Goal: Task Accomplishment & Management: Manage account settings

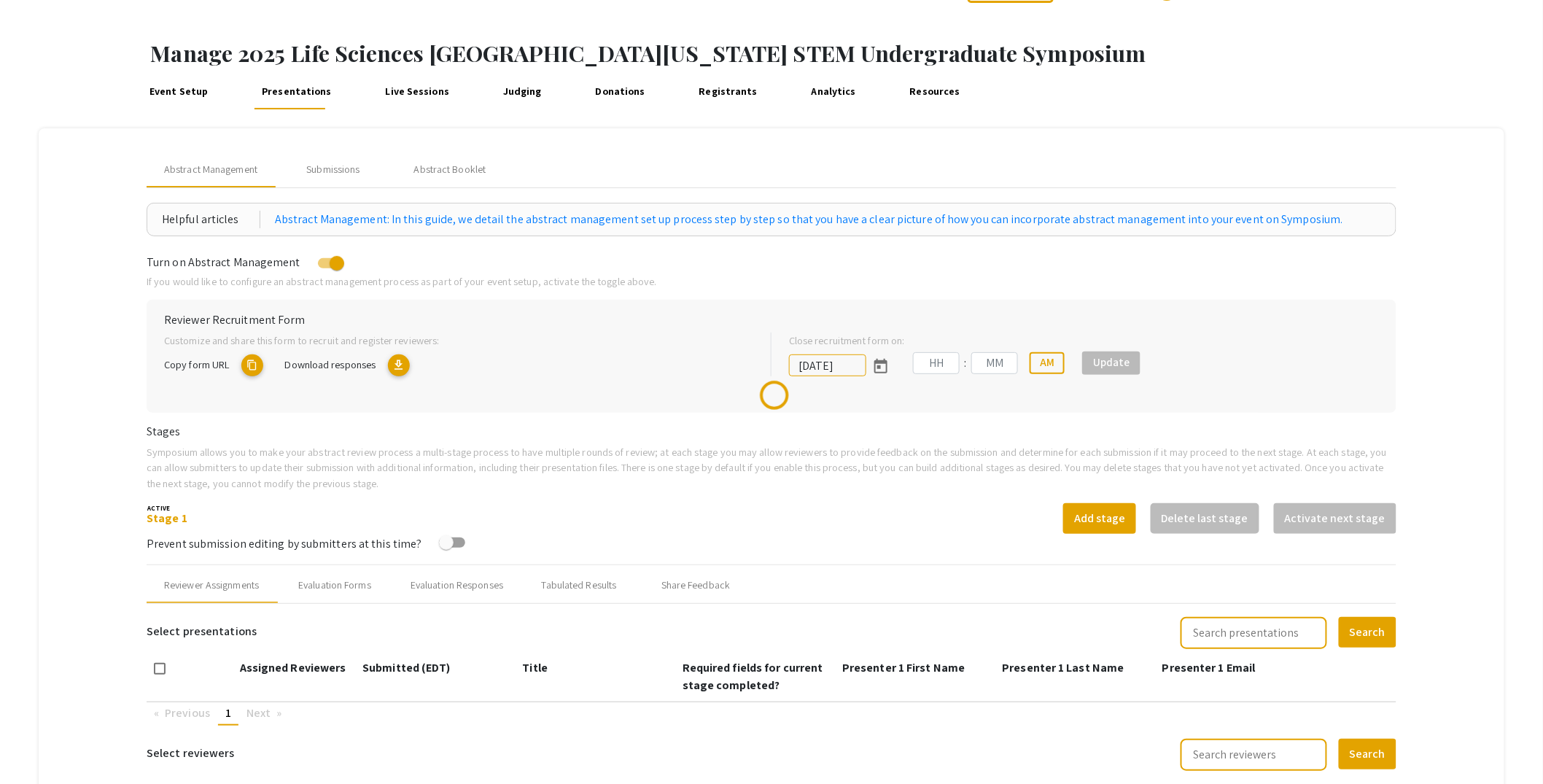
scroll to position [264, 0]
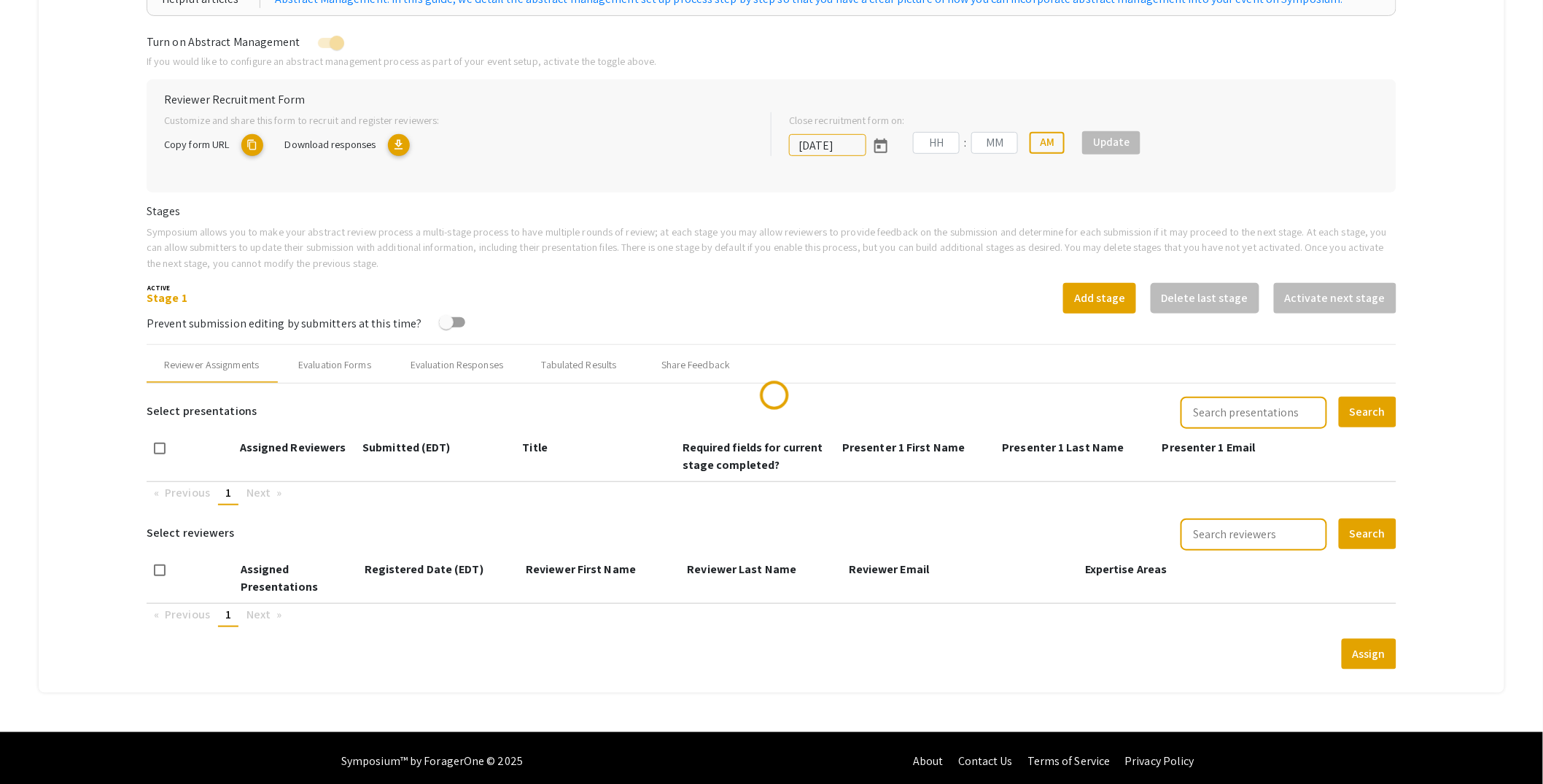
type input "[DATE]"
type input "05"
type input "00"
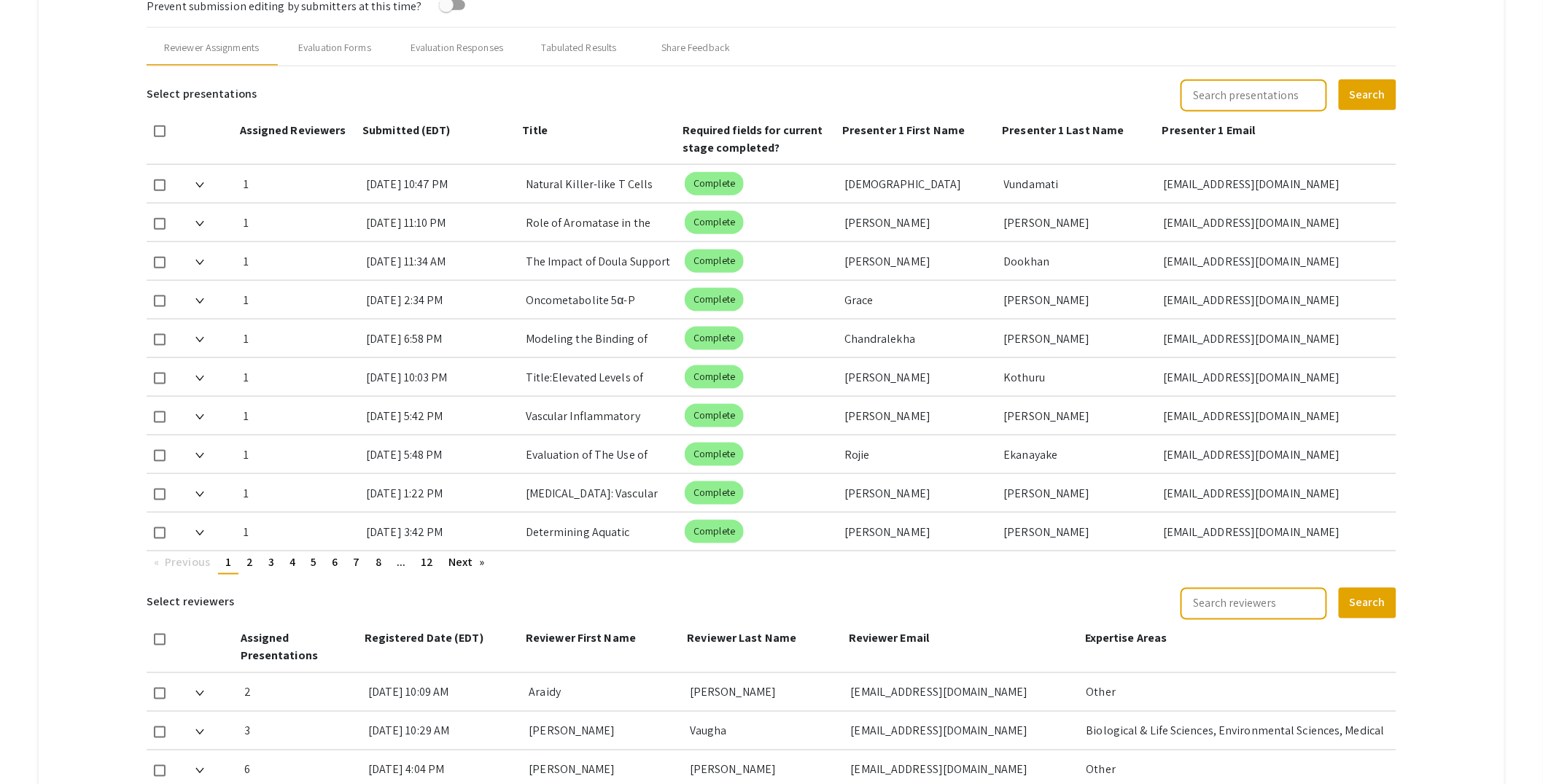
scroll to position [618, 0]
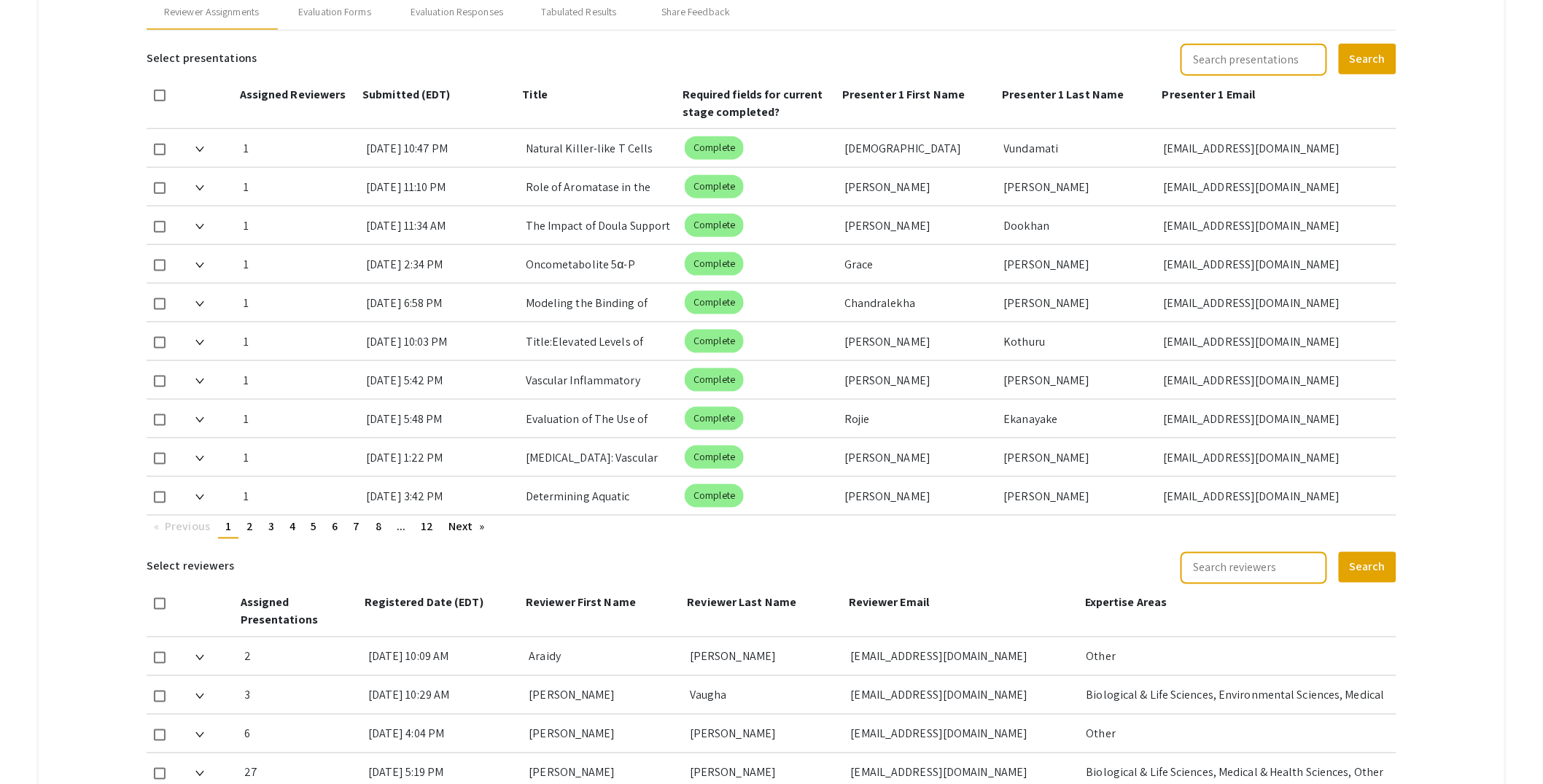
click at [437, 524] on link "page 12" at bounding box center [427, 526] width 27 height 22
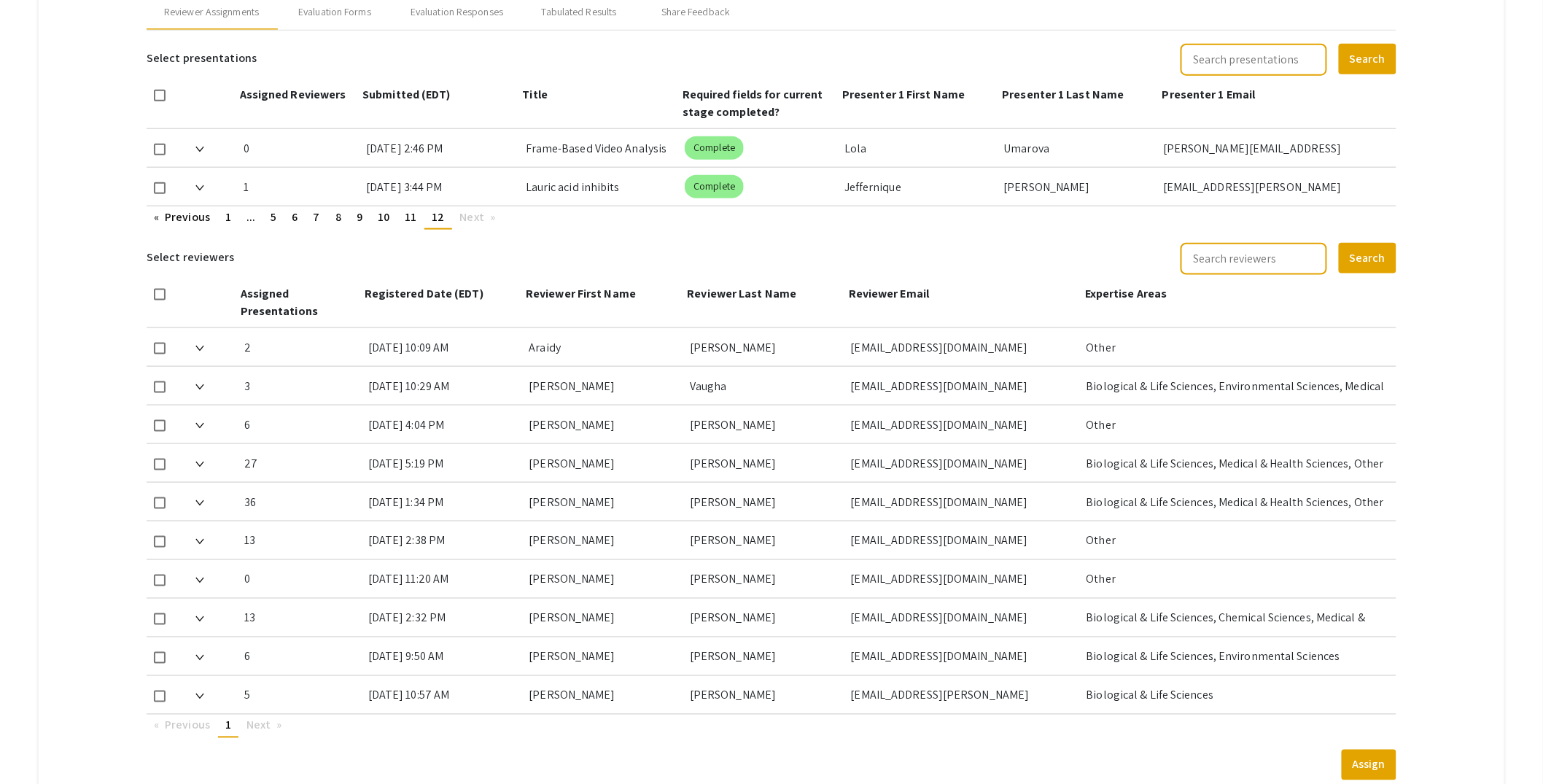
click at [1476, 185] on mat-tab-group "Abstract Management Submissions Abstract Booklet Helpful articles Abstract Mana…" at bounding box center [771, 179] width 1466 height 1247
click at [1468, 176] on mat-tab-group "Abstract Management Submissions Abstract Booklet Helpful articles Abstract Mana…" at bounding box center [771, 179] width 1466 height 1247
click at [1495, 169] on mat-tab-group "Abstract Management Submissions Abstract Booklet Helpful articles Abstract Mana…" at bounding box center [771, 179] width 1466 height 1247
click at [1447, 165] on mat-tab-group "Abstract Management Submissions Abstract Booklet Helpful articles Abstract Mana…" at bounding box center [771, 179] width 1466 height 1247
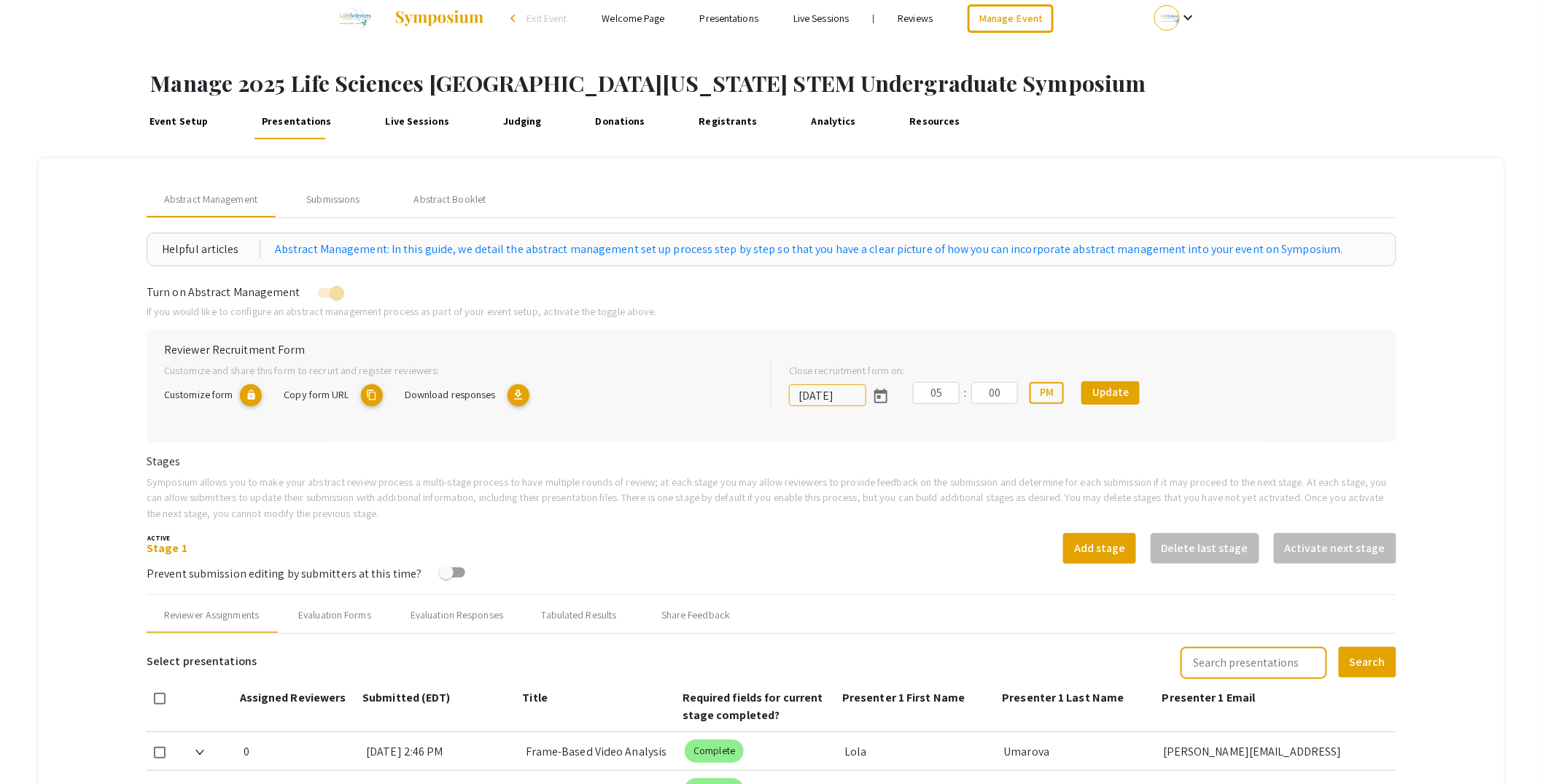
scroll to position [0, 0]
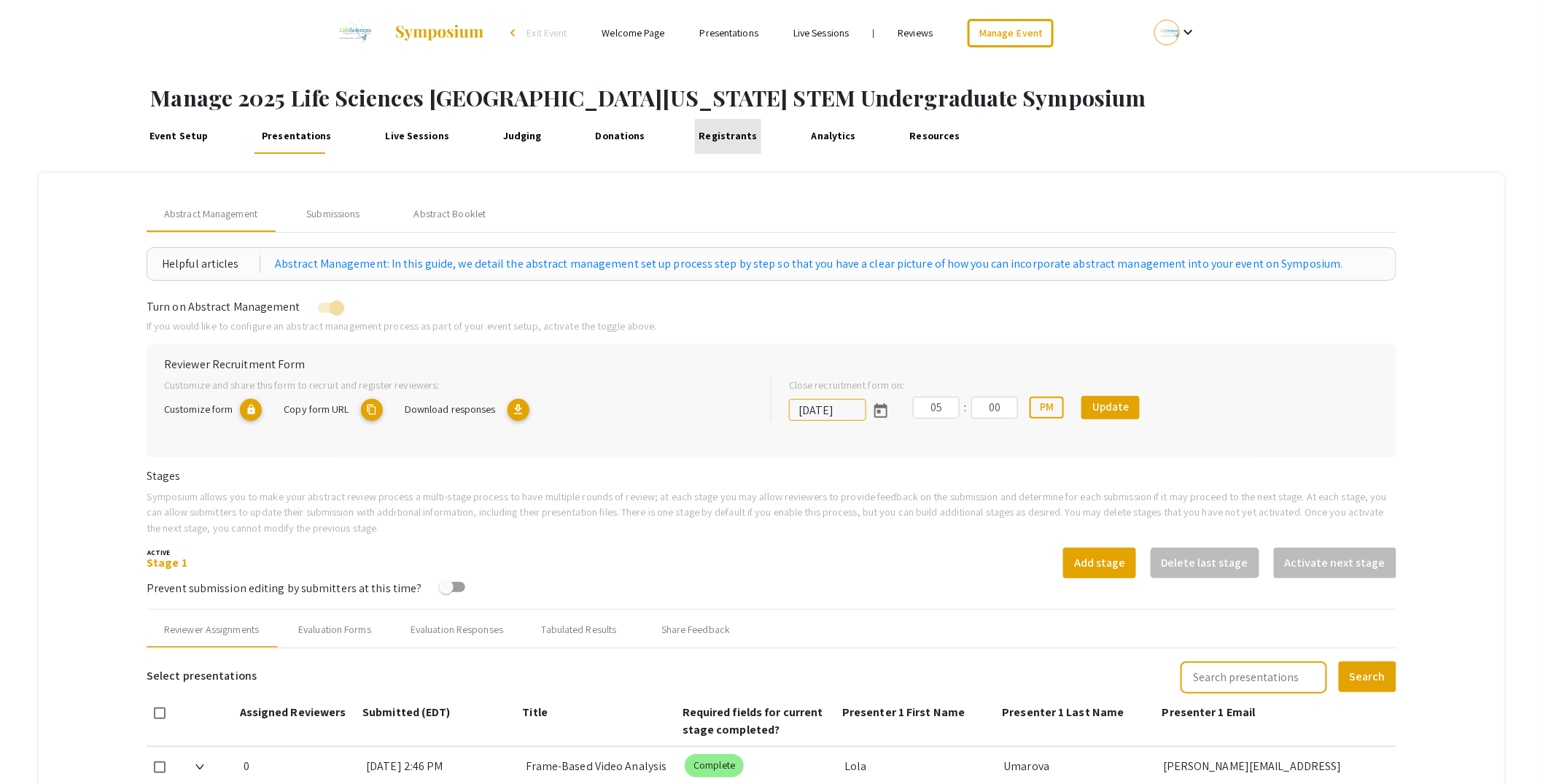
click at [721, 133] on link "Registrants" at bounding box center [728, 136] width 66 height 35
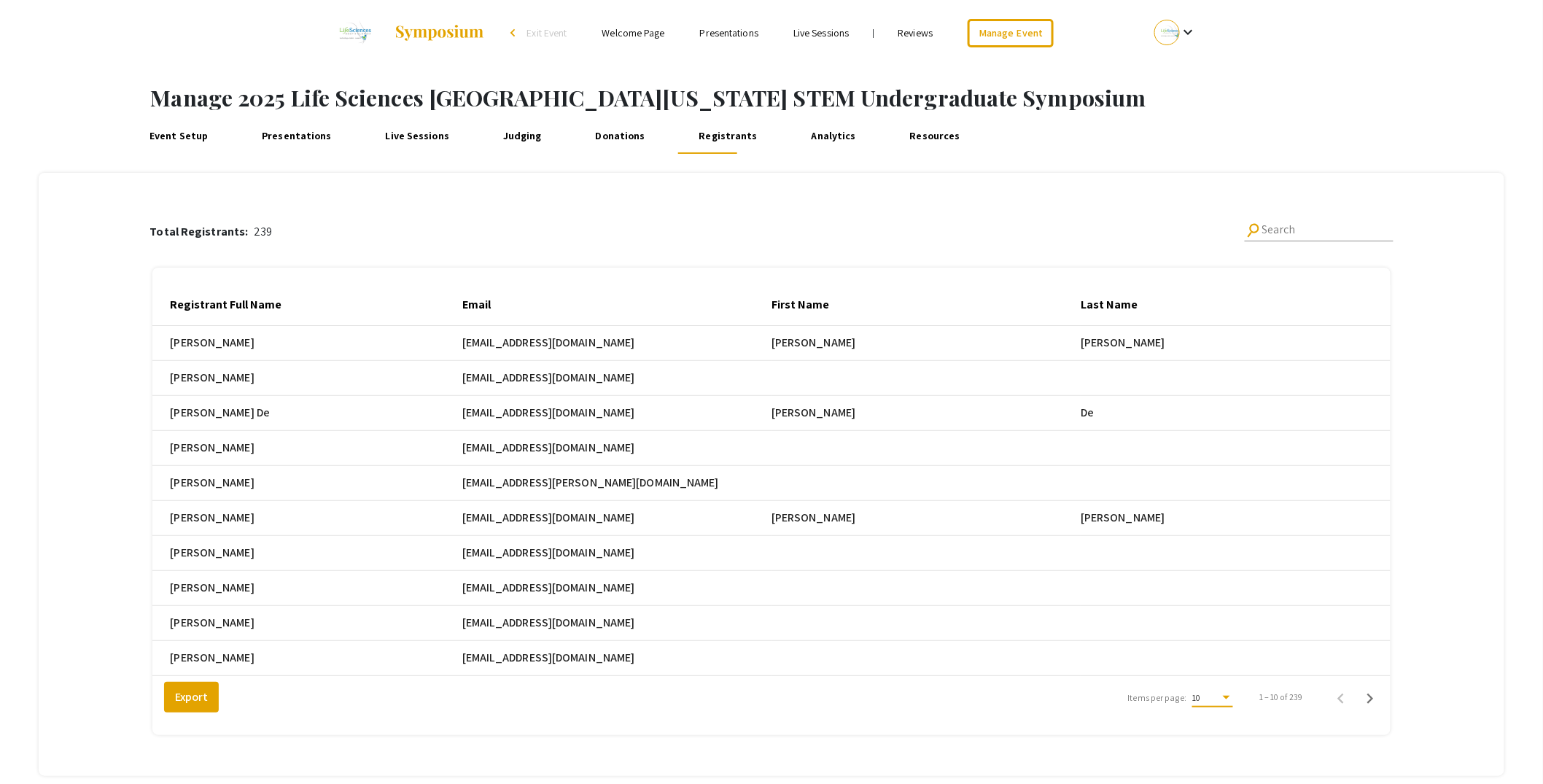
click at [1220, 703] on div "10" at bounding box center [1206, 697] width 27 height 10
click at [1232, 736] on span "25" at bounding box center [1223, 735] width 41 height 27
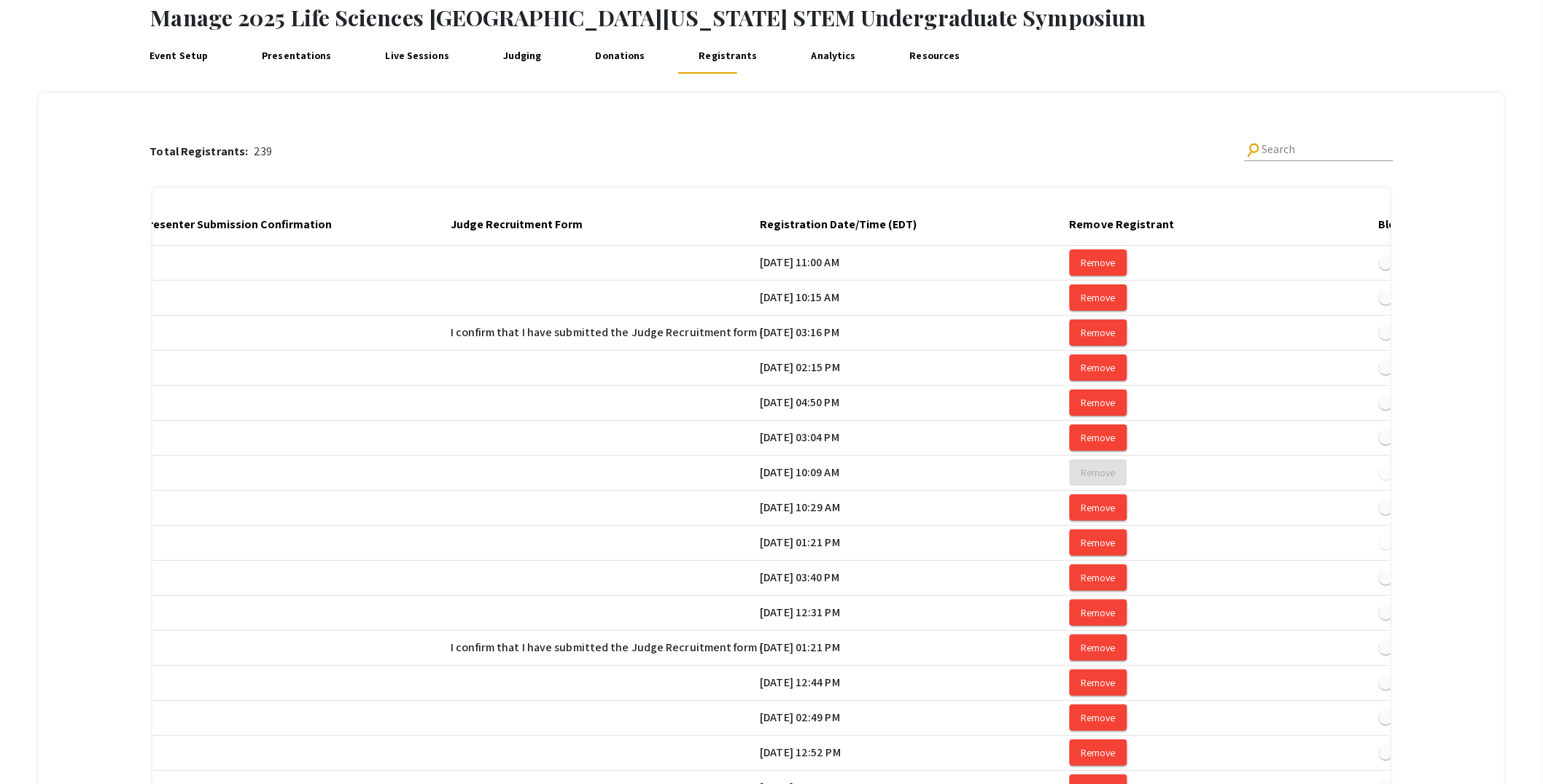
scroll to position [0, 3038]
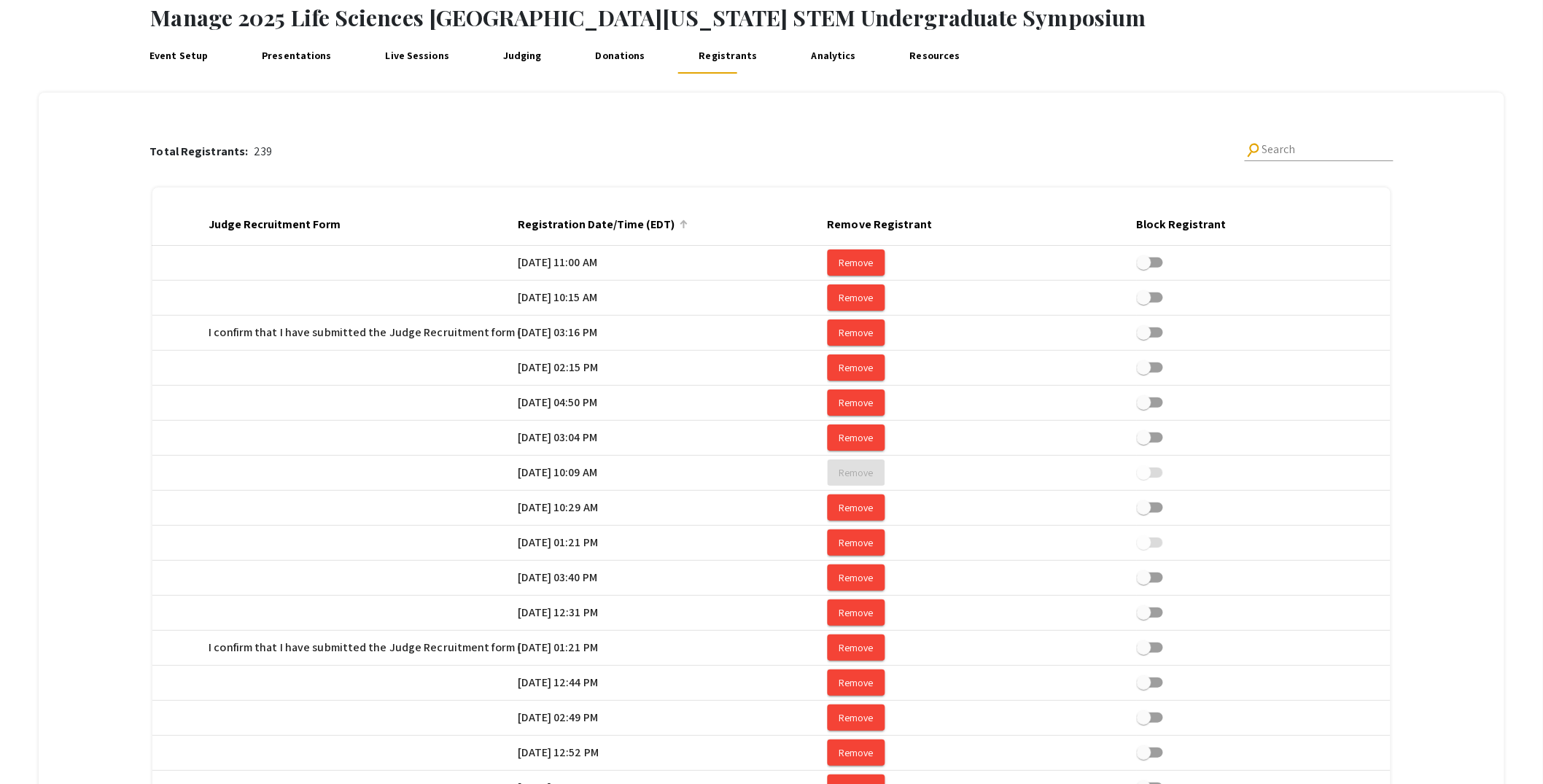
click at [685, 220] on div at bounding box center [684, 221] width 2 height 2
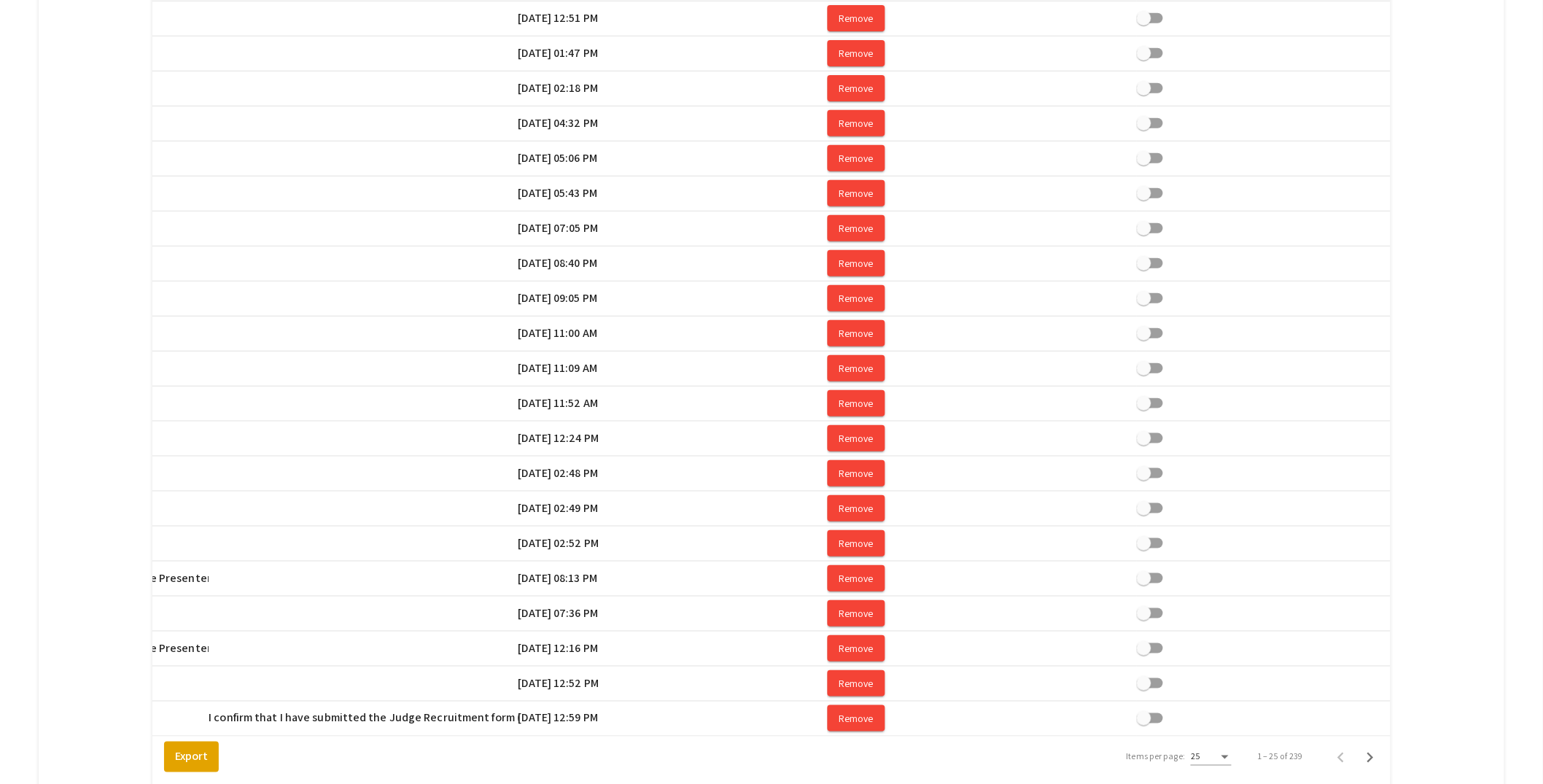
scroll to position [625, 0]
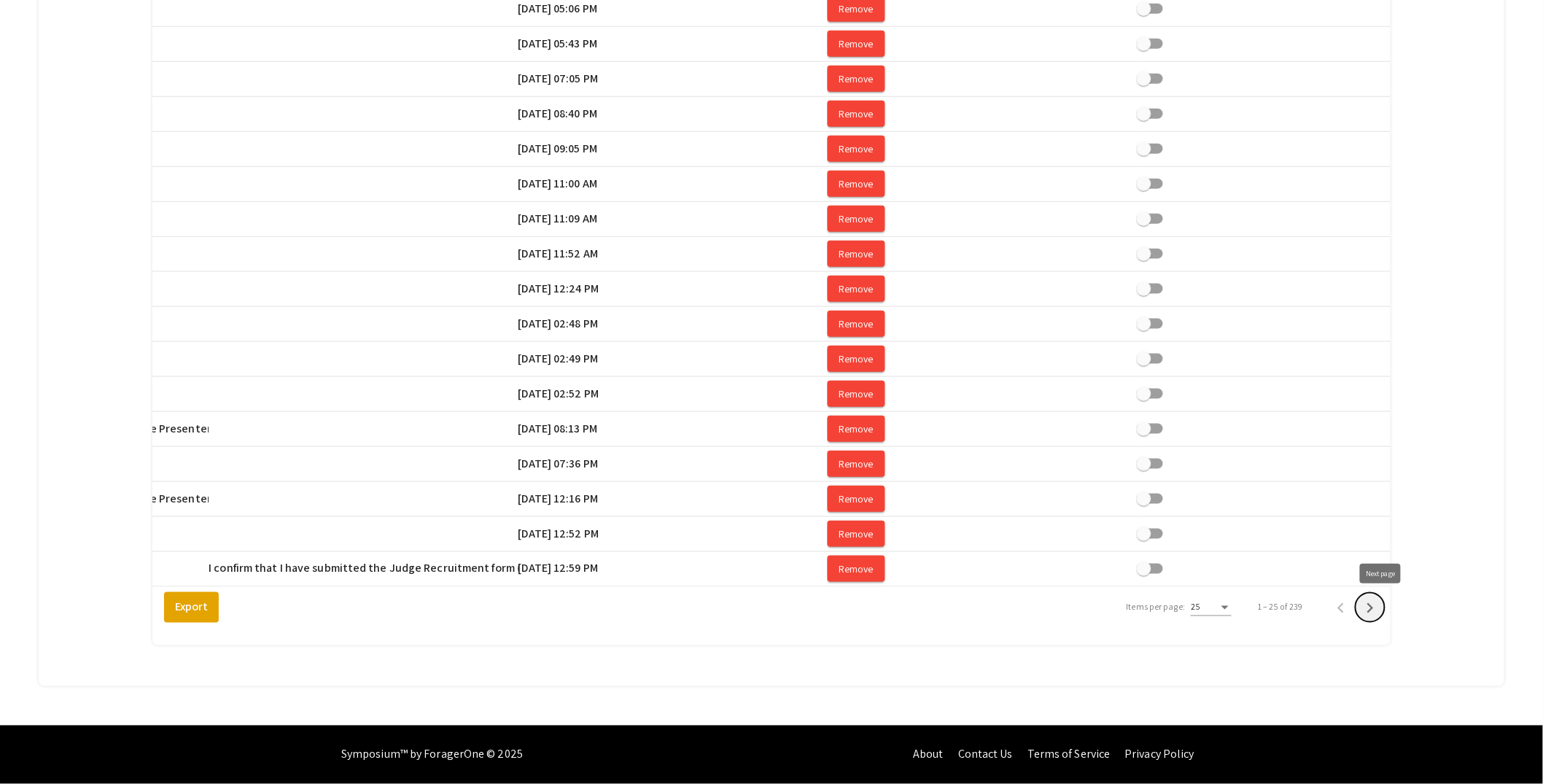
click at [1374, 606] on icon "Next page" at bounding box center [1371, 608] width 7 height 10
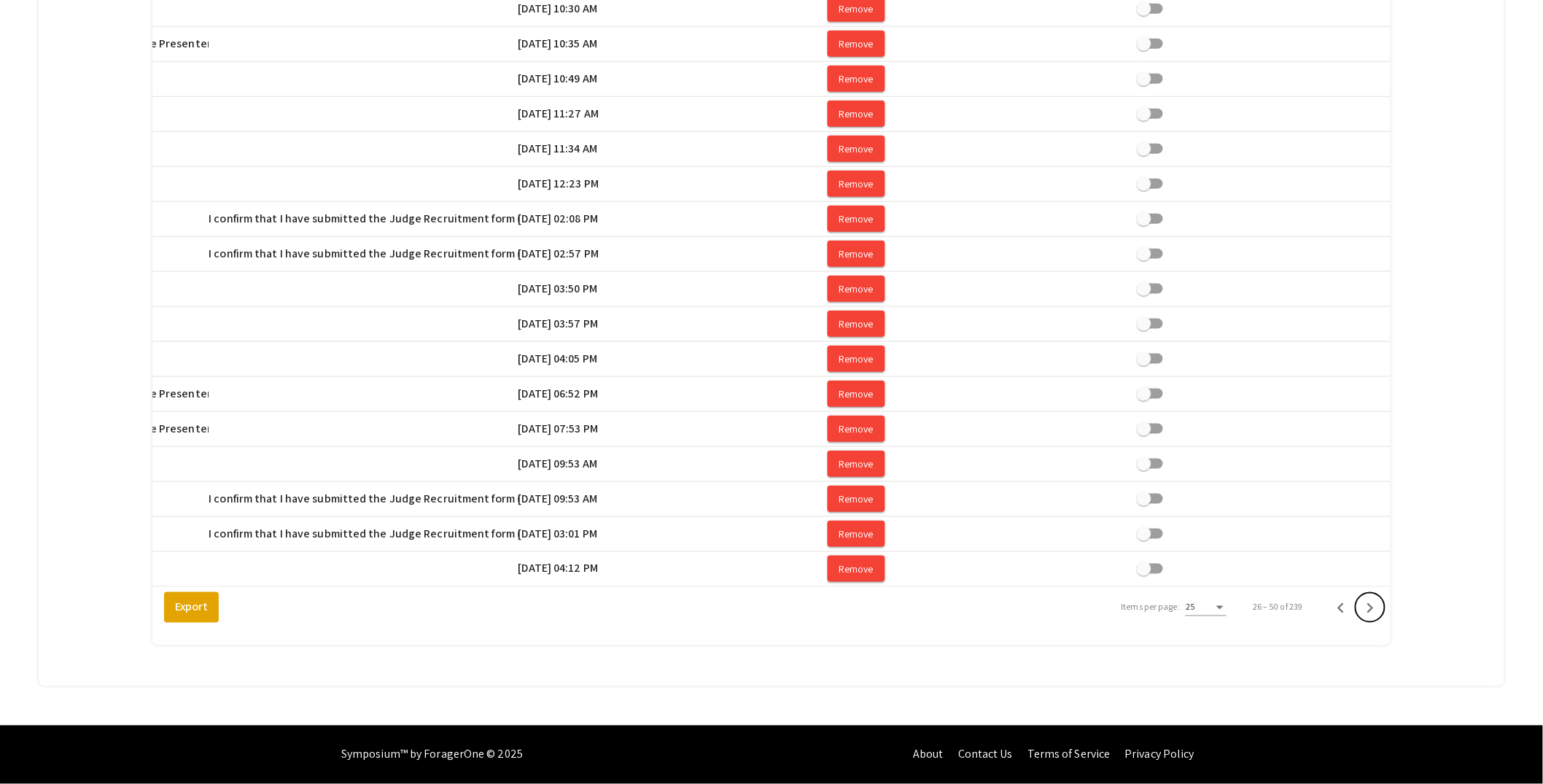
click at [1374, 606] on icon "Next page" at bounding box center [1371, 608] width 7 height 10
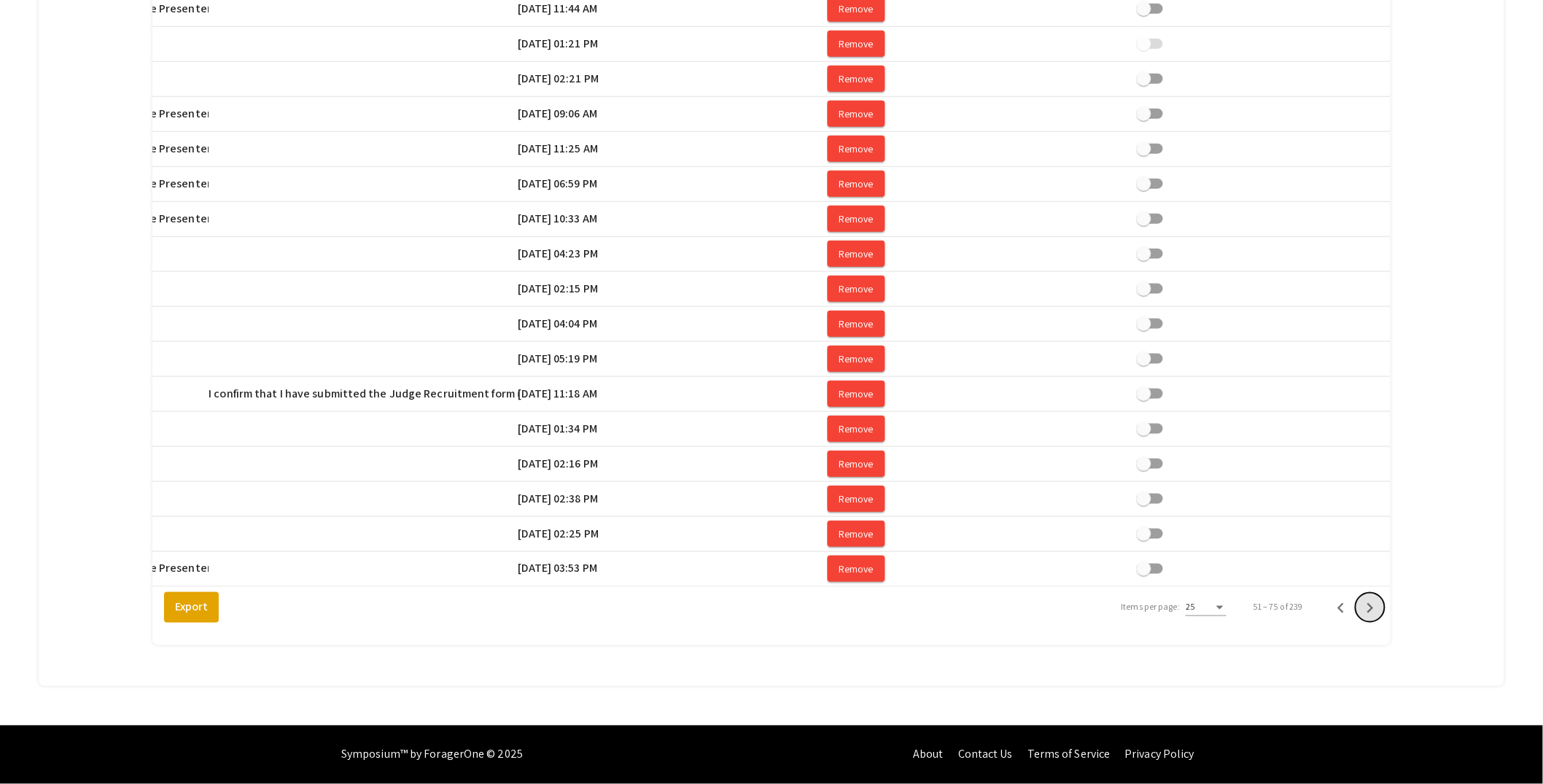
click at [1374, 606] on icon "Next page" at bounding box center [1371, 608] width 7 height 10
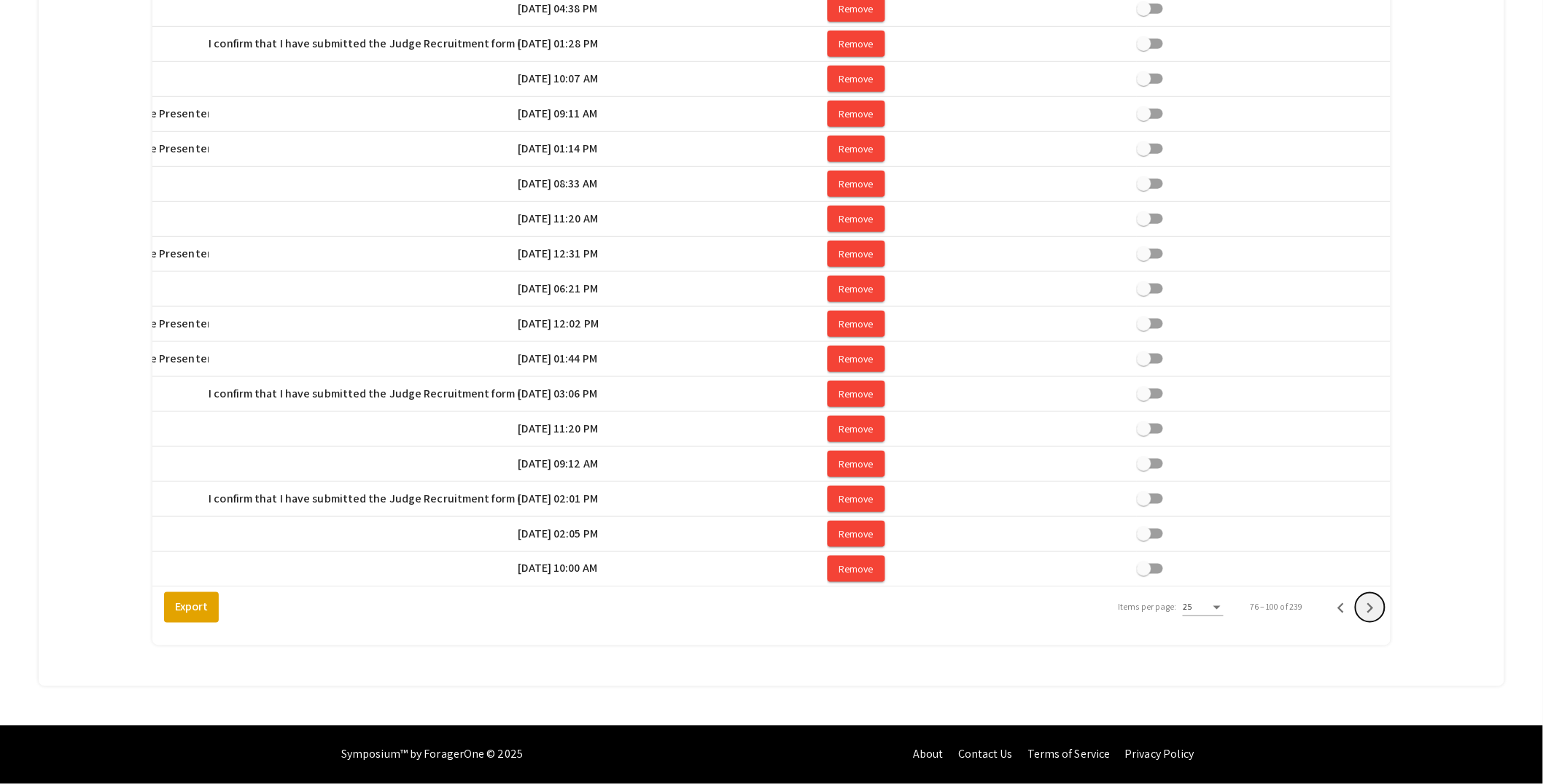
click at [1374, 606] on icon "Next page" at bounding box center [1371, 608] width 7 height 10
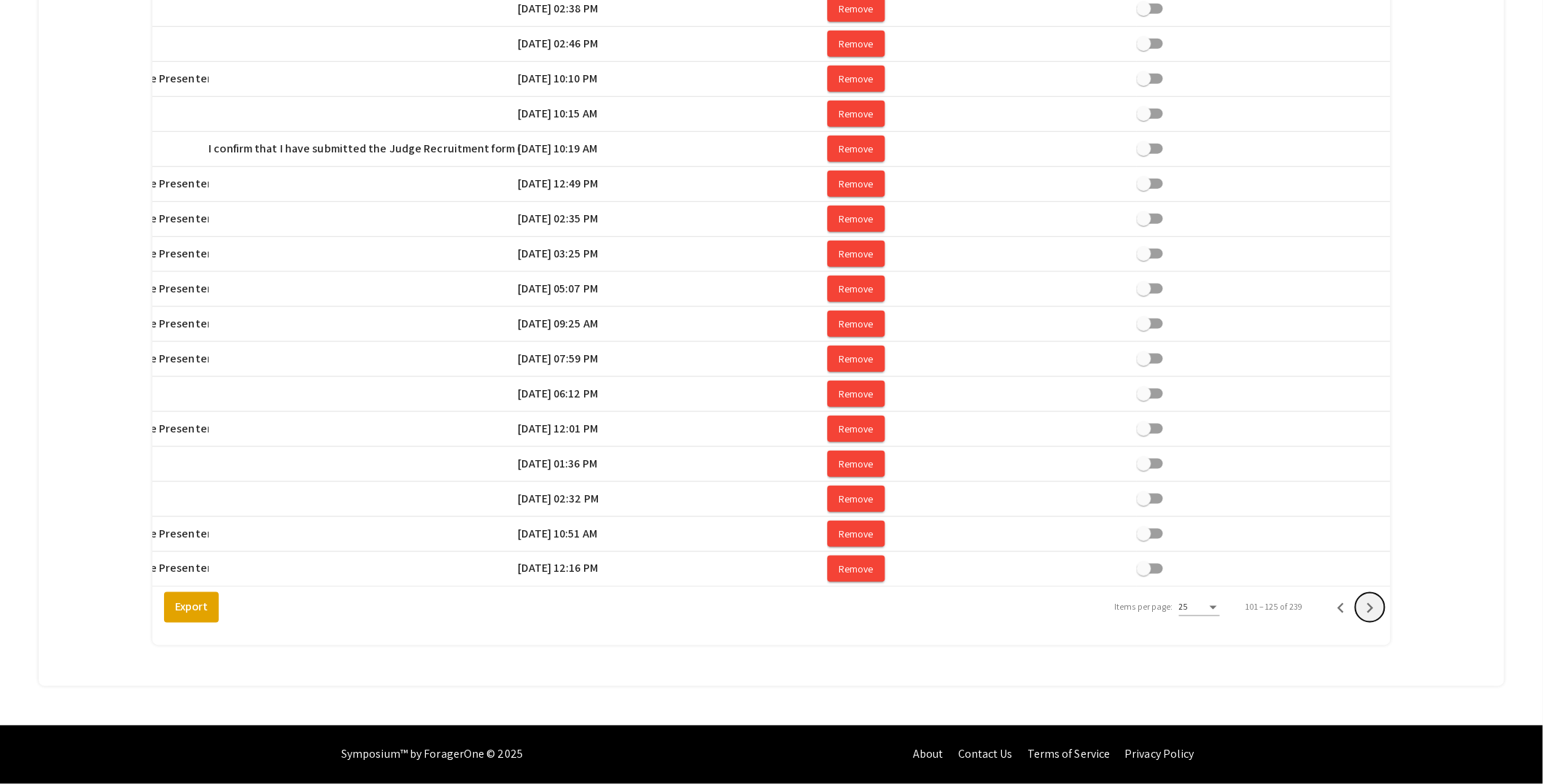
click at [1374, 606] on icon "Next page" at bounding box center [1371, 608] width 7 height 10
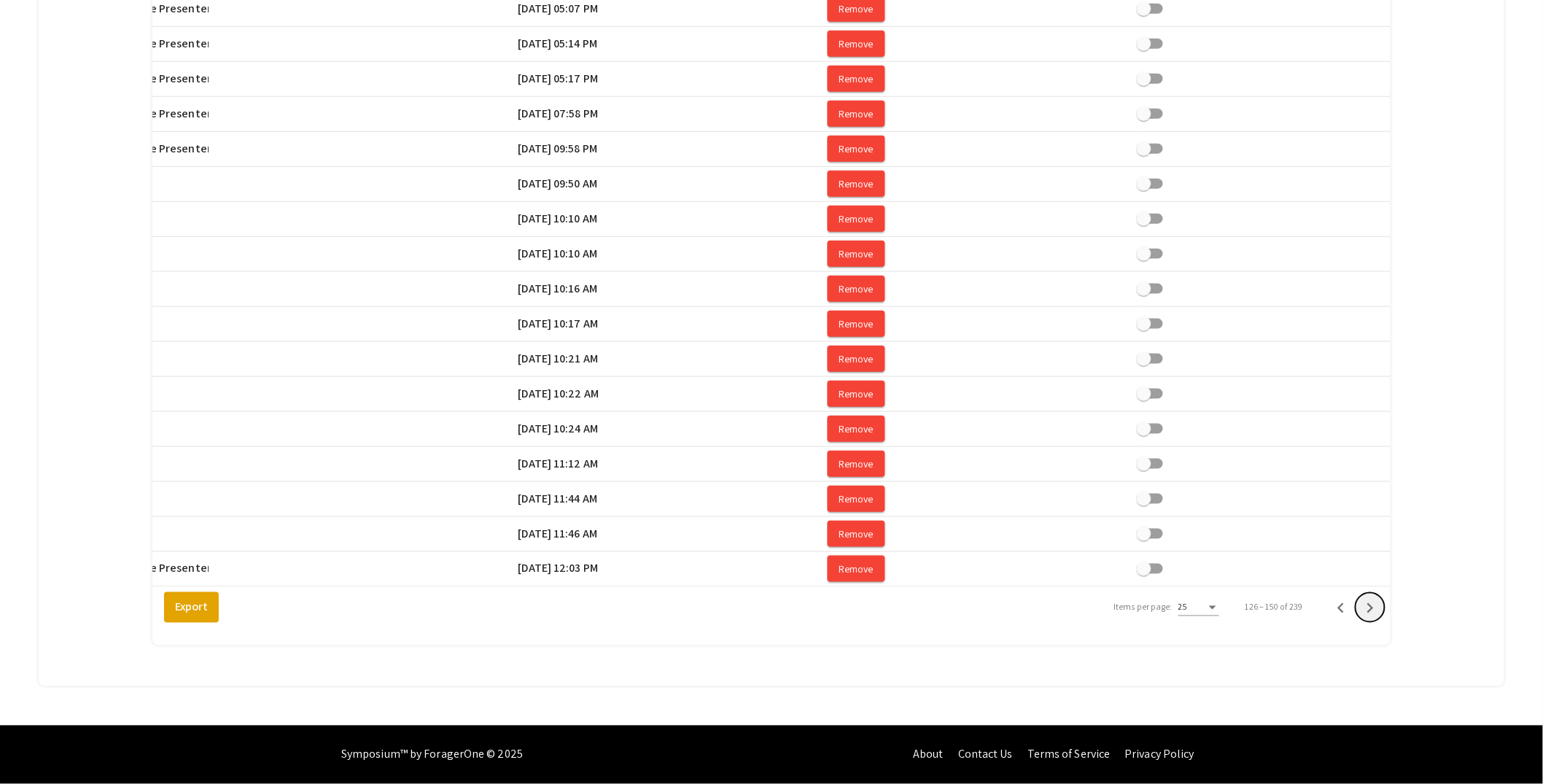
click at [1374, 606] on icon "Next page" at bounding box center [1371, 608] width 7 height 10
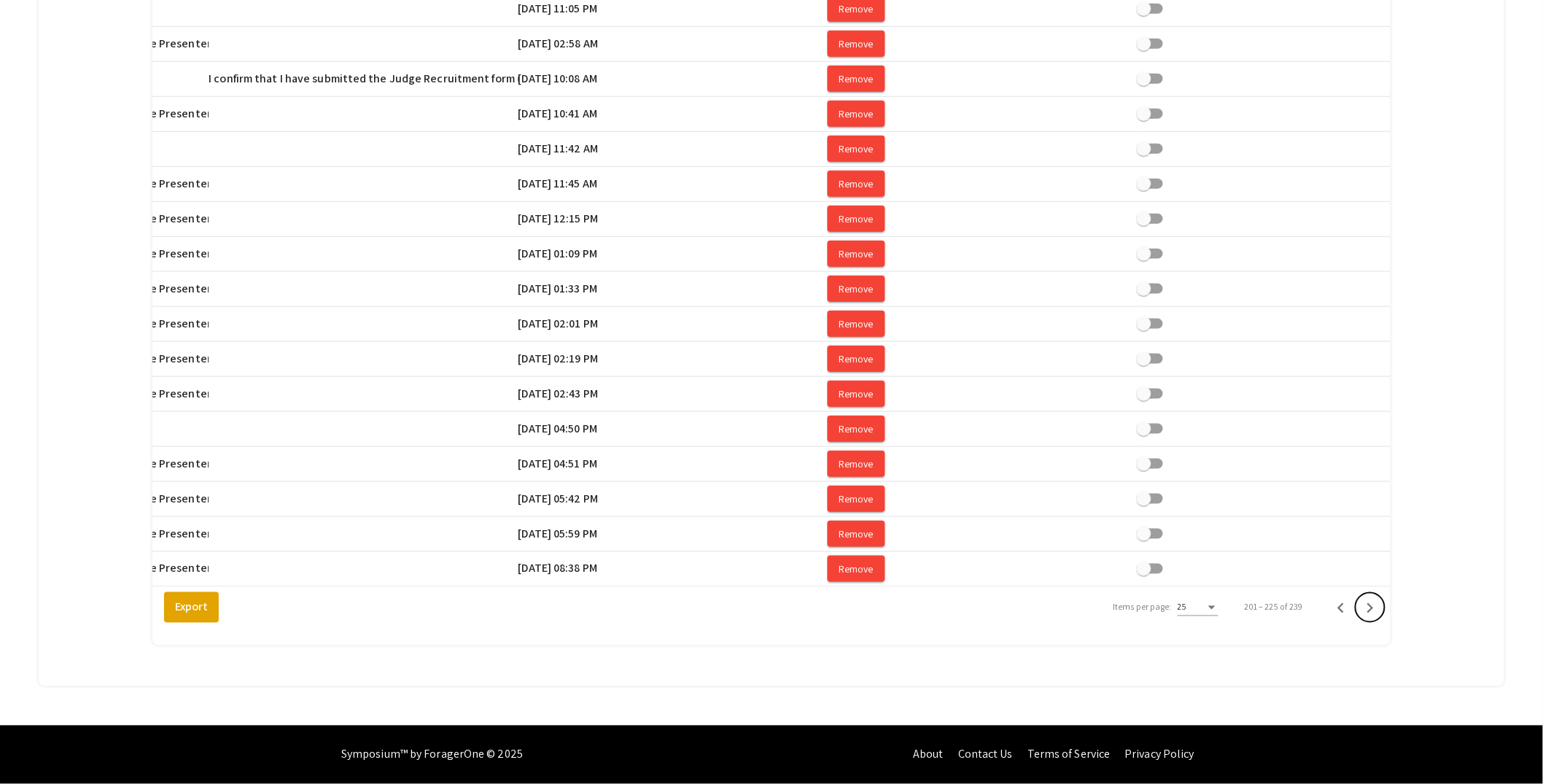
click at [1374, 606] on icon "Next page" at bounding box center [1371, 608] width 7 height 10
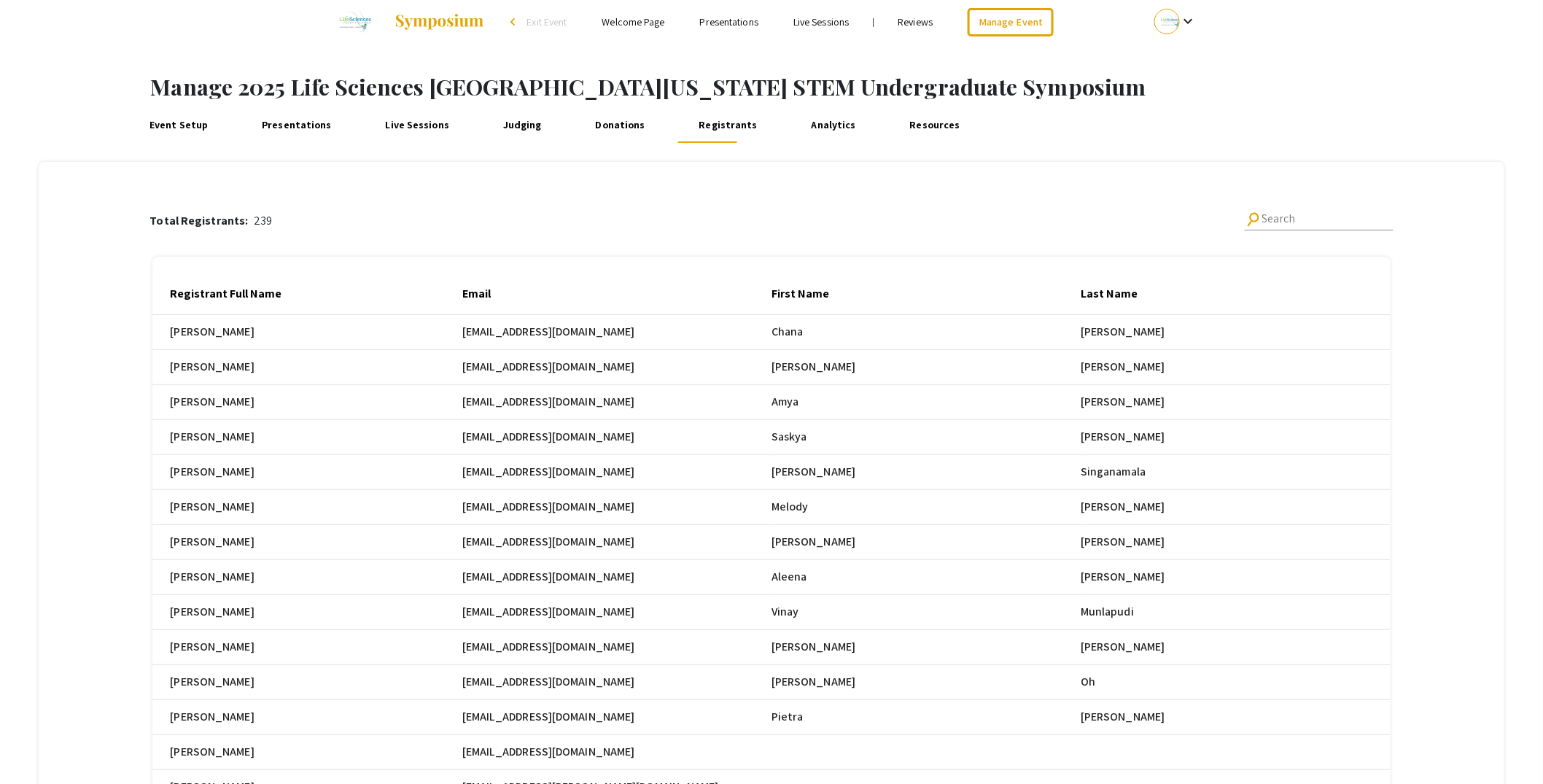
scroll to position [0, 0]
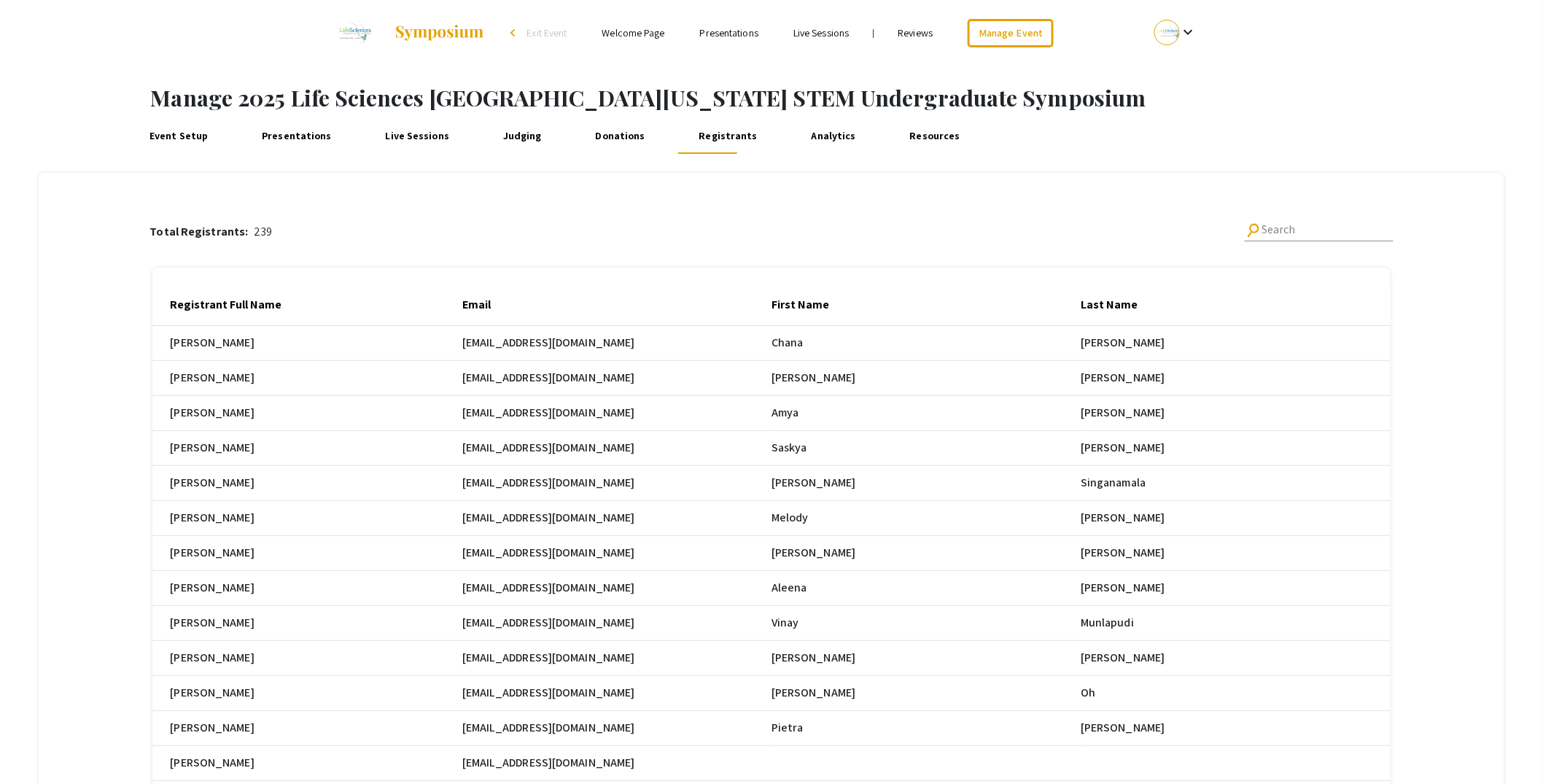
click at [1481, 277] on div "Total Registrants: 239 search Search Registrant Full Name Email First Name Last…" at bounding box center [772, 536] width 1420 height 725
click at [294, 142] on link "Presentations" at bounding box center [297, 136] width 77 height 35
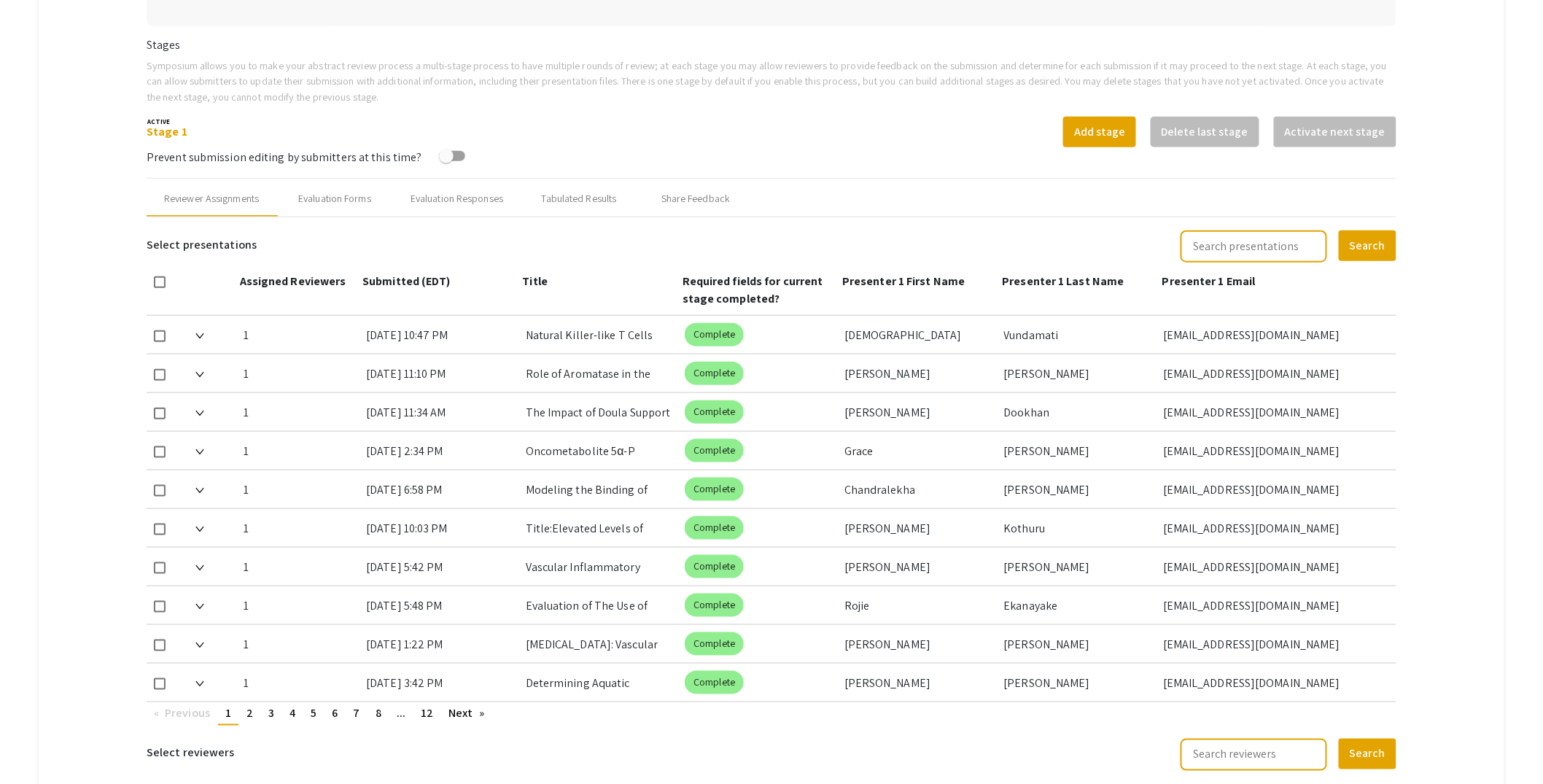
scroll to position [457, 0]
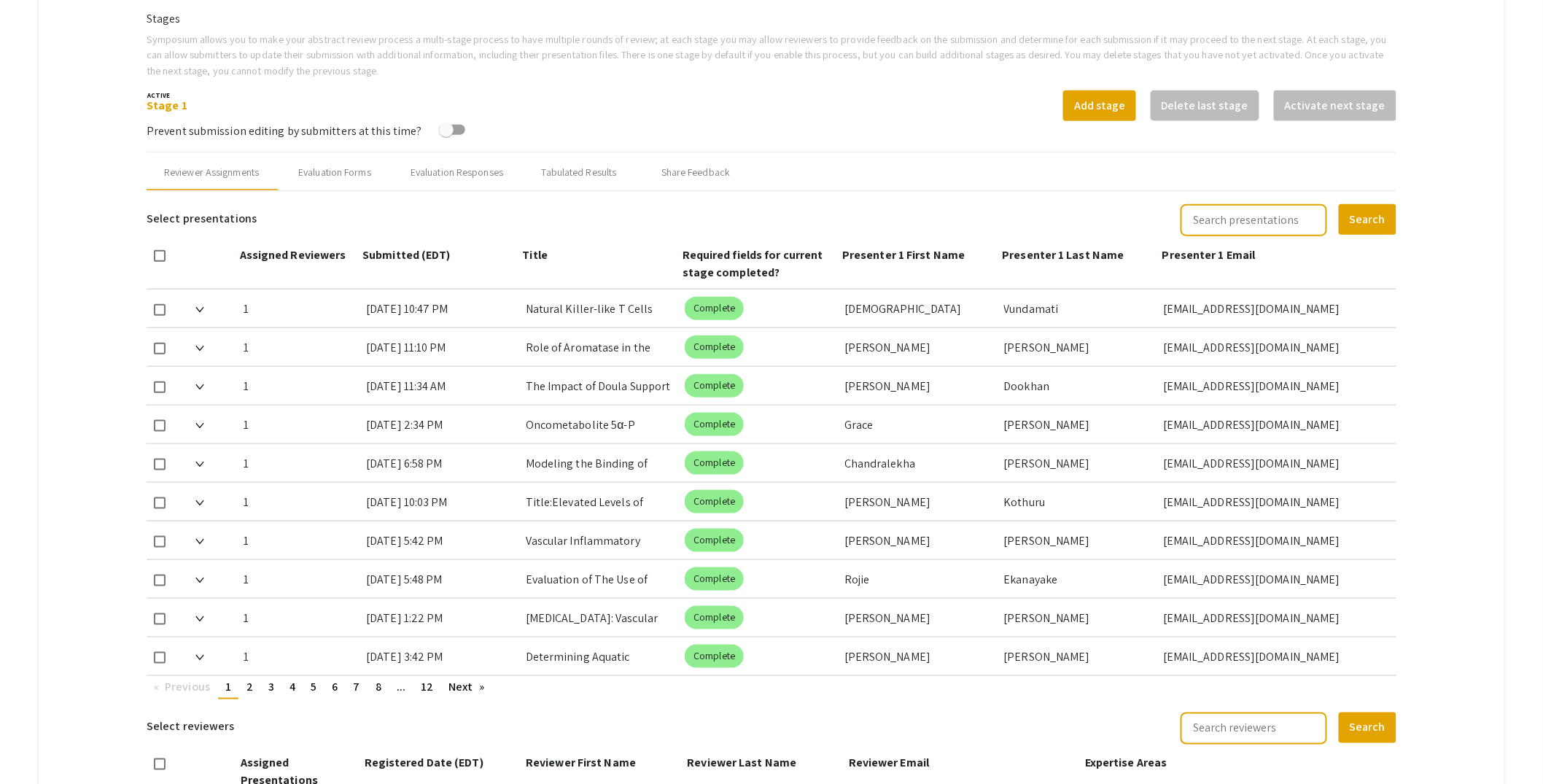
click at [1295, 215] on input "text" at bounding box center [1254, 220] width 147 height 32
paste input "Oncometabolite"
type input "Oncometabolite"
click at [1391, 214] on button "Search" at bounding box center [1368, 220] width 58 height 30
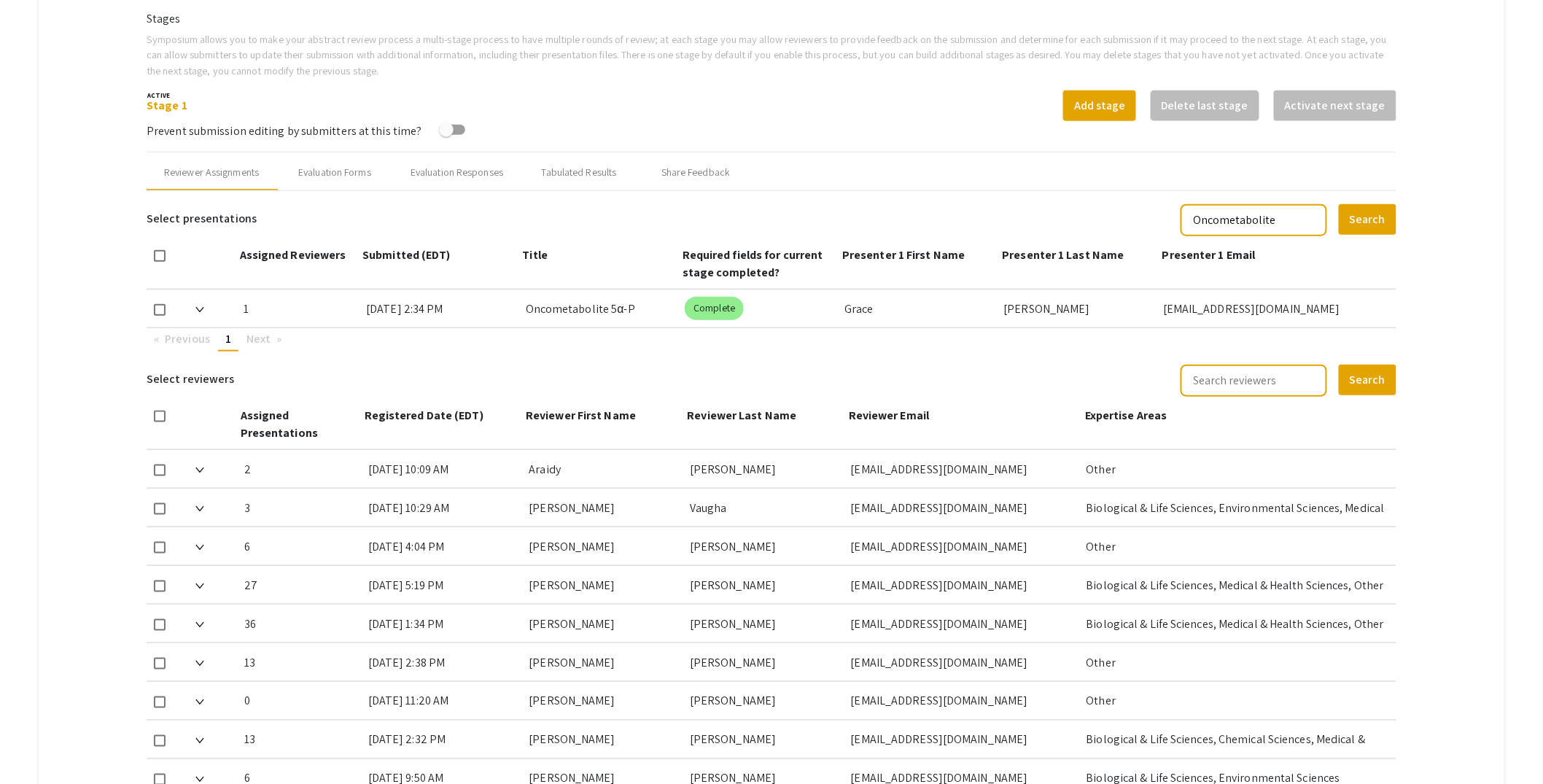
click at [197, 303] on span at bounding box center [200, 308] width 9 height 15
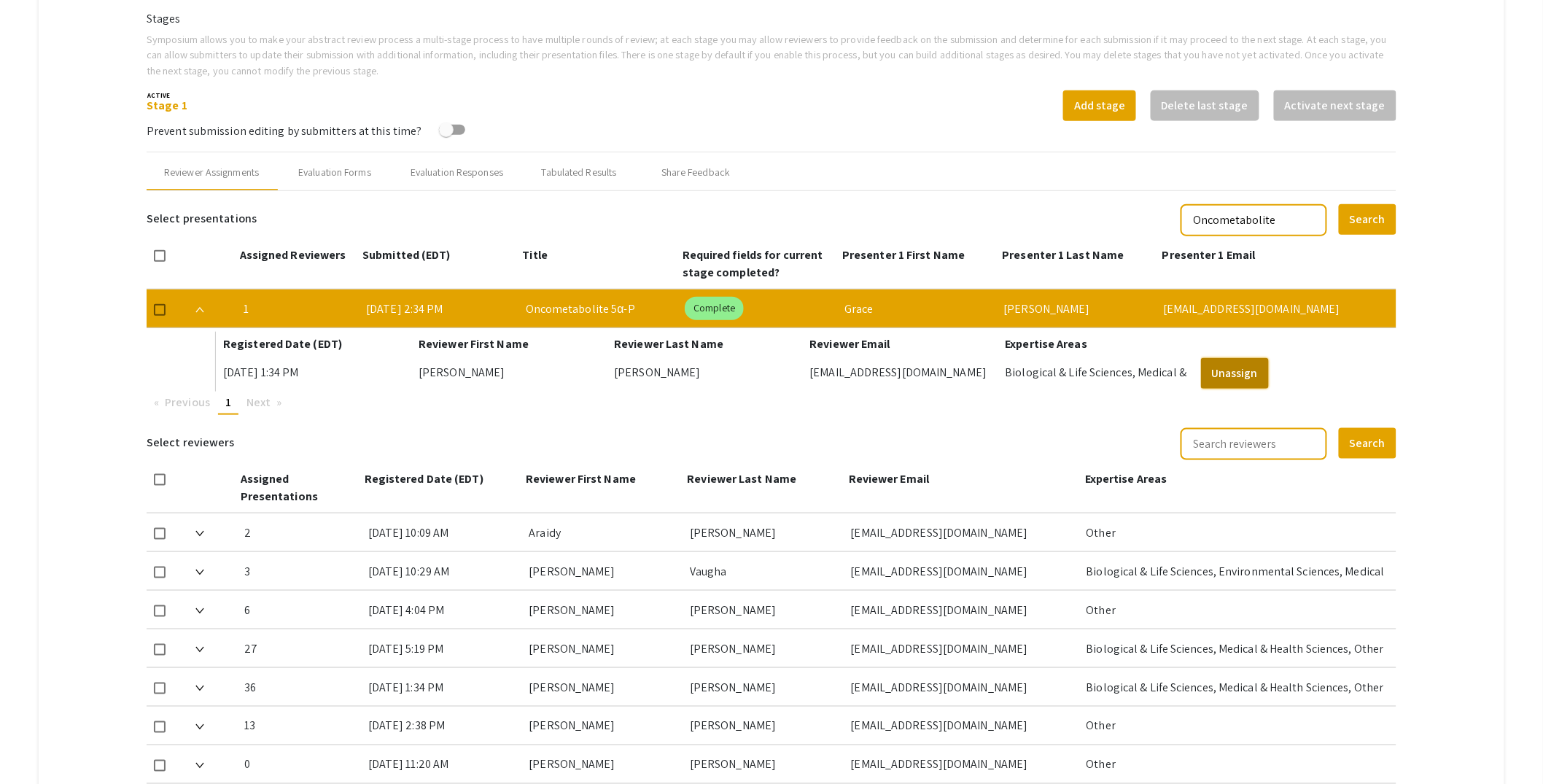
click at [1249, 371] on button "Unassign" at bounding box center [1235, 373] width 68 height 30
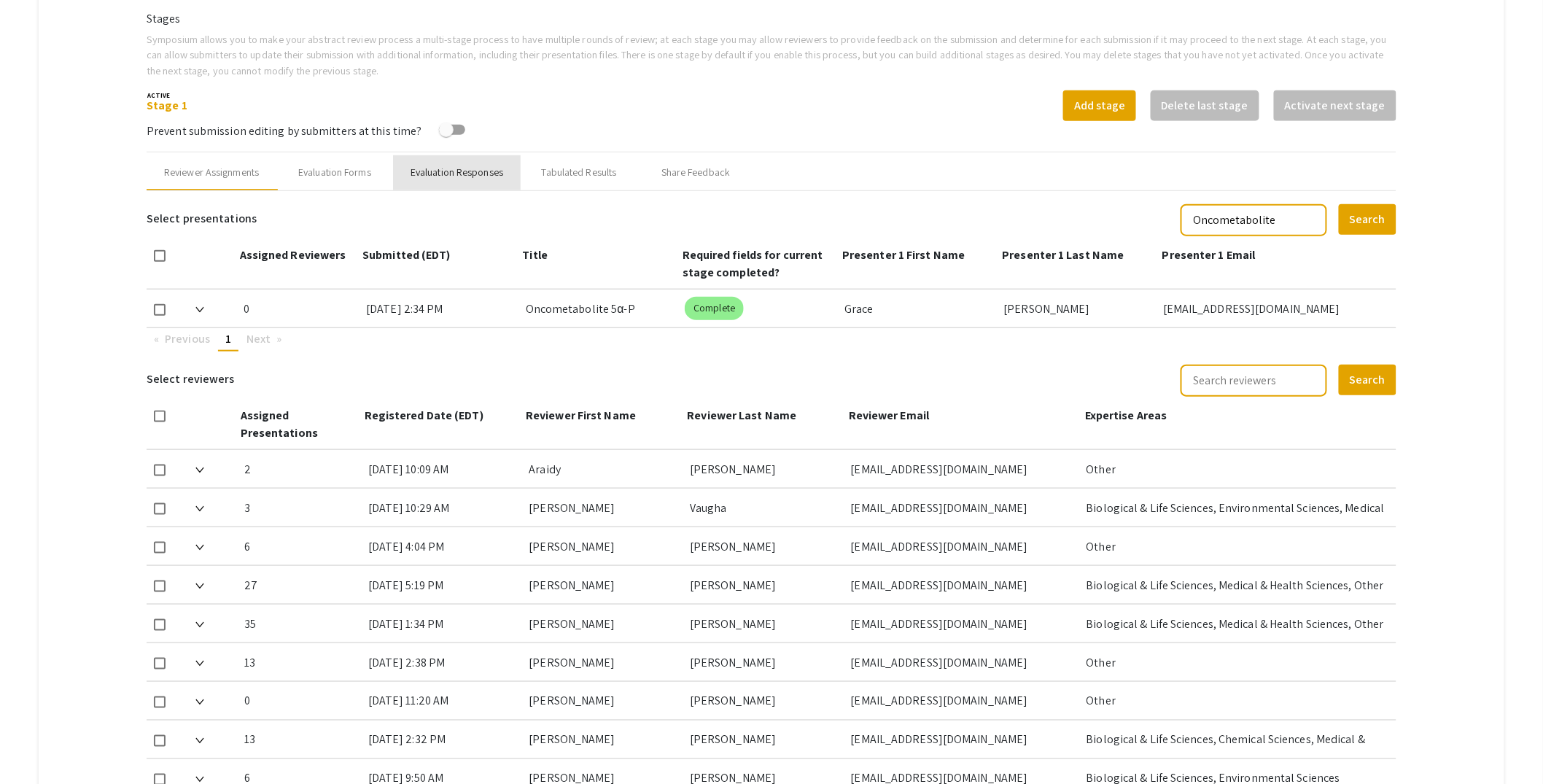
click at [458, 174] on div "Evaluation Responses" at bounding box center [457, 172] width 93 height 15
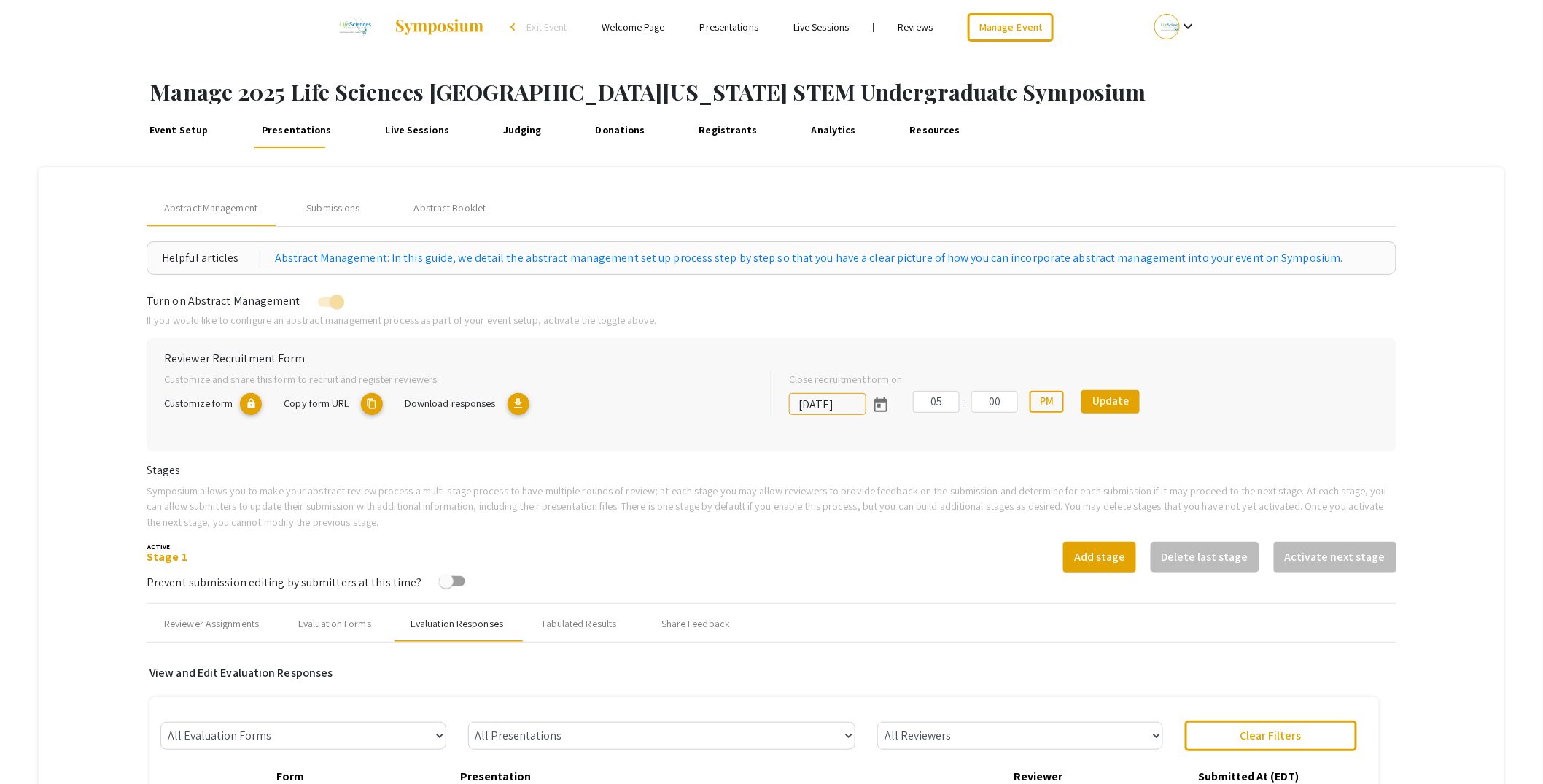
scroll to position [0, 0]
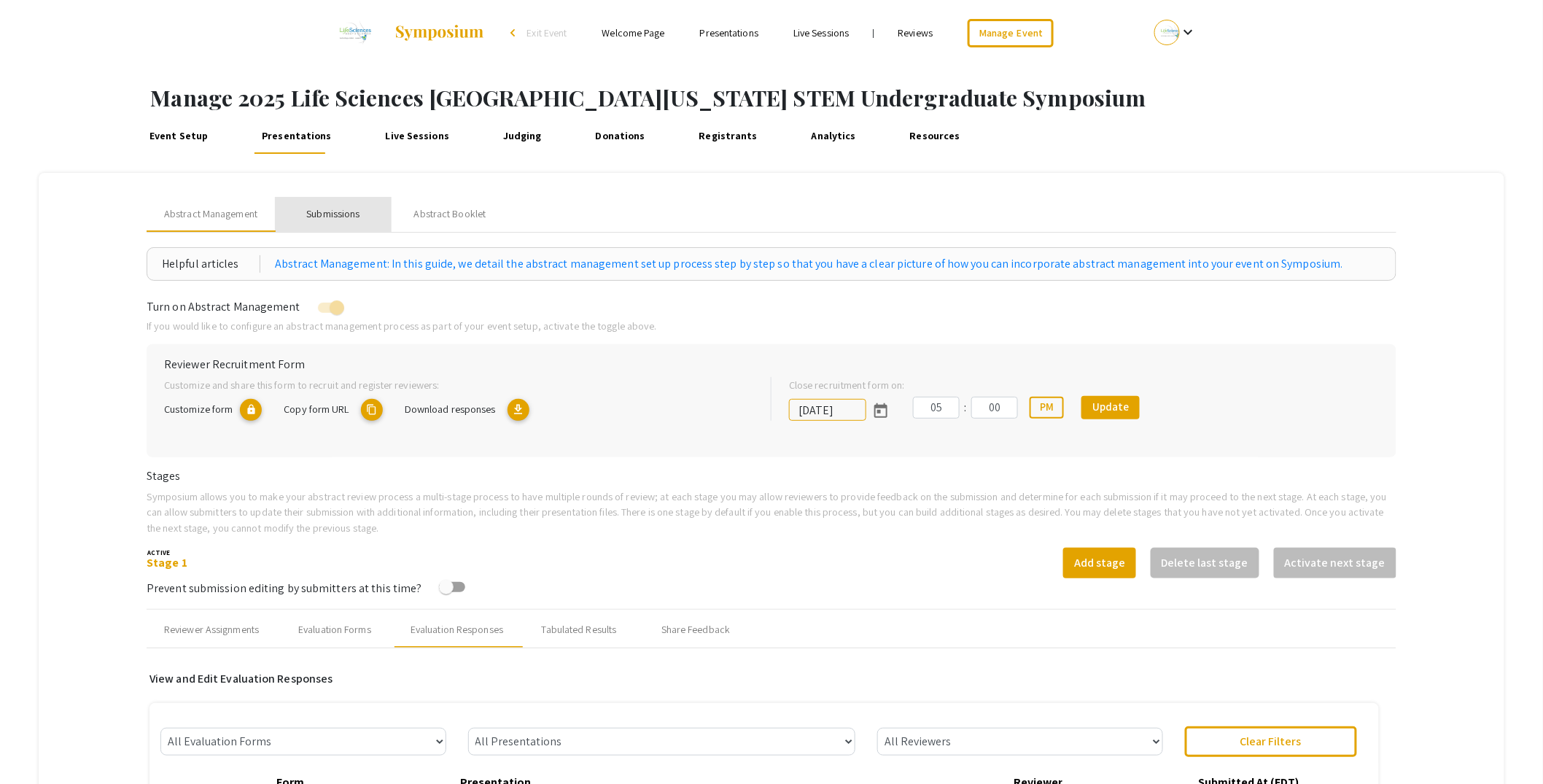
click at [331, 215] on div "Submissions" at bounding box center [333, 214] width 53 height 15
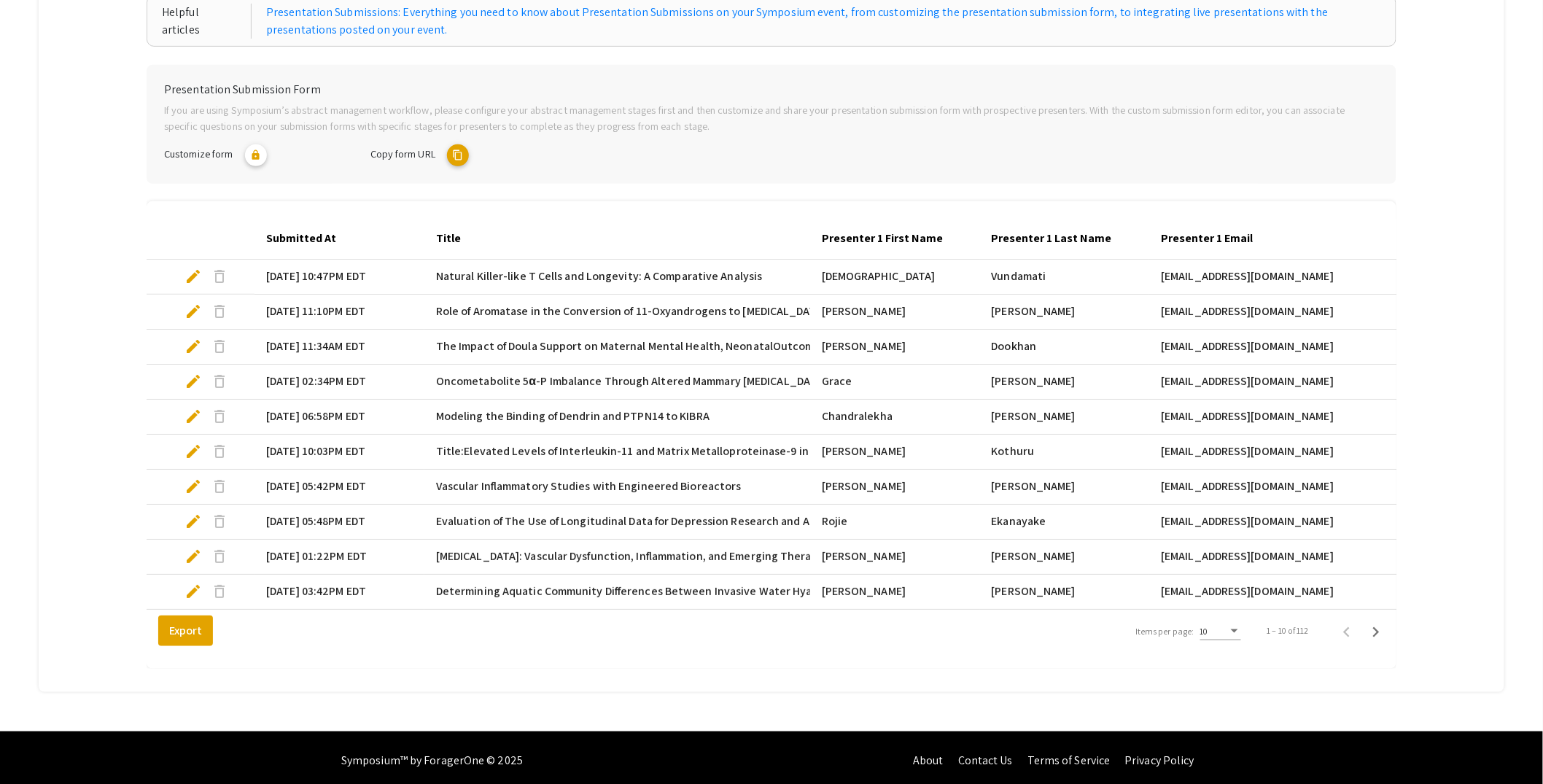
scroll to position [253, 0]
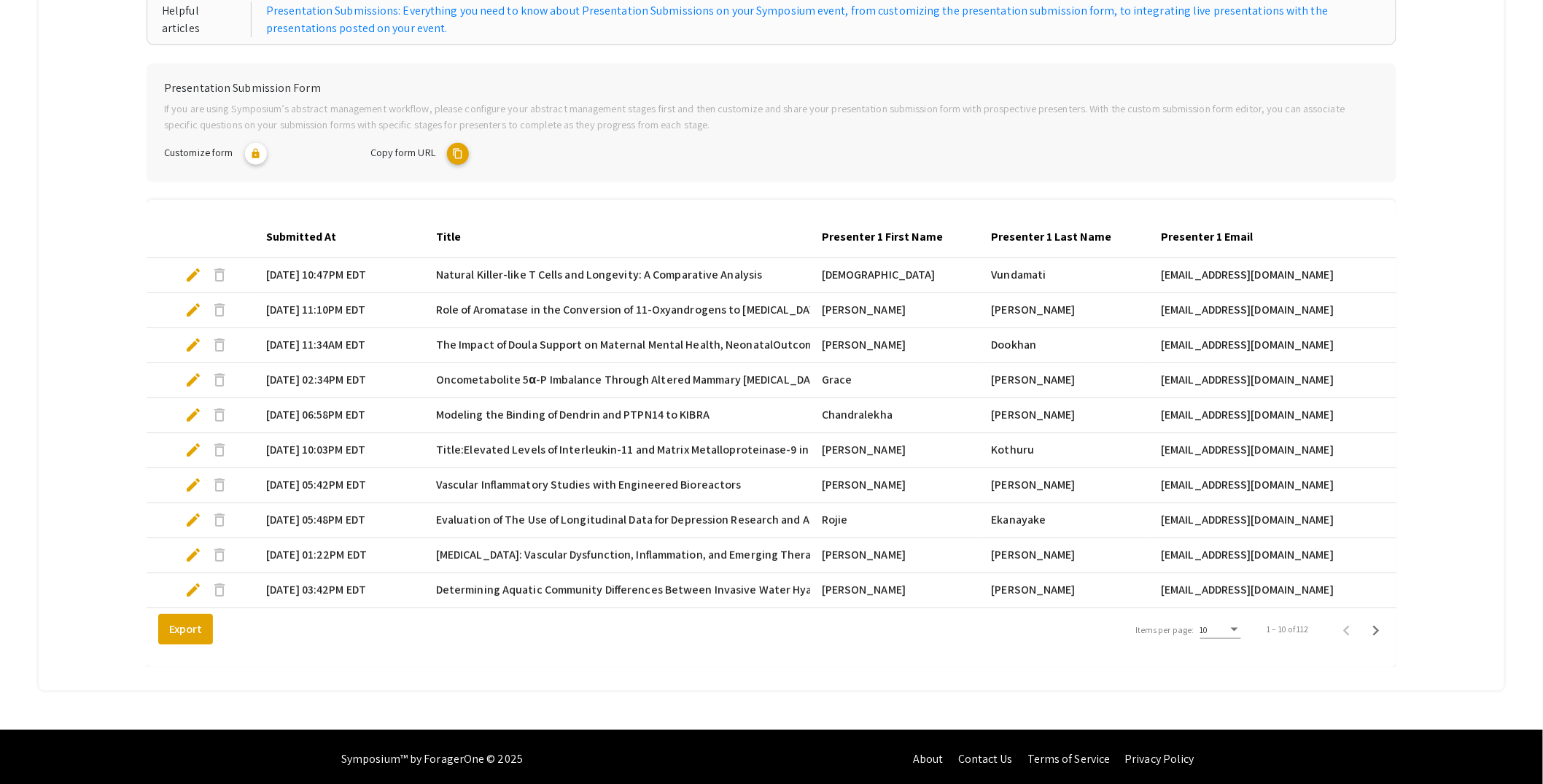
click at [1209, 635] on span "10" at bounding box center [1204, 630] width 8 height 11
click at [1232, 669] on span "25" at bounding box center [1231, 666] width 41 height 27
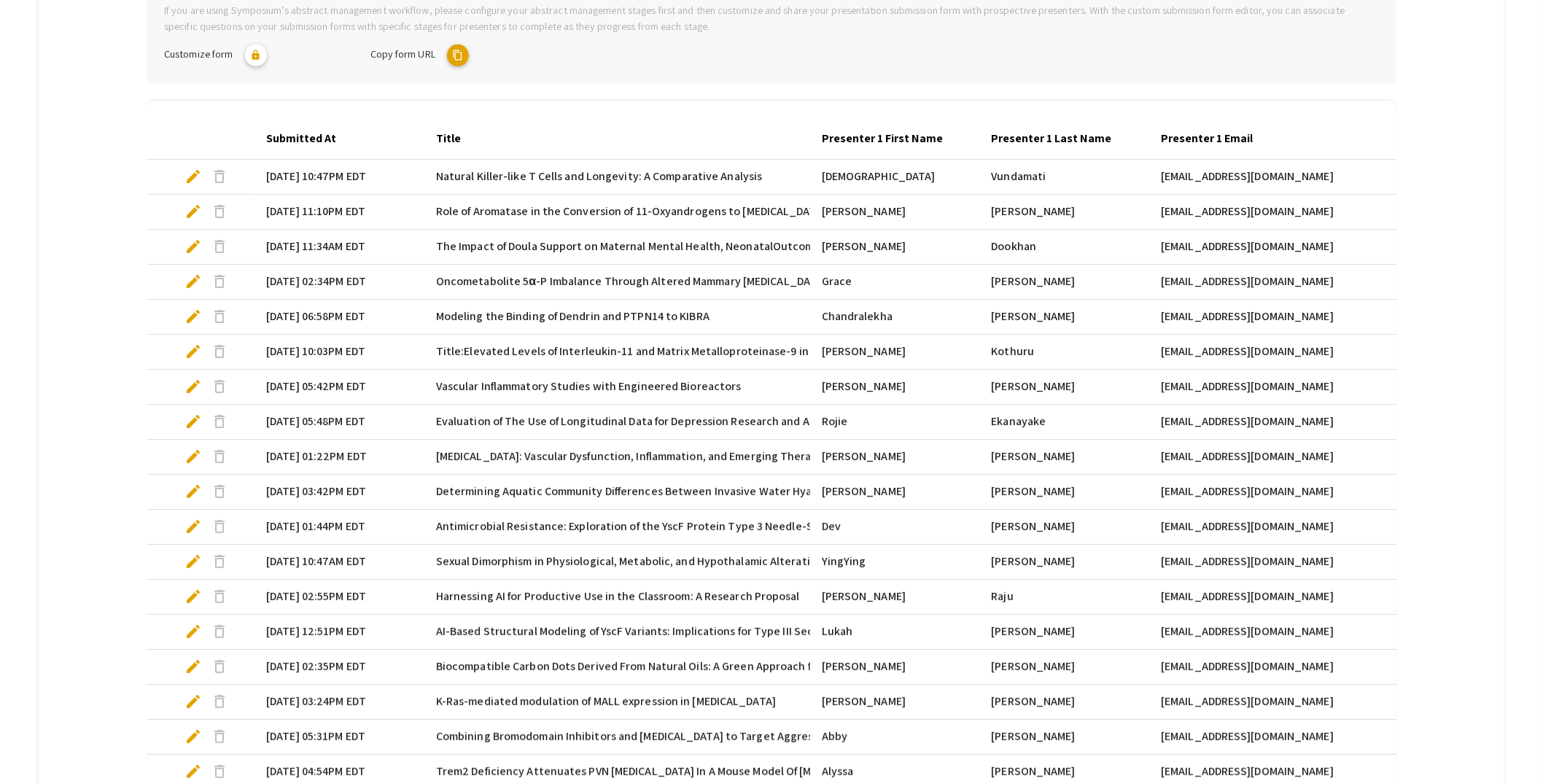
scroll to position [347, 0]
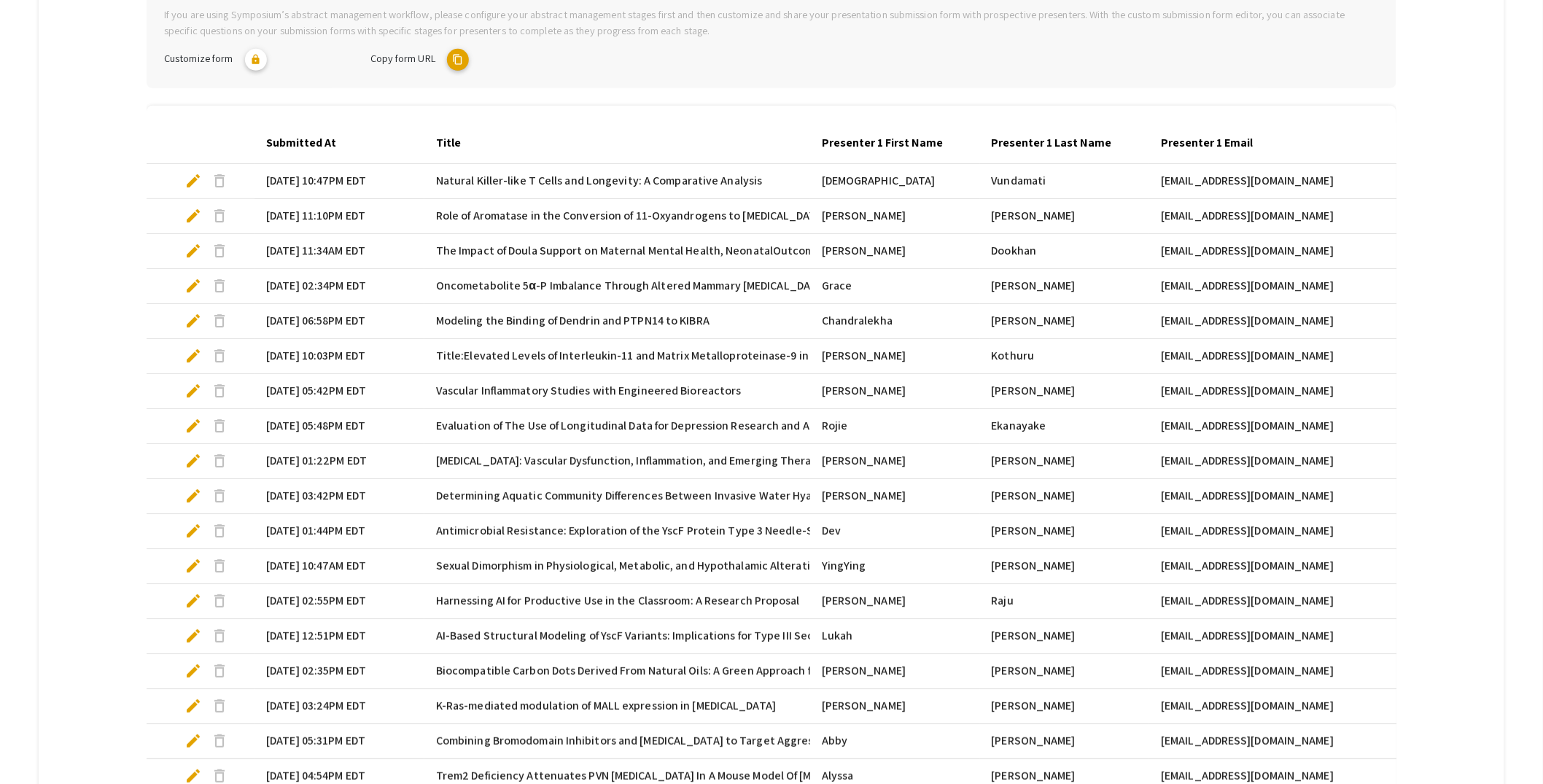
click at [1424, 201] on mat-tab-group "Abstract Management Submissions Abstract Booklet Helpful articles Presentation …" at bounding box center [771, 473] width 1466 height 1295
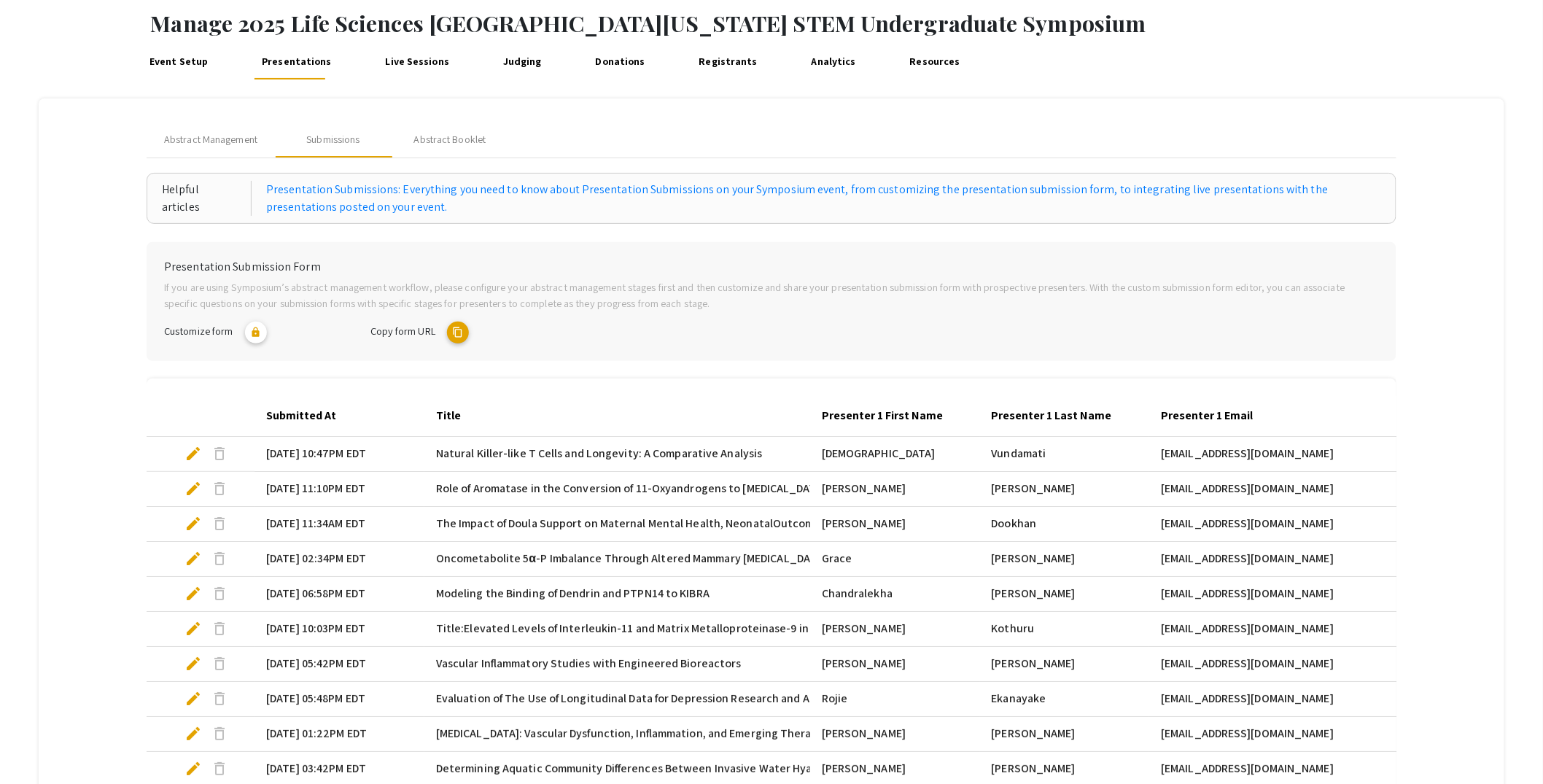
scroll to position [69, 0]
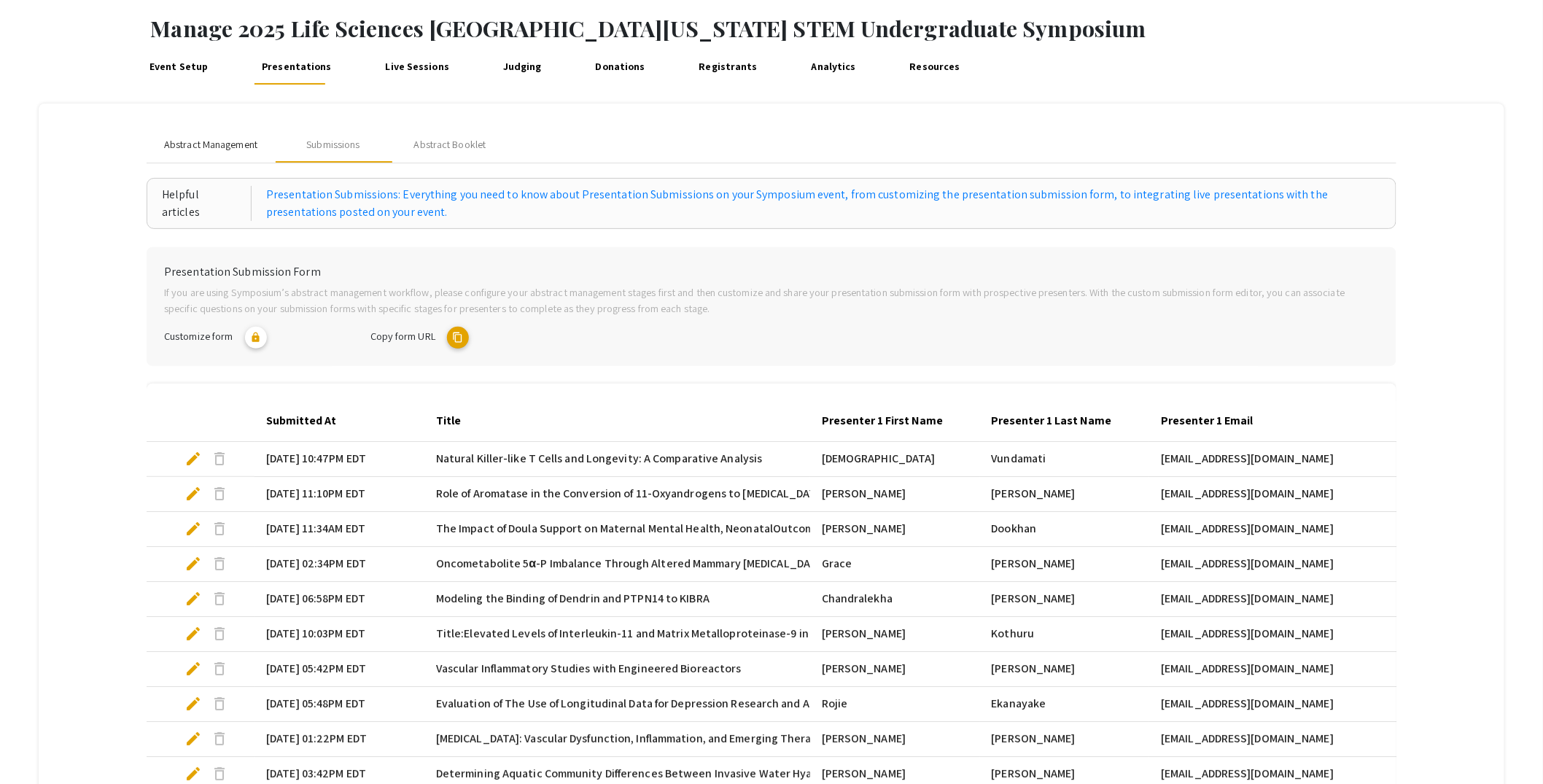
click at [220, 147] on span "Abstract Management" at bounding box center [210, 144] width 93 height 15
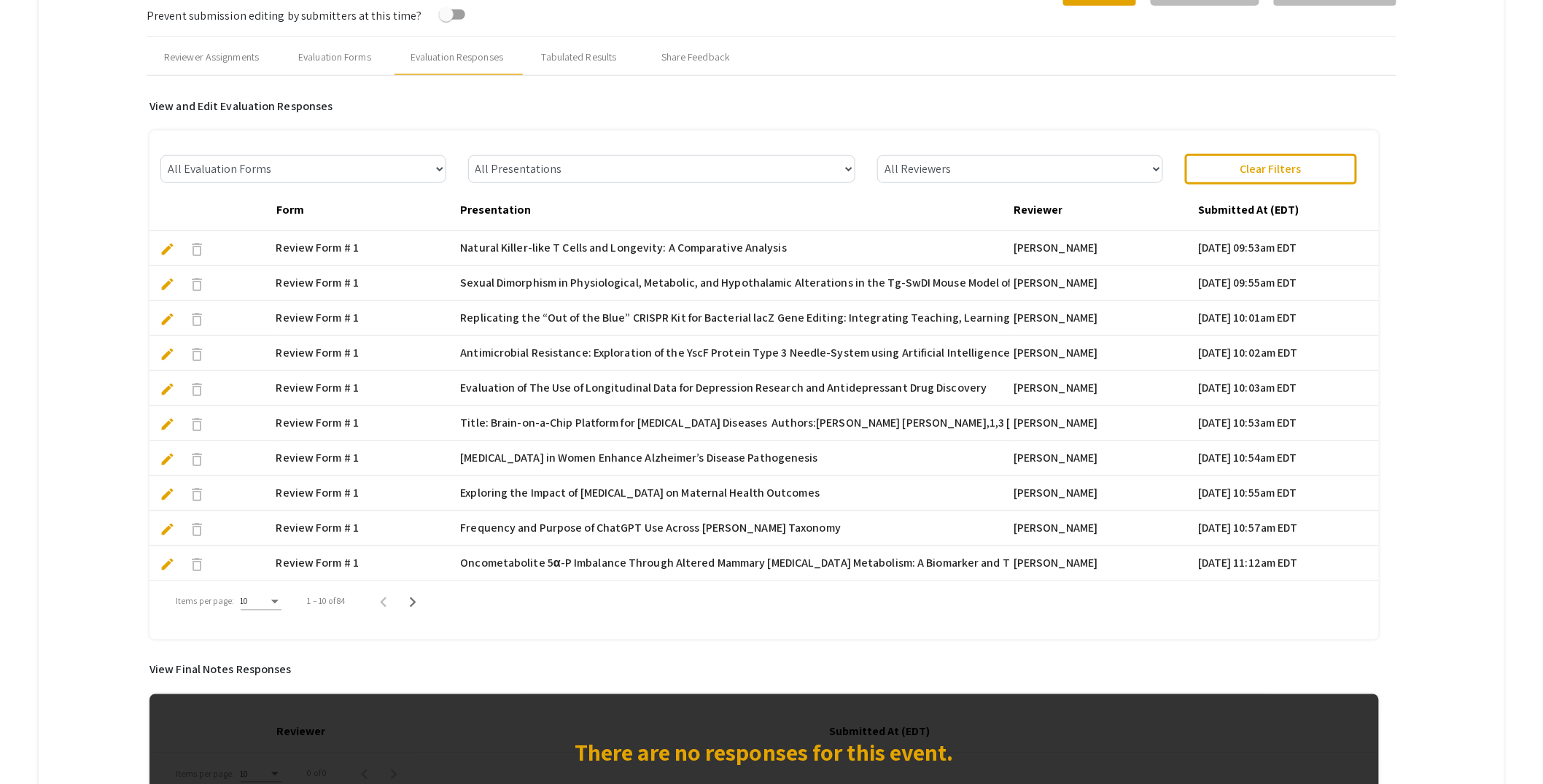
scroll to position [558, 0]
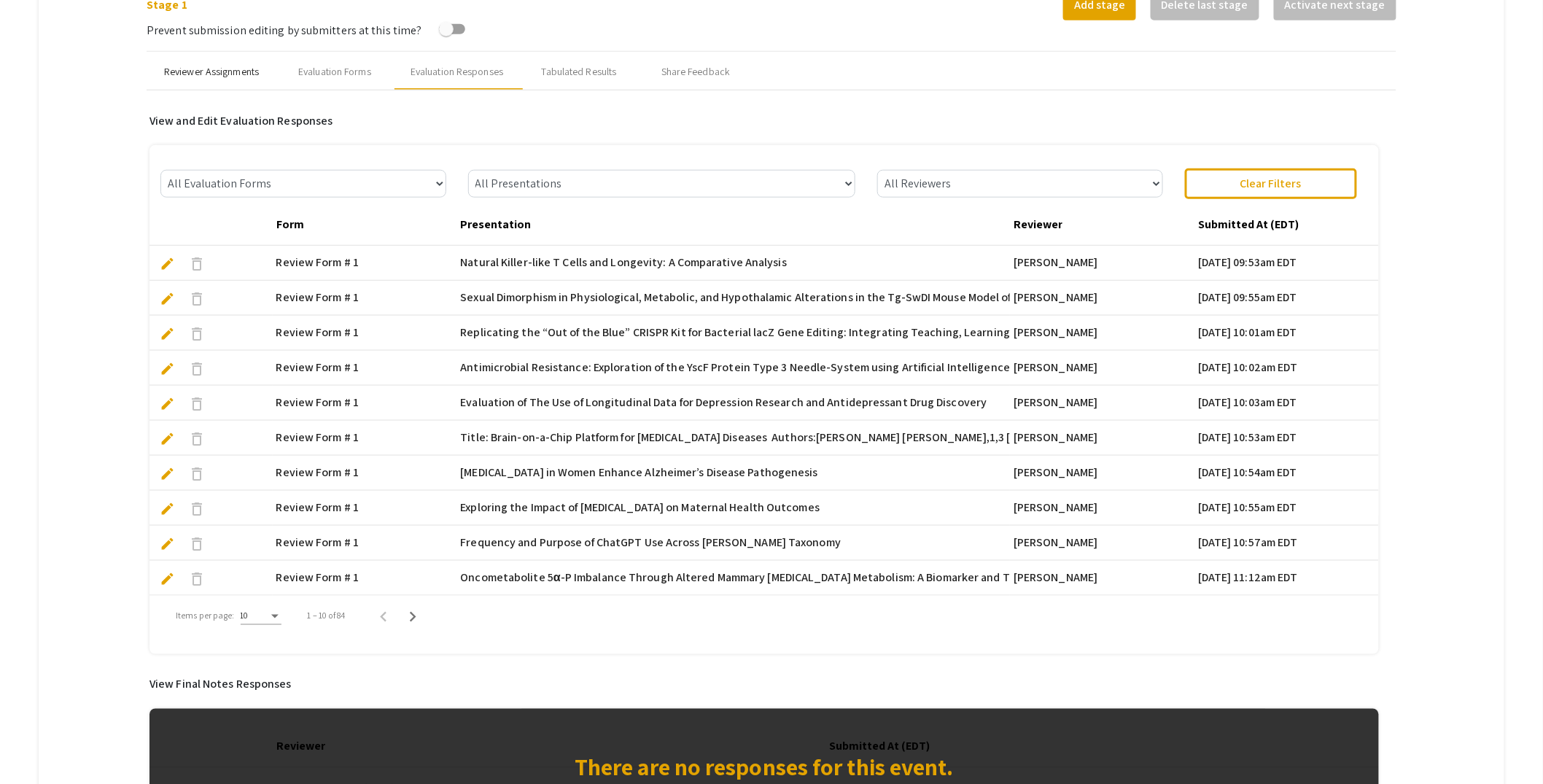
click at [204, 67] on div "Reviewer Assignments" at bounding box center [211, 71] width 95 height 15
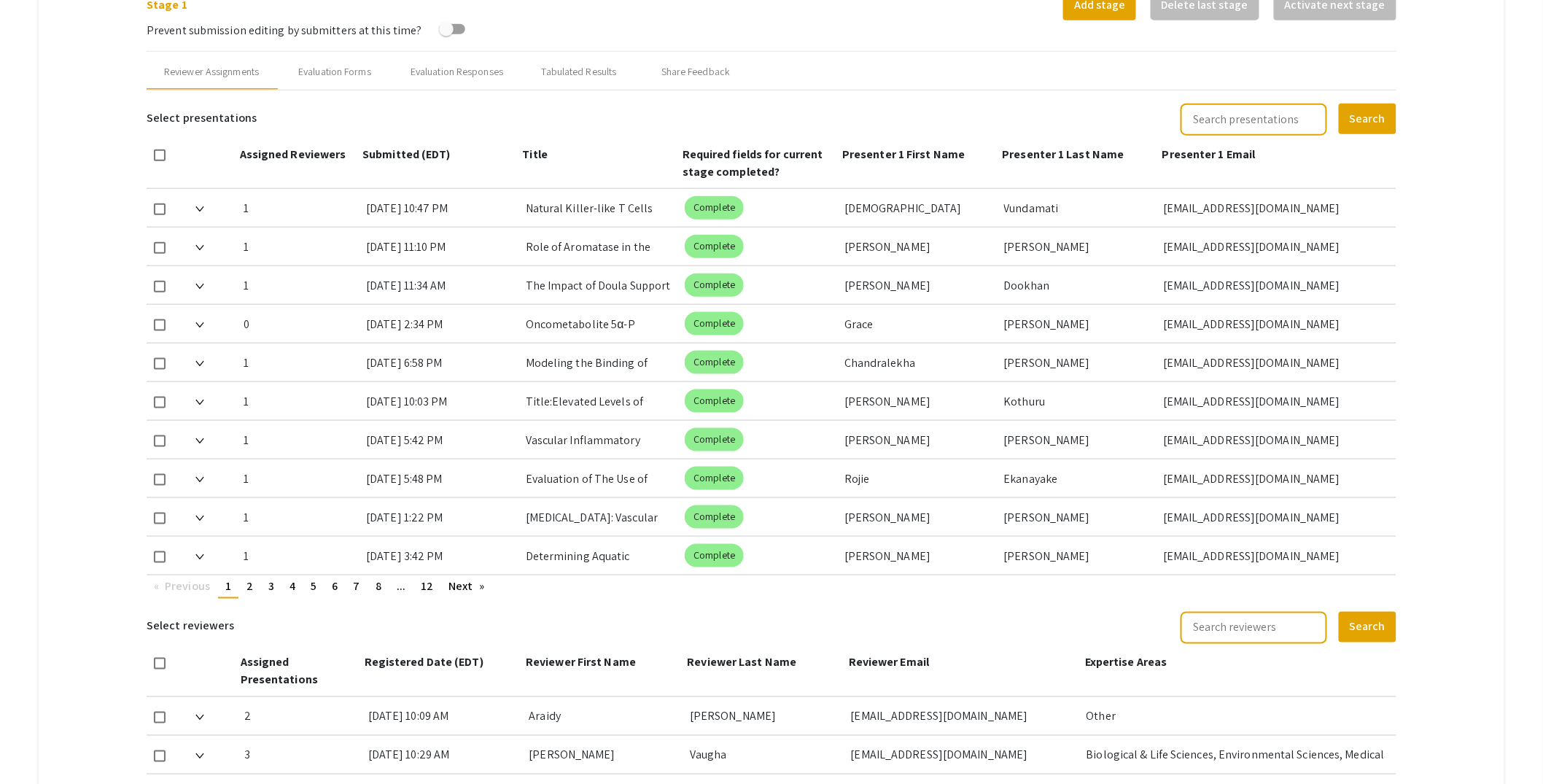
click at [1262, 115] on input "text" at bounding box center [1254, 119] width 147 height 32
paste input "Oncometabolite"
type input "Oncometabolite"
click at [1390, 112] on button "Search" at bounding box center [1368, 119] width 58 height 30
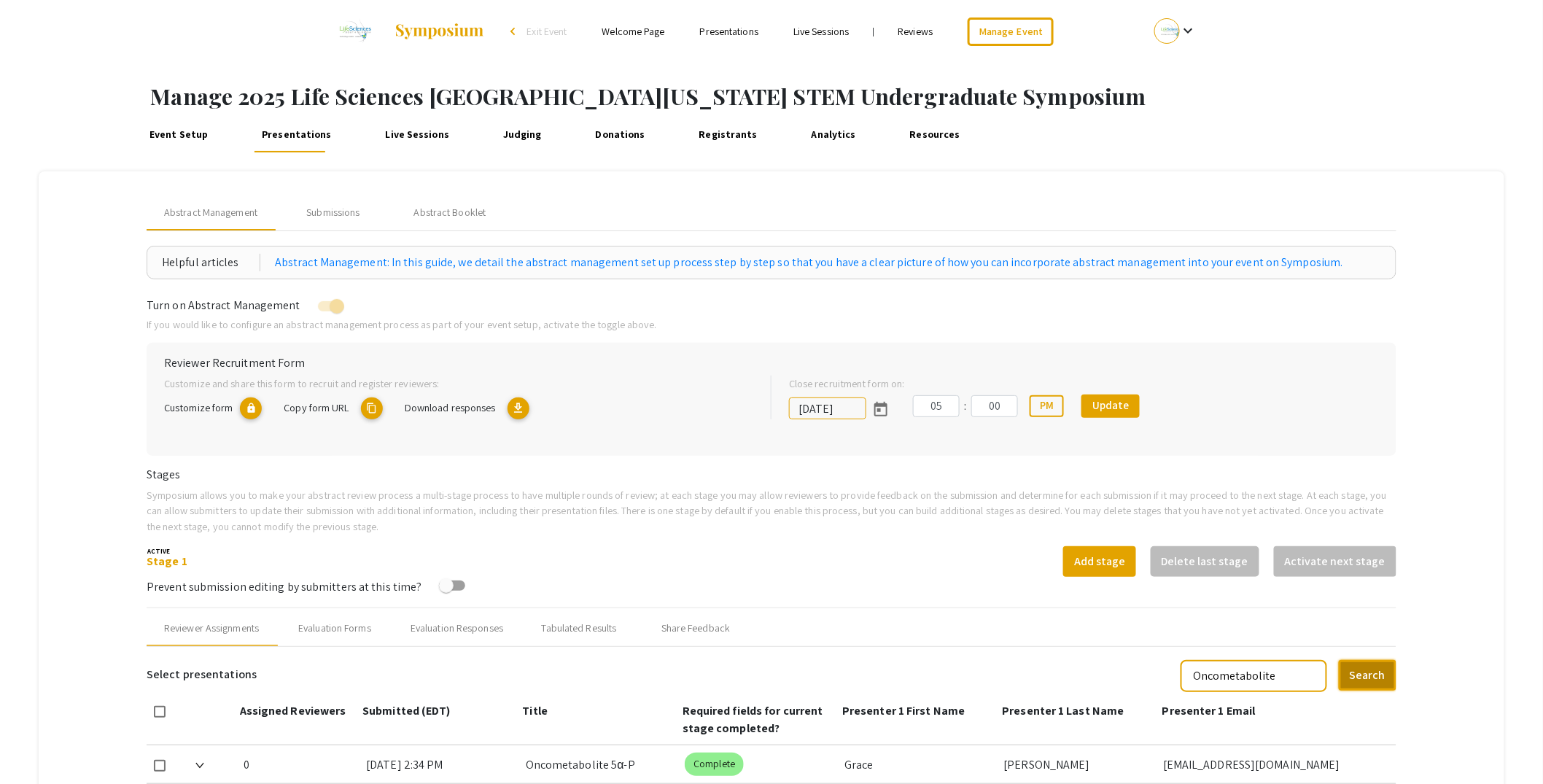
scroll to position [0, 0]
click at [336, 211] on div "Submissions" at bounding box center [333, 214] width 53 height 15
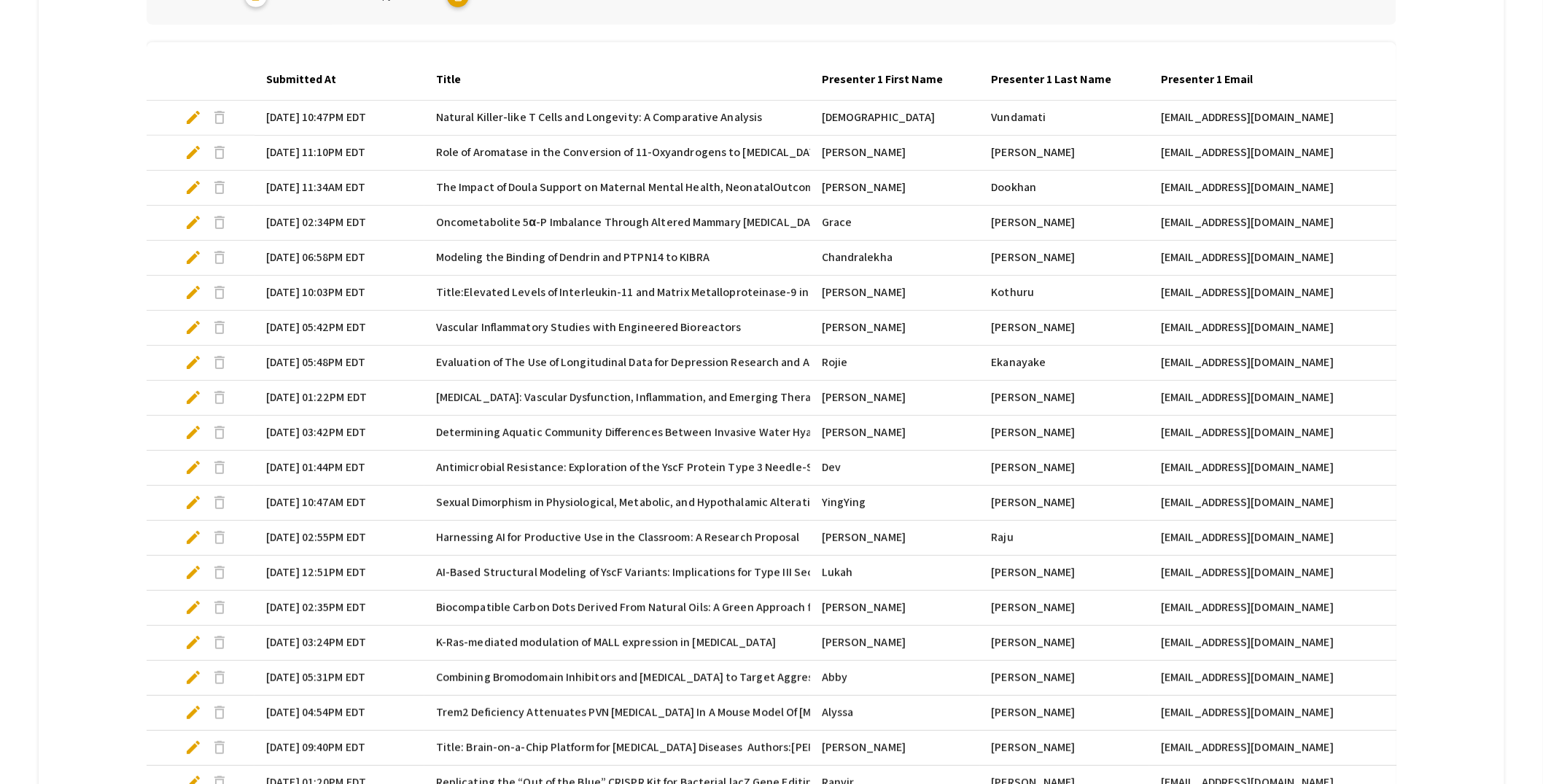
scroll to position [403, 0]
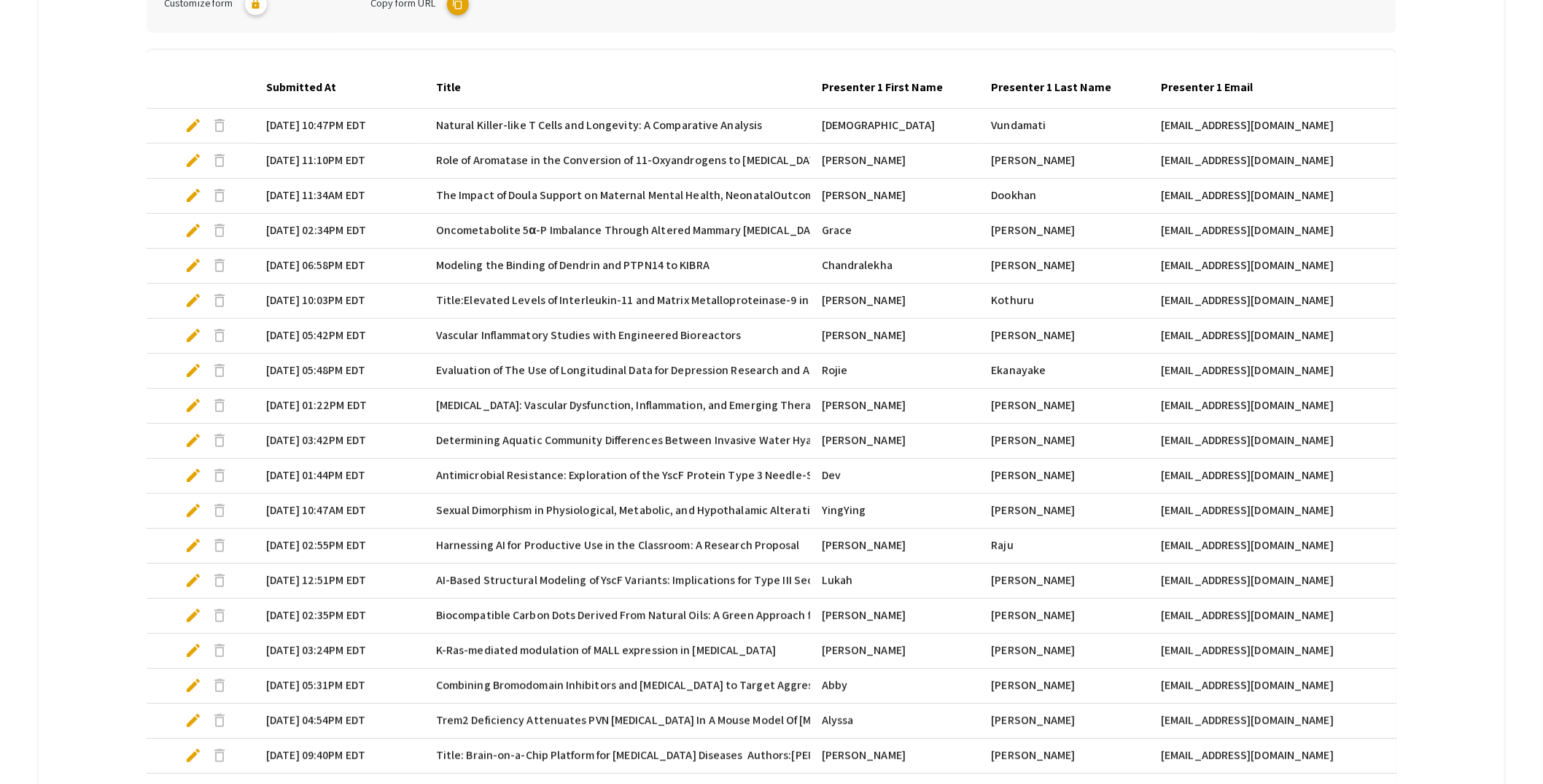
click at [217, 231] on span "delete" at bounding box center [219, 230] width 17 height 17
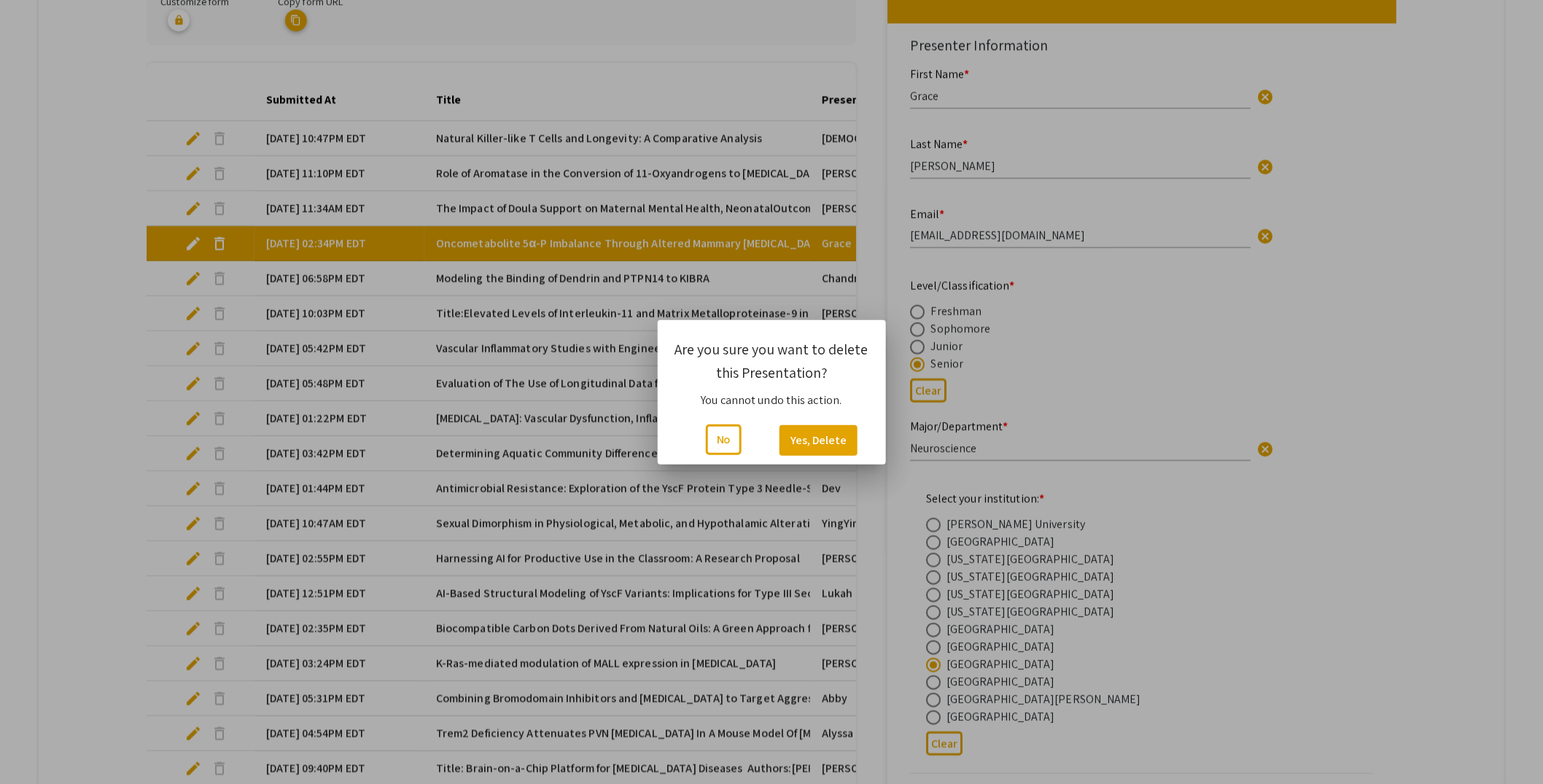
scroll to position [0, 0]
type input "0"
select select "custom"
type input "1"
select select "auto"
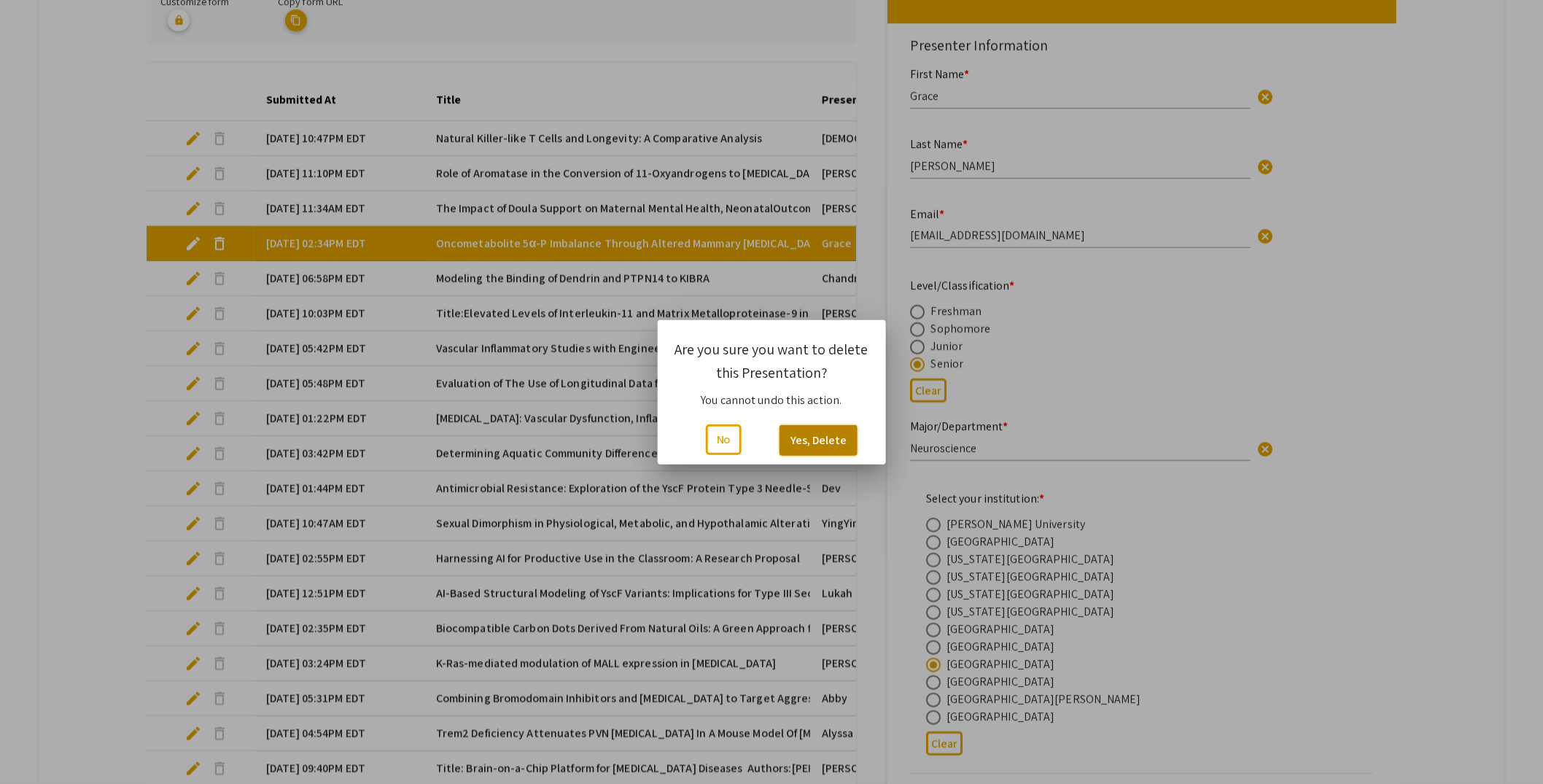
click at [846, 439] on button "Yes, Delete" at bounding box center [818, 441] width 78 height 30
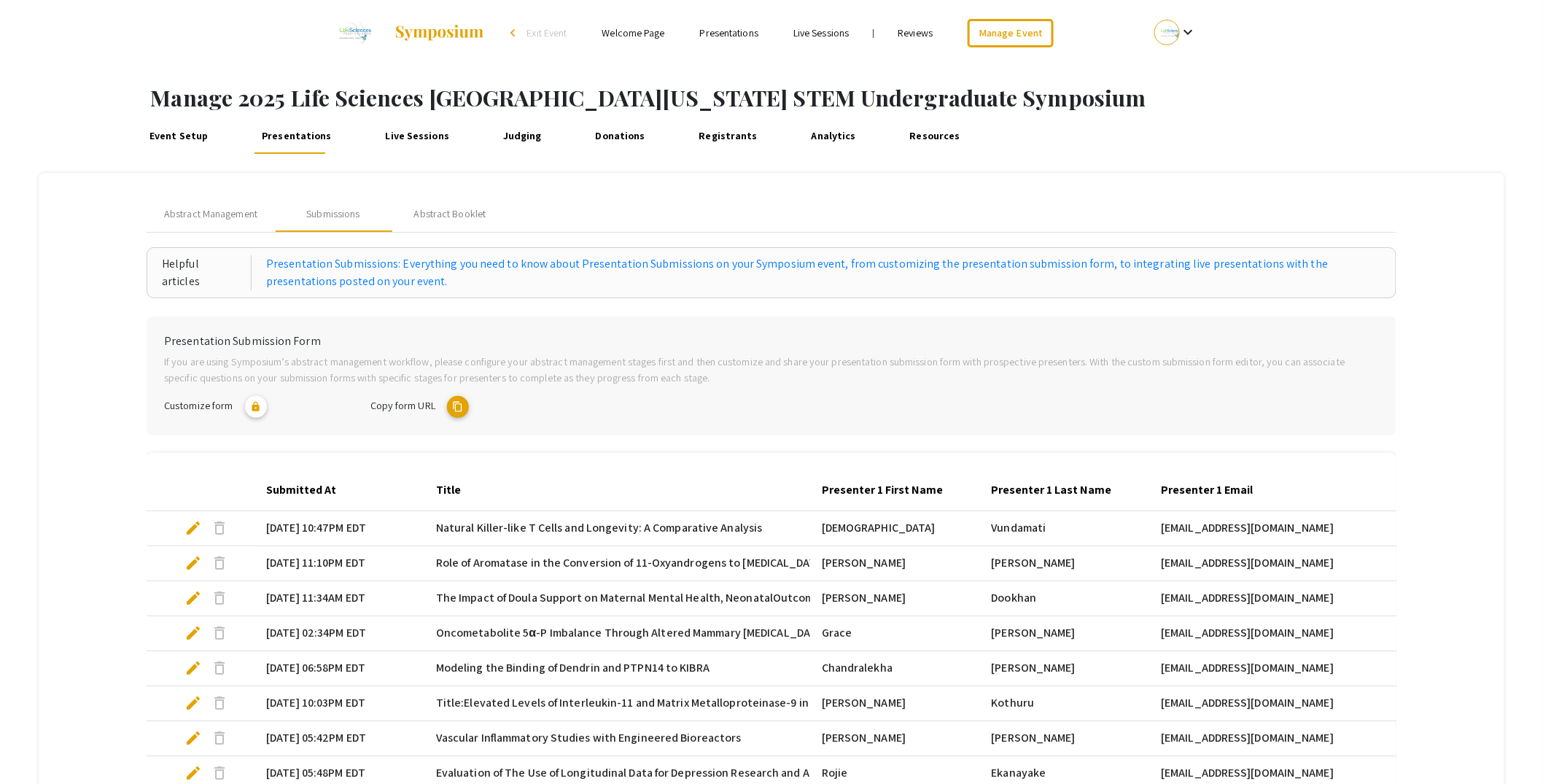
click at [220, 208] on span "Abstract Management" at bounding box center [210, 214] width 93 height 15
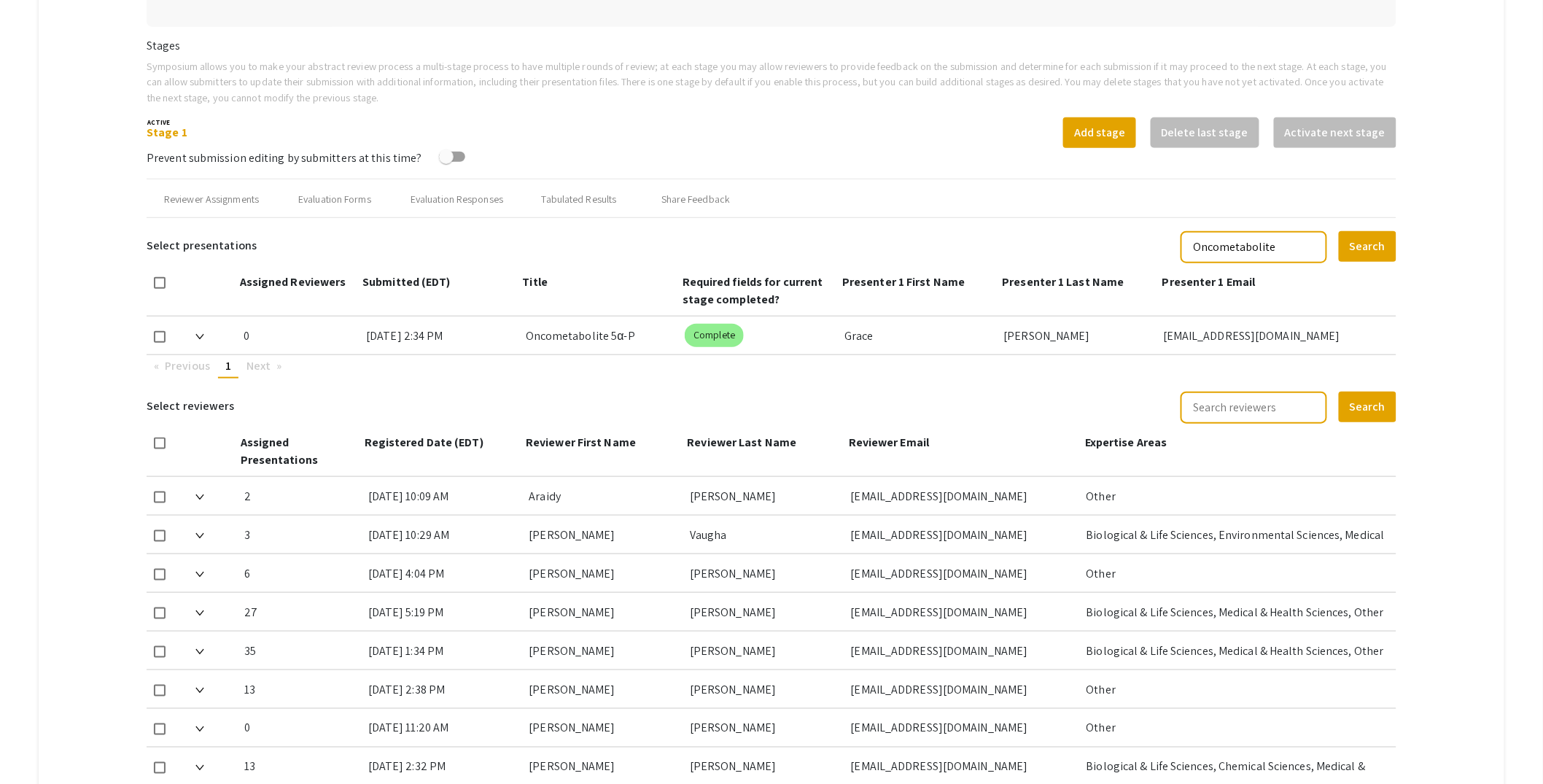
scroll to position [462, 0]
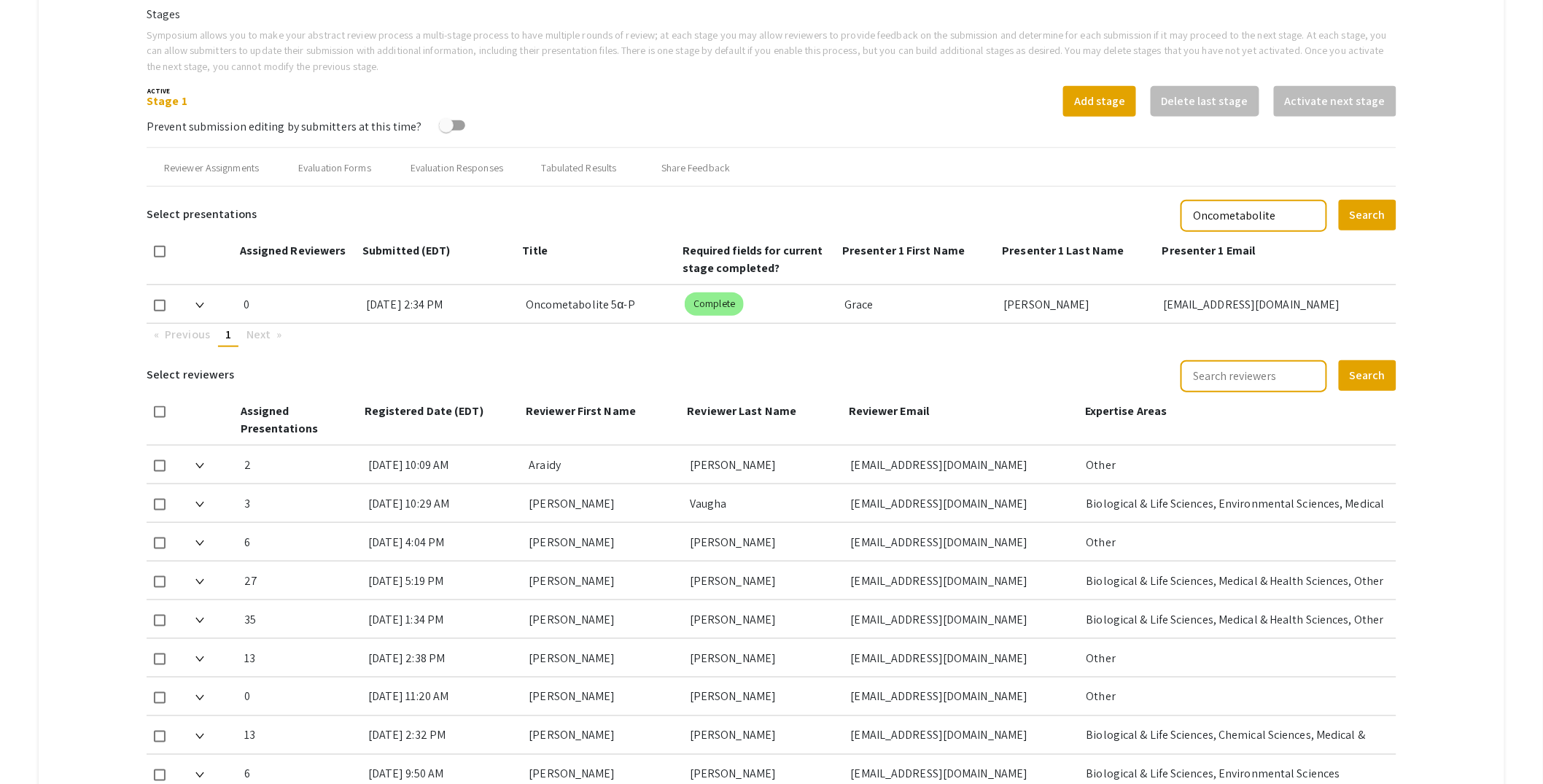
click at [1323, 212] on input "Oncometabolite" at bounding box center [1254, 216] width 147 height 32
click at [1395, 213] on button "Search" at bounding box center [1368, 215] width 58 height 30
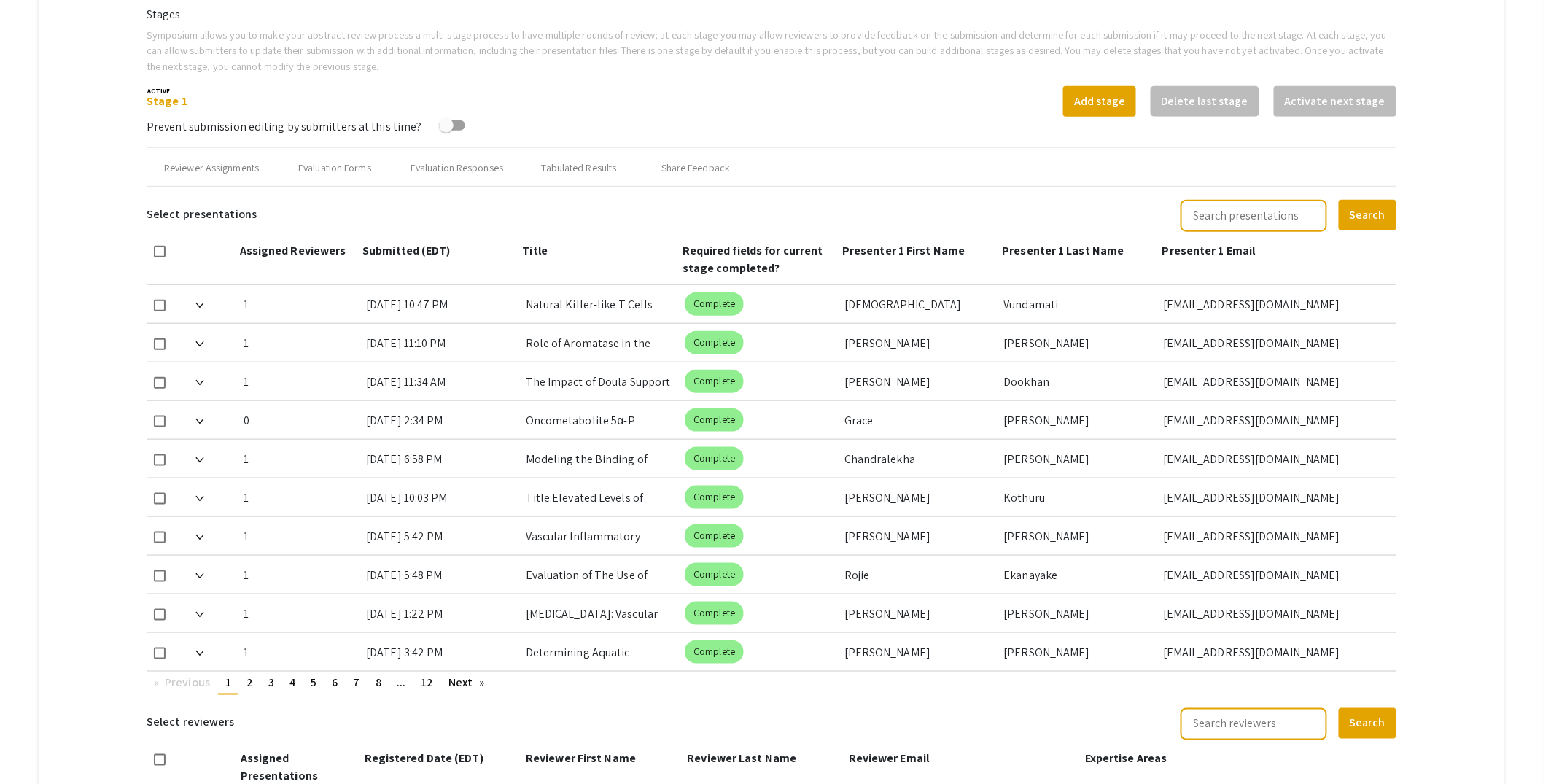
click at [1462, 217] on mat-tab-group "Abstract Management Submissions Abstract Booklet Helpful articles Abstract Mana…" at bounding box center [771, 489] width 1466 height 1557
click at [429, 684] on span "12" at bounding box center [427, 682] width 12 height 15
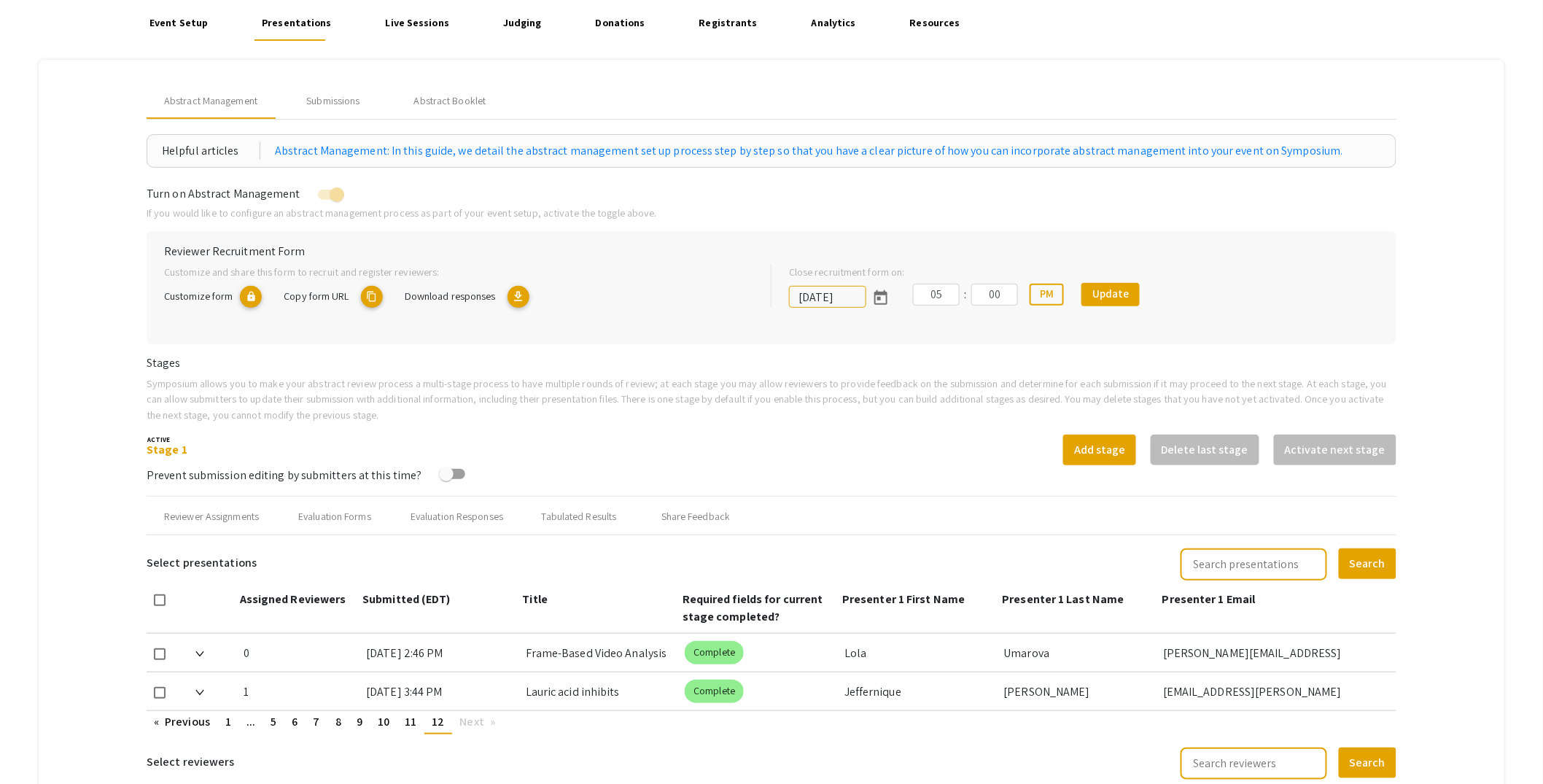
scroll to position [40, 0]
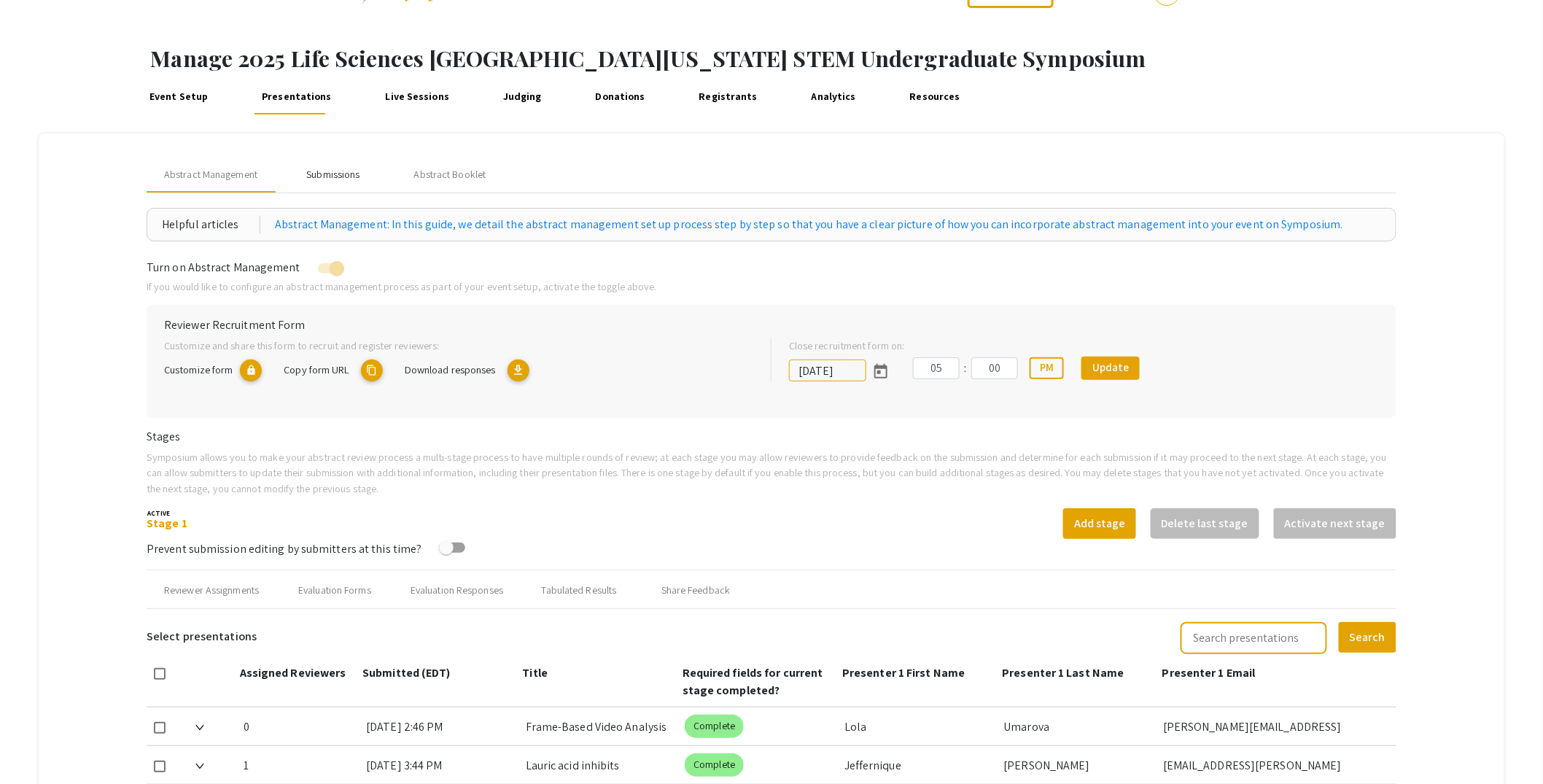
click at [353, 177] on div "Submissions" at bounding box center [333, 175] width 53 height 15
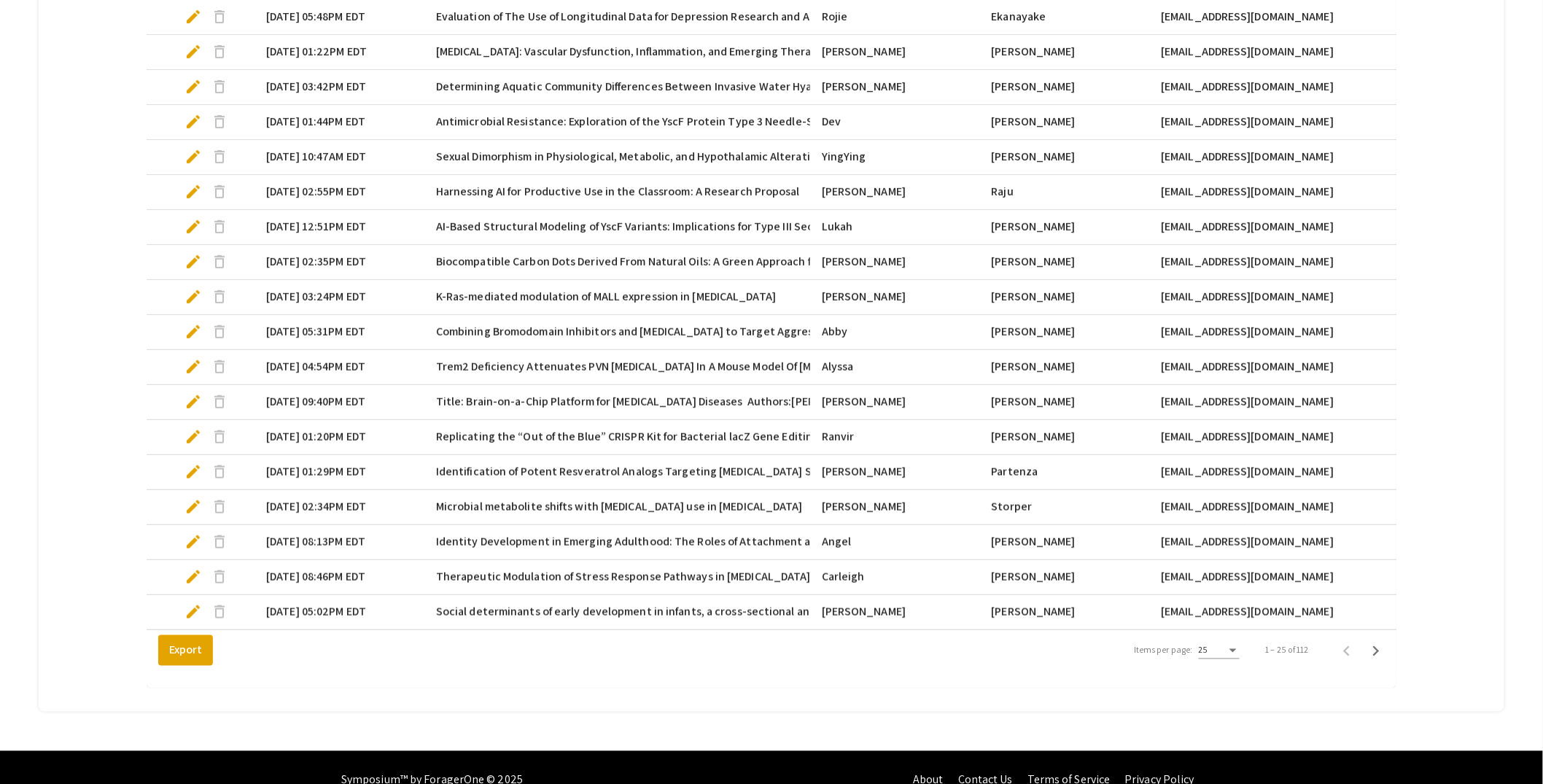
scroll to position [784, 0]
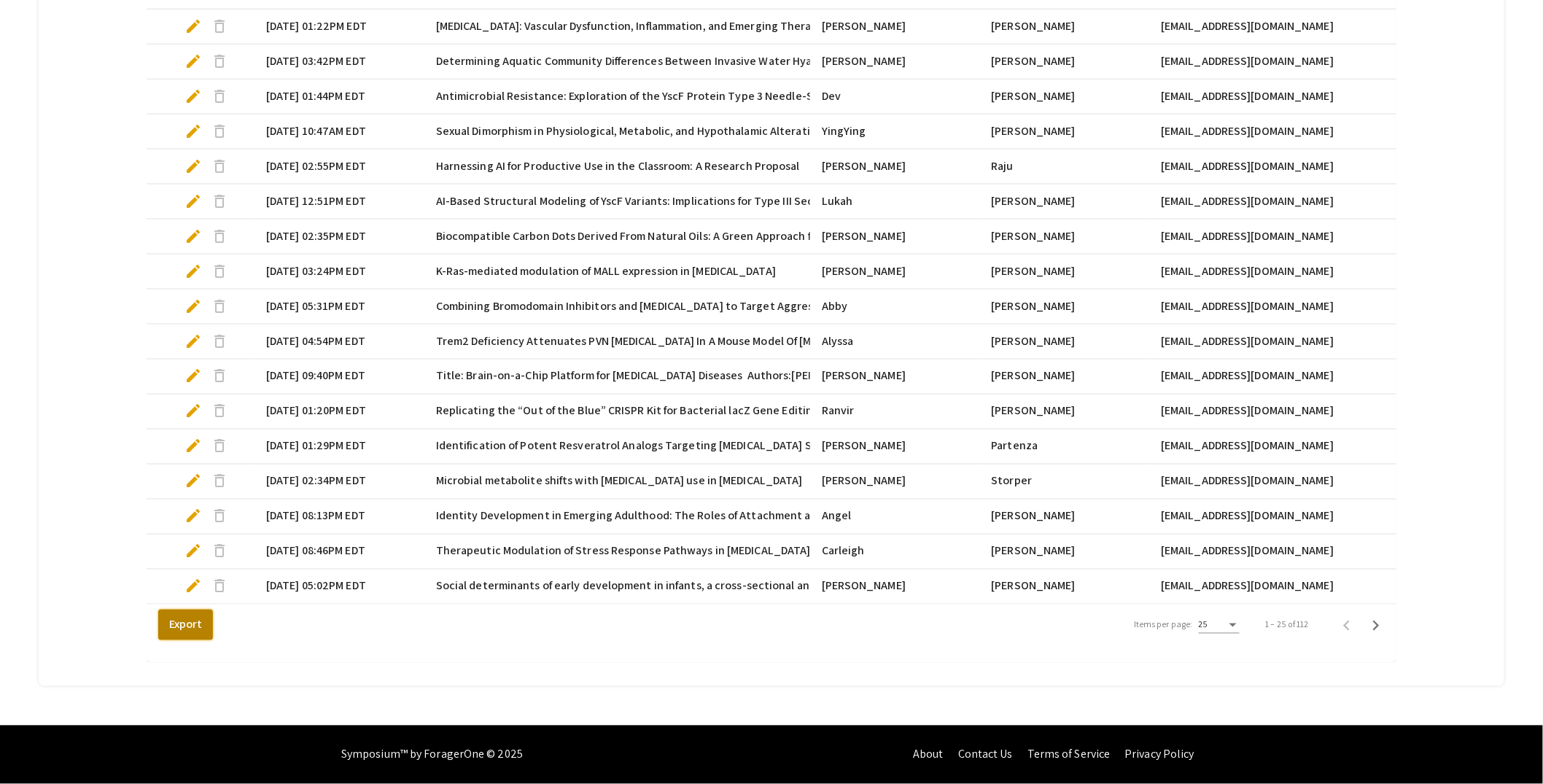
click at [178, 639] on button "Export" at bounding box center [185, 625] width 55 height 30
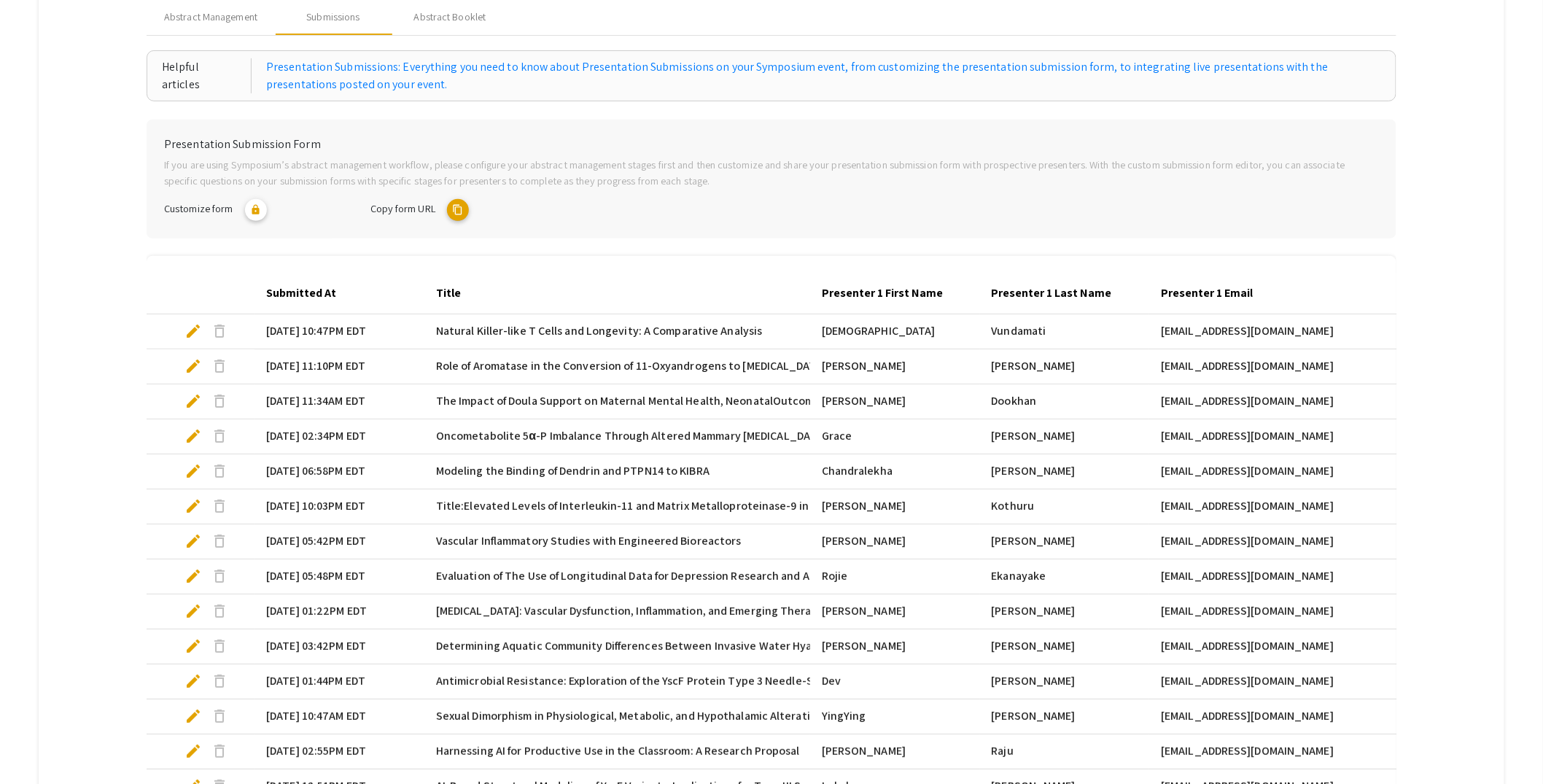
scroll to position [0, 0]
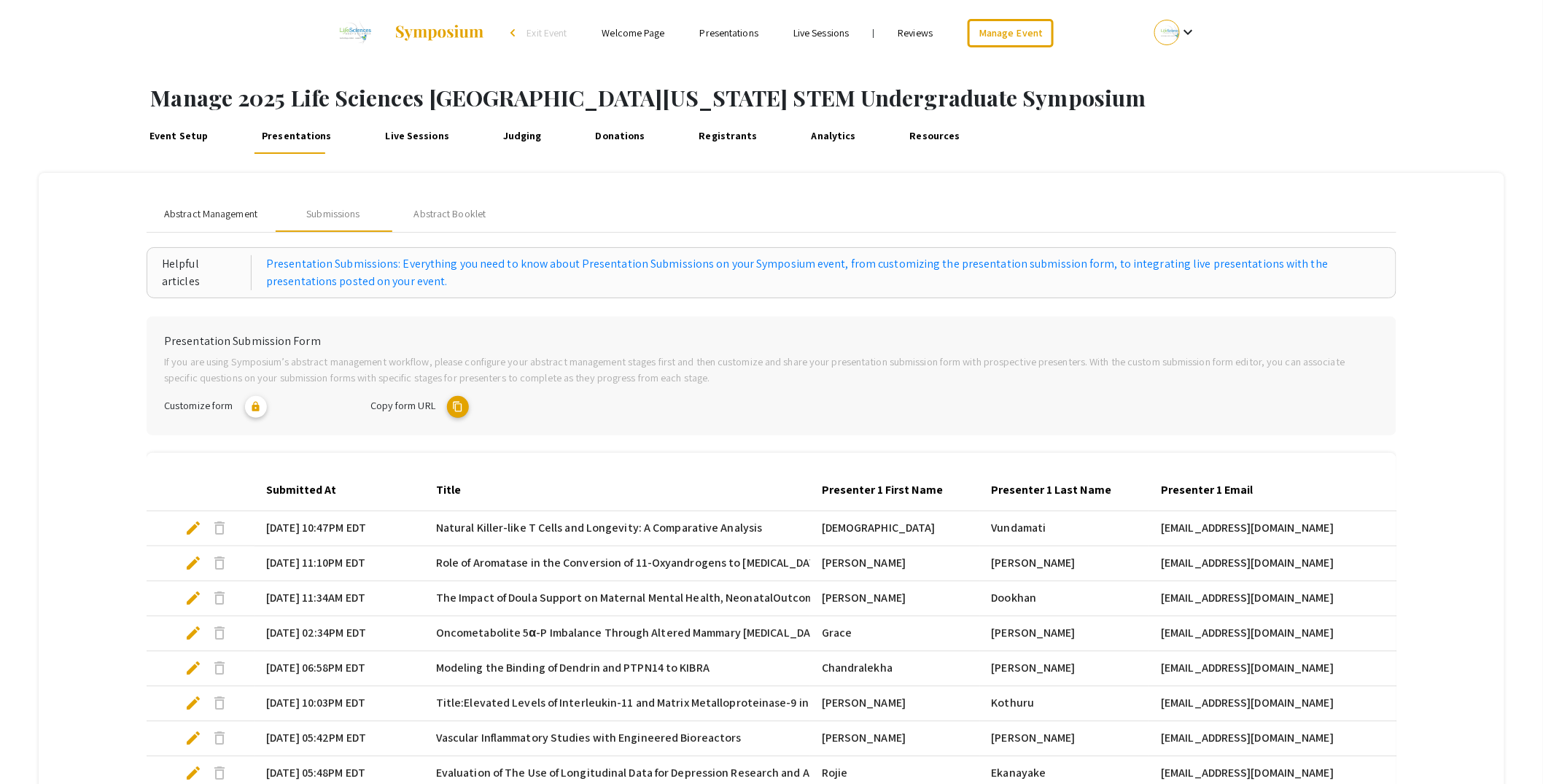
click at [228, 215] on span "Abstract Management" at bounding box center [210, 214] width 93 height 15
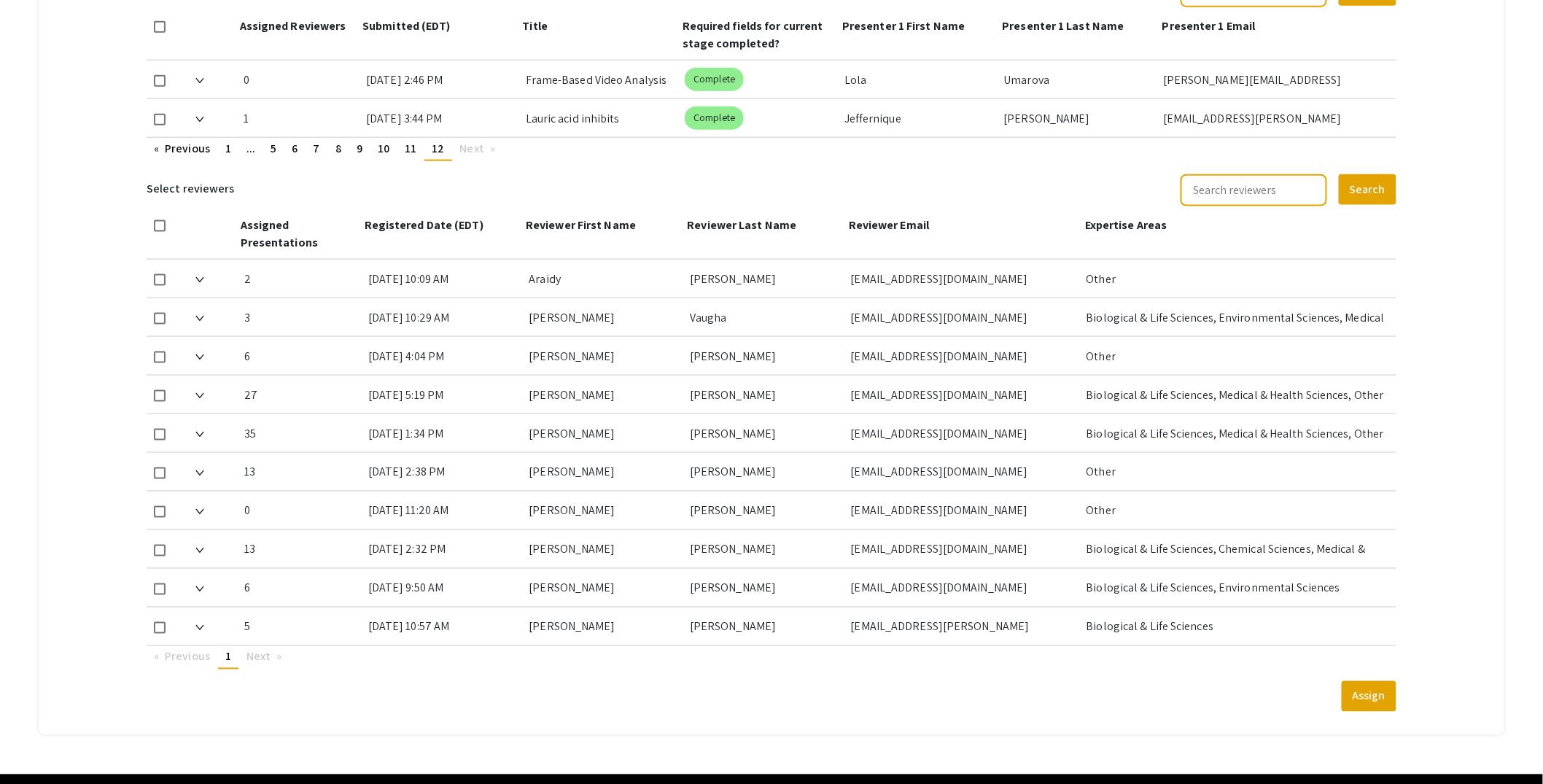
scroll to position [624, 0]
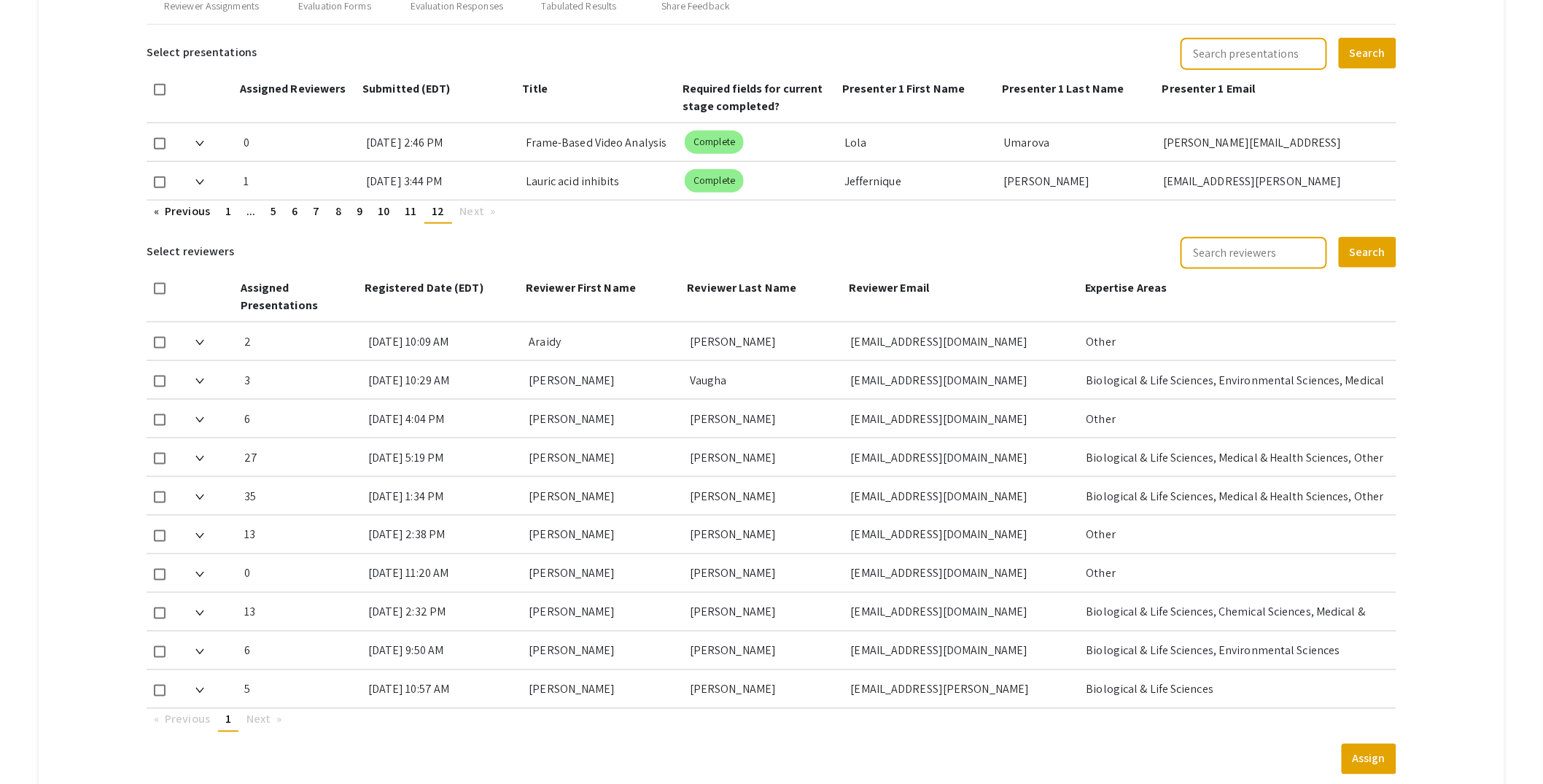
click at [199, 141] on img at bounding box center [200, 144] width 9 height 6
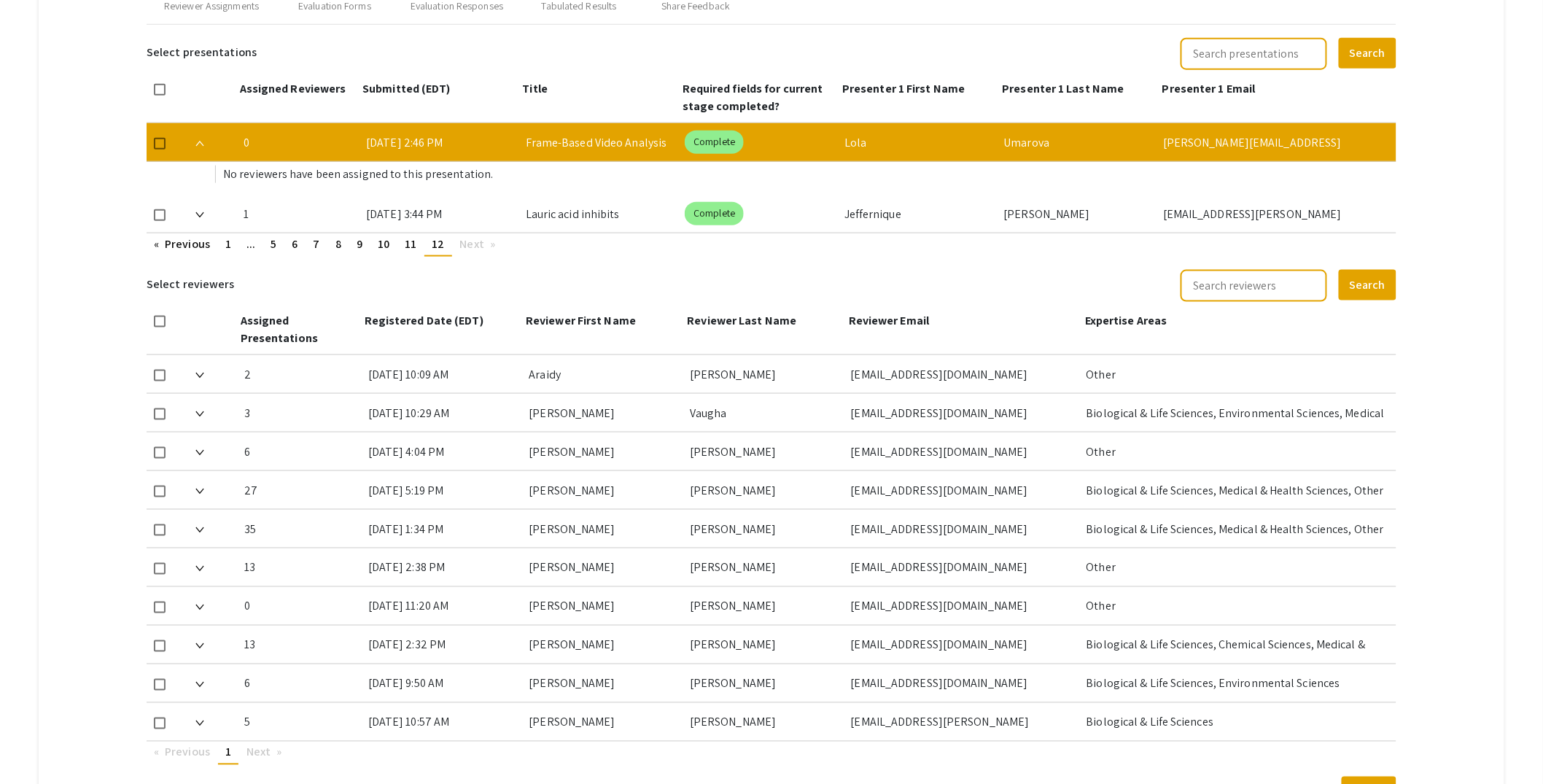
click at [156, 141] on span at bounding box center [160, 143] width 11 height 11
click at [159, 150] on input "checkbox" at bounding box center [159, 150] width 1 height 1
checkbox input "true"
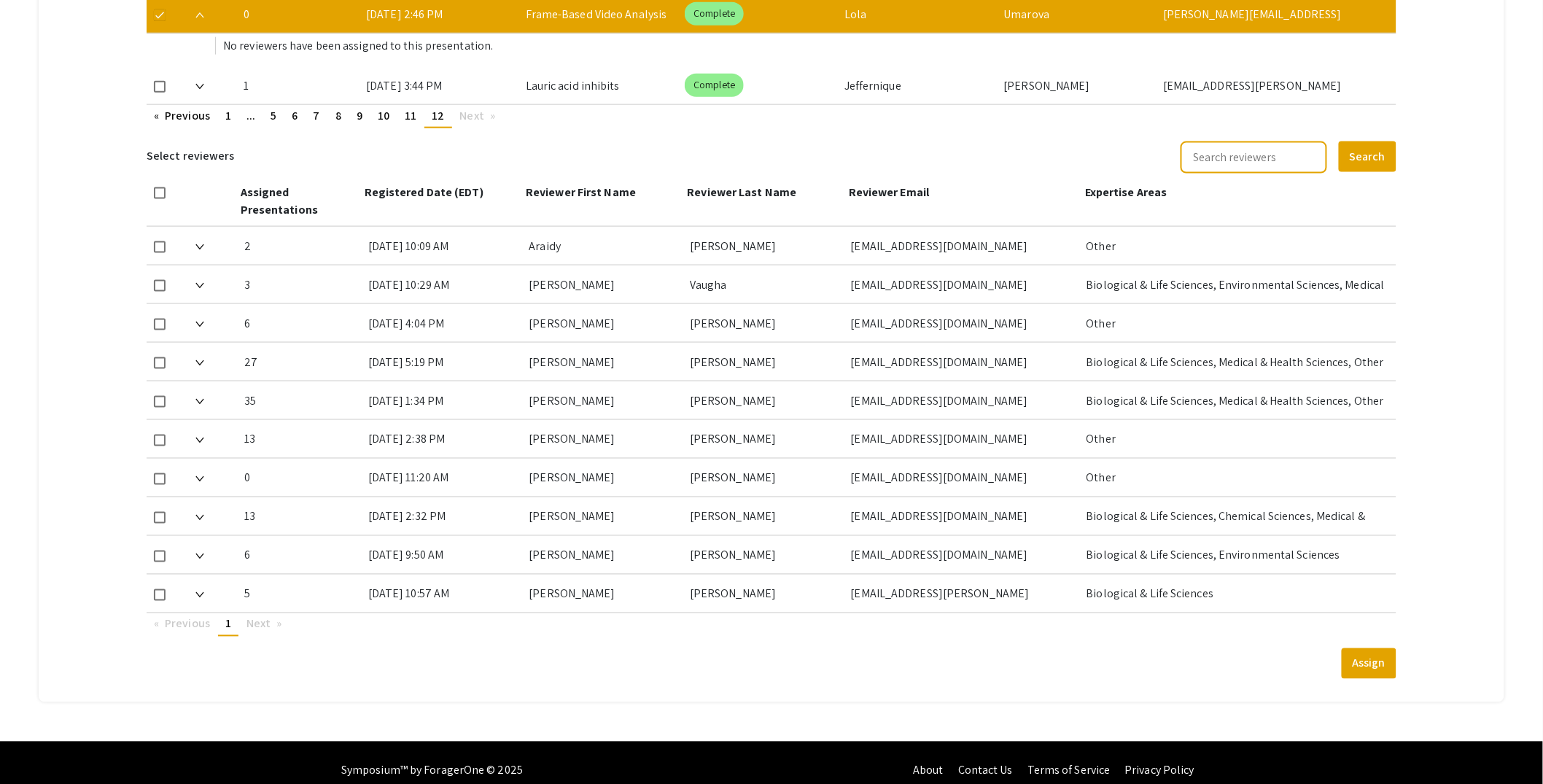
scroll to position [761, 0]
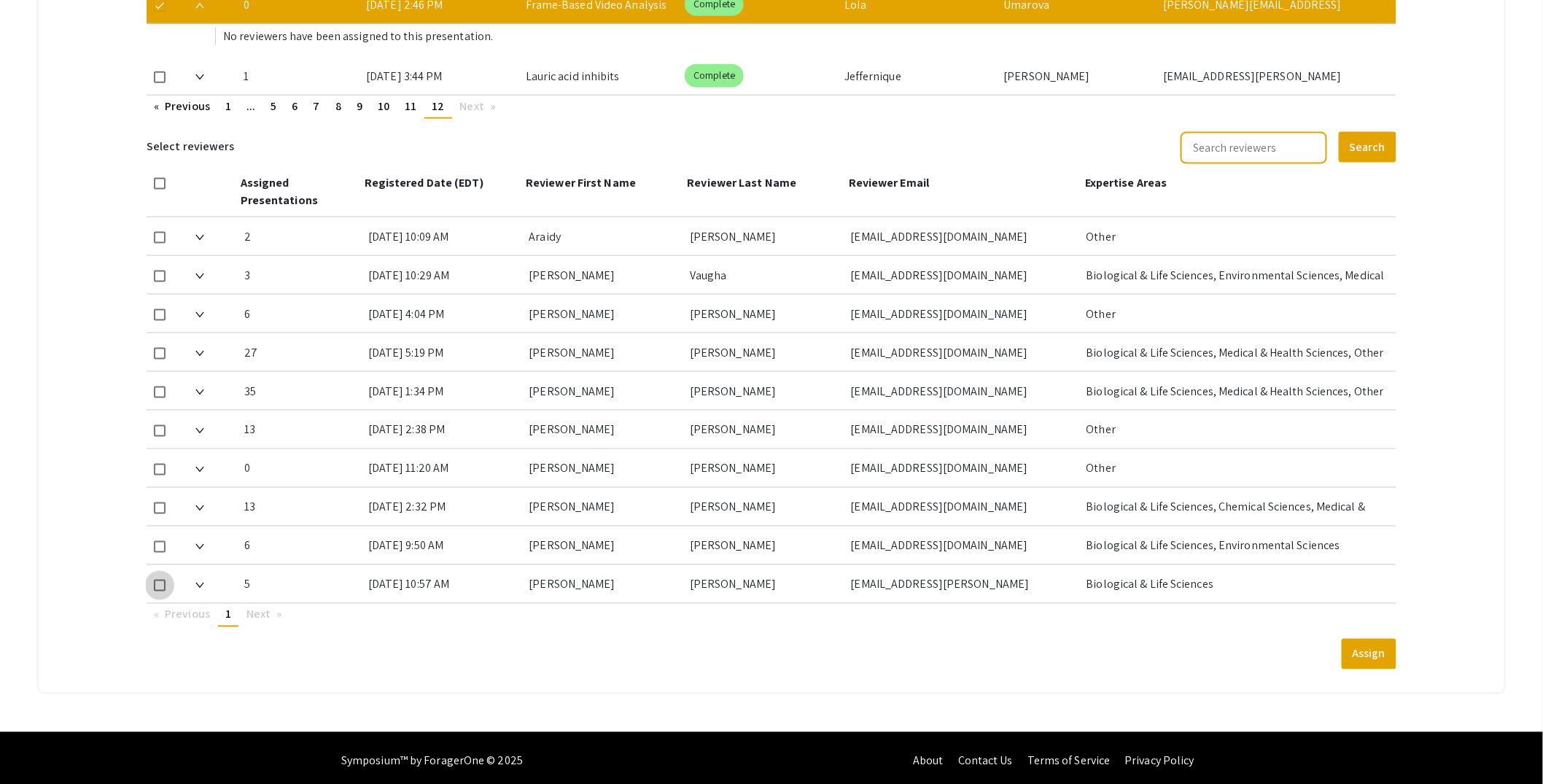
click at [157, 580] on span at bounding box center [160, 585] width 11 height 11
click at [159, 592] on input "checkbox" at bounding box center [159, 592] width 1 height 1
checkbox input "true"
click at [1377, 648] on button "Assign" at bounding box center [1369, 654] width 55 height 30
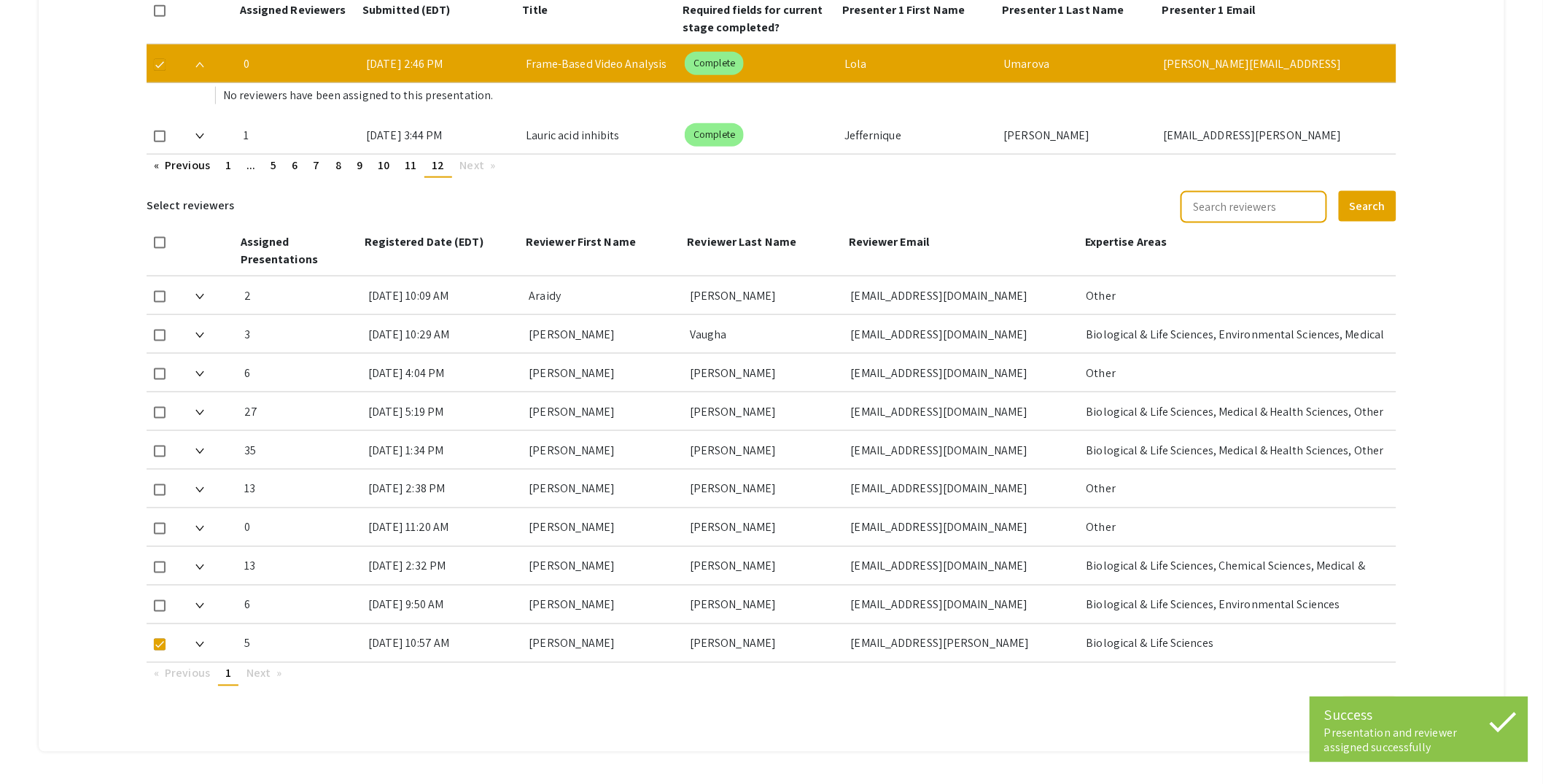
scroll to position [671, 0]
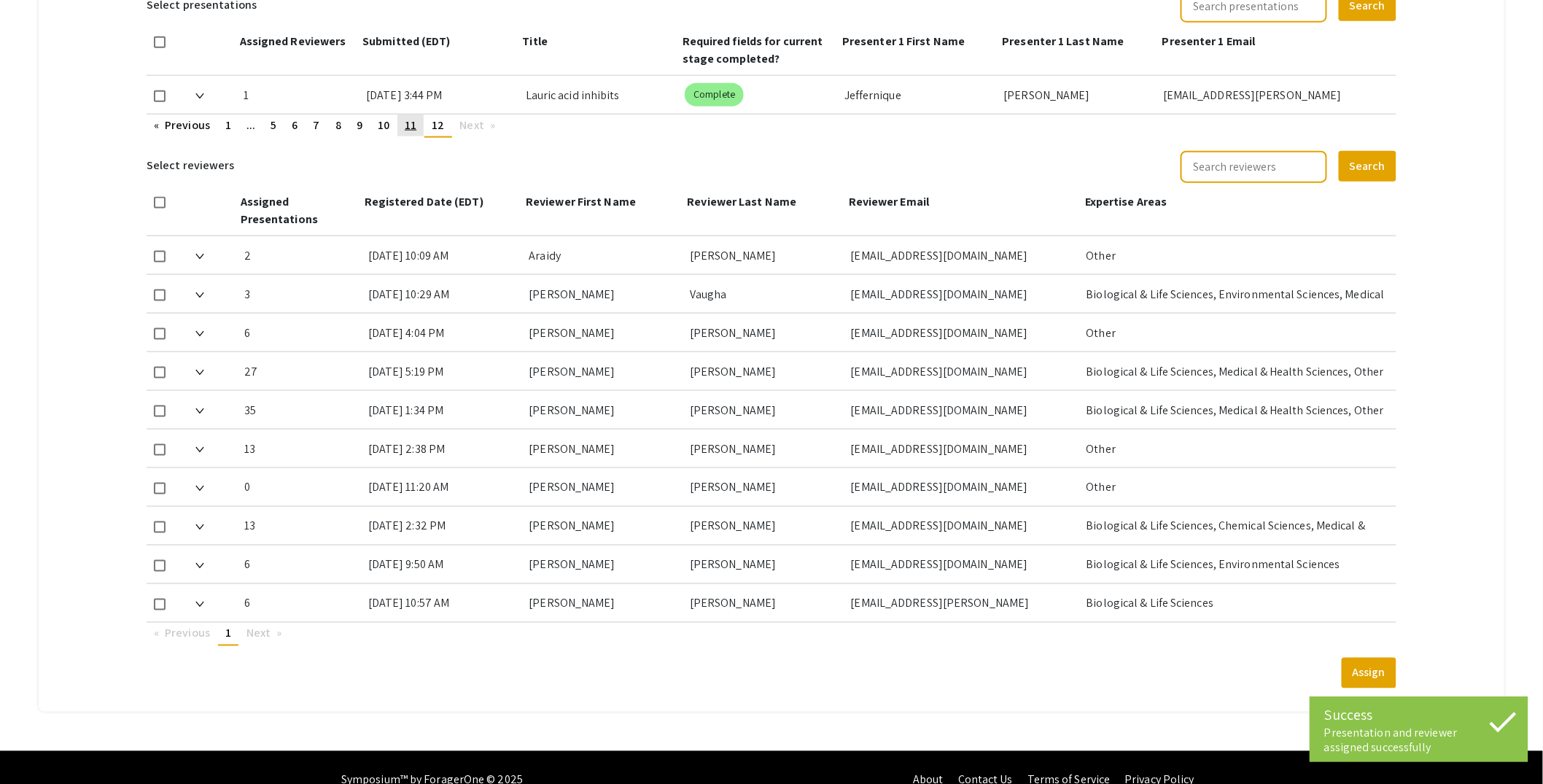
click at [409, 128] on span "11" at bounding box center [410, 125] width 11 height 15
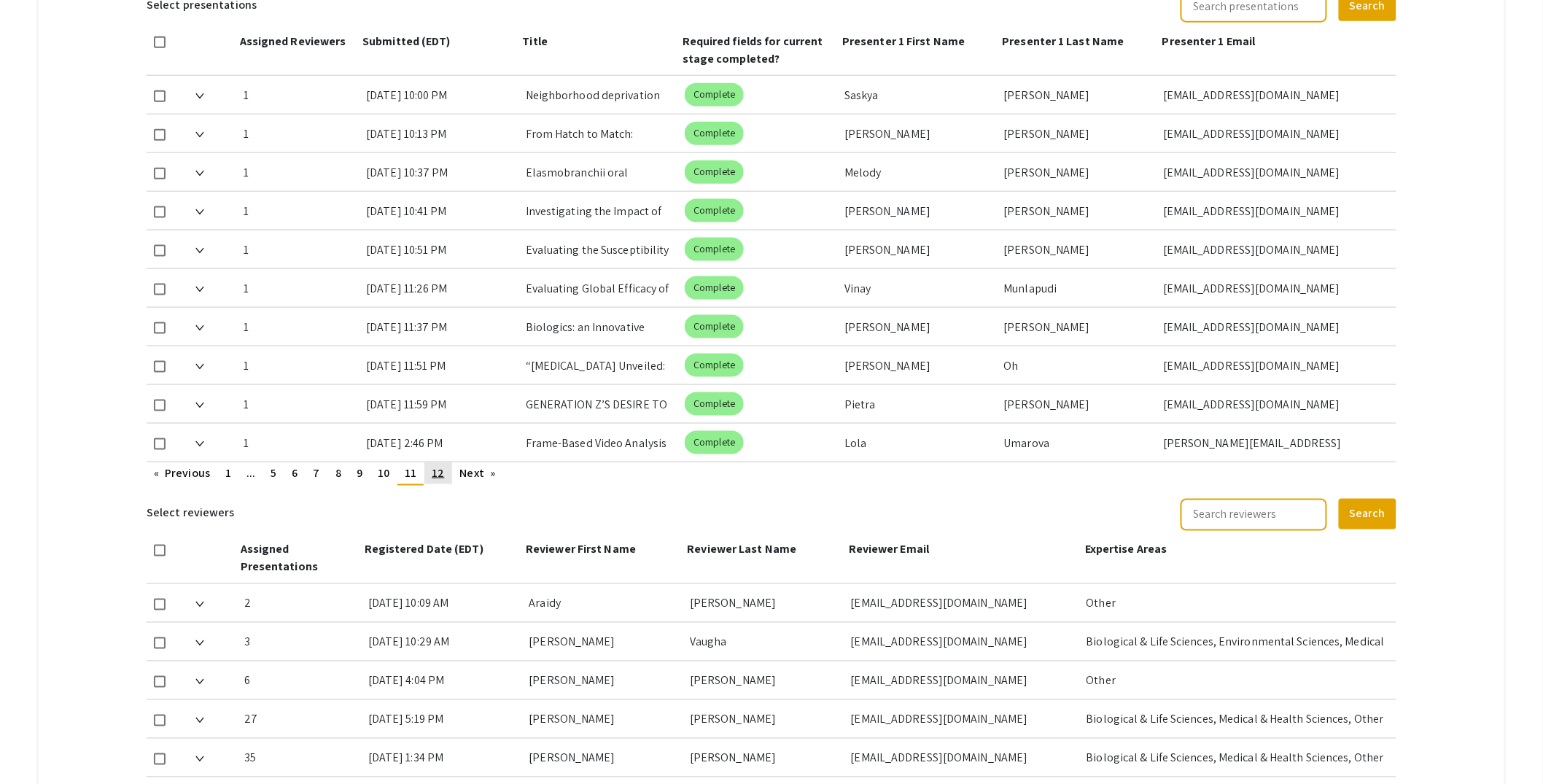
click at [439, 472] on span "12" at bounding box center [438, 473] width 12 height 15
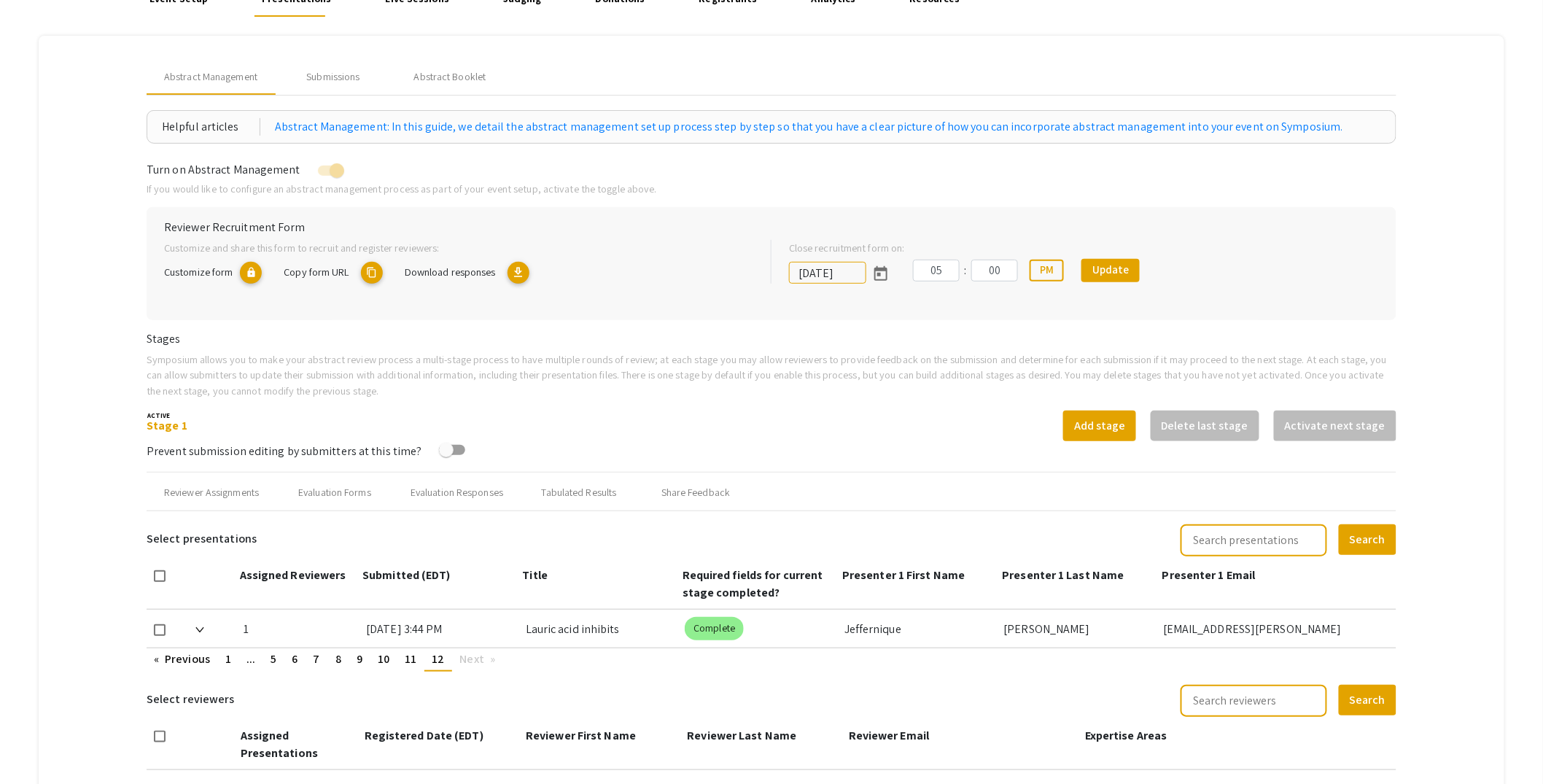
scroll to position [0, 0]
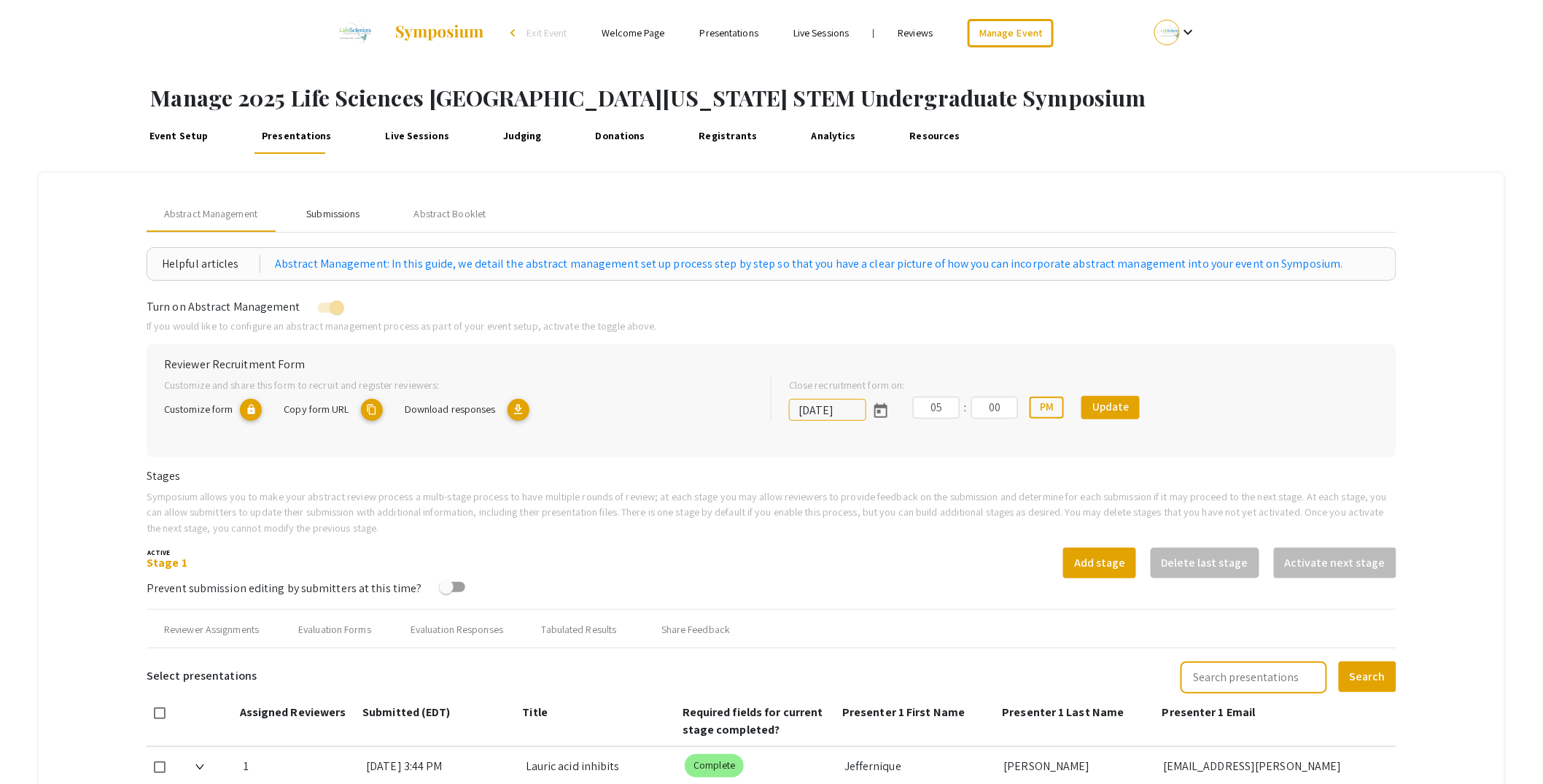
click at [333, 210] on div "Submissions" at bounding box center [333, 214] width 53 height 15
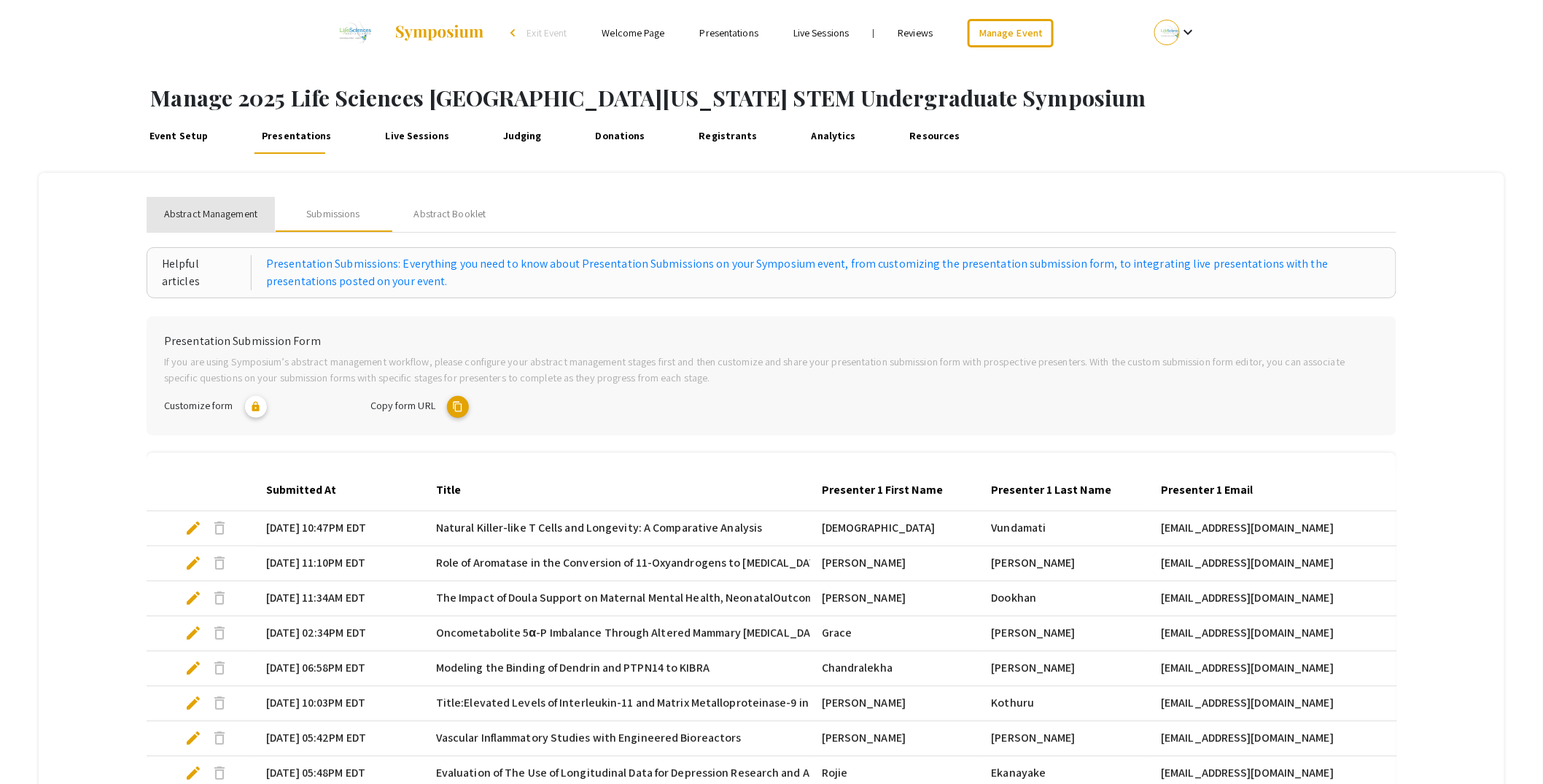
click at [173, 220] on span "Abstract Management" at bounding box center [210, 214] width 93 height 15
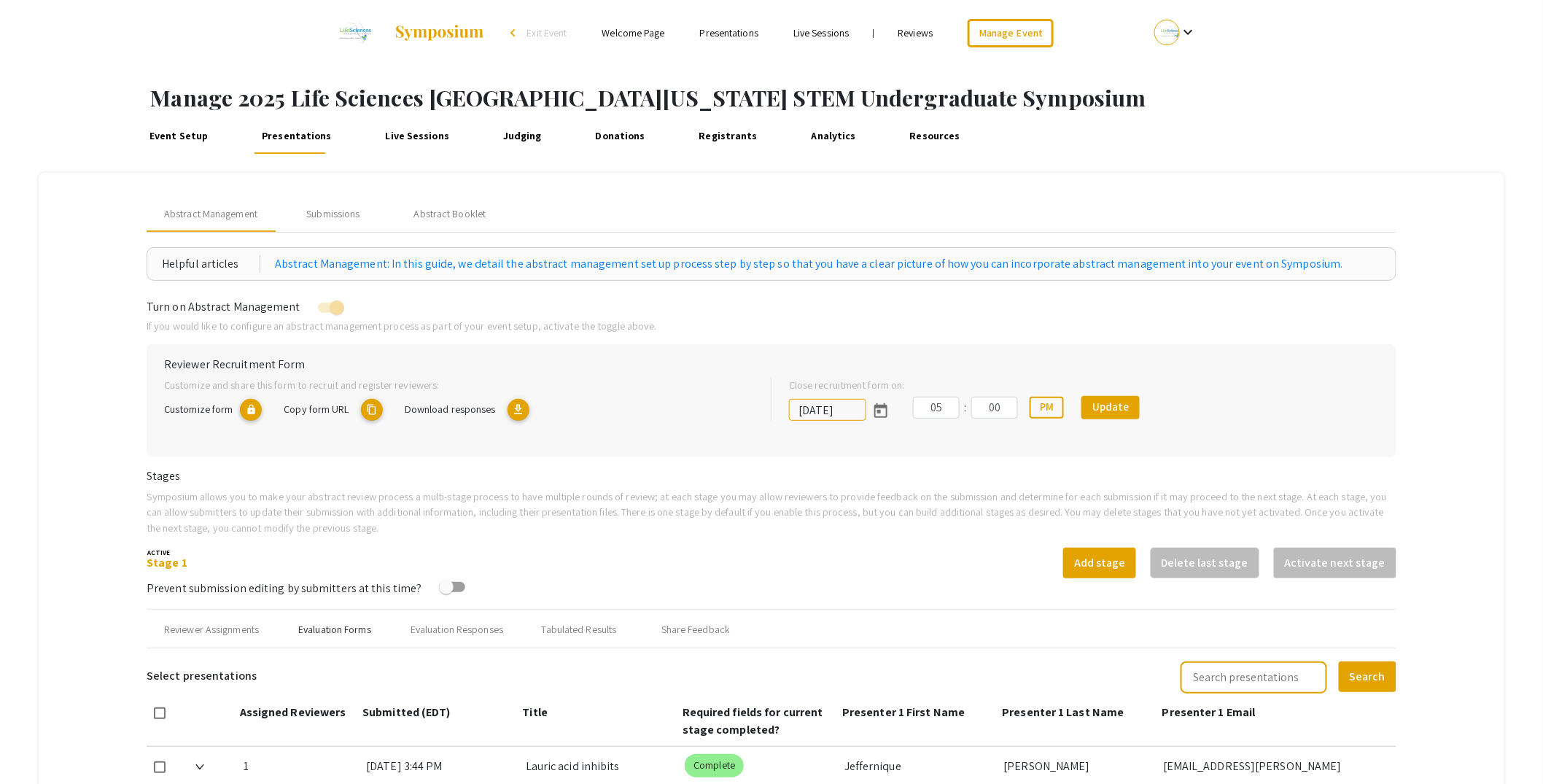
click at [311, 629] on div "Evaluation Forms" at bounding box center [335, 630] width 73 height 15
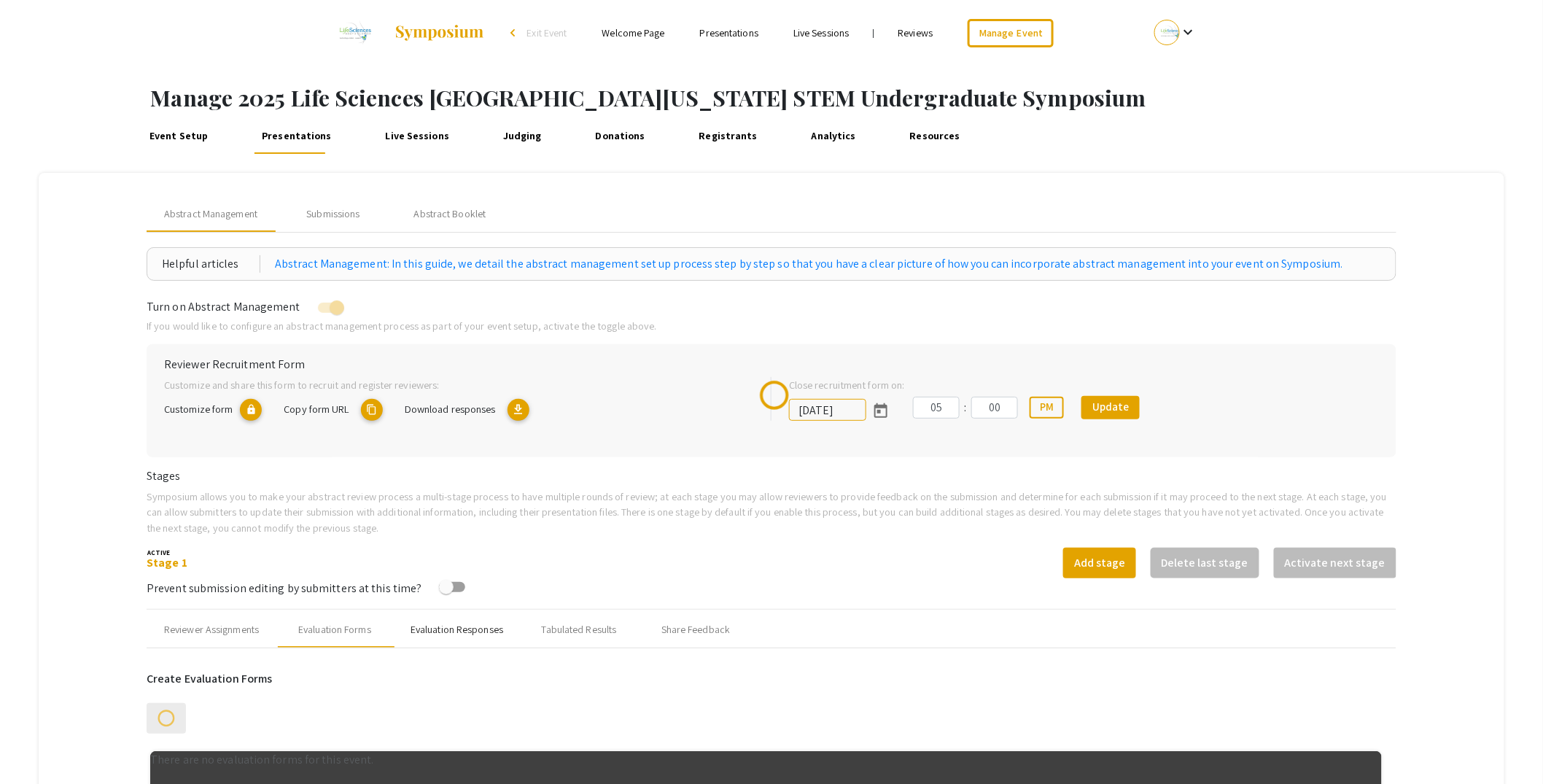
click at [484, 630] on div "Evaluation Responses" at bounding box center [457, 630] width 93 height 15
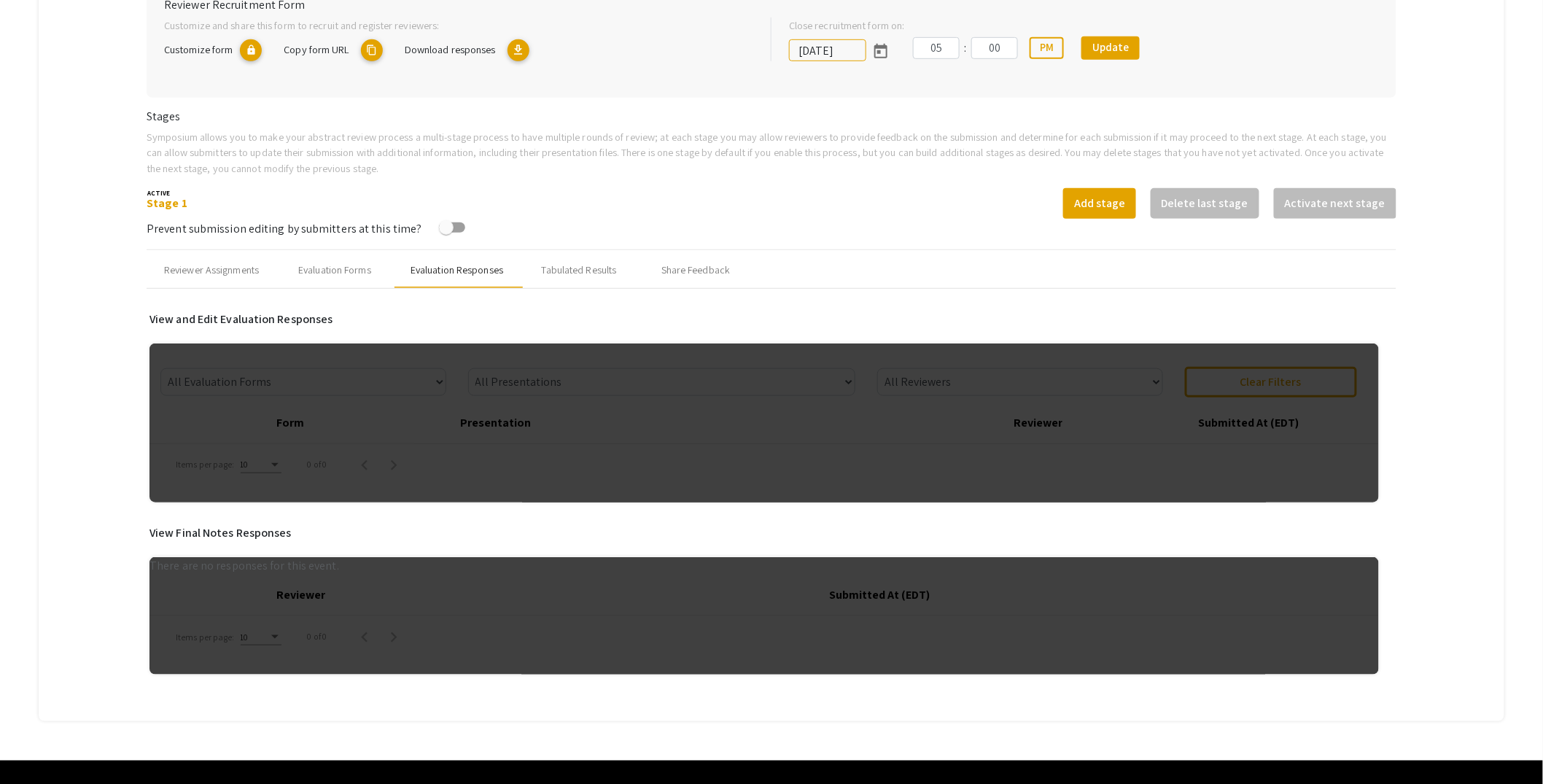
scroll to position [380, 0]
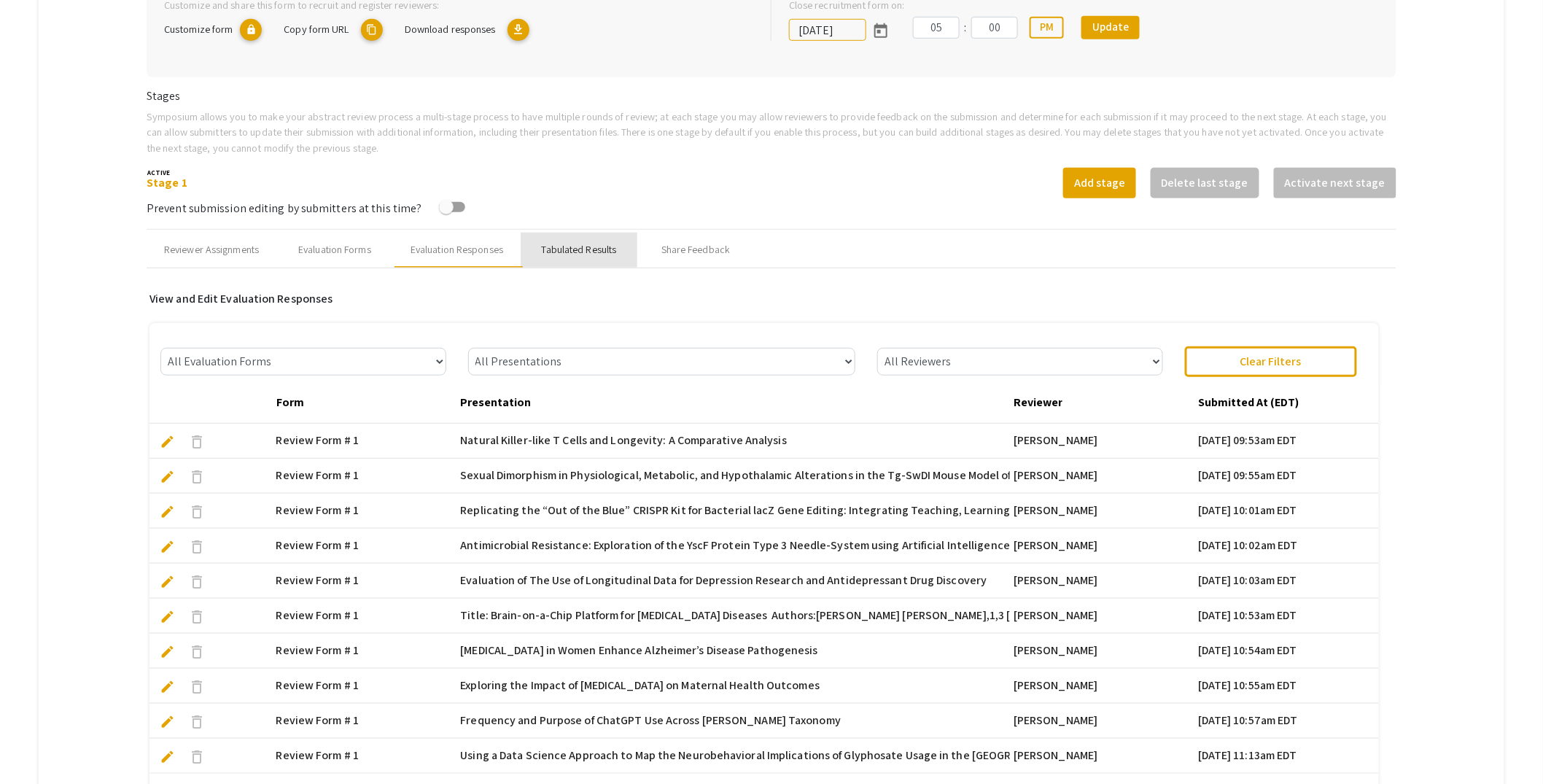
click at [559, 248] on div "Tabulated Results" at bounding box center [579, 250] width 75 height 15
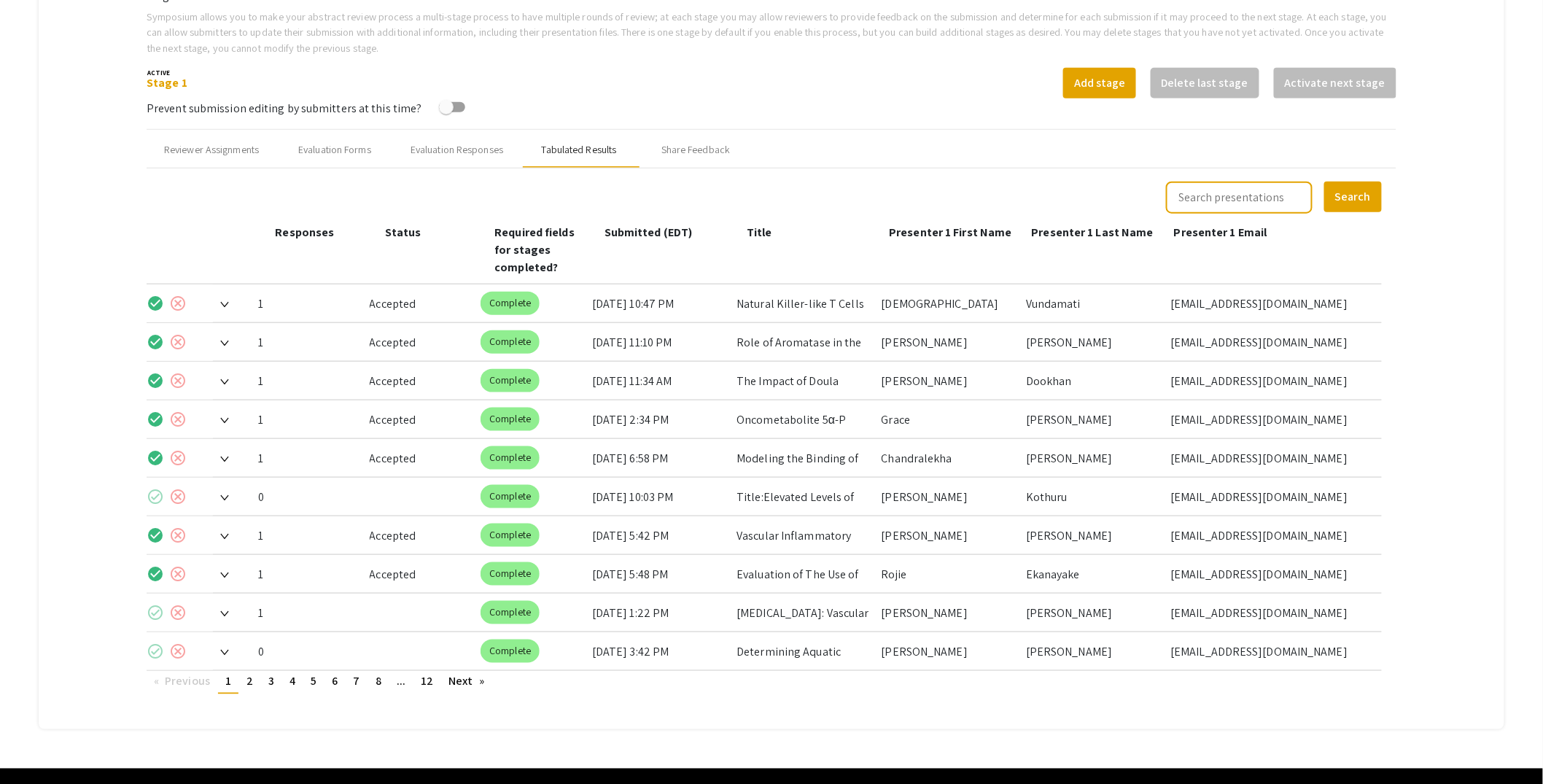
scroll to position [501, 0]
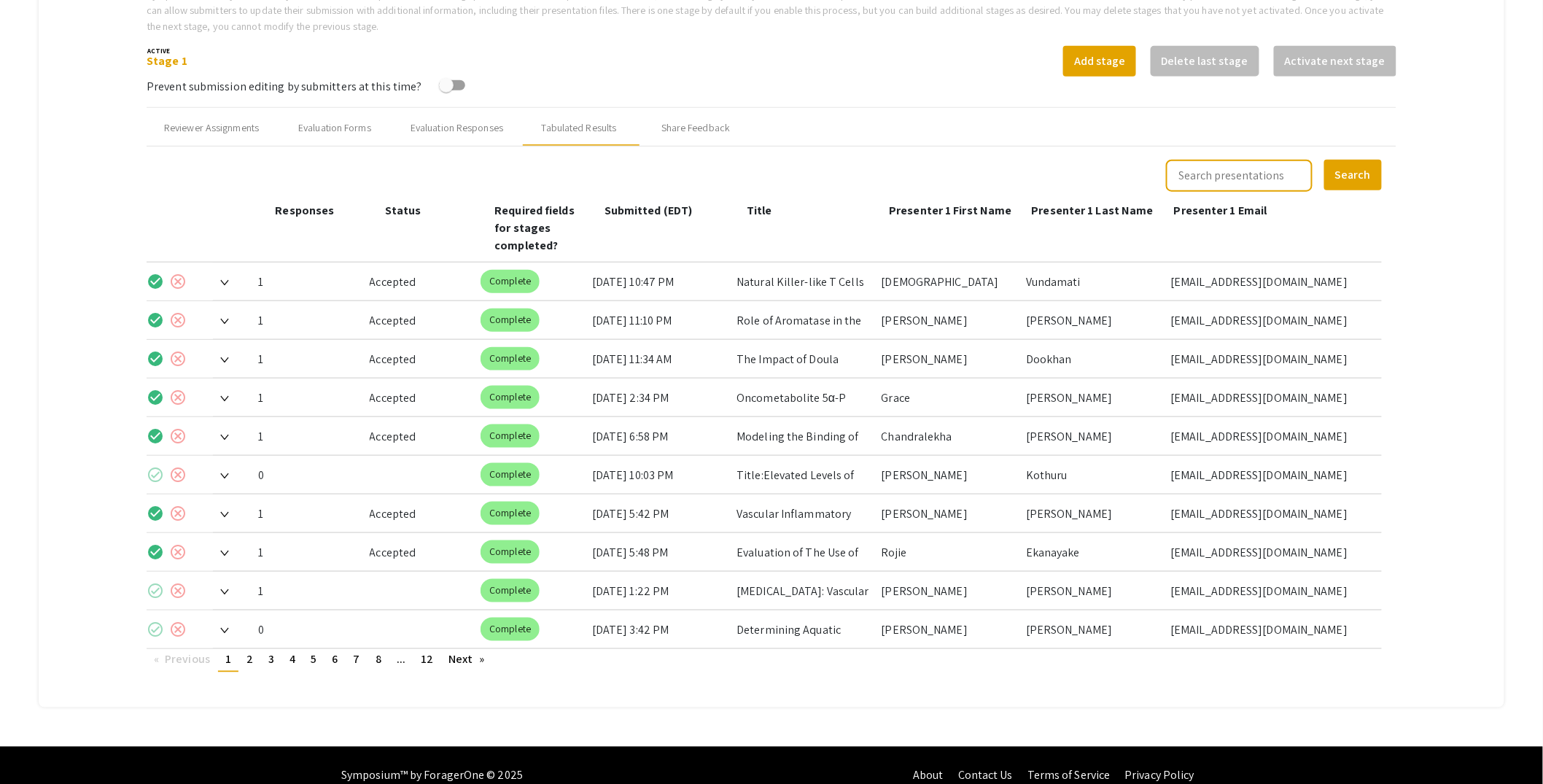
click at [227, 583] on span at bounding box center [220, 591] width 16 height 15
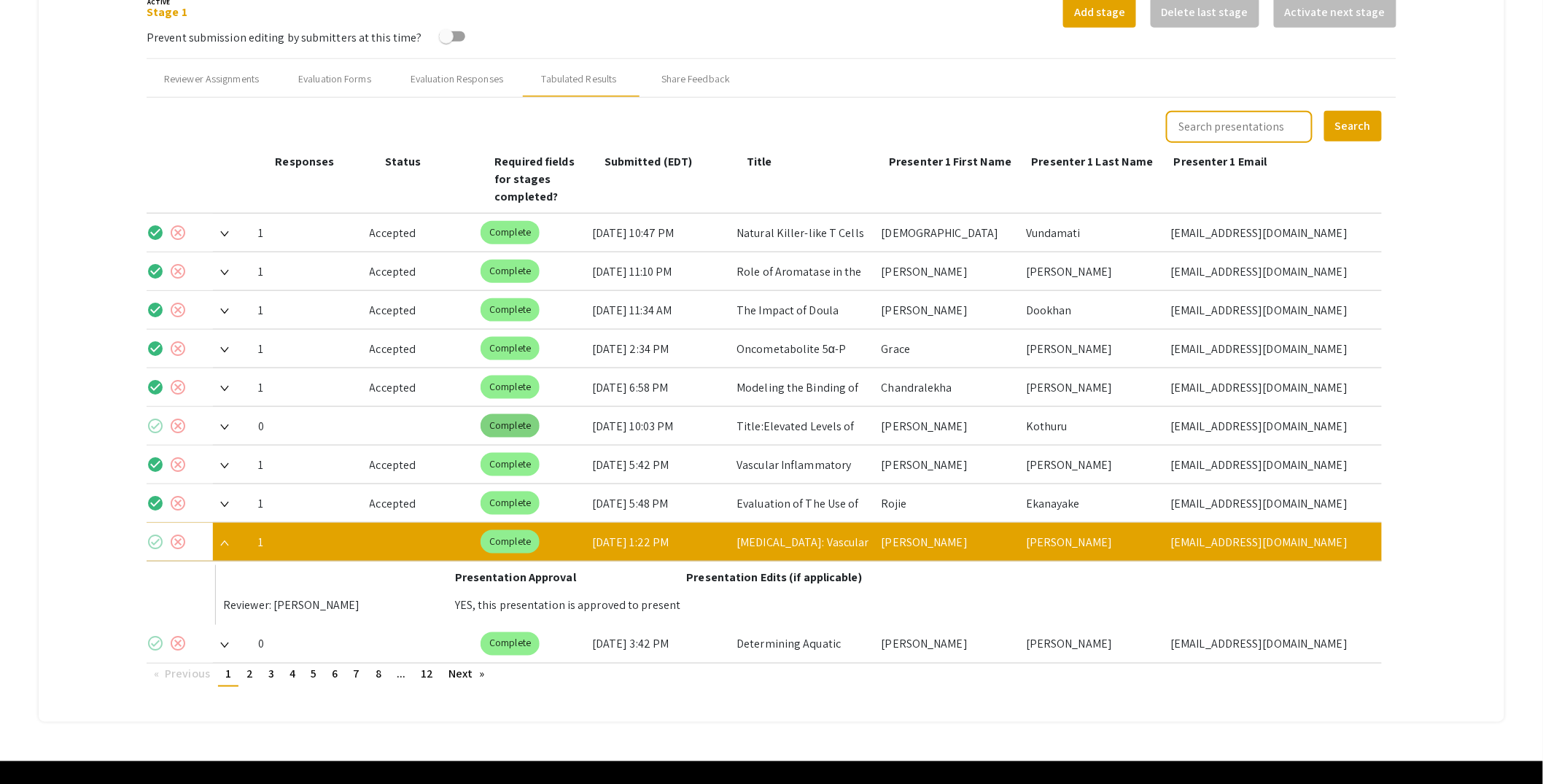
scroll to position [565, 0]
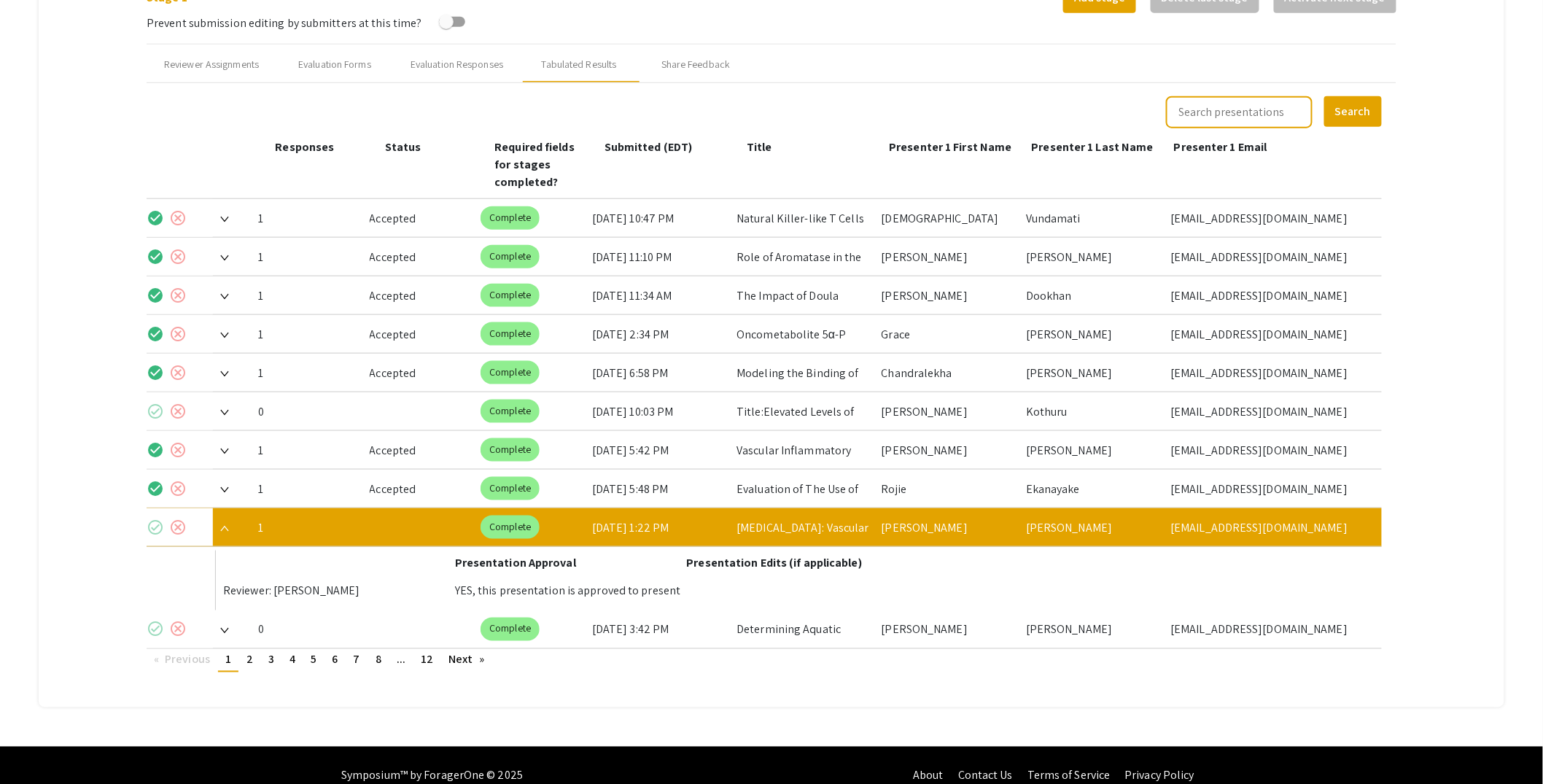
click at [153, 519] on mat-icon "check_circle" at bounding box center [155, 527] width 17 height 17
click at [229, 526] on img at bounding box center [225, 529] width 9 height 6
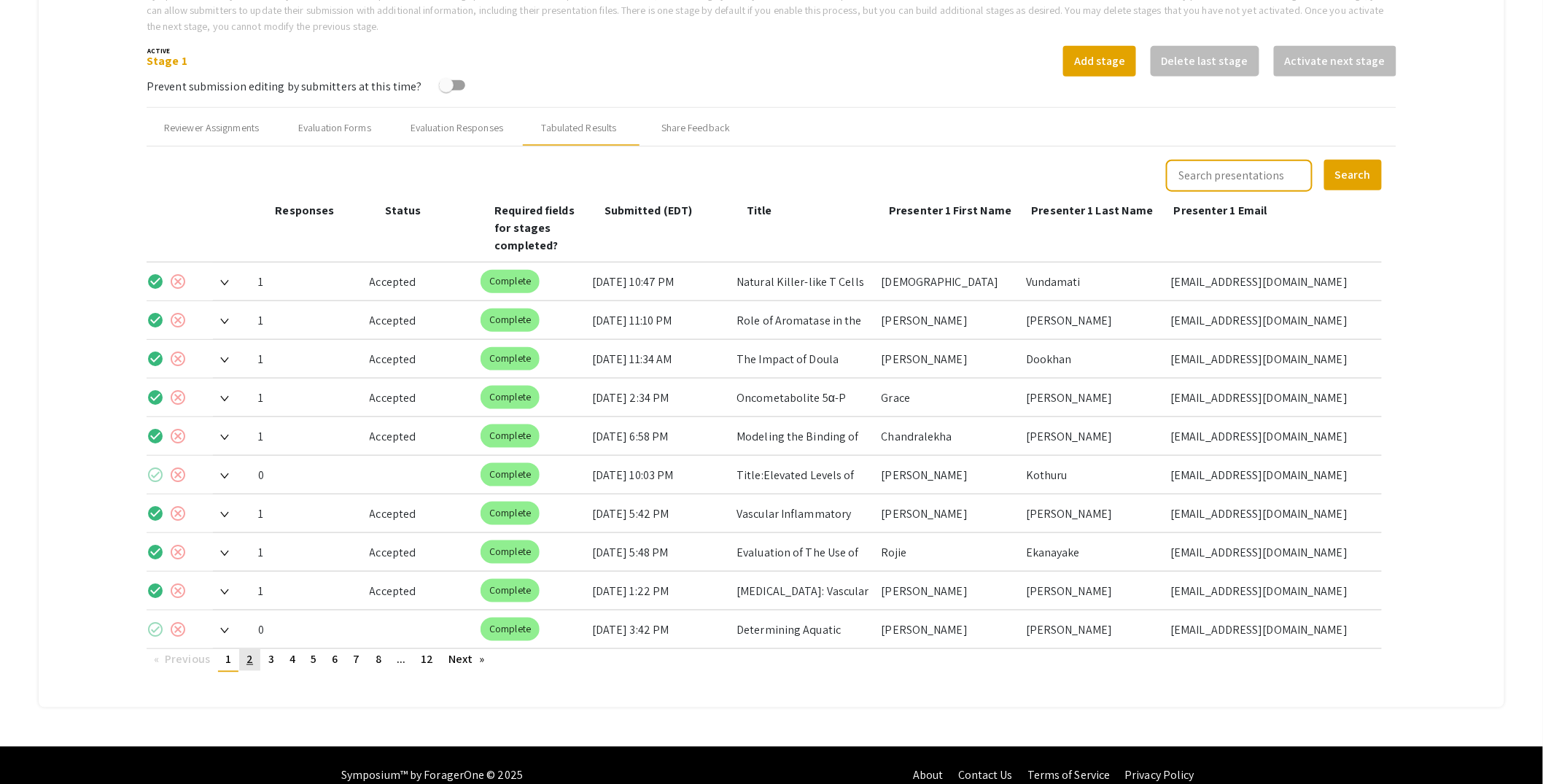
click at [260, 649] on link "page 2" at bounding box center [250, 659] width 21 height 22
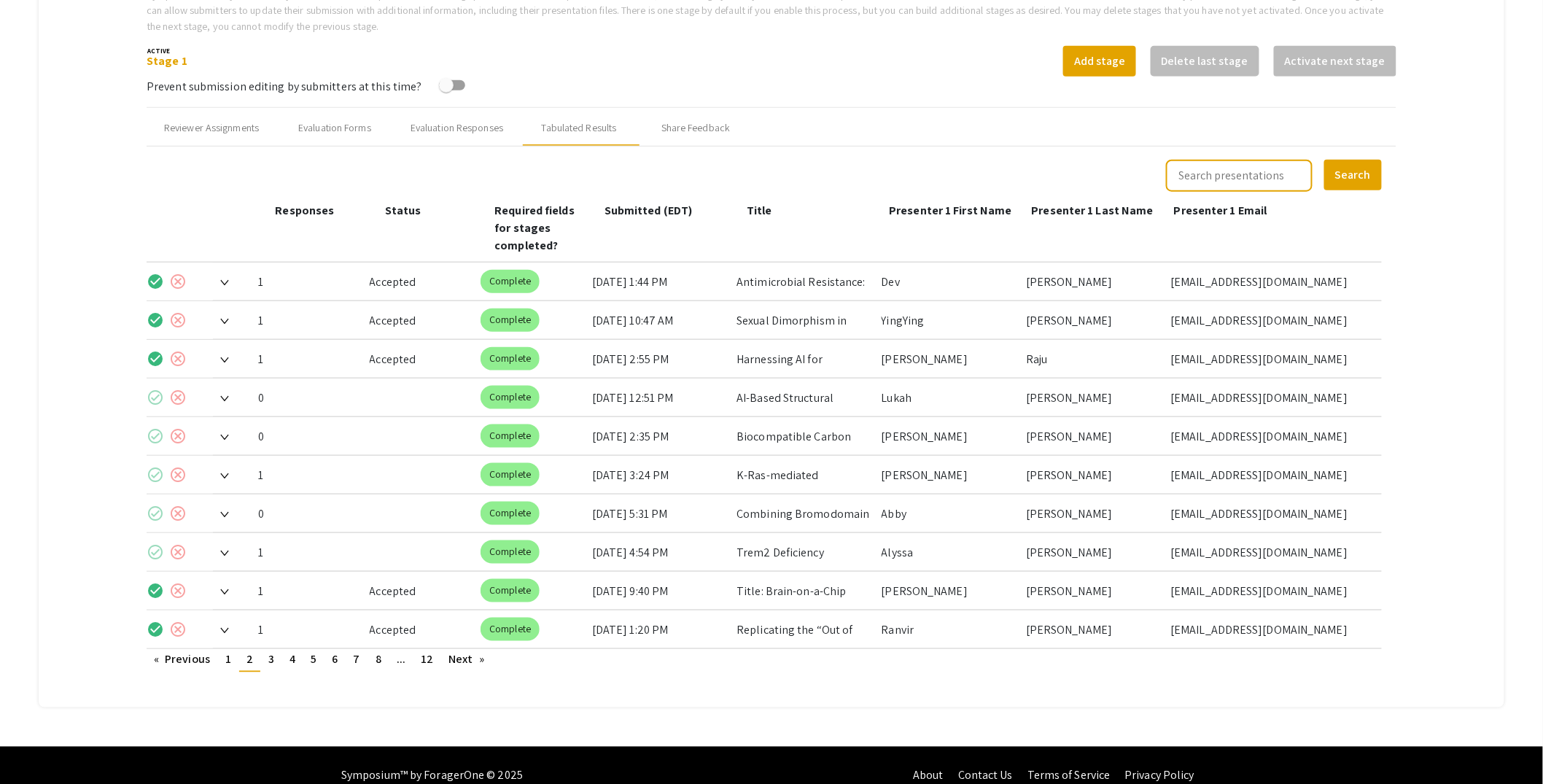
click at [227, 473] on img at bounding box center [225, 476] width 9 height 6
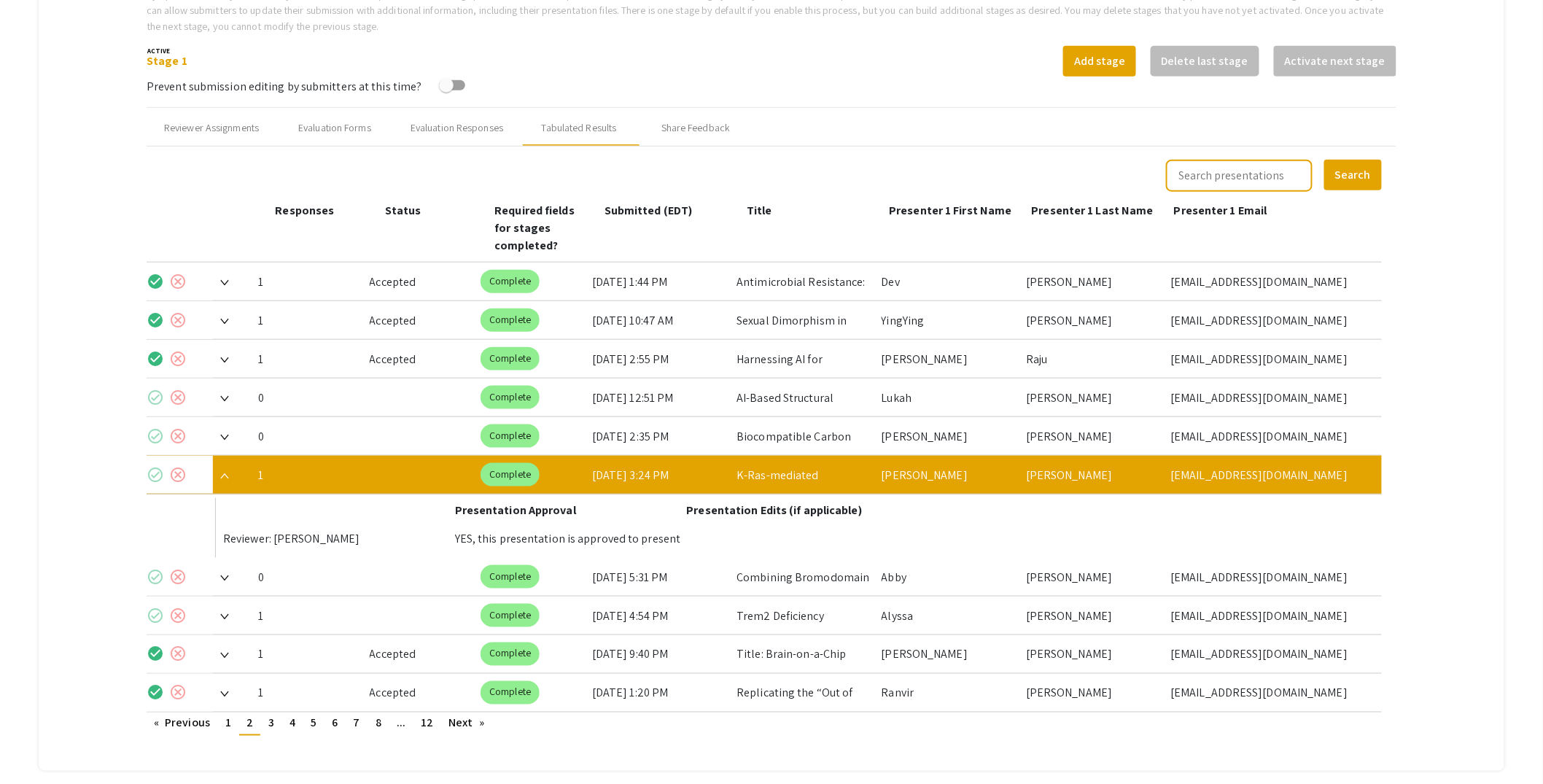
click at [151, 466] on mat-icon "check_circle" at bounding box center [155, 474] width 17 height 17
click at [228, 473] on img at bounding box center [225, 476] width 9 height 6
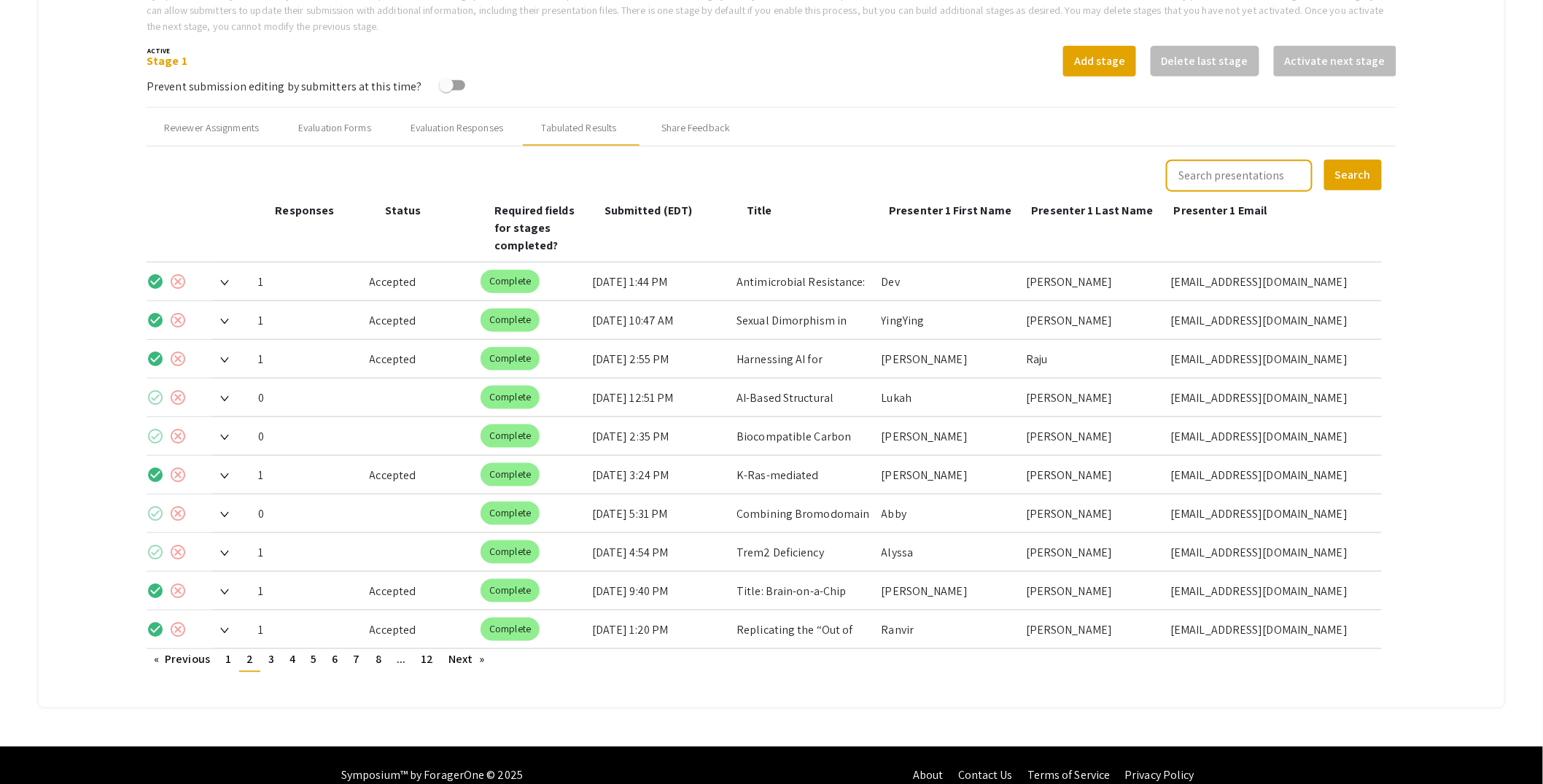
click at [226, 551] on img at bounding box center [225, 554] width 9 height 6
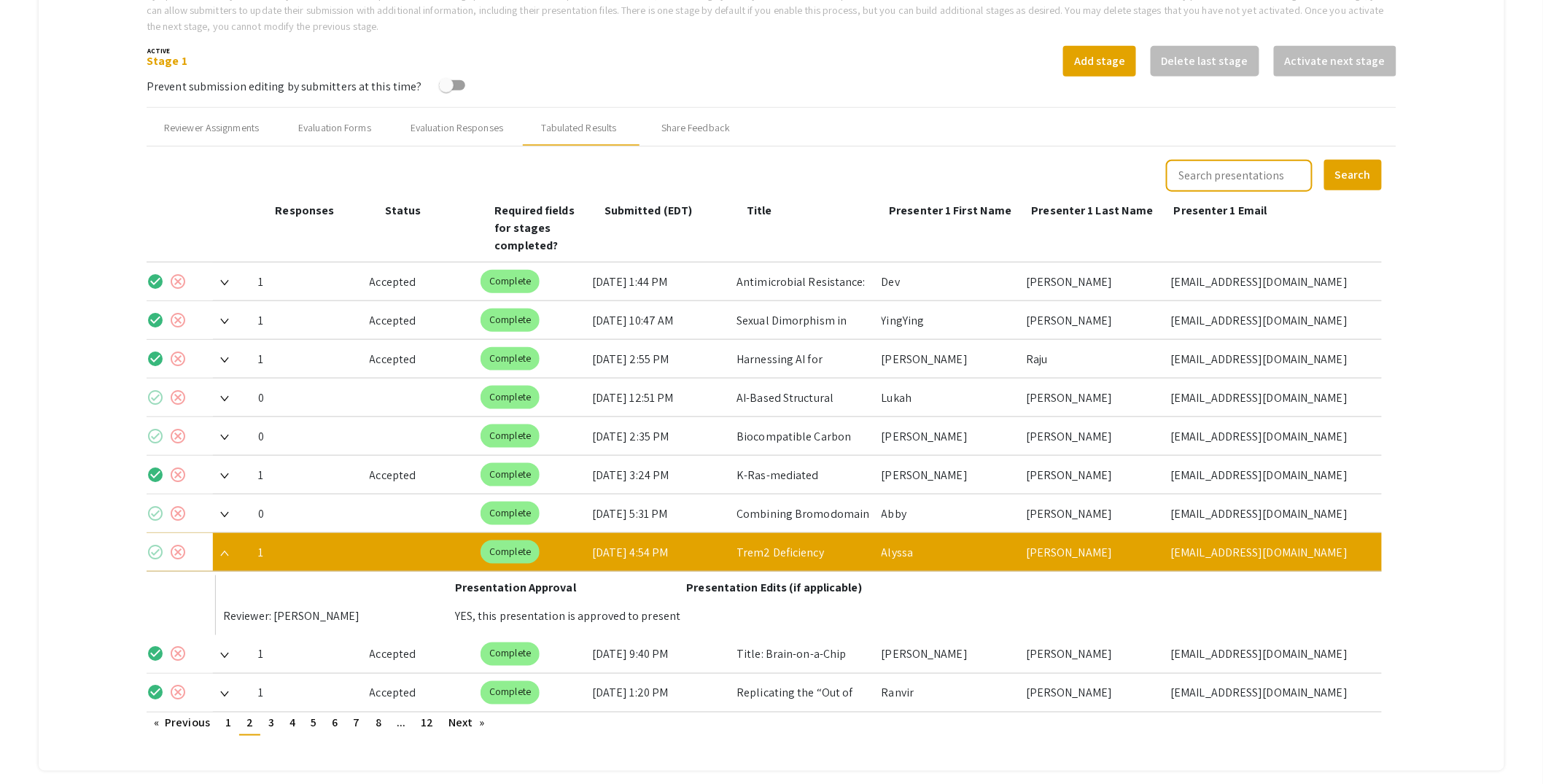
click at [153, 543] on mat-icon "check_circle" at bounding box center [155, 552] width 17 height 17
click at [229, 551] on img at bounding box center [225, 554] width 9 height 6
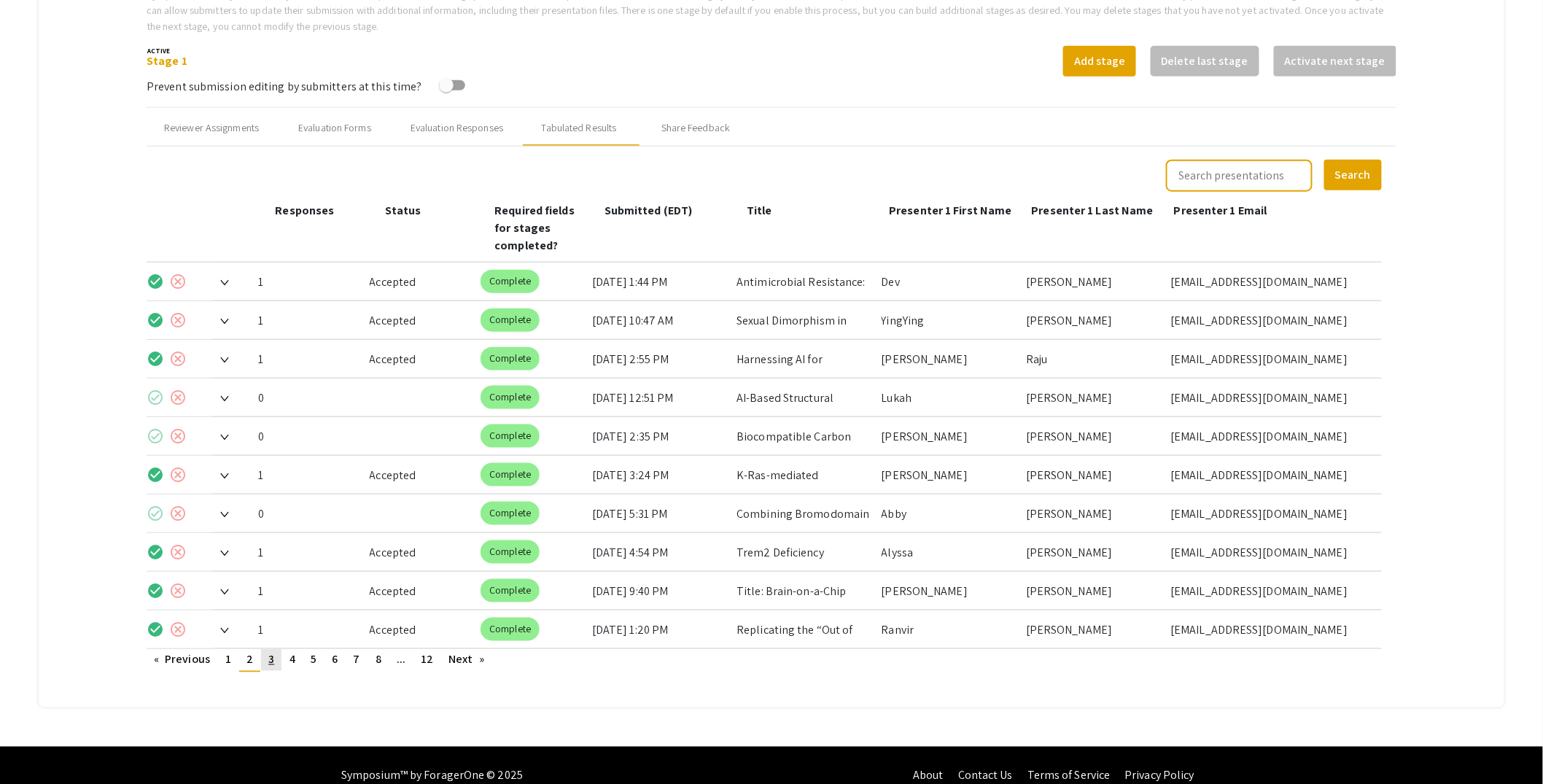
click at [267, 649] on link "page 3" at bounding box center [271, 659] width 21 height 22
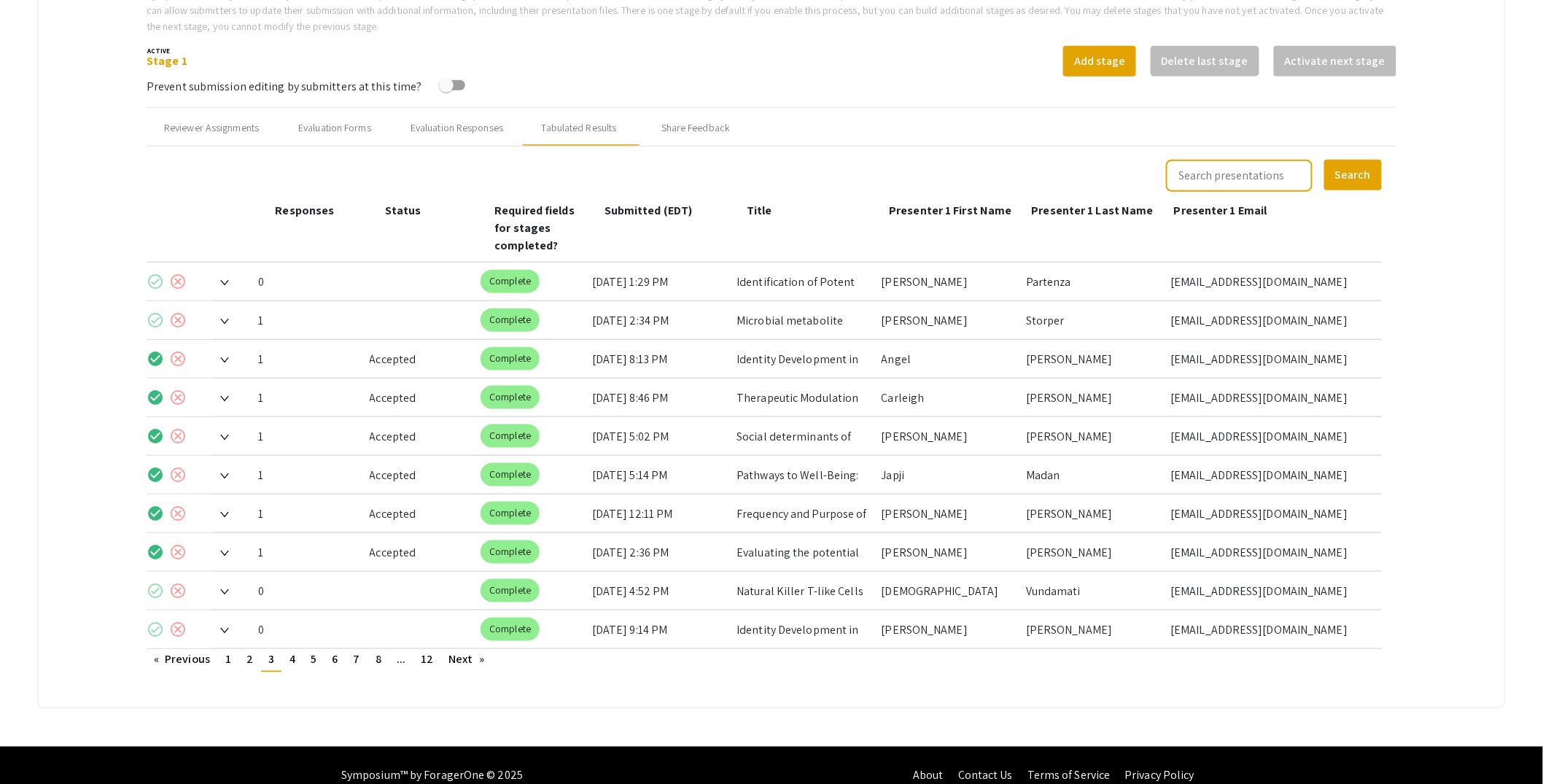
click at [227, 318] on img at bounding box center [225, 321] width 9 height 6
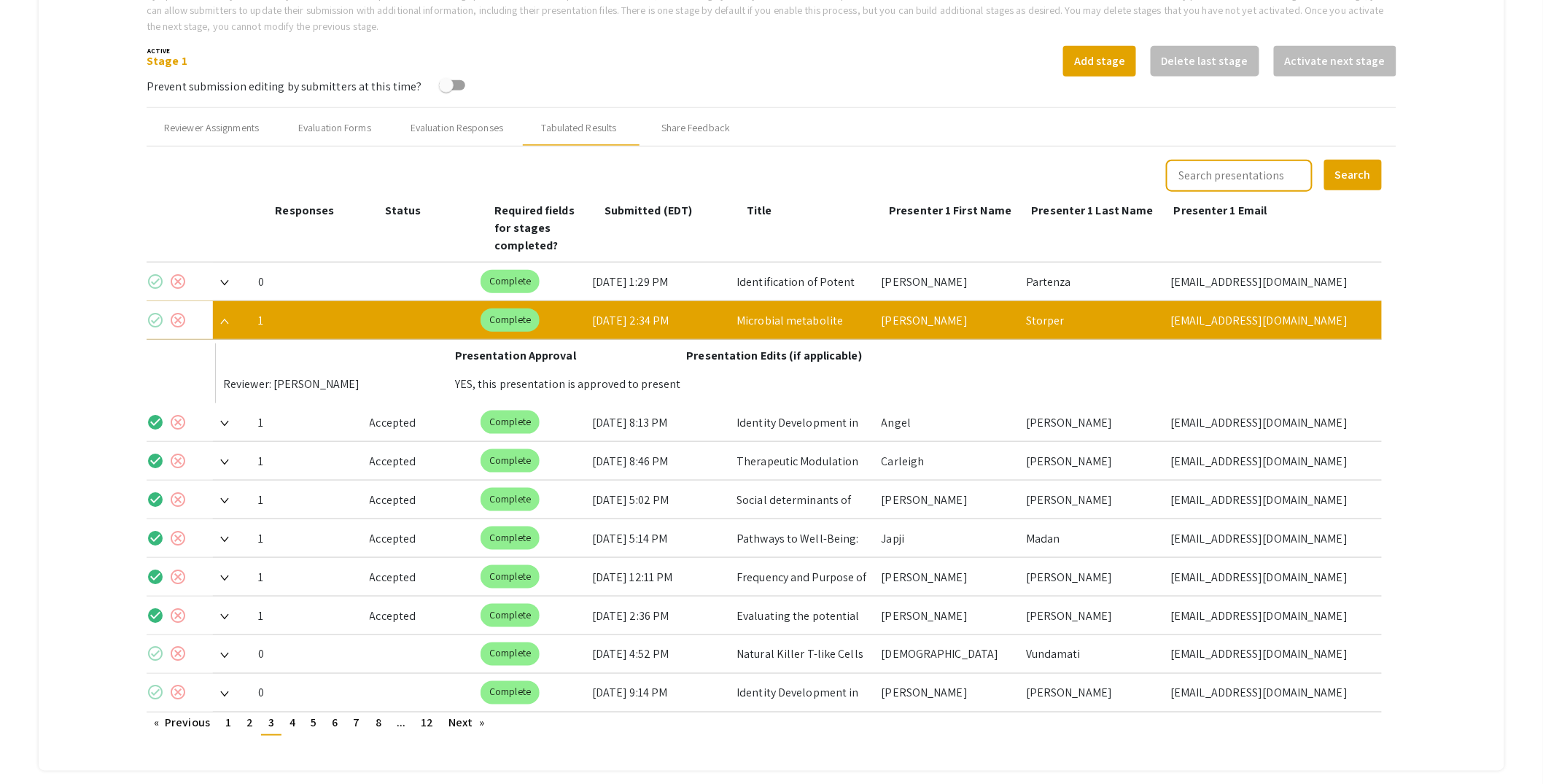
click at [159, 311] on mat-icon "check_circle" at bounding box center [155, 320] width 17 height 17
click at [222, 318] on img at bounding box center [225, 321] width 9 height 6
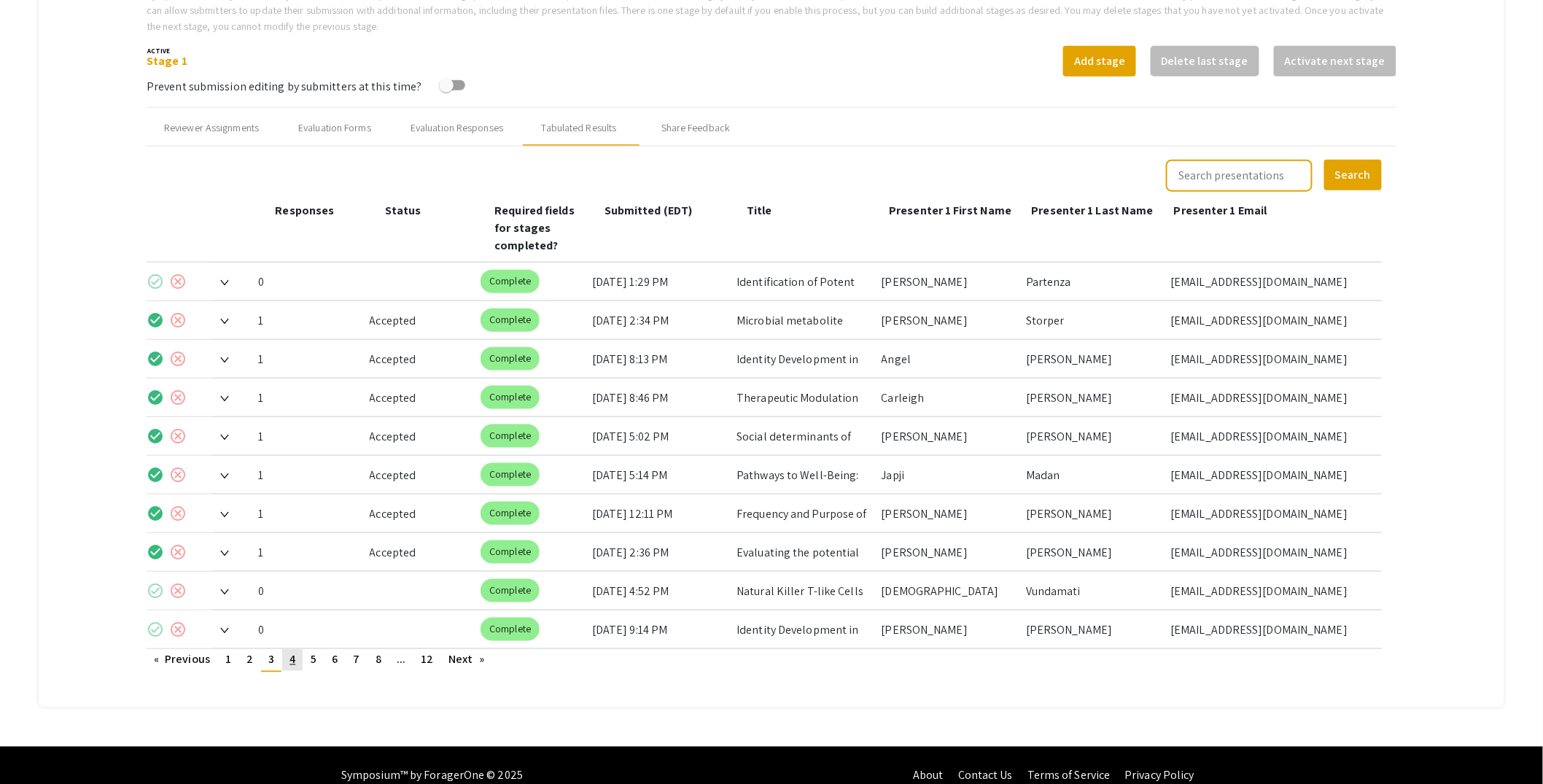
click at [294, 652] on span "4" at bounding box center [292, 659] width 6 height 15
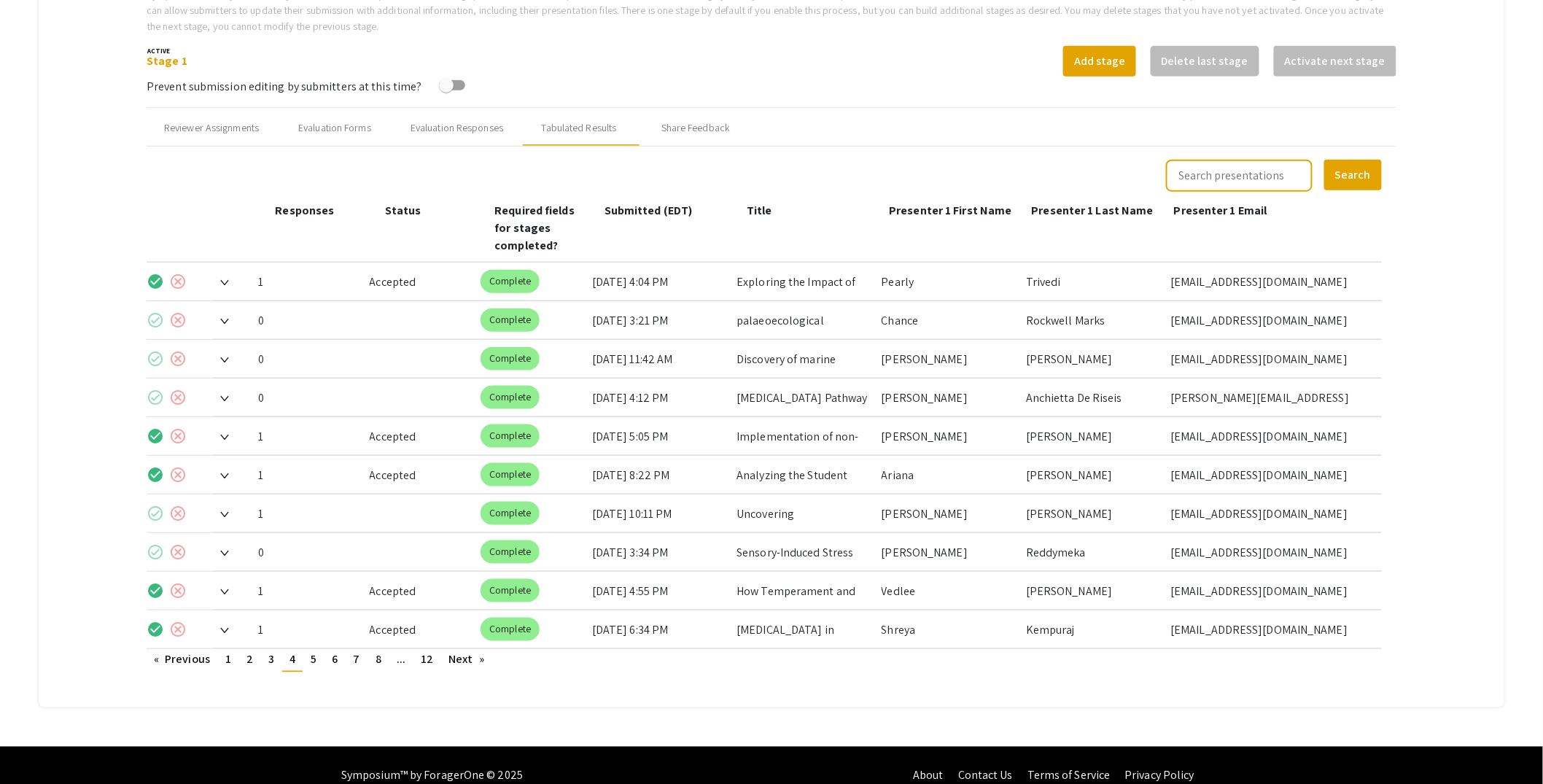
click at [228, 512] on img at bounding box center [225, 515] width 9 height 6
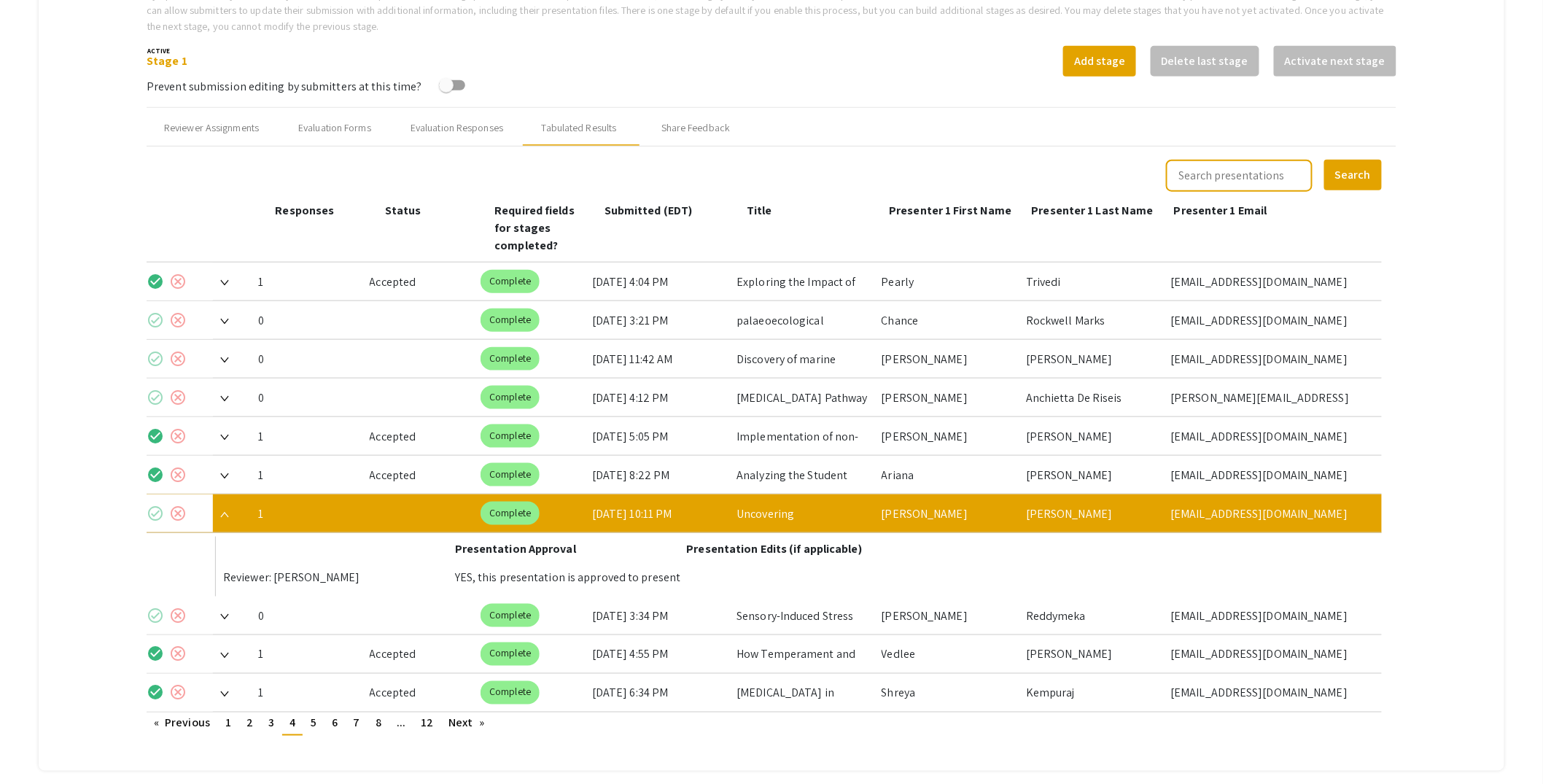
click at [152, 504] on mat-icon "check_circle" at bounding box center [155, 513] width 17 height 17
click at [227, 512] on img at bounding box center [225, 515] width 9 height 6
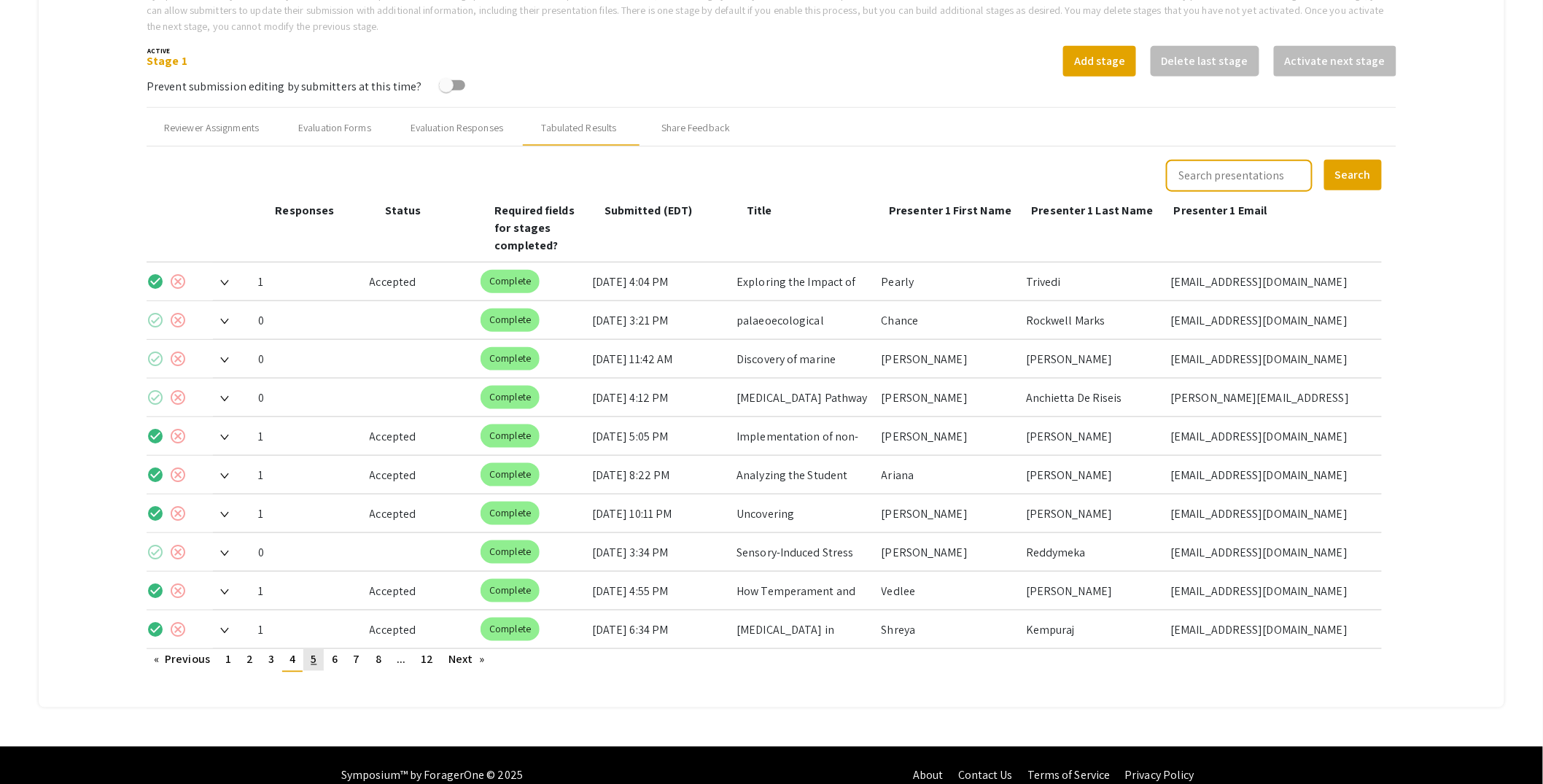
click at [311, 652] on span "5" at bounding box center [314, 659] width 6 height 15
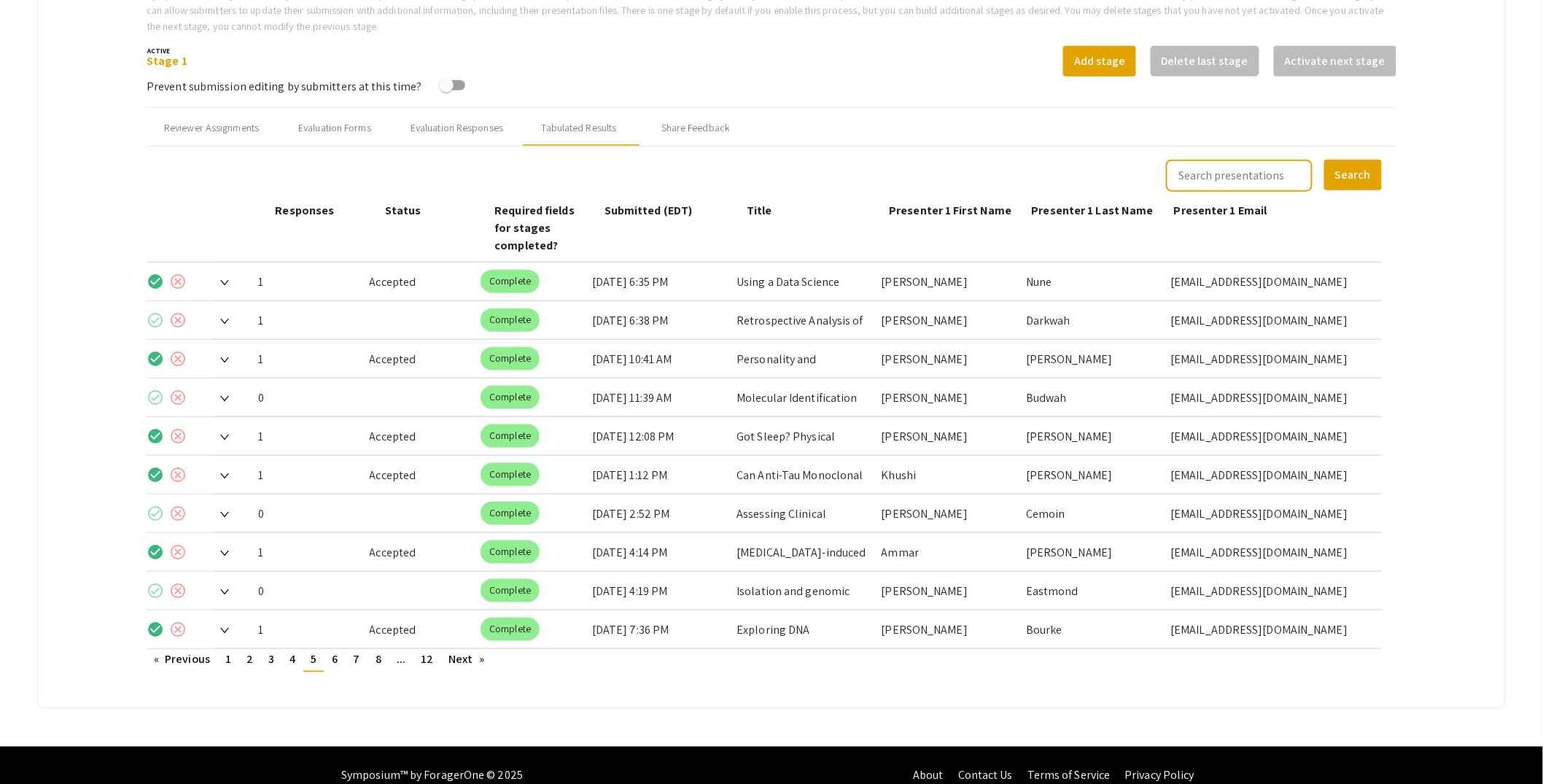
click at [220, 313] on span at bounding box center [220, 321] width 16 height 15
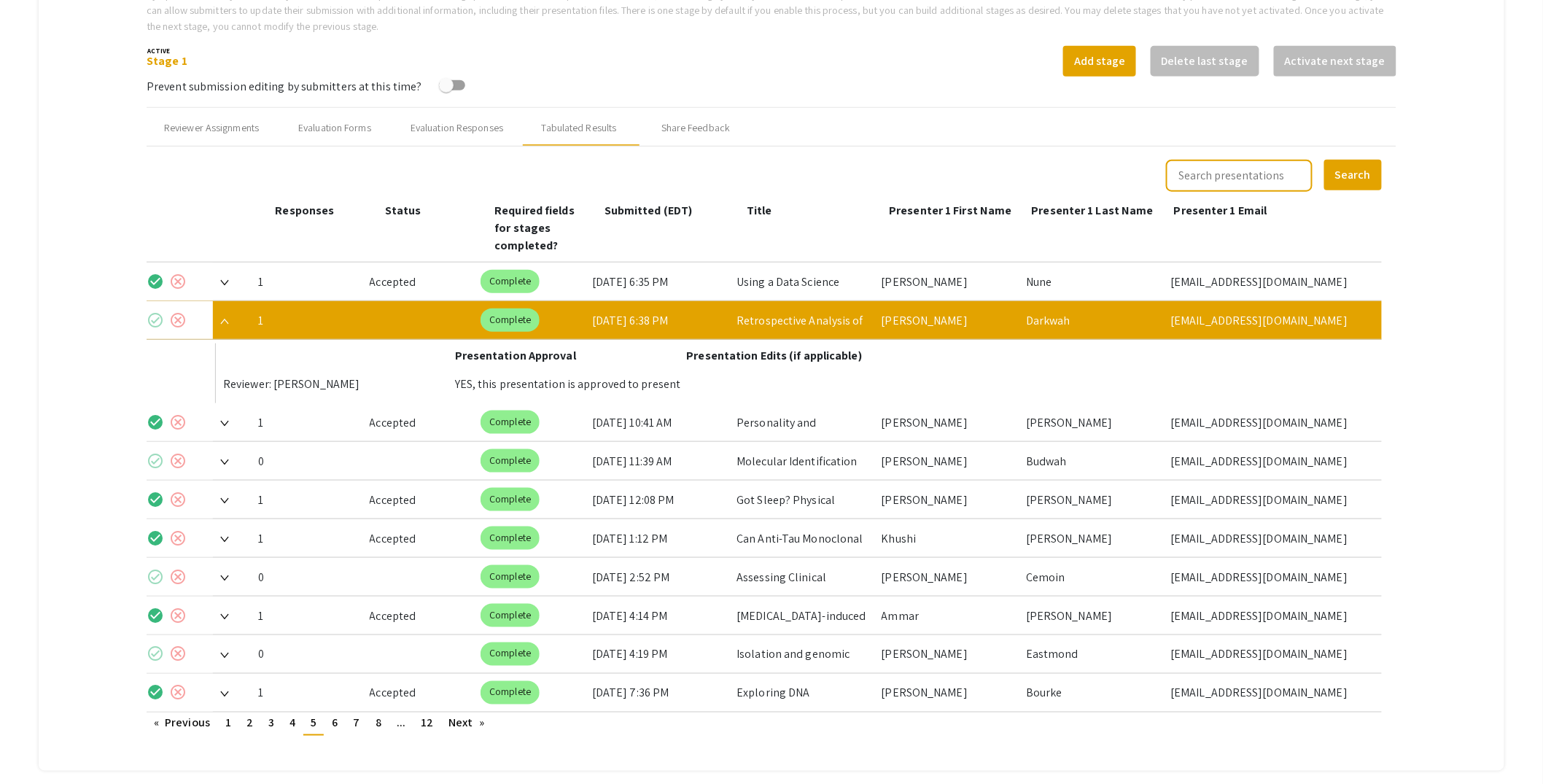
click at [158, 311] on mat-icon "check_circle" at bounding box center [155, 320] width 17 height 17
click at [226, 318] on img at bounding box center [225, 321] width 9 height 6
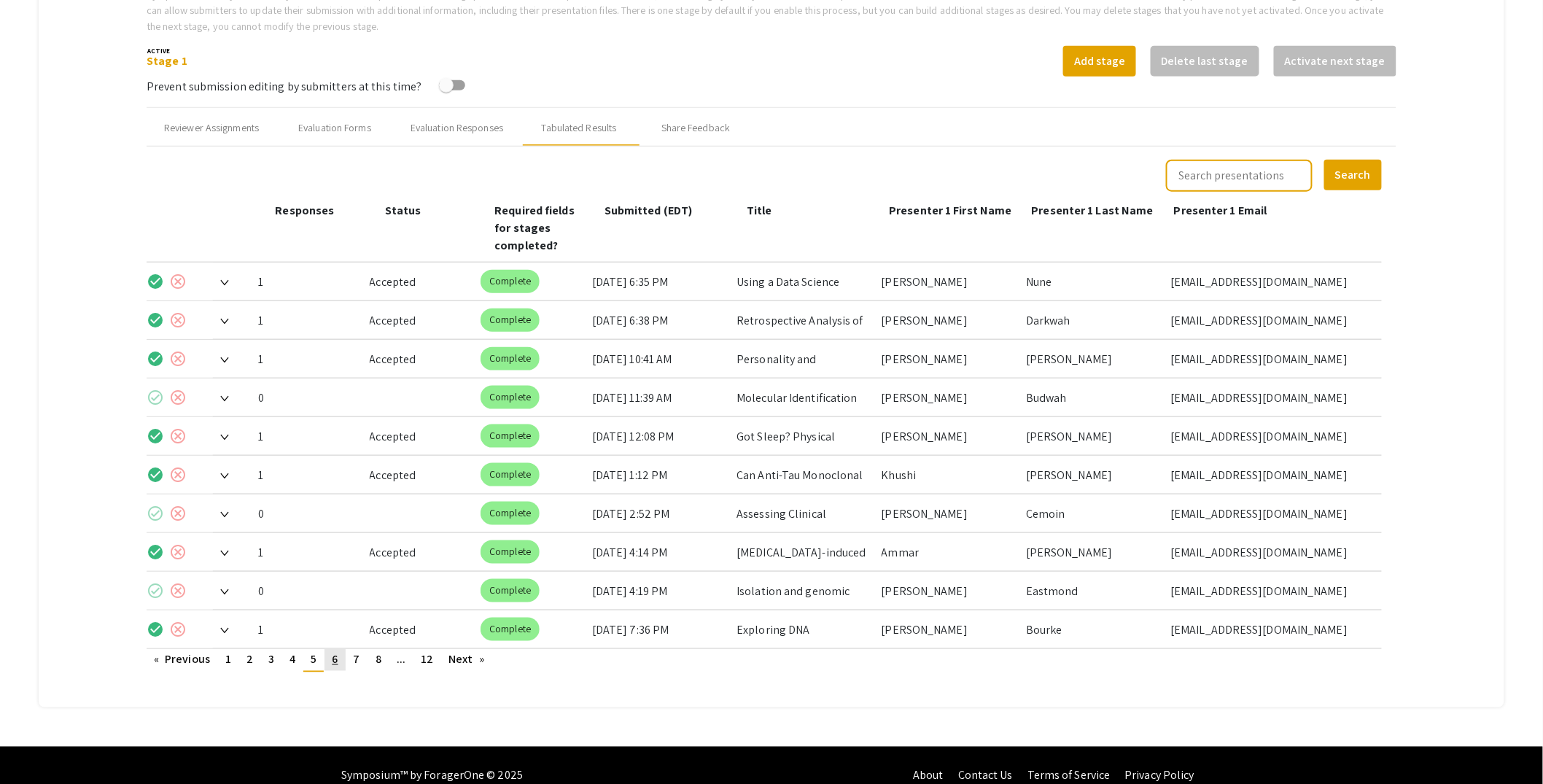
click at [333, 652] on span "6" at bounding box center [335, 659] width 6 height 15
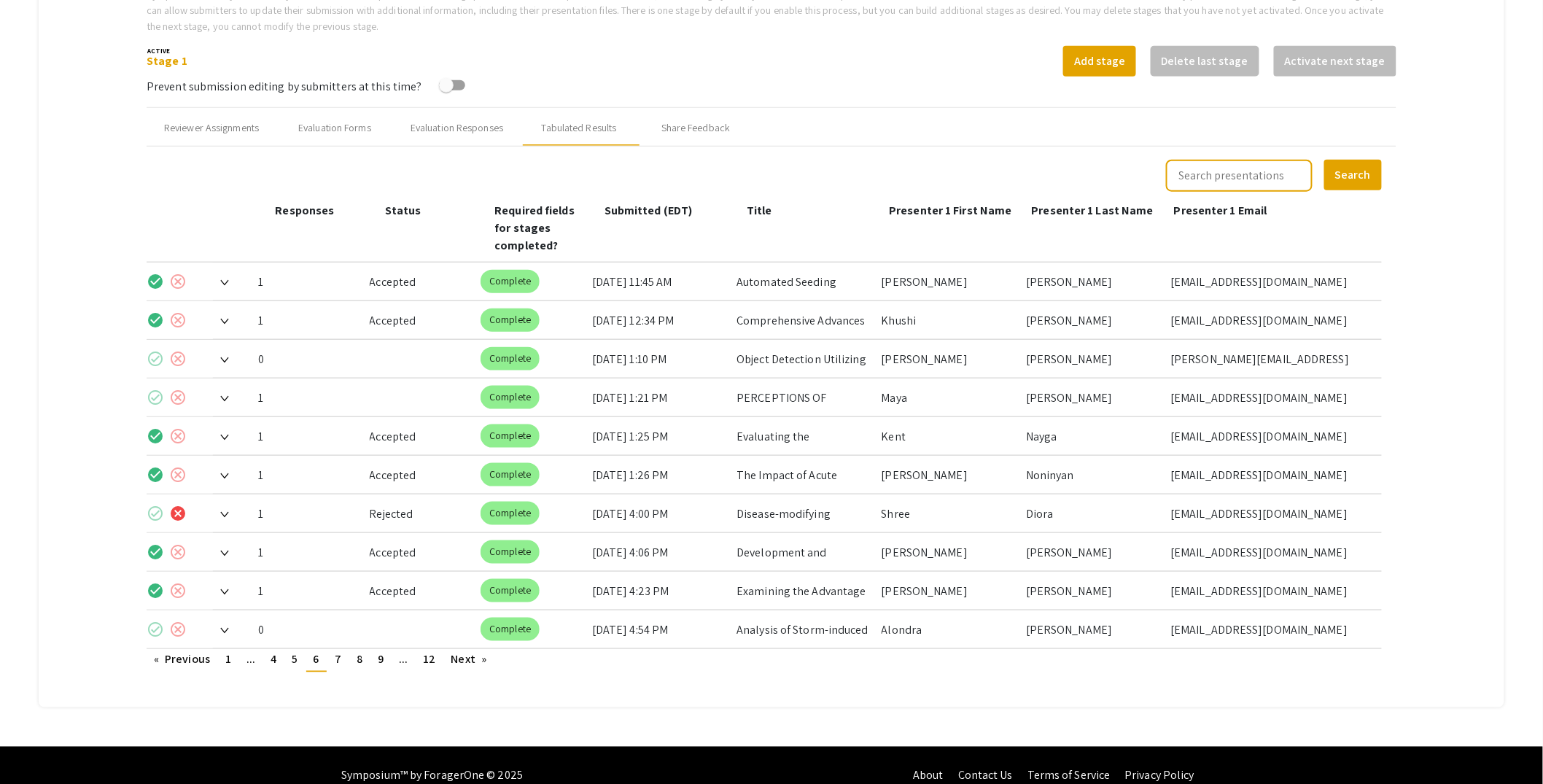
click at [224, 390] on span at bounding box center [220, 398] width 16 height 15
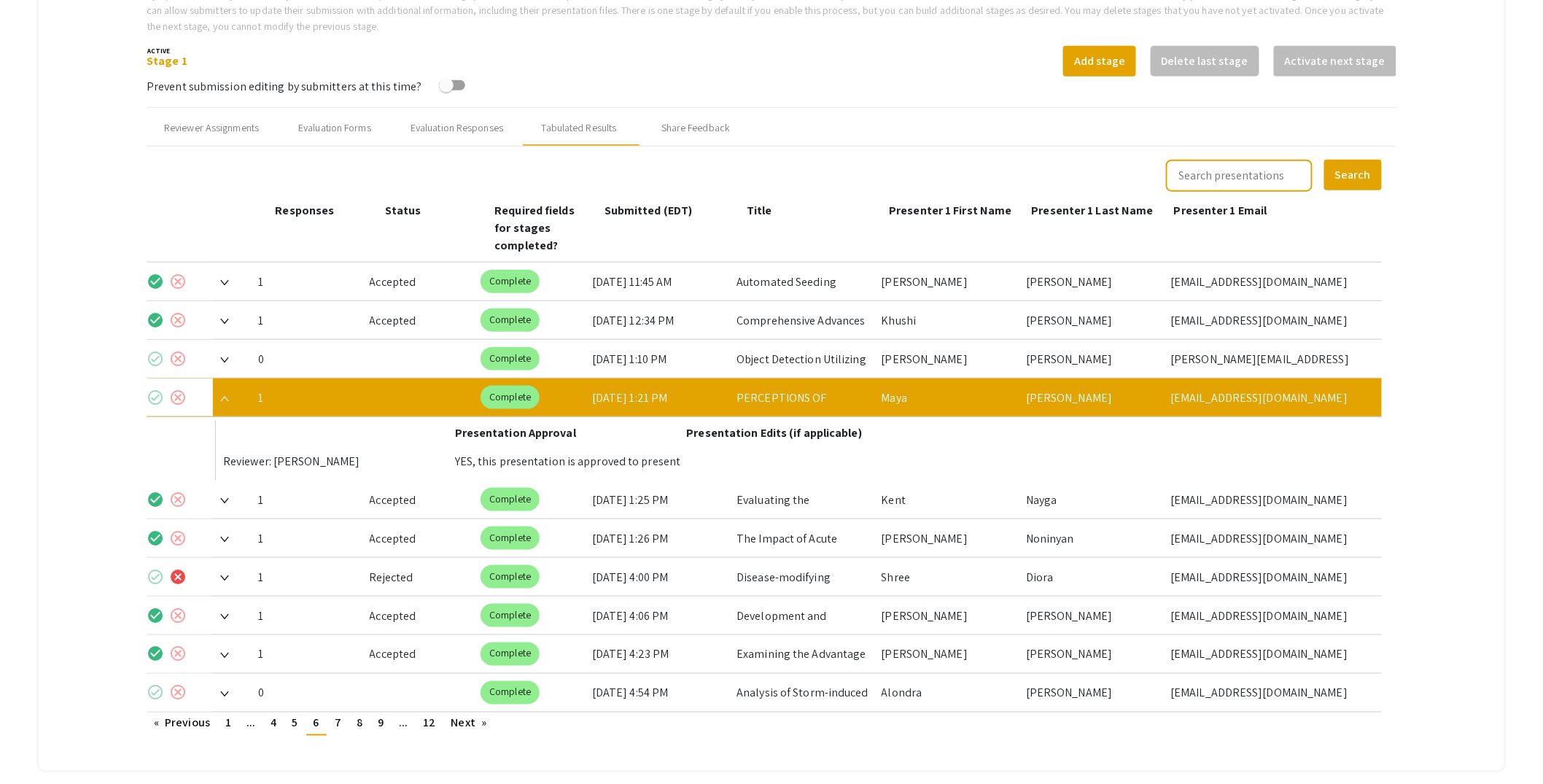
click at [152, 389] on mat-icon "check_circle" at bounding box center [155, 397] width 17 height 17
click at [223, 396] on img at bounding box center [225, 399] width 9 height 6
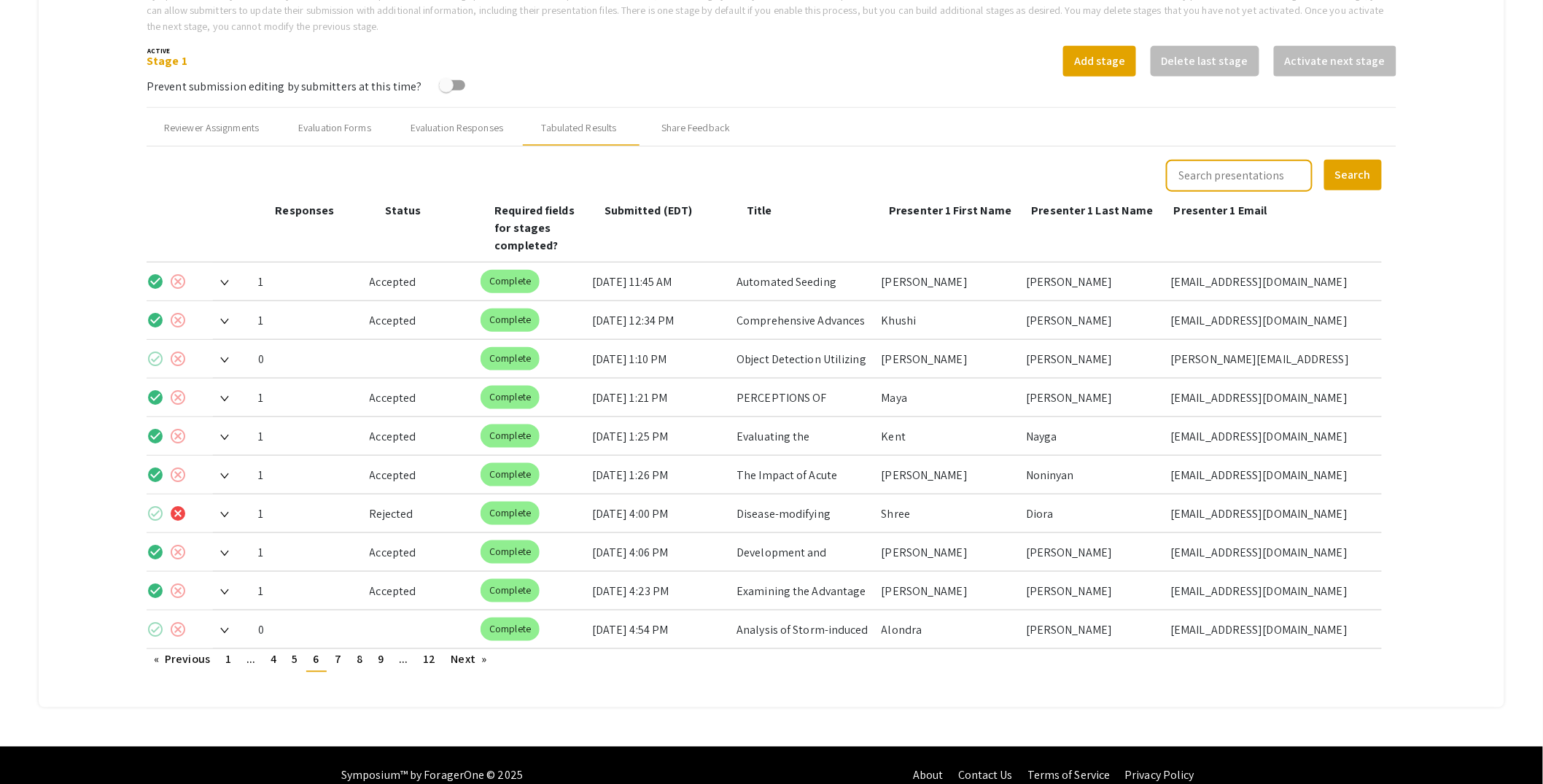
click at [227, 512] on img at bounding box center [225, 515] width 9 height 6
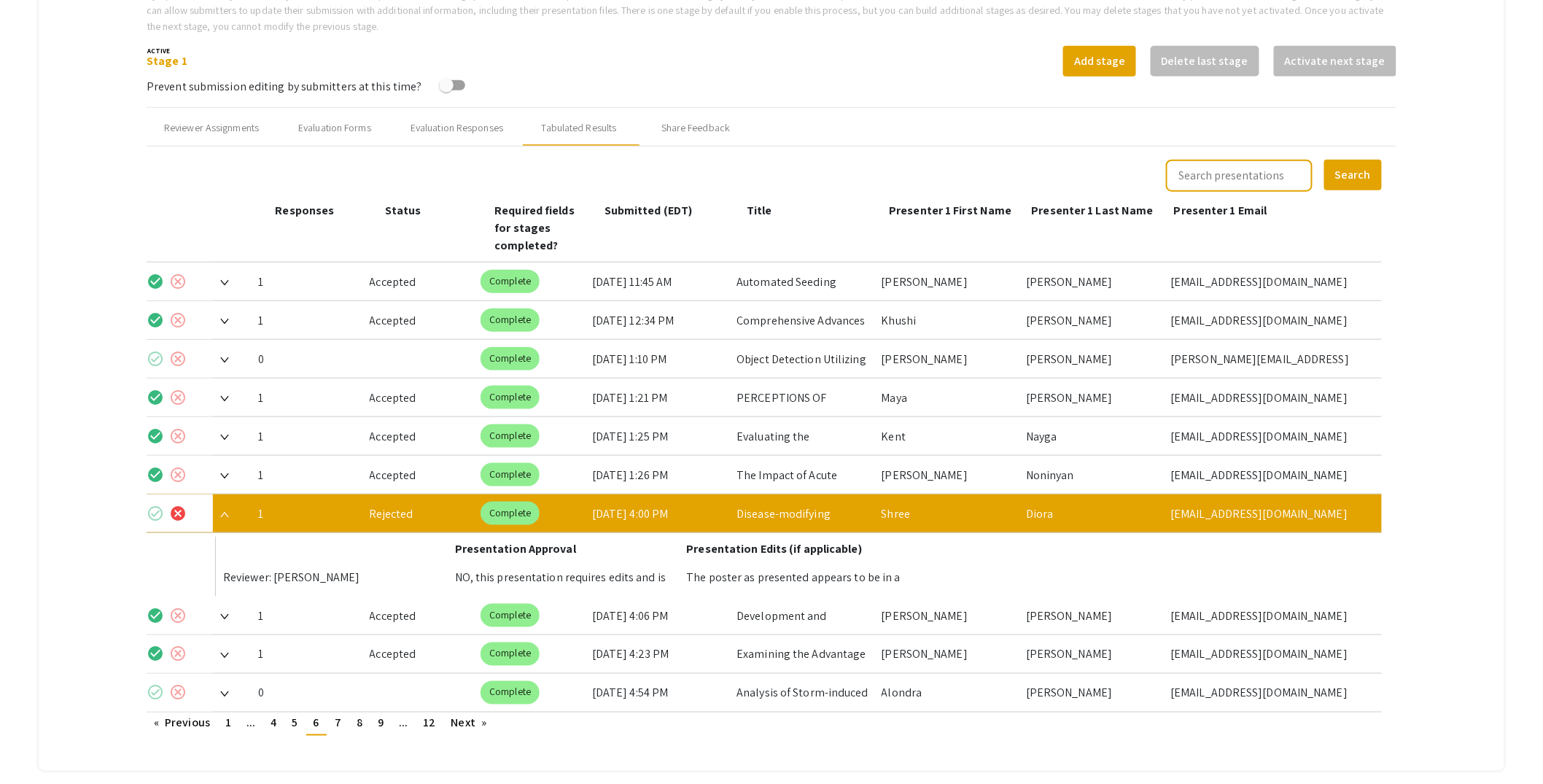
click at [816, 558] on div "The poster as presented appears to be in a format that would not fit on a poste…" at bounding box center [802, 577] width 232 height 39
click at [407, 495] on div "Rejected" at bounding box center [420, 514] width 100 height 38
click at [492, 501] on mat-chip "Complete" at bounding box center [511, 513] width 59 height 24
click at [536, 558] on div "NO, this presentation requires edits and is NOT approved yet to present in the …" at bounding box center [571, 577] width 232 height 39
drag, startPoint x: 697, startPoint y: 560, endPoint x: 726, endPoint y: 559, distance: 29.0
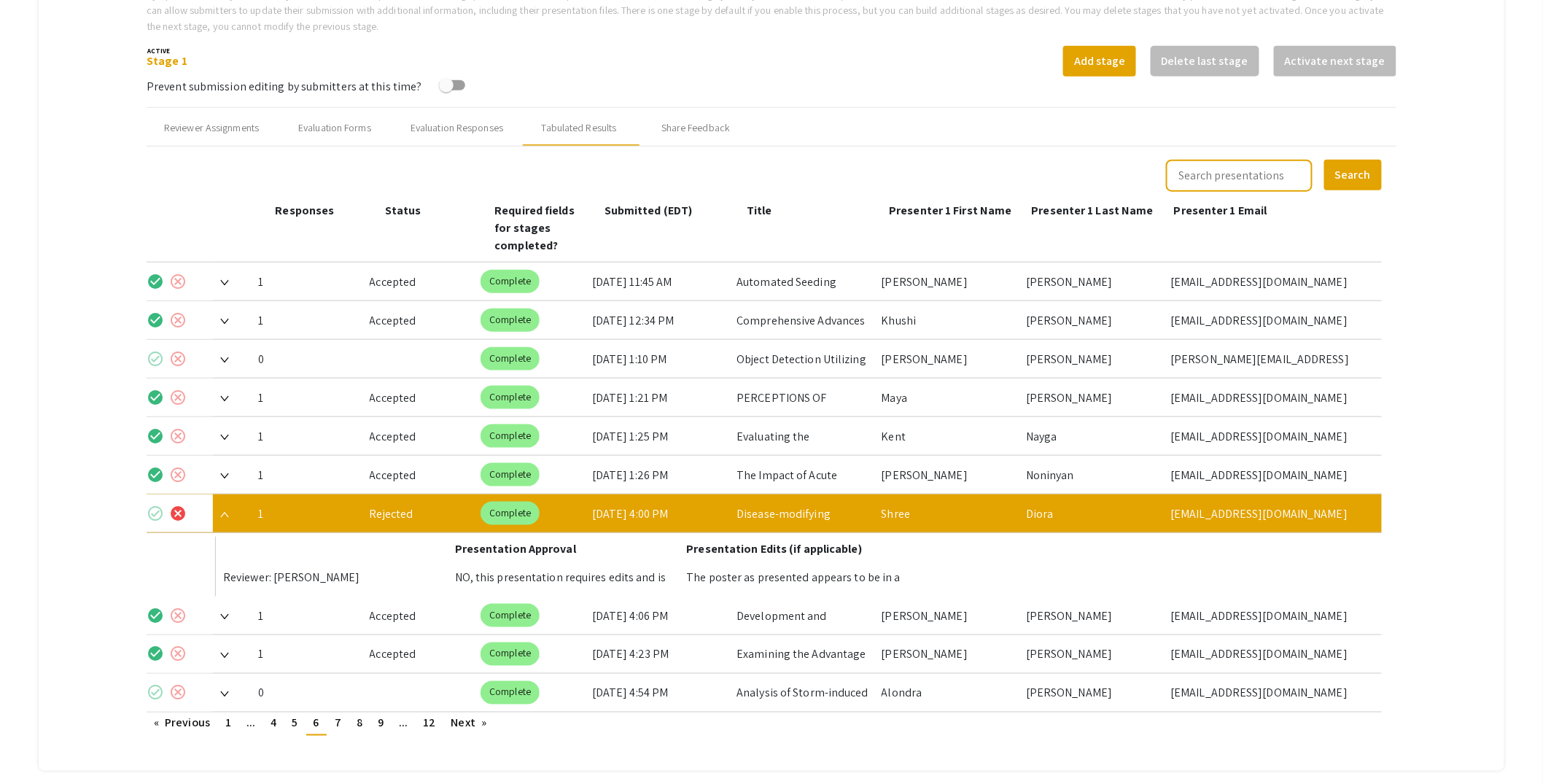
click at [700, 560] on div "The poster as presented appears to be in a format that would not fit on a poste…" at bounding box center [802, 577] width 232 height 39
drag, startPoint x: 787, startPoint y: 559, endPoint x: 837, endPoint y: 552, distance: 50.5
click at [787, 559] on div "The poster as presented appears to be in a format that would not fit on a poste…" at bounding box center [802, 577] width 232 height 39
click at [843, 558] on div "The poster as presented appears to be in a format that would not fit on a poste…" at bounding box center [802, 577] width 232 height 39
click at [891, 558] on div "The poster as presented appears to be in a format that would not fit on a poste…" at bounding box center [802, 577] width 232 height 39
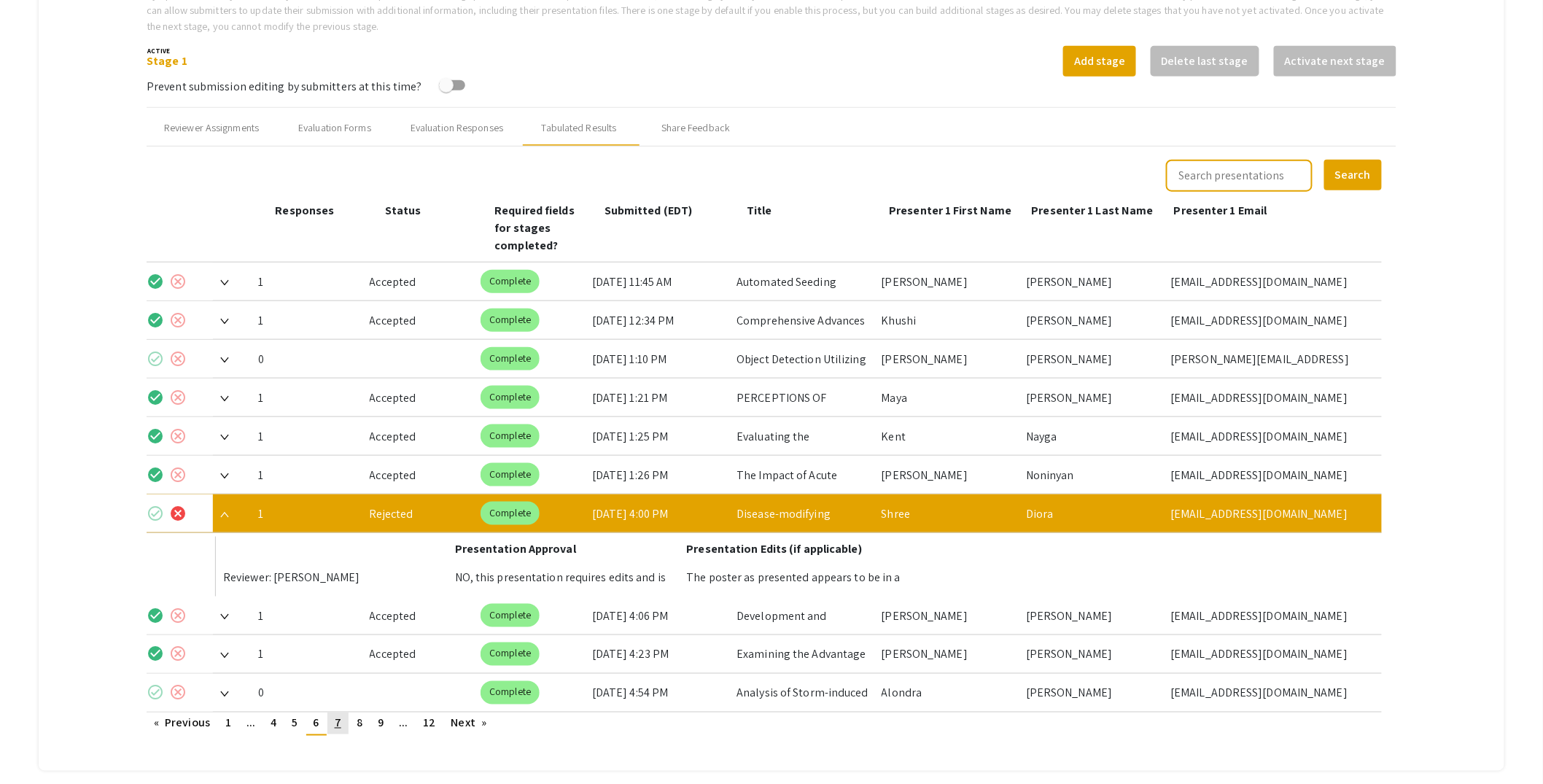
click at [346, 713] on link "page 7" at bounding box center [338, 723] width 21 height 22
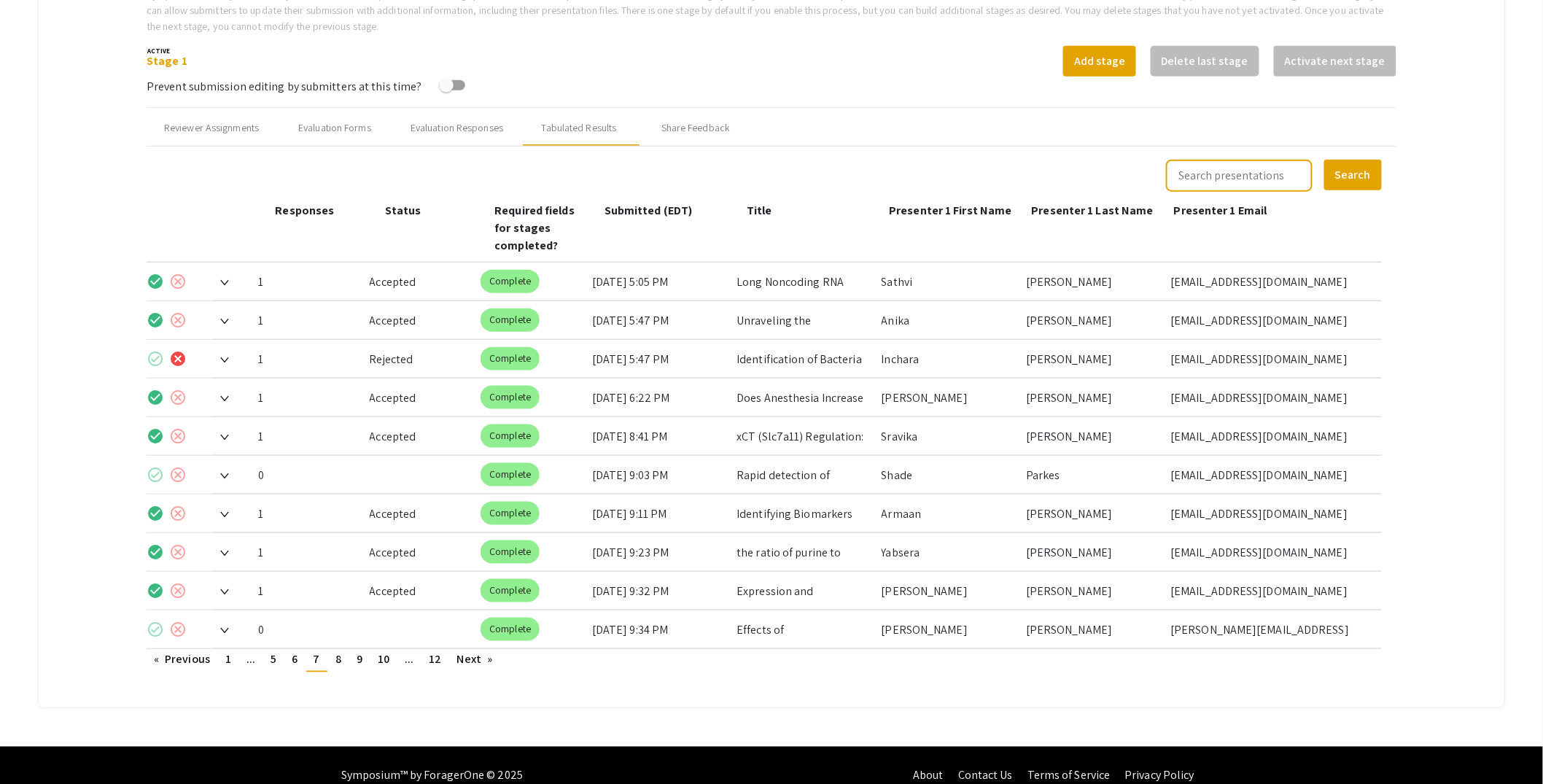
click at [223, 357] on img at bounding box center [225, 360] width 9 height 6
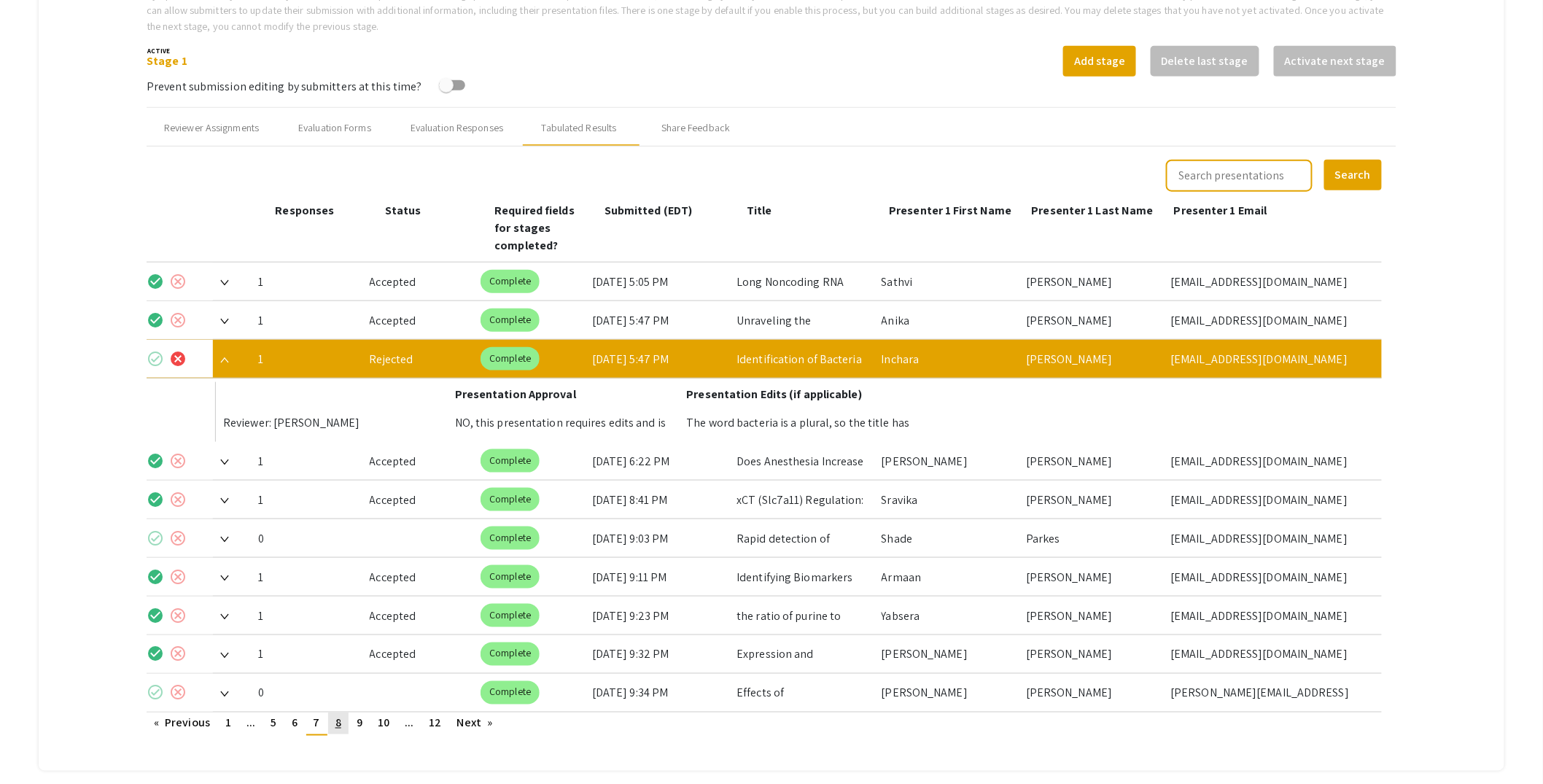
click at [337, 716] on span "8" at bounding box center [339, 723] width 6 height 15
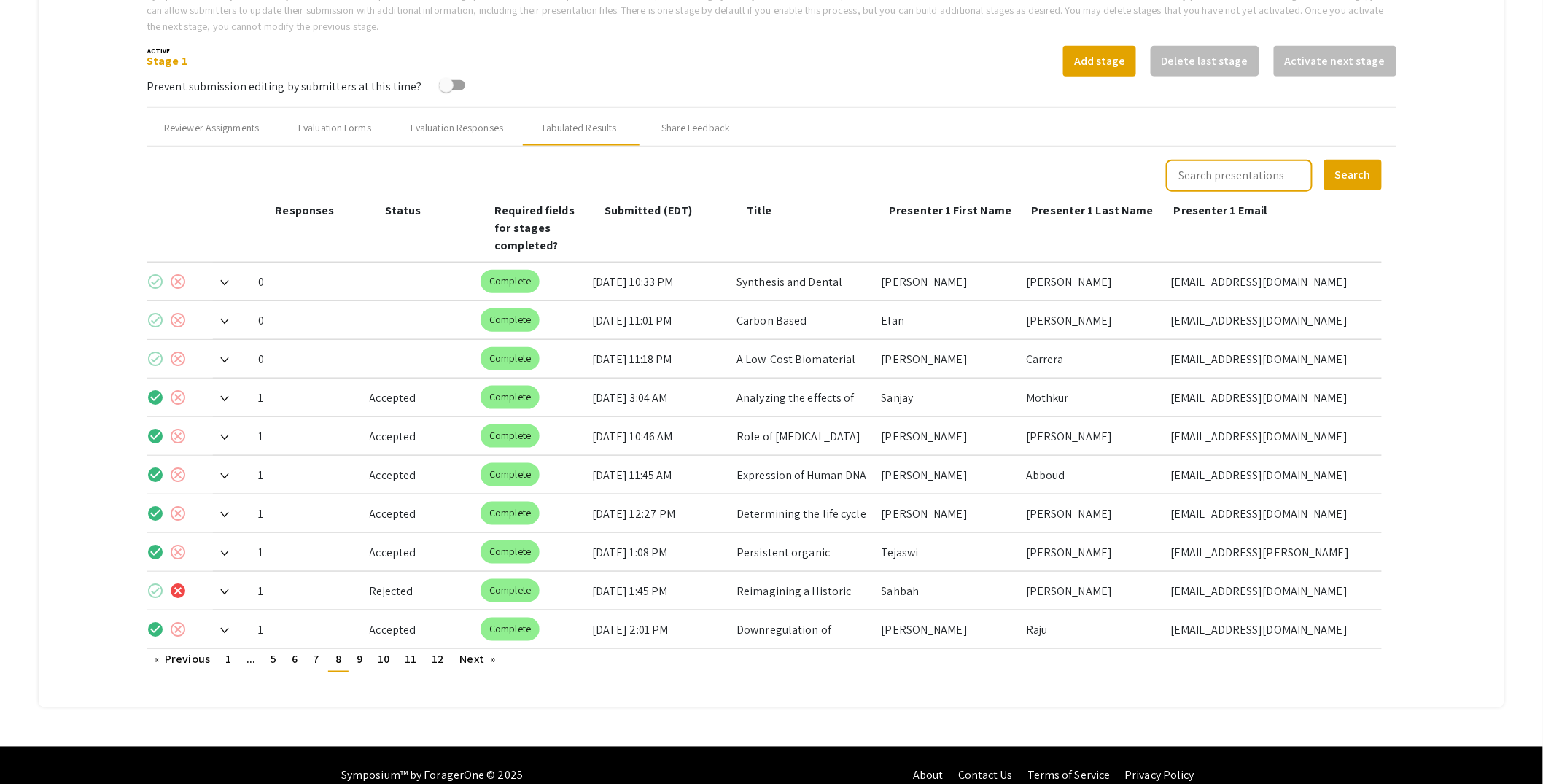
click at [228, 590] on img at bounding box center [225, 593] width 9 height 6
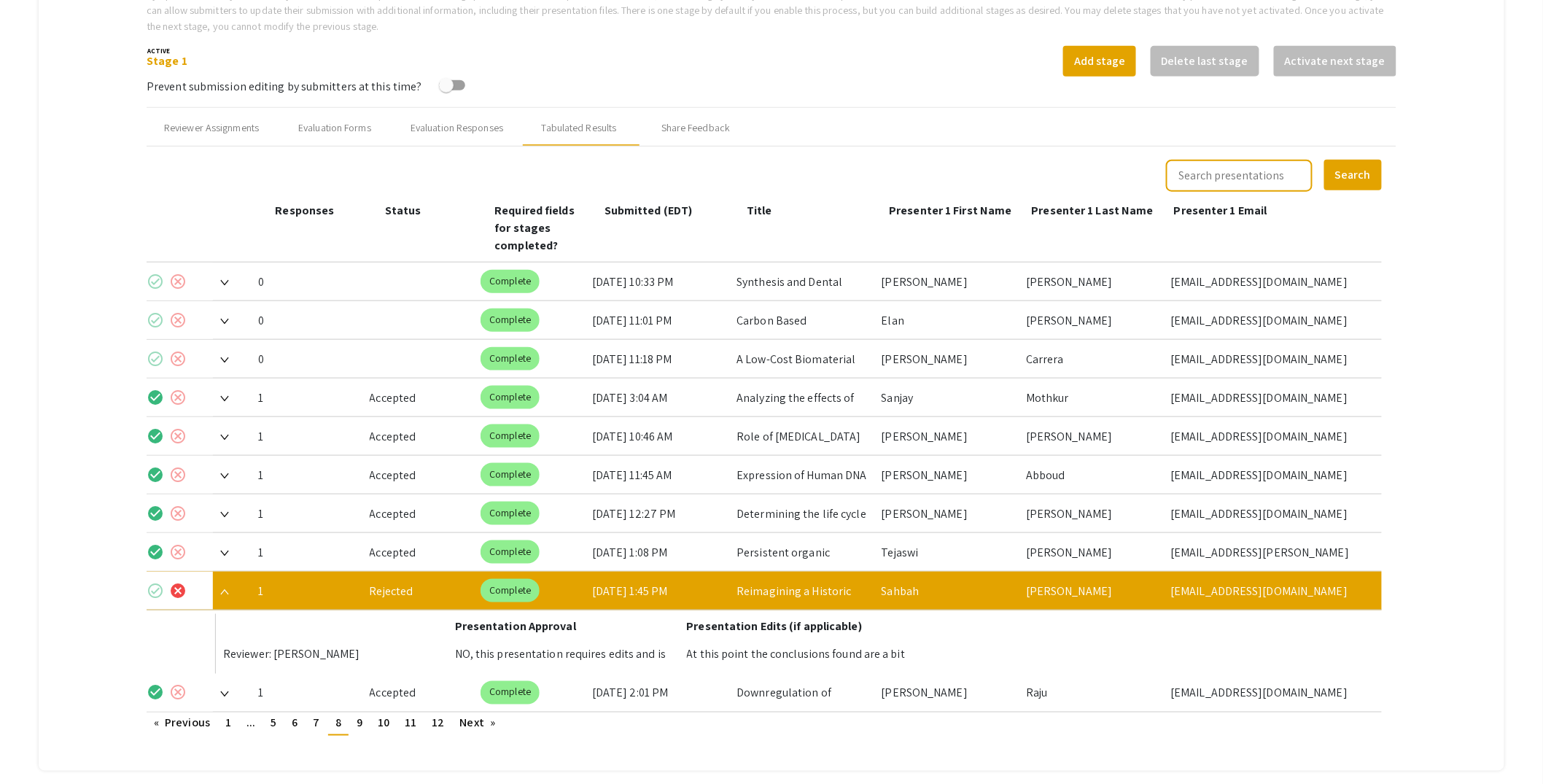
click at [831, 636] on div "At this point the conclusions found are a bit unclear. You state what you are d…" at bounding box center [802, 654] width 232 height 39
click at [361, 716] on span "9" at bounding box center [359, 723] width 6 height 15
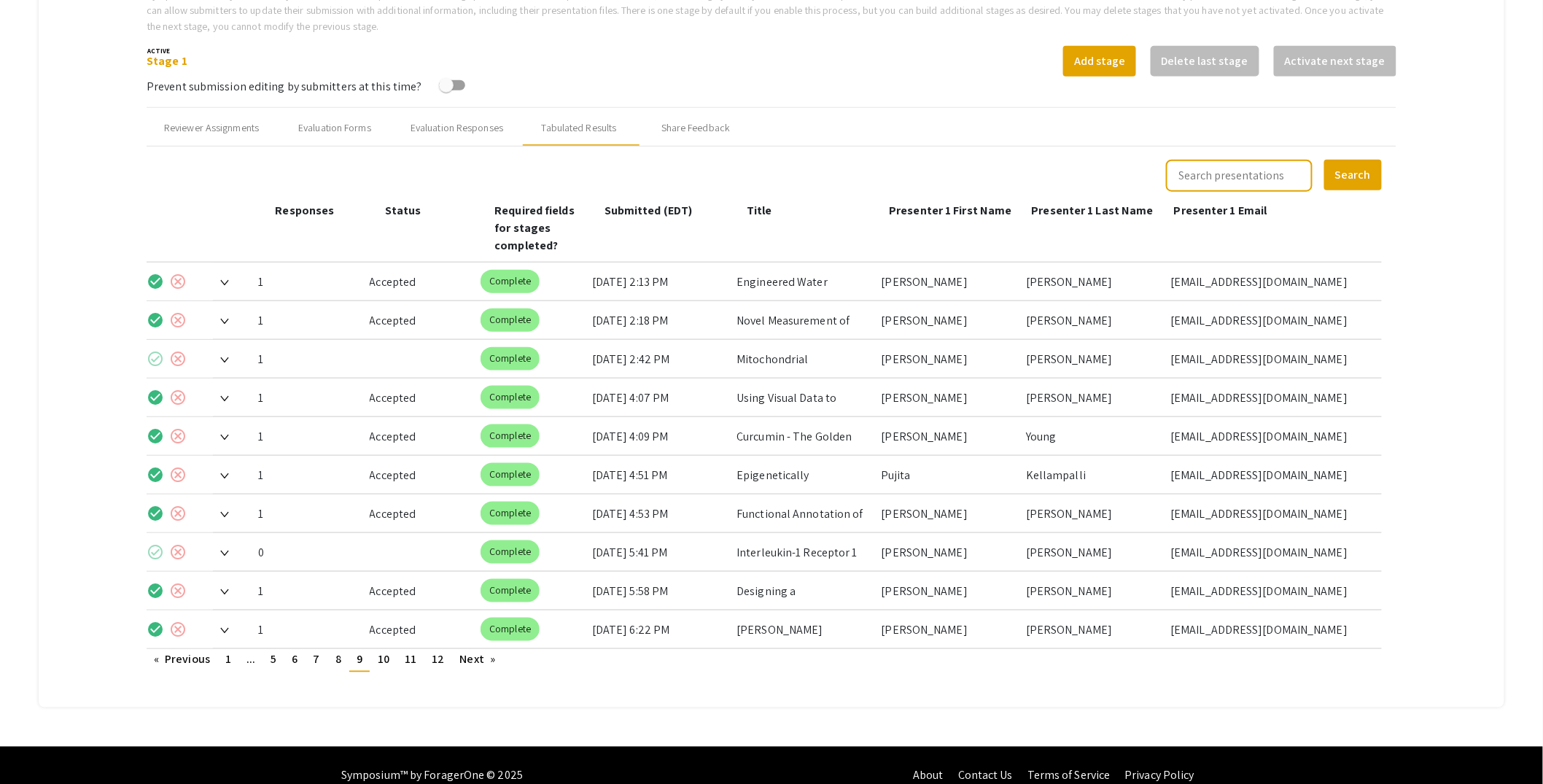
click at [225, 352] on span at bounding box center [220, 359] width 16 height 15
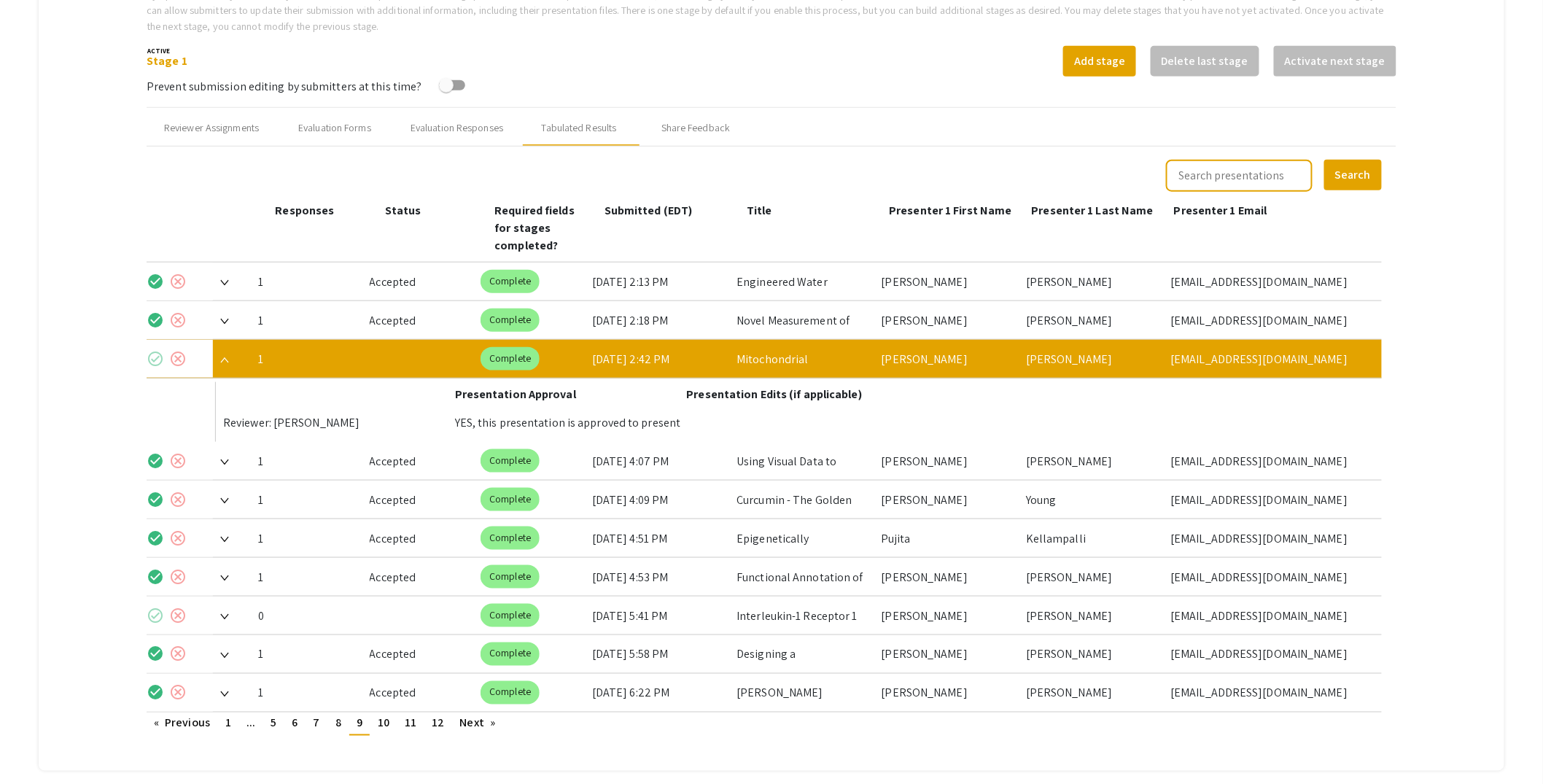
click at [151, 350] on mat-icon "check_circle" at bounding box center [155, 359] width 17 height 17
click at [229, 352] on span at bounding box center [220, 359] width 16 height 15
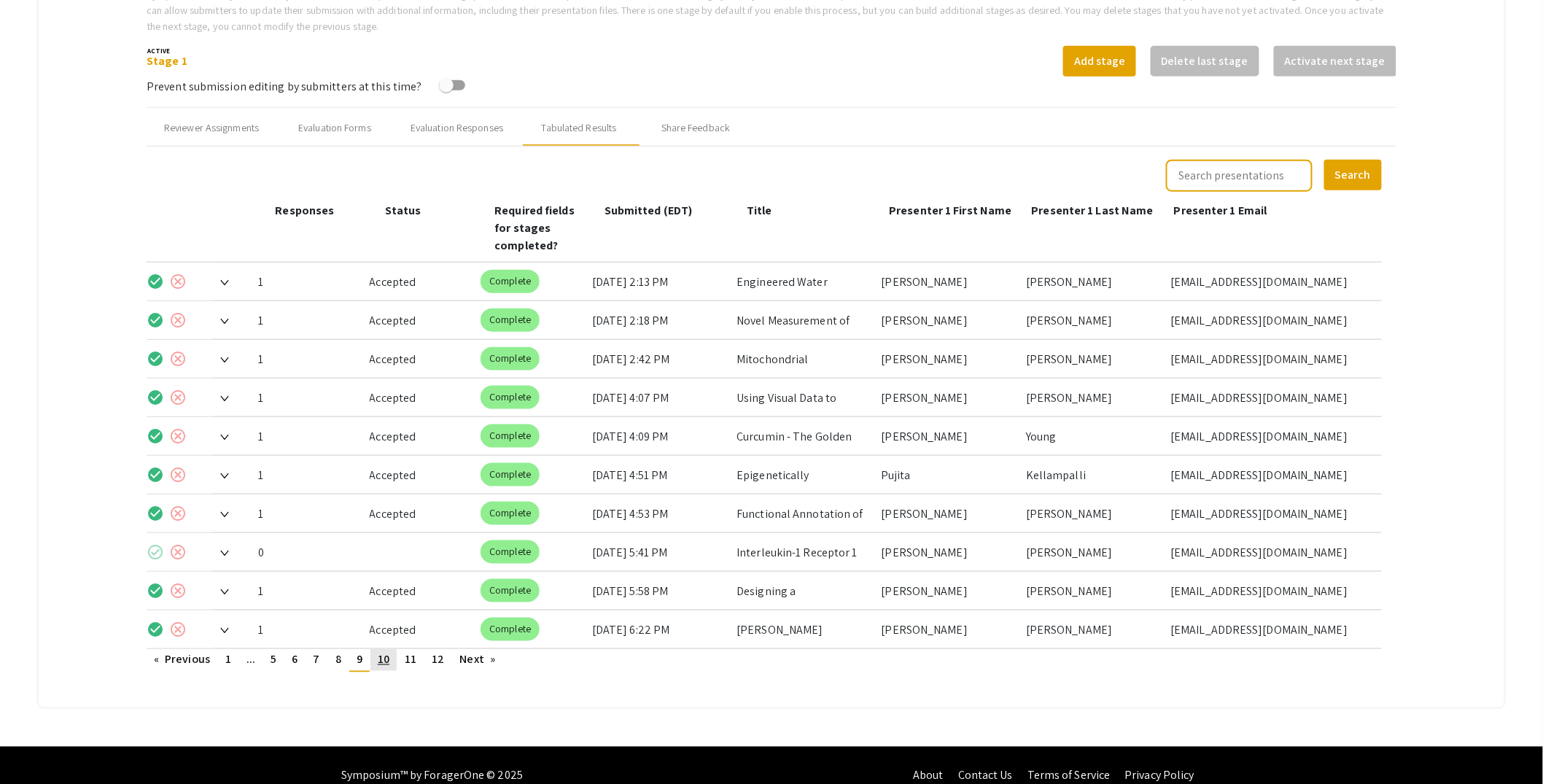
click at [384, 649] on link "page 10" at bounding box center [384, 659] width 27 height 22
click at [410, 652] on span "11" at bounding box center [410, 659] width 11 height 15
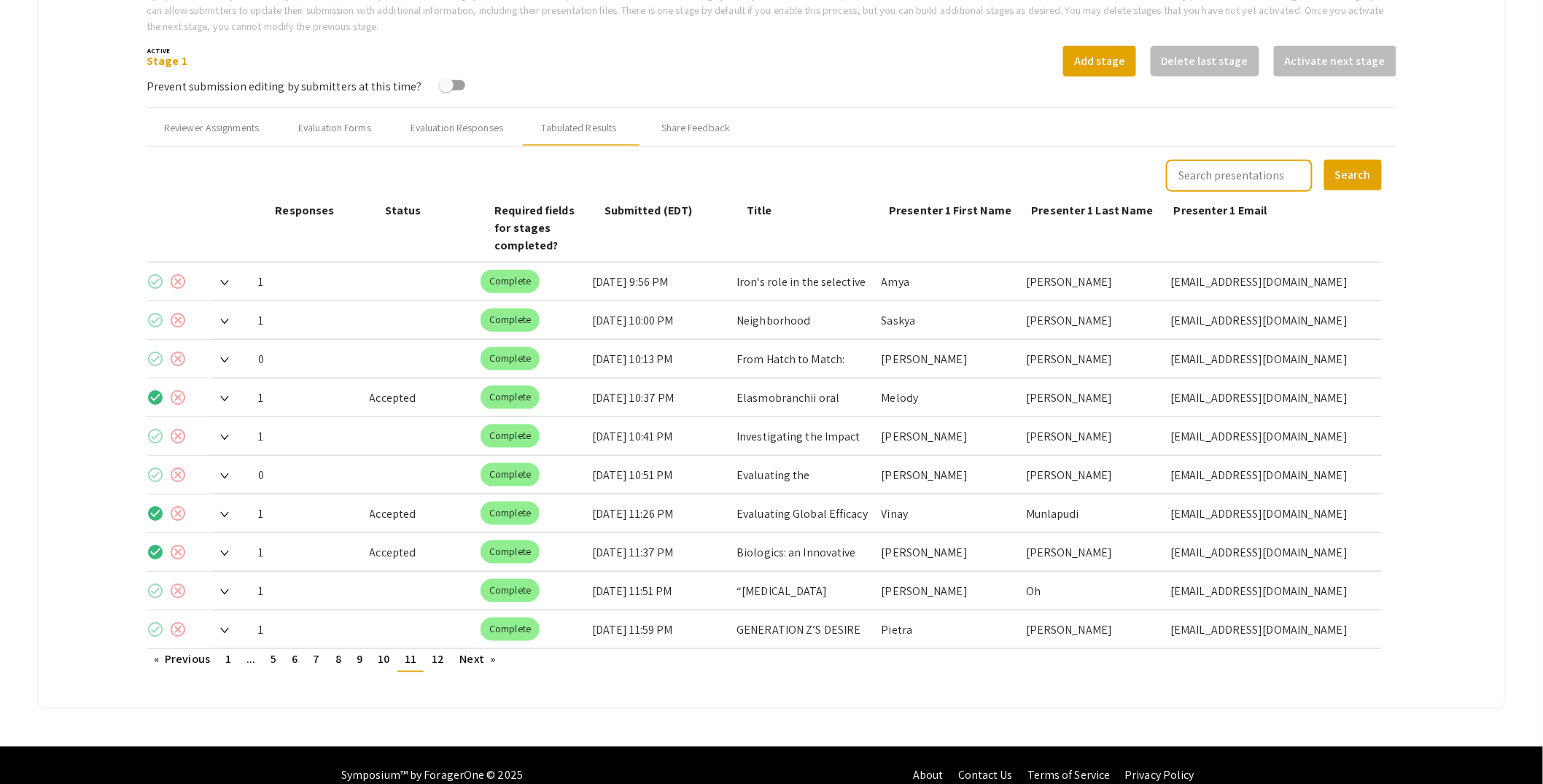
click at [226, 274] on span at bounding box center [220, 282] width 16 height 15
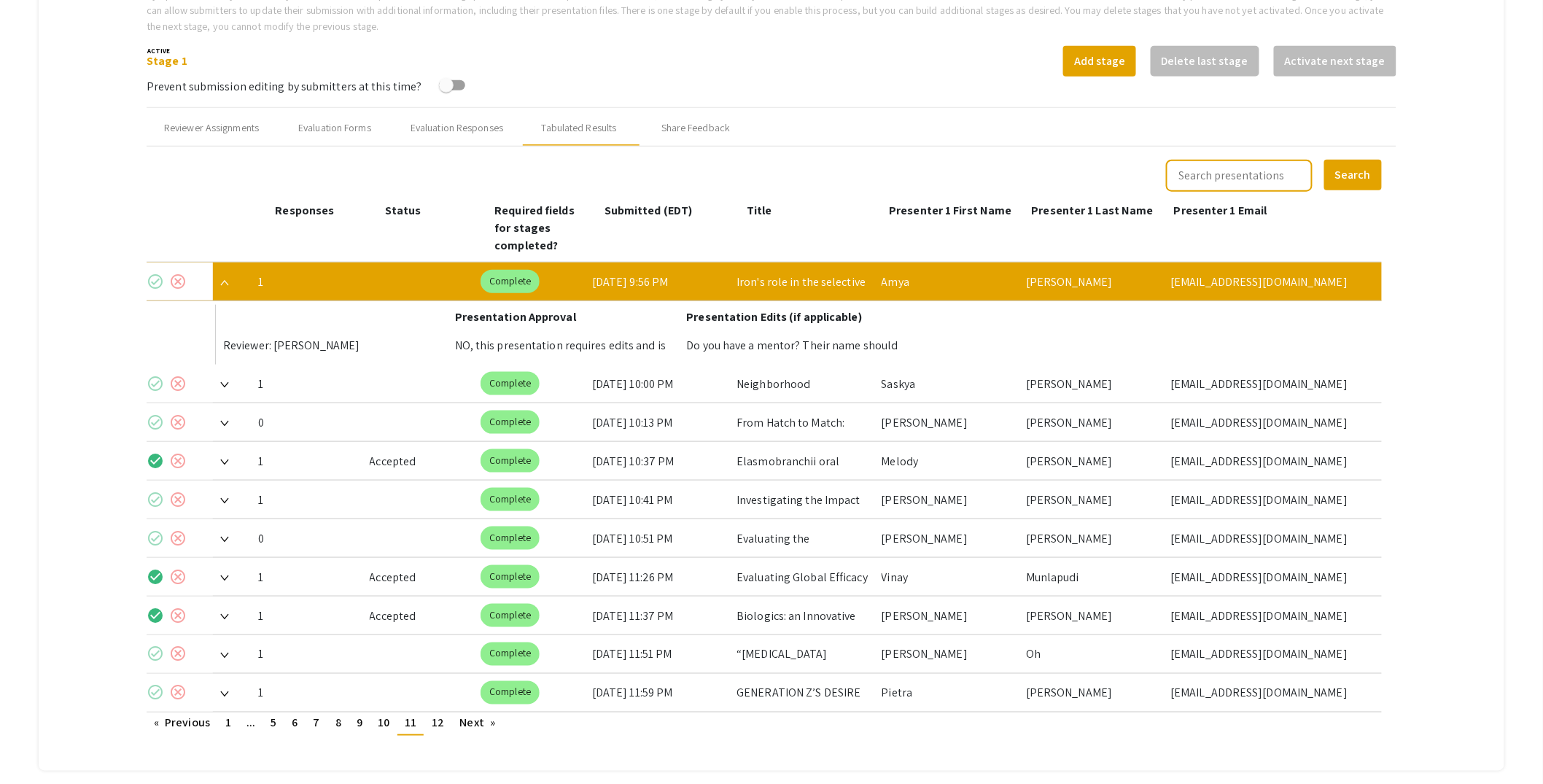
click at [227, 382] on img at bounding box center [225, 385] width 9 height 6
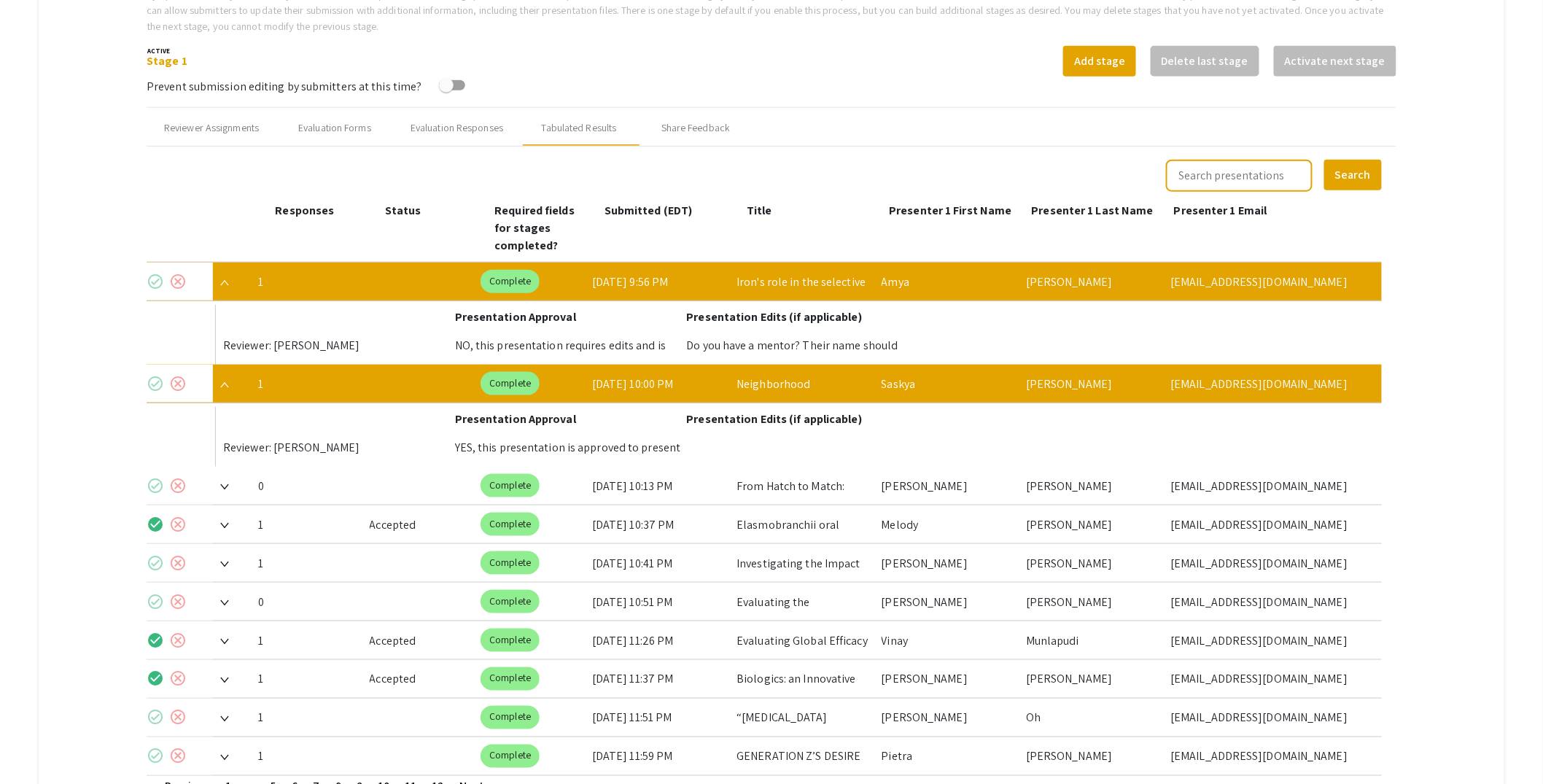
click at [154, 375] on mat-icon "check_circle" at bounding box center [155, 383] width 17 height 17
click at [223, 382] on img at bounding box center [225, 385] width 9 height 6
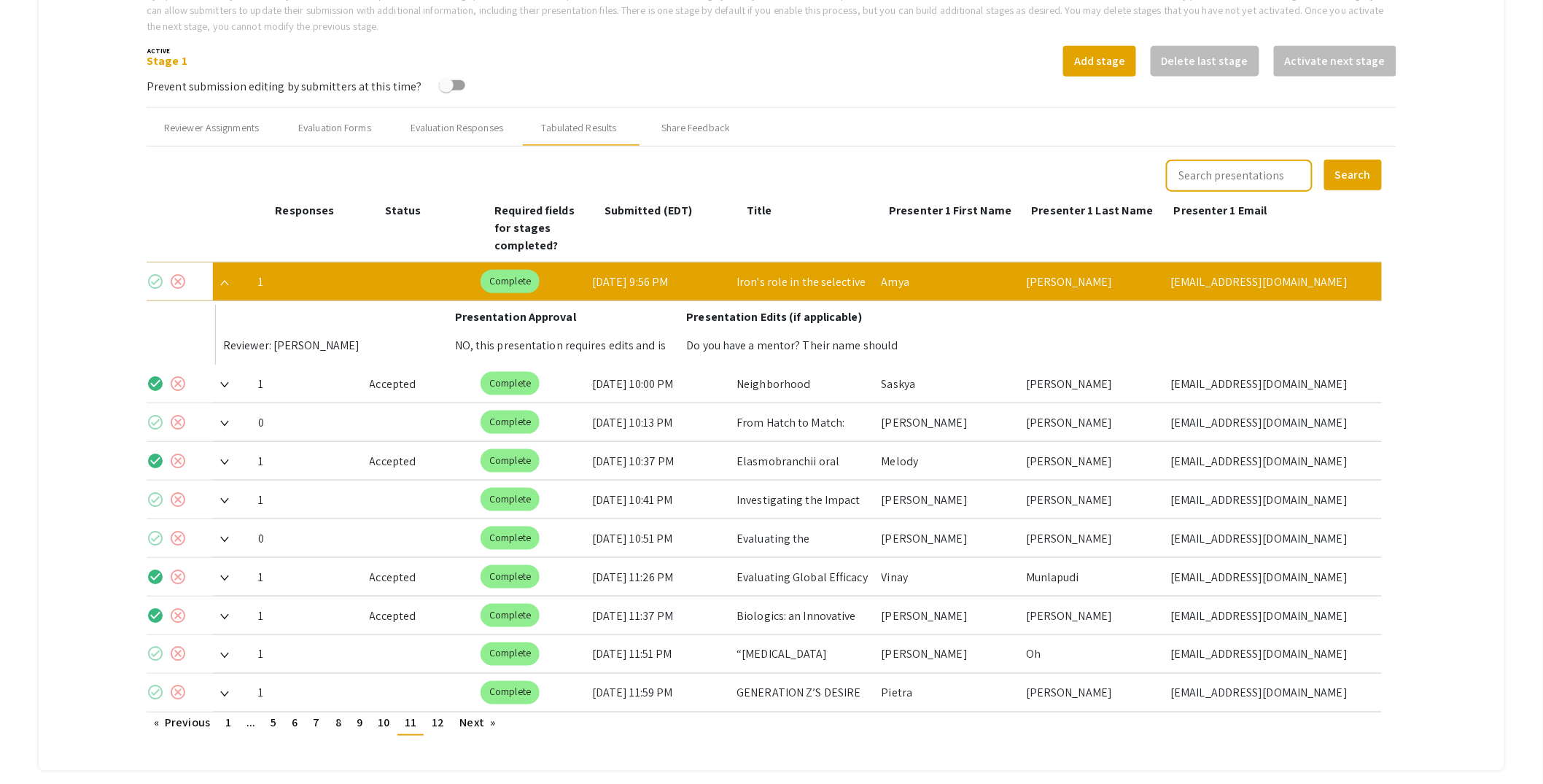
click at [182, 273] on mat-icon "cancel" at bounding box center [178, 281] width 17 height 17
click at [225, 498] on img at bounding box center [225, 501] width 9 height 6
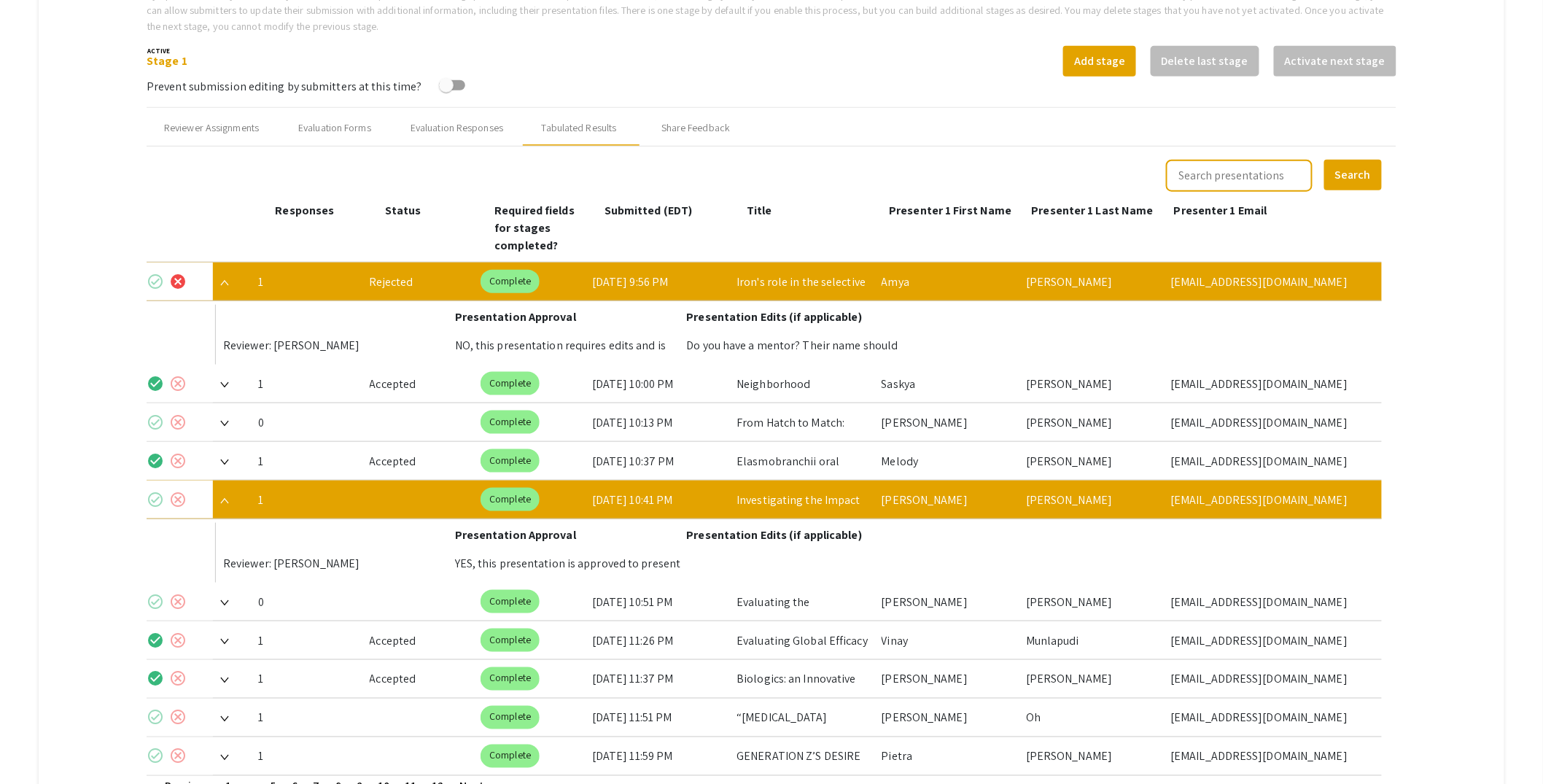
click at [158, 491] on mat-icon "check_circle" at bounding box center [155, 499] width 17 height 17
click at [231, 481] on div at bounding box center [229, 500] width 33 height 38
click at [228, 498] on img at bounding box center [225, 501] width 9 height 6
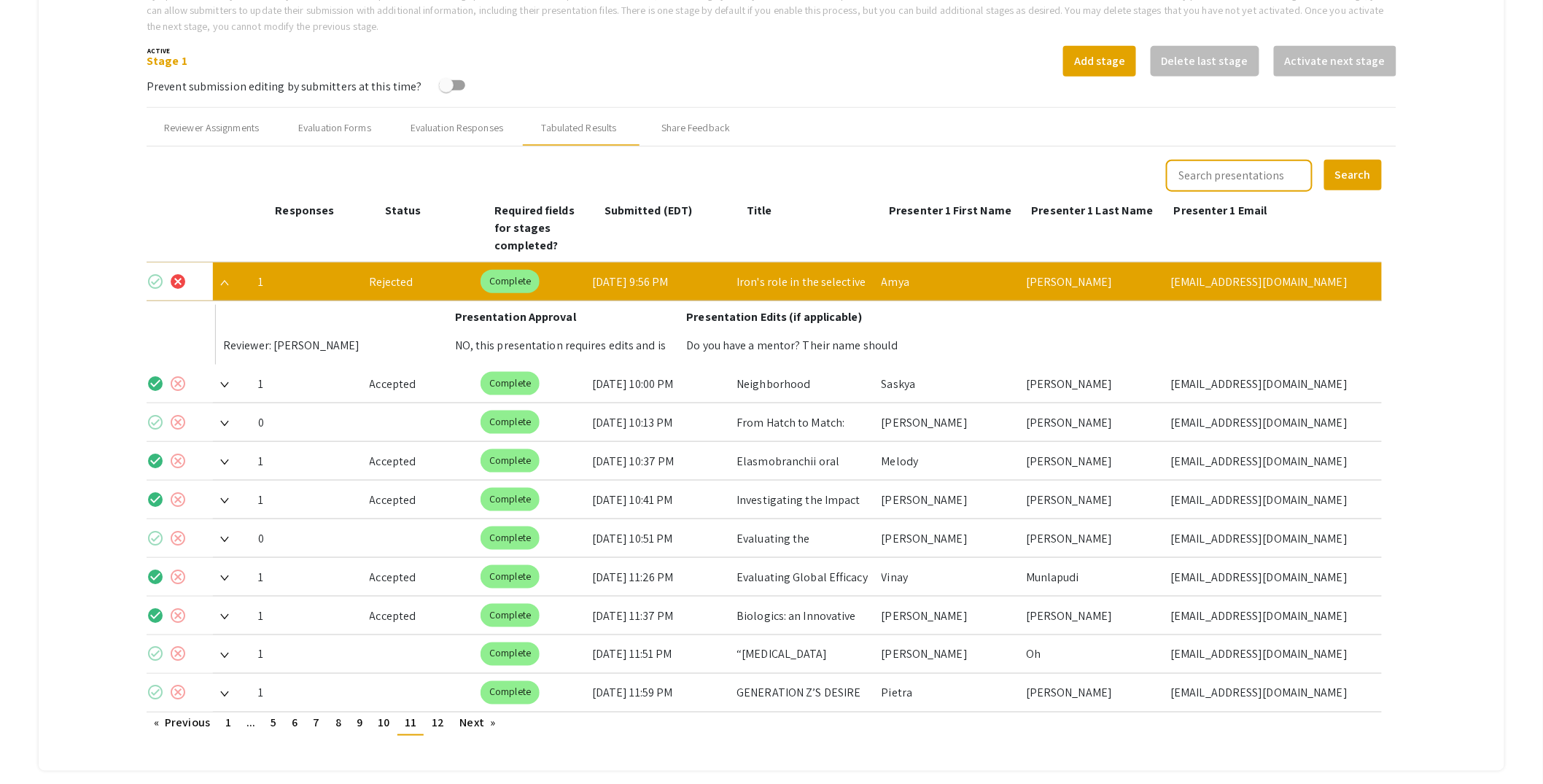
click at [226, 646] on span at bounding box center [220, 654] width 16 height 15
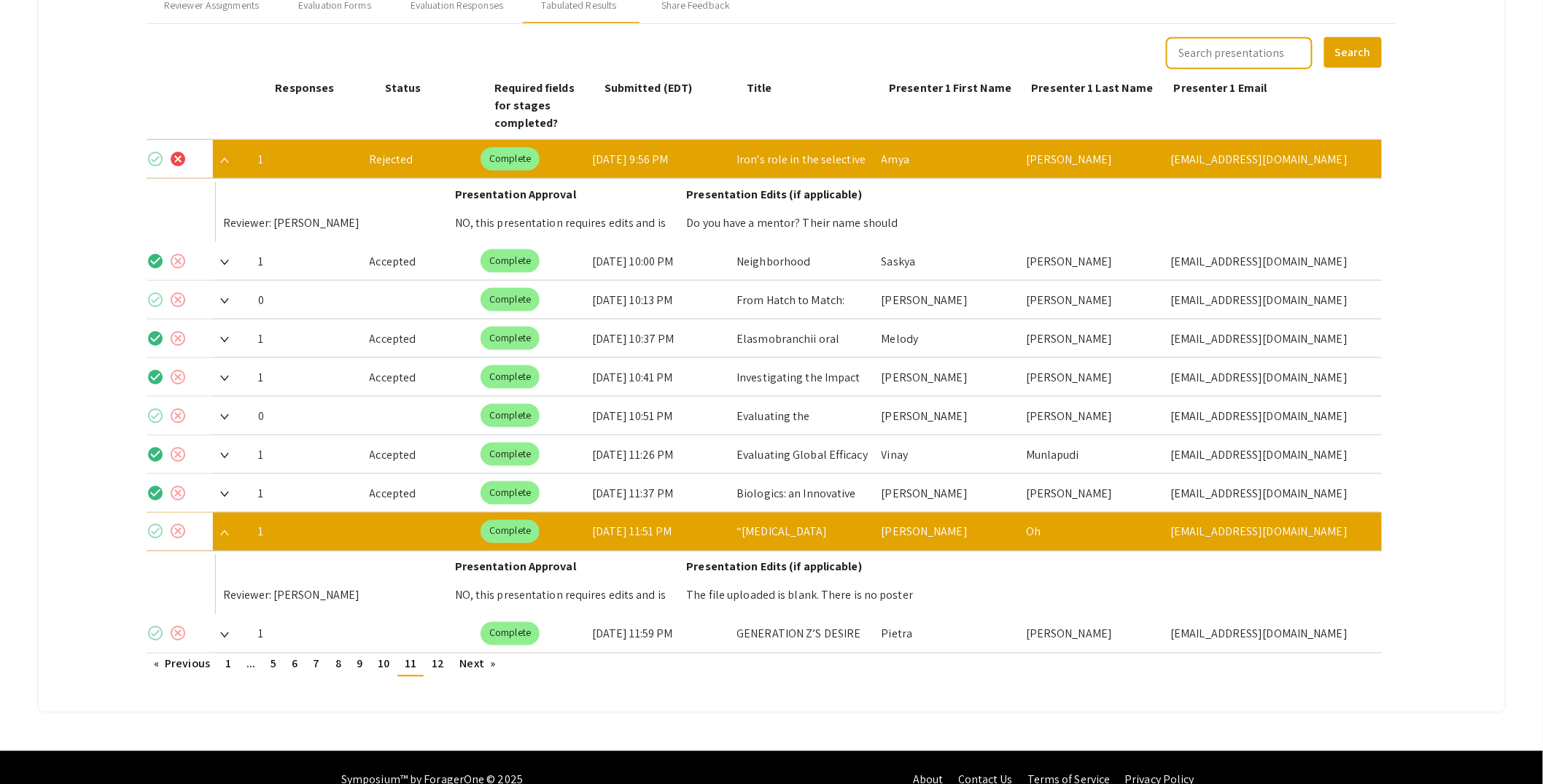
scroll to position [628, 0]
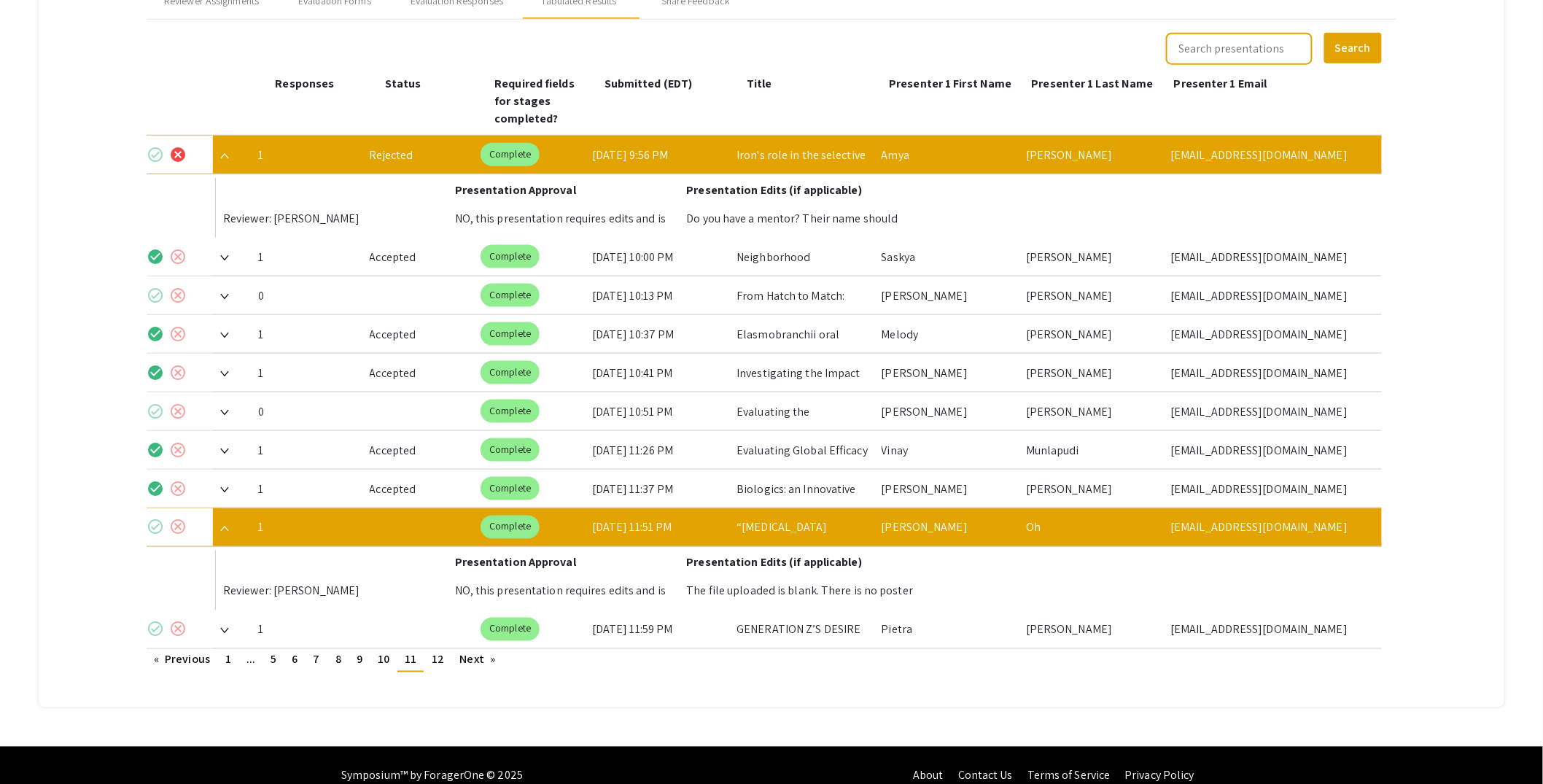
click at [184, 519] on mat-icon "cancel" at bounding box center [178, 527] width 17 height 17
click at [226, 628] on img at bounding box center [225, 631] width 9 height 6
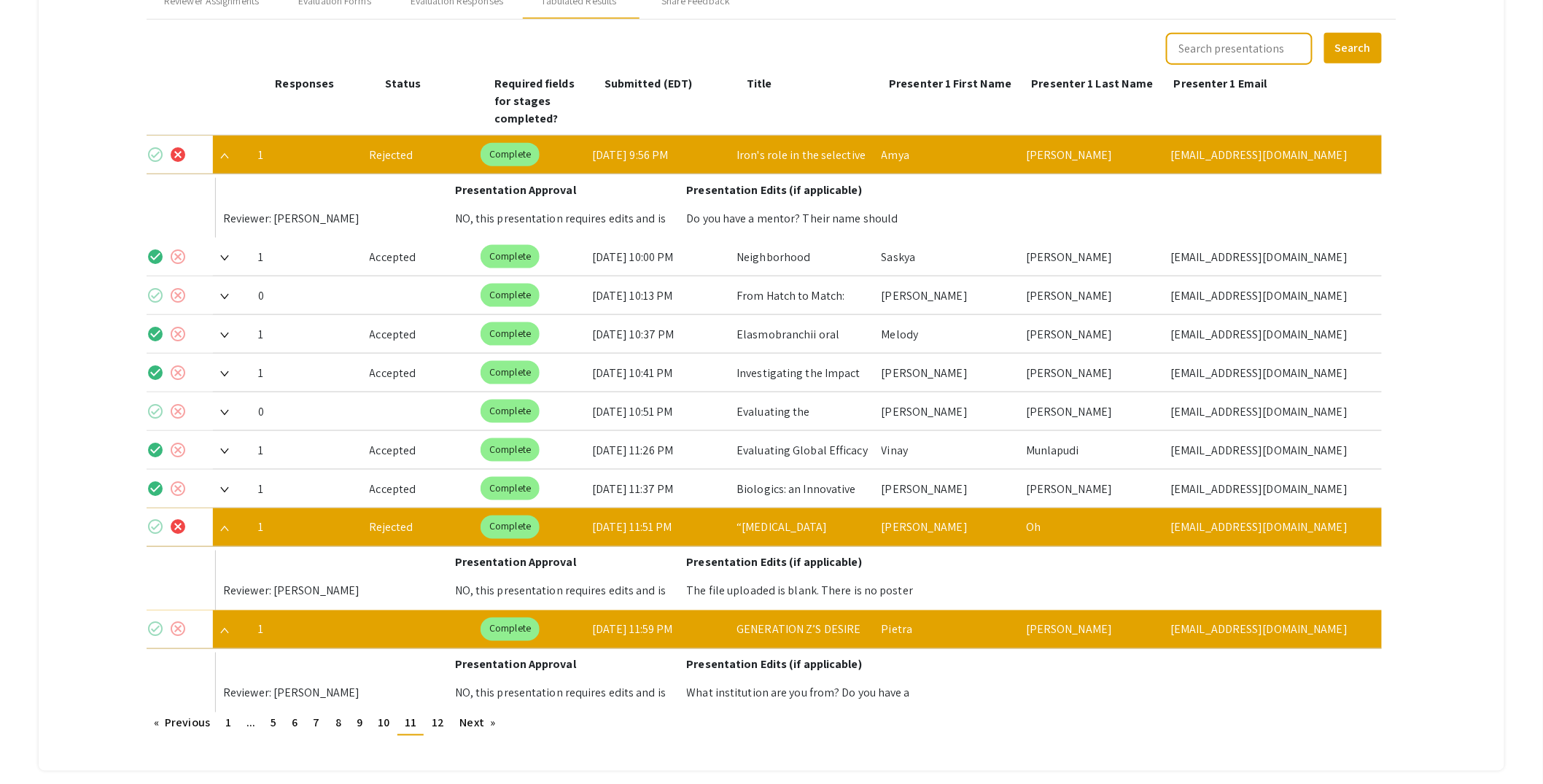
click at [183, 621] on mat-icon "cancel" at bounding box center [178, 629] width 17 height 17
click at [438, 716] on span "12" at bounding box center [438, 723] width 12 height 15
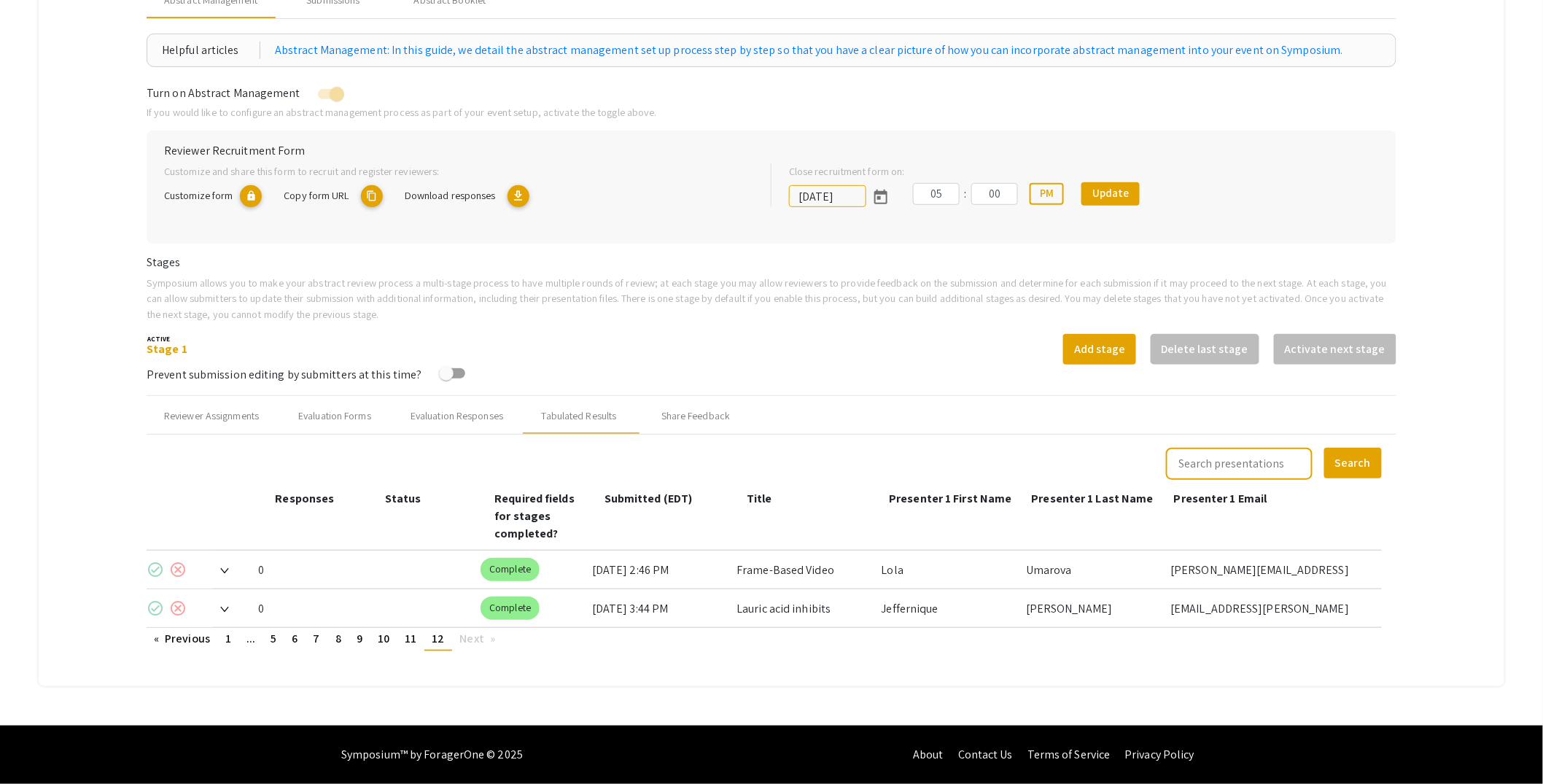
scroll to position [192, 0]
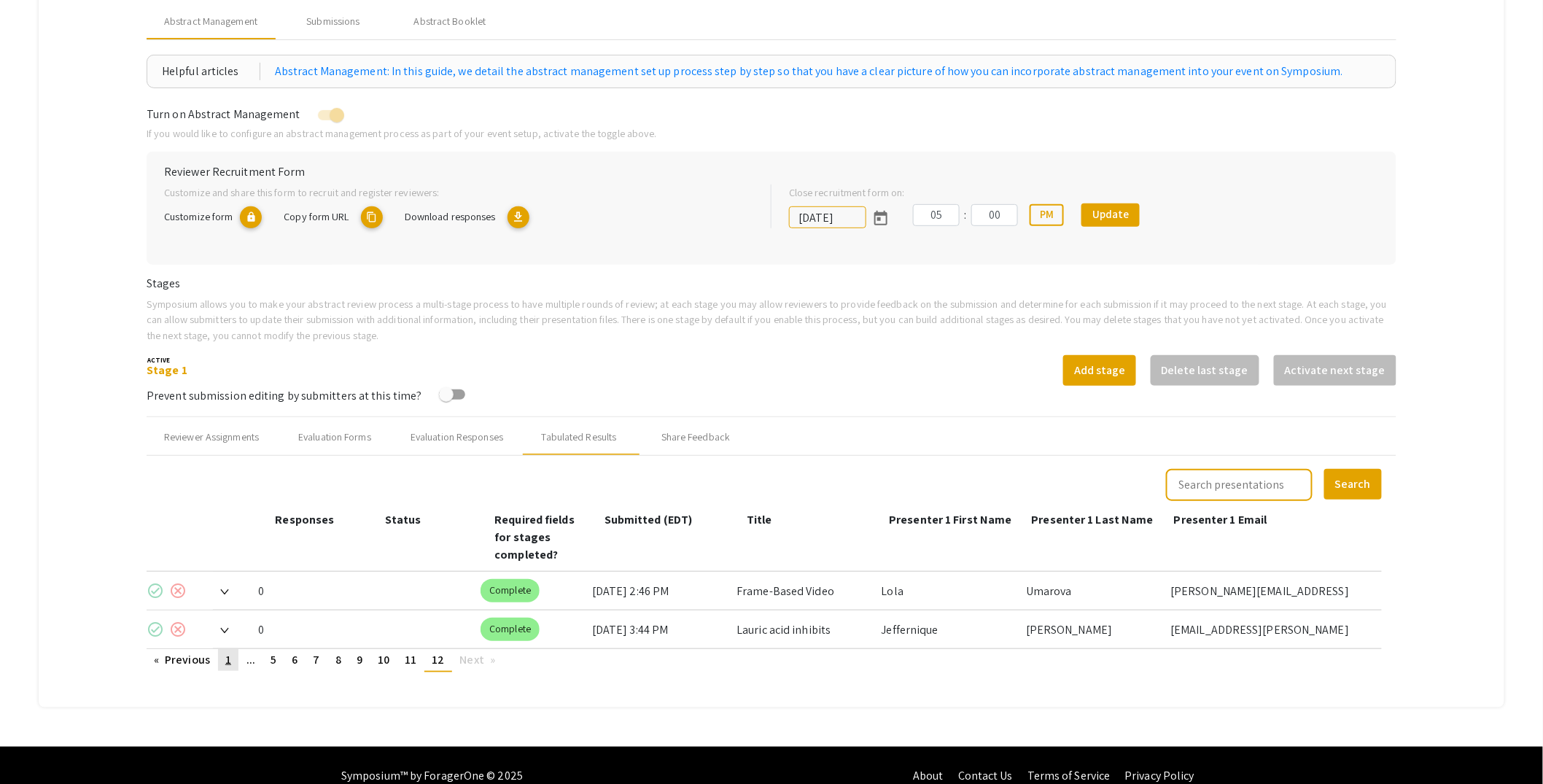
click at [230, 652] on span "1" at bounding box center [229, 659] width 6 height 15
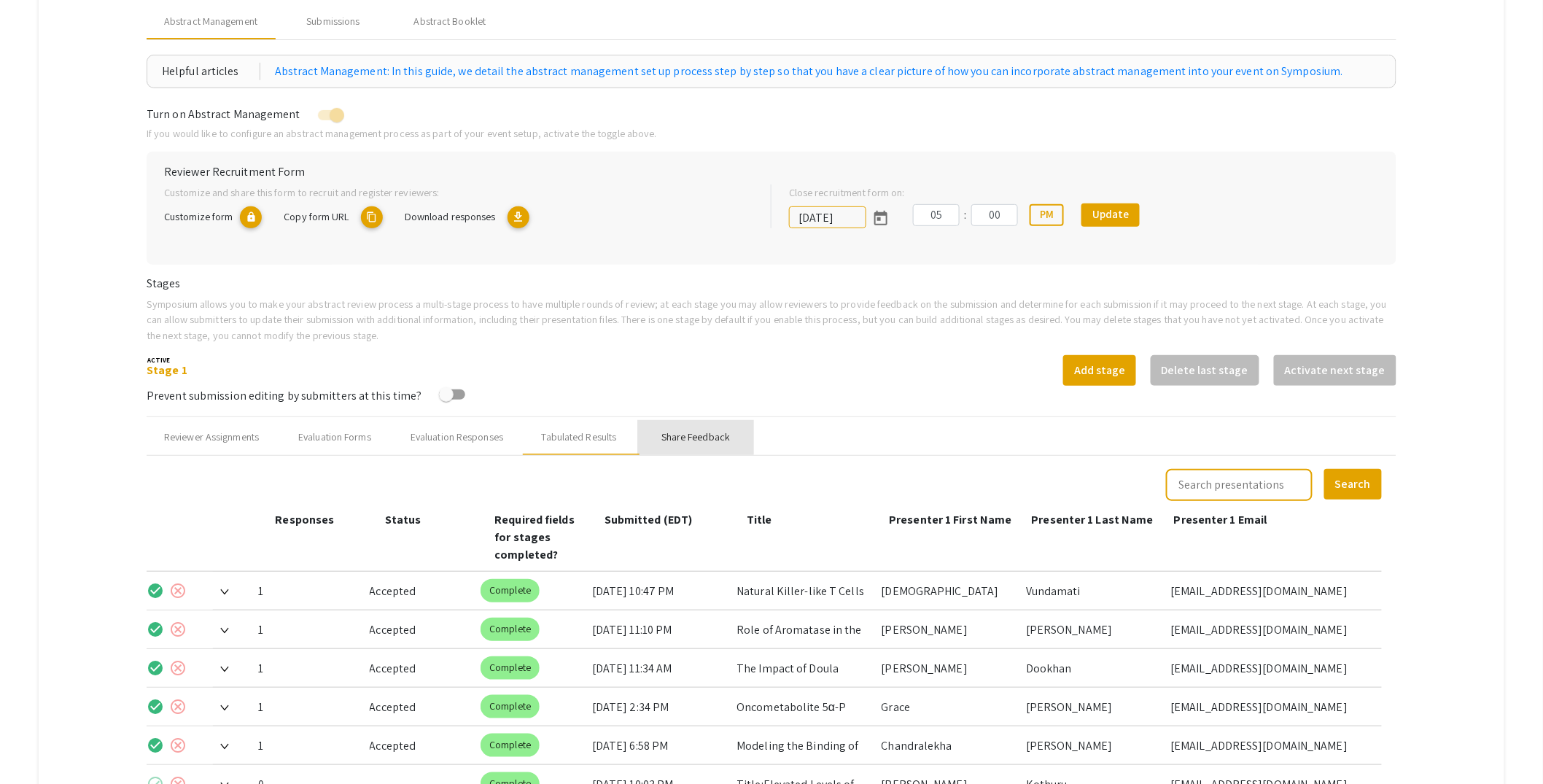
click at [722, 439] on div "Share Feedback" at bounding box center [696, 437] width 68 height 15
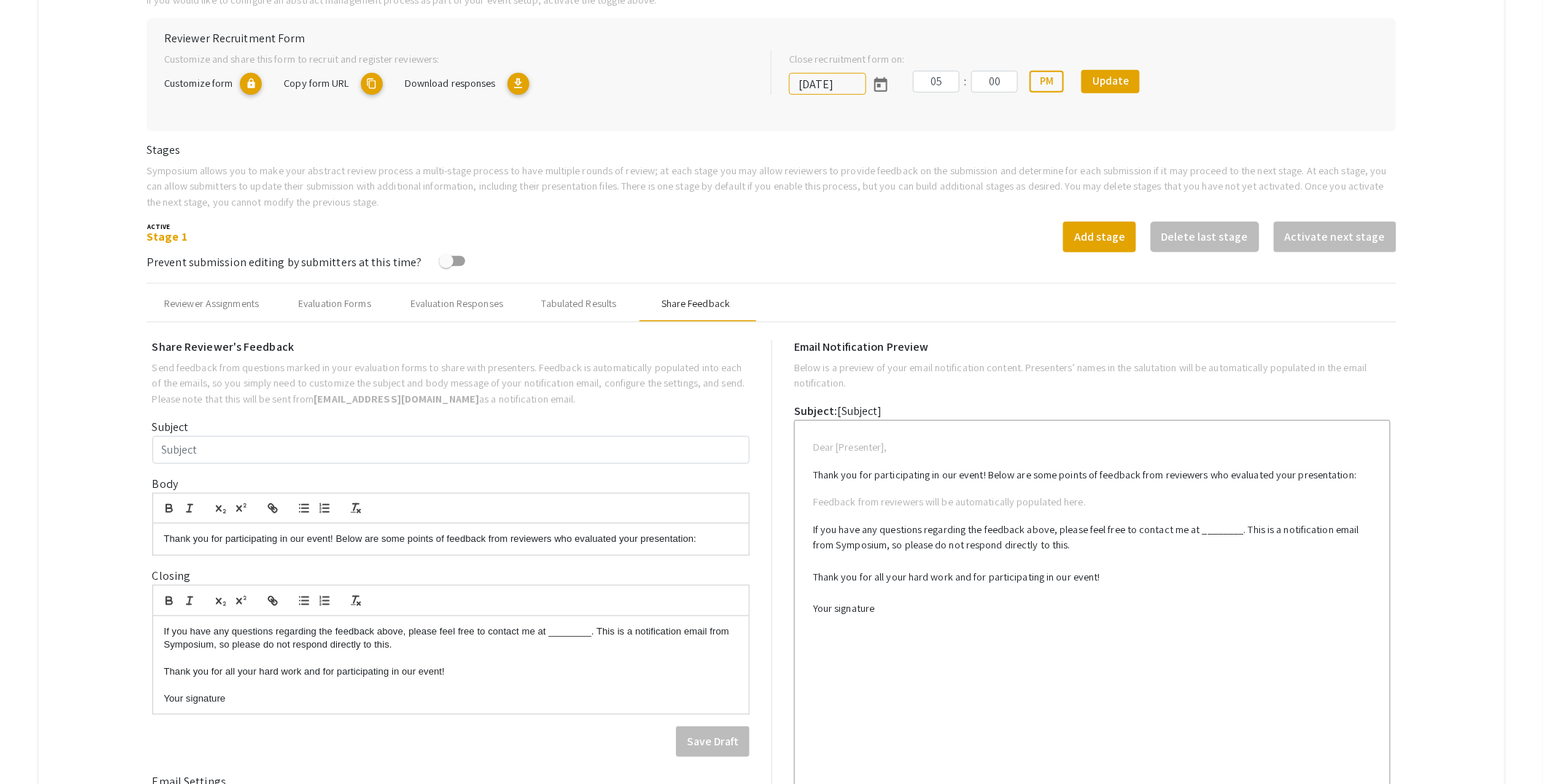
scroll to position [449, 0]
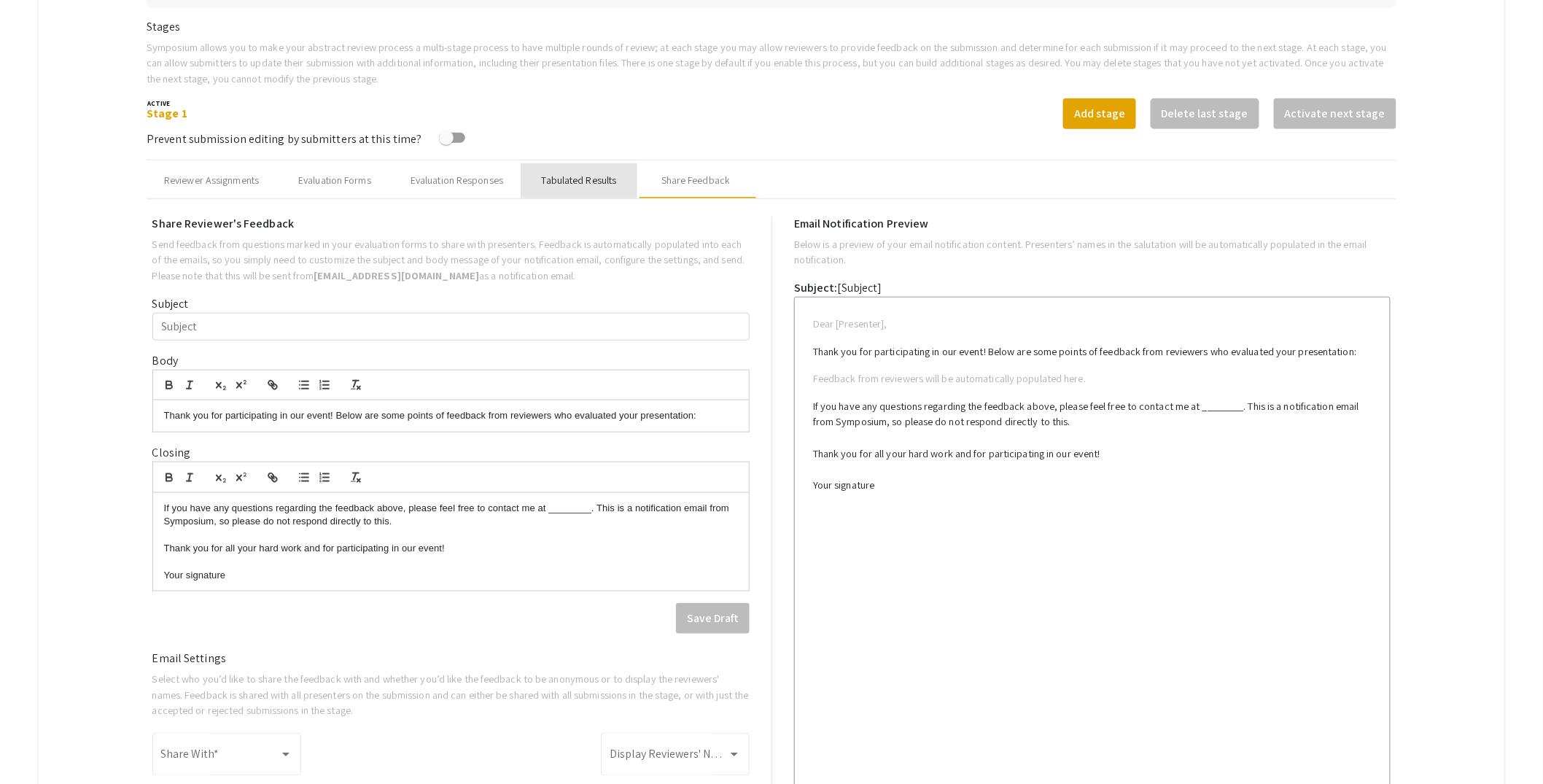
click at [587, 176] on div "Tabulated Results" at bounding box center [579, 181] width 75 height 15
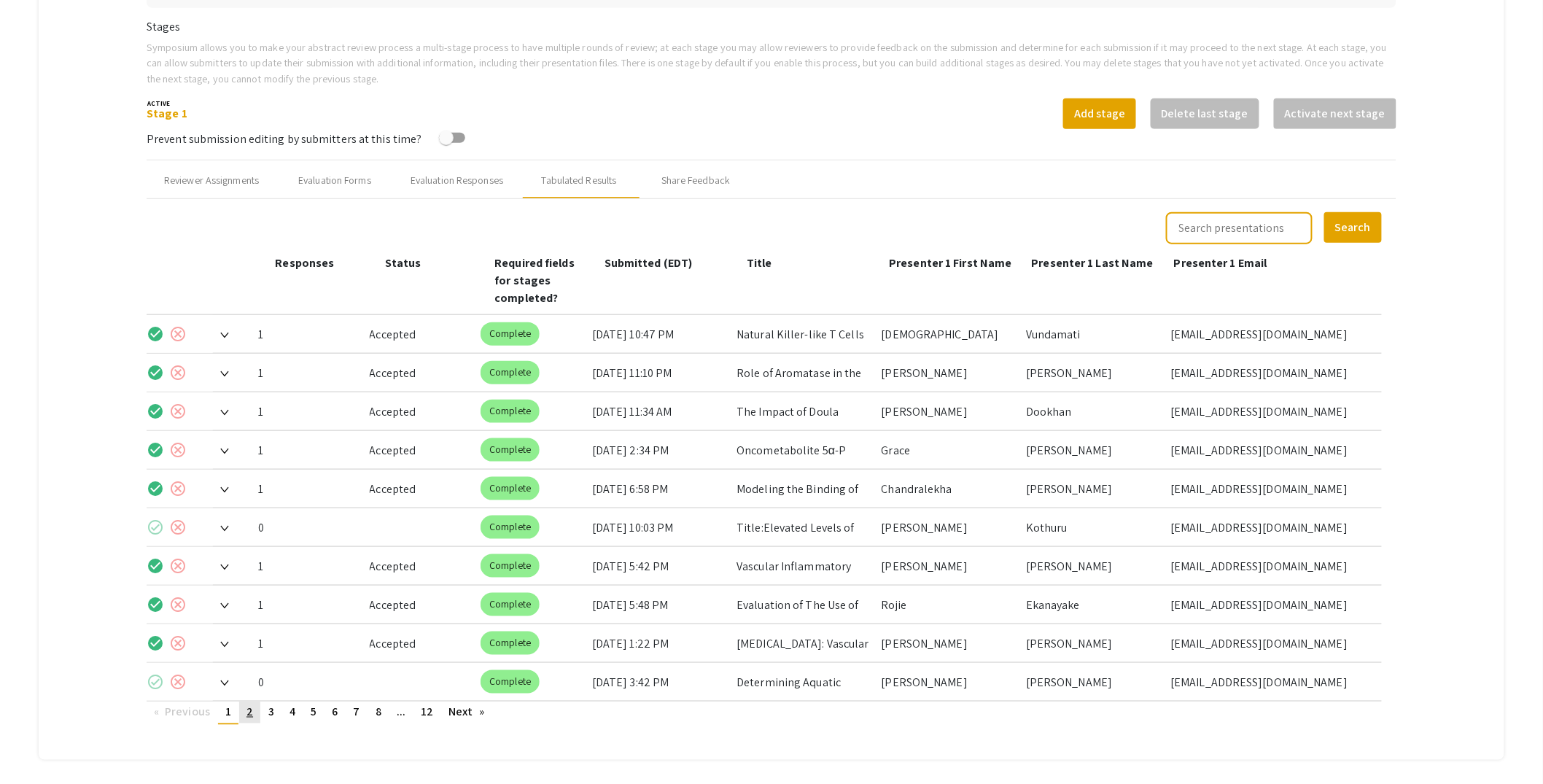
click at [252, 704] on span "2" at bounding box center [249, 712] width 7 height 15
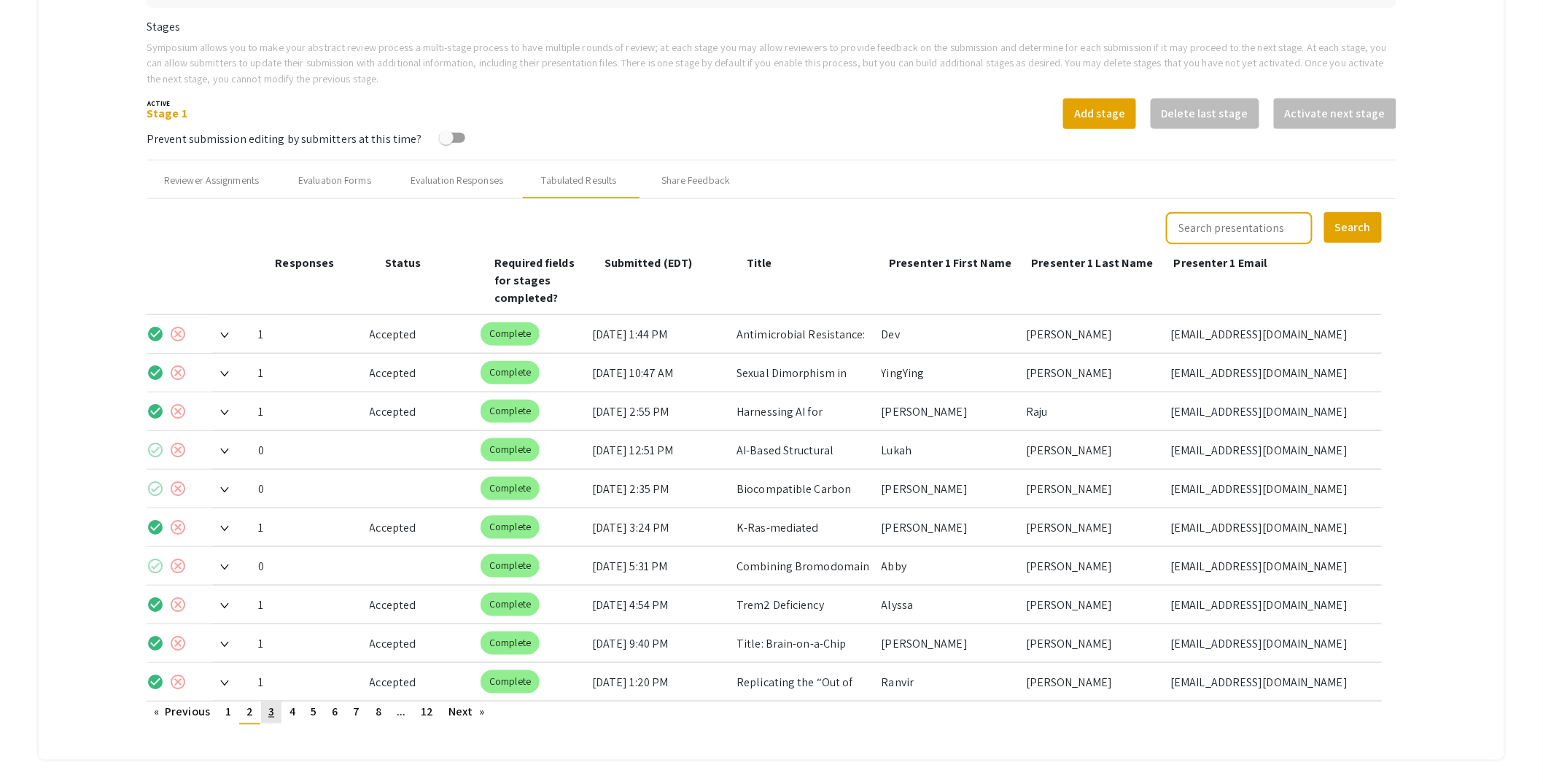
click at [280, 701] on link "page 3" at bounding box center [271, 712] width 21 height 22
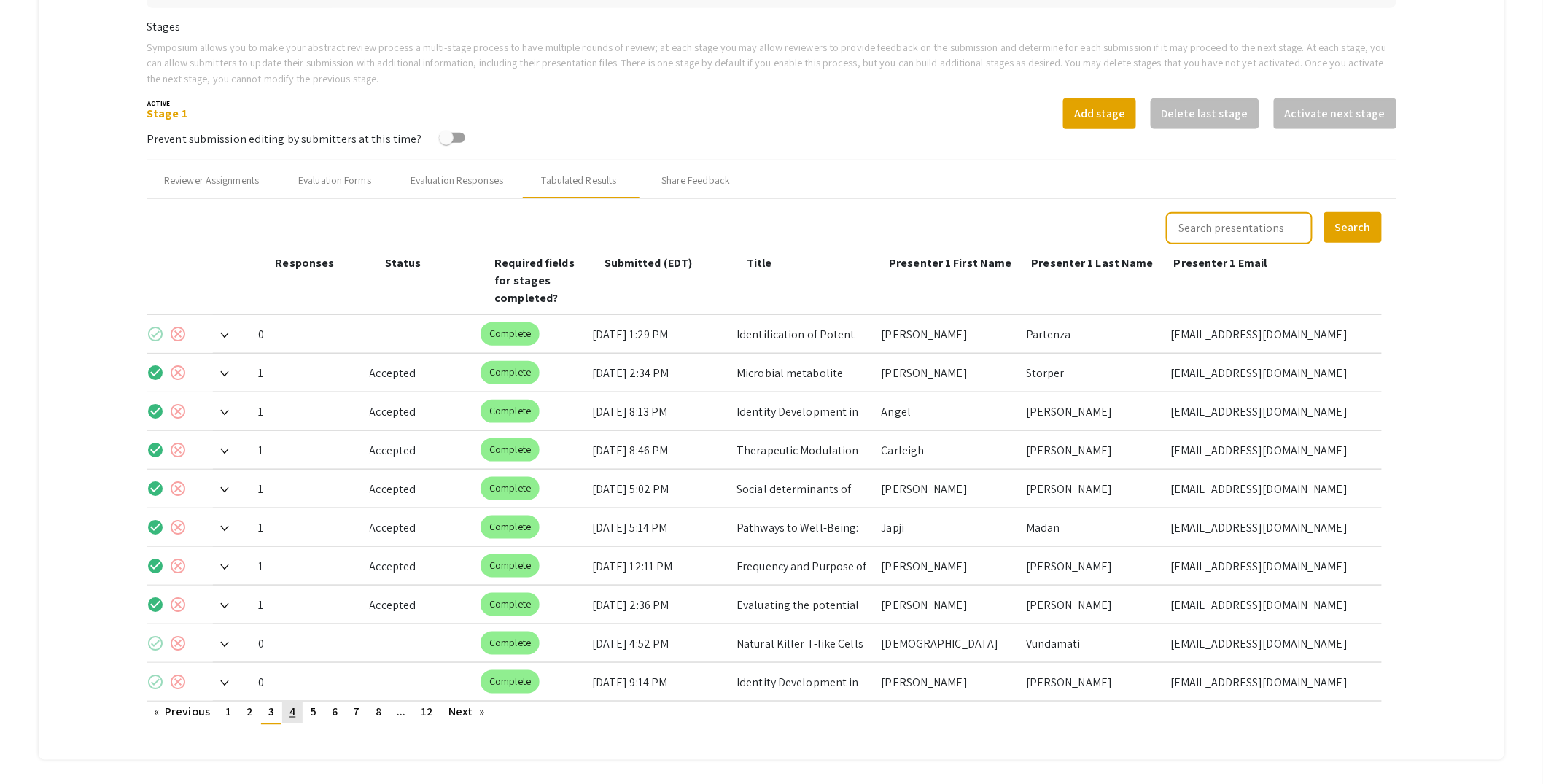
click at [290, 704] on span "4" at bounding box center [292, 712] width 6 height 15
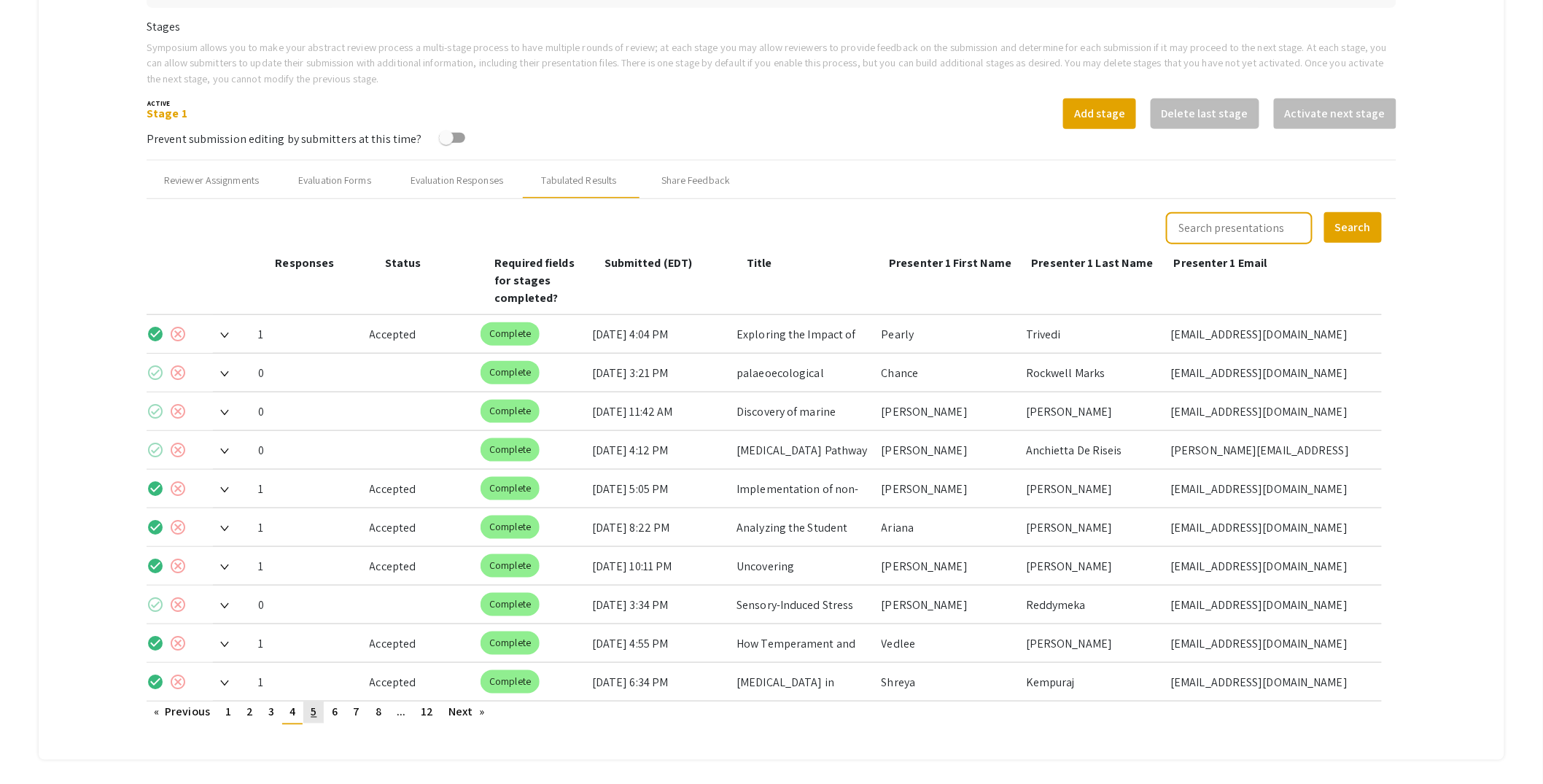
click at [311, 701] on link "page 5" at bounding box center [313, 712] width 21 height 22
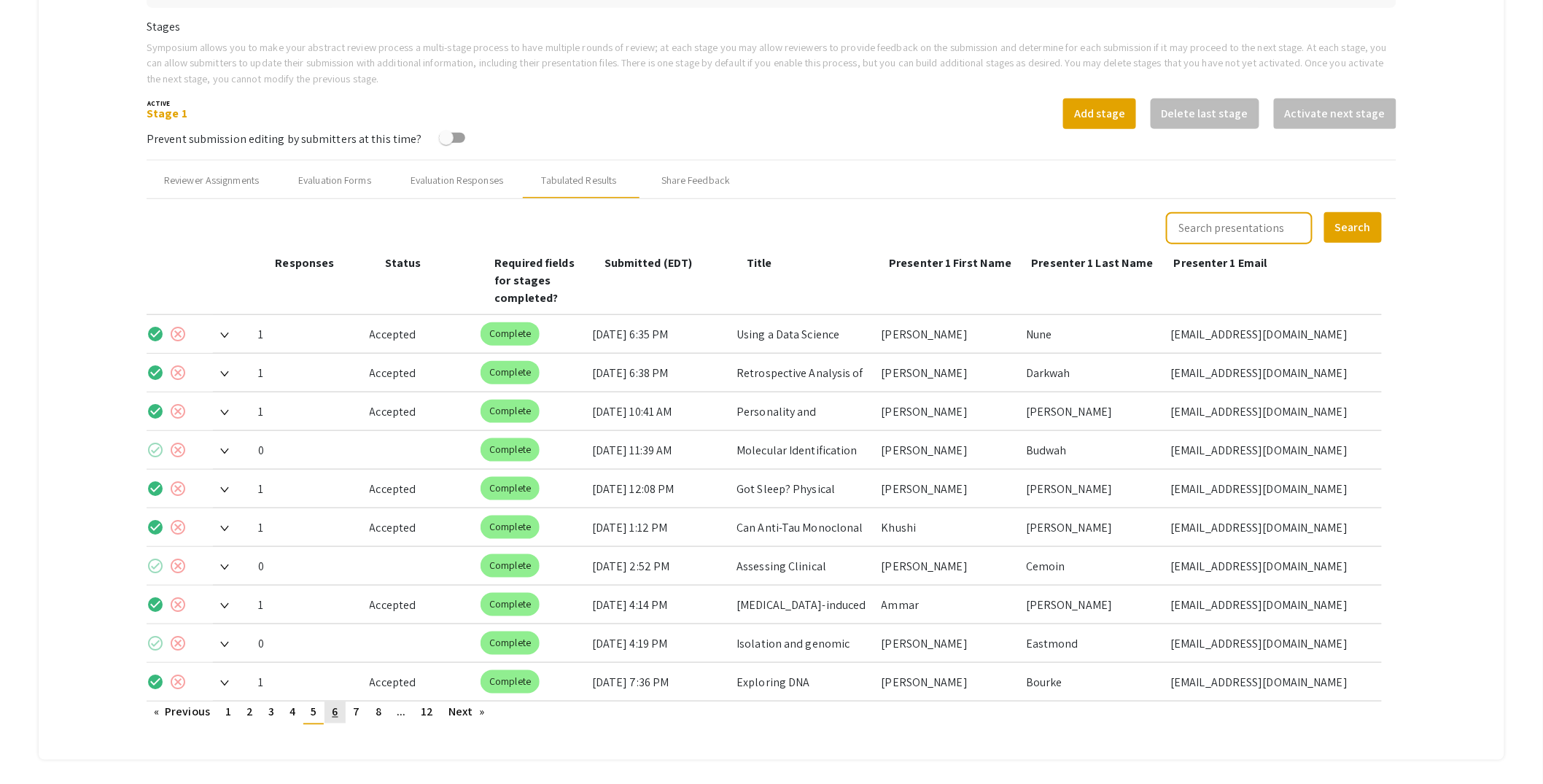
click at [332, 701] on link "page 6" at bounding box center [334, 712] width 21 height 22
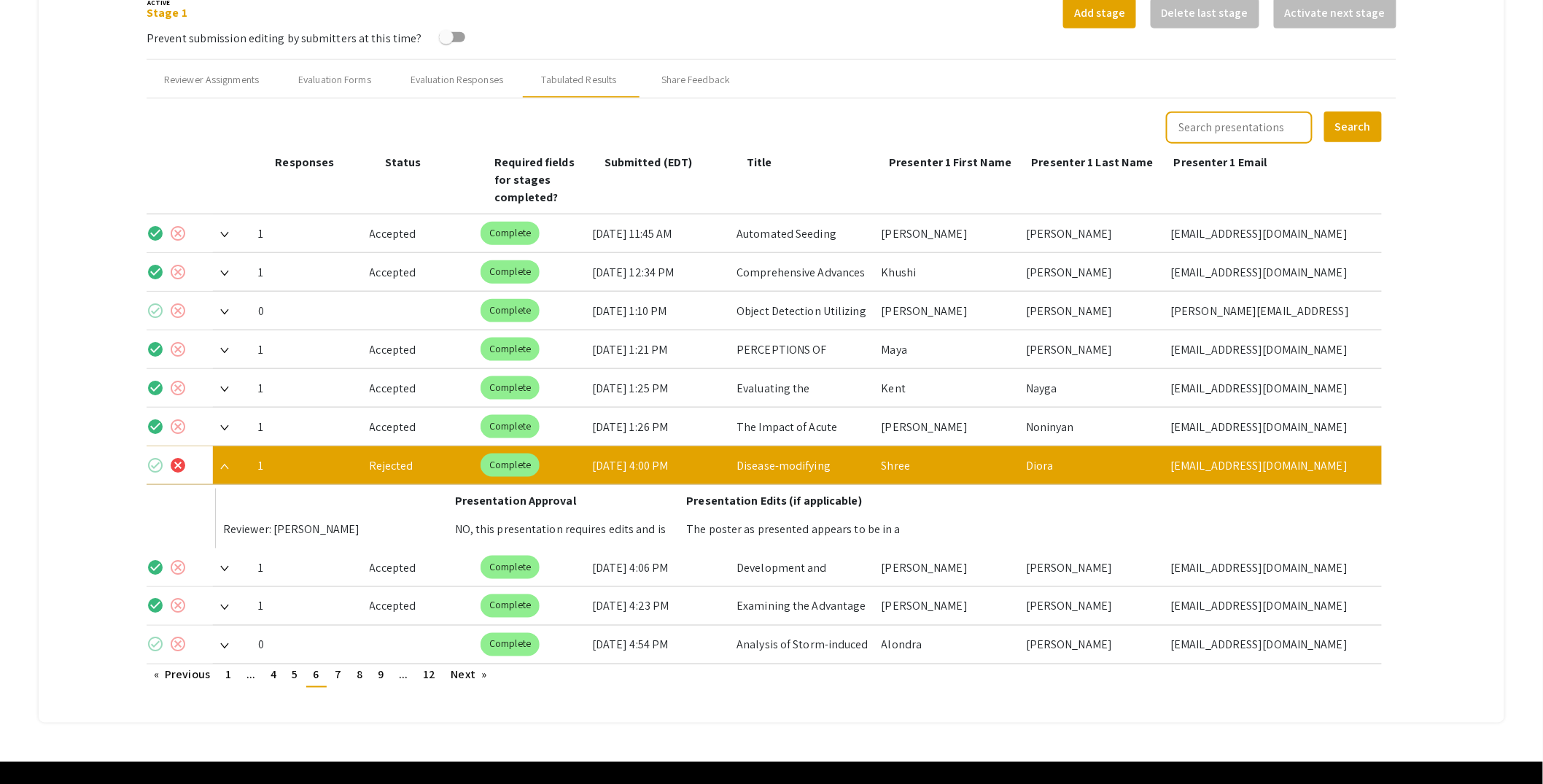
scroll to position [565, 0]
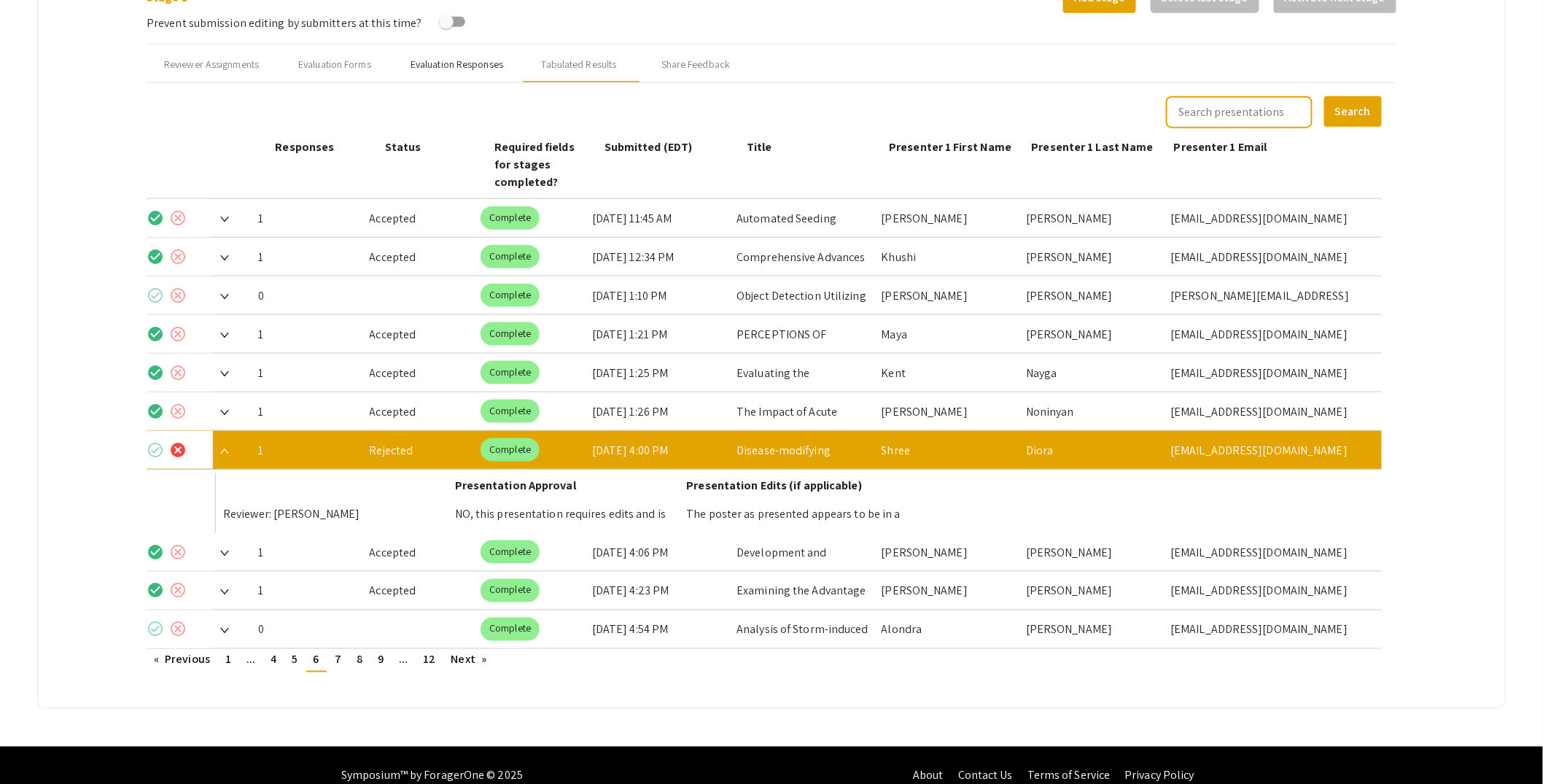
click at [474, 65] on div "Evaluation Responses" at bounding box center [457, 65] width 93 height 15
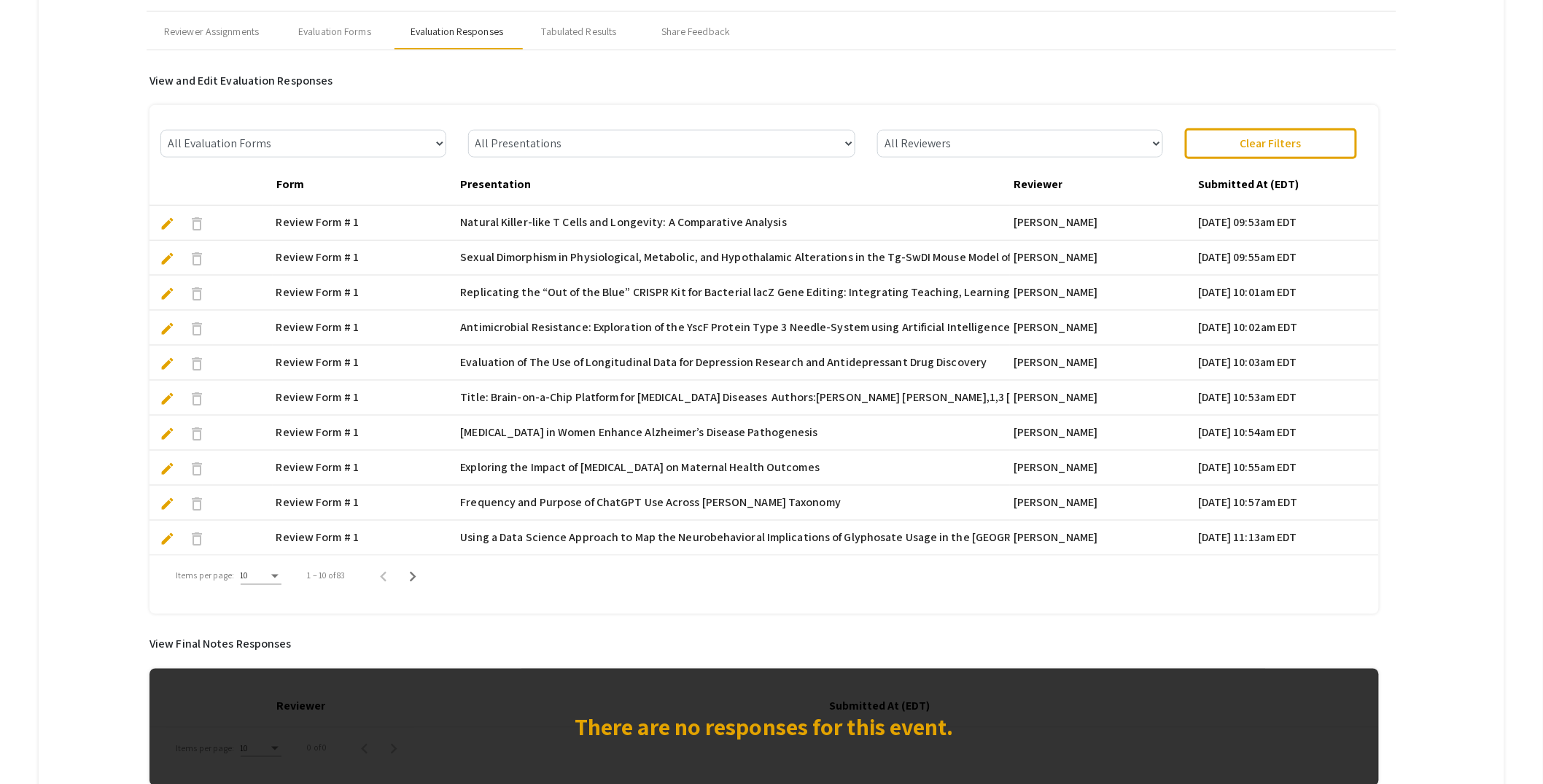
scroll to position [595, 0]
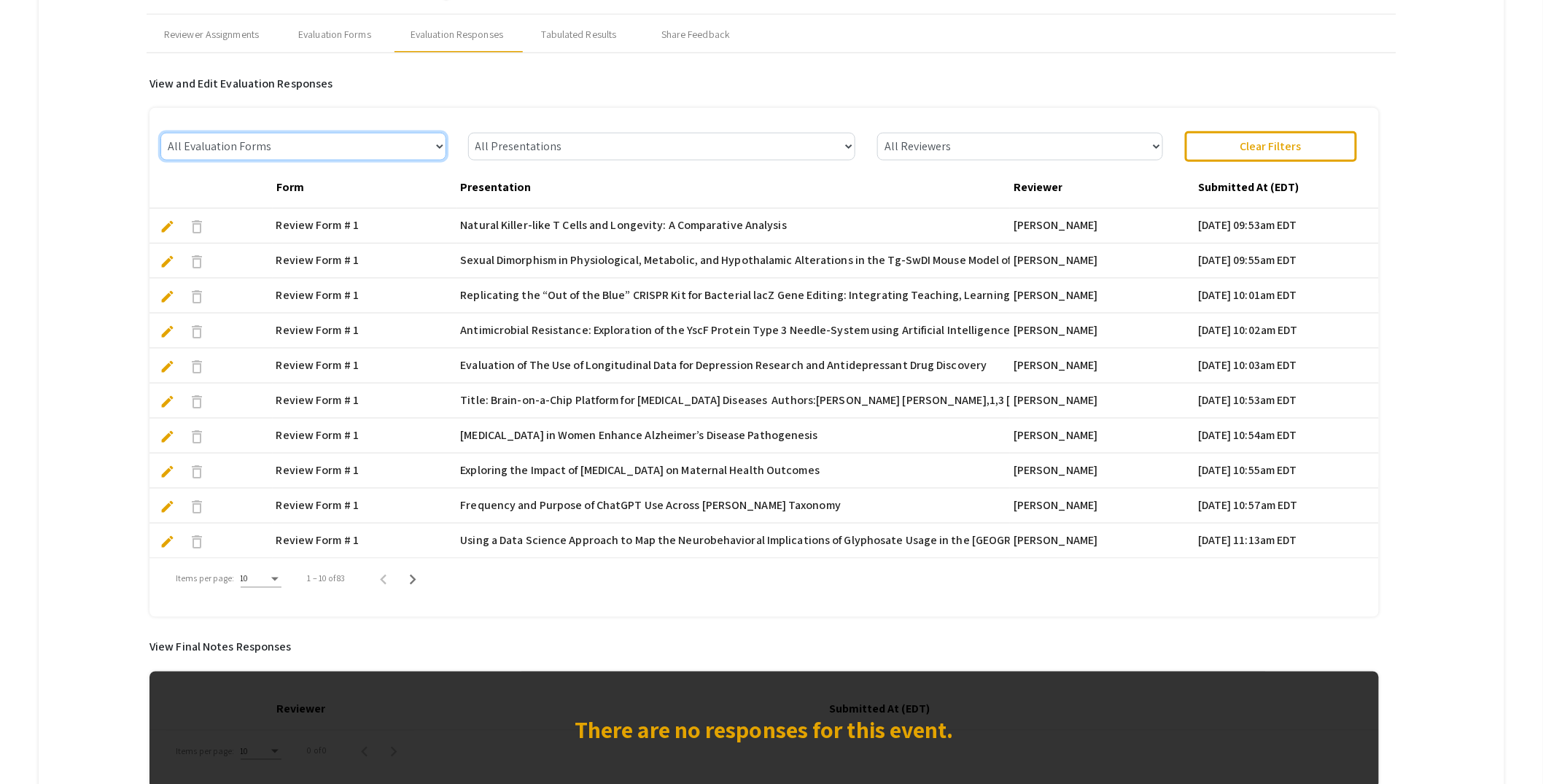
click at [441, 146] on select "All Evaluation Forms Review Form # 1" at bounding box center [302, 147] width 285 height 27
click at [161, 133] on select "All Evaluation Forms Review Form # 1" at bounding box center [302, 147] width 285 height 27
click at [535, 144] on select "All Presentations Natural Killer-like T Cells and Longevity: A Comparative Anal…" at bounding box center [662, 147] width 388 height 27
click at [471, 133] on select "All Presentations Natural Killer-like T Cells and Longevity: A Comparative Anal…" at bounding box center [662, 147] width 388 height 27
click at [935, 149] on select "All Reviewers Lisa Robison Robert Speth Melodie Eichbauer Allen Varela Leslie K…" at bounding box center [1020, 147] width 285 height 27
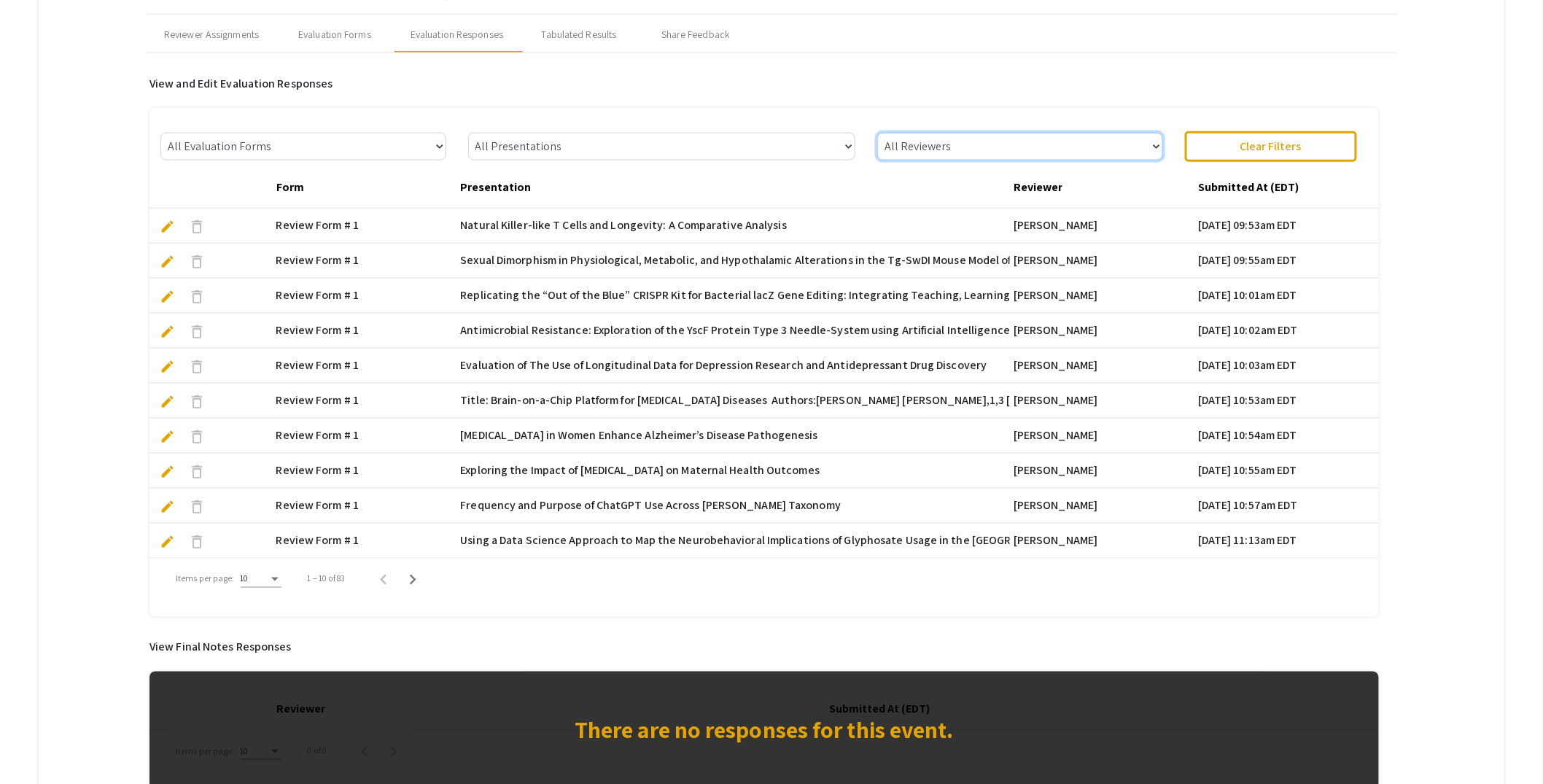
click at [884, 133] on select "All Reviewers Lisa Robison Robert Speth Melodie Eichbauer Allen Varela Leslie K…" at bounding box center [1020, 147] width 285 height 27
click at [264, 577] on div "10" at bounding box center [255, 578] width 27 height 10
click at [262, 603] on span "25" at bounding box center [260, 605] width 41 height 27
click at [987, 145] on select "All Reviewers Lisa Robison Robert Speth Melodie Eichbauer Allen Varela Leslie K…" at bounding box center [1020, 147] width 285 height 27
select select "Robert Speth"
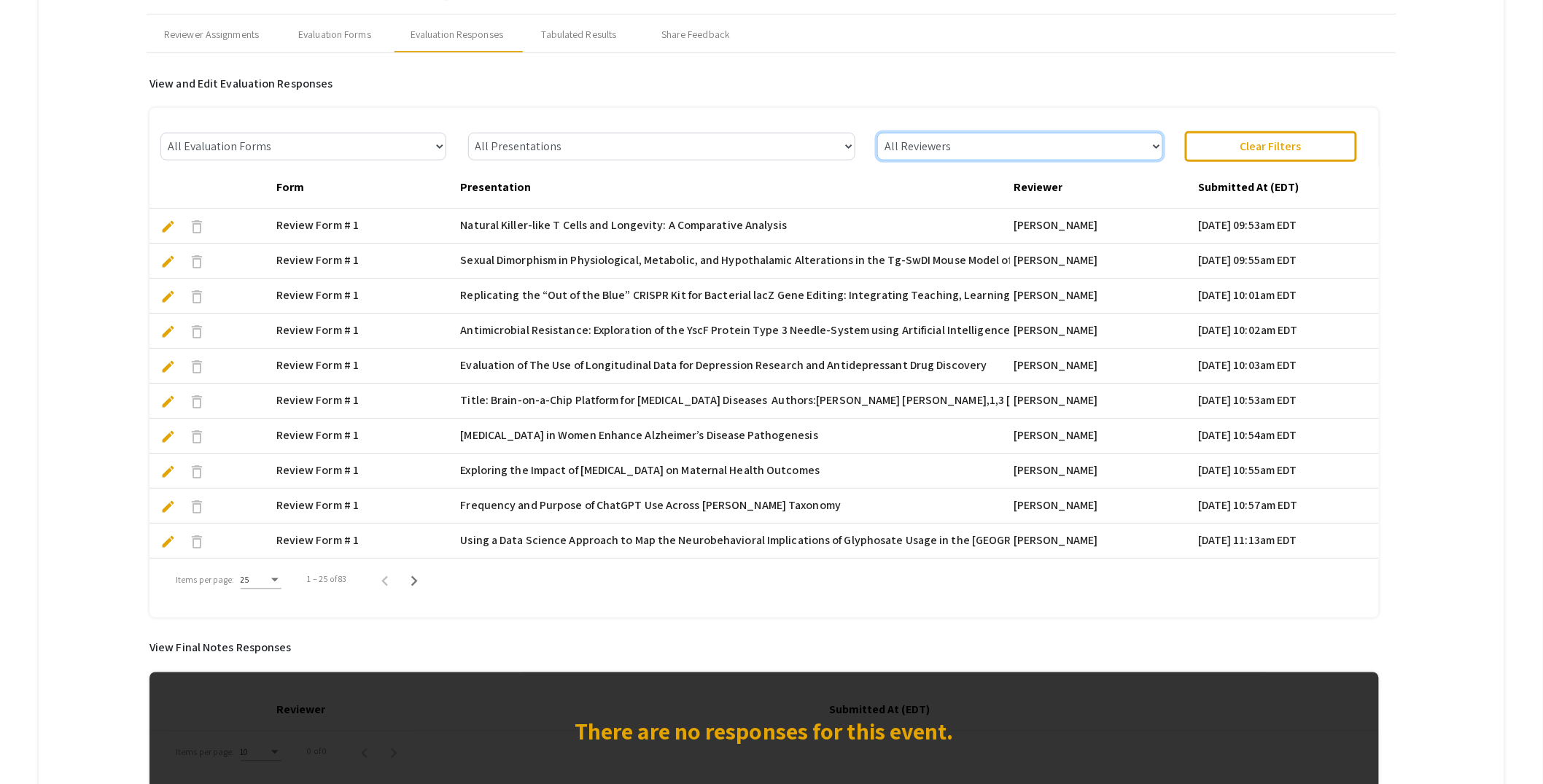
click at [884, 133] on select "All Reviewers Lisa Robison Robert Speth Melodie Eichbauer Allen Varela Leslie K…" at bounding box center [1020, 147] width 285 height 27
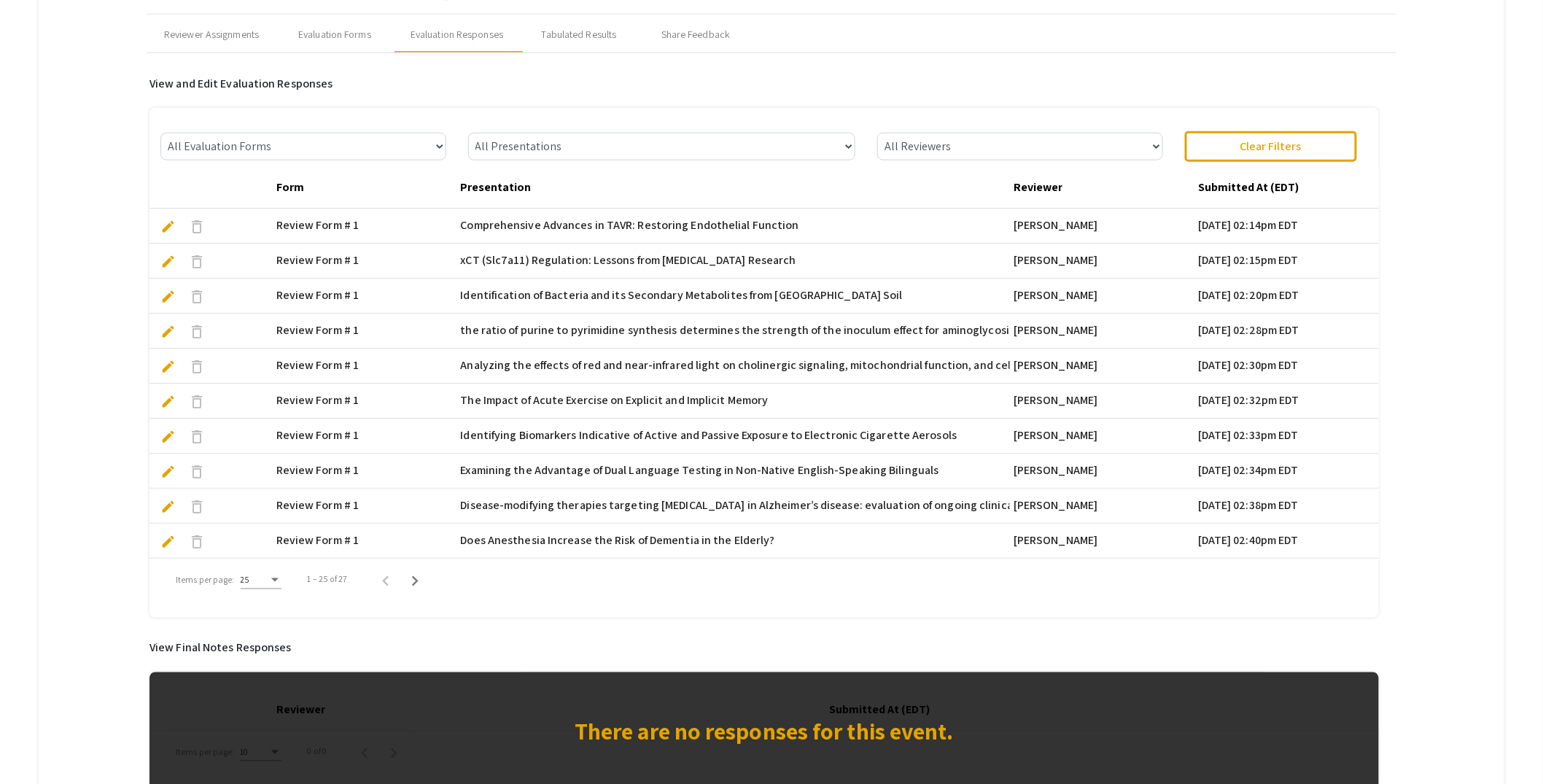
click at [1138, 81] on h6 "View and Edit Evaluation Responses" at bounding box center [764, 84] width 1229 height 14
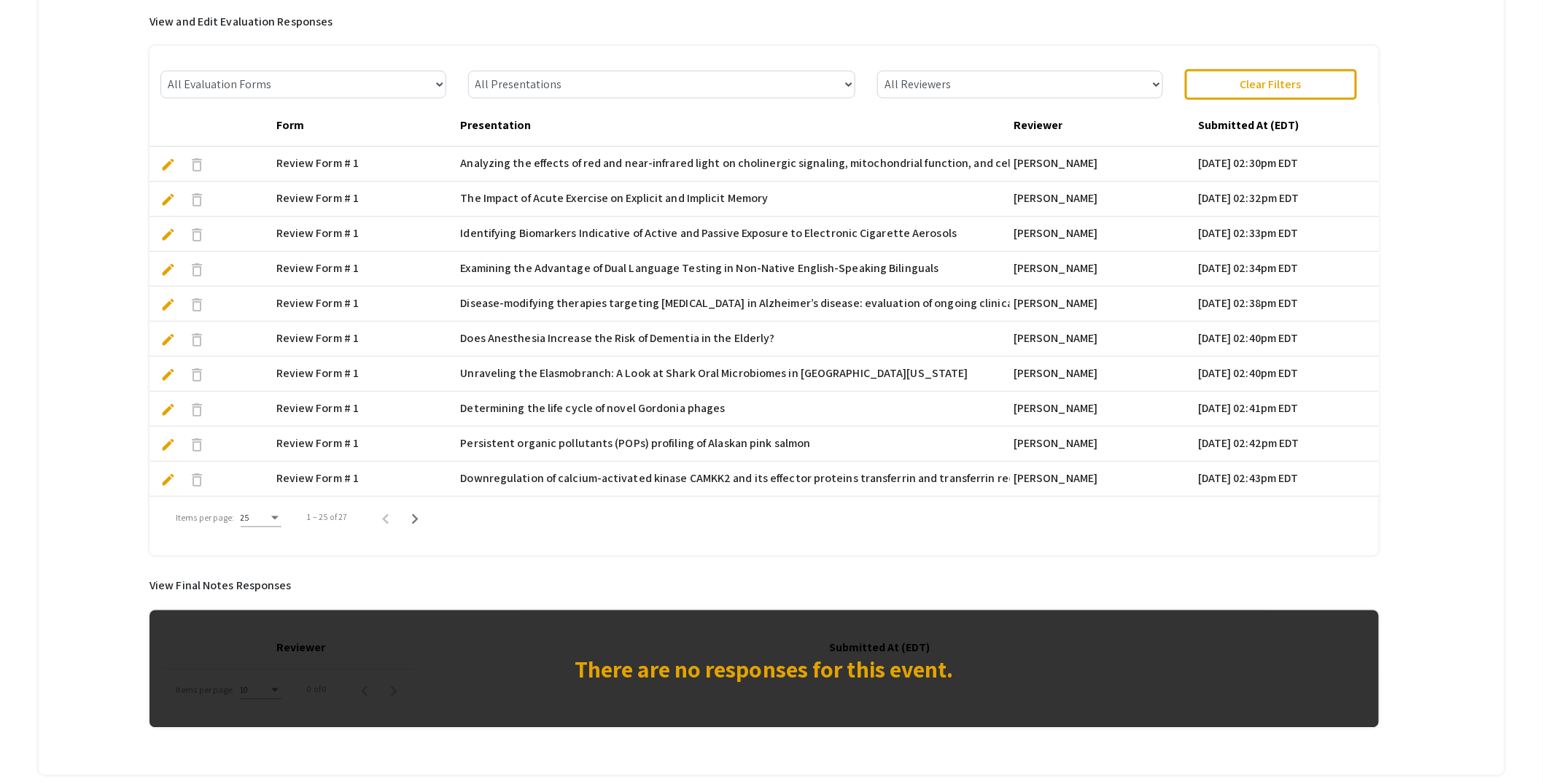
scroll to position [141, 0]
click at [169, 300] on span "edit" at bounding box center [168, 304] width 15 height 15
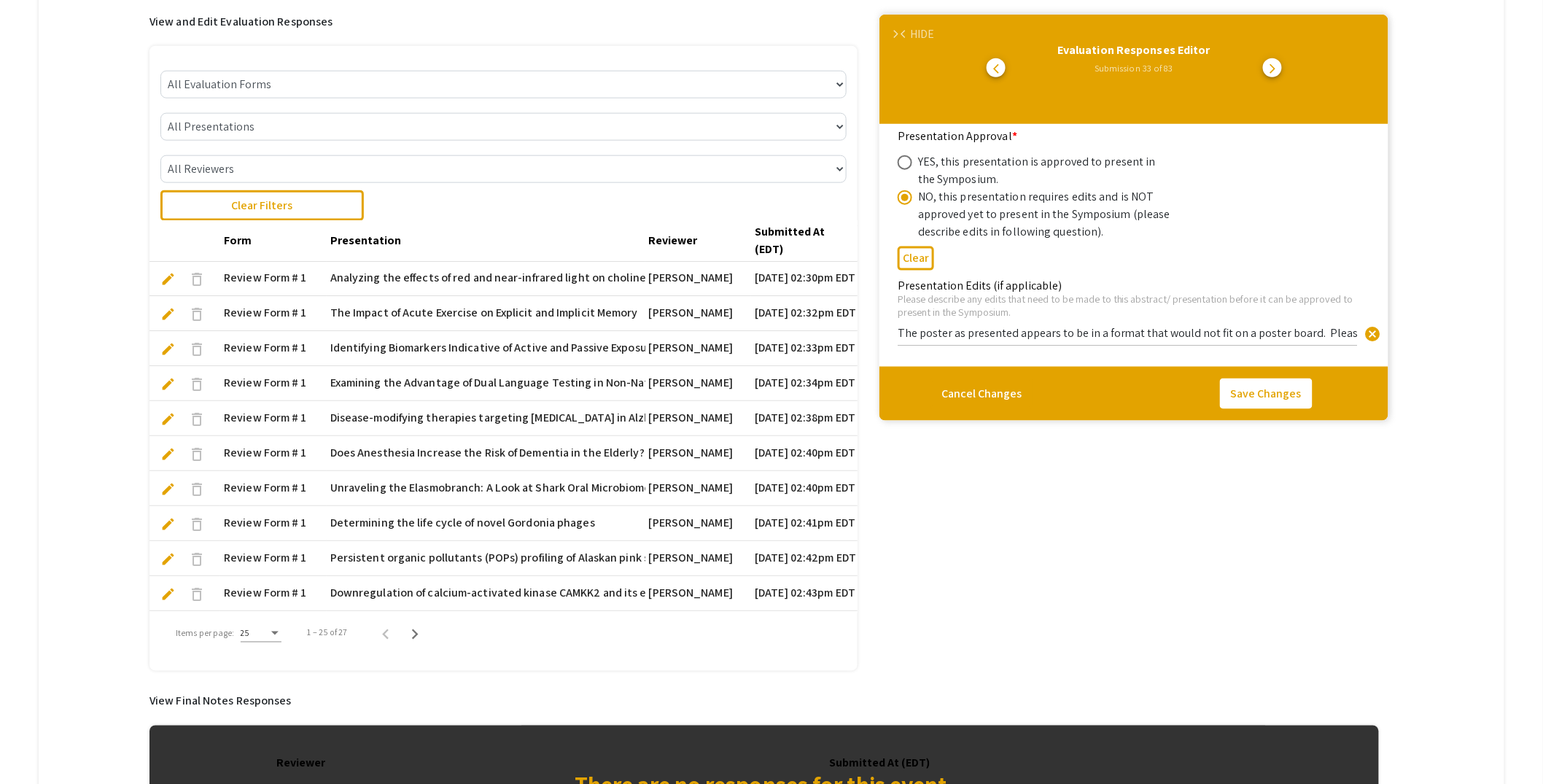
click at [1313, 334] on input "The poster as presented appears to be in a format that would not fit on a poste…" at bounding box center [1128, 333] width 460 height 15
click at [928, 30] on div "HIDE" at bounding box center [922, 34] width 24 height 17
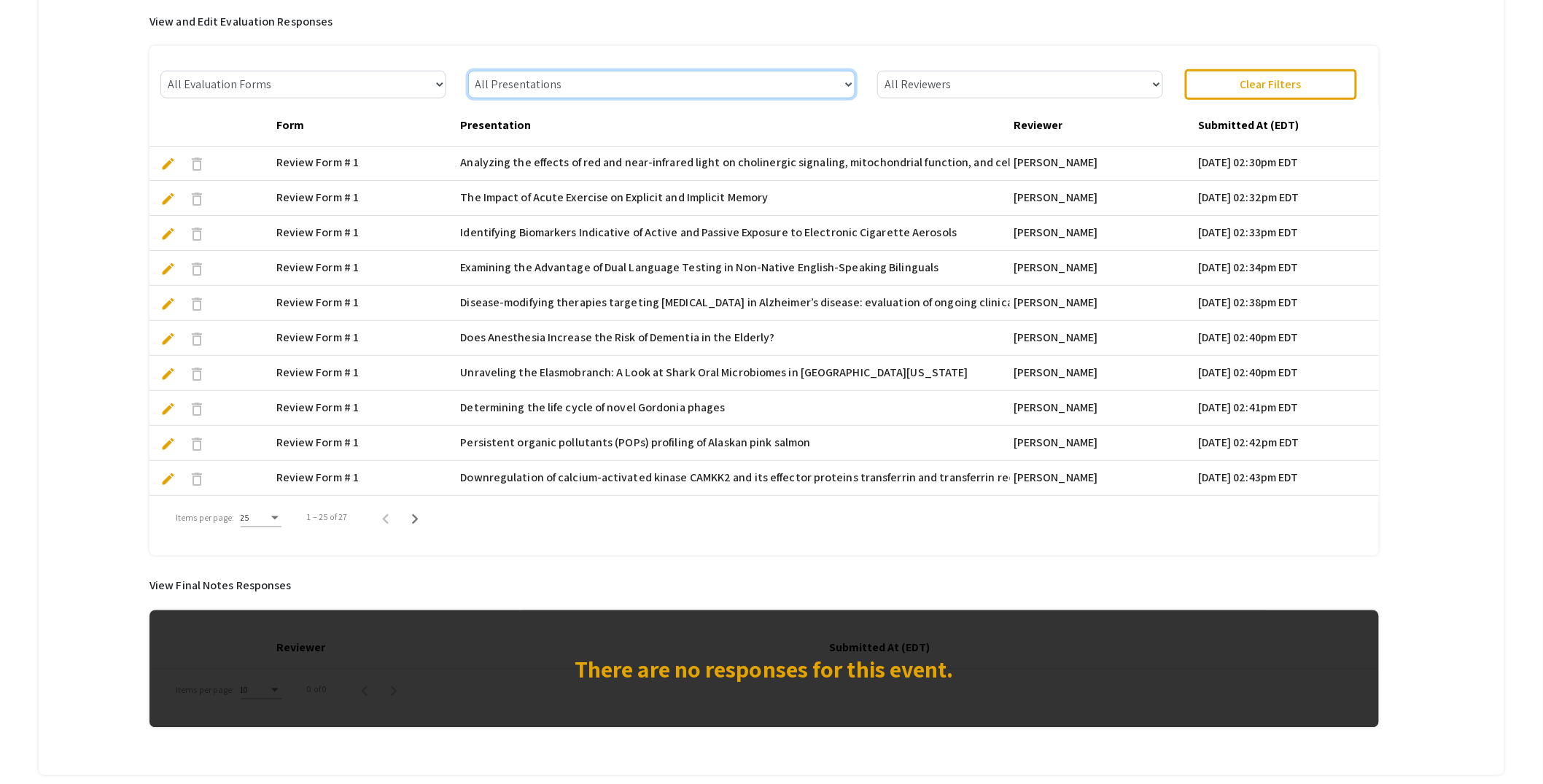
click at [856, 78] on select "All Presentations Comprehensive Advances in TAVR: Restoring Endothelial Functio…" at bounding box center [662, 84] width 388 height 27
click at [471, 71] on select "All Presentations Comprehensive Advances in TAVR: Restoring Endothelial Functio…" at bounding box center [662, 84] width 388 height 27
click at [433, 85] on select "All Evaluation Forms Review Form # 1" at bounding box center [302, 84] width 285 height 27
click at [161, 71] on select "All Evaluation Forms Review Form # 1" at bounding box center [302, 84] width 285 height 27
click at [168, 301] on span "edit" at bounding box center [168, 304] width 15 height 15
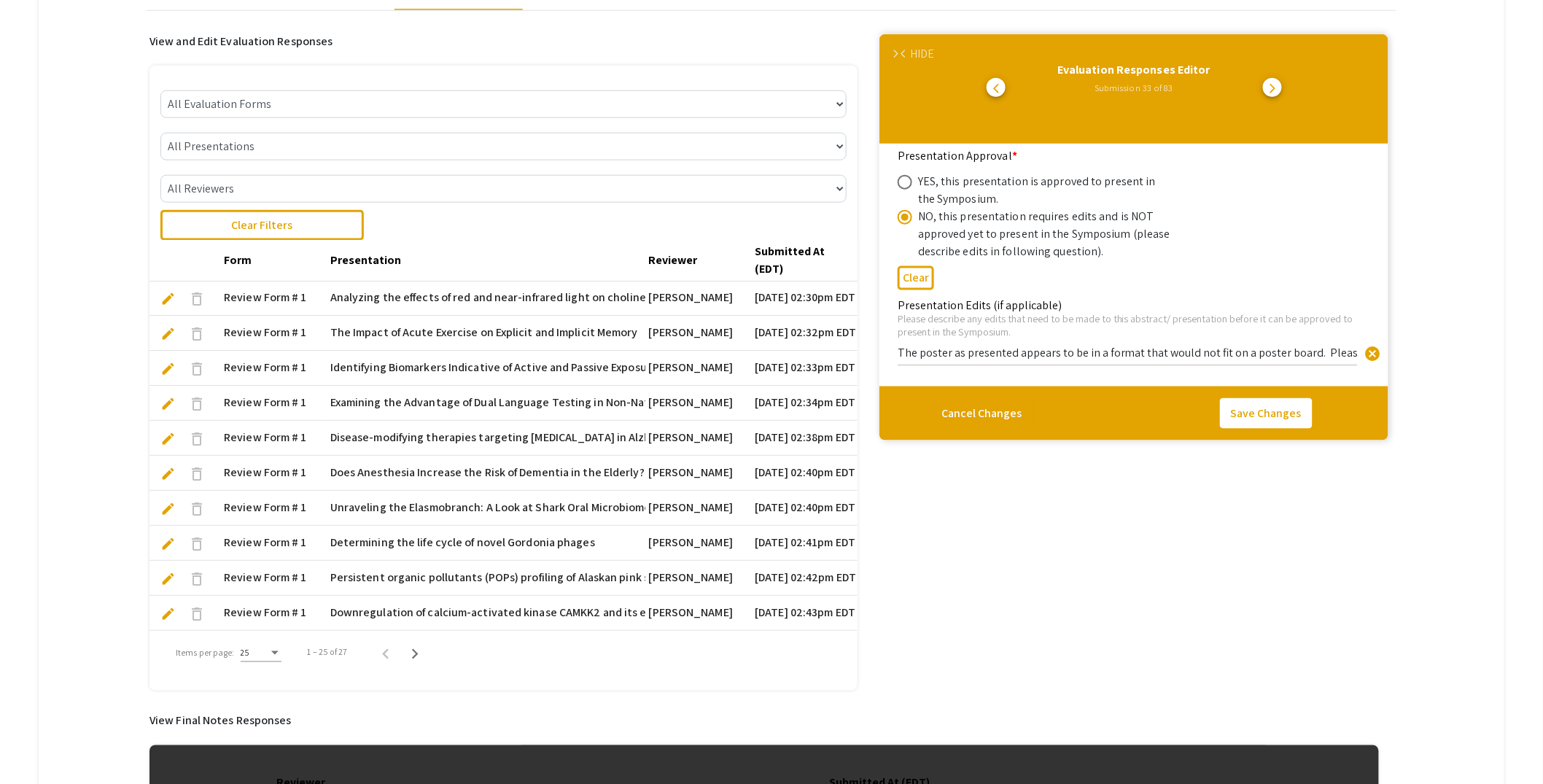
scroll to position [671, 0]
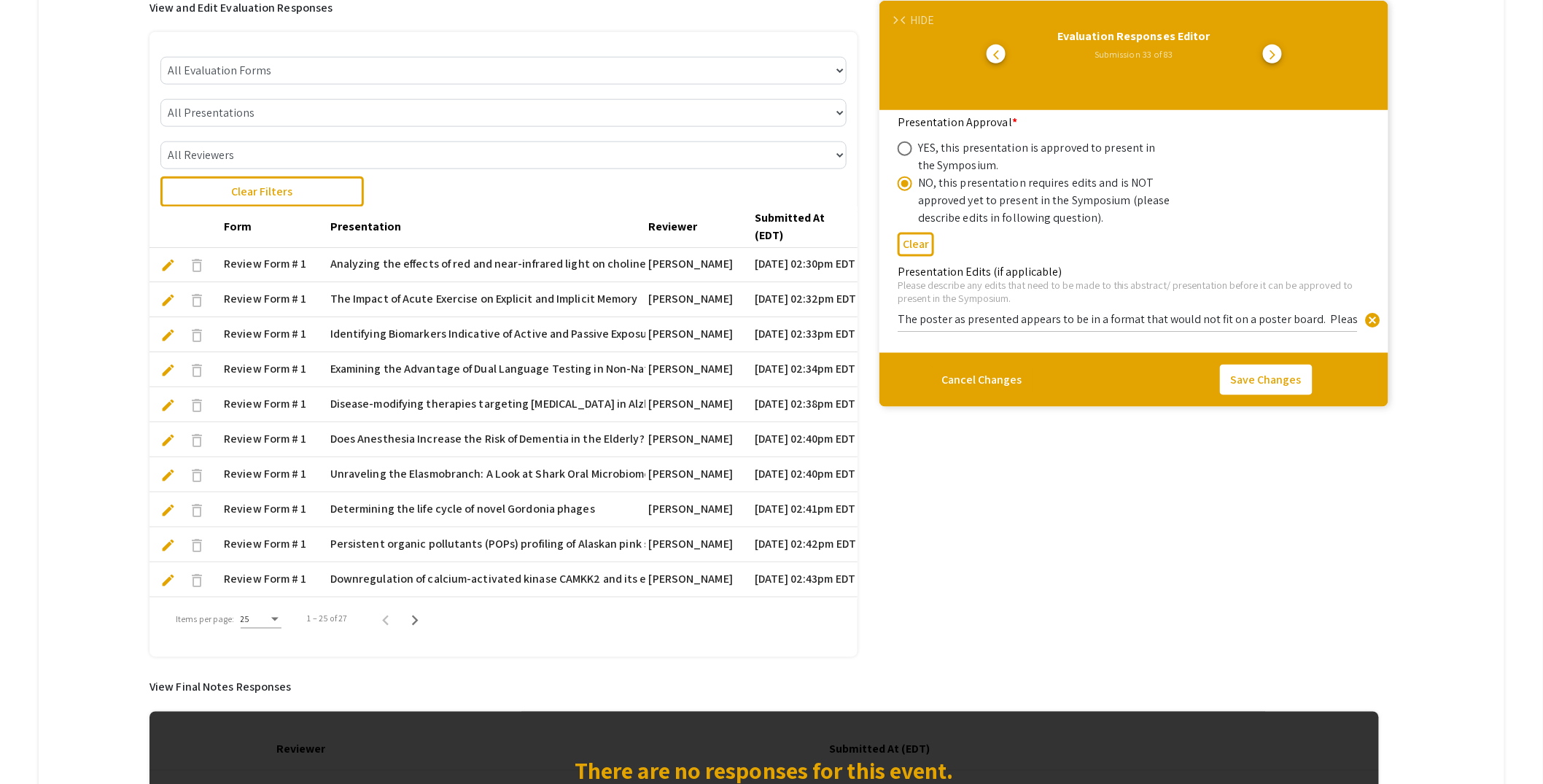
click at [1466, 151] on mat-tab-group "Abstract Management Submissions Abstract Booklet Helpful articles Abstract Mana…" at bounding box center [771, 188] width 1466 height 1374
click at [929, 14] on div "HIDE" at bounding box center [922, 20] width 24 height 17
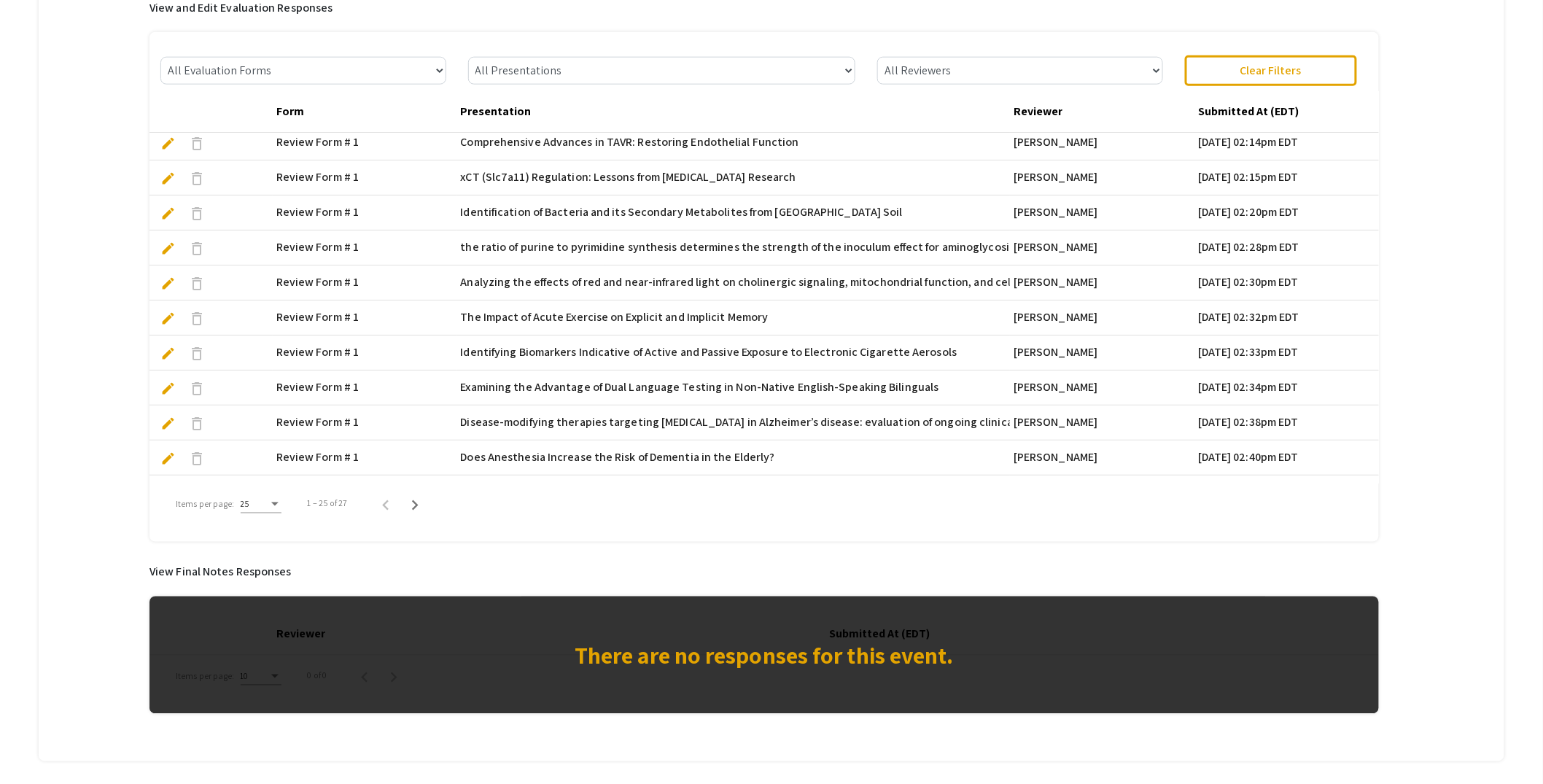
scroll to position [0, 0]
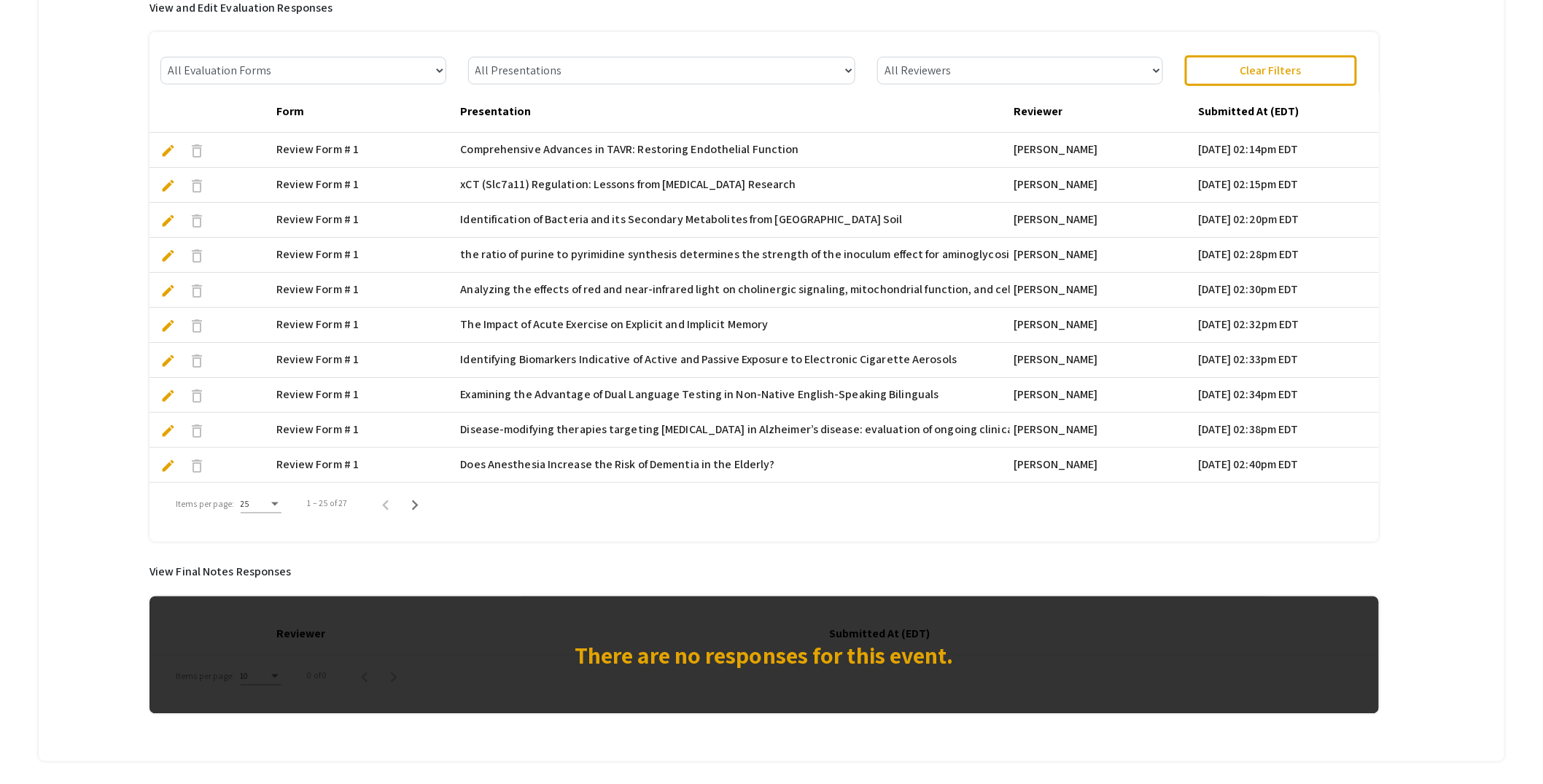
click at [734, 213] on mat-cell "Identification of Bacteria and its Secondary Metabolites from Conata Ranch Soil" at bounding box center [734, 220] width 554 height 35
click at [166, 217] on span "edit" at bounding box center [168, 220] width 15 height 15
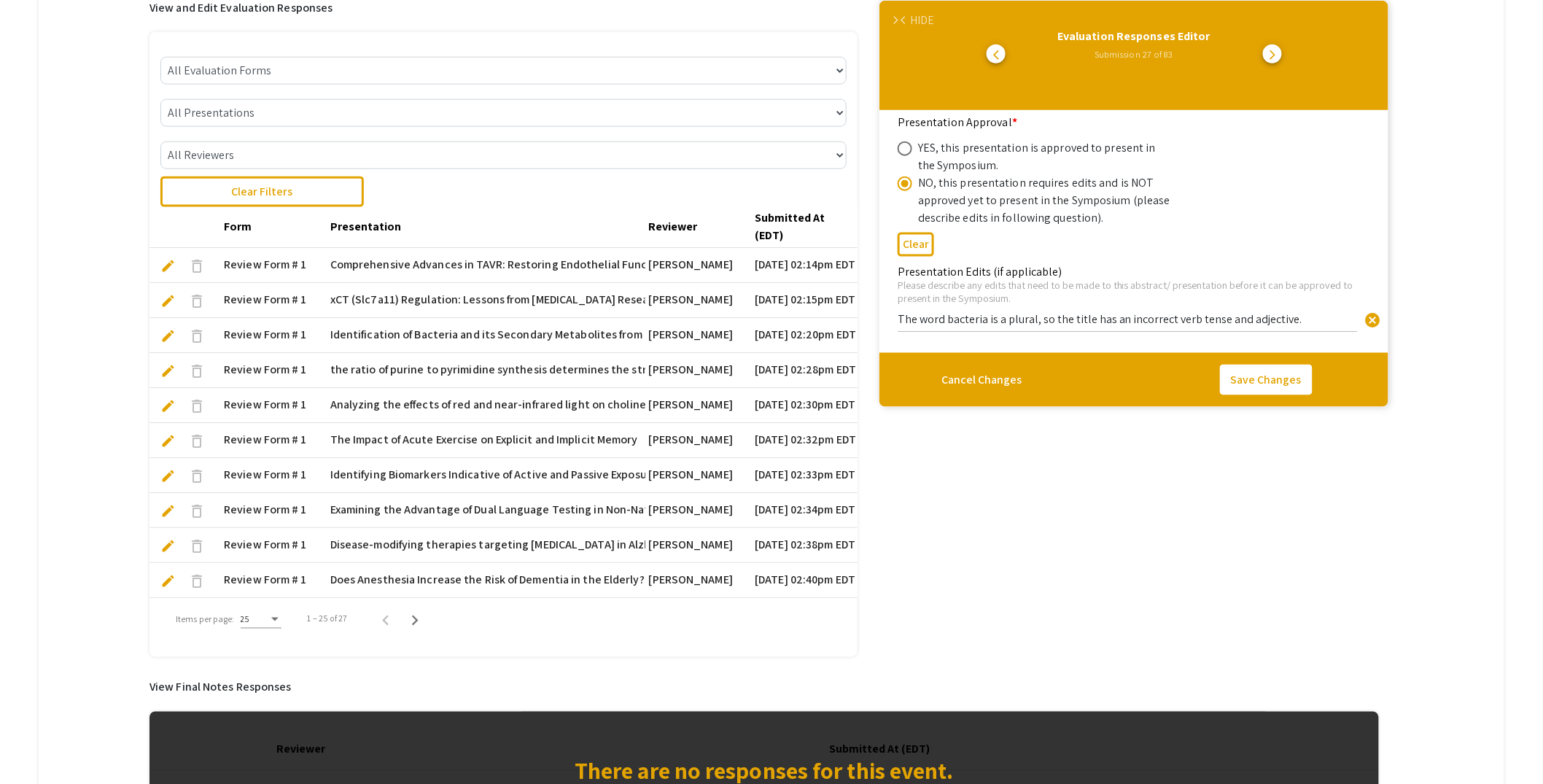
click at [926, 14] on div "HIDE" at bounding box center [922, 20] width 24 height 17
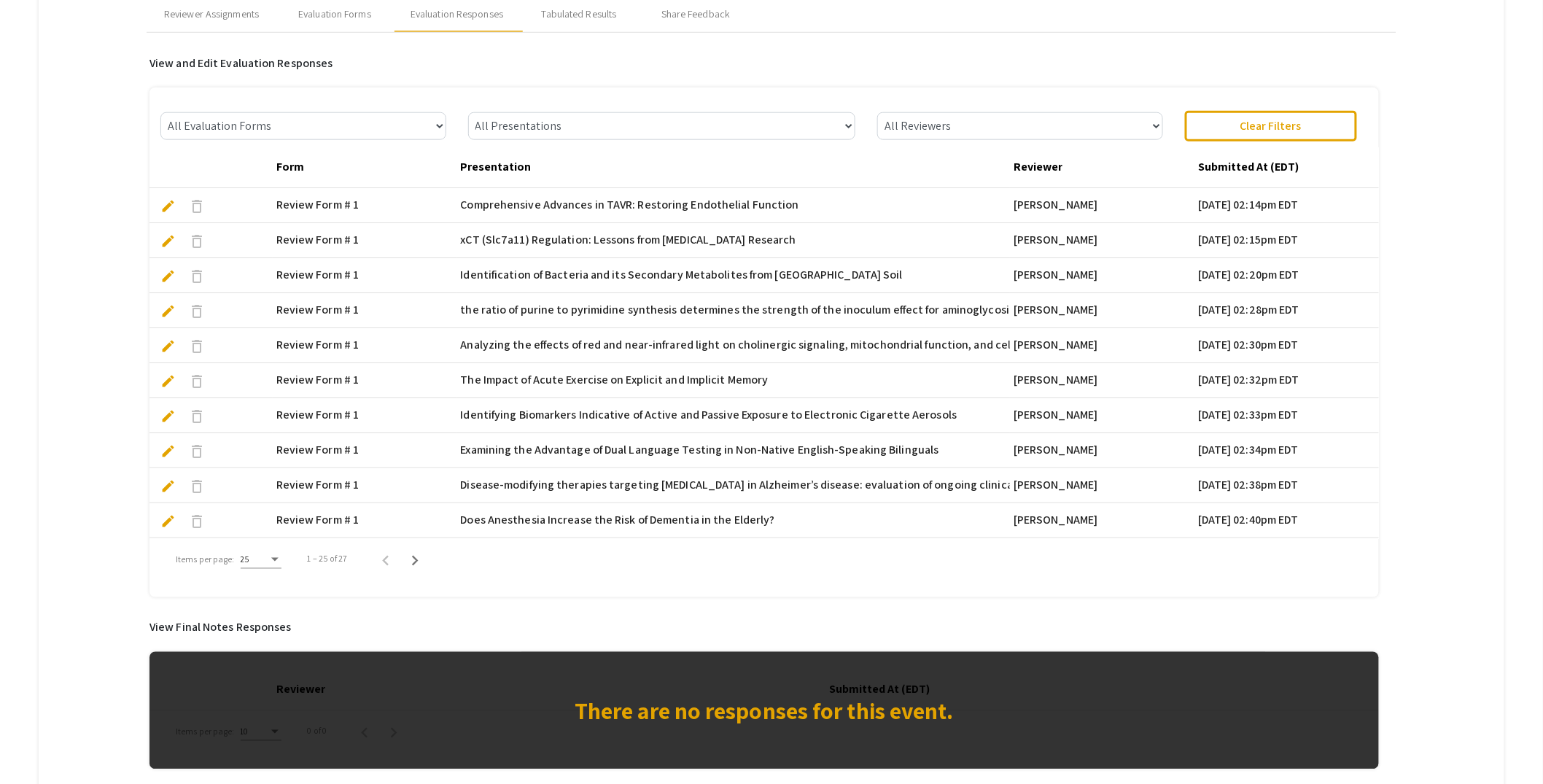
scroll to position [582, 0]
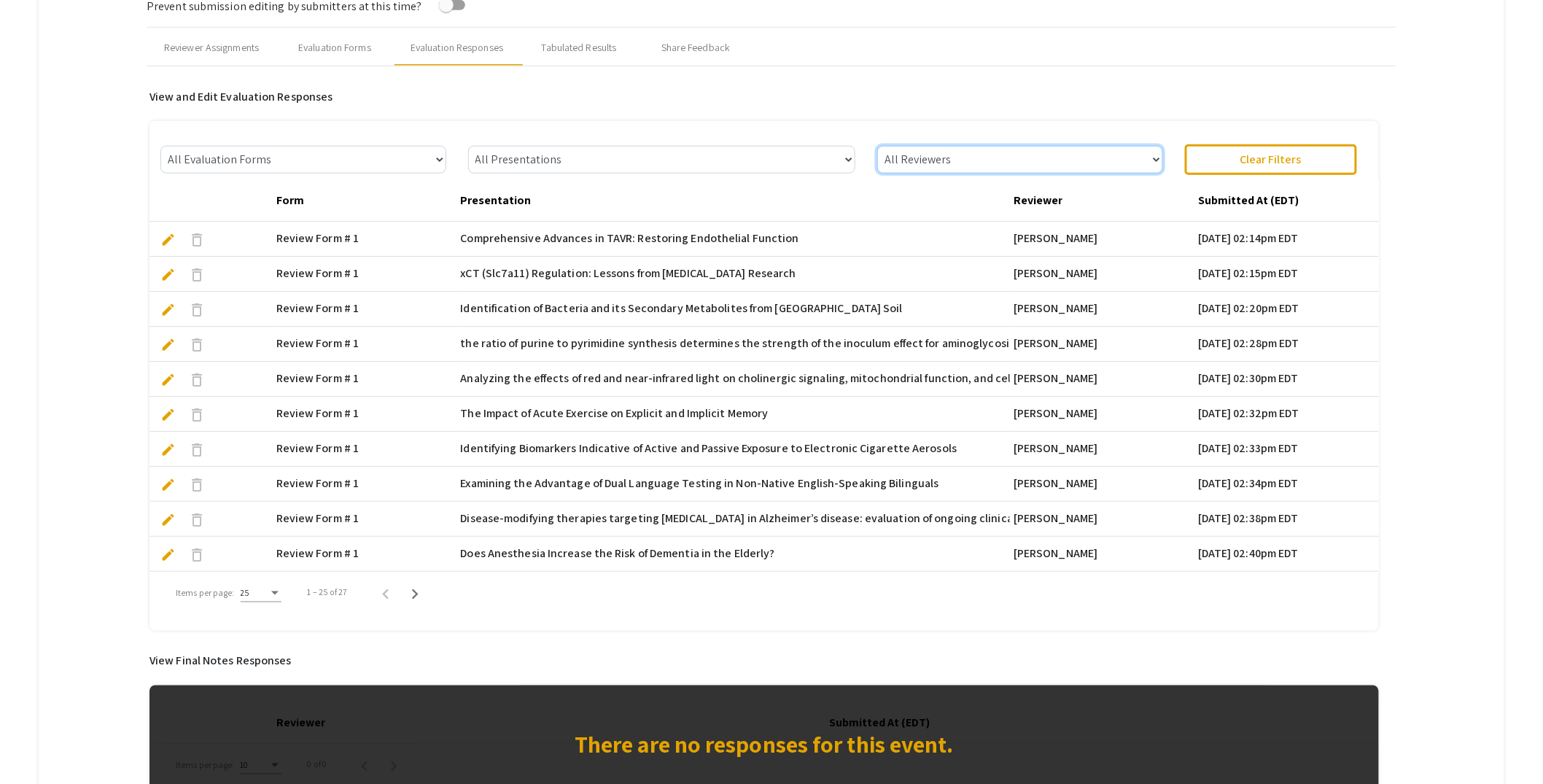
click at [1141, 161] on select "All Reviewers Robert Speth" at bounding box center [1020, 160] width 285 height 27
click at [884, 146] on select "All Reviewers Robert Speth" at bounding box center [1020, 160] width 285 height 27
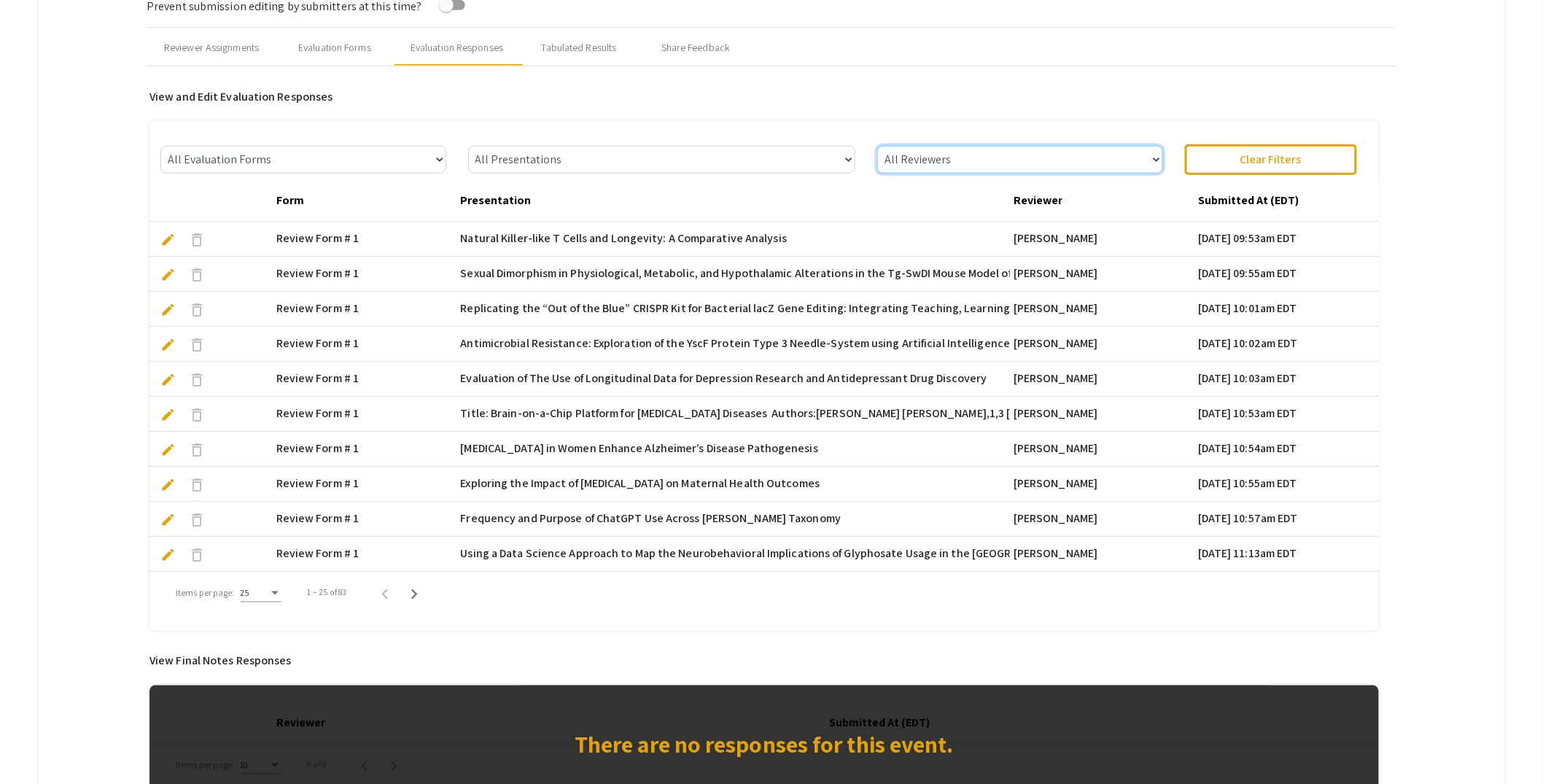
click at [1162, 156] on select "All Reviewers Lisa Robison Robert Speth Melodie Eichbauer Allen Varela Leslie K…" at bounding box center [1020, 160] width 285 height 27
select select "Melodie Eichbauer"
click at [884, 146] on select "All Reviewers Lisa Robison Robert Speth Melodie Eichbauer Allen Varela Leslie K…" at bounding box center [1020, 160] width 285 height 27
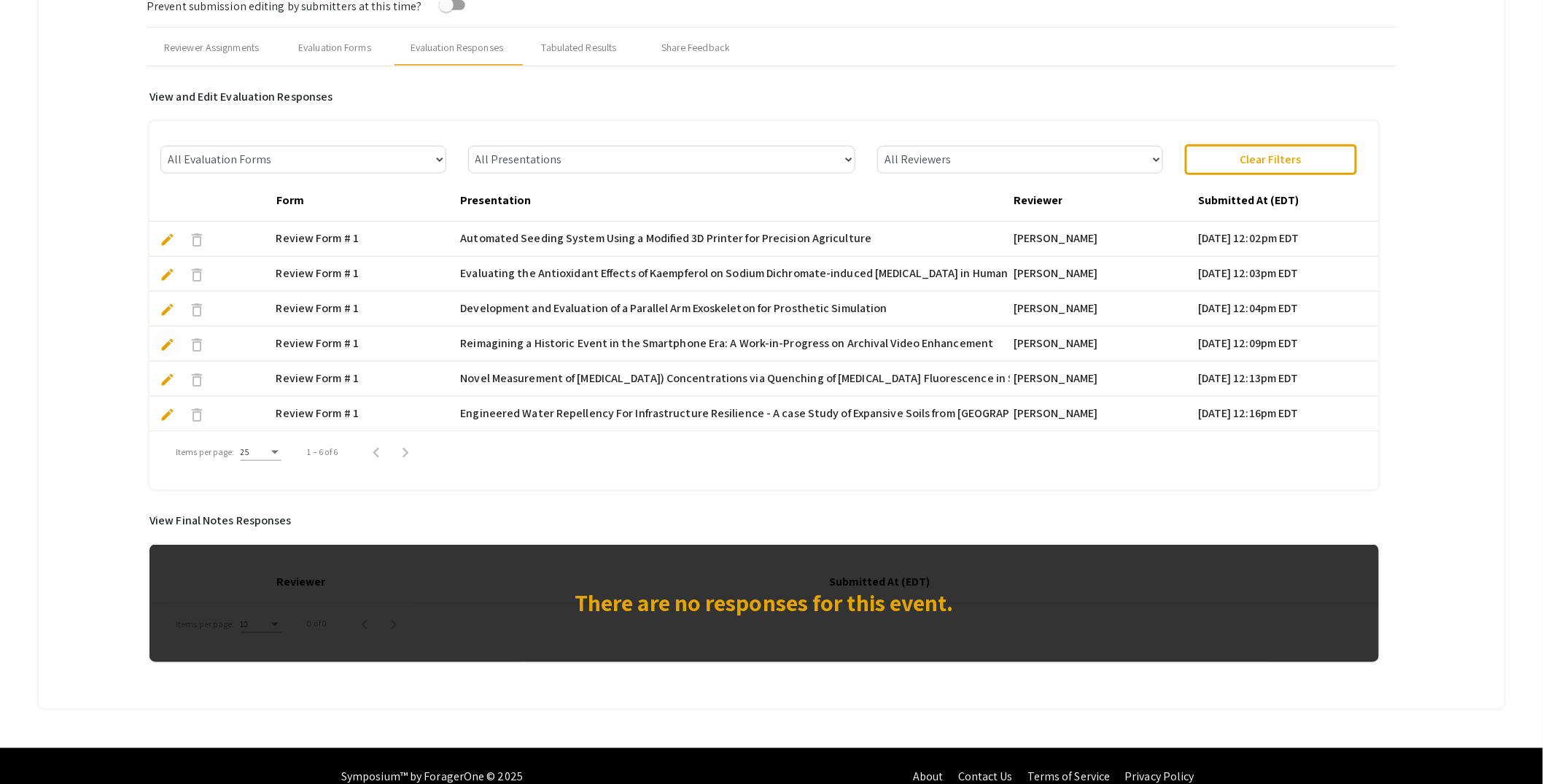
click at [166, 343] on span "edit" at bounding box center [168, 344] width 15 height 15
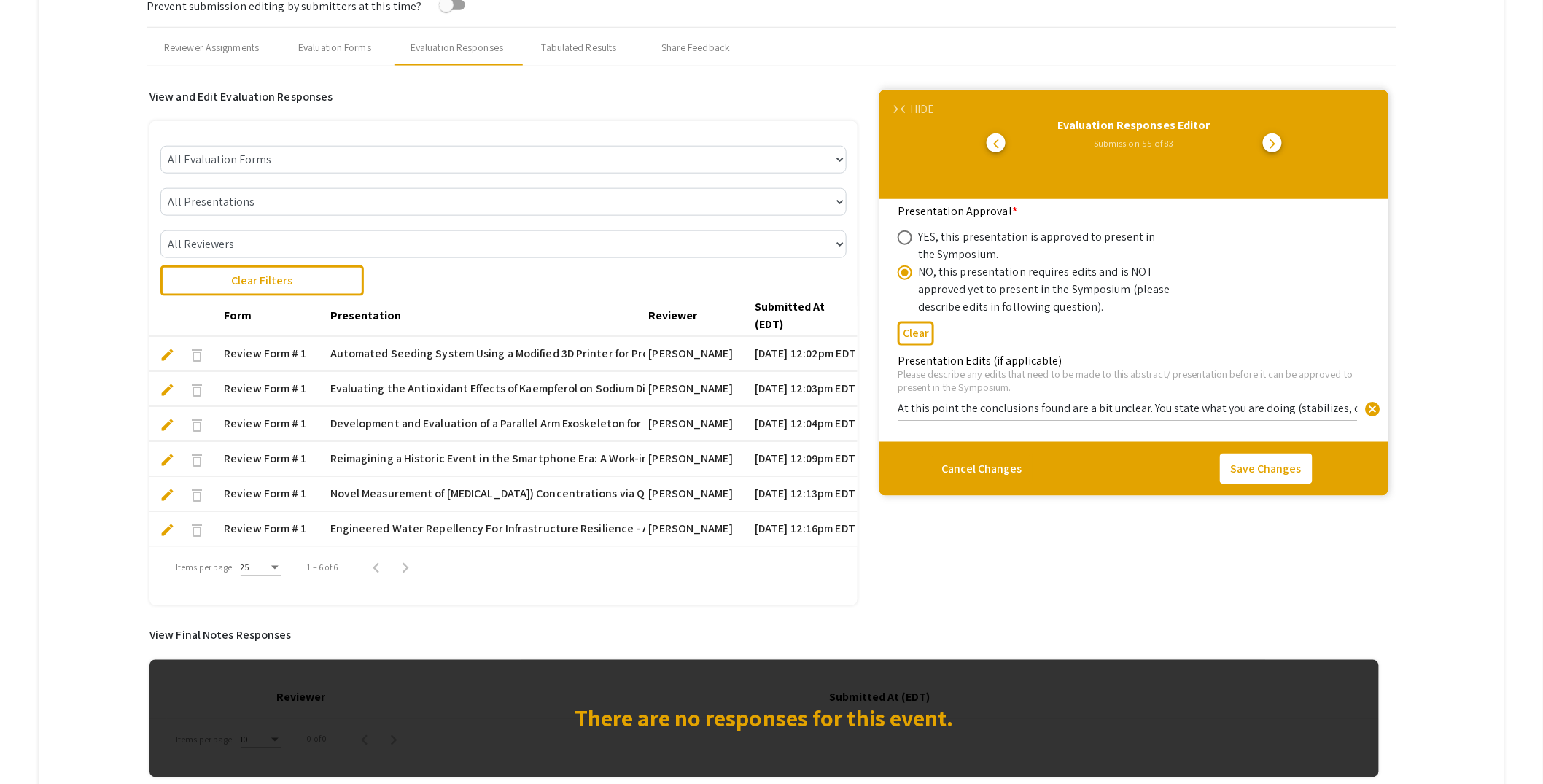
click at [1239, 406] on input "At this point the conclusions found are a bit unclear. You state what you are d…" at bounding box center [1128, 408] width 460 height 15
click at [910, 105] on span "arrow_back_ios" at bounding box center [906, 109] width 9 height 9
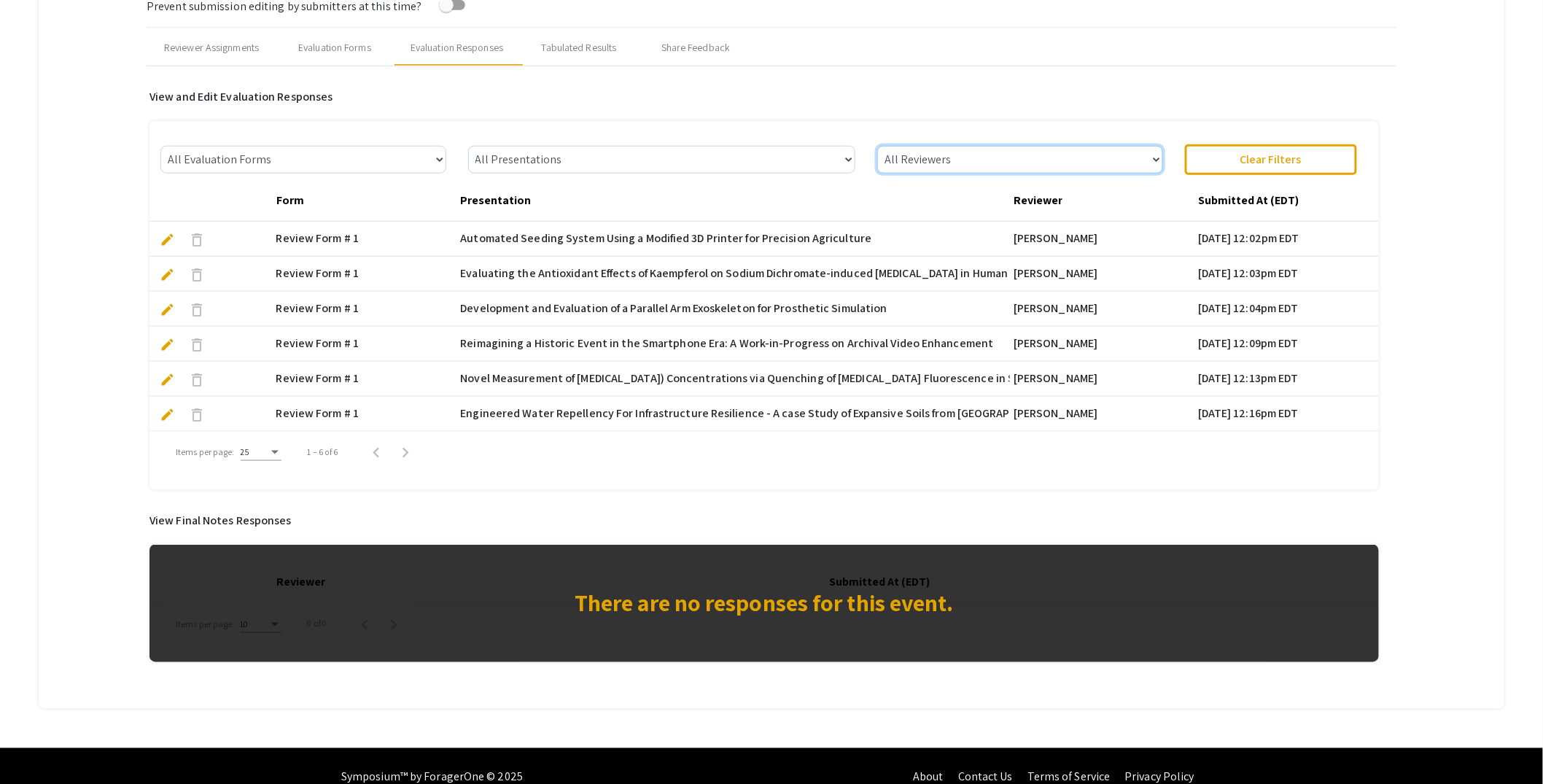
click at [1026, 156] on select "All Reviewers Melodie Eichbauer" at bounding box center [1020, 160] width 285 height 27
click at [884, 146] on select "All Reviewers Melodie Eichbauer" at bounding box center [1020, 160] width 285 height 27
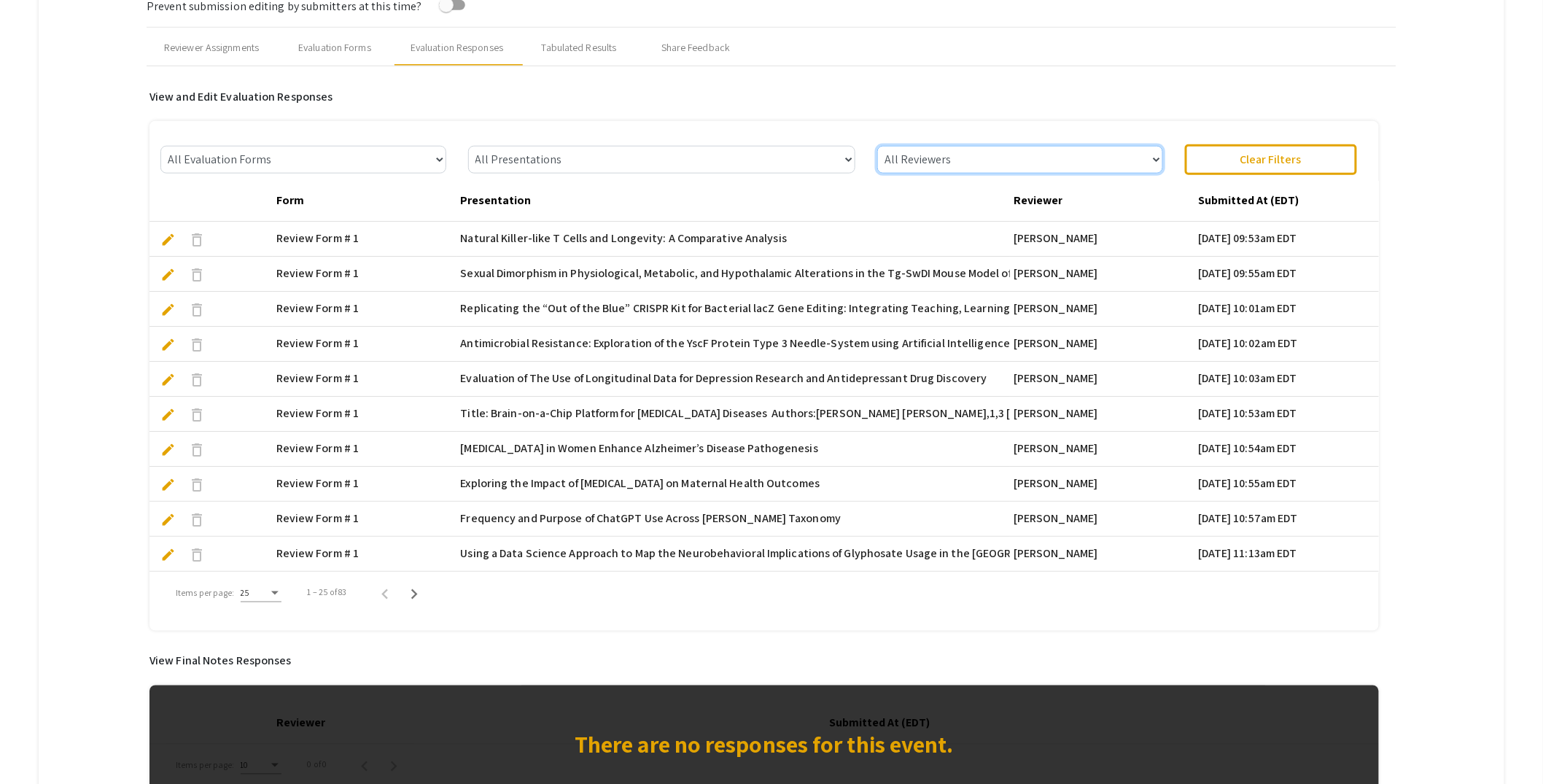
click at [1030, 155] on select "All Reviewers Lisa Robison Robert Speth Melodie Eichbauer Allen Varela Leslie K…" at bounding box center [1020, 160] width 285 height 27
select select "Leslie Knecht"
click at [884, 146] on select "All Reviewers Lisa Robison Robert Speth Melodie Eichbauer Allen Varela Leslie K…" at bounding box center [1020, 160] width 285 height 27
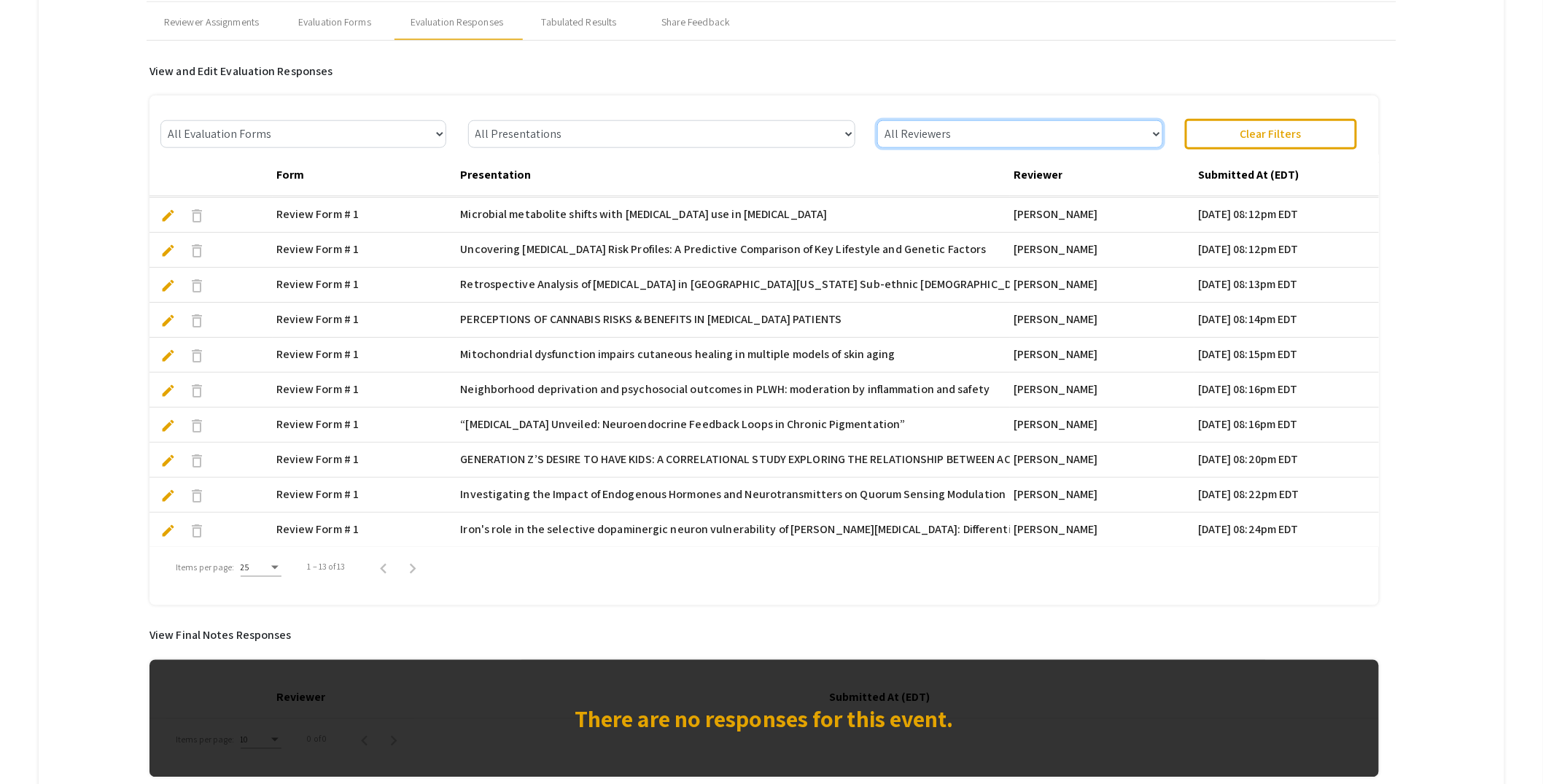
scroll to position [611, 0]
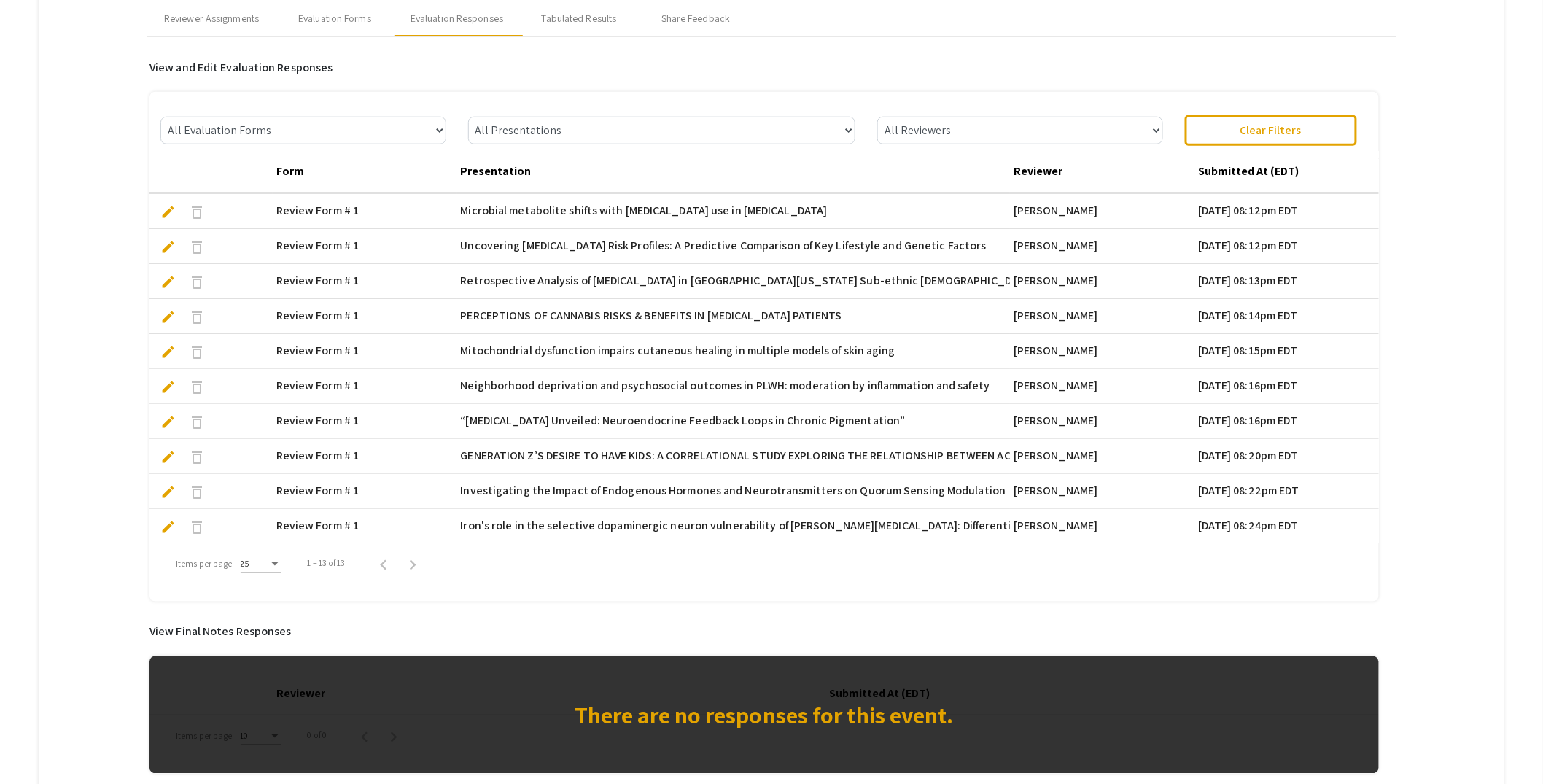
click at [169, 526] on span "edit" at bounding box center [168, 526] width 15 height 15
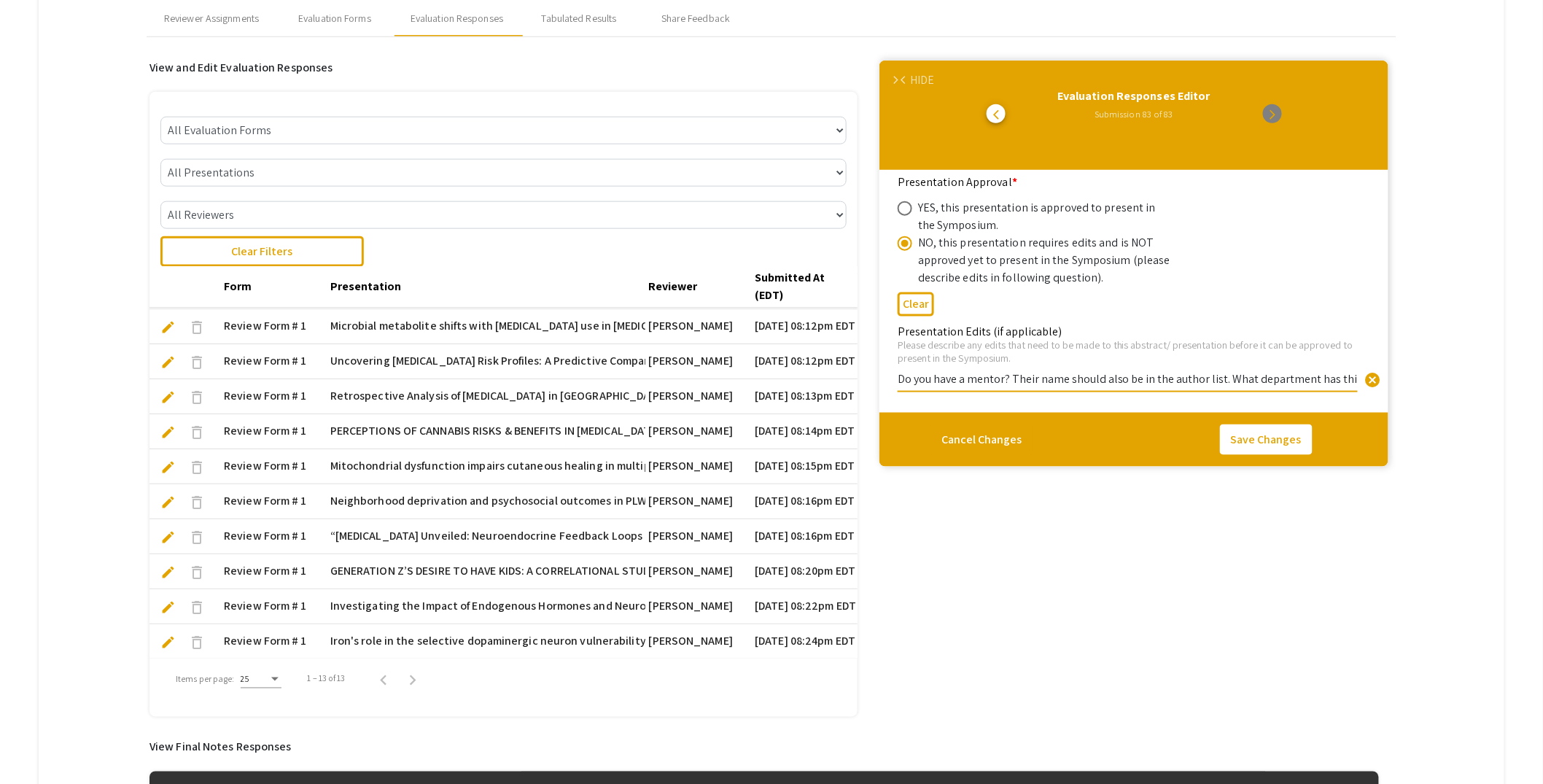
click at [1264, 375] on input "Do you have a mentor? Their name should also be in the author list. What depart…" at bounding box center [1128, 379] width 460 height 15
click at [919, 80] on div "HIDE" at bounding box center [922, 80] width 24 height 17
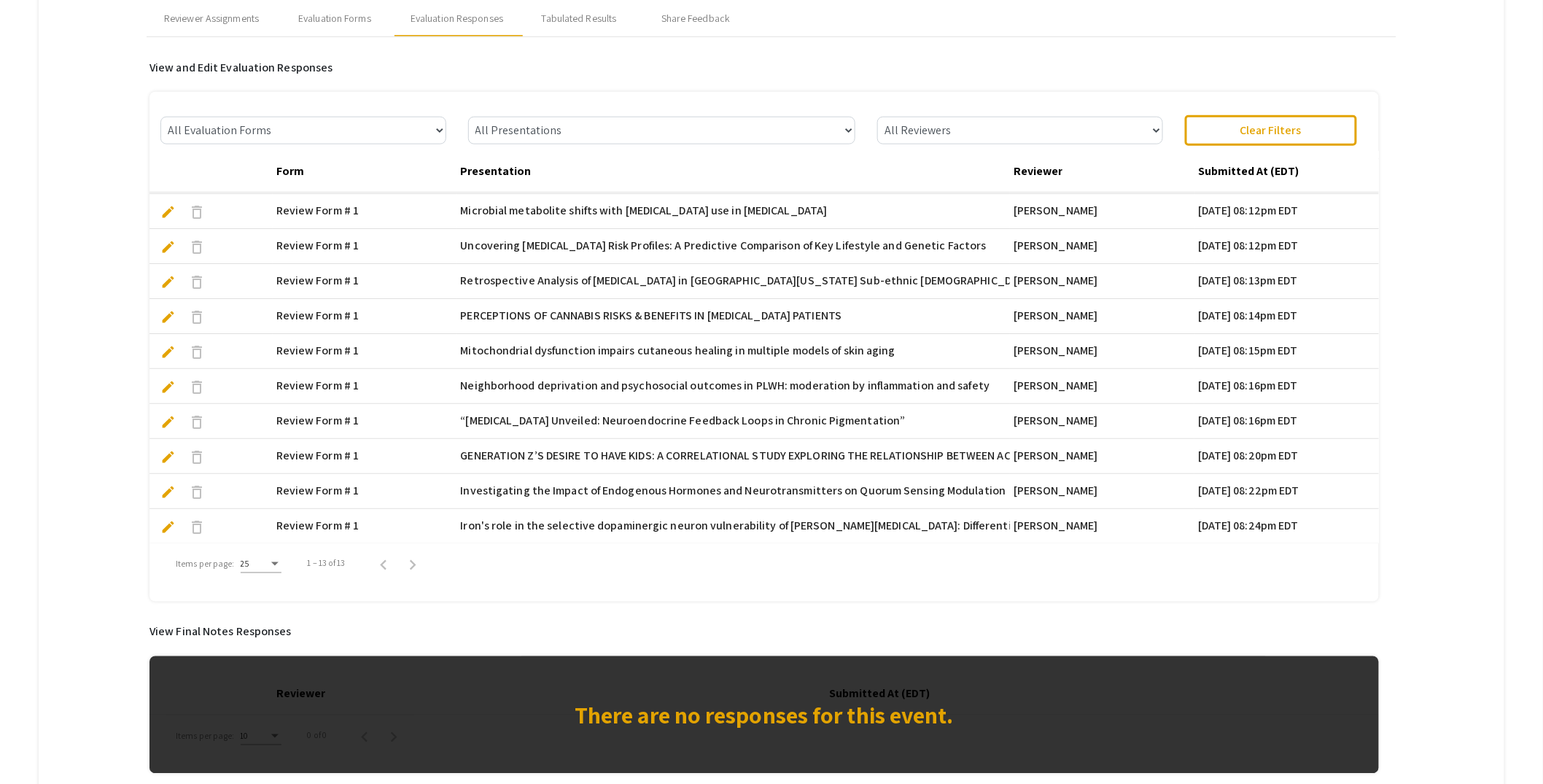
click at [168, 451] on span "edit" at bounding box center [168, 457] width 15 height 15
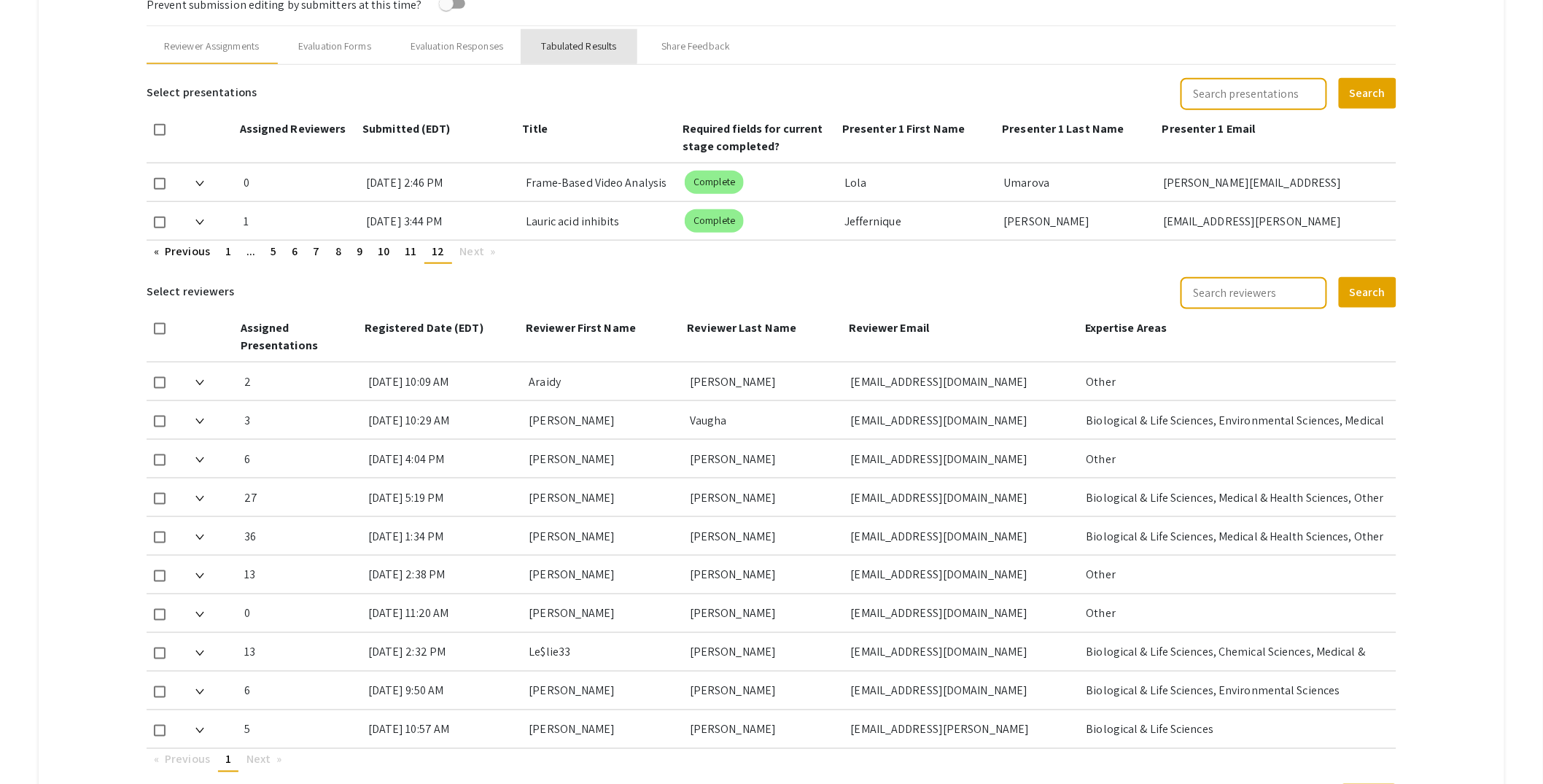
click at [568, 43] on div "Tabulated Results" at bounding box center [579, 46] width 75 height 15
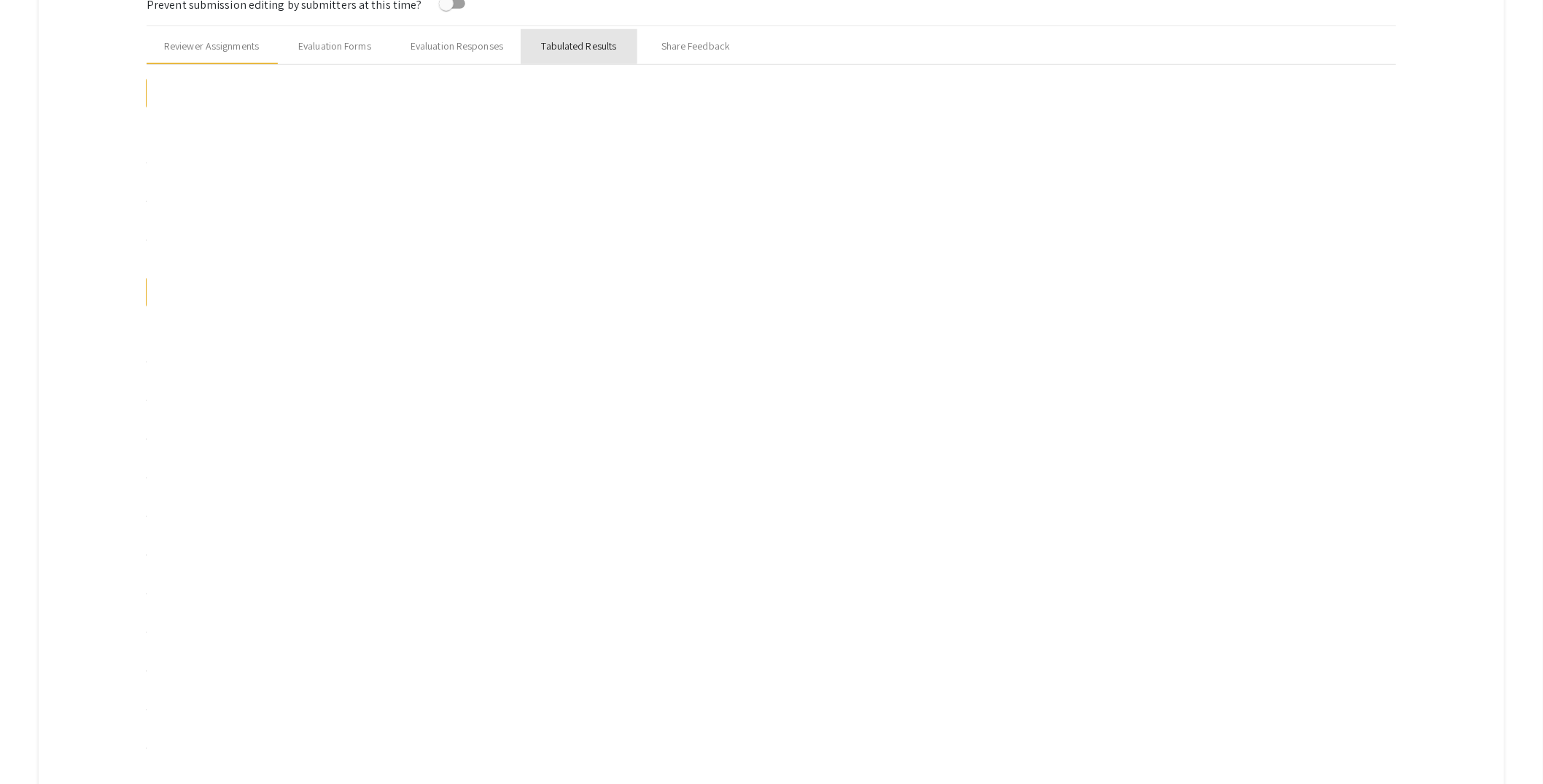
scroll to position [501, 0]
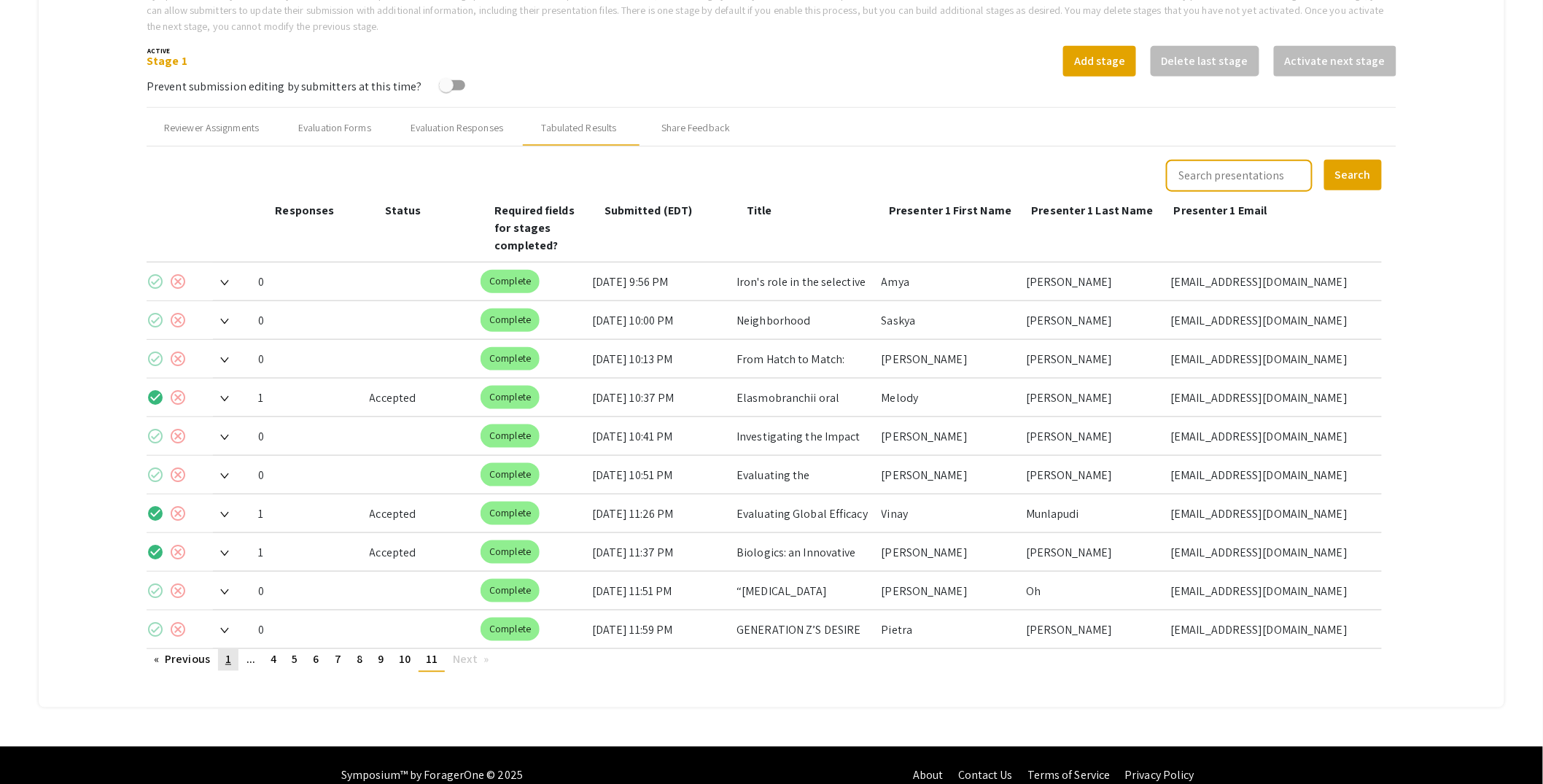
click at [238, 649] on link "page 1" at bounding box center [228, 659] width 21 height 22
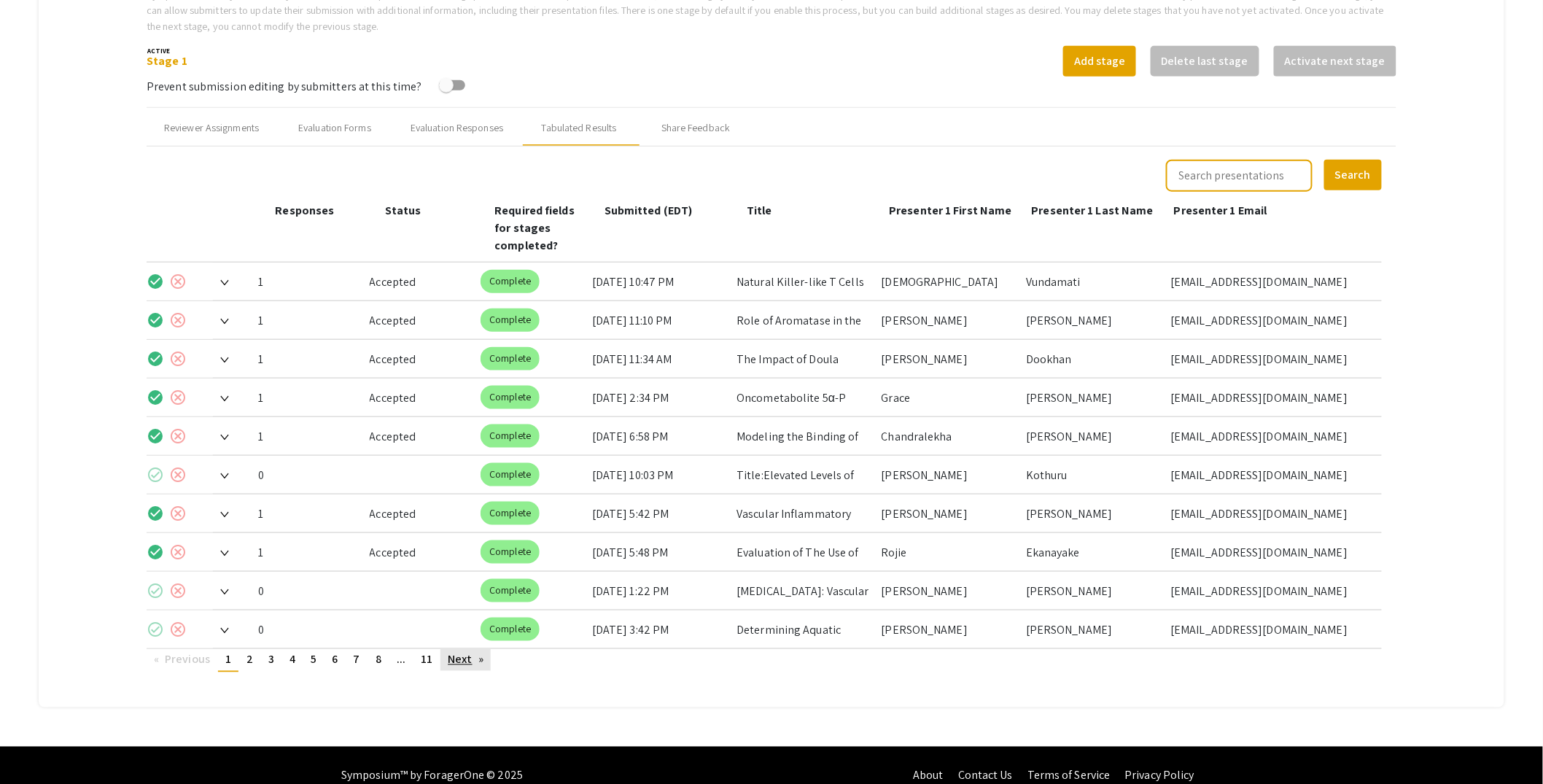
click at [470, 649] on link "Next page" at bounding box center [466, 659] width 50 height 22
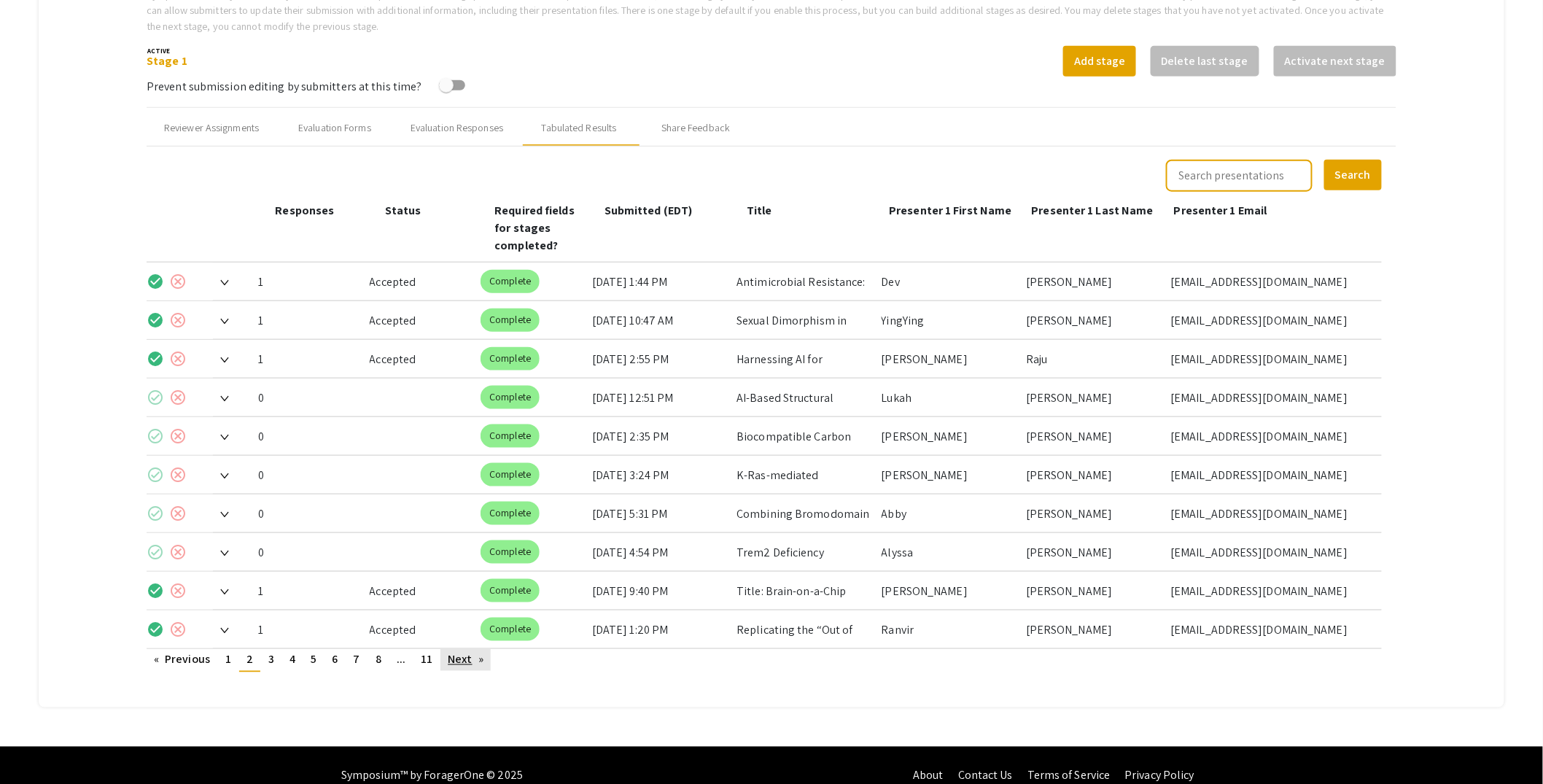
click at [470, 649] on link "Next page" at bounding box center [466, 659] width 50 height 22
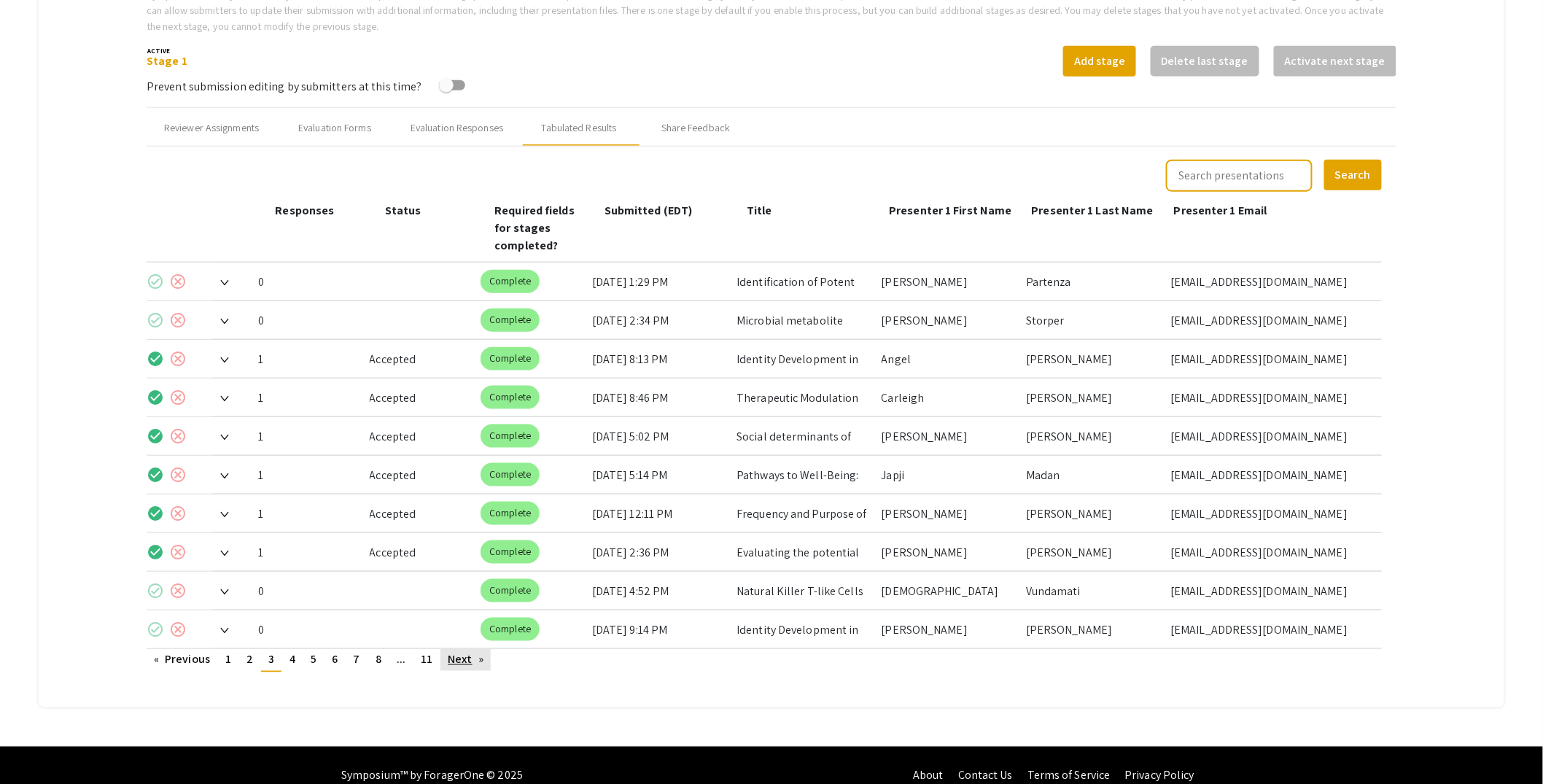
click at [470, 649] on link "Next page" at bounding box center [466, 659] width 50 height 22
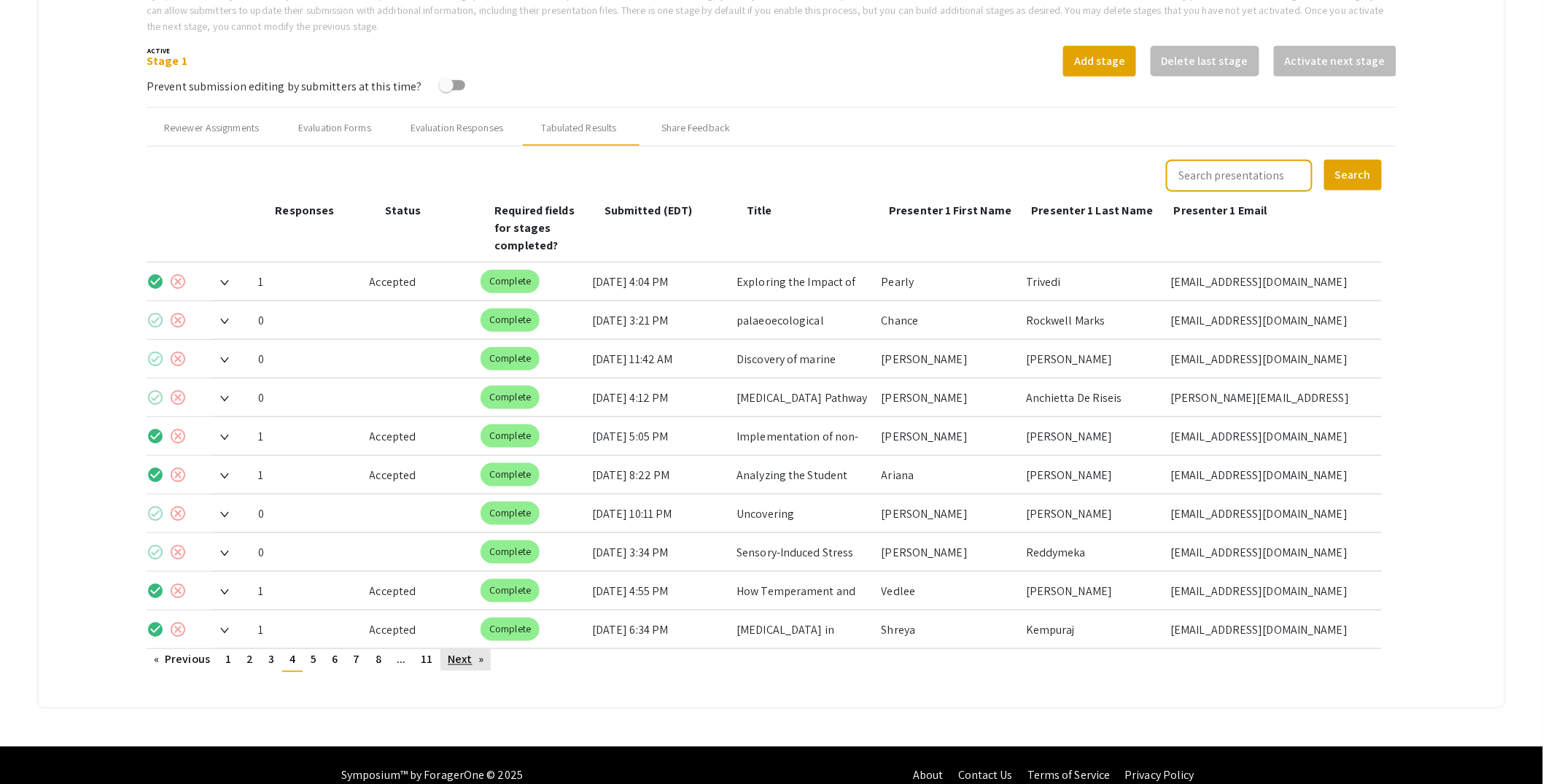
click at [470, 649] on link "Next page" at bounding box center [466, 659] width 50 height 22
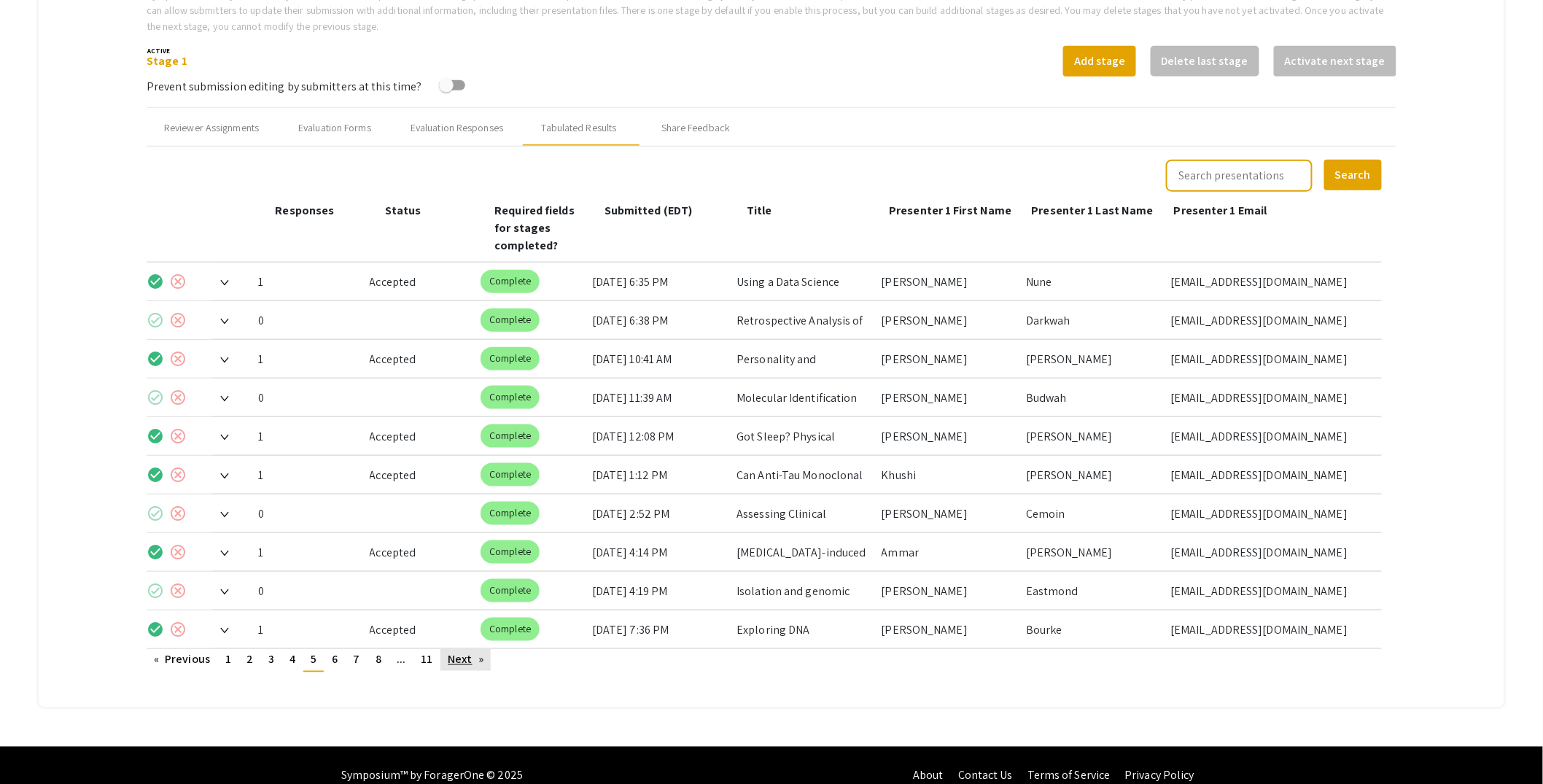
click at [470, 649] on link "Next page" at bounding box center [466, 659] width 50 height 22
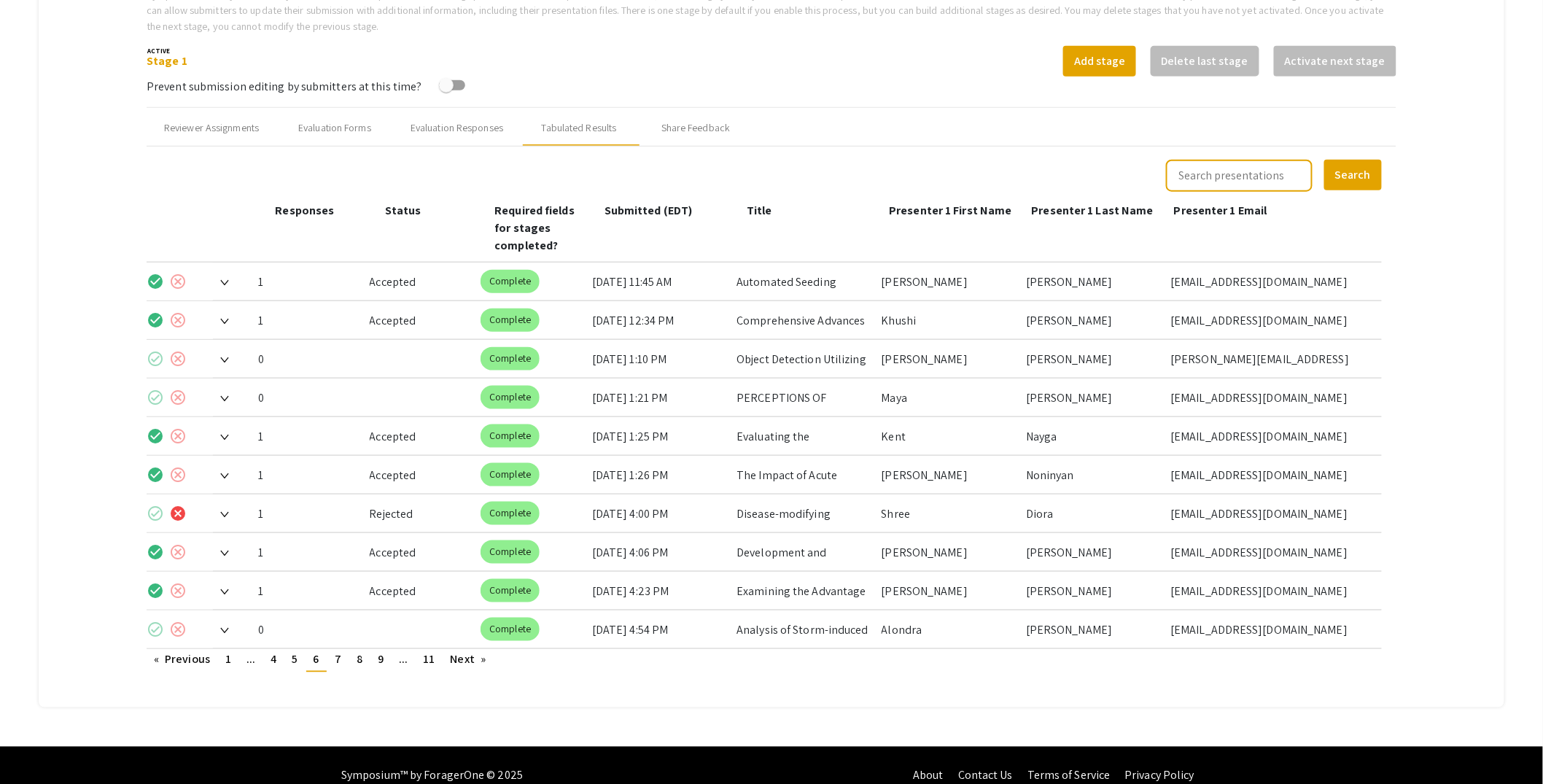
click at [226, 512] on img at bounding box center [225, 515] width 9 height 6
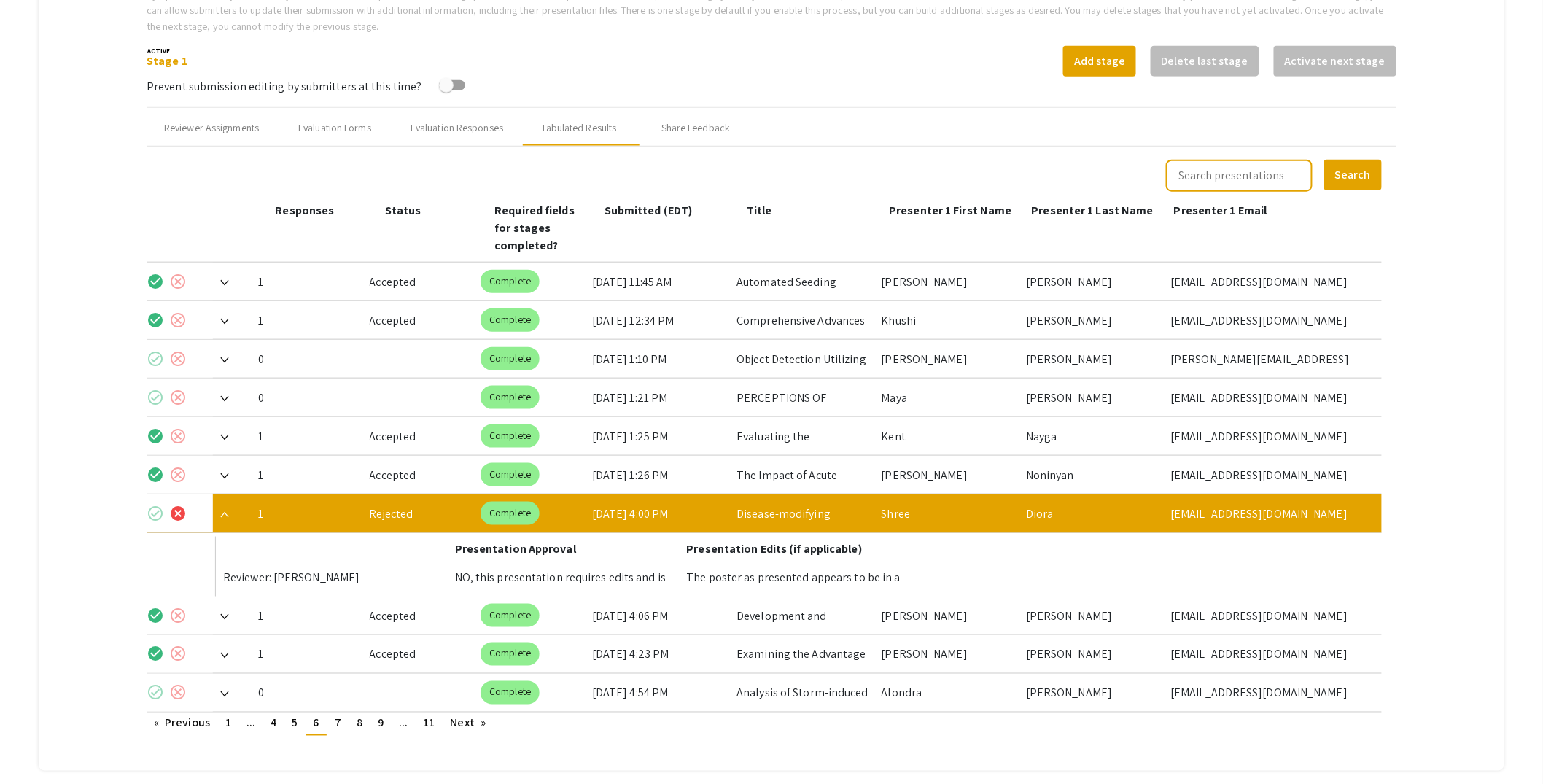
click at [157, 504] on mat-icon "check_circle" at bounding box center [155, 513] width 17 height 17
click at [226, 512] on img at bounding box center [225, 515] width 9 height 6
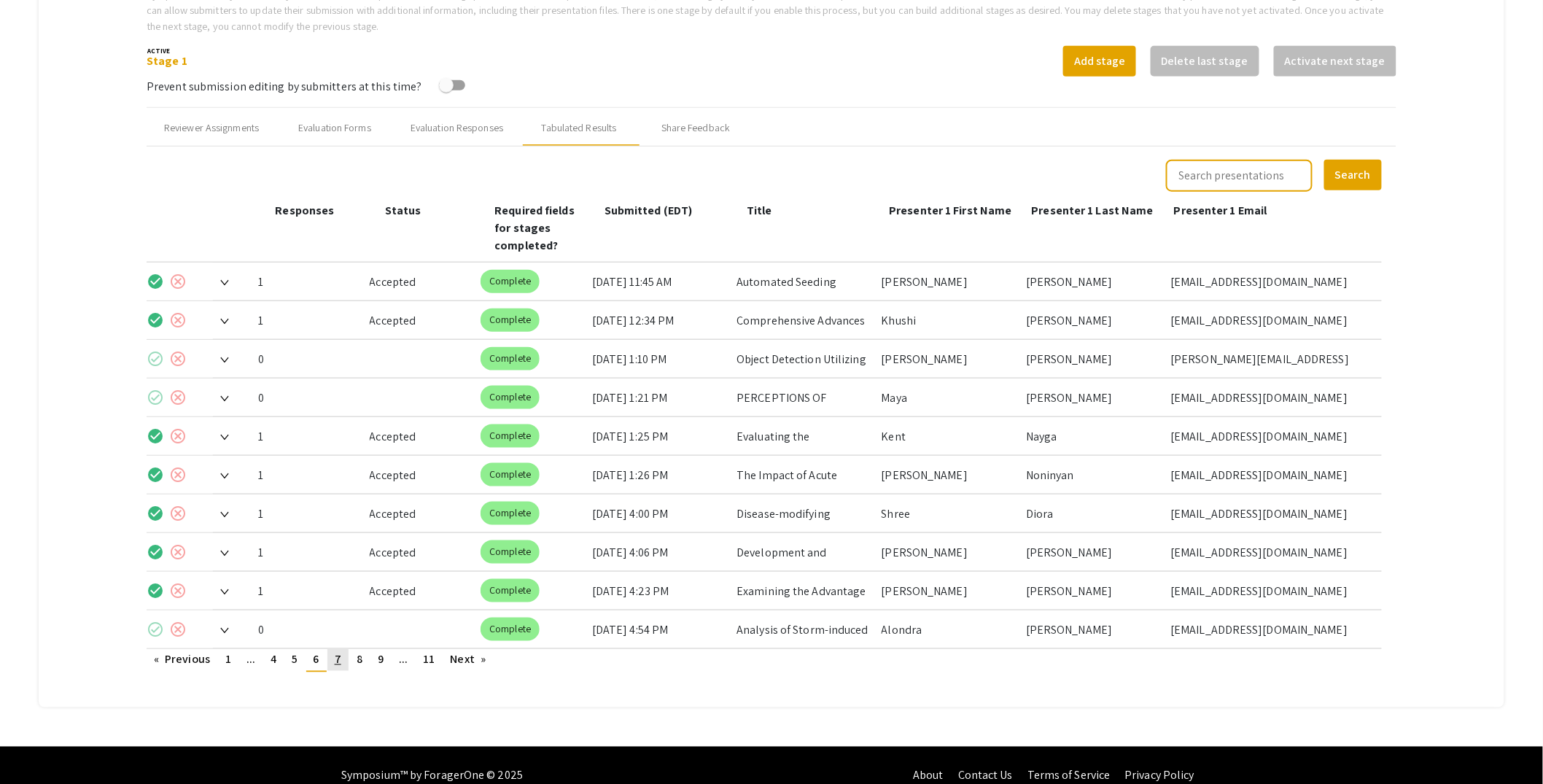
click at [341, 652] on span "7" at bounding box center [338, 659] width 7 height 15
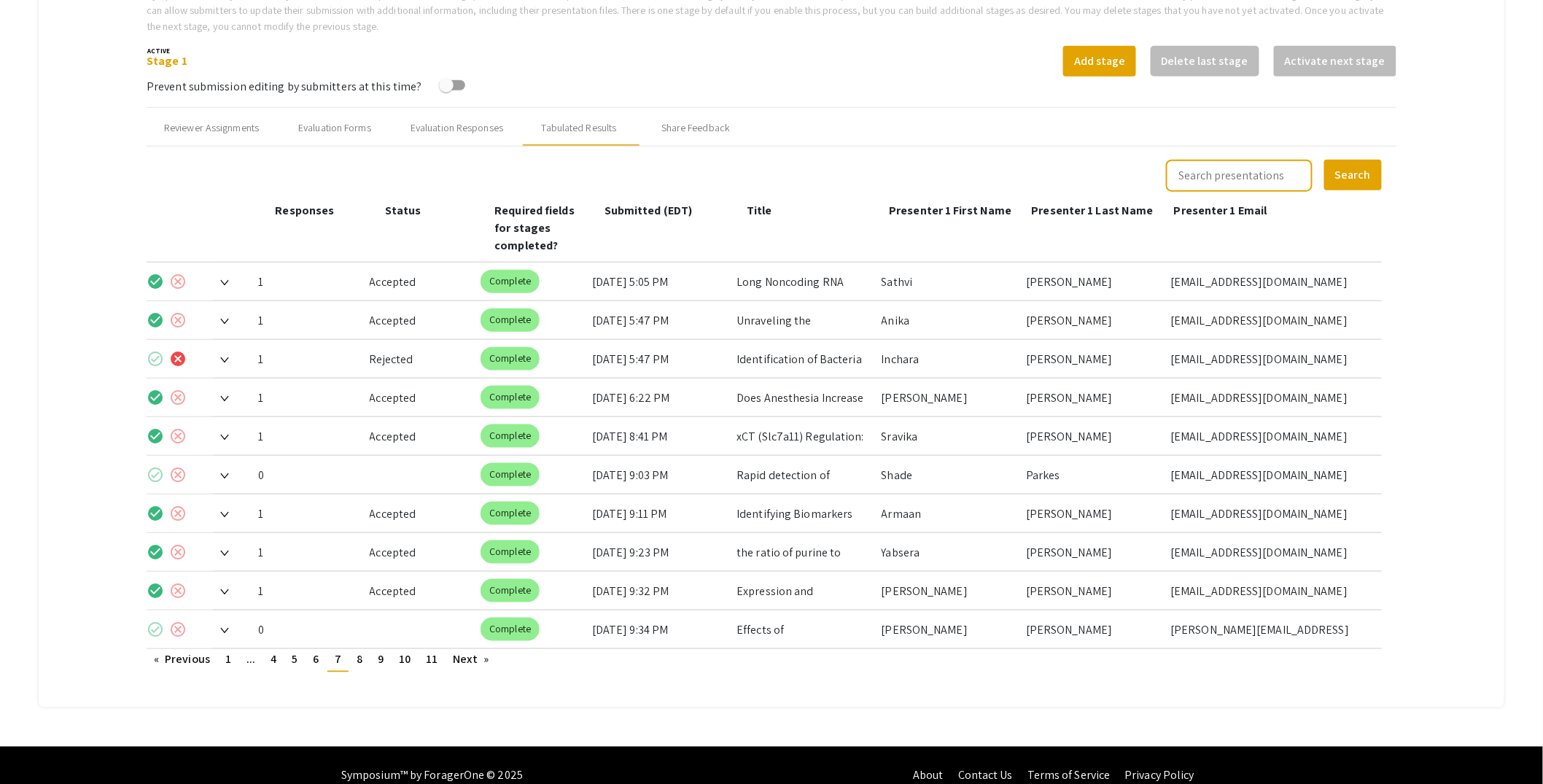
click at [222, 357] on img at bounding box center [225, 360] width 9 height 6
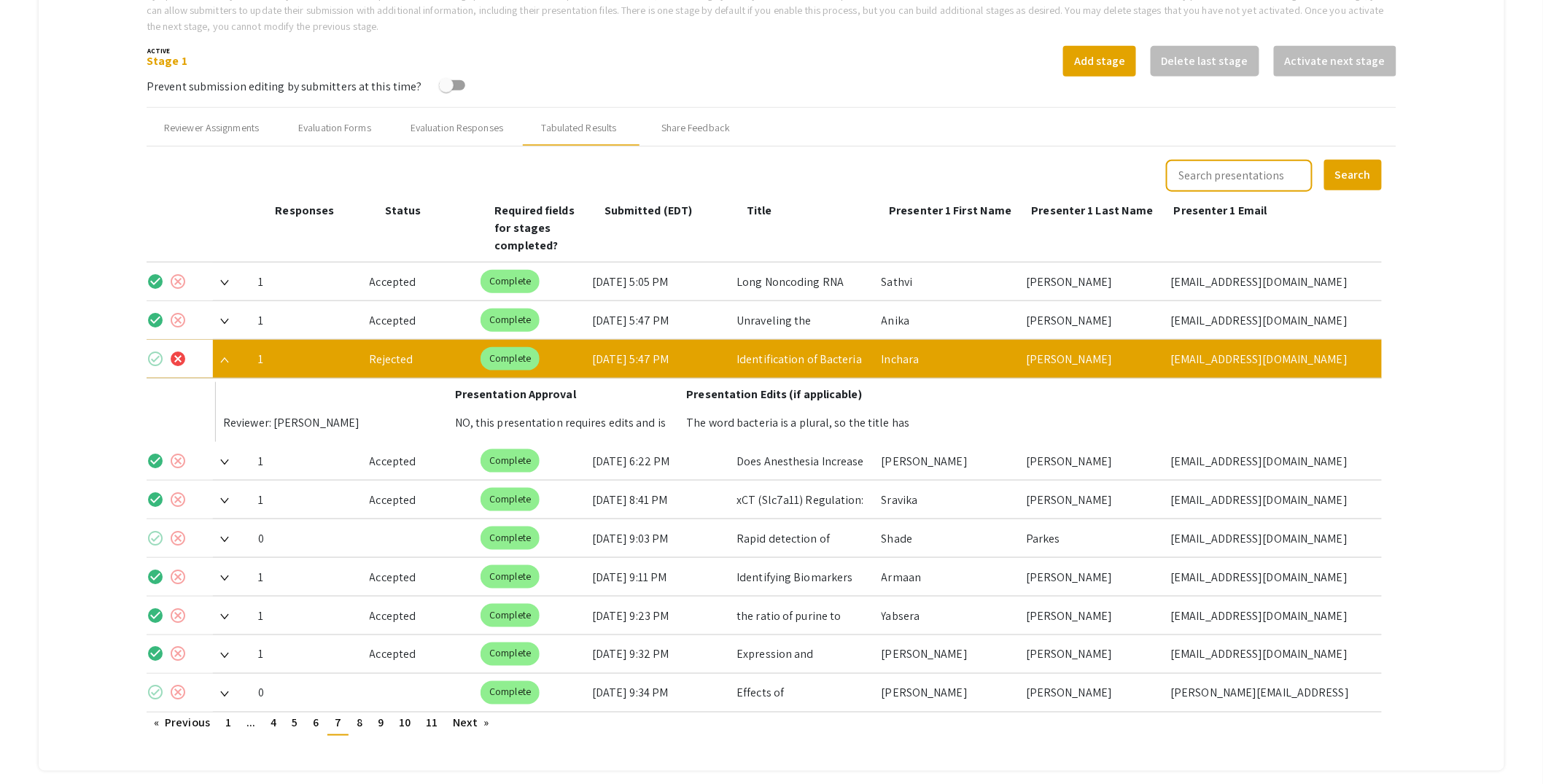
click at [179, 350] on mat-icon "cancel" at bounding box center [178, 359] width 17 height 17
click at [154, 350] on mat-icon "check_circle" at bounding box center [155, 359] width 17 height 17
click at [226, 357] on img at bounding box center [225, 360] width 9 height 6
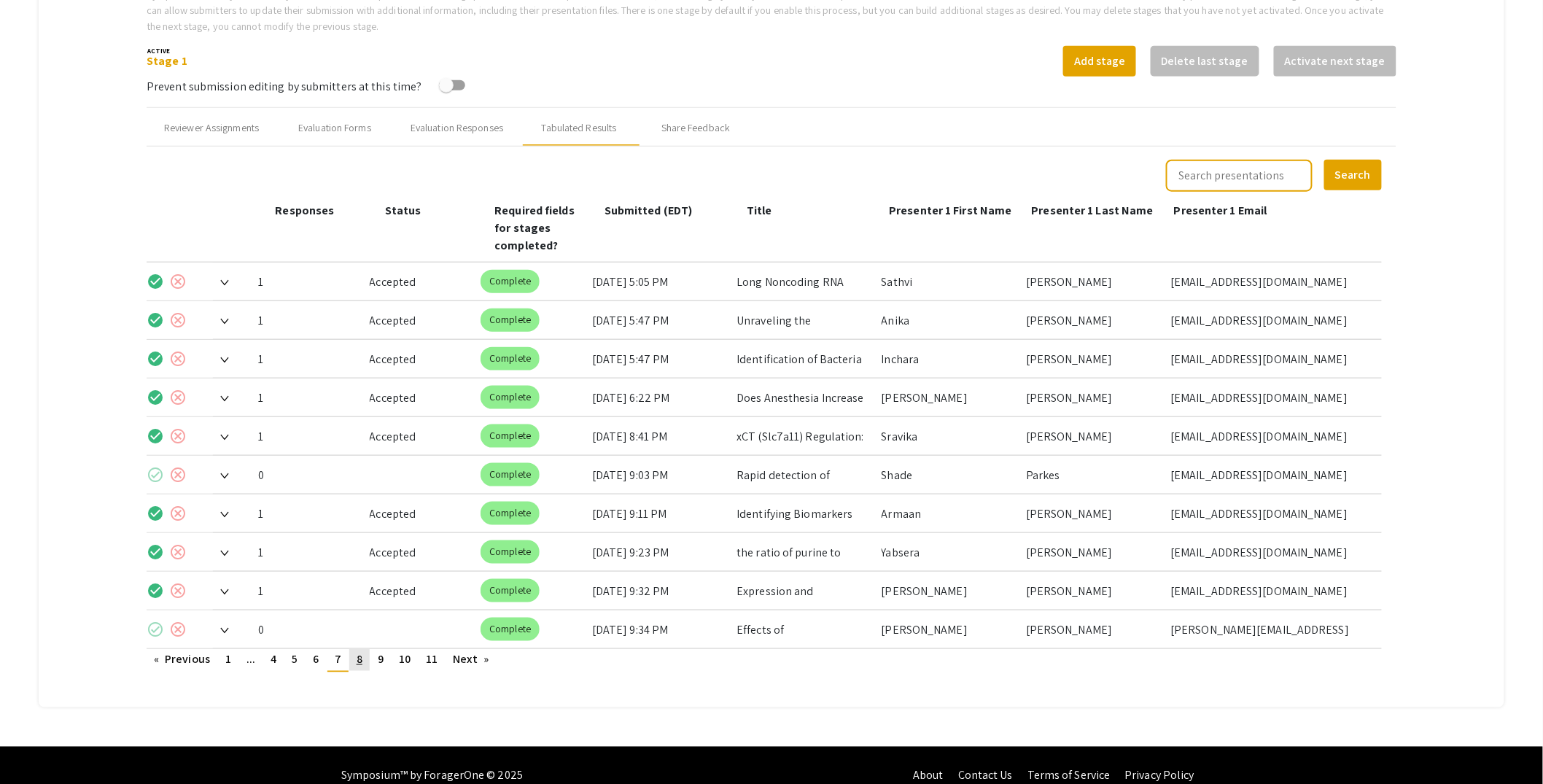
click at [365, 649] on link "page 8" at bounding box center [359, 659] width 21 height 22
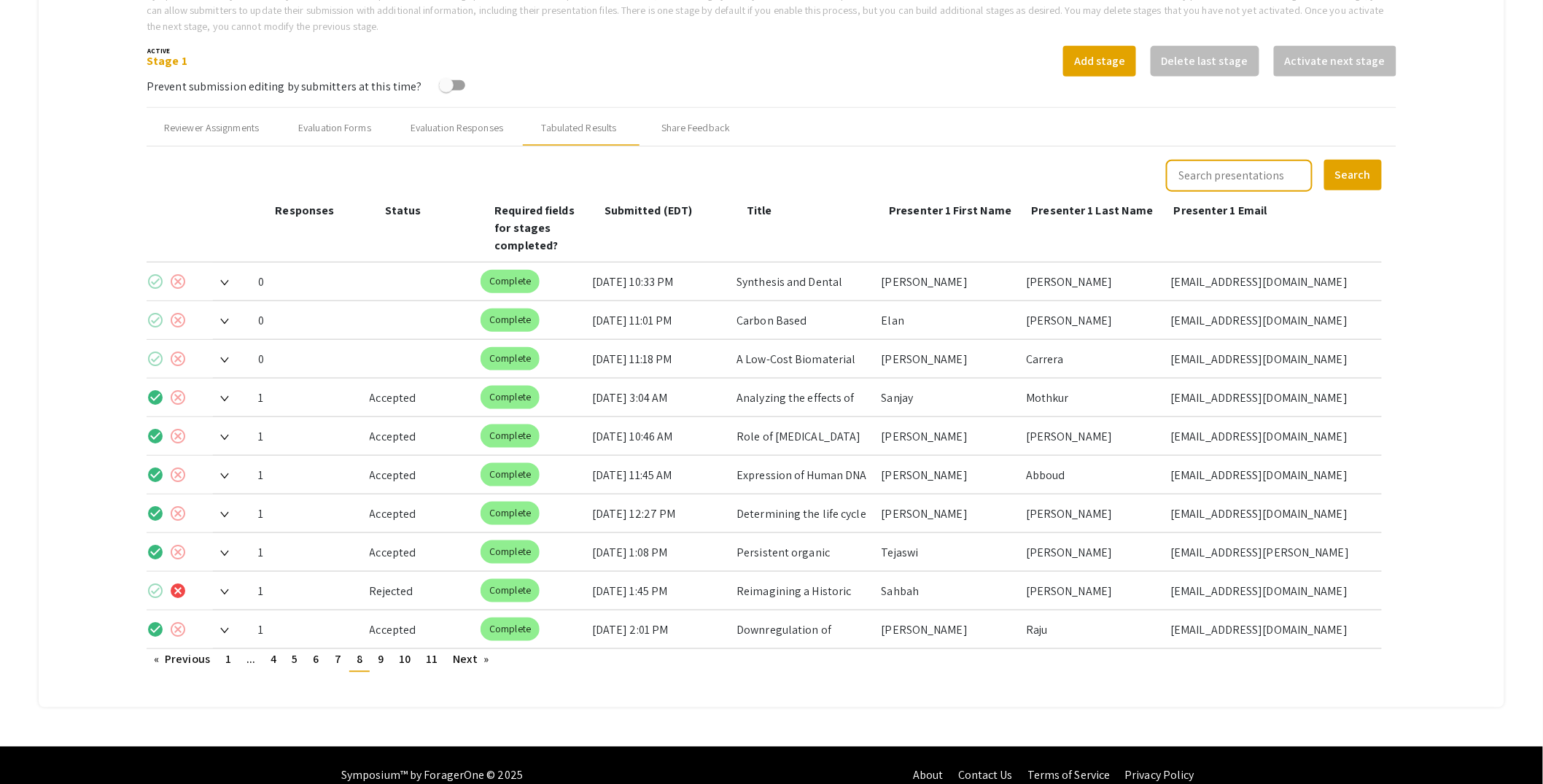
click at [227, 590] on img at bounding box center [225, 593] width 9 height 6
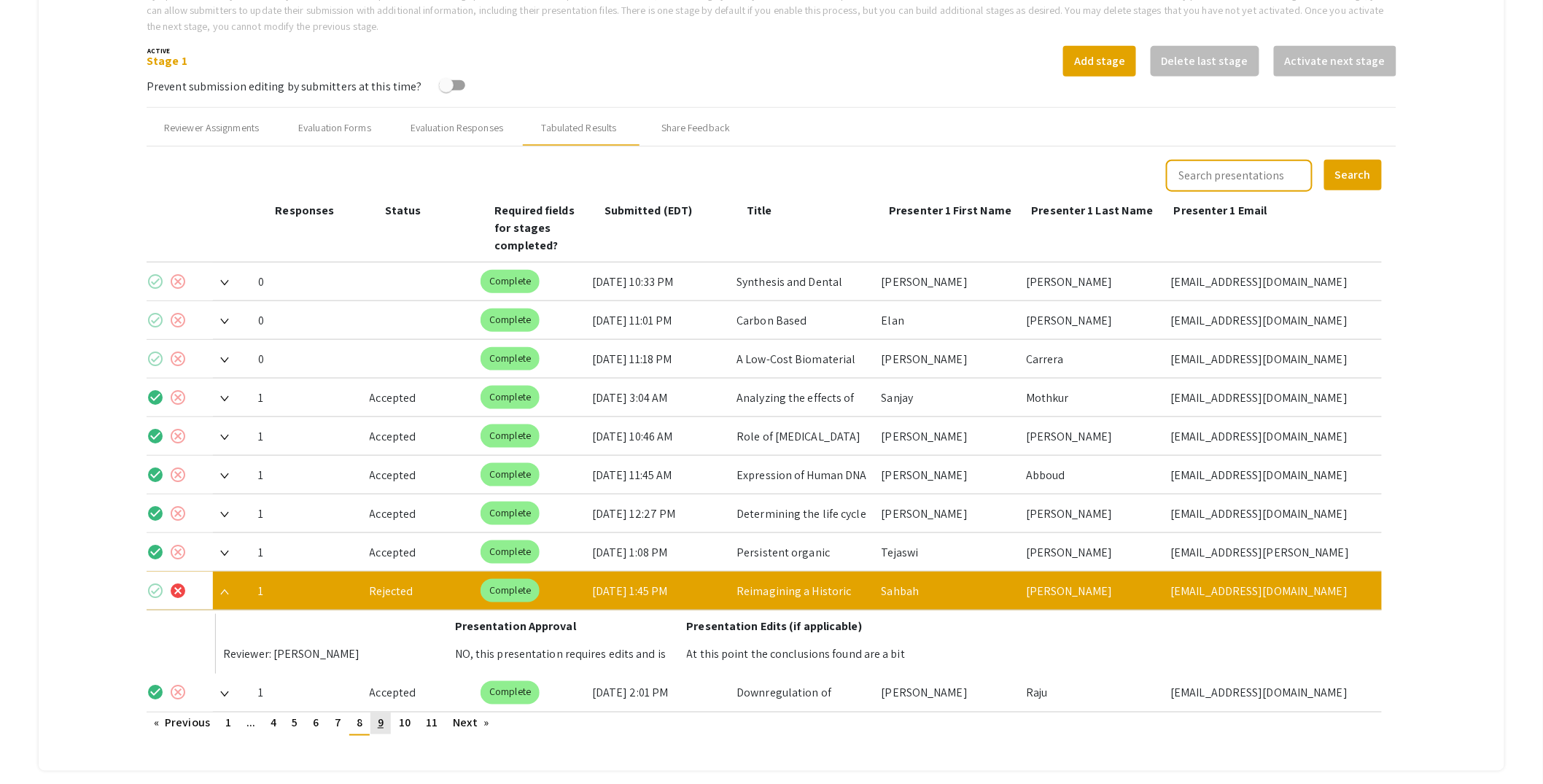
click at [386, 713] on link "page 9" at bounding box center [381, 723] width 21 height 22
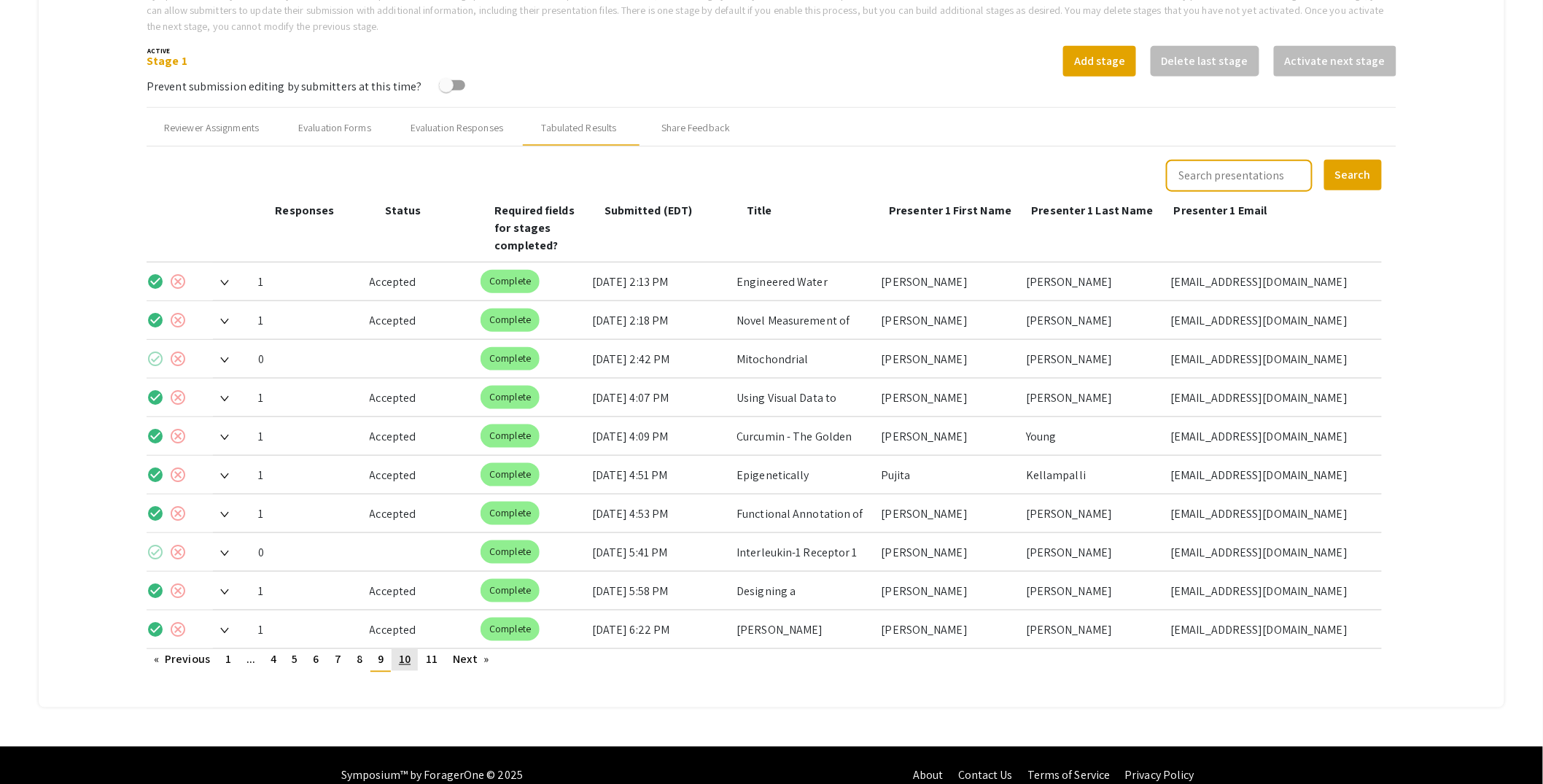
click at [410, 652] on span "10" at bounding box center [404, 659] width 11 height 15
click at [428, 652] on span "11" at bounding box center [432, 659] width 11 height 15
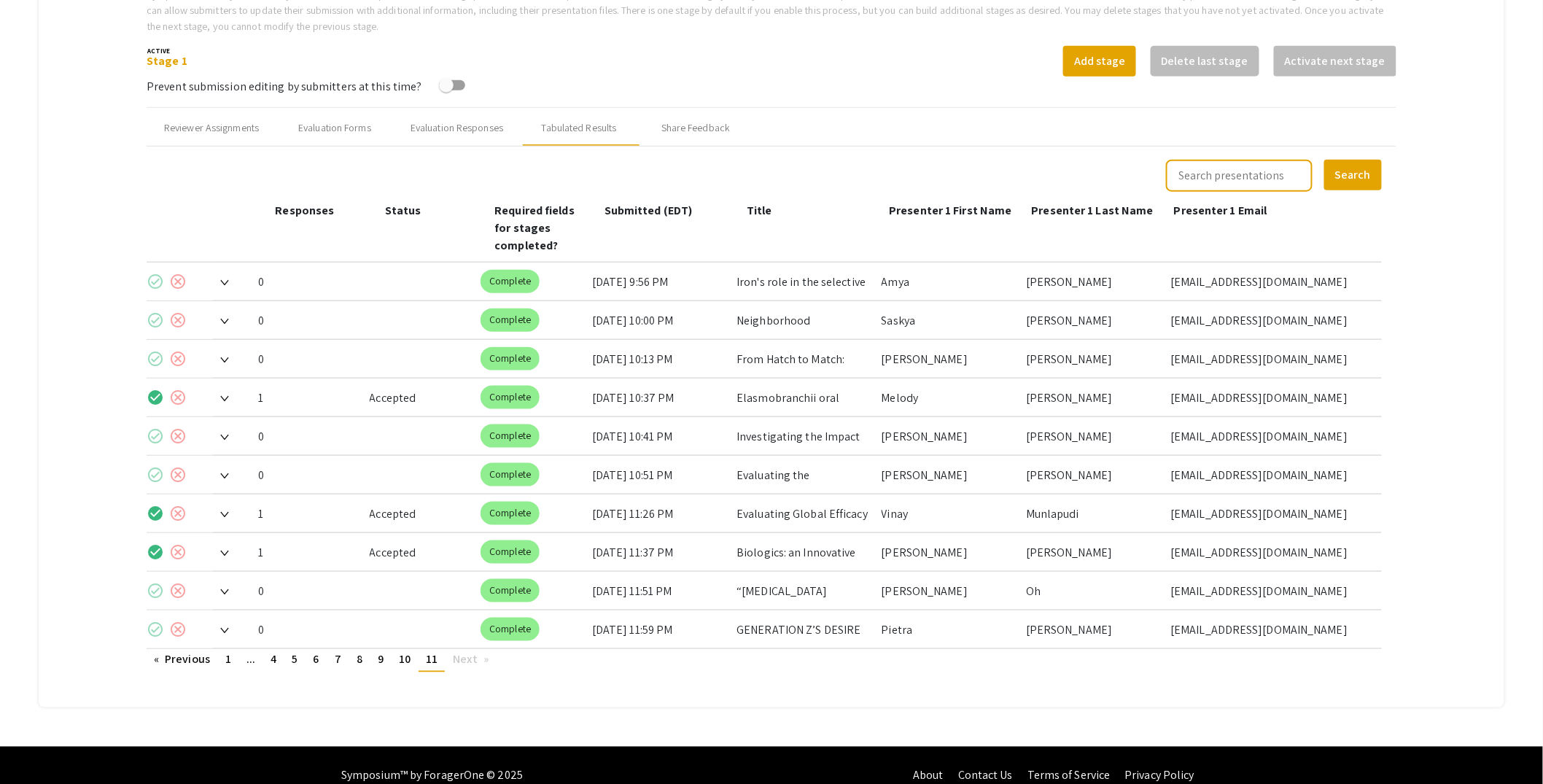
click at [469, 652] on span "Next page" at bounding box center [465, 659] width 24 height 15
click at [430, 652] on span "11" at bounding box center [432, 659] width 11 height 15
click at [412, 649] on link "page 10" at bounding box center [404, 659] width 27 height 22
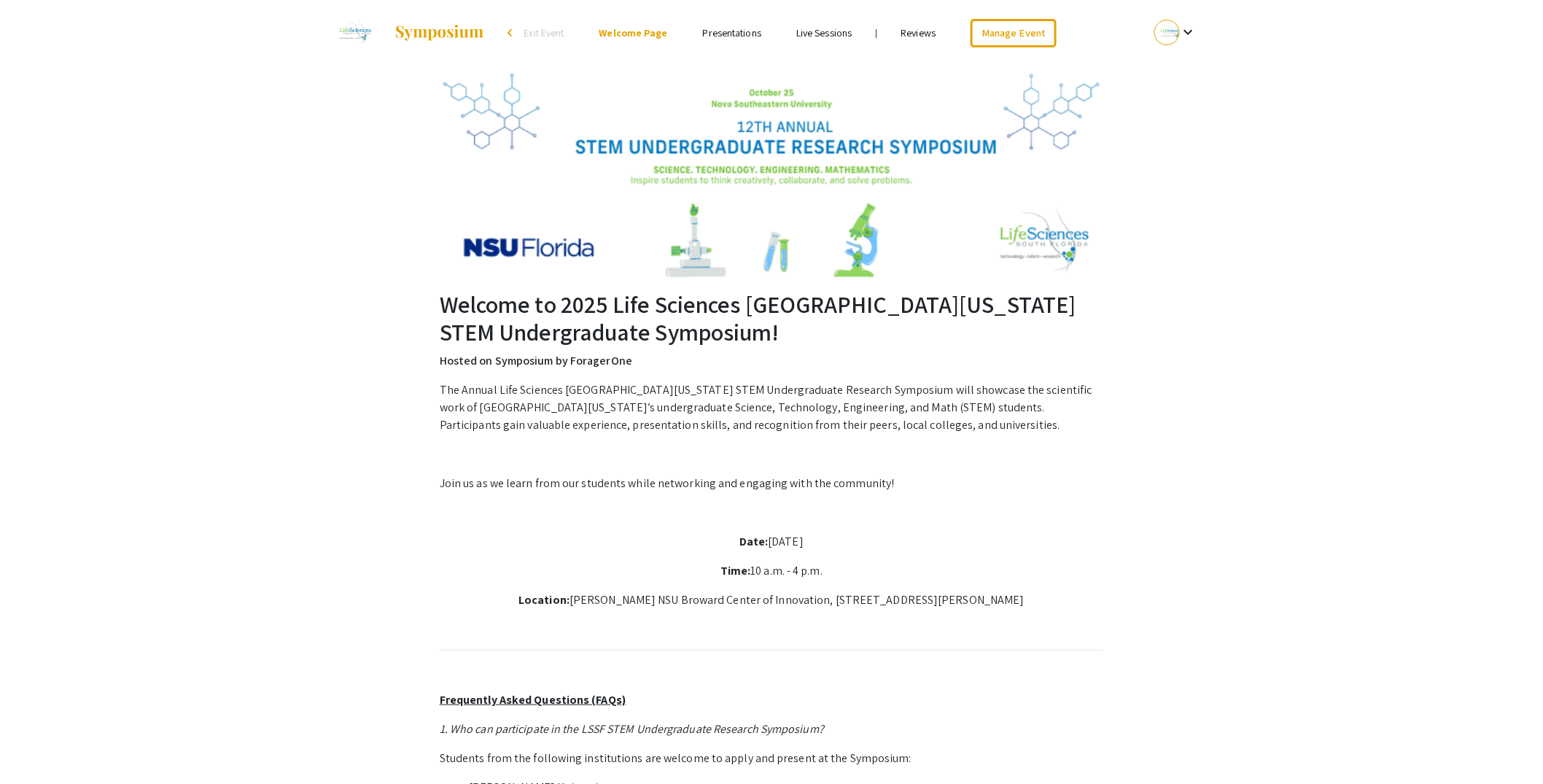
click at [1000, 32] on link "Manage Event" at bounding box center [1013, 33] width 86 height 28
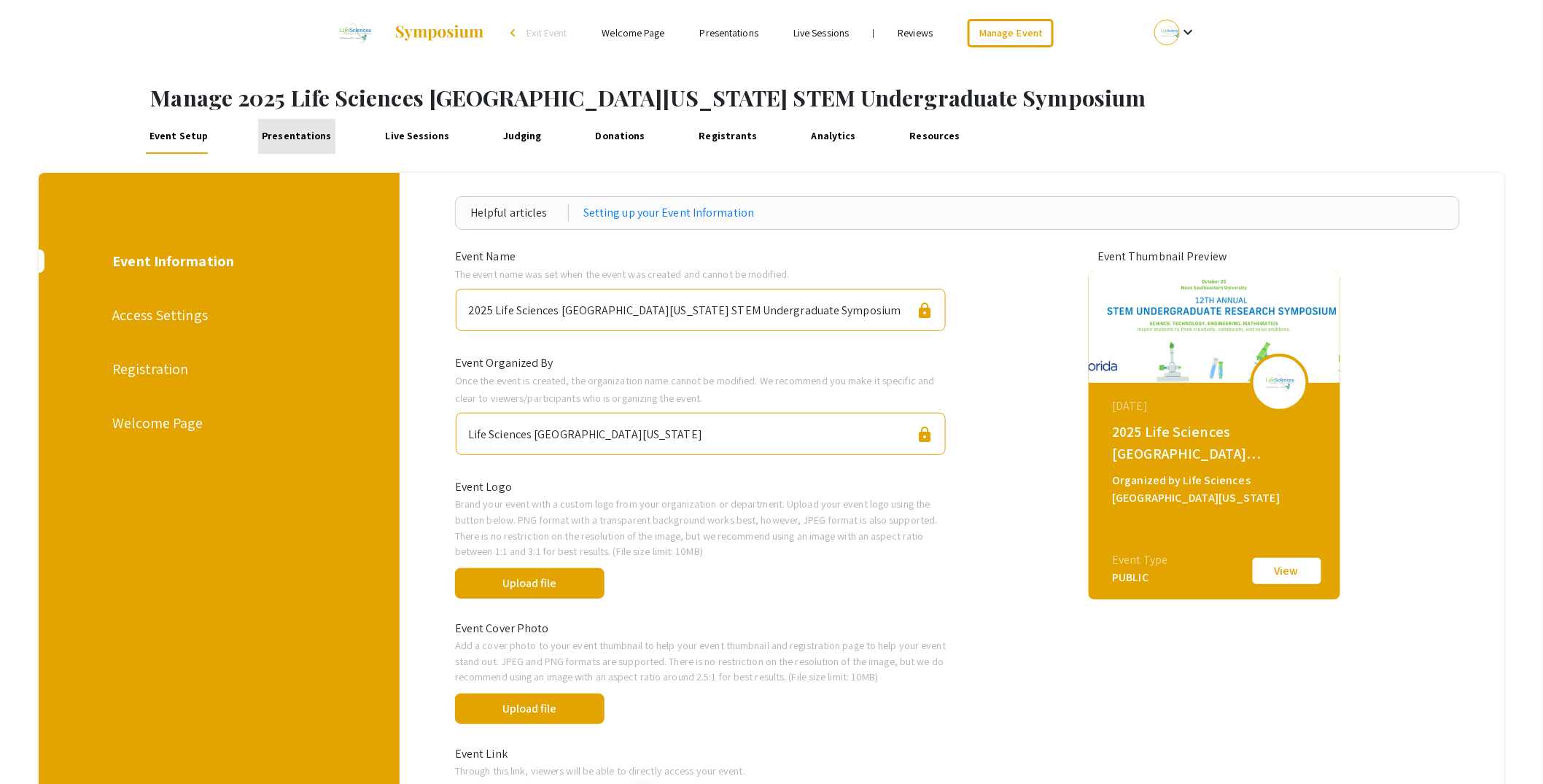
click at [299, 139] on link "Presentations" at bounding box center [297, 136] width 77 height 35
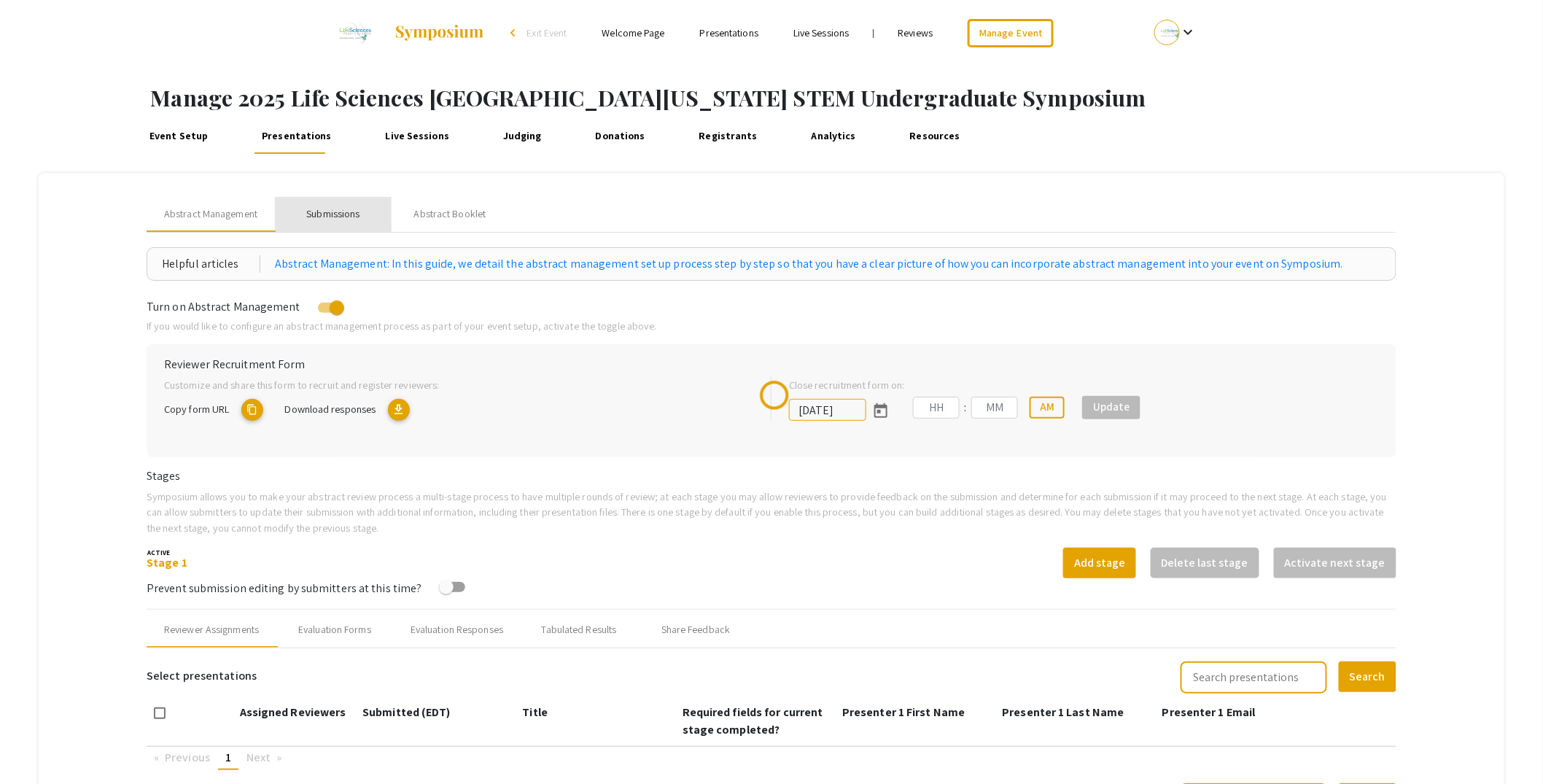
click at [356, 197] on div "Submissions" at bounding box center [334, 214] width 117 height 35
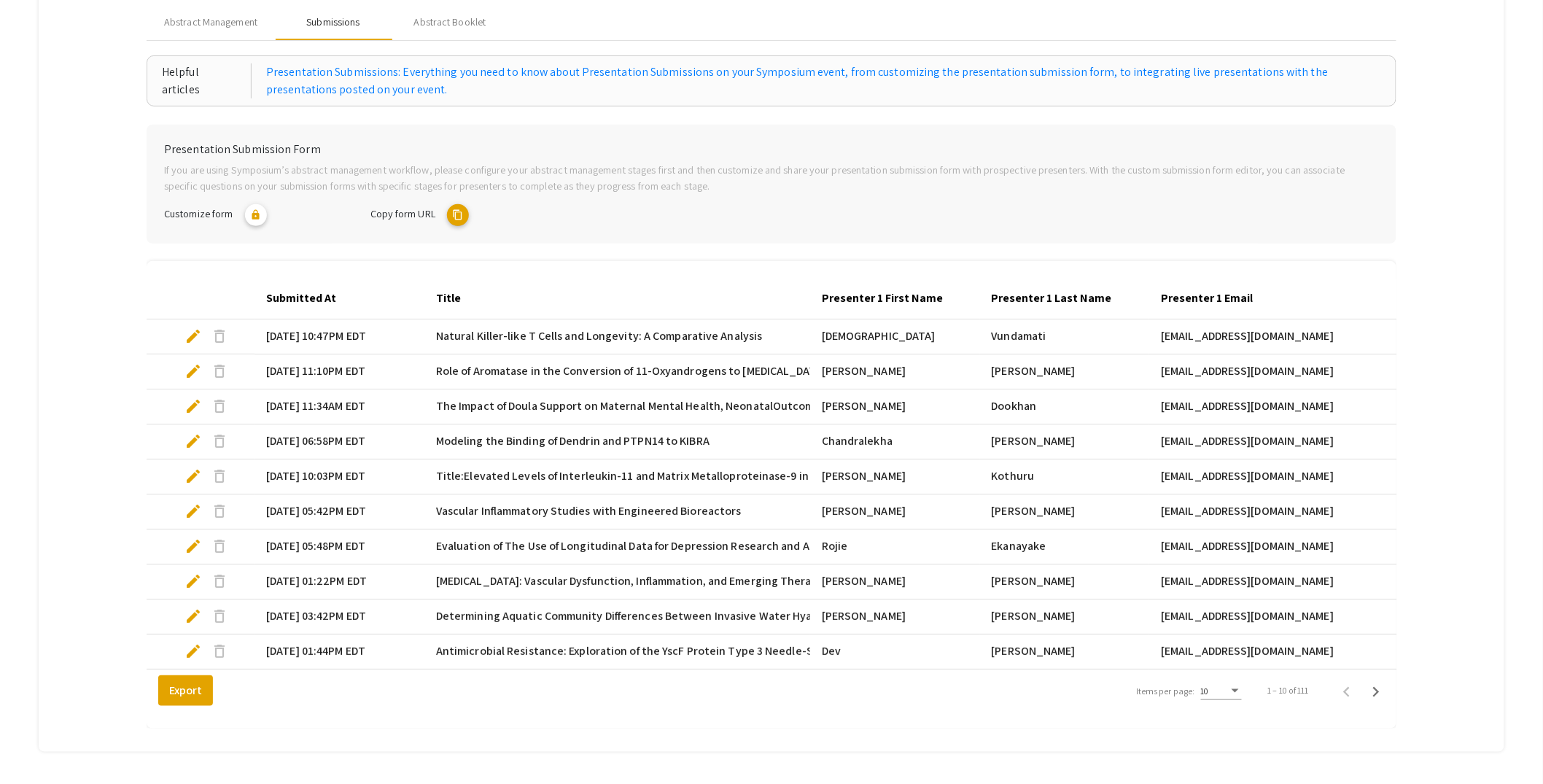
scroll to position [267, 0]
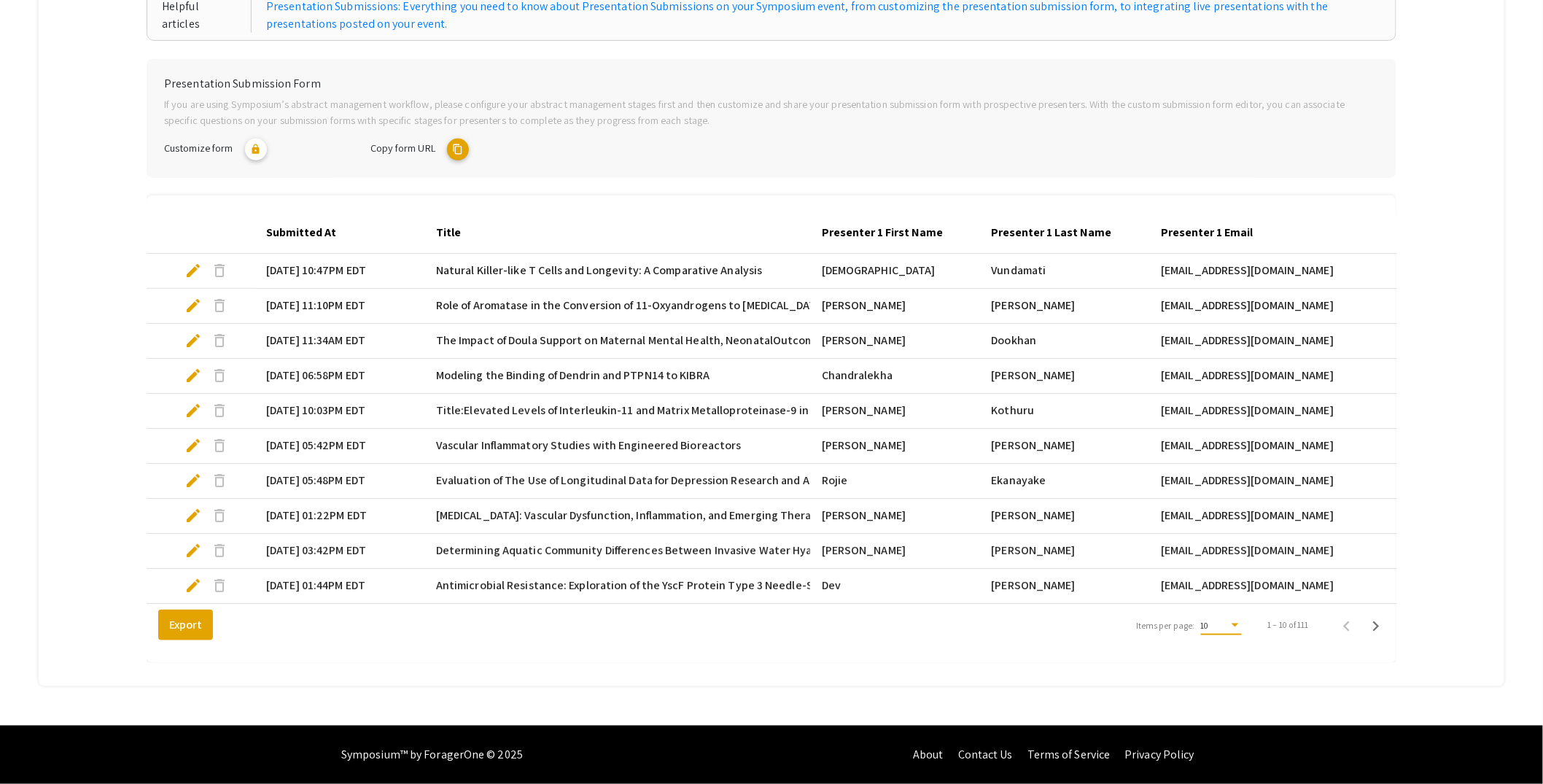
click at [1223, 625] on div "10" at bounding box center [1215, 625] width 27 height 10
click at [1221, 652] on span "25" at bounding box center [1231, 652] width 41 height 27
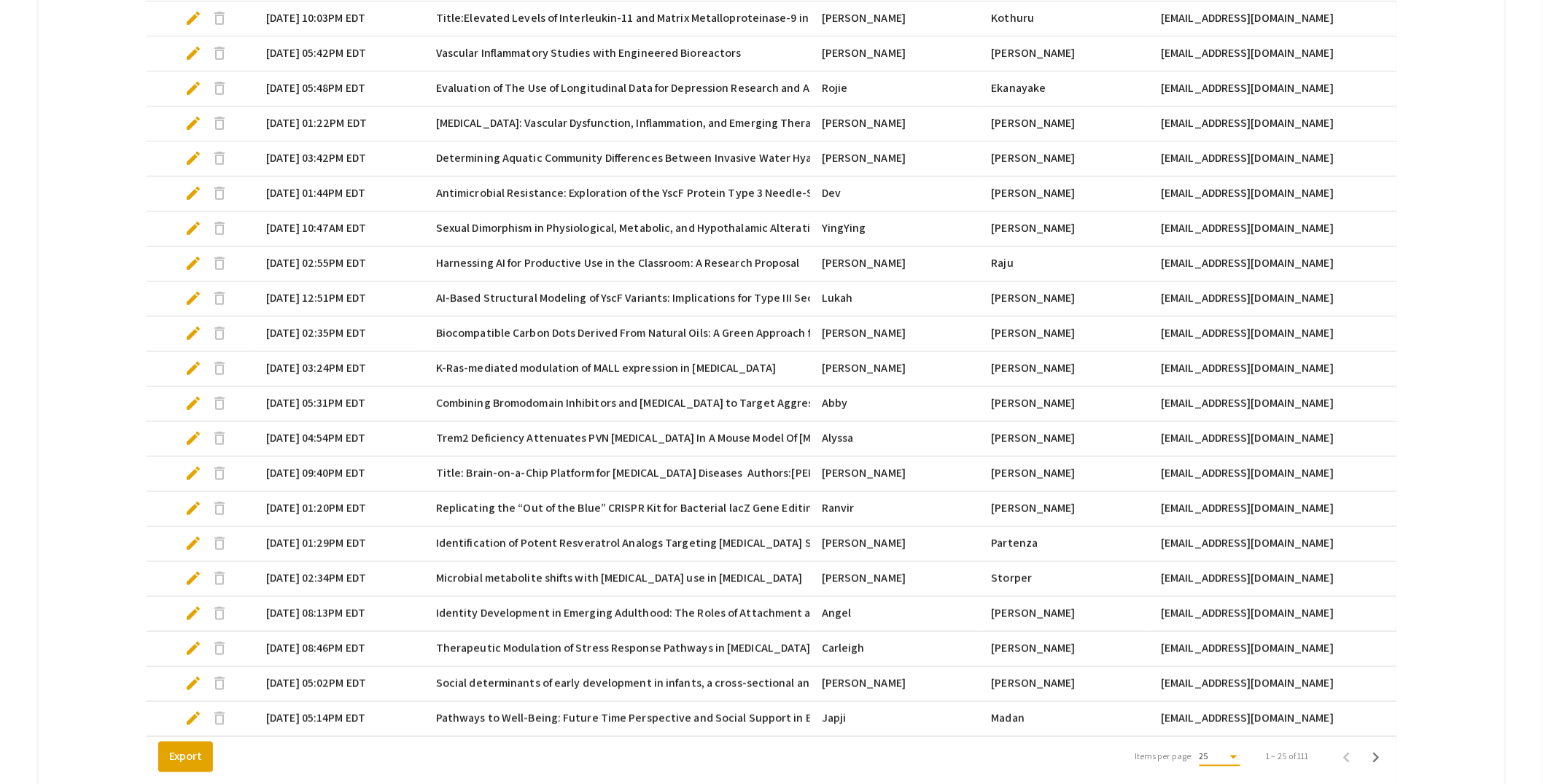
scroll to position [646, 0]
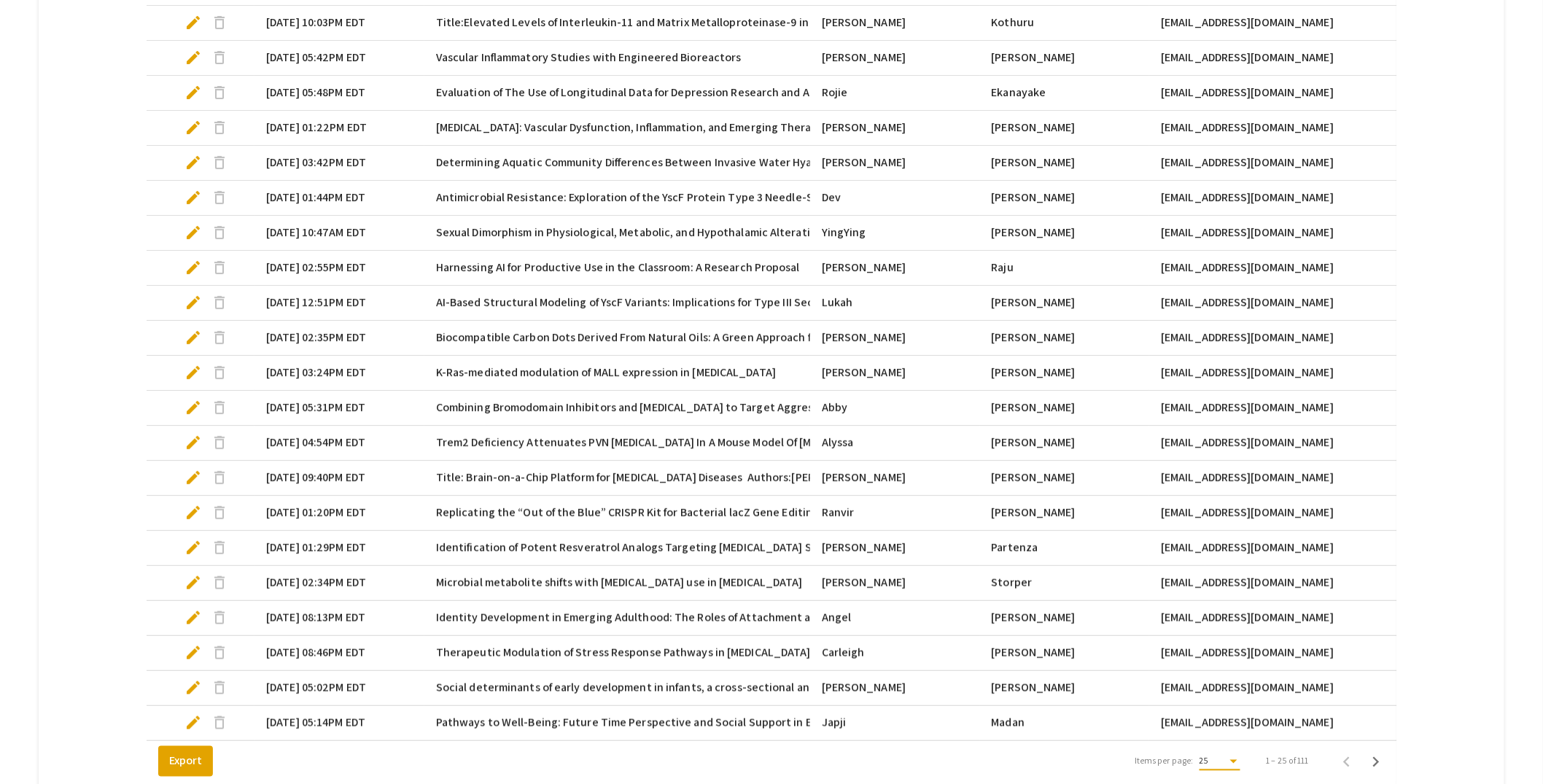
click at [1442, 188] on mat-tab-group "Abstract Management Submissions Abstract Booklet Helpful articles Presentation …" at bounding box center [771, 175] width 1466 height 1295
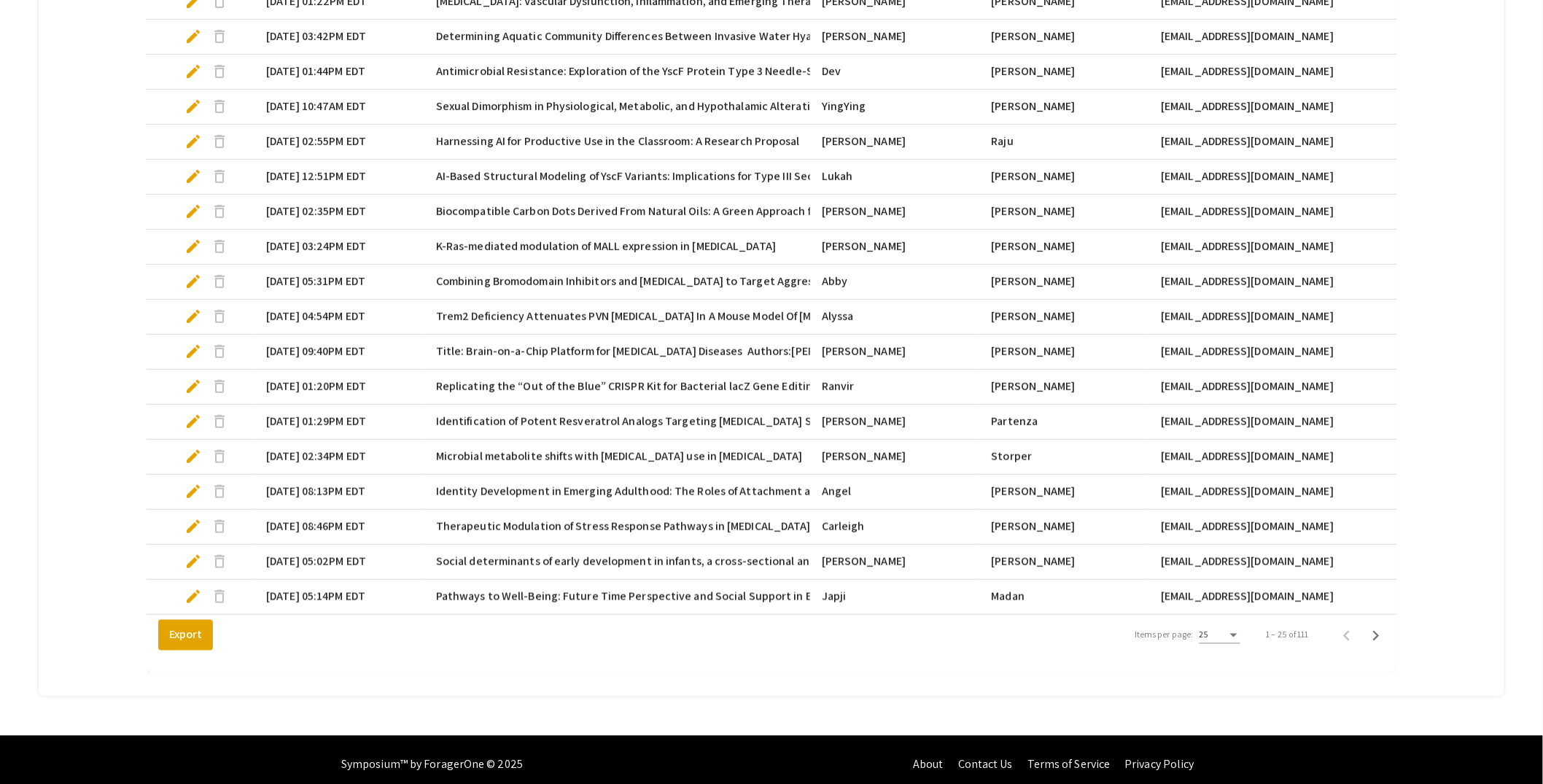
scroll to position [792, 0]
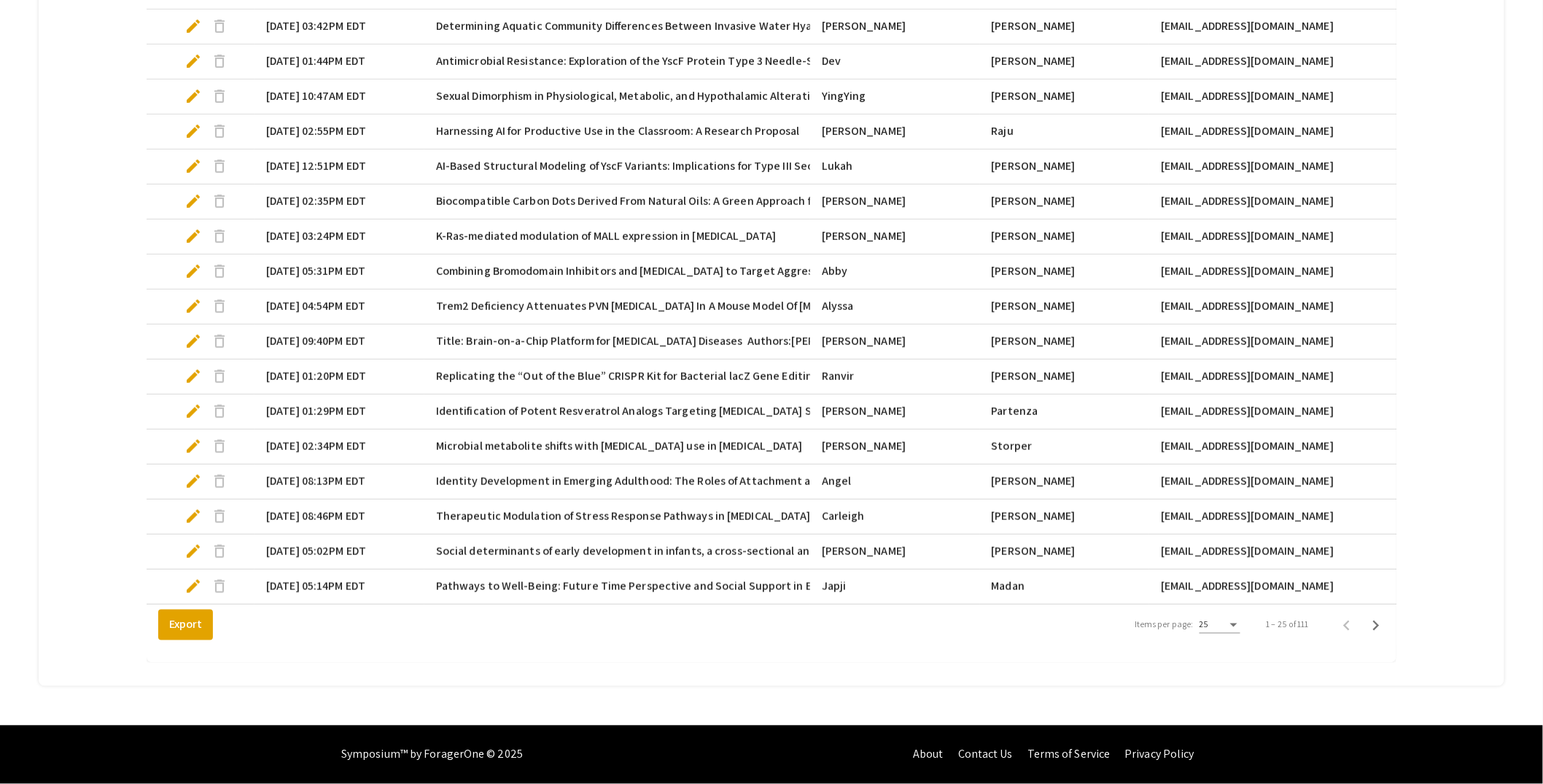
click at [1237, 631] on div "25" at bounding box center [1220, 621] width 41 height 25
click at [1237, 631] on span "25" at bounding box center [1231, 625] width 41 height 27
click at [1380, 628] on icon "Next page" at bounding box center [1377, 625] width 7 height 10
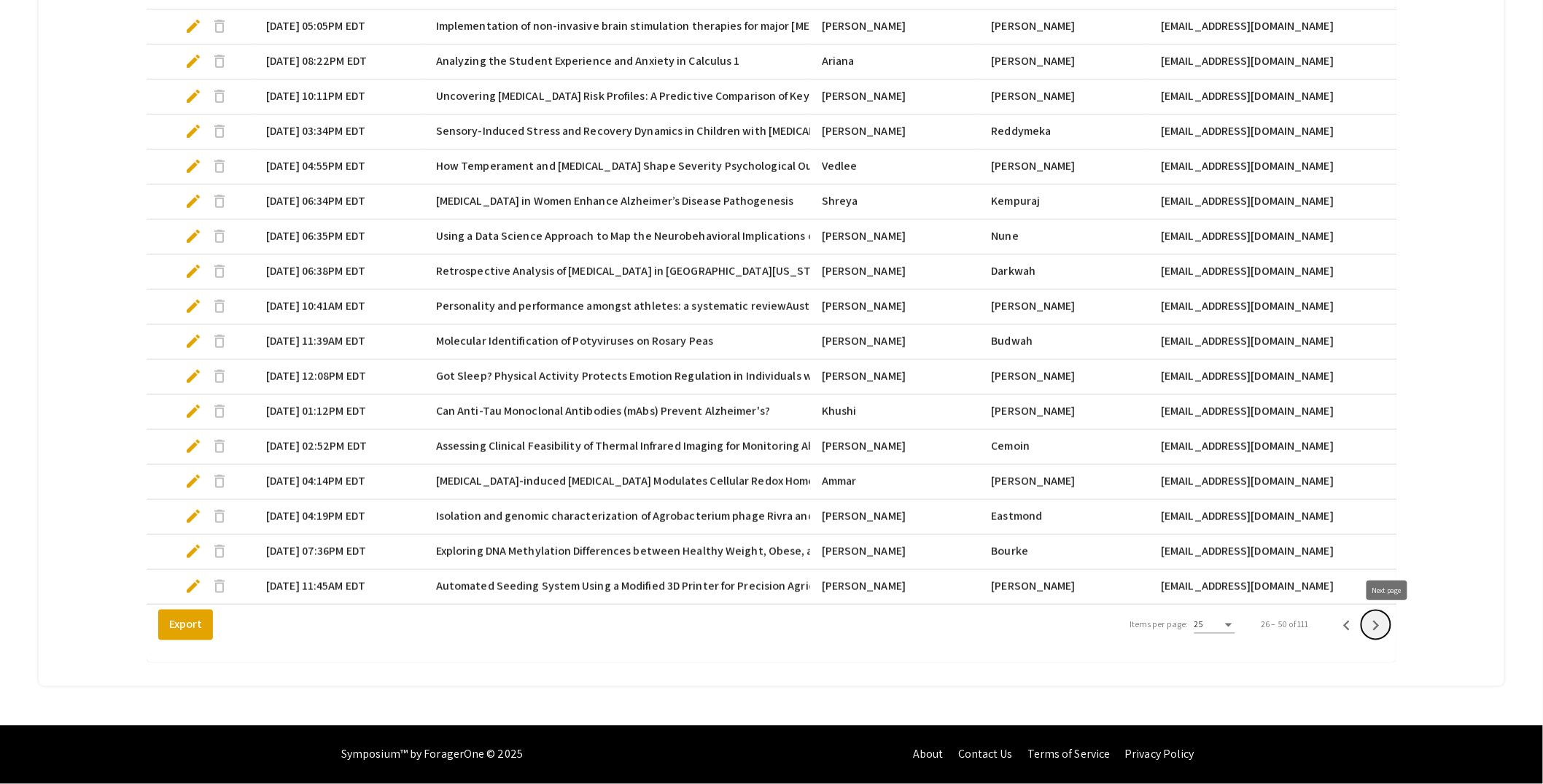
click at [1386, 624] on icon "Next page" at bounding box center [1376, 625] width 21 height 21
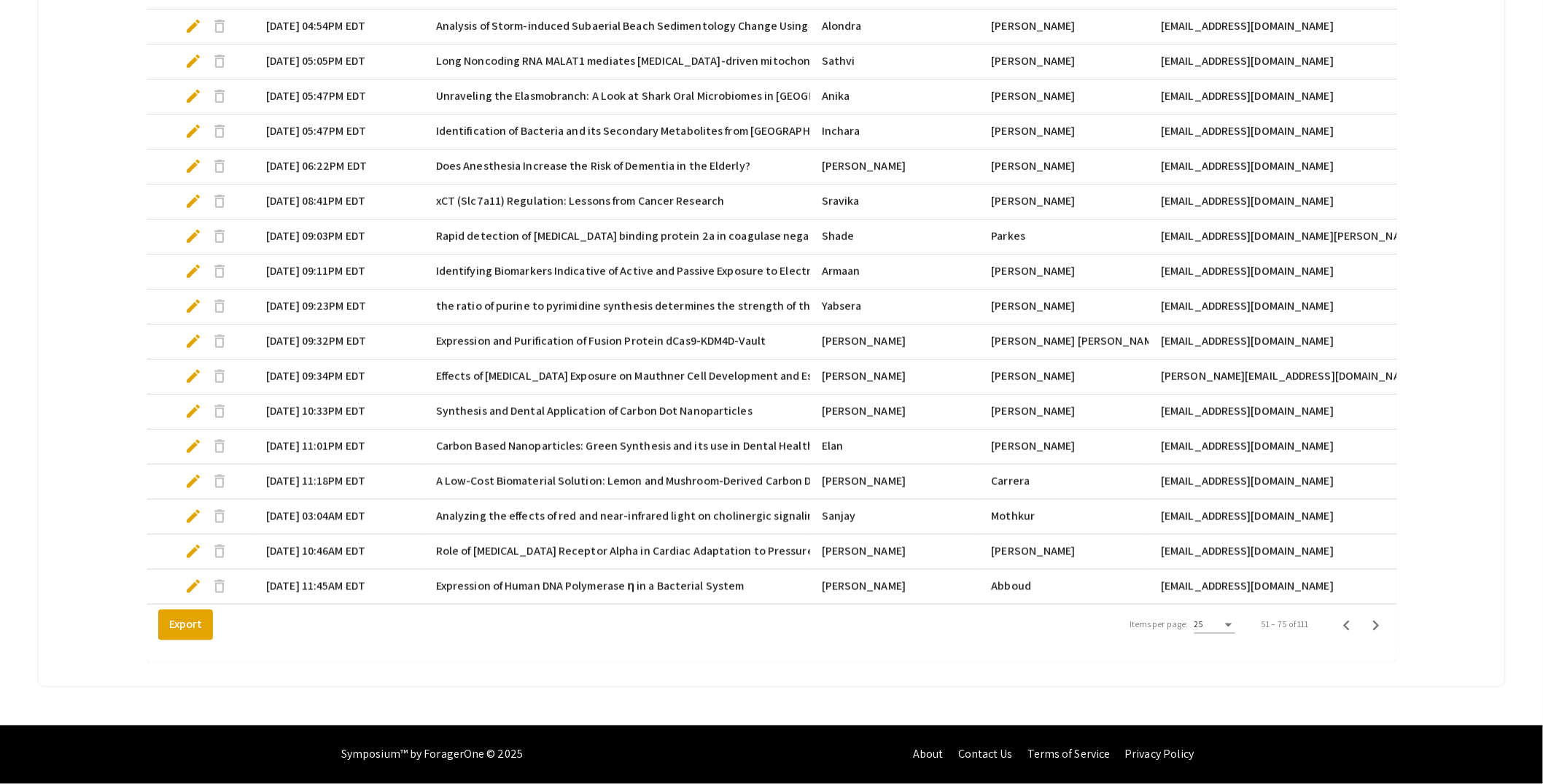
scroll to position [310, 0]
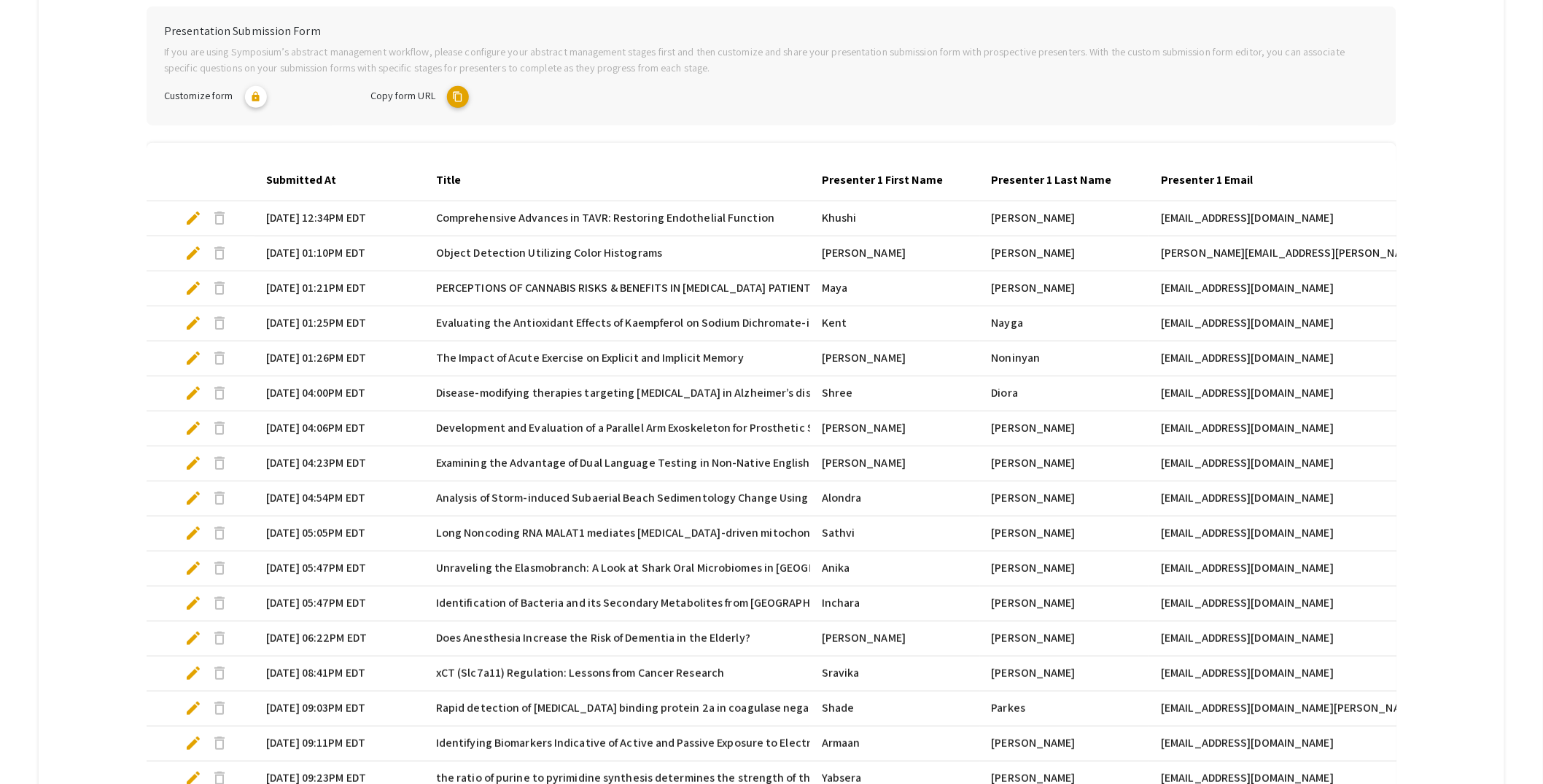
click at [196, 391] on span "edit" at bounding box center [193, 393] width 17 height 17
select select "custom"
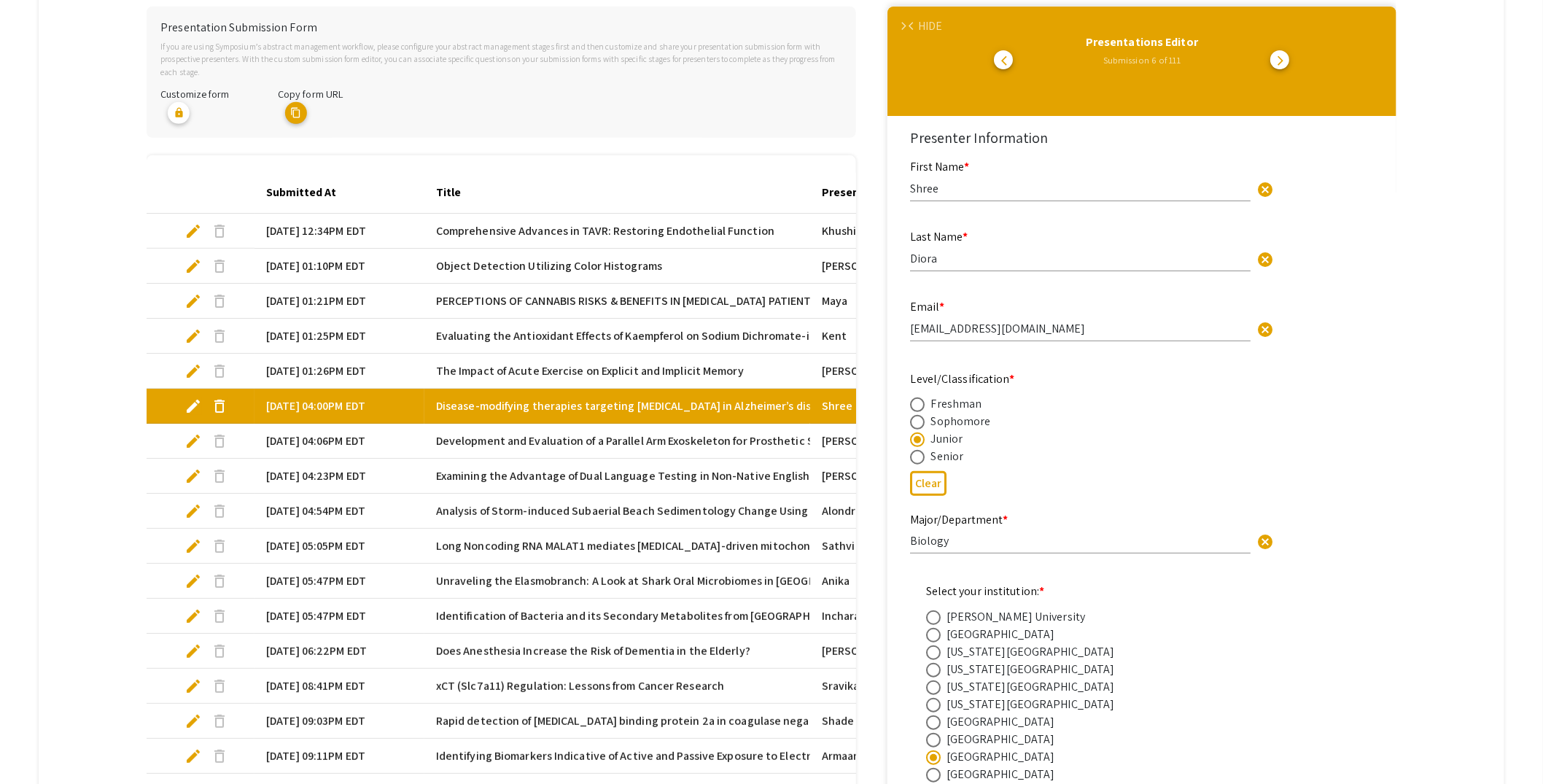
type input "0"
select select "custom"
type input "1"
select select "auto"
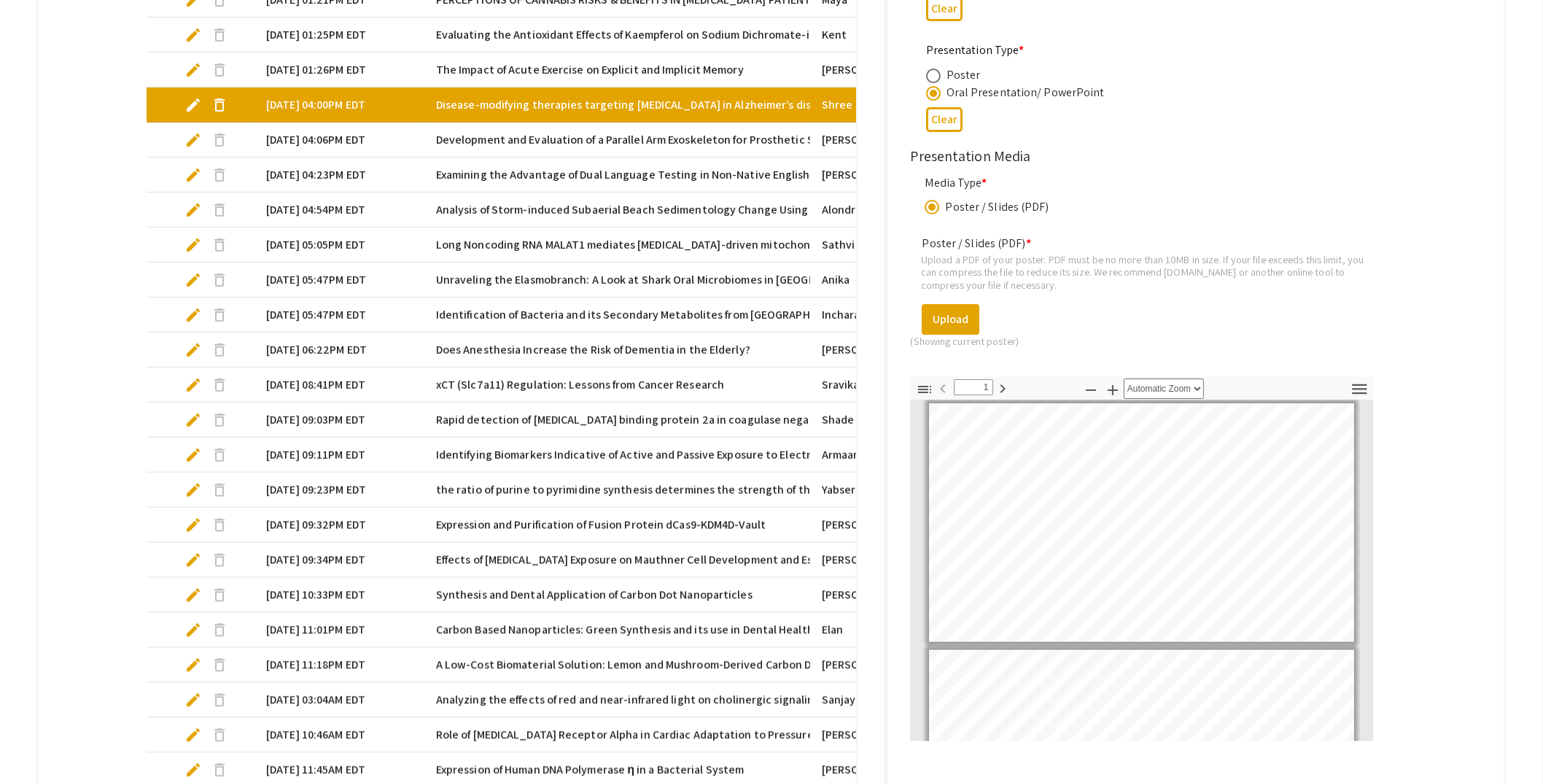
scroll to position [612, 0]
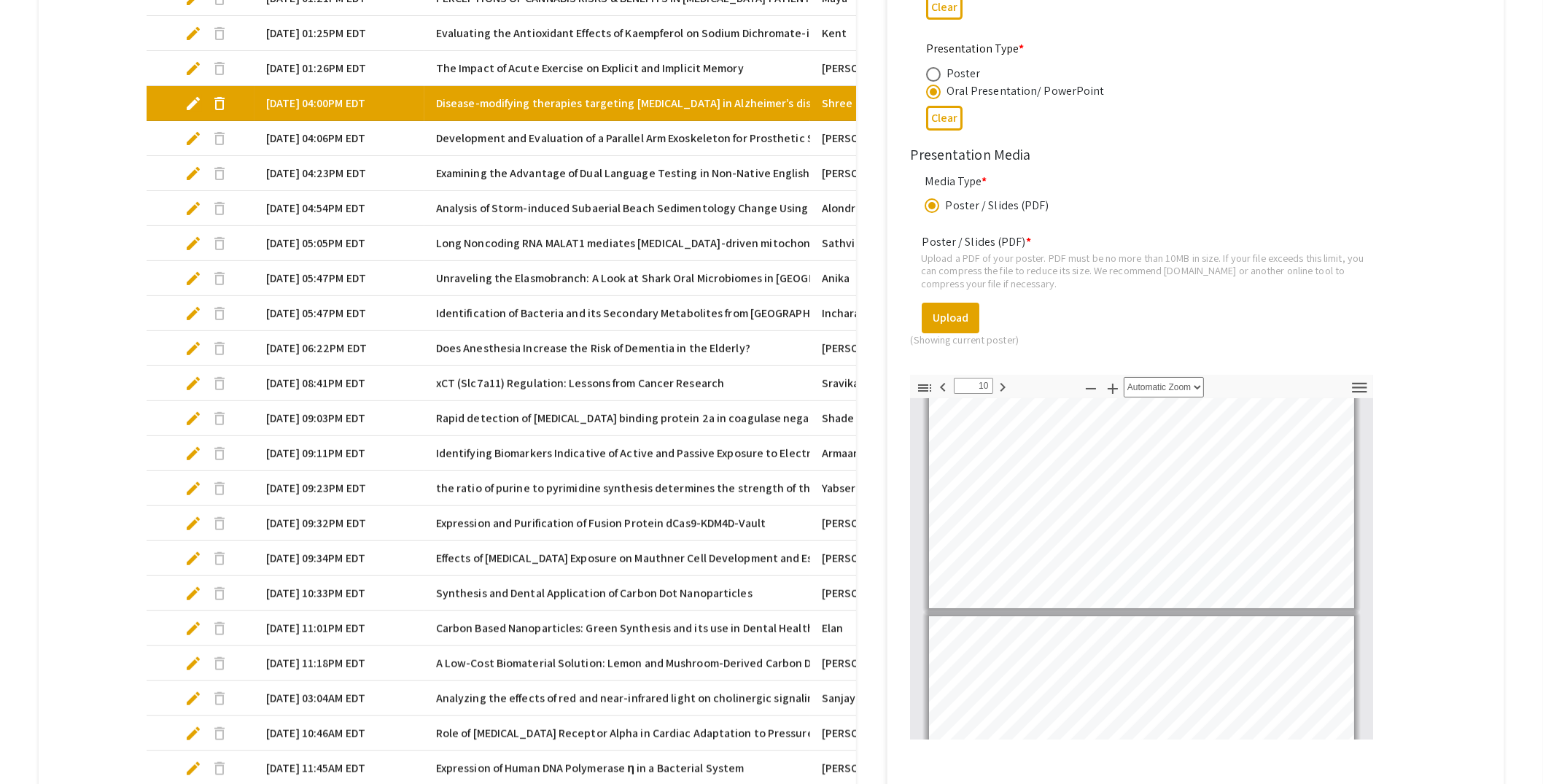
type input "11"
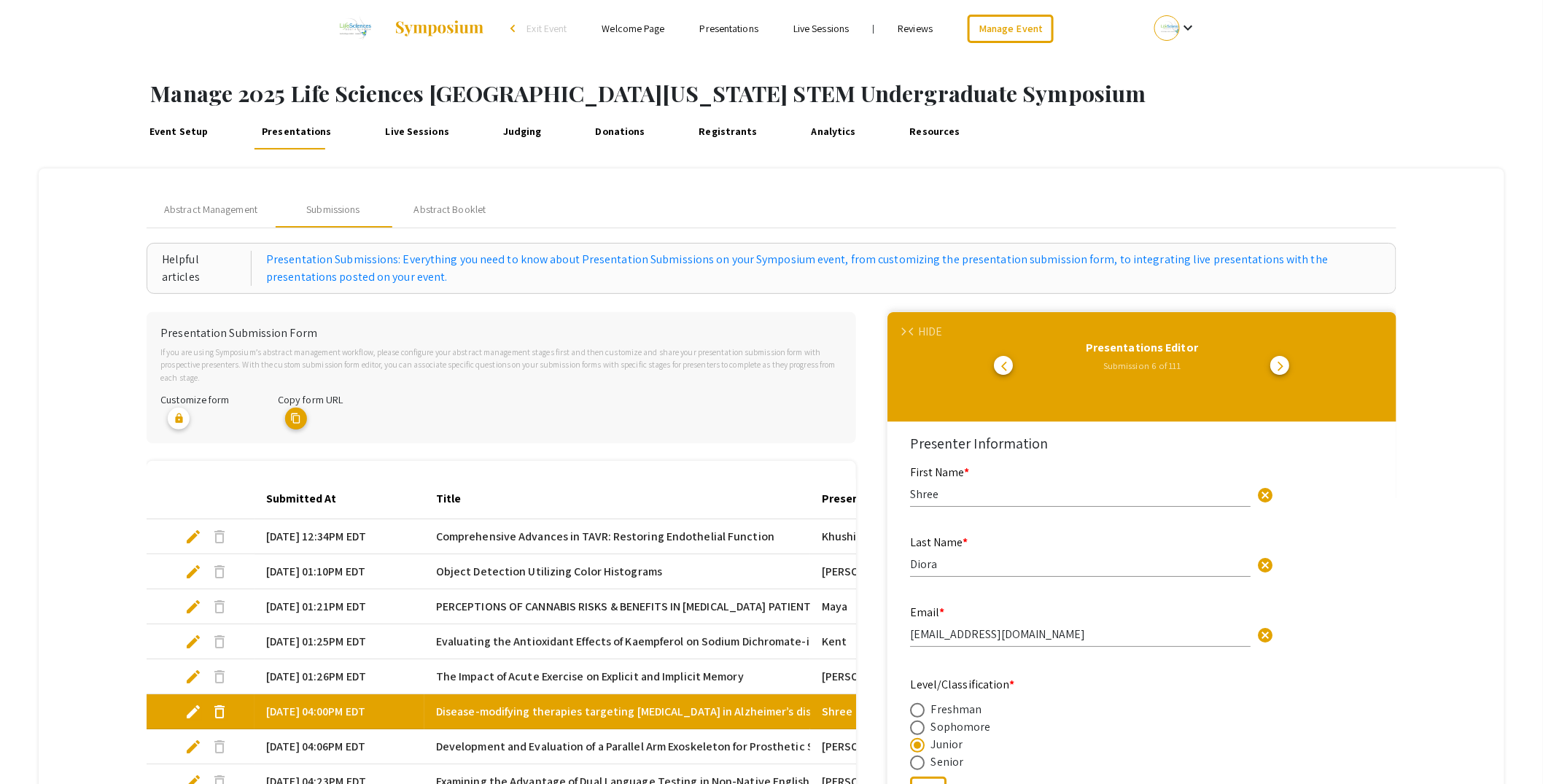
scroll to position [0, 0]
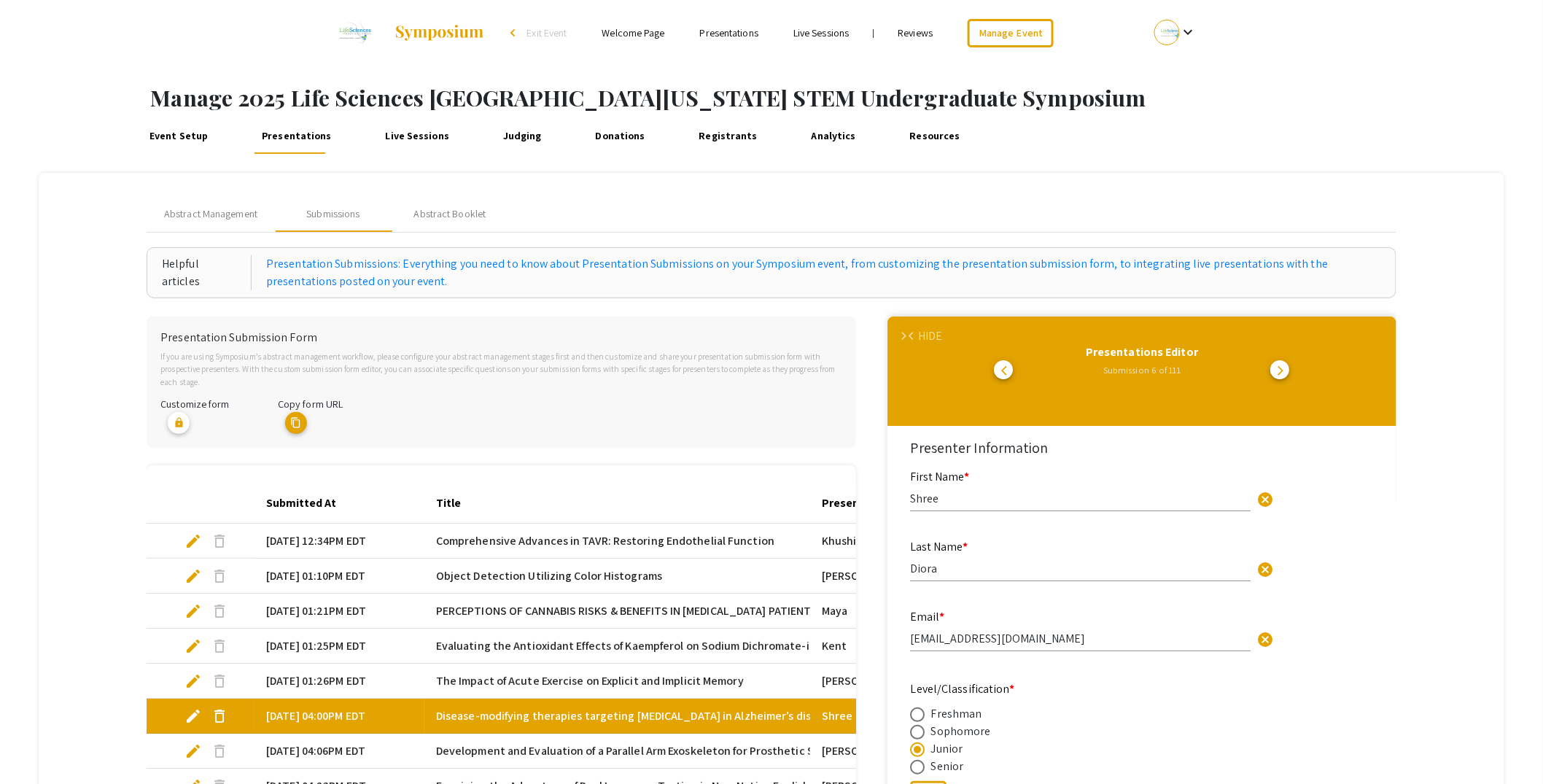
click at [919, 334] on span "arrow_back_ios" at bounding box center [913, 337] width 9 height 9
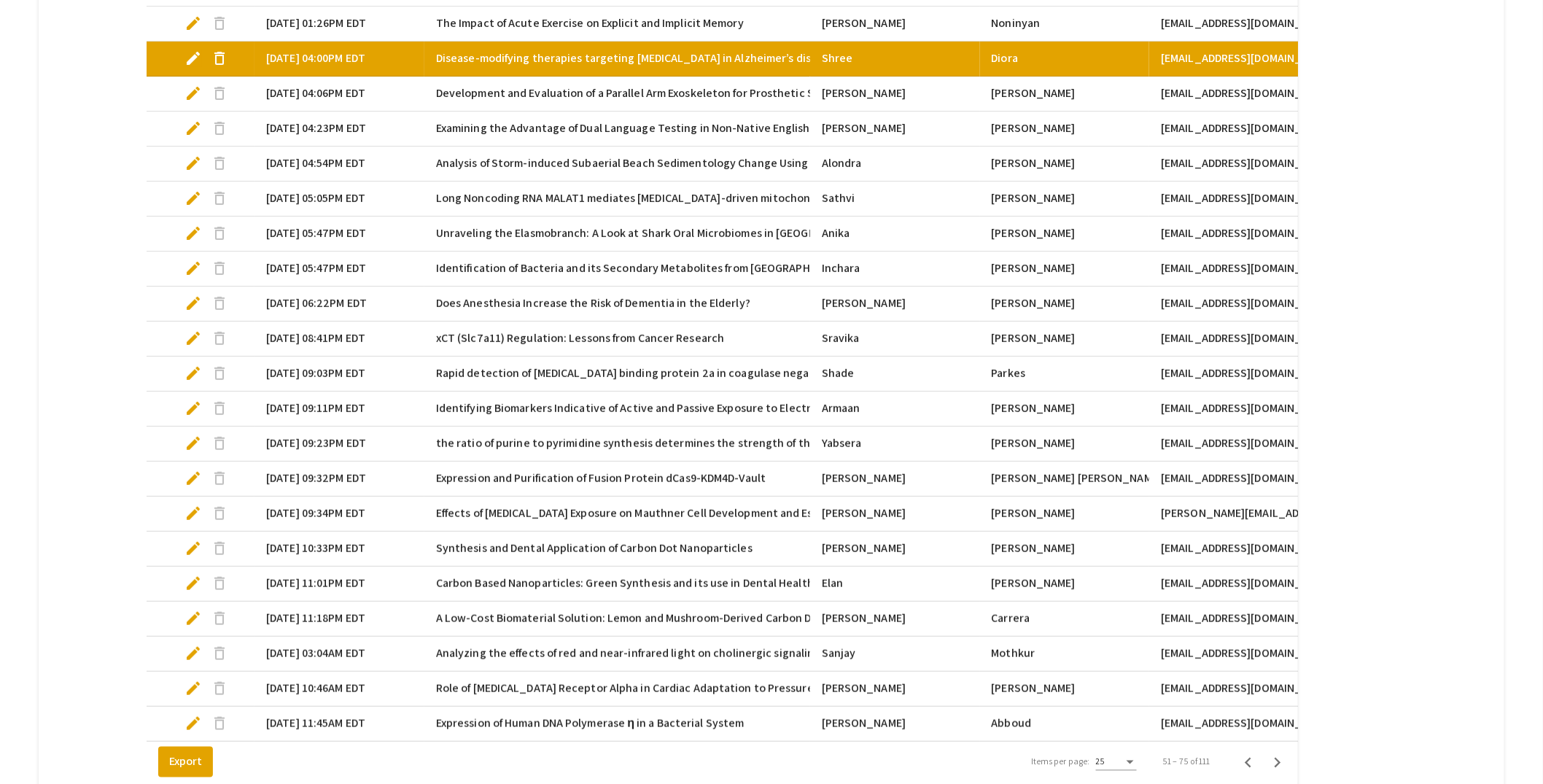
scroll to position [792, 0]
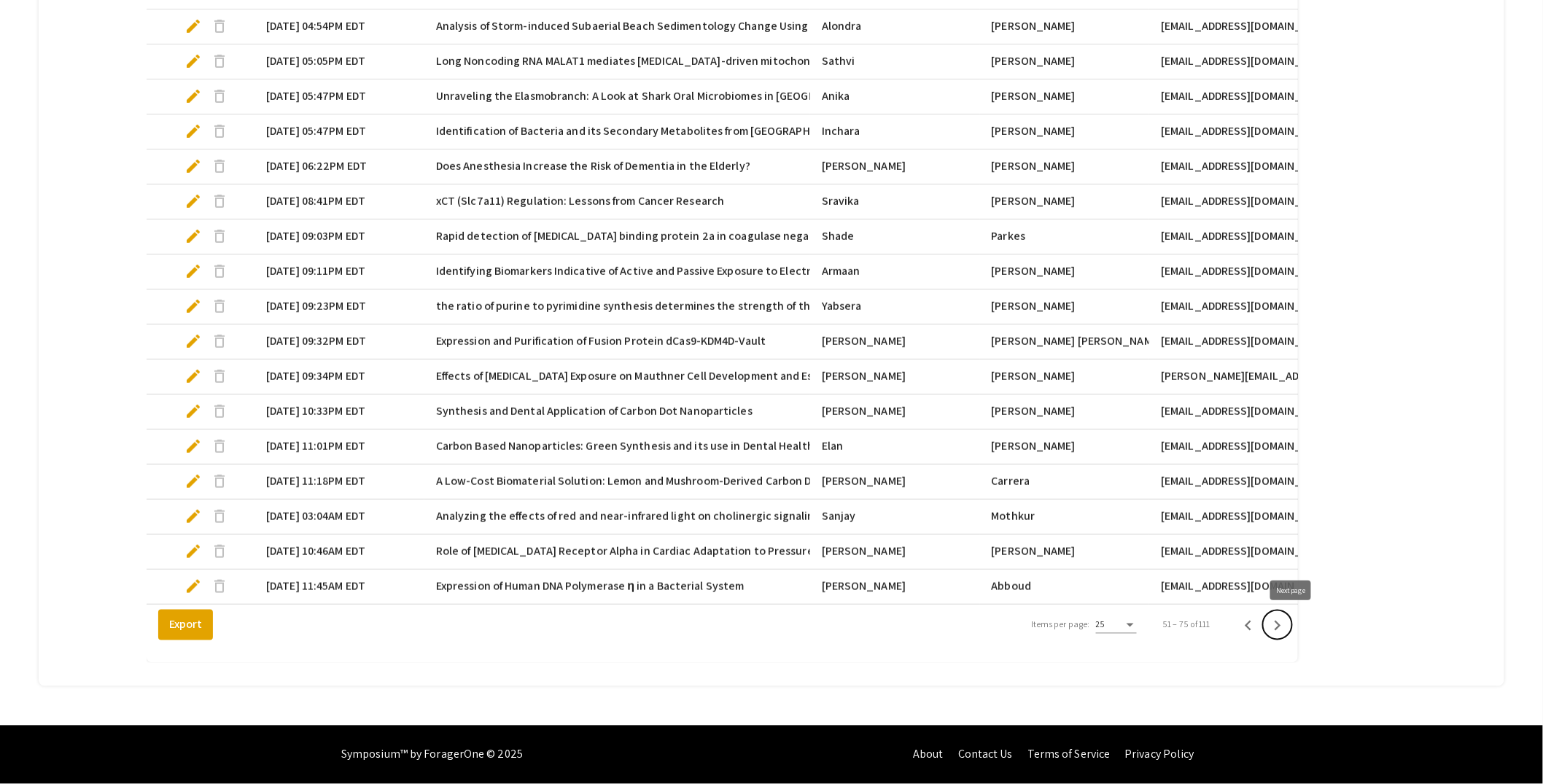
click at [1288, 628] on icon "Next page" at bounding box center [1277, 625] width 21 height 21
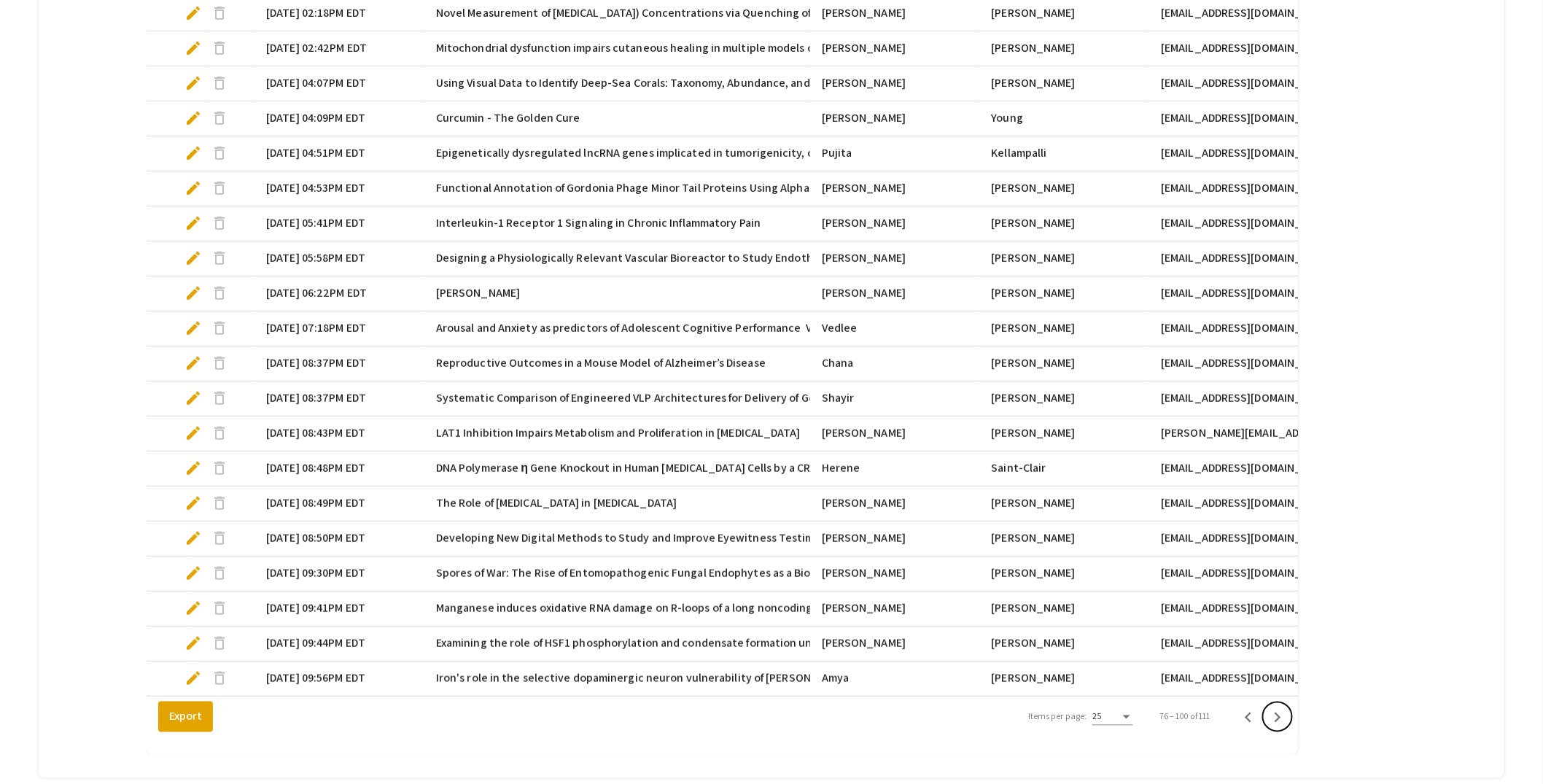
scroll to position [693, 0]
click at [190, 675] on span "edit" at bounding box center [193, 675] width 17 height 17
select select "custom"
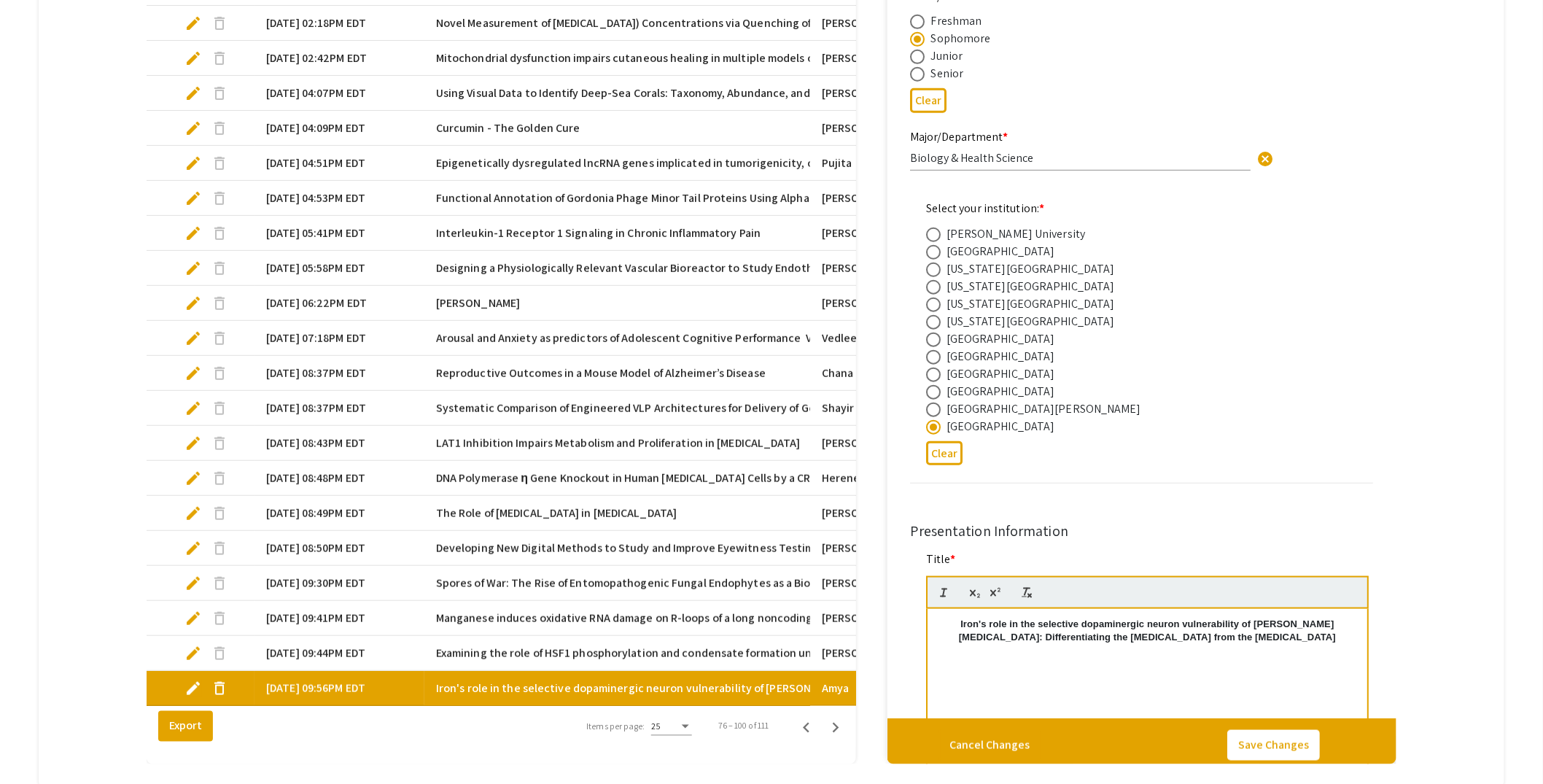
type input "0"
select select "custom"
type input "1"
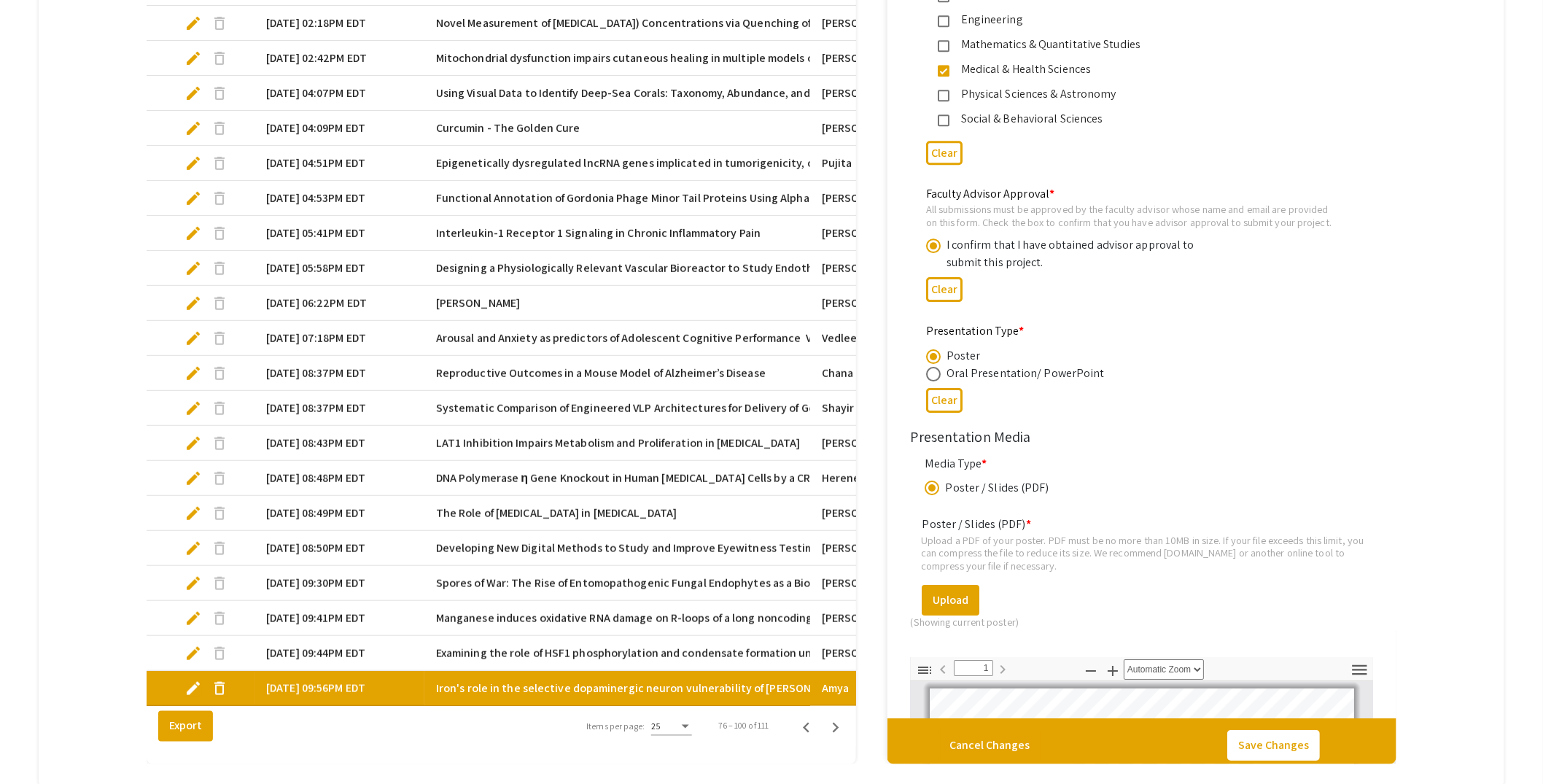
scroll to position [1765, 0]
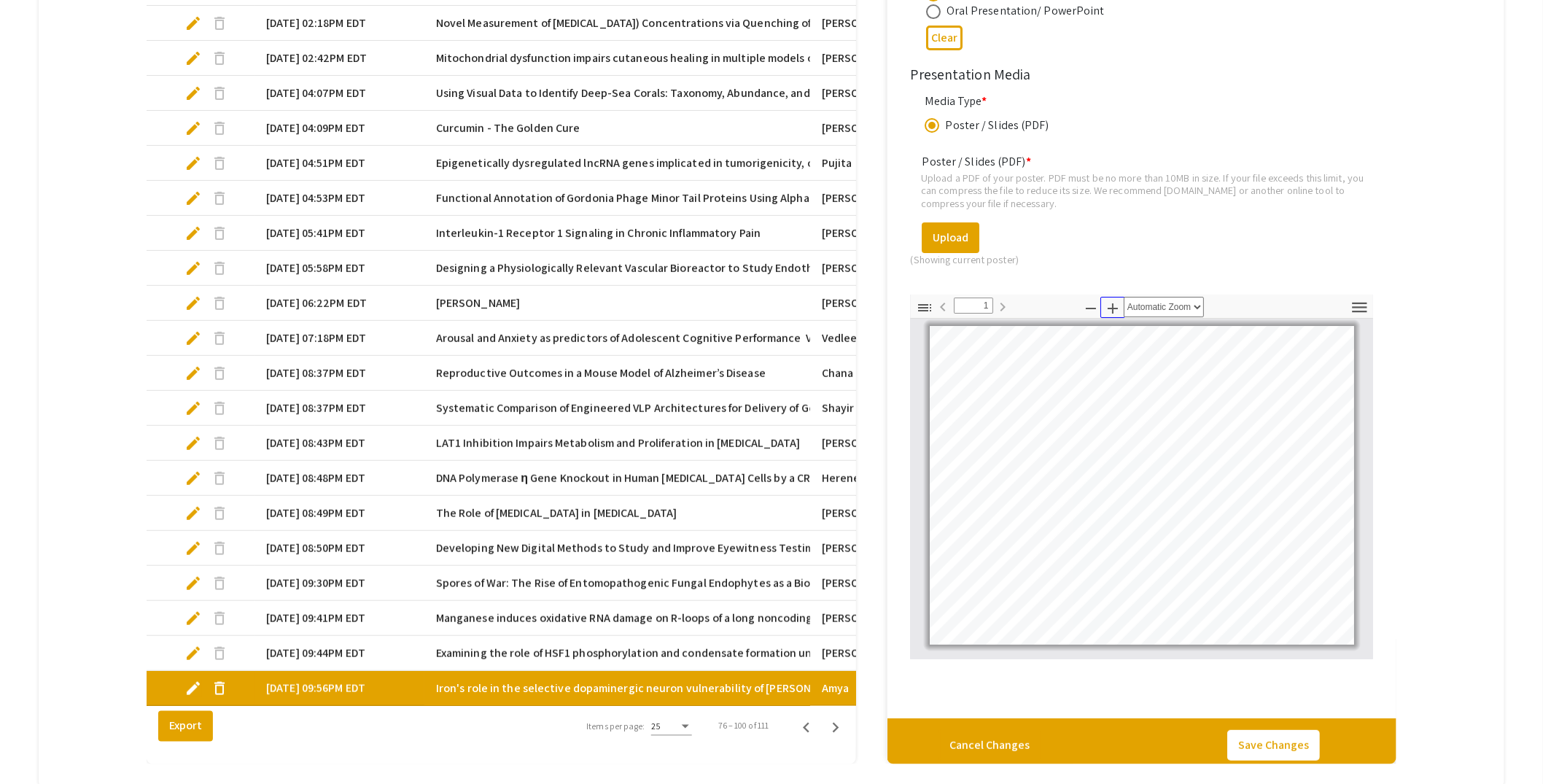
click at [1116, 303] on icon "button" at bounding box center [1112, 308] width 10 height 10
select select "custom"
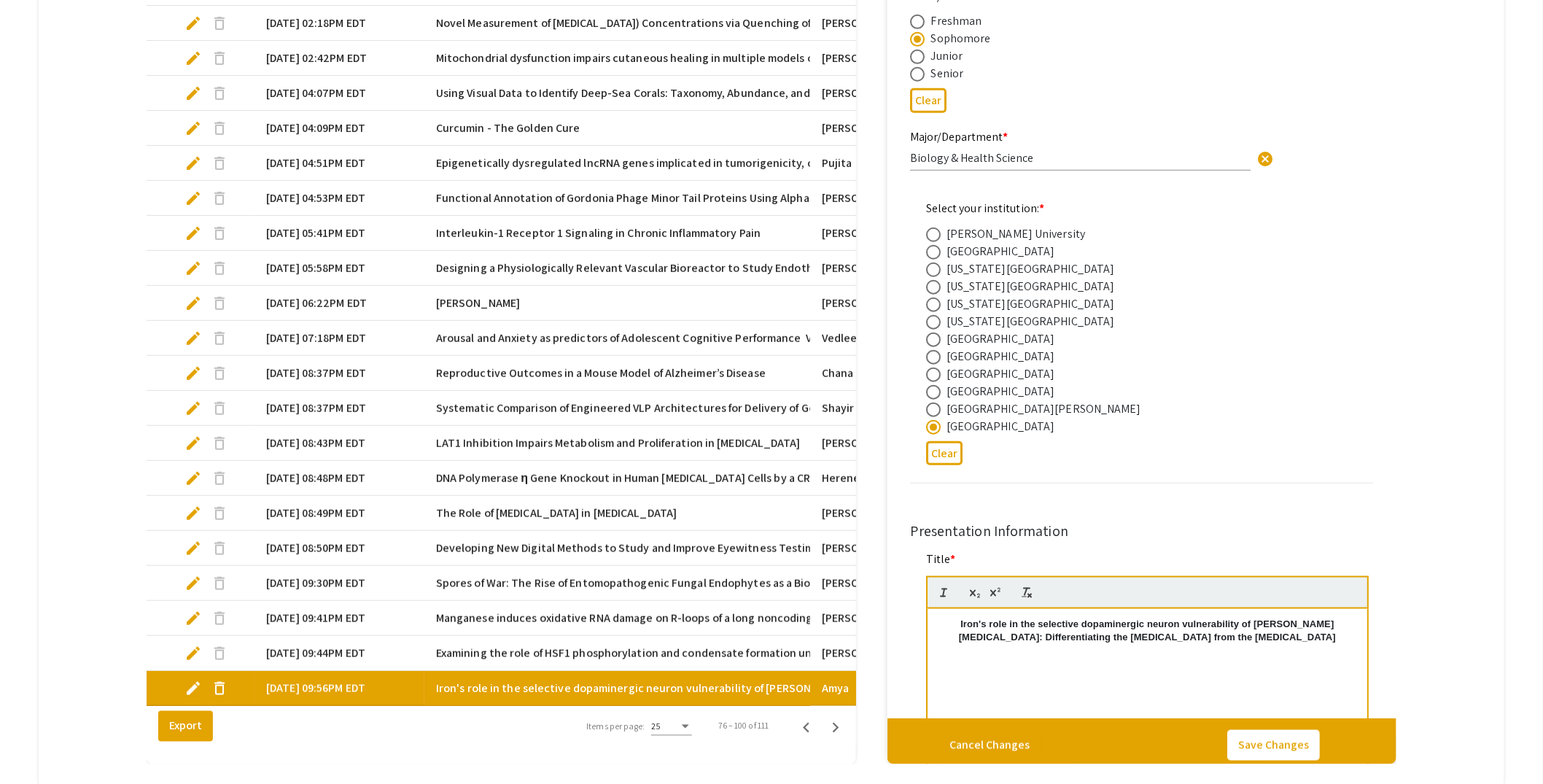
scroll to position [0, 0]
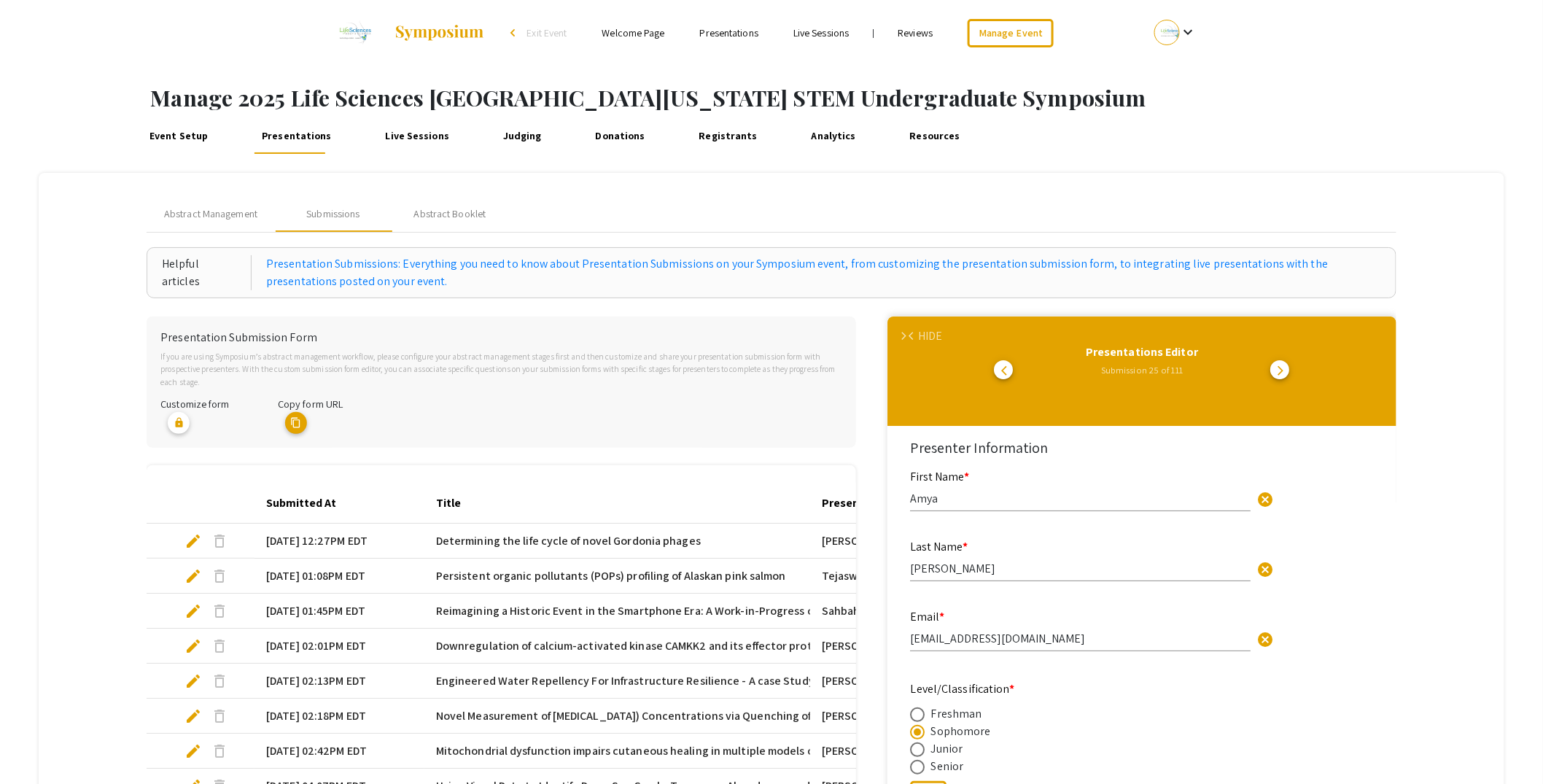
click at [919, 337] on span "arrow_back_ios" at bounding box center [913, 337] width 9 height 9
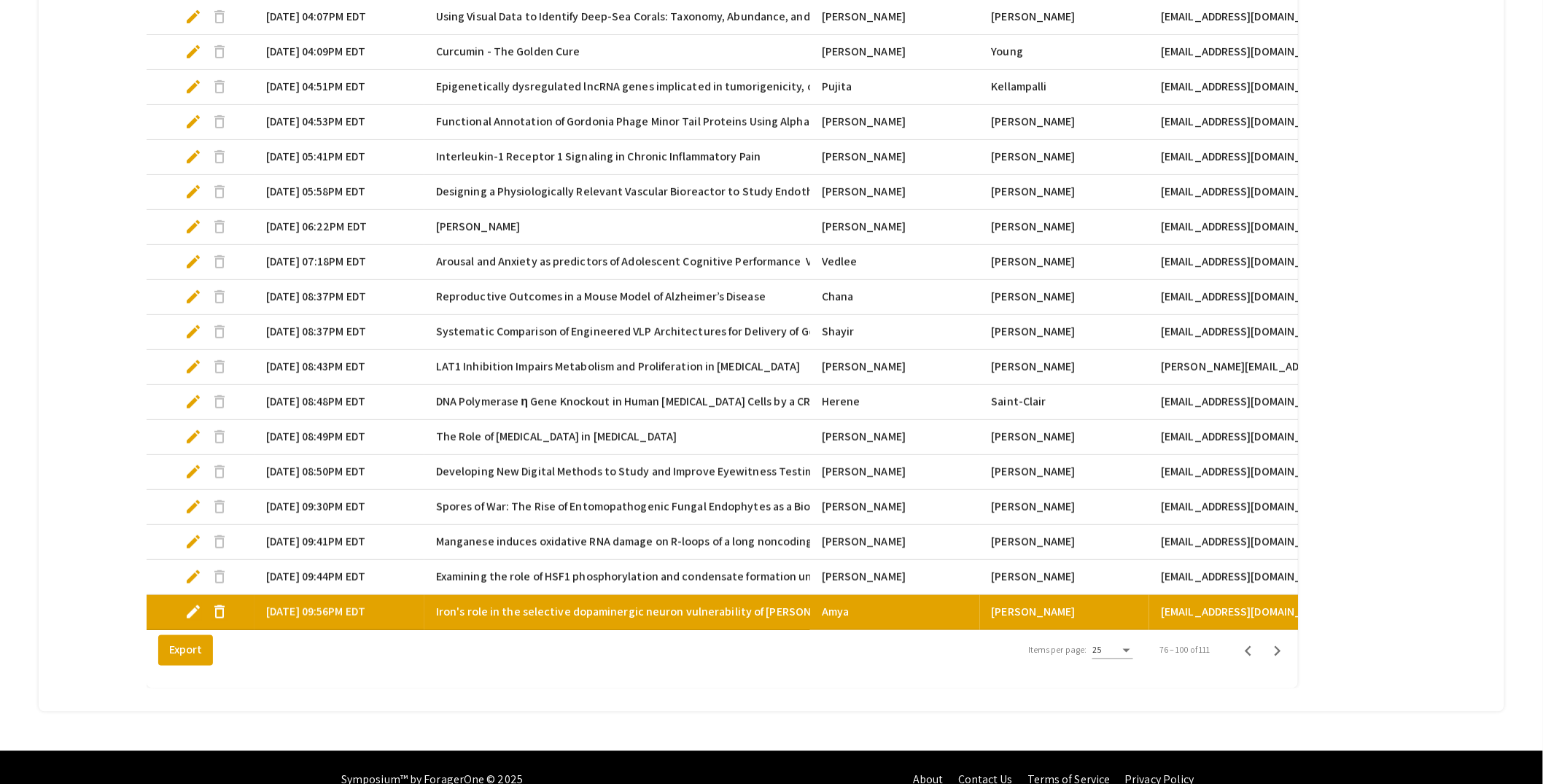
scroll to position [760, 0]
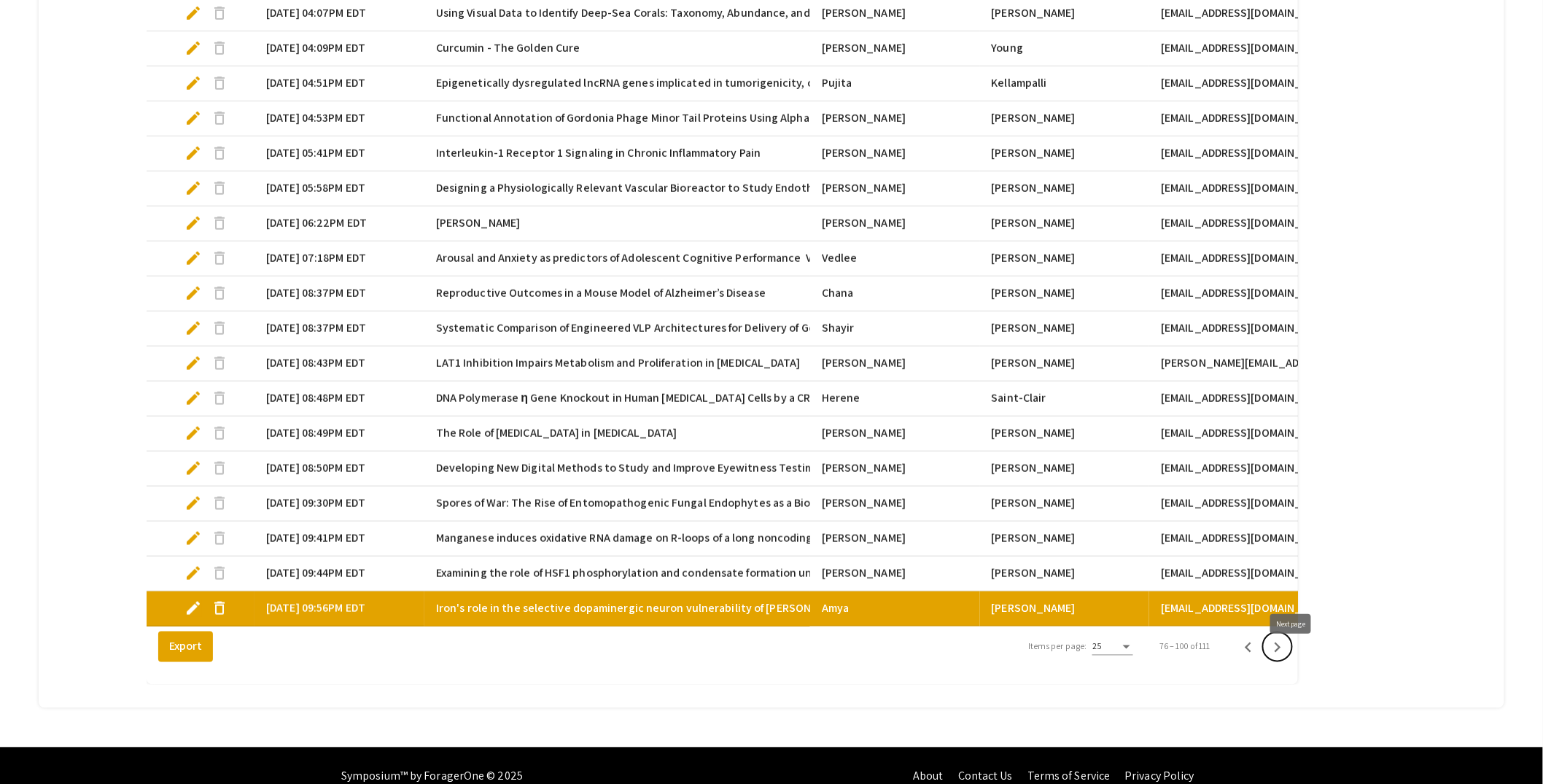
click at [1288, 658] on icon "Next page" at bounding box center [1277, 647] width 21 height 21
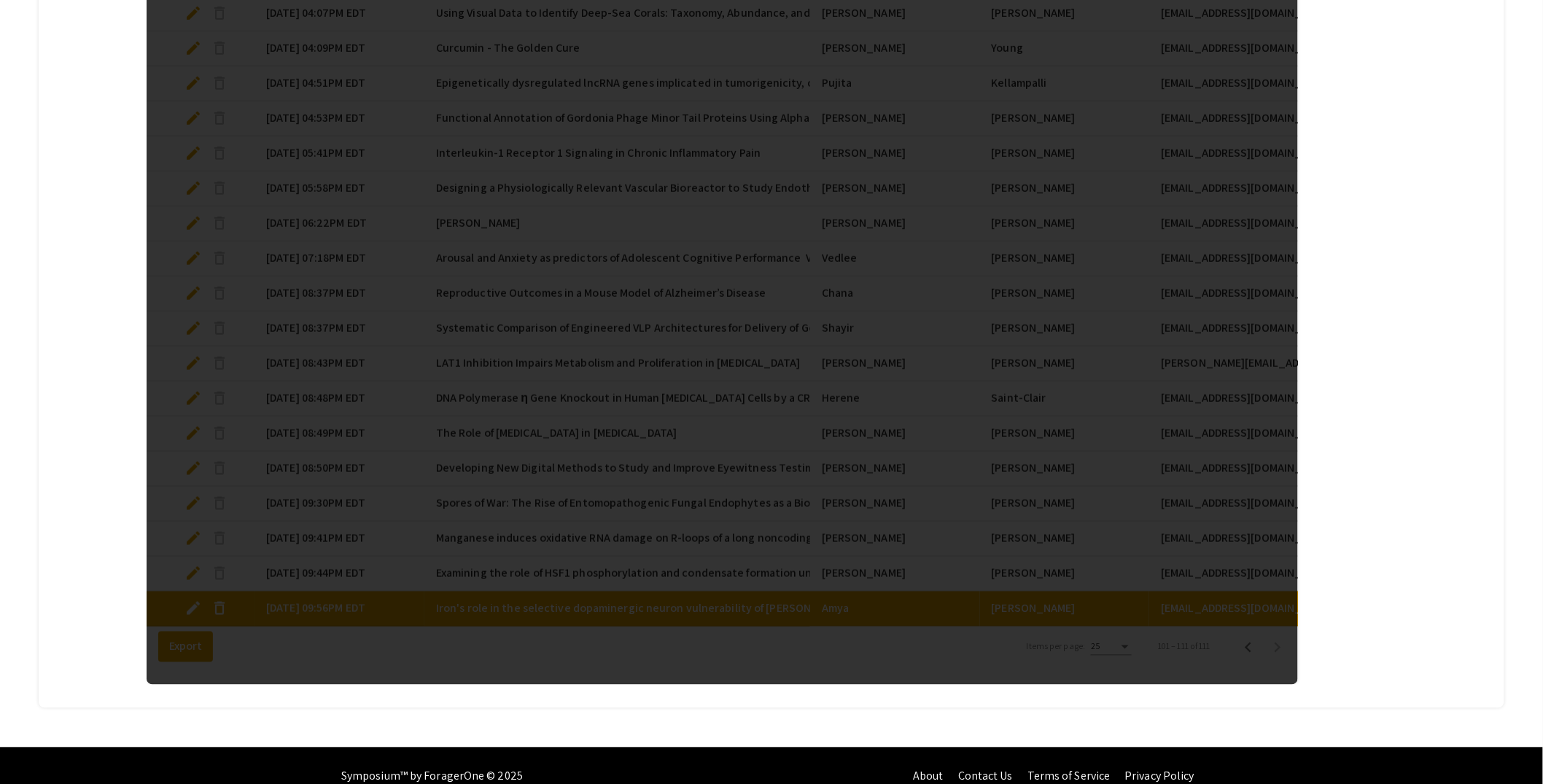
scroll to position [302, 0]
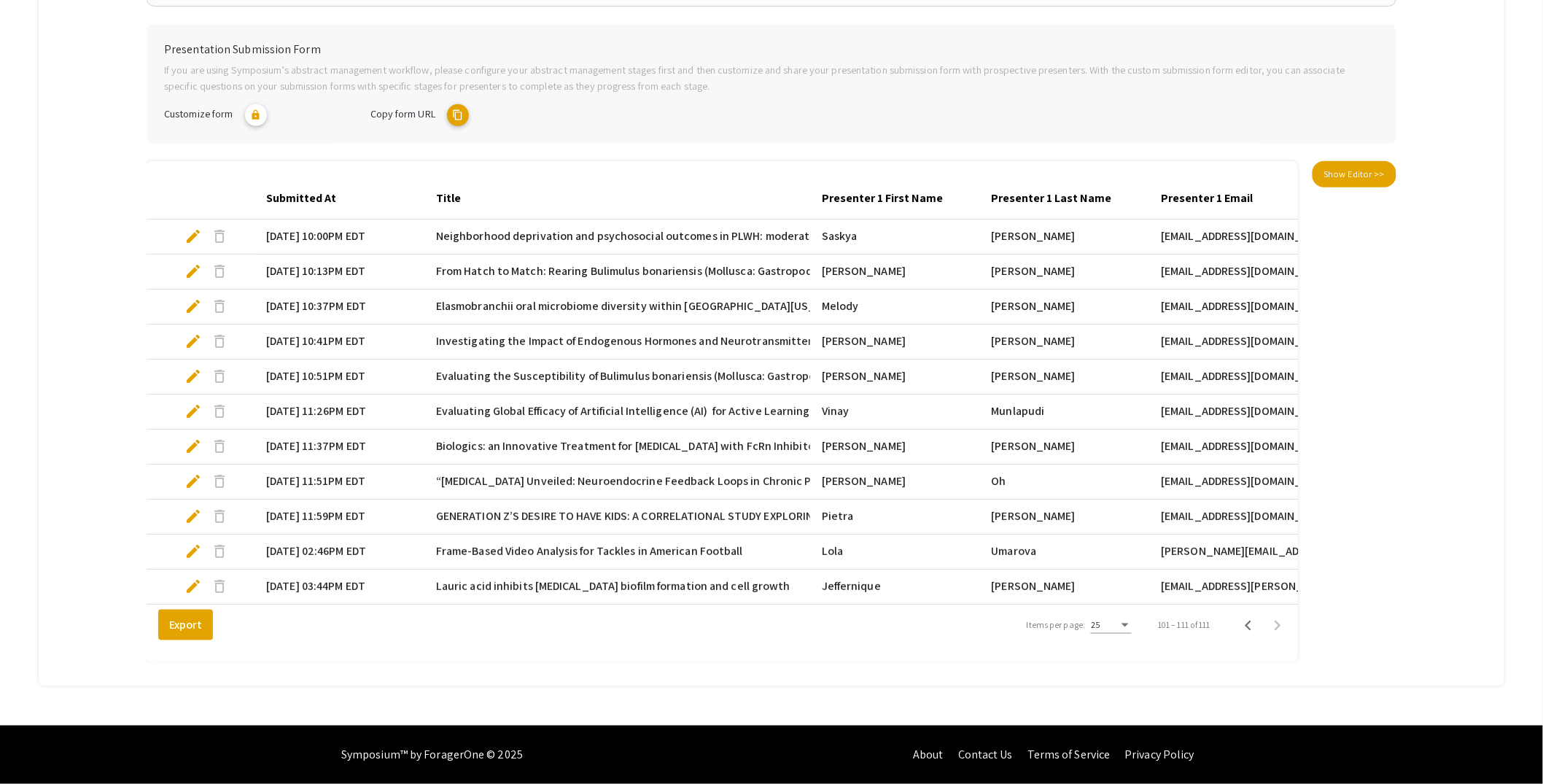
click at [193, 473] on span "edit" at bounding box center [193, 481] width 17 height 17
select select "custom"
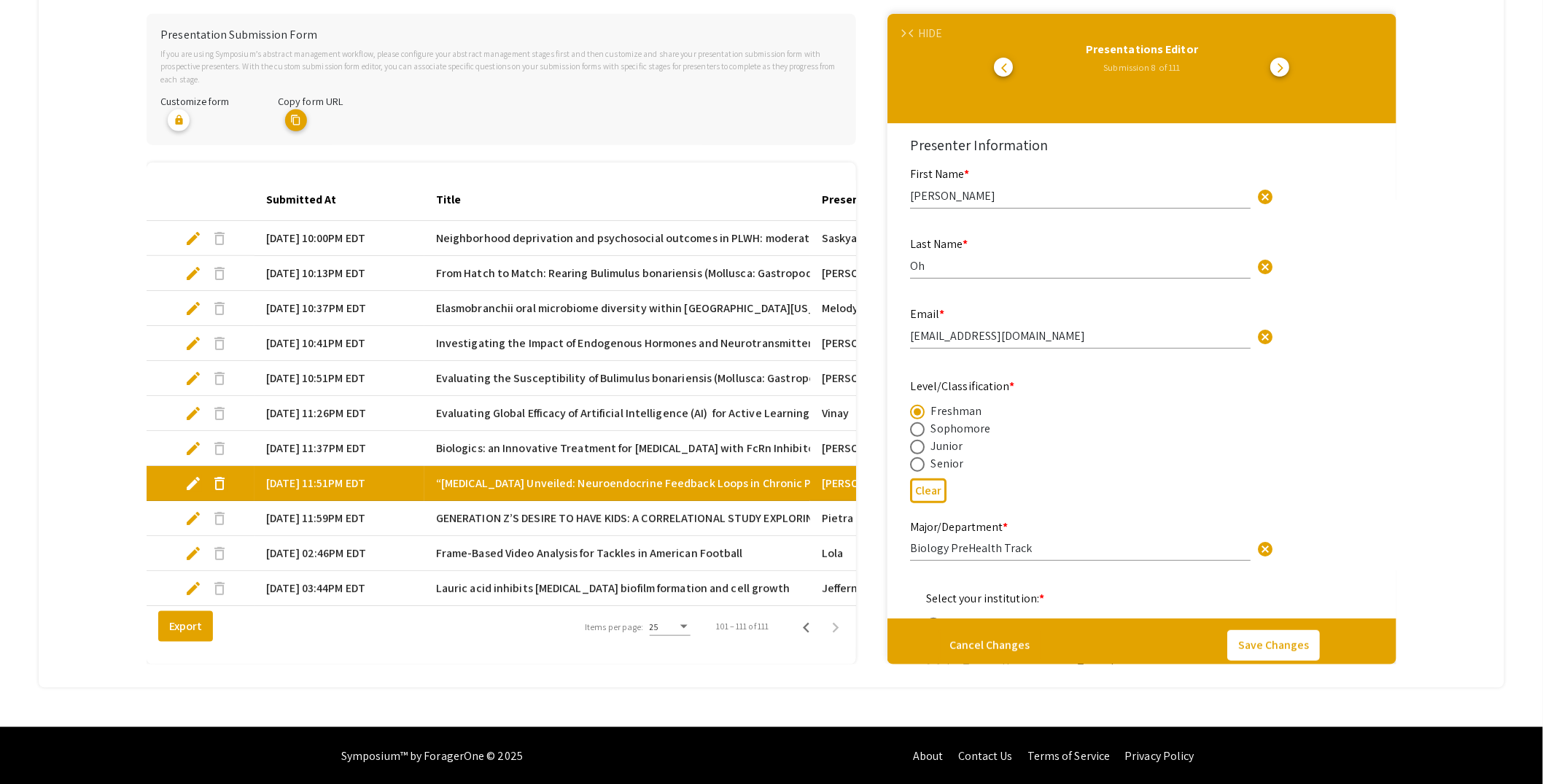
scroll to position [316, 0]
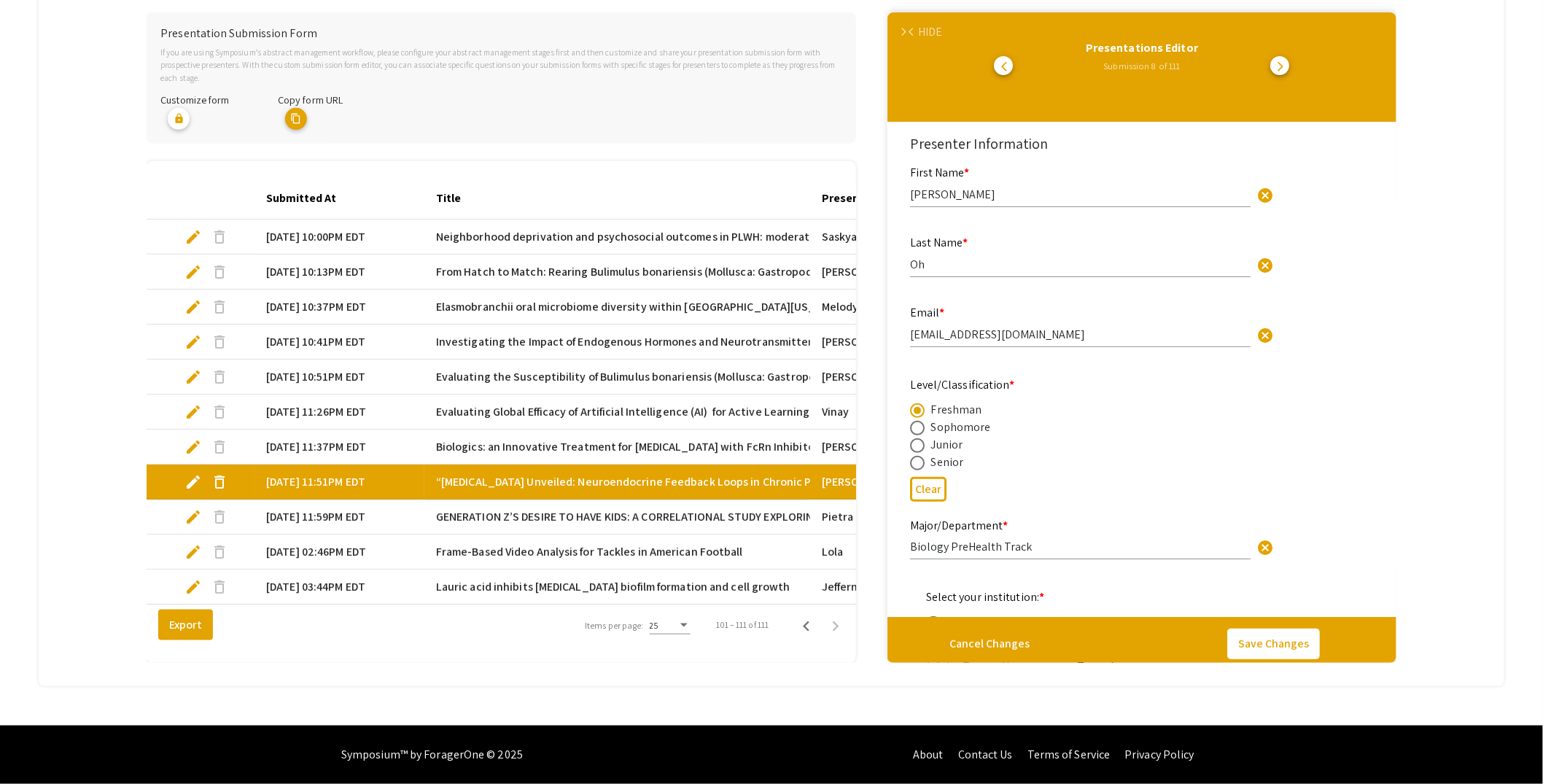
type input "0"
select select "custom"
type input "1"
select select "auto"
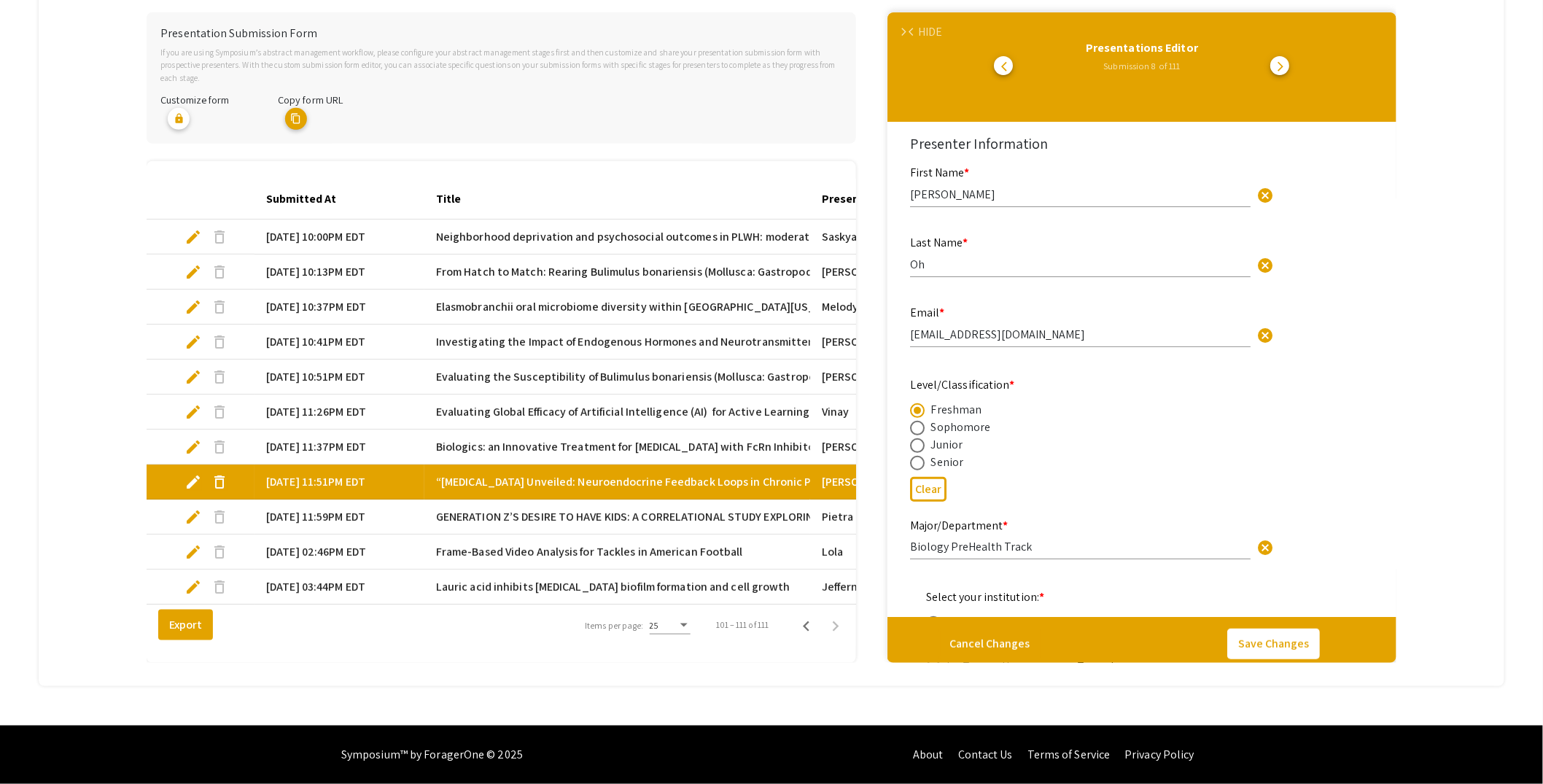
click at [925, 24] on div "HIDE" at bounding box center [931, 32] width 24 height 17
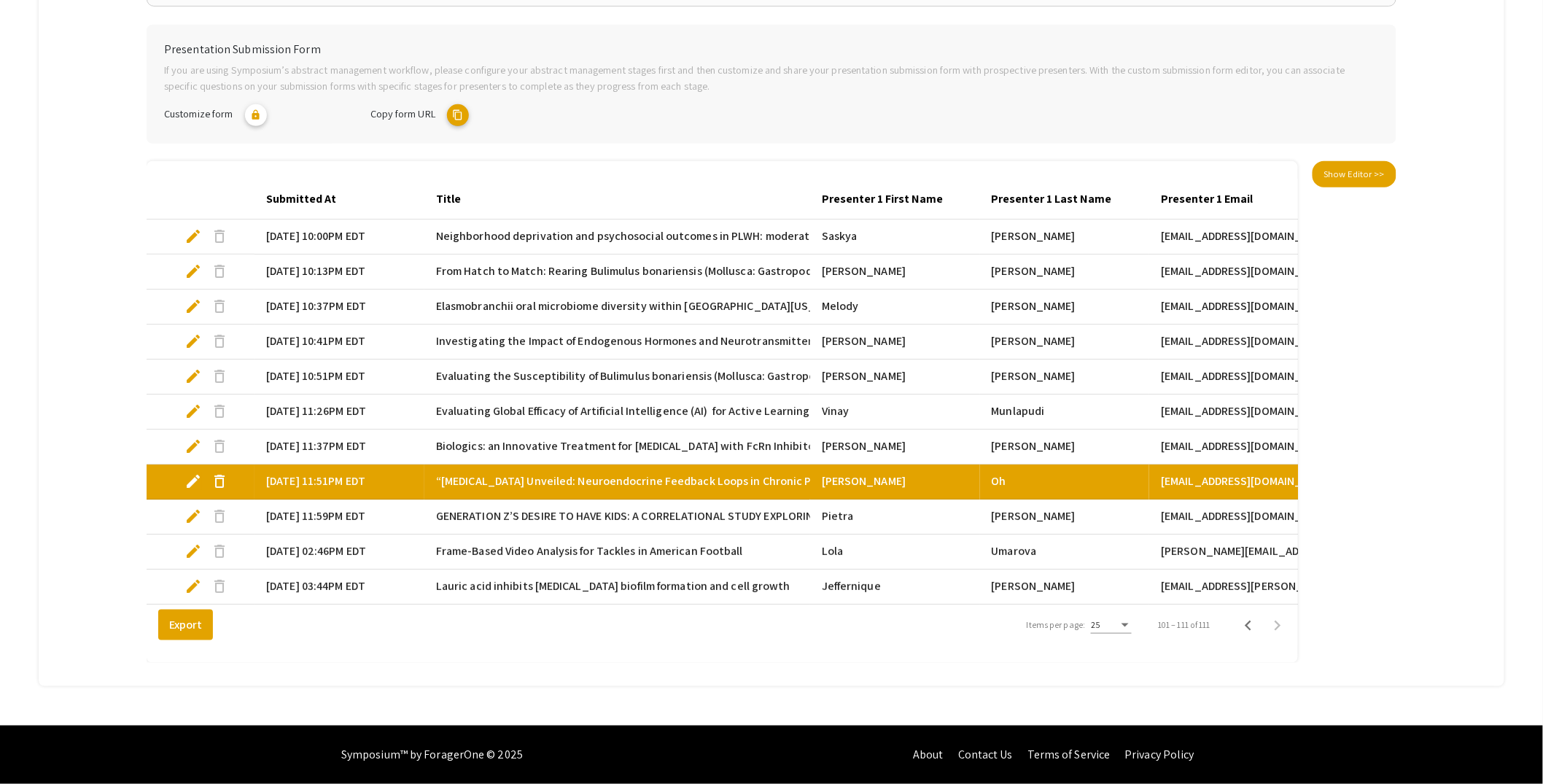
scroll to position [302, 0]
click at [186, 507] on span "edit" at bounding box center [193, 516] width 17 height 17
select select "custom"
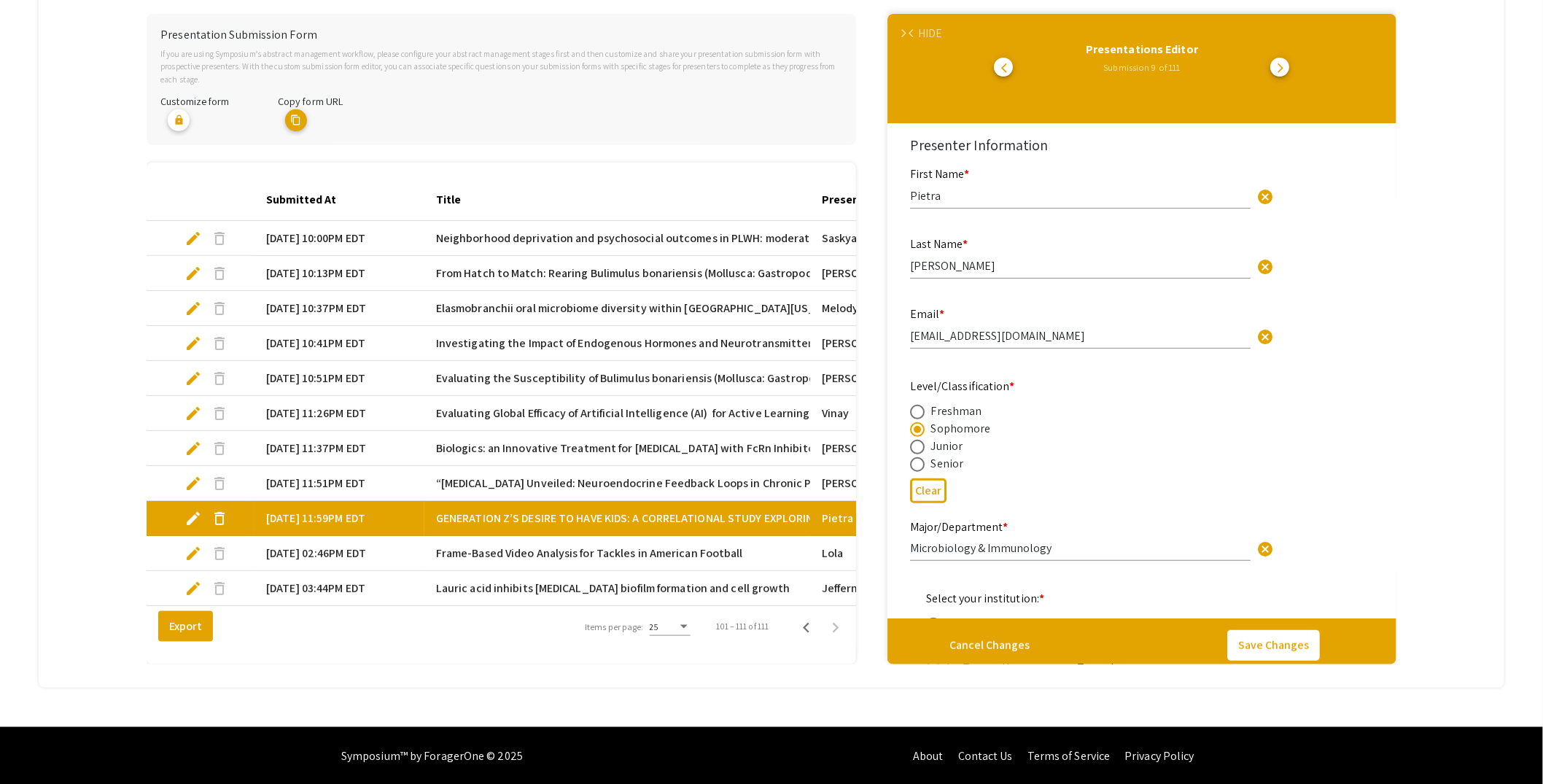
scroll to position [316, 0]
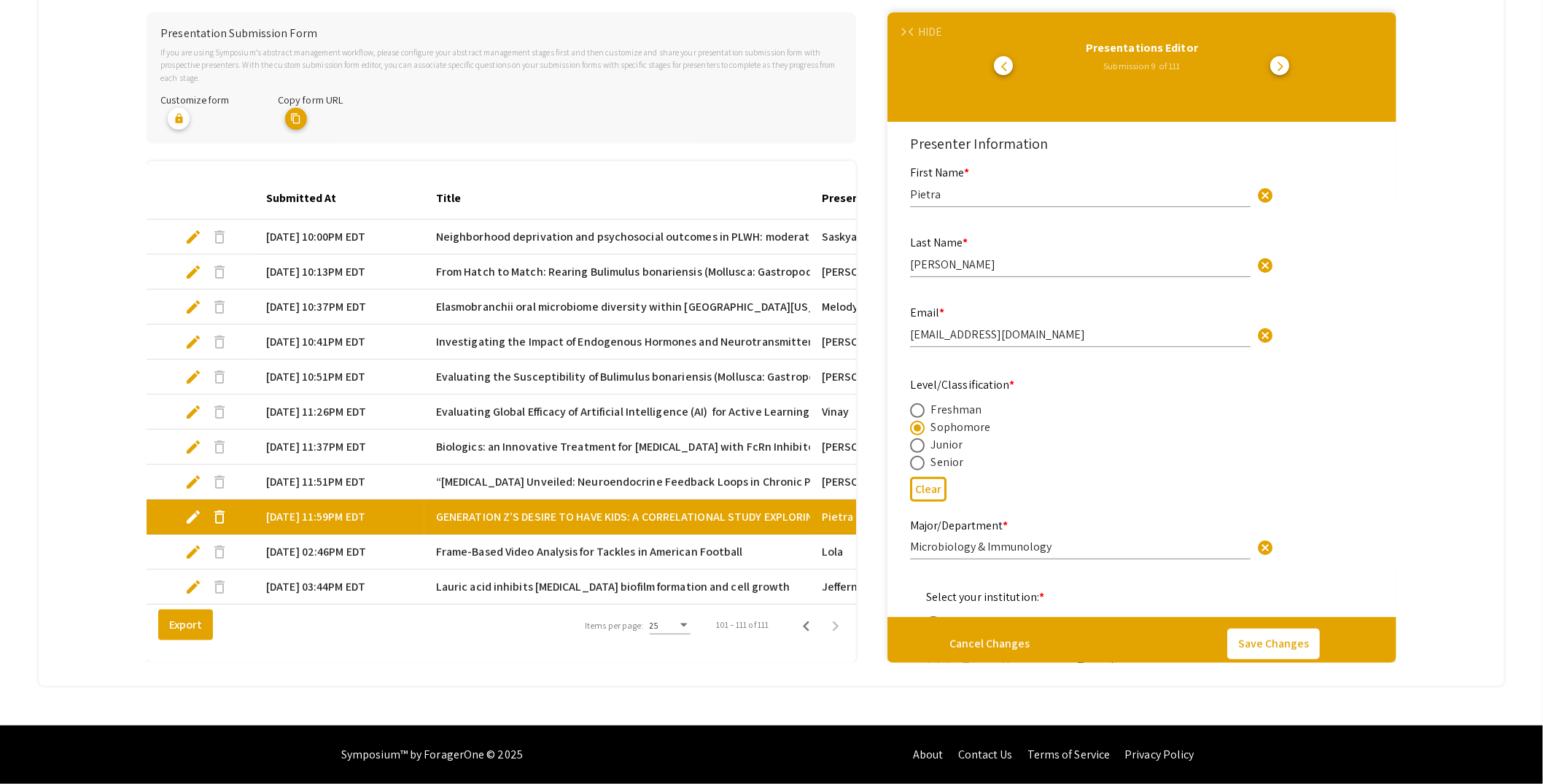
type input "0"
select select "custom"
type input "1"
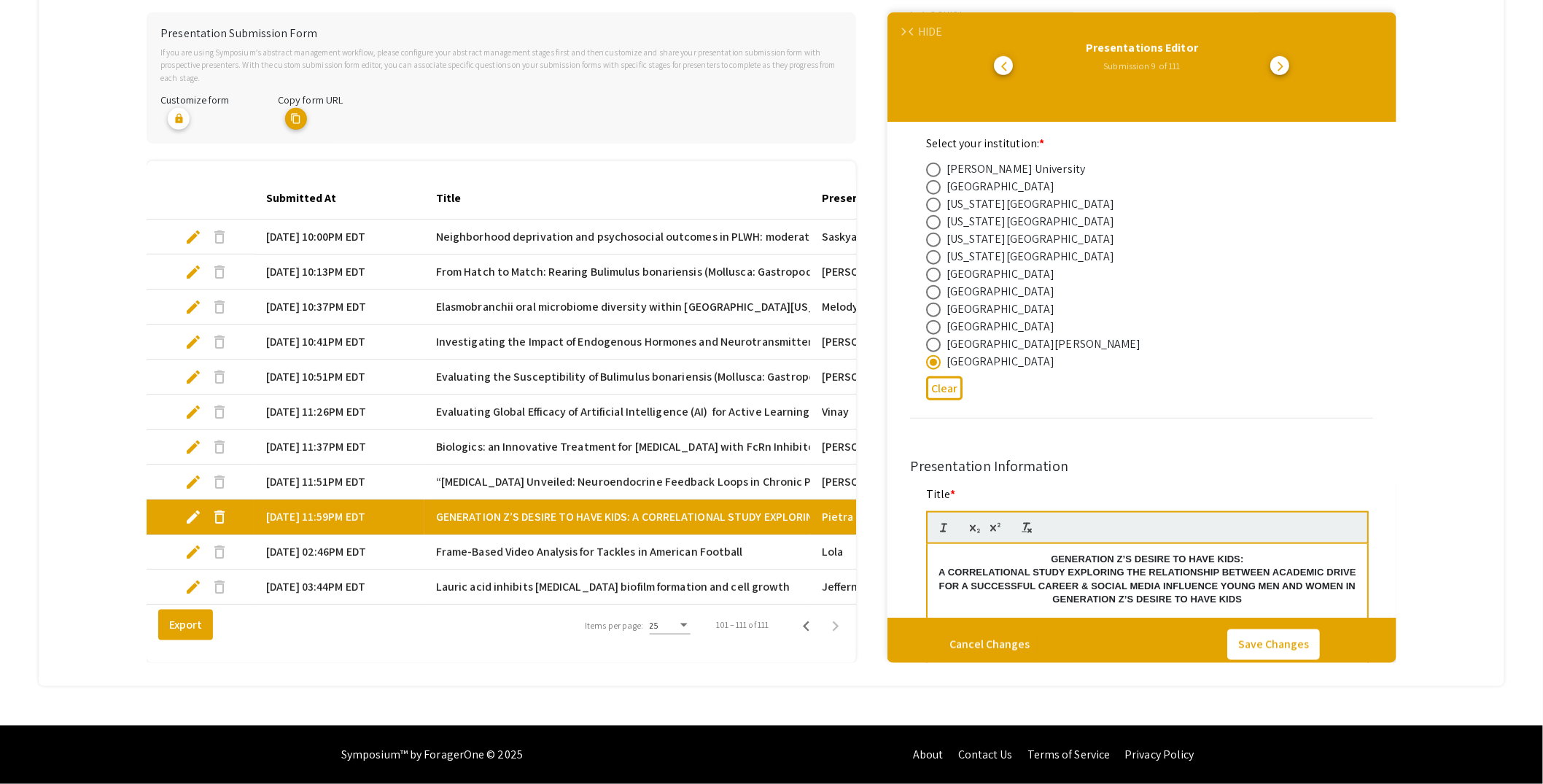
select select "auto"
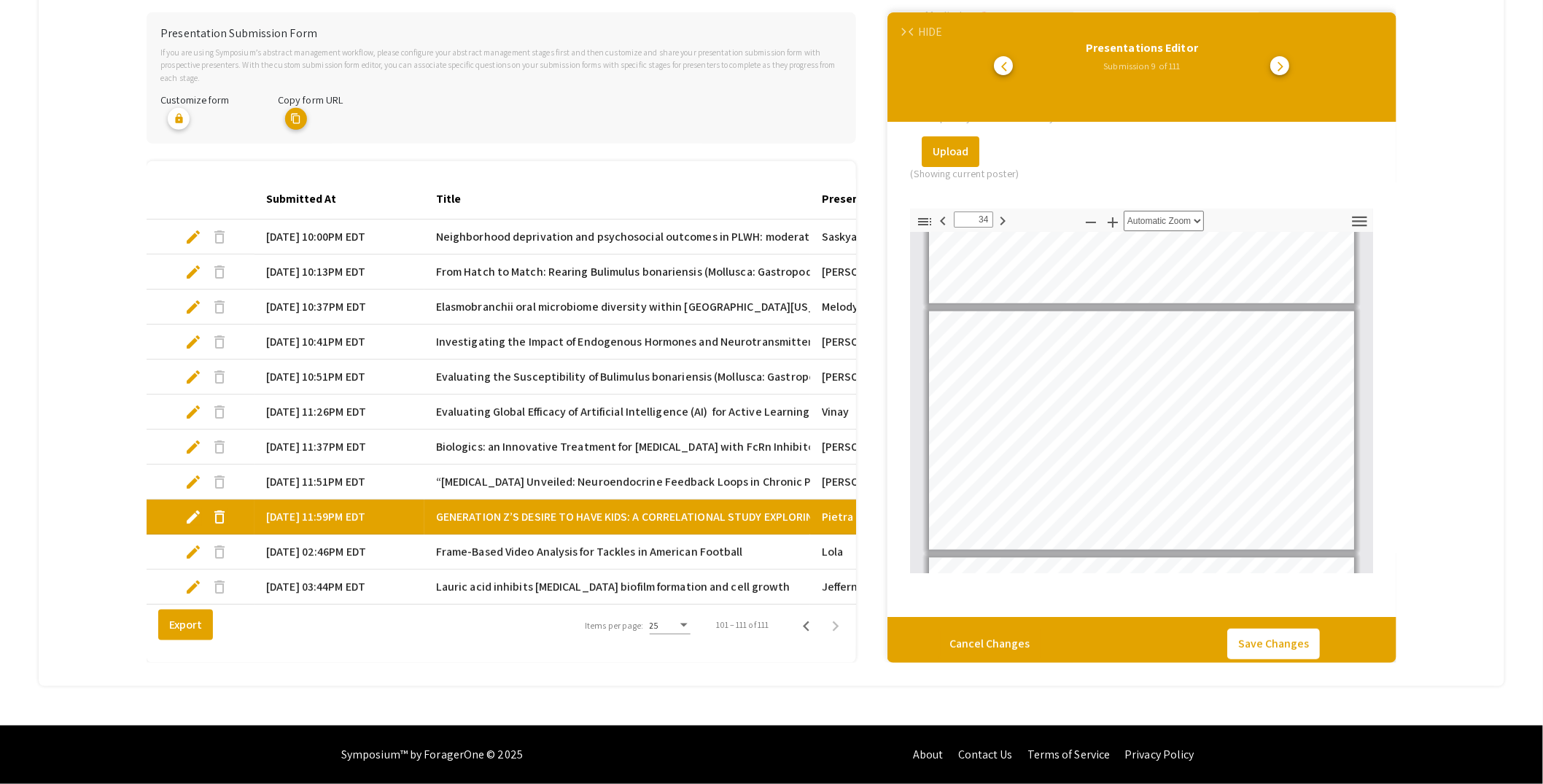
scroll to position [8040, 0]
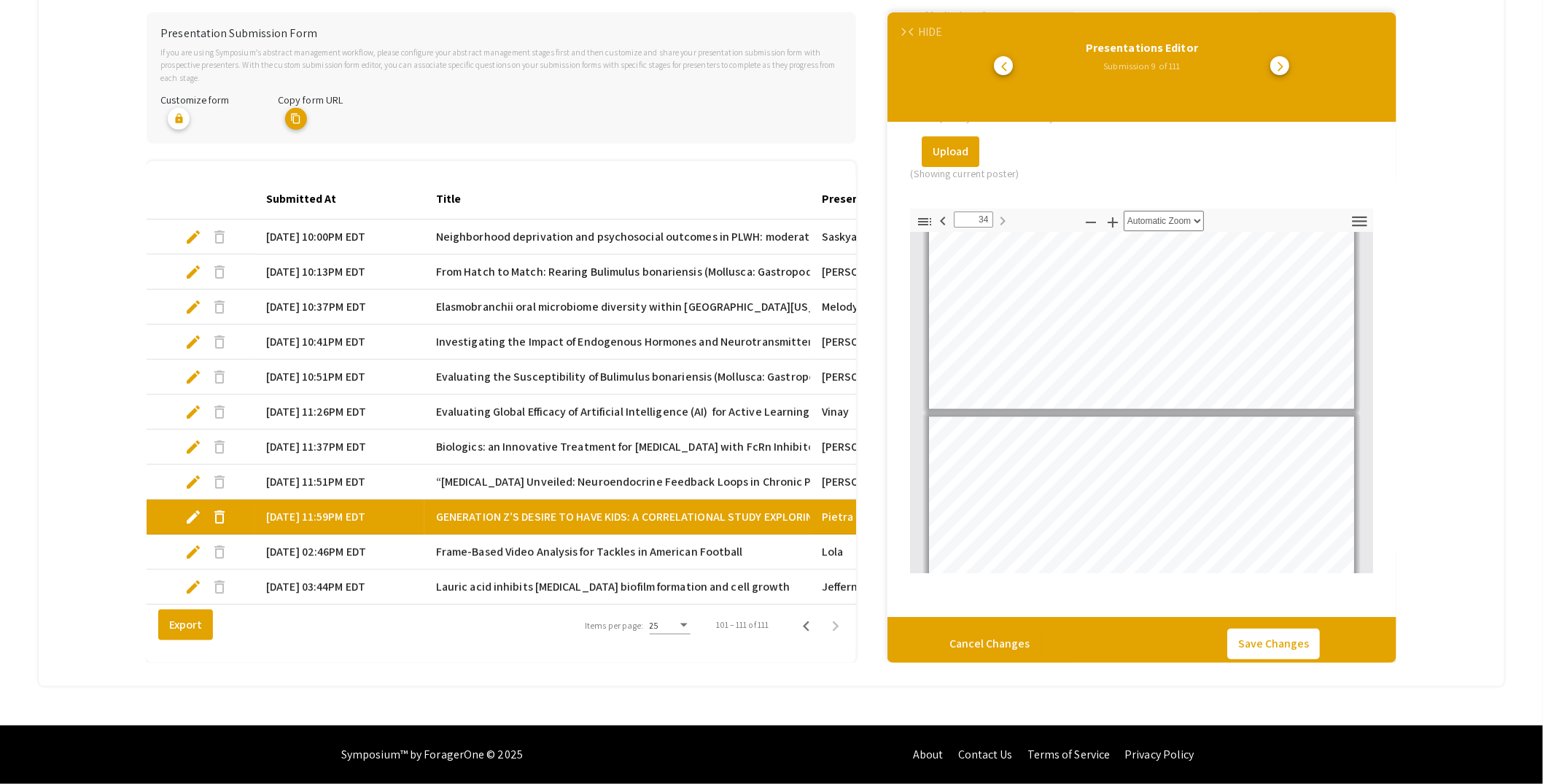
type input "33"
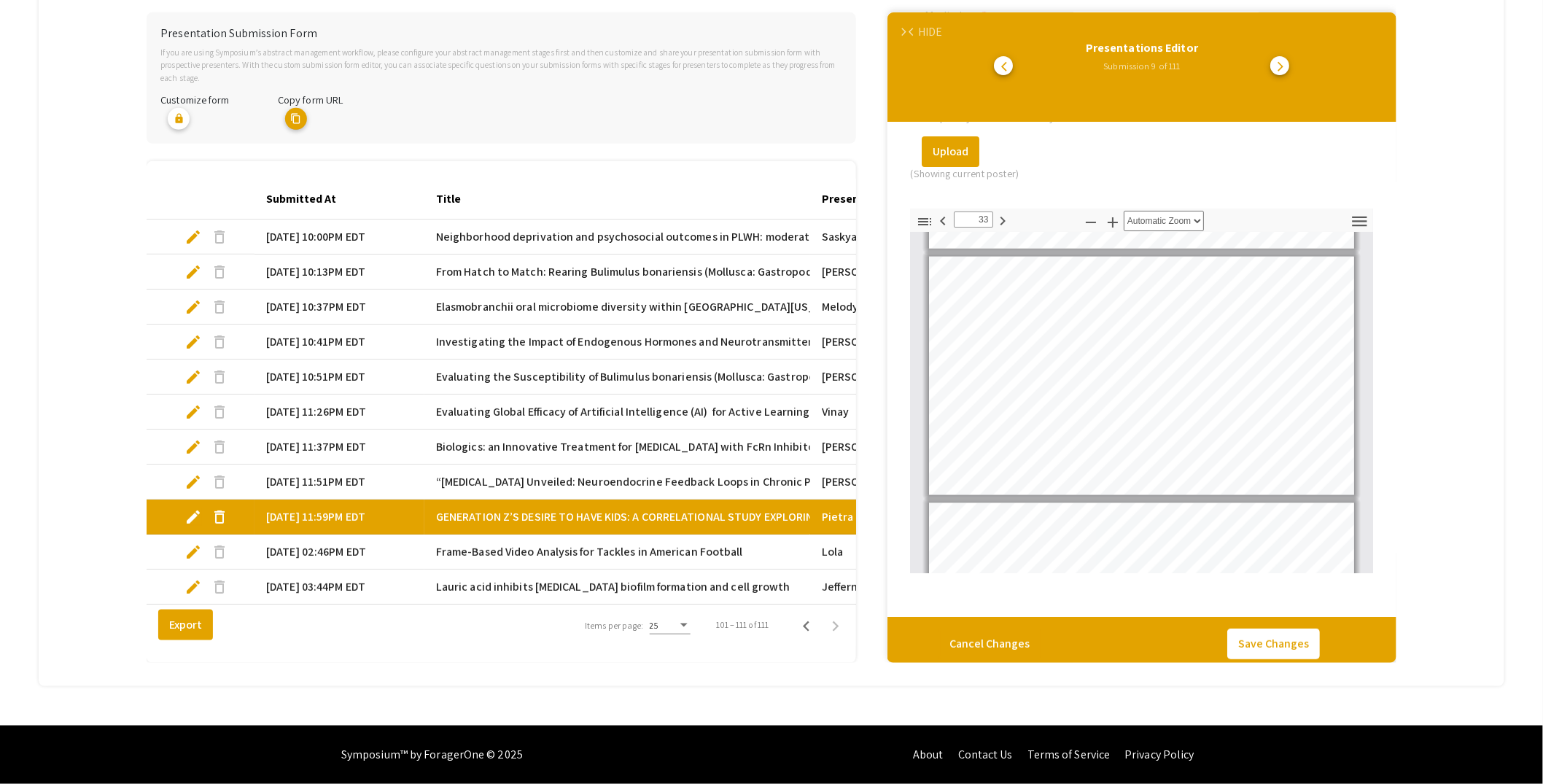
scroll to position [7859, 0]
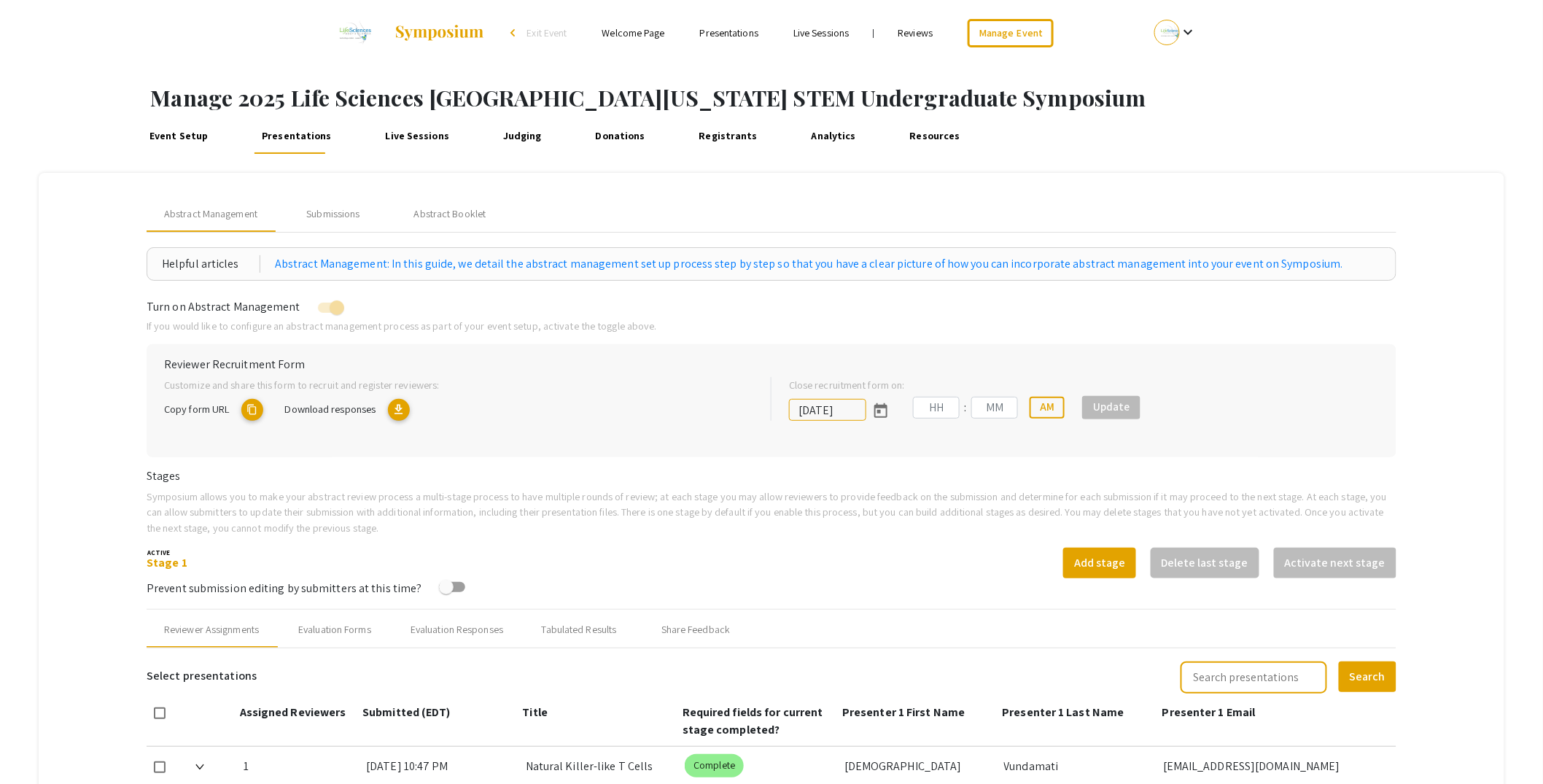
type input "[DATE]"
type input "05"
type input "00"
click at [348, 210] on div "Submissions" at bounding box center [333, 214] width 53 height 15
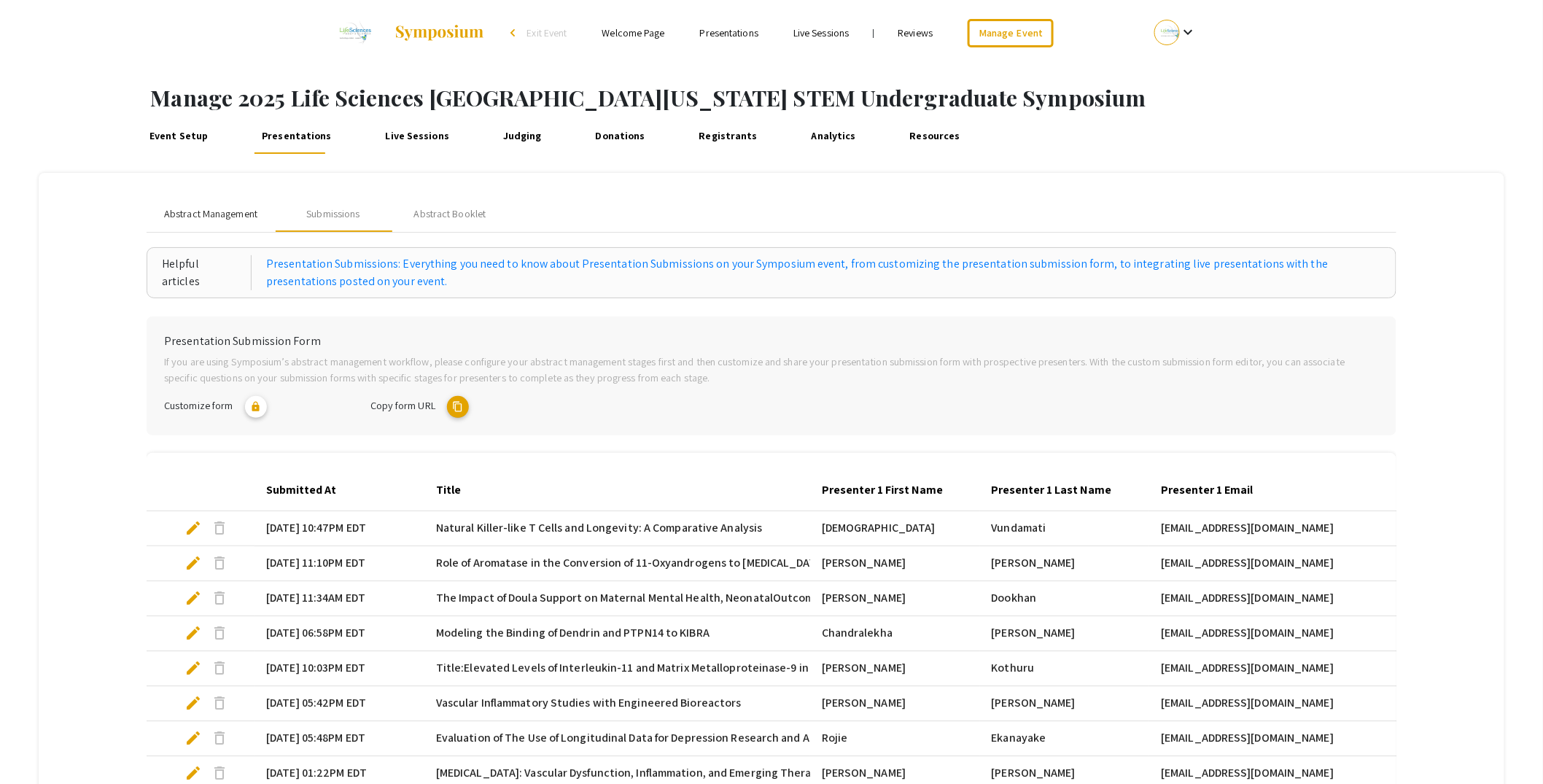
click at [238, 217] on span "Abstract Management" at bounding box center [210, 214] width 93 height 15
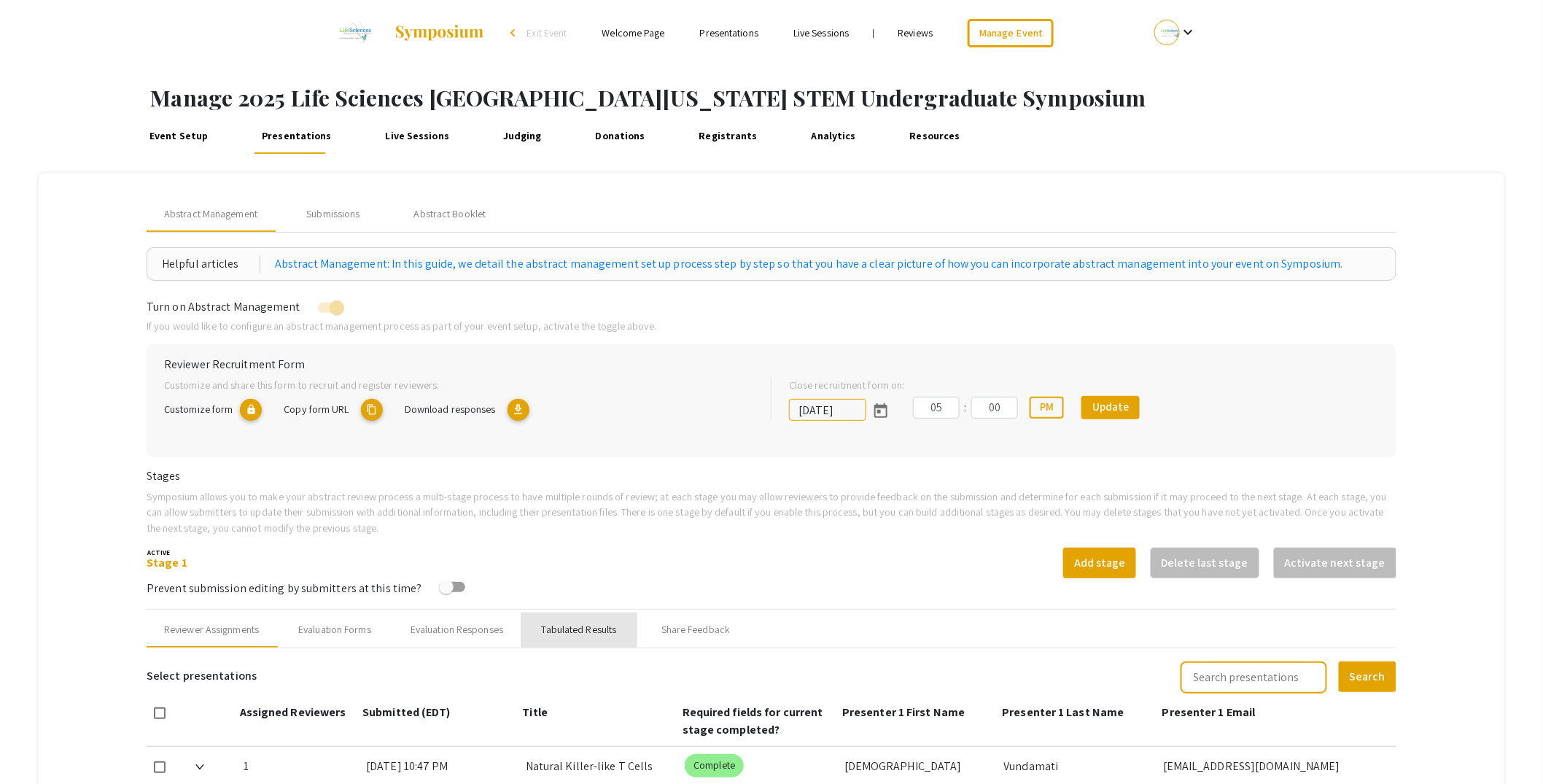
click at [610, 631] on div "Tabulated Results" at bounding box center [579, 630] width 75 height 15
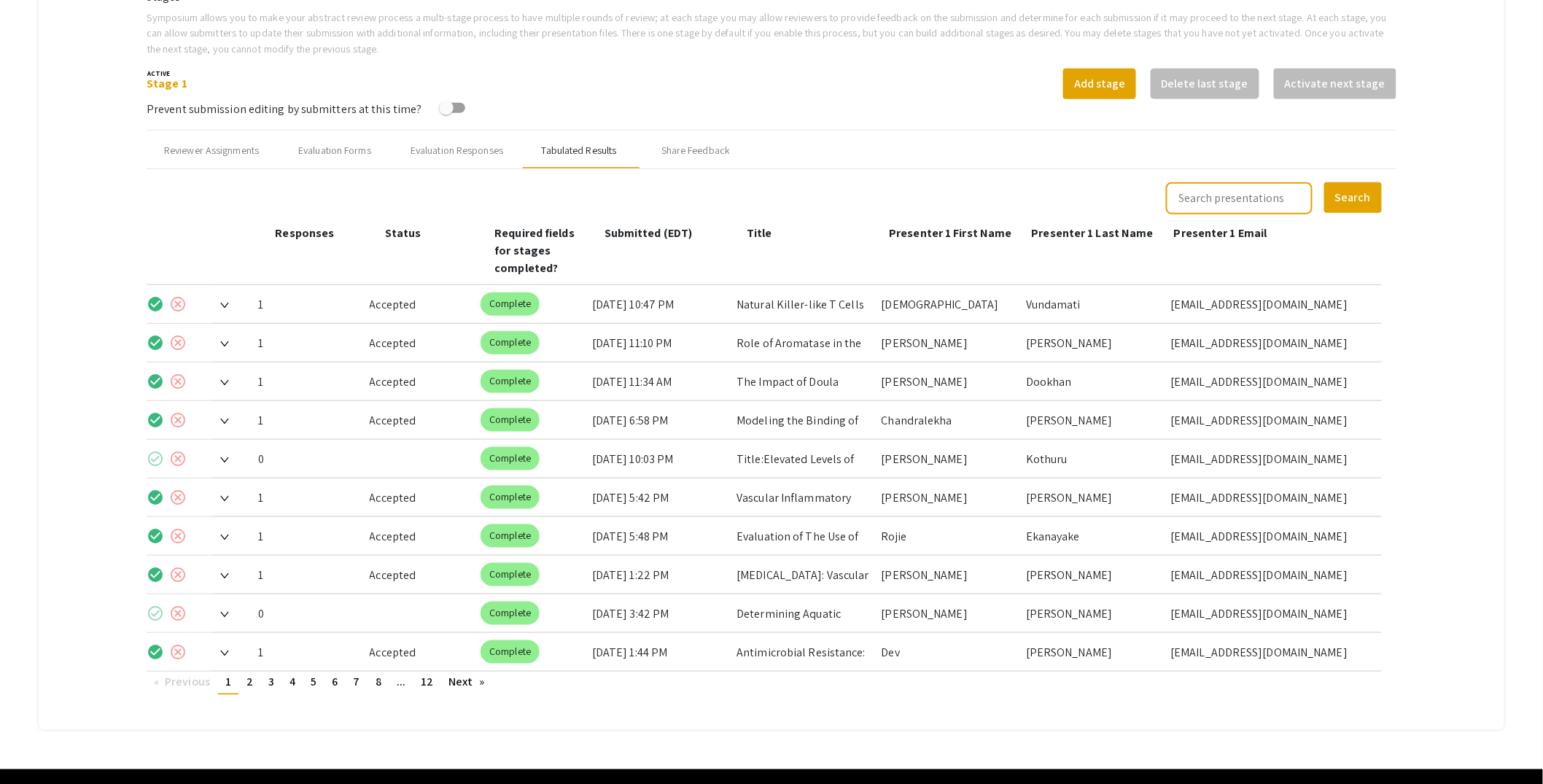
scroll to position [501, 0]
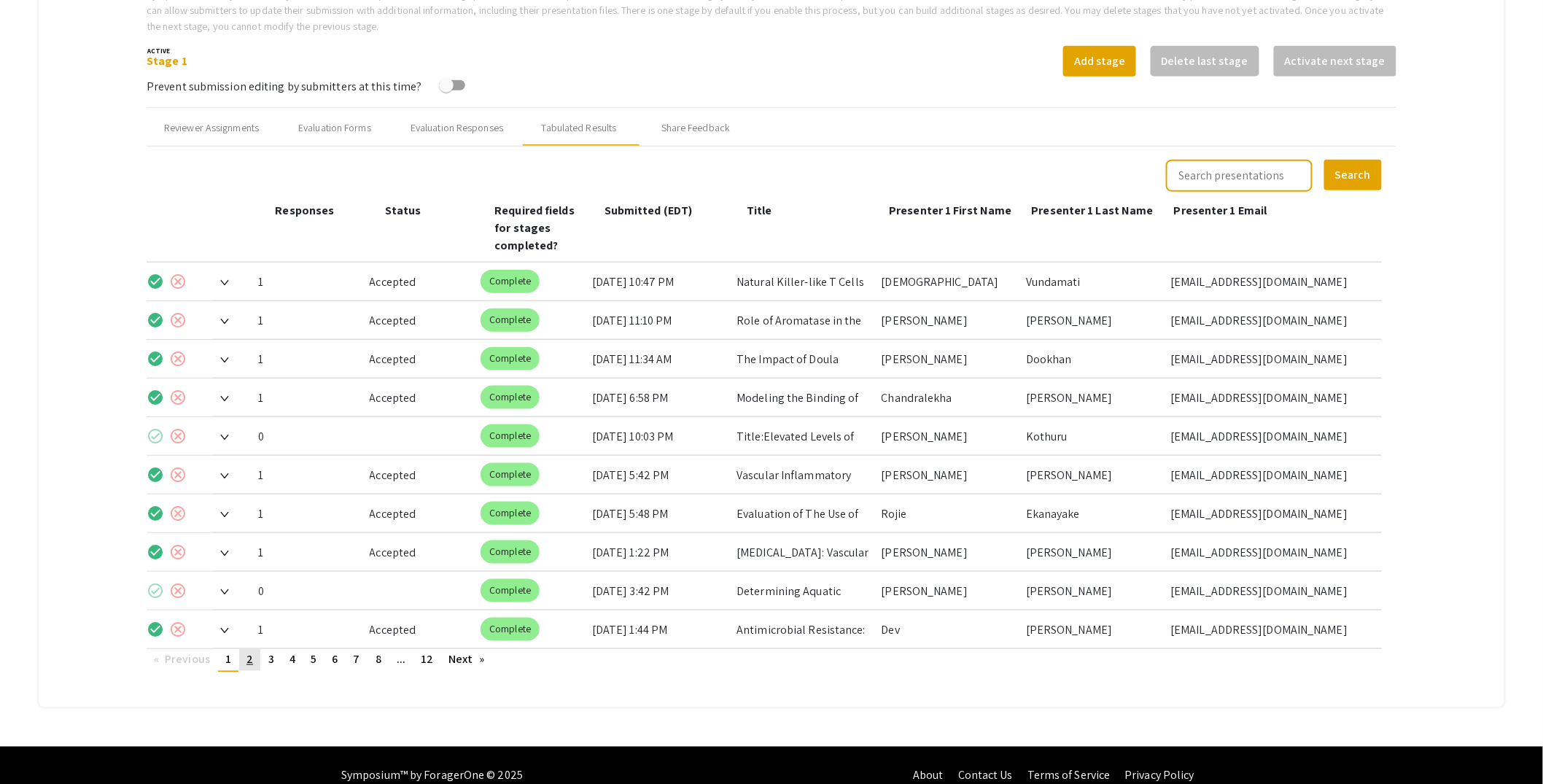
click at [257, 649] on link "page 2" at bounding box center [250, 659] width 21 height 22
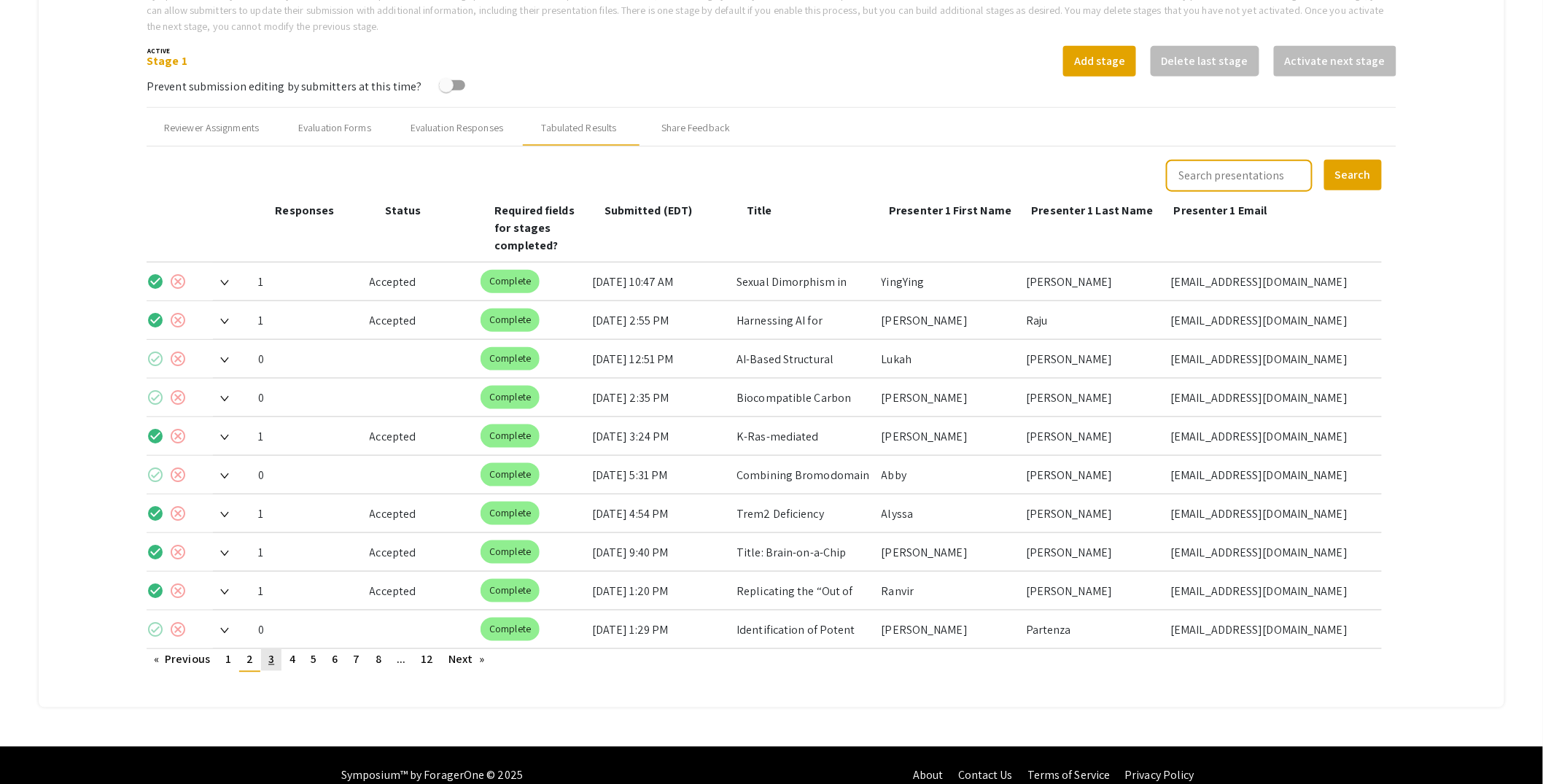
click at [274, 652] on span "3" at bounding box center [271, 659] width 6 height 15
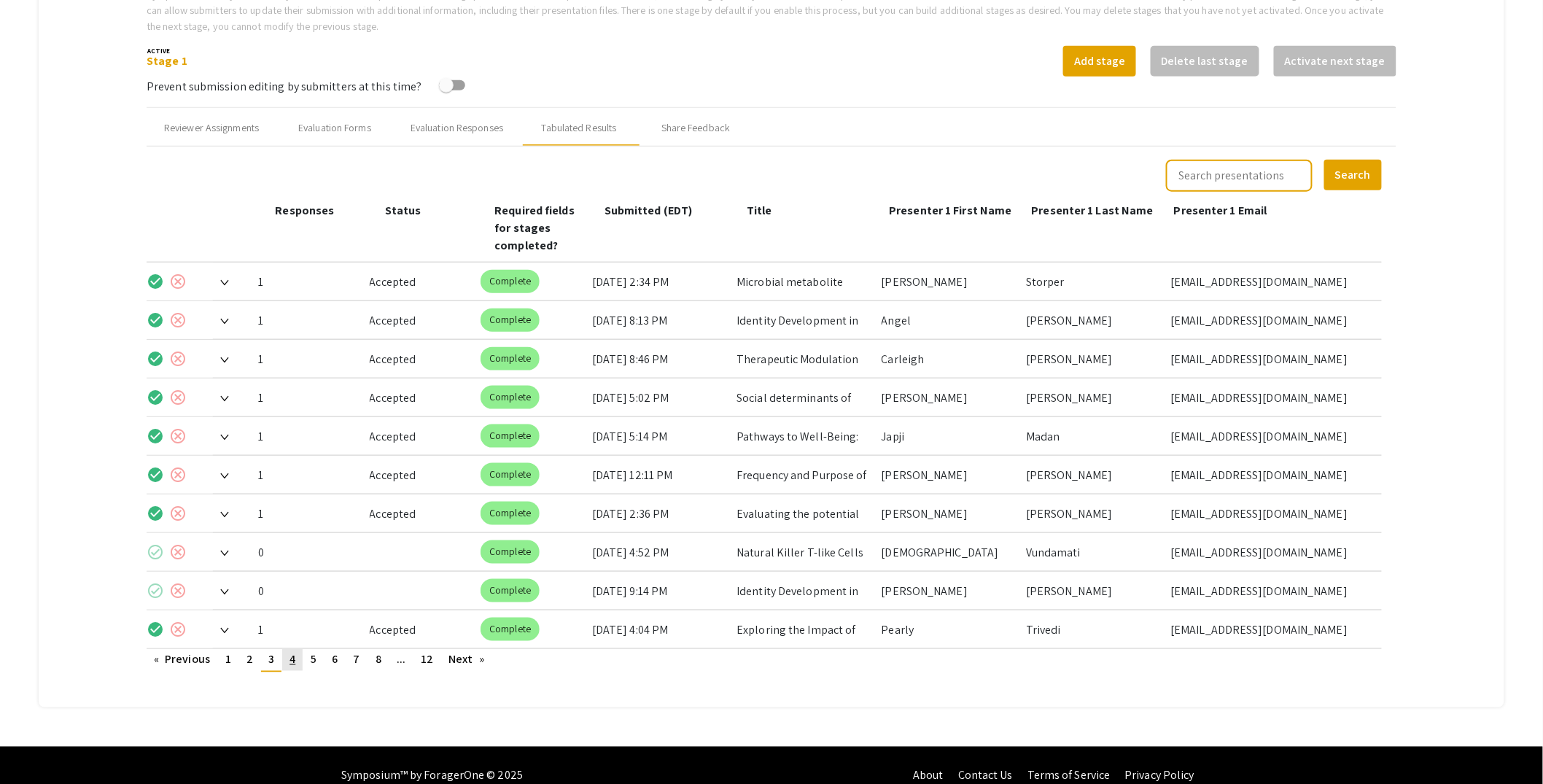
click at [292, 652] on span "4" at bounding box center [292, 659] width 6 height 15
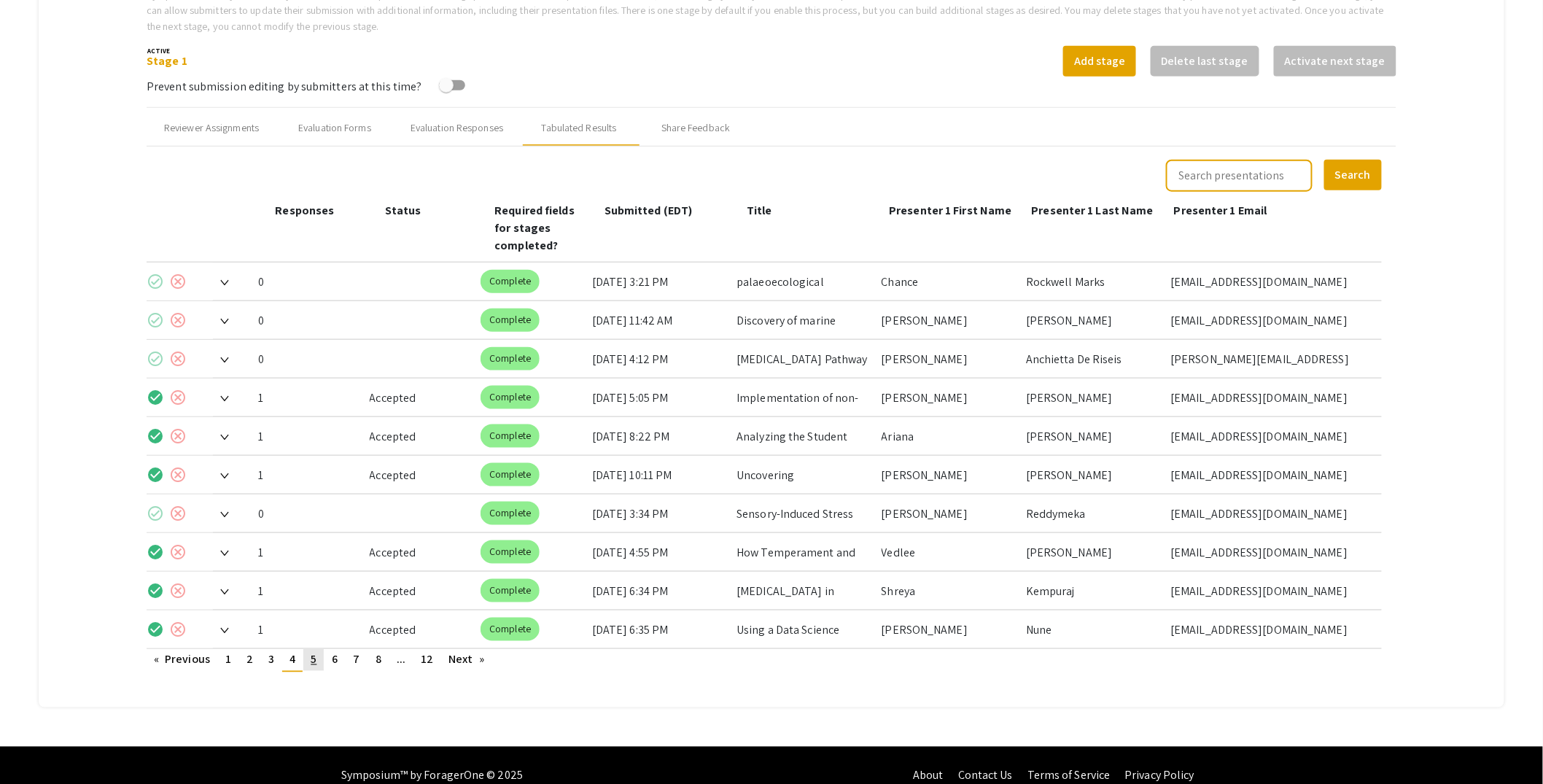
click at [316, 652] on span "5" at bounding box center [314, 659] width 6 height 15
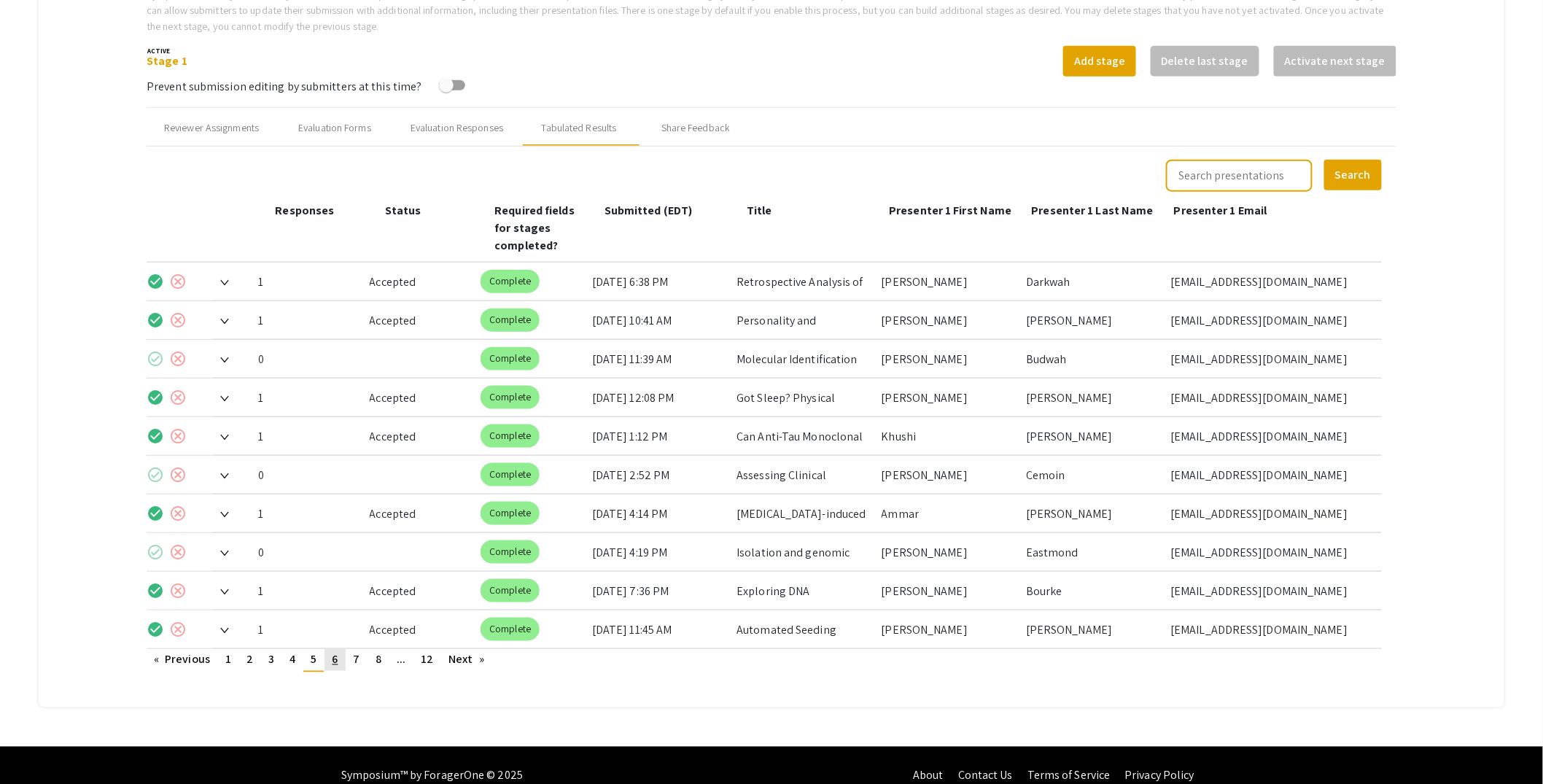
click at [327, 649] on link "page 6" at bounding box center [334, 659] width 21 height 22
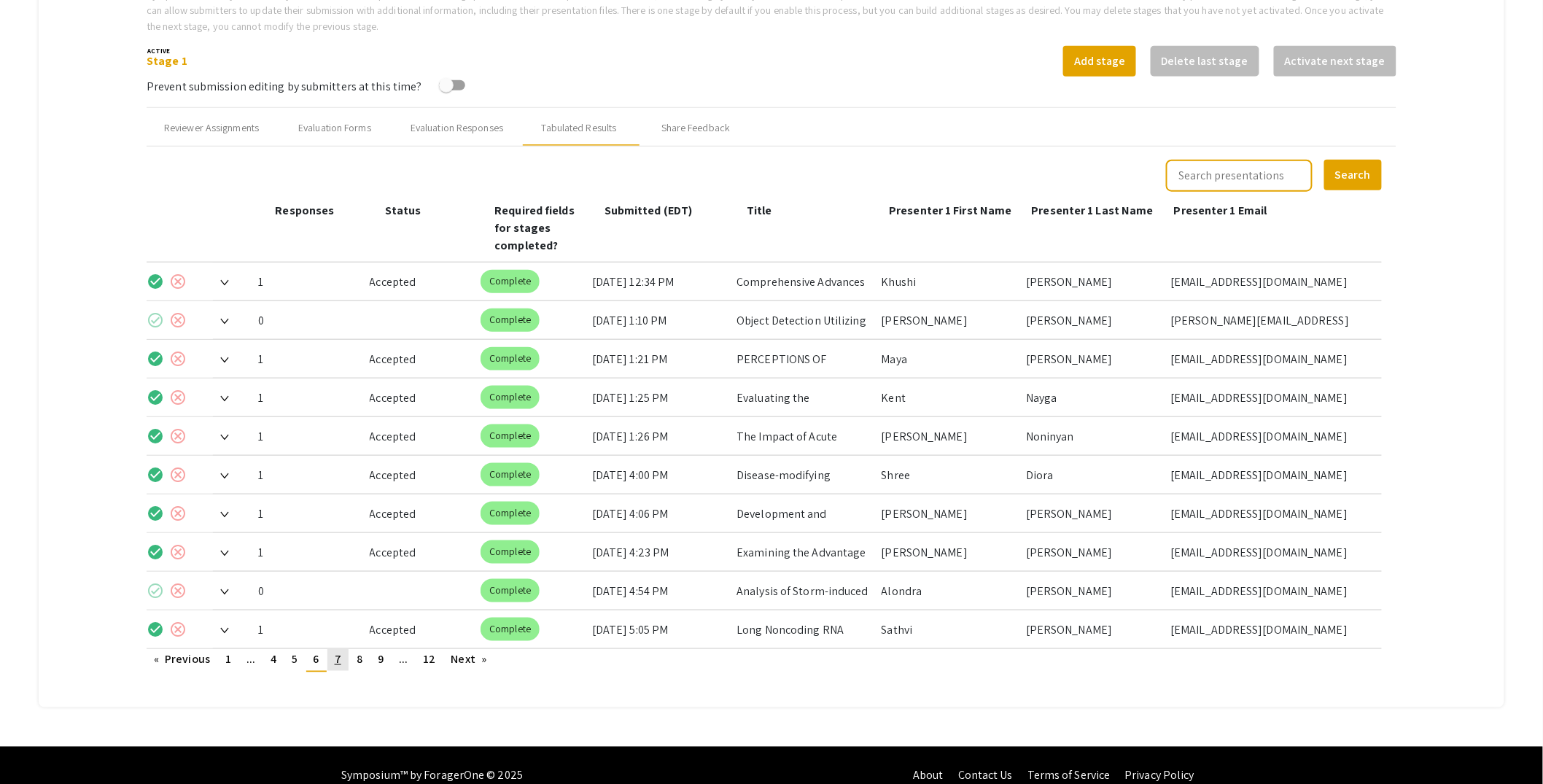
click at [337, 652] on span "7" at bounding box center [338, 659] width 7 height 15
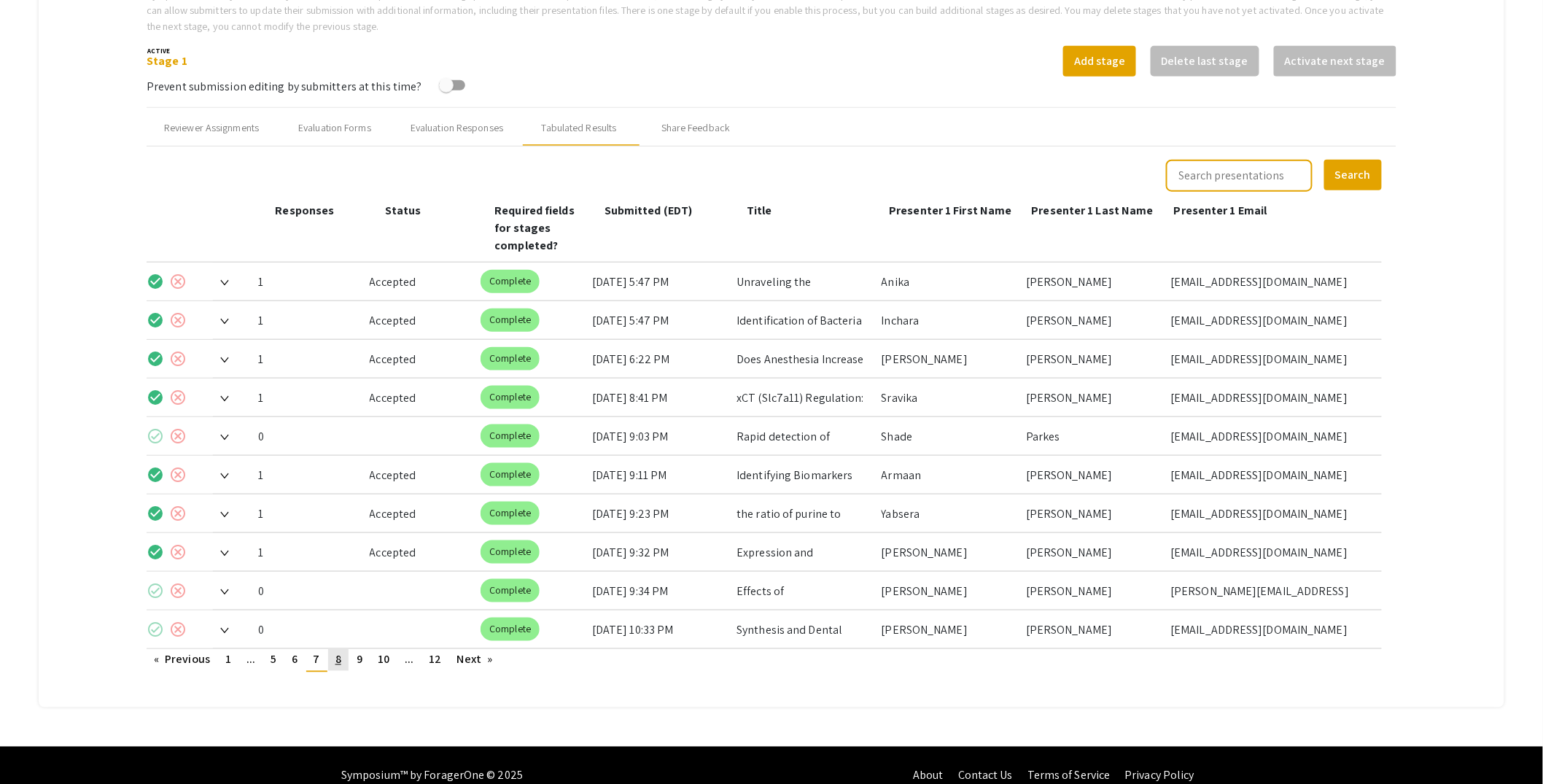
click at [338, 652] on span "8" at bounding box center [339, 659] width 6 height 15
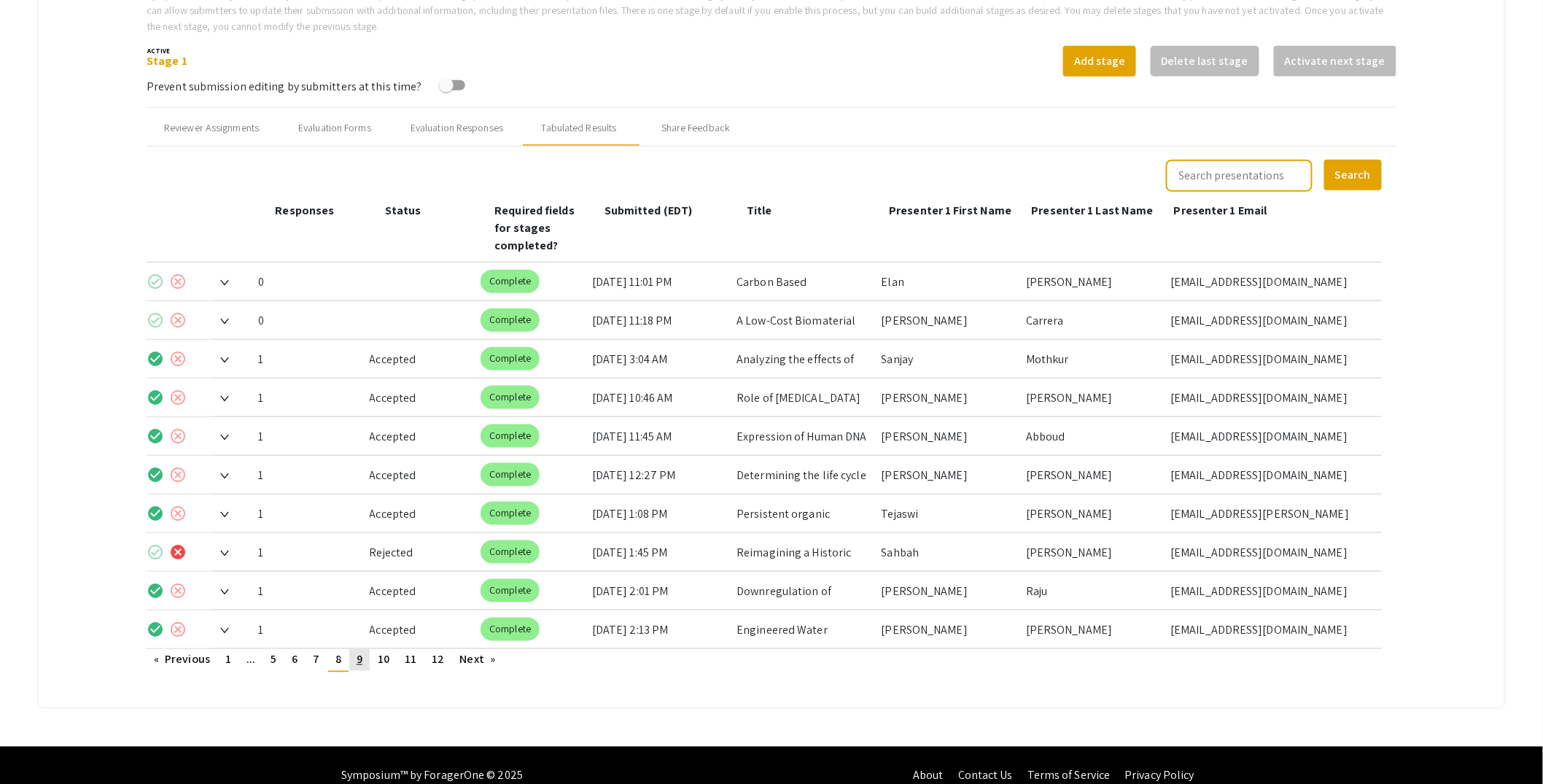
click at [359, 649] on link "page 9" at bounding box center [359, 659] width 21 height 22
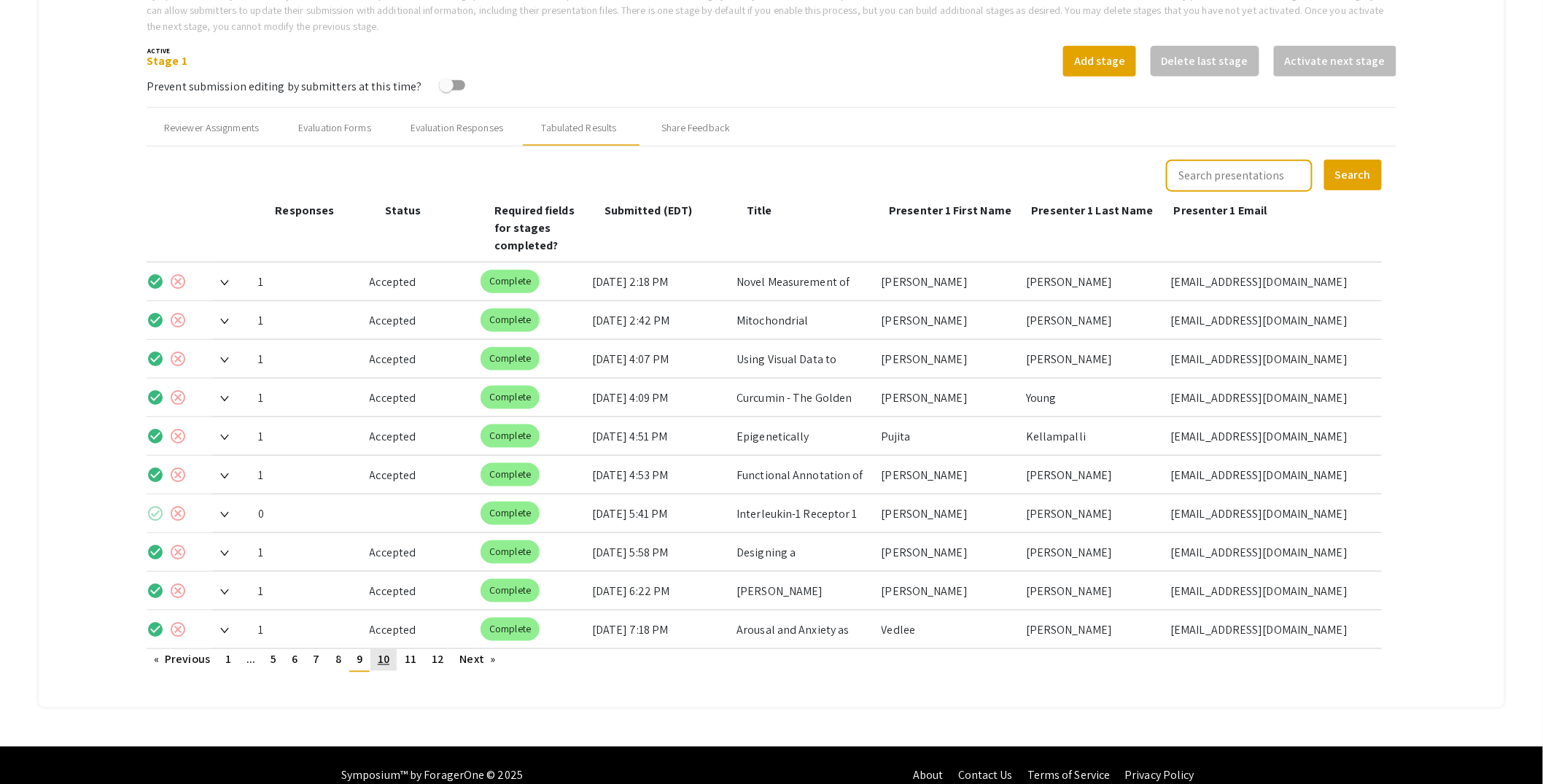
click at [384, 652] on span "10" at bounding box center [383, 659] width 11 height 15
click at [228, 628] on img at bounding box center [225, 631] width 9 height 6
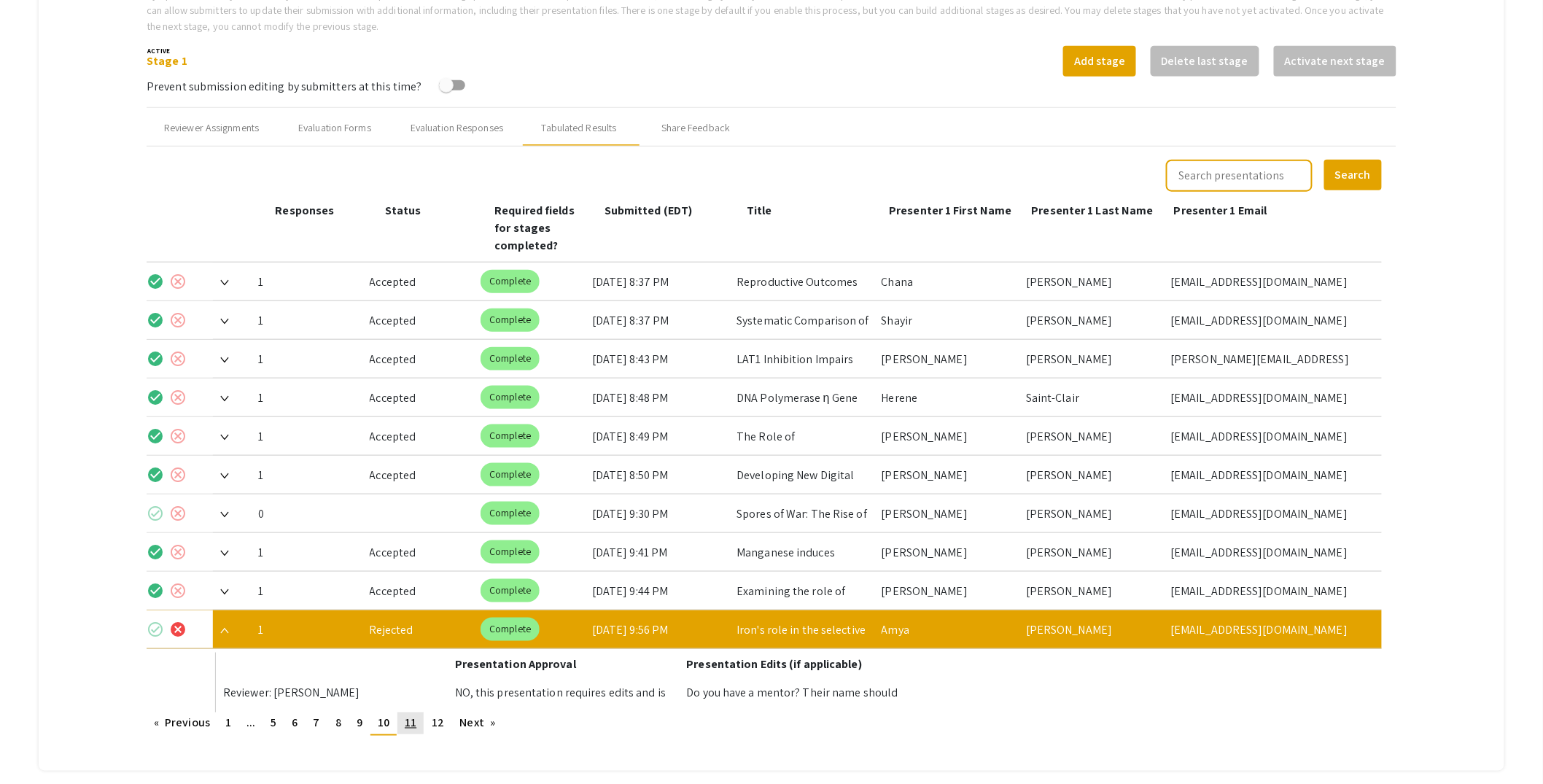
click at [404, 713] on link "page 11" at bounding box center [410, 723] width 27 height 22
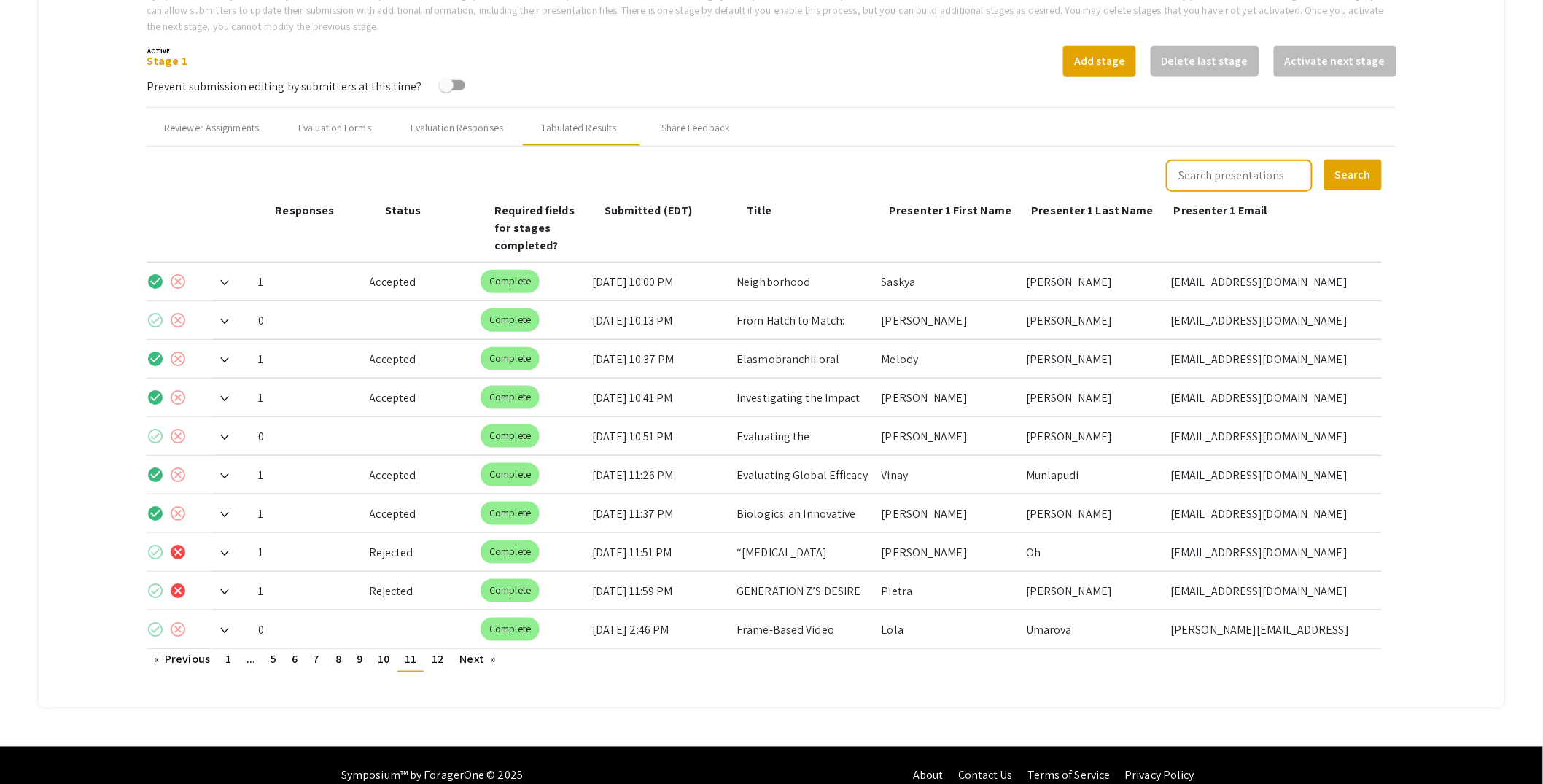
click at [226, 551] on img at bounding box center [225, 554] width 9 height 6
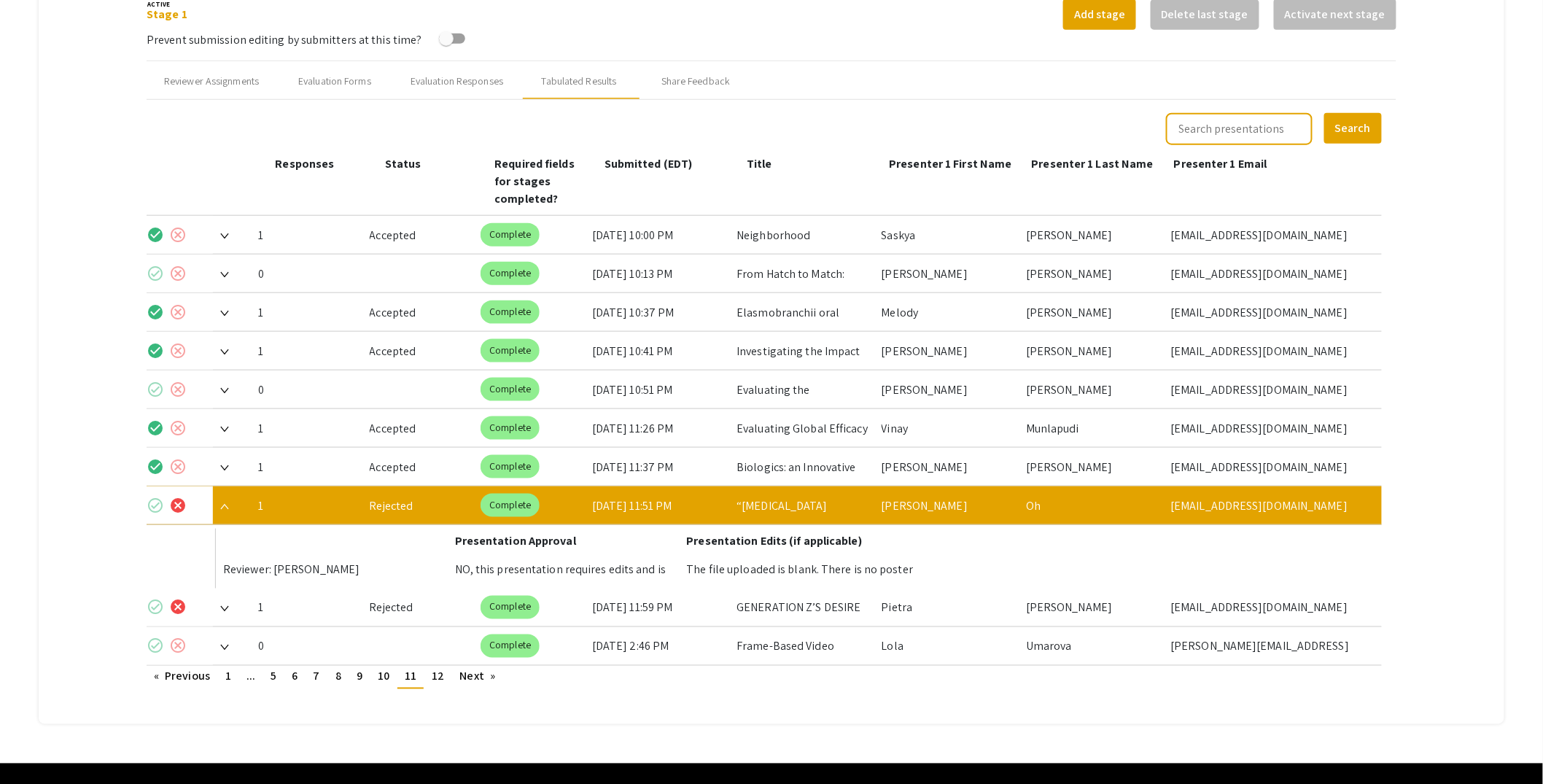
scroll to position [565, 0]
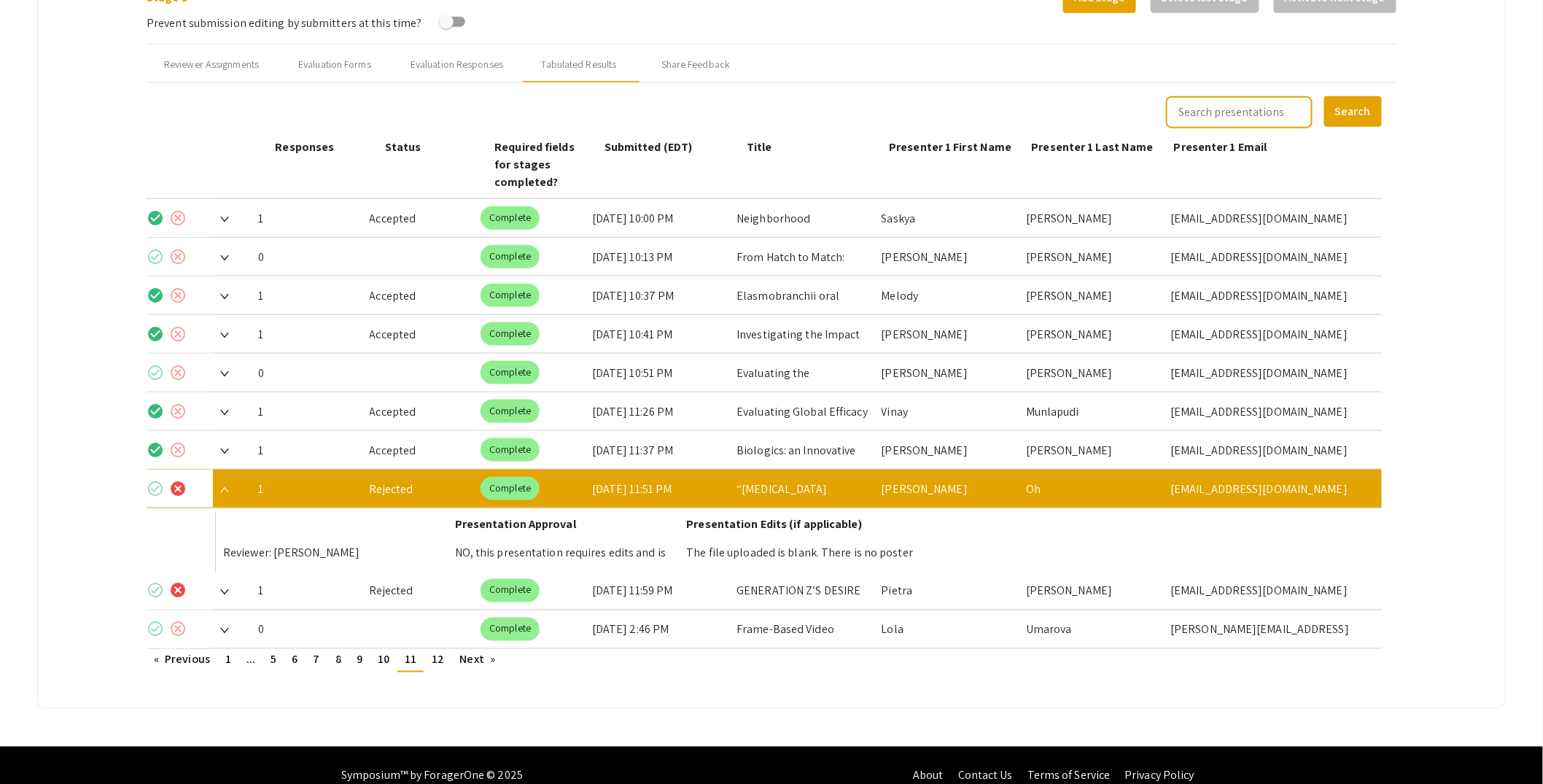
click at [226, 590] on img at bounding box center [225, 593] width 9 height 6
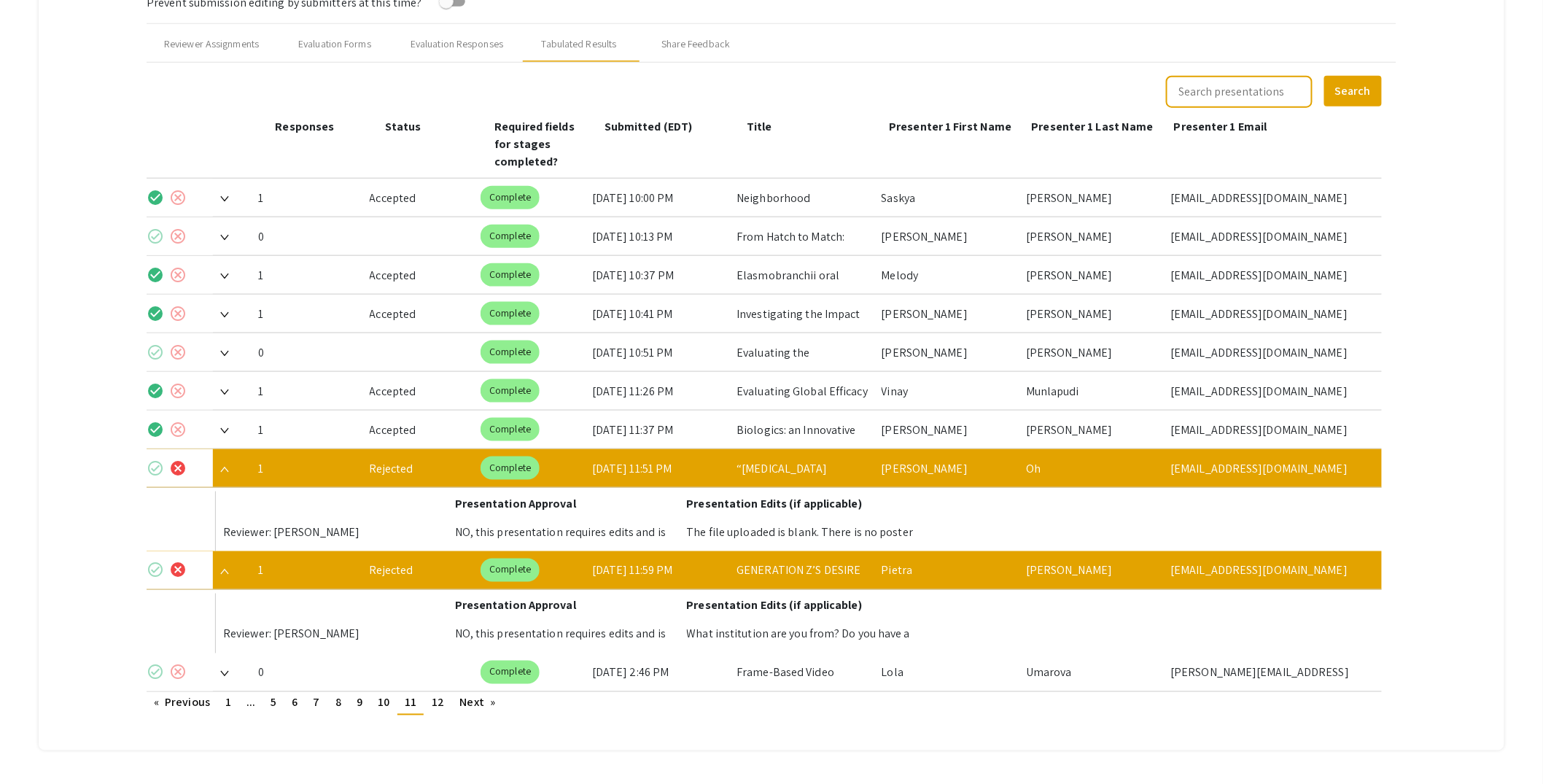
scroll to position [628, 0]
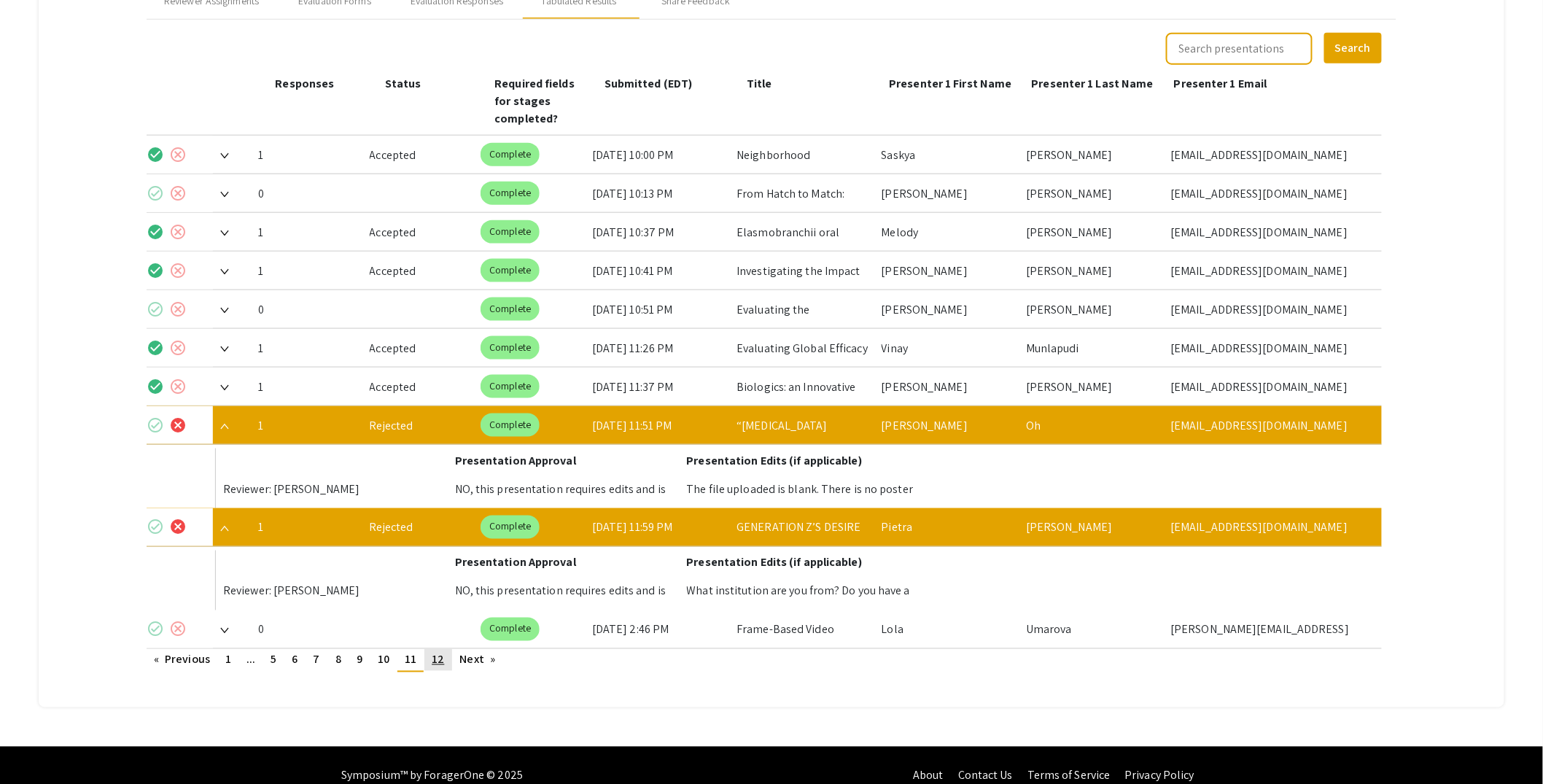
click at [441, 652] on span "12" at bounding box center [438, 659] width 12 height 15
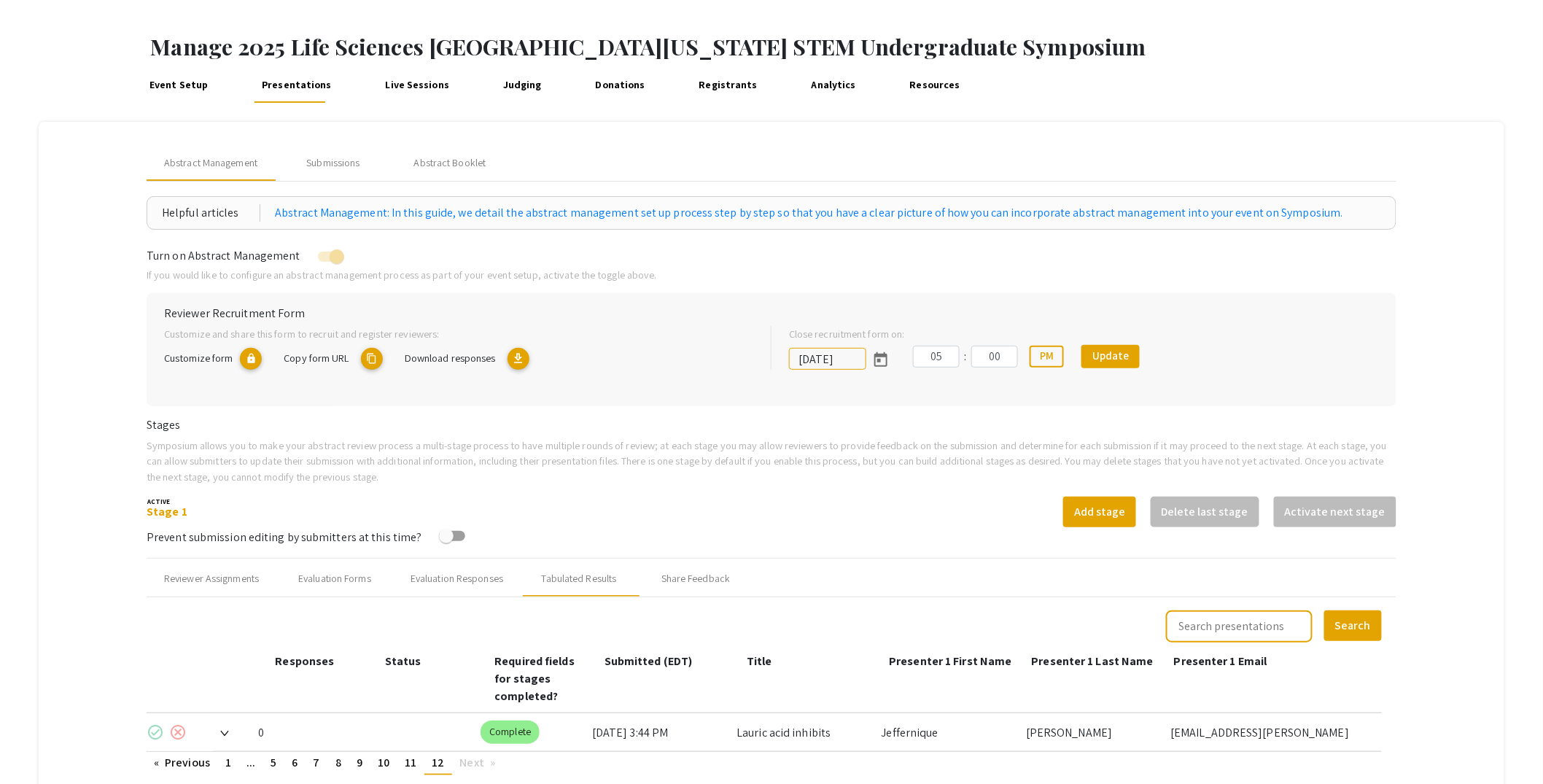
scroll to position [0, 0]
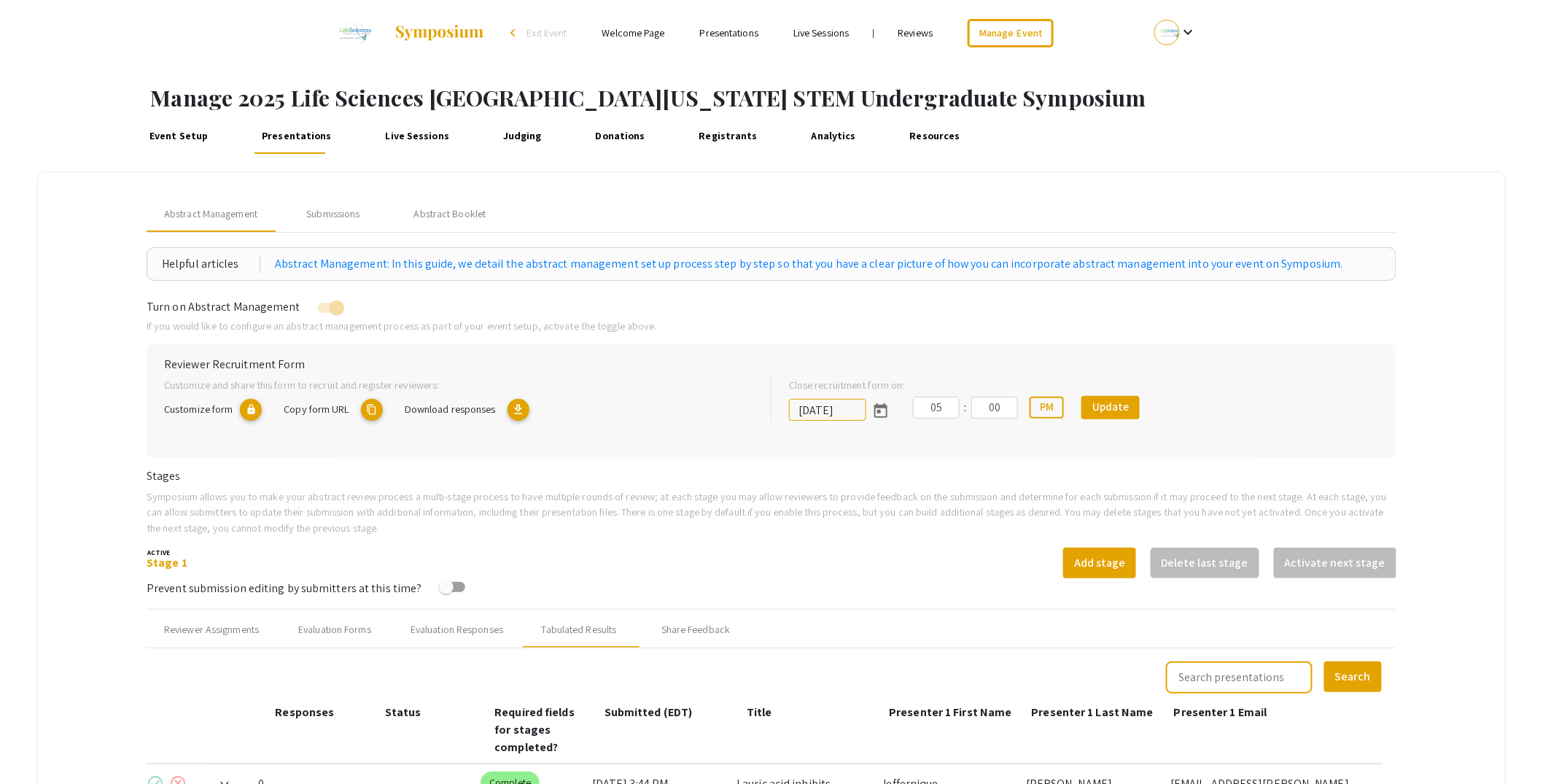
click at [1452, 444] on mat-tab-group "Abstract Management Submissions Abstract Booklet Helpful articles Abstract Mana…" at bounding box center [771, 517] width 1466 height 688
click at [1245, 98] on h1 "Manage 2025 Life Sciences [GEOGRAPHIC_DATA][US_STATE] STEM Undergraduate Sympos…" at bounding box center [847, 97] width 1393 height 27
click at [1411, 335] on mat-tab-group "Abstract Management Submissions Abstract Booklet Helpful articles Abstract Mana…" at bounding box center [771, 517] width 1466 height 688
click at [1319, 117] on div "Event Setup Presentations Live Sessions Judging Donations Registrants Analytics…" at bounding box center [771, 136] width 1543 height 51
click at [340, 214] on div "Submissions" at bounding box center [333, 214] width 53 height 15
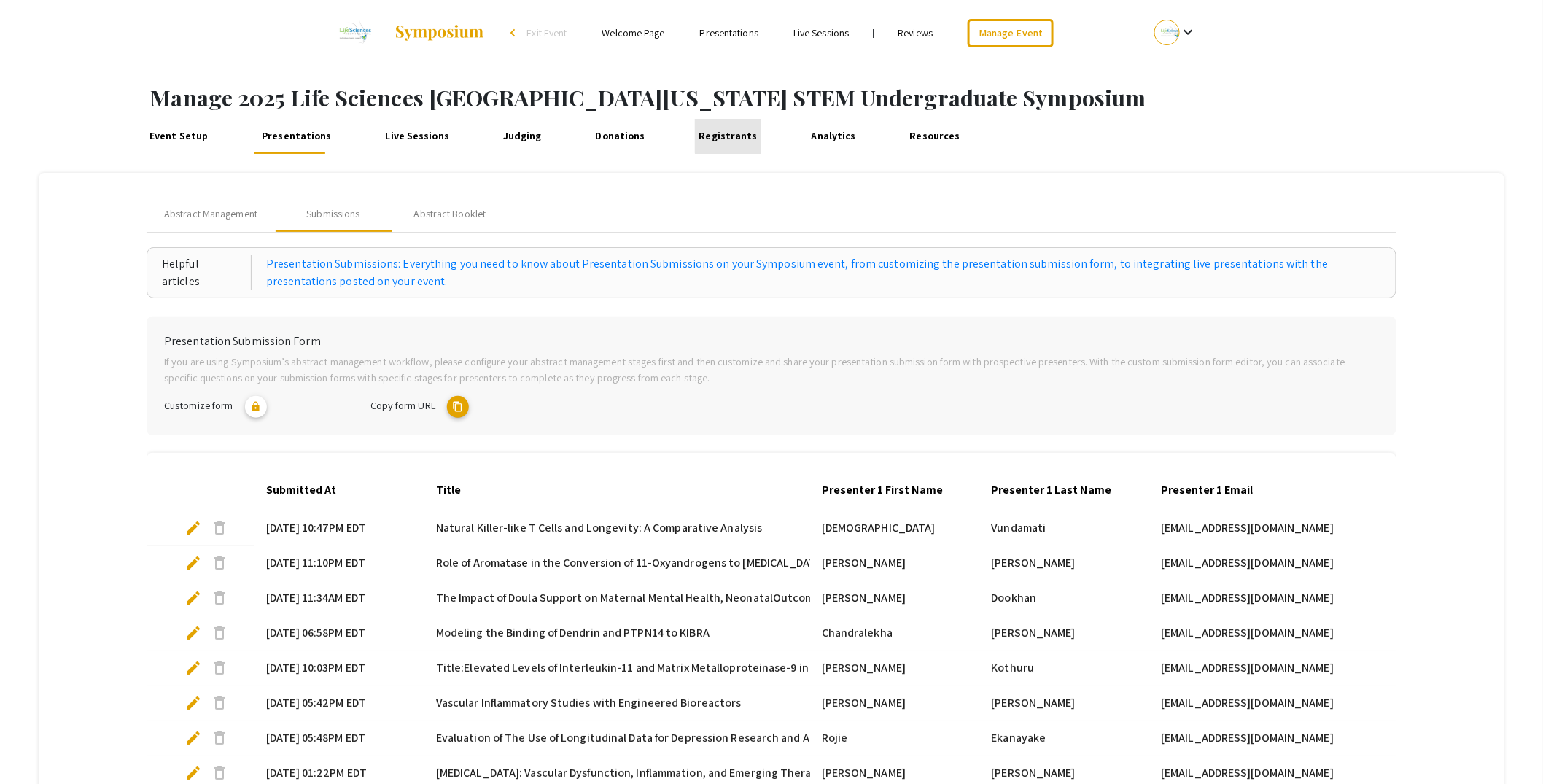
click at [716, 135] on link "Registrants" at bounding box center [728, 136] width 66 height 35
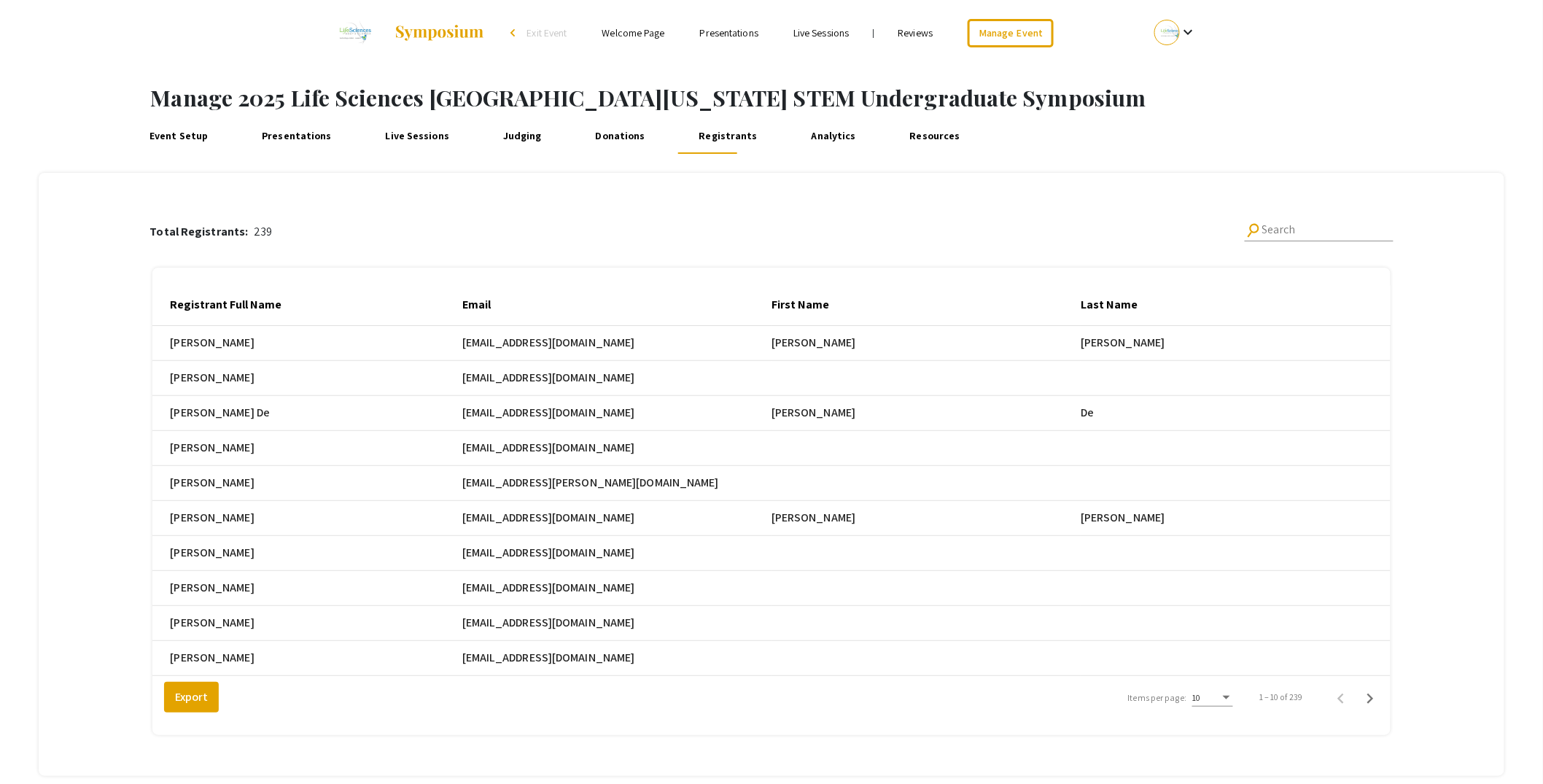
click at [922, 36] on link "Reviews" at bounding box center [916, 33] width 35 height 13
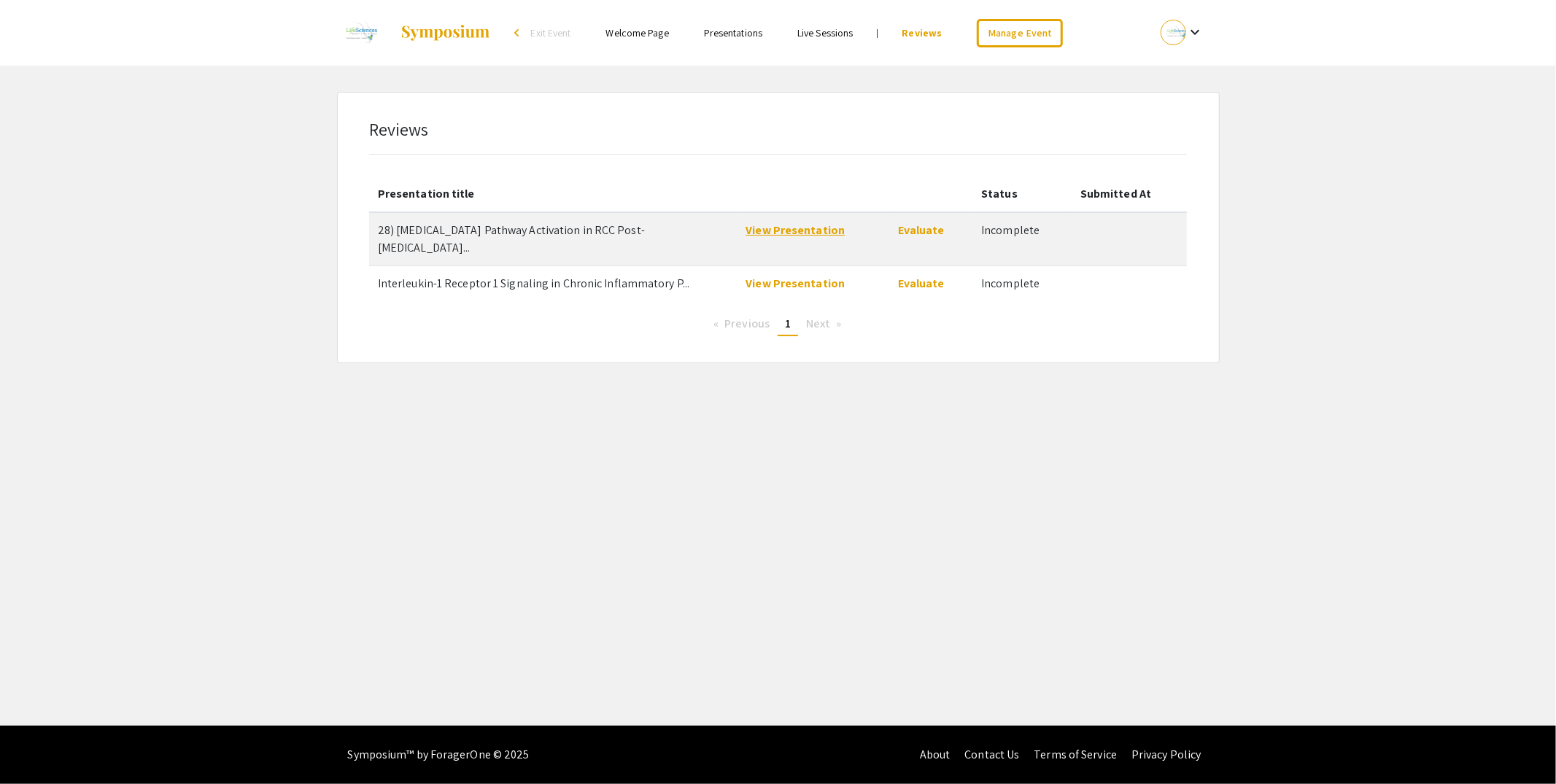
click at [783, 230] on link "View Presentation" at bounding box center [795, 230] width 100 height 15
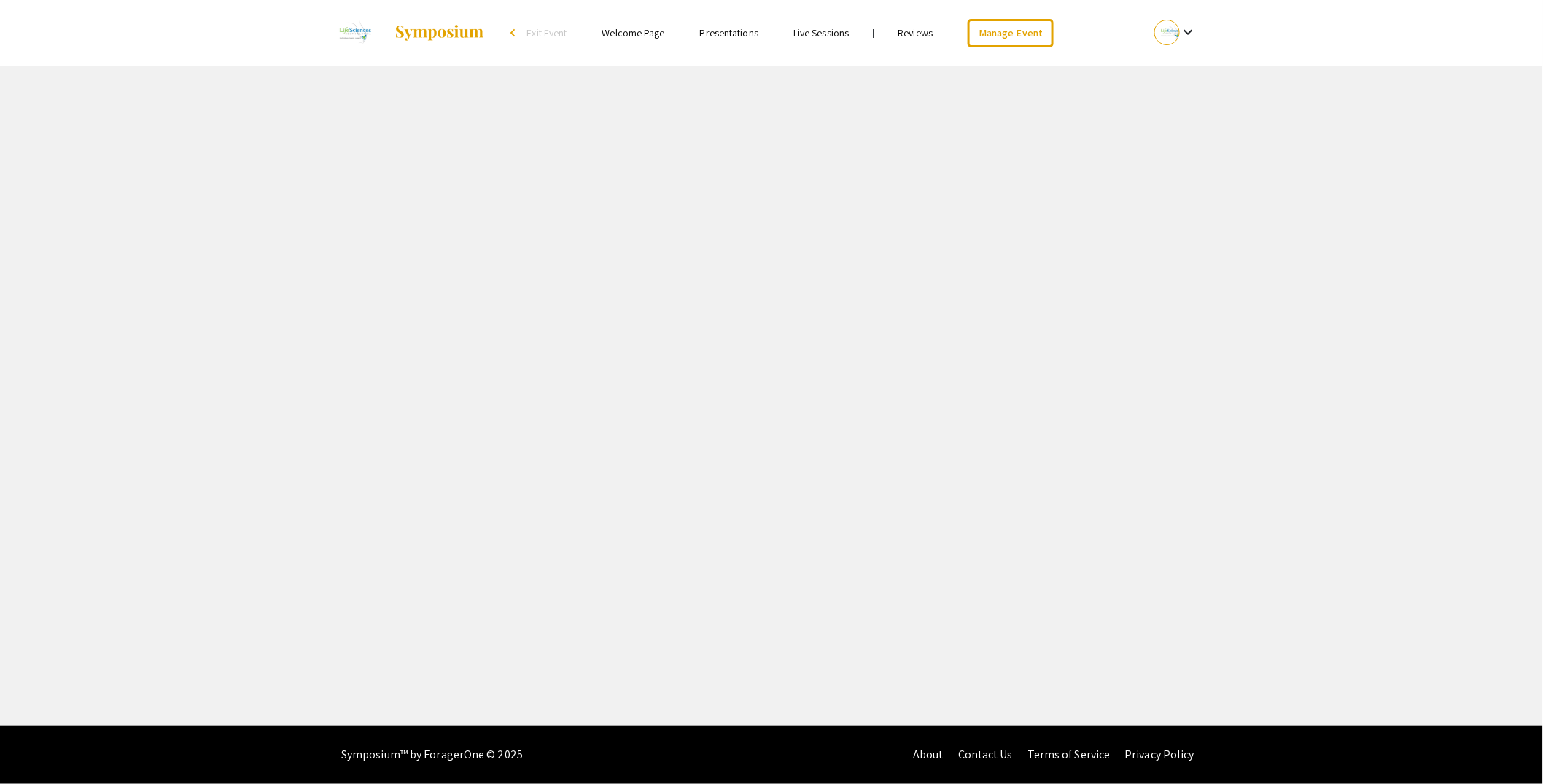
select select "custom"
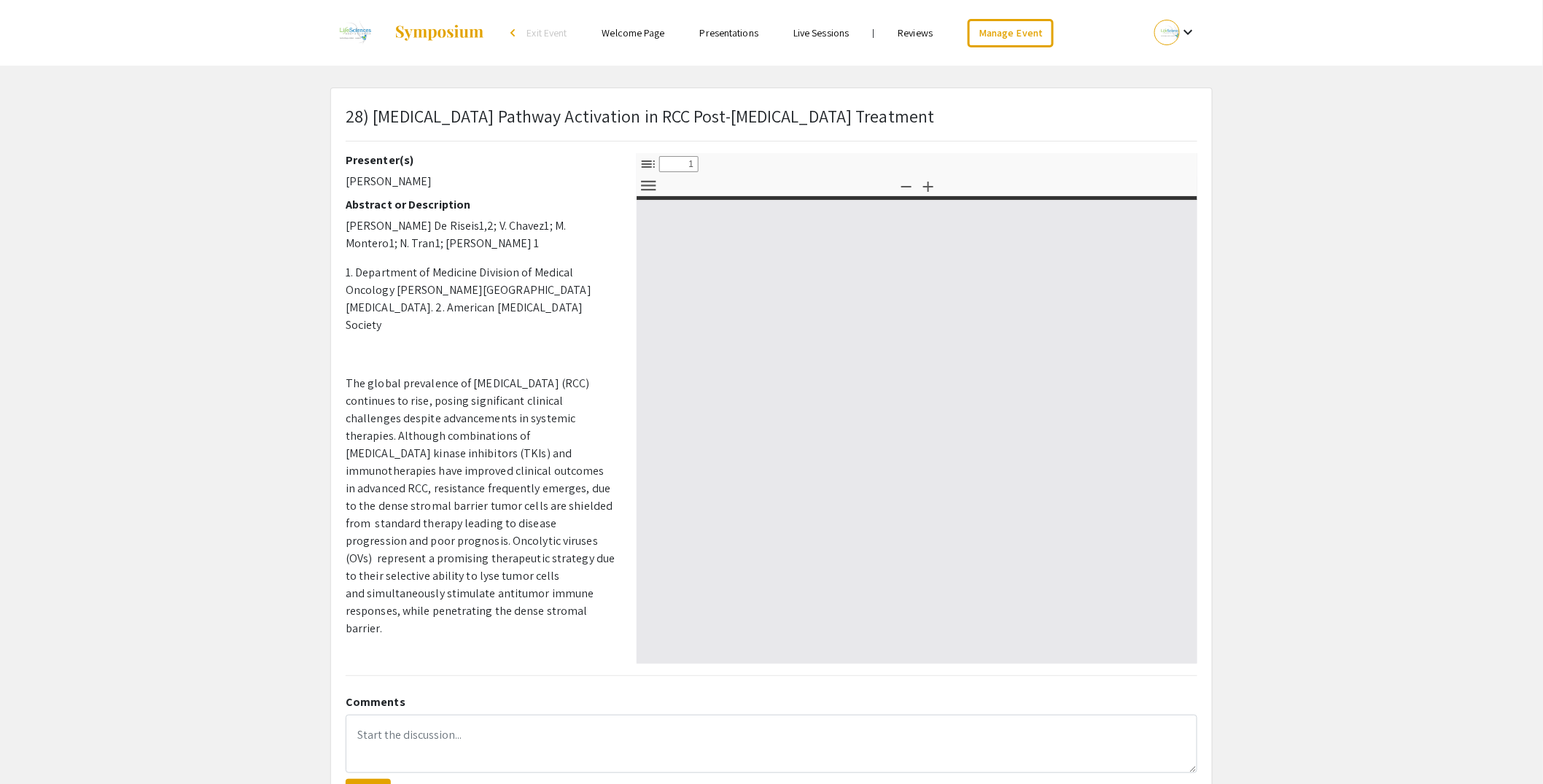
type input "0"
select select "custom"
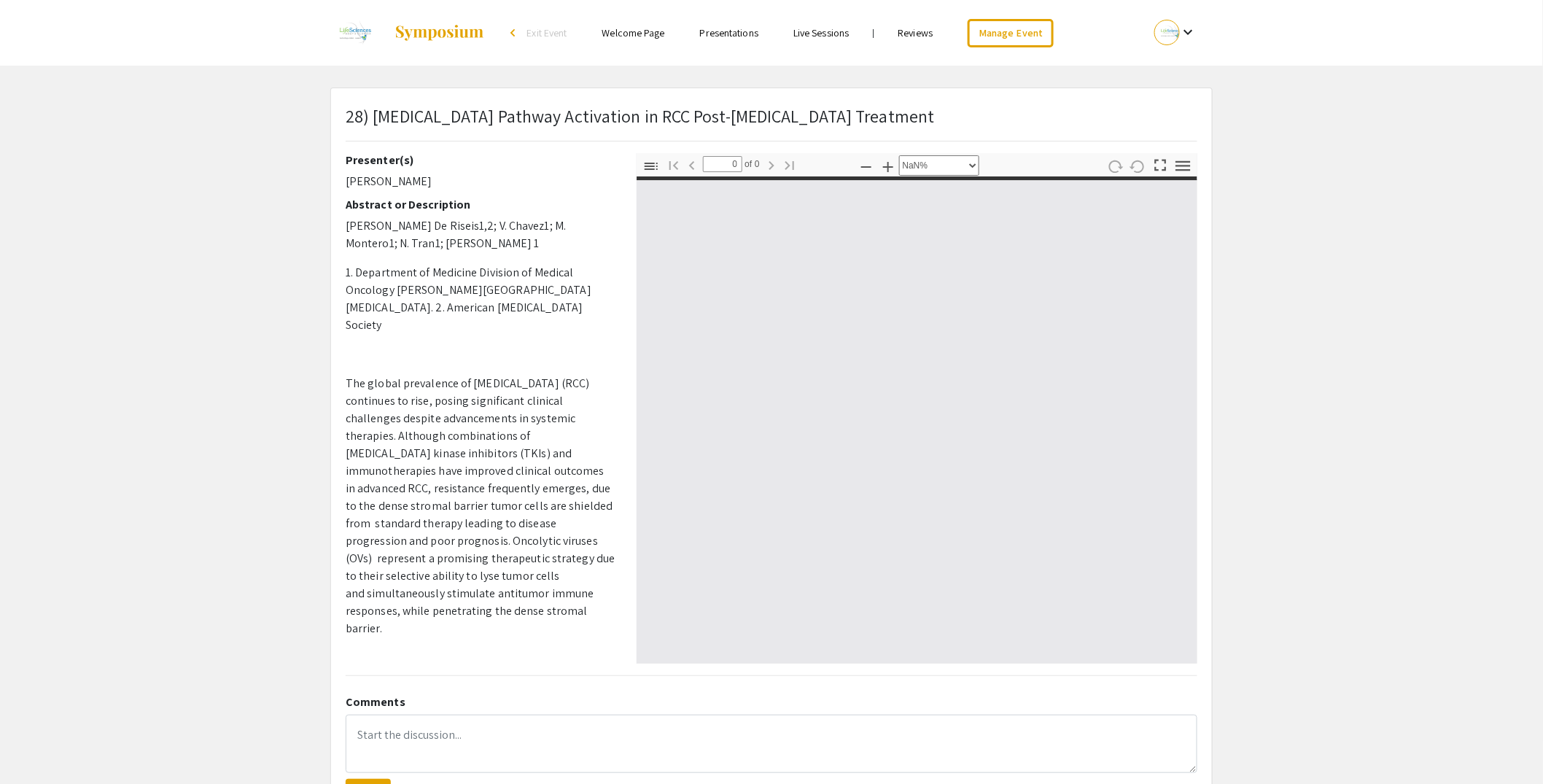
type input "1"
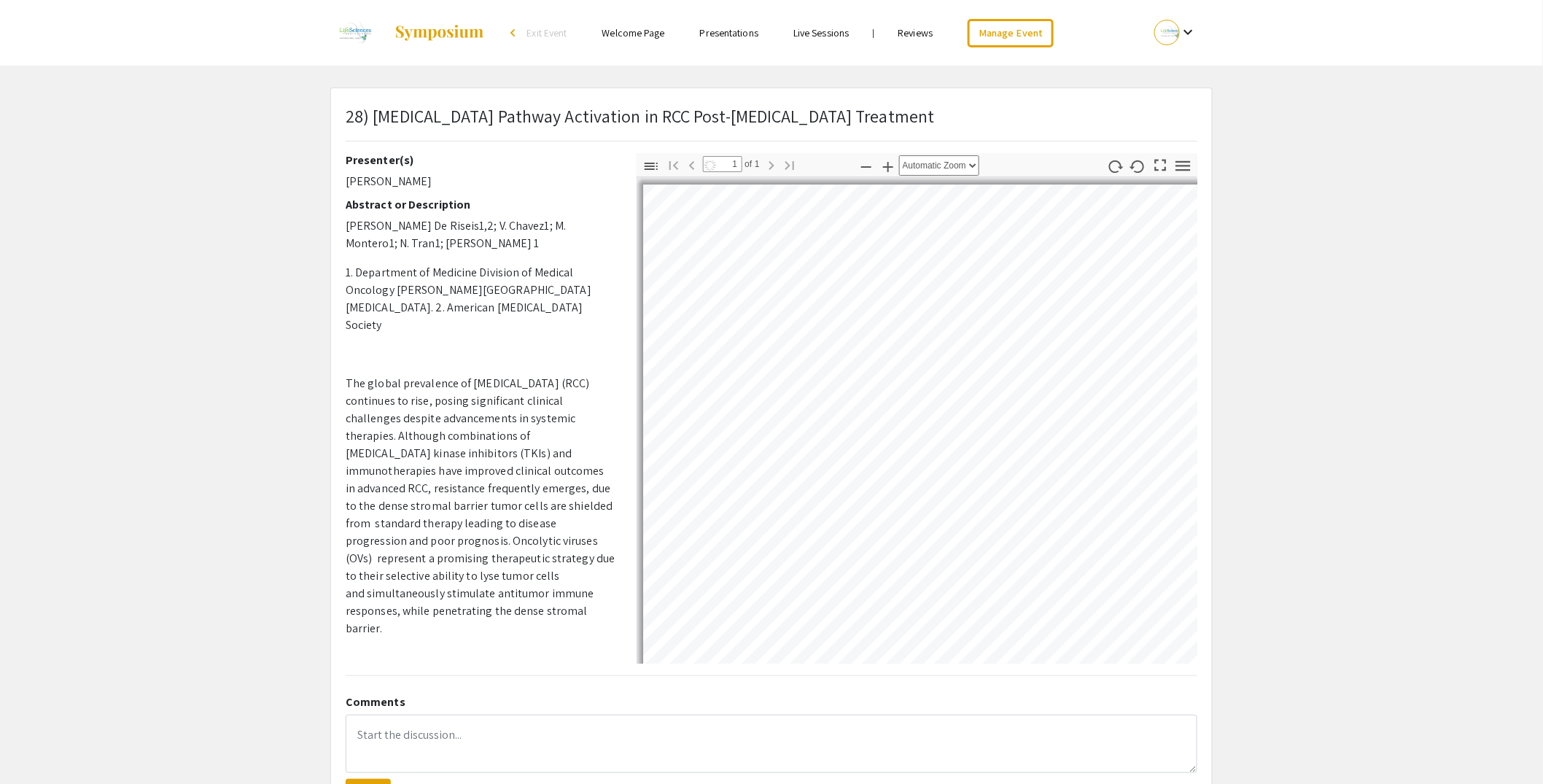
select select "auto"
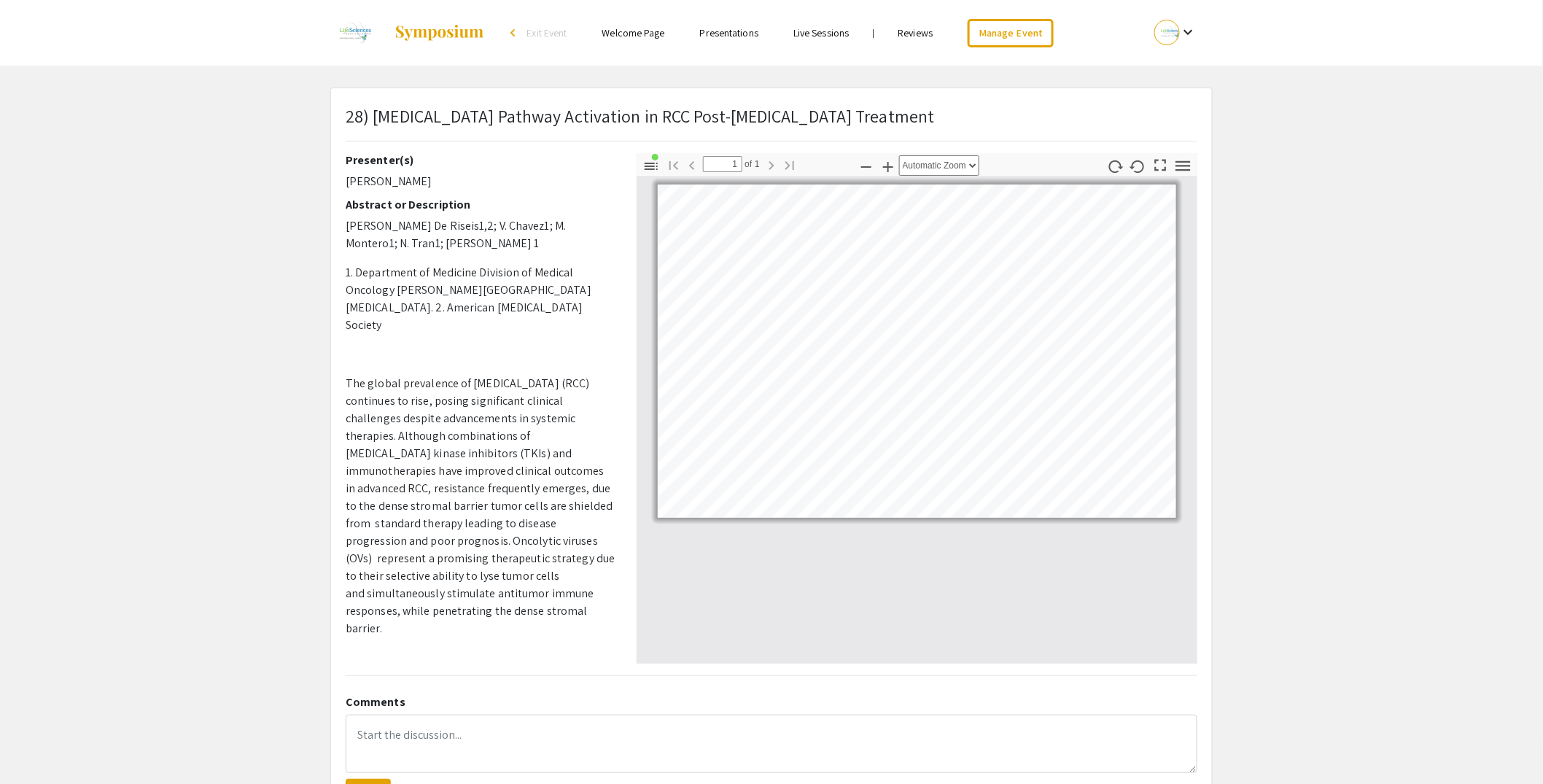
click at [934, 35] on link "Reviews" at bounding box center [916, 33] width 35 height 13
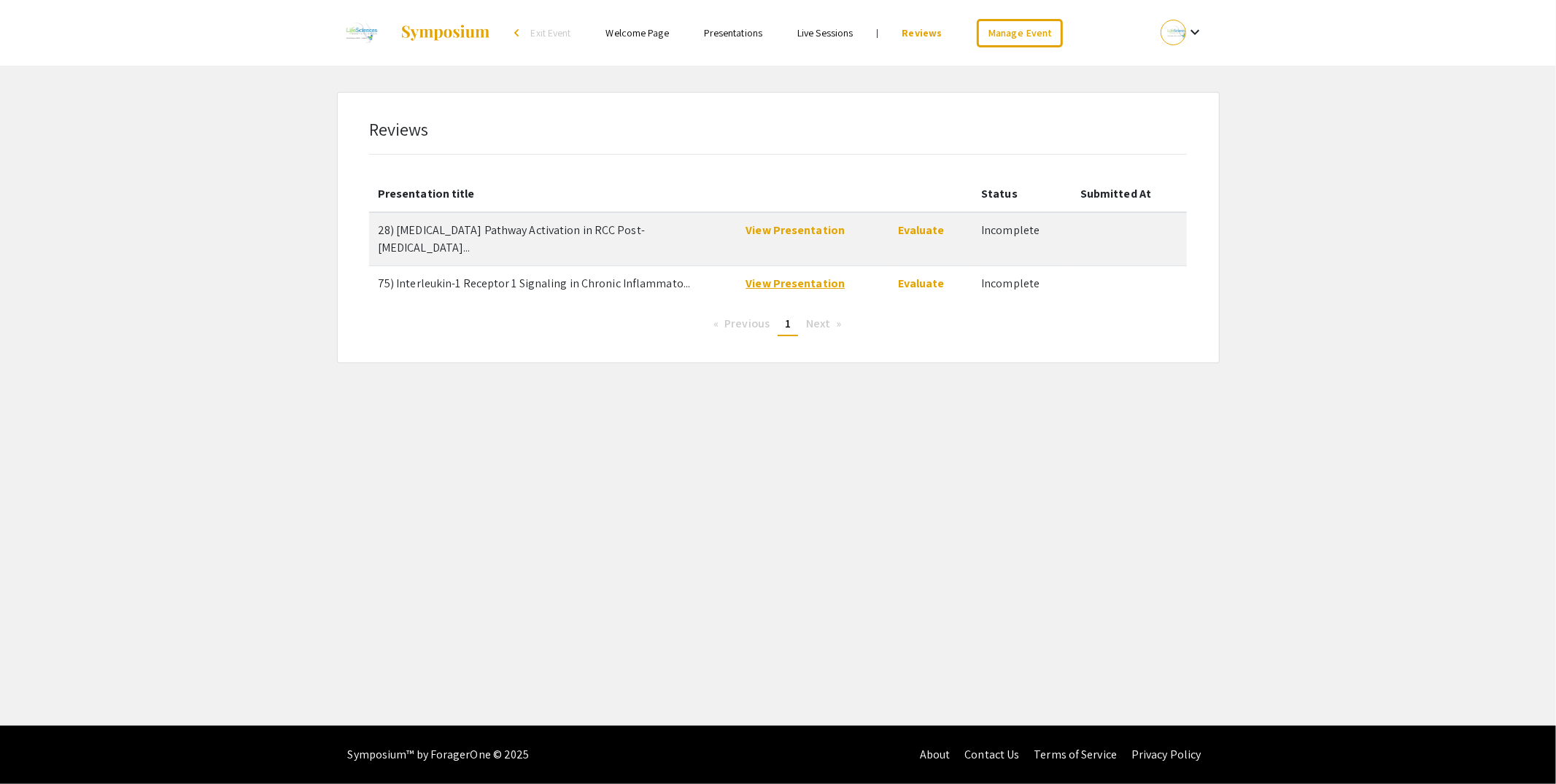
click at [797, 276] on link "View Presentation" at bounding box center [795, 283] width 100 height 15
click at [919, 230] on link "Evaluate" at bounding box center [921, 230] width 46 height 15
click at [802, 230] on link "View Presentation" at bounding box center [795, 230] width 100 height 15
click at [1005, 32] on link "Manage Event" at bounding box center [1019, 33] width 86 height 28
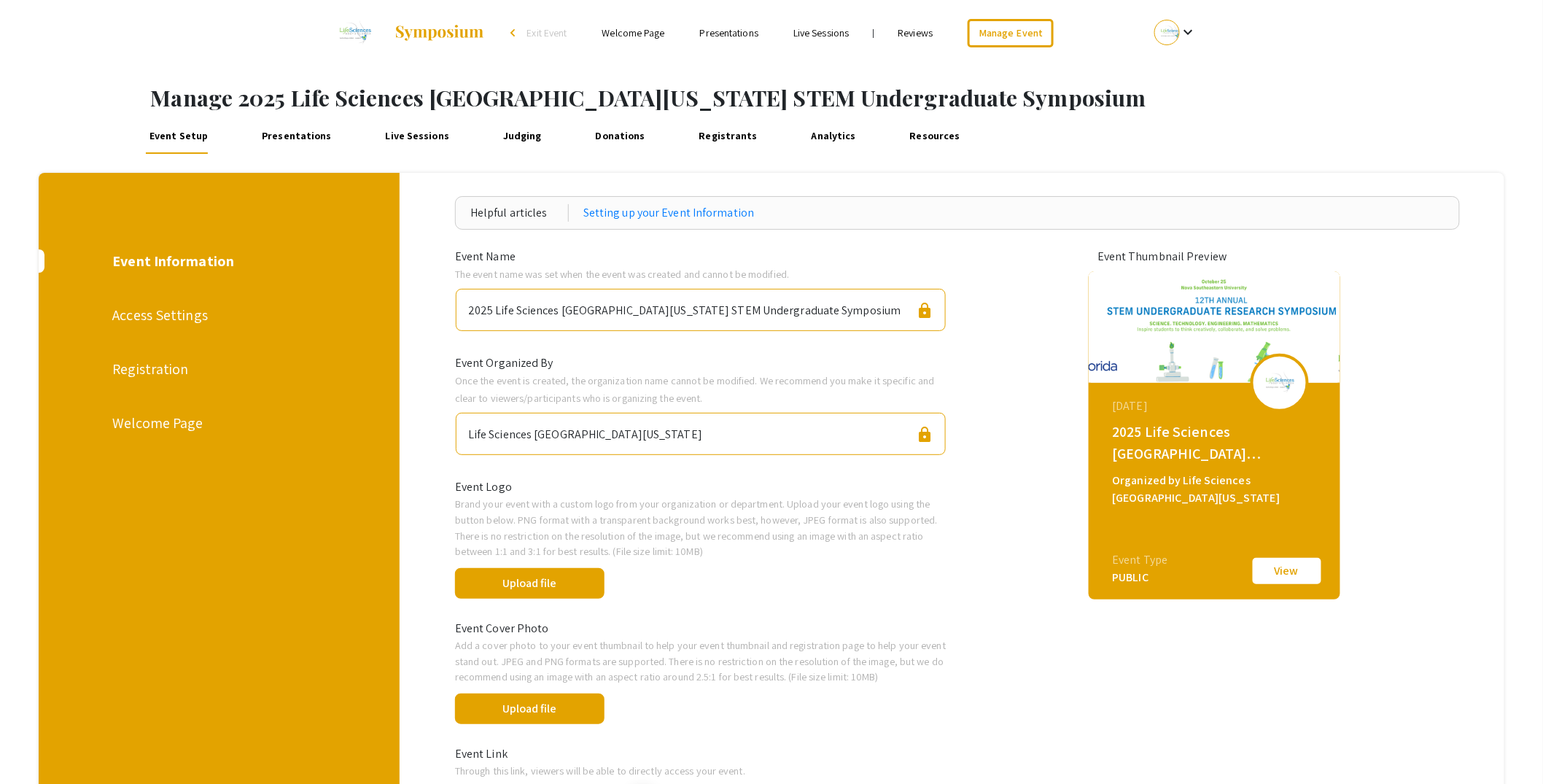
click at [305, 135] on link "Presentations" at bounding box center [297, 136] width 77 height 35
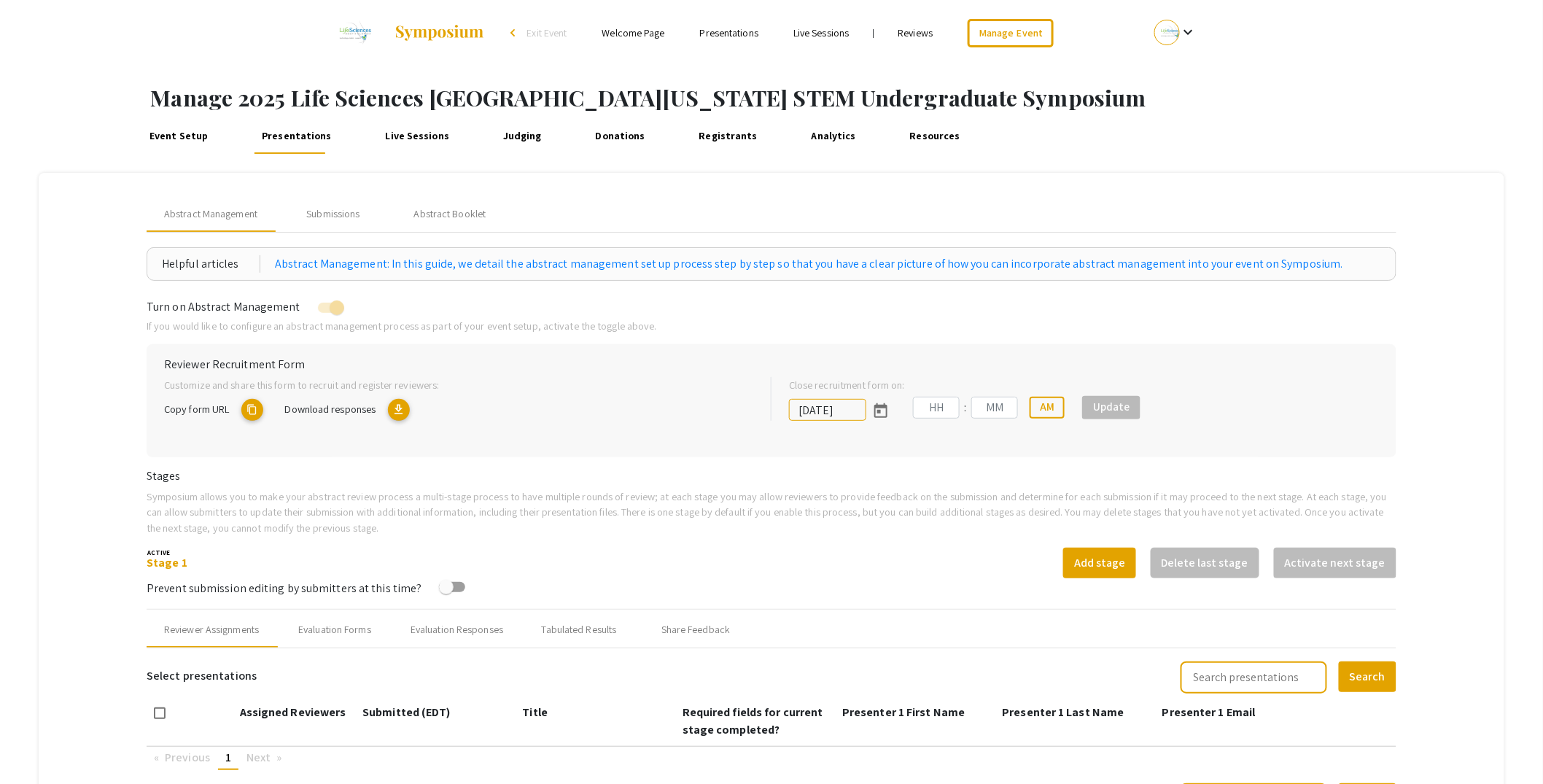
type input "[DATE]"
type input "05"
type input "00"
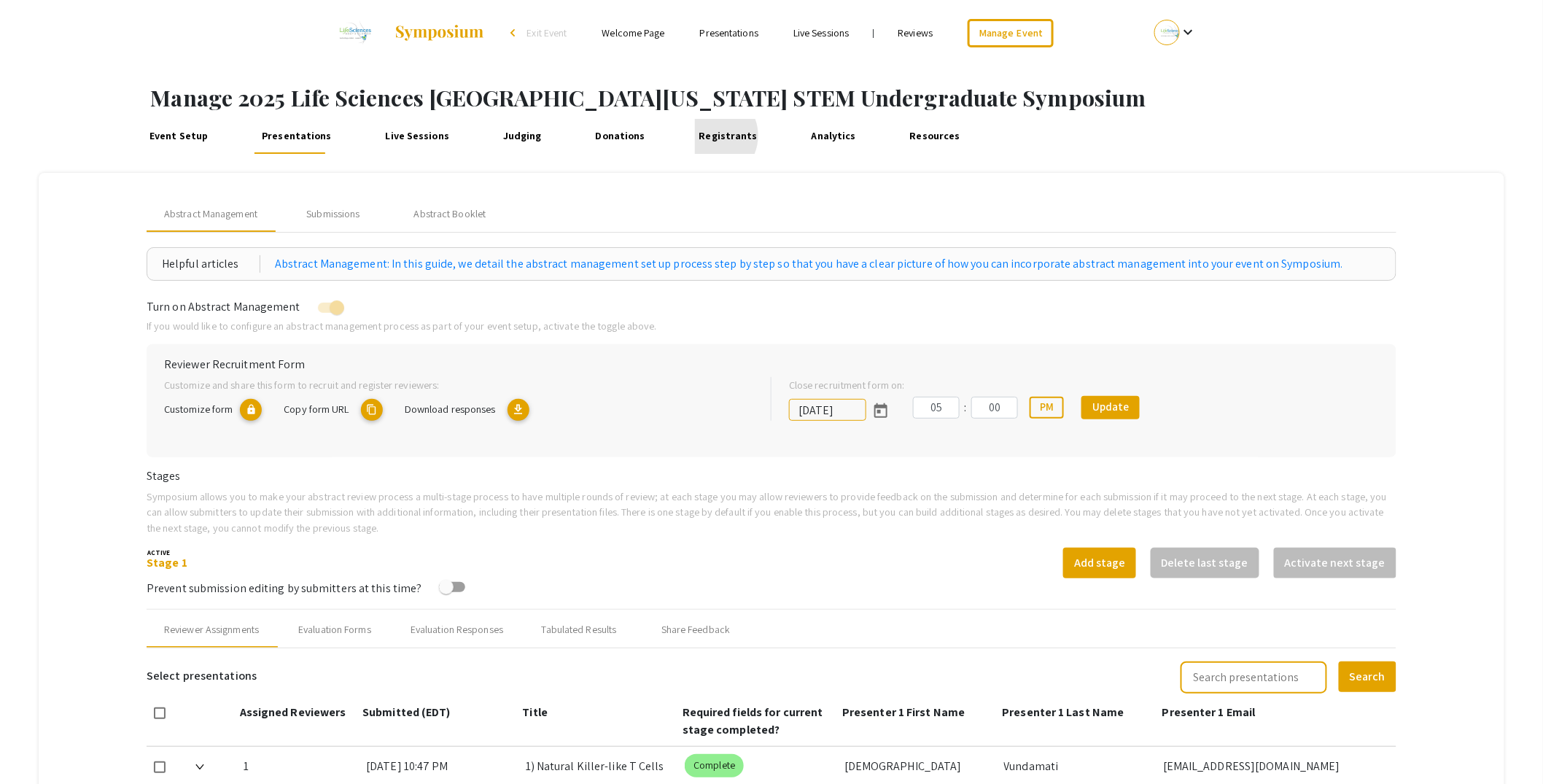
click at [695, 136] on link "Registrants" at bounding box center [728, 136] width 66 height 35
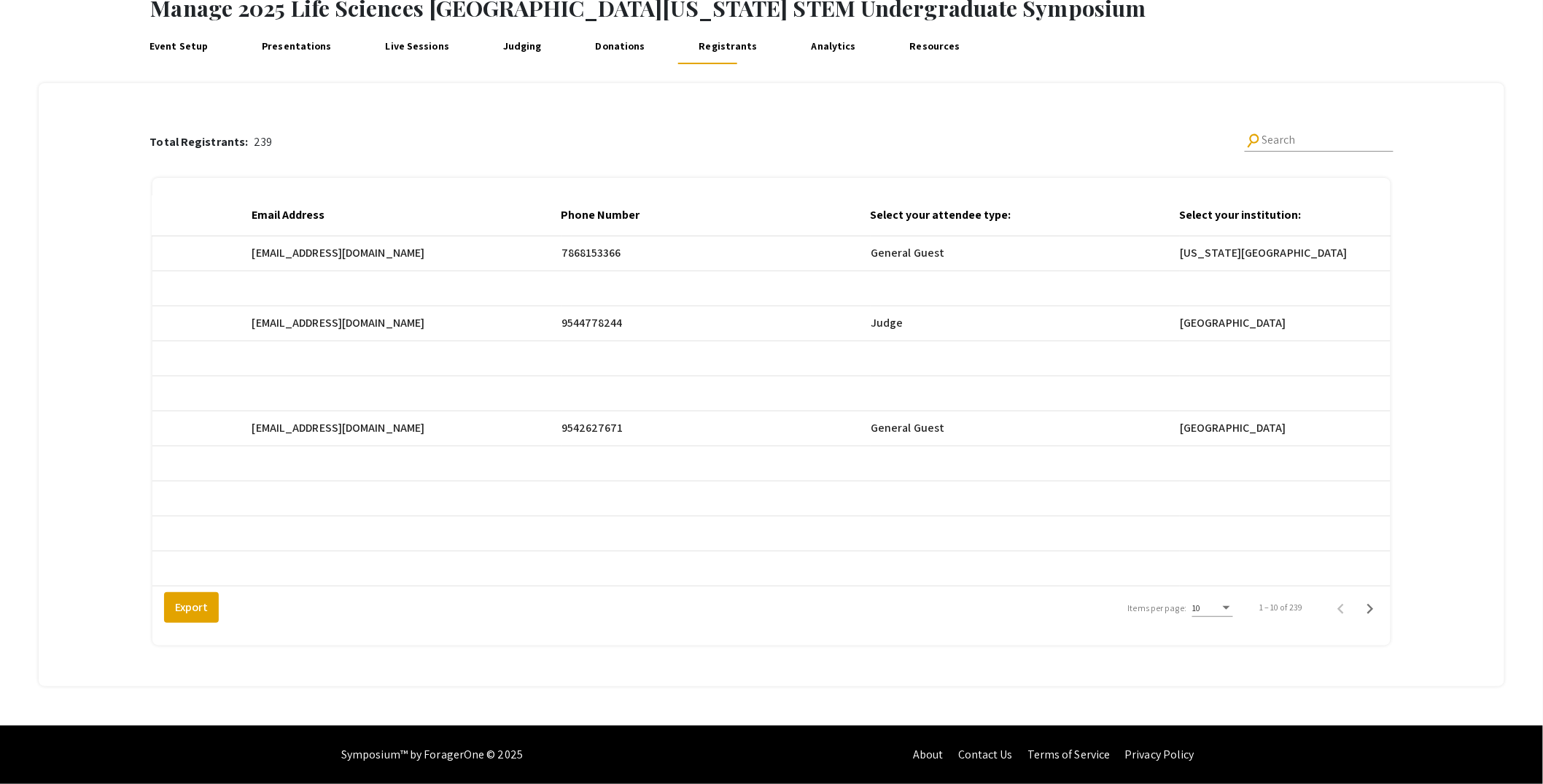
scroll to position [0, 1225]
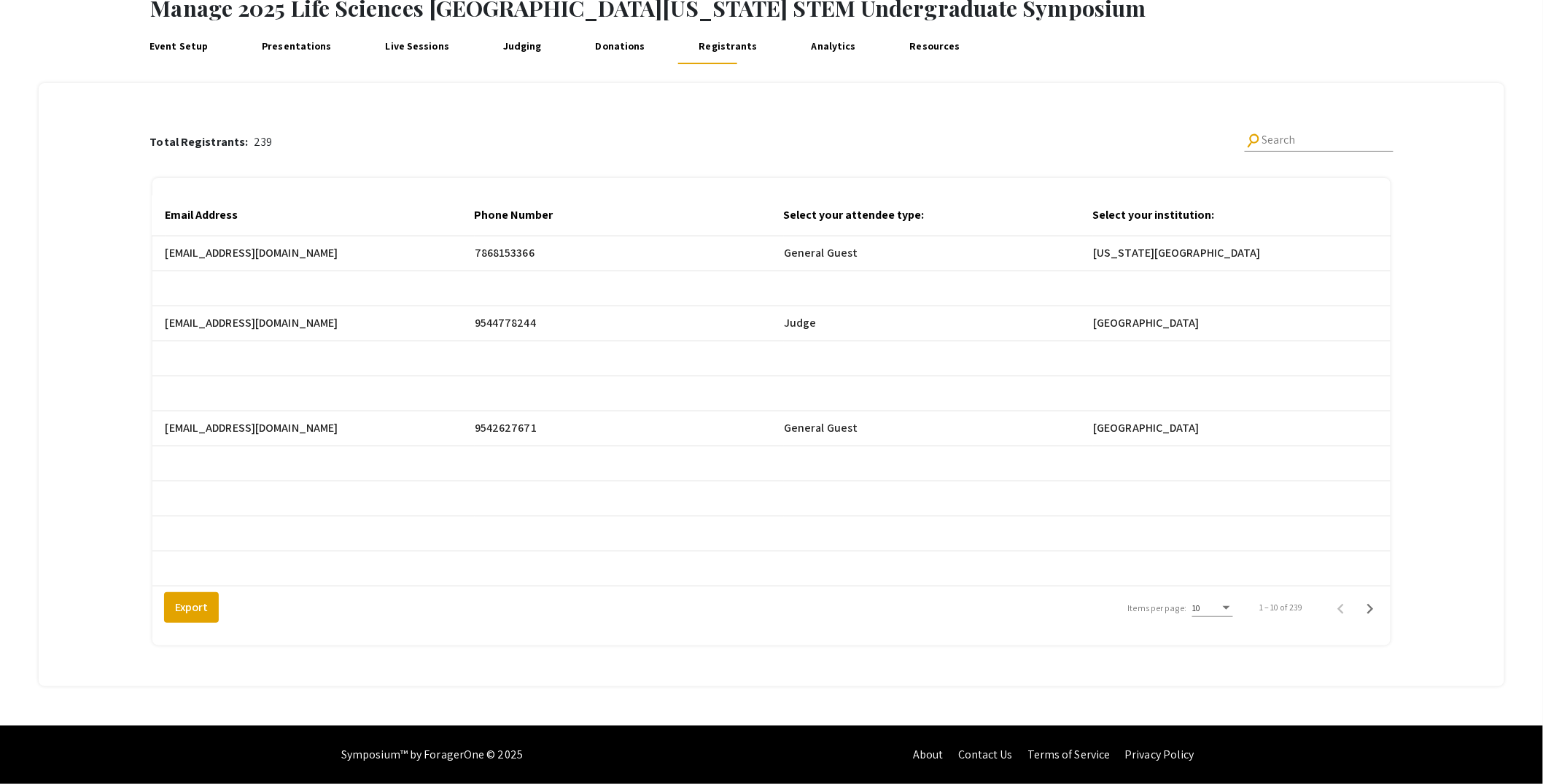
click at [916, 207] on div "Select your attendee type:" at bounding box center [854, 215] width 141 height 17
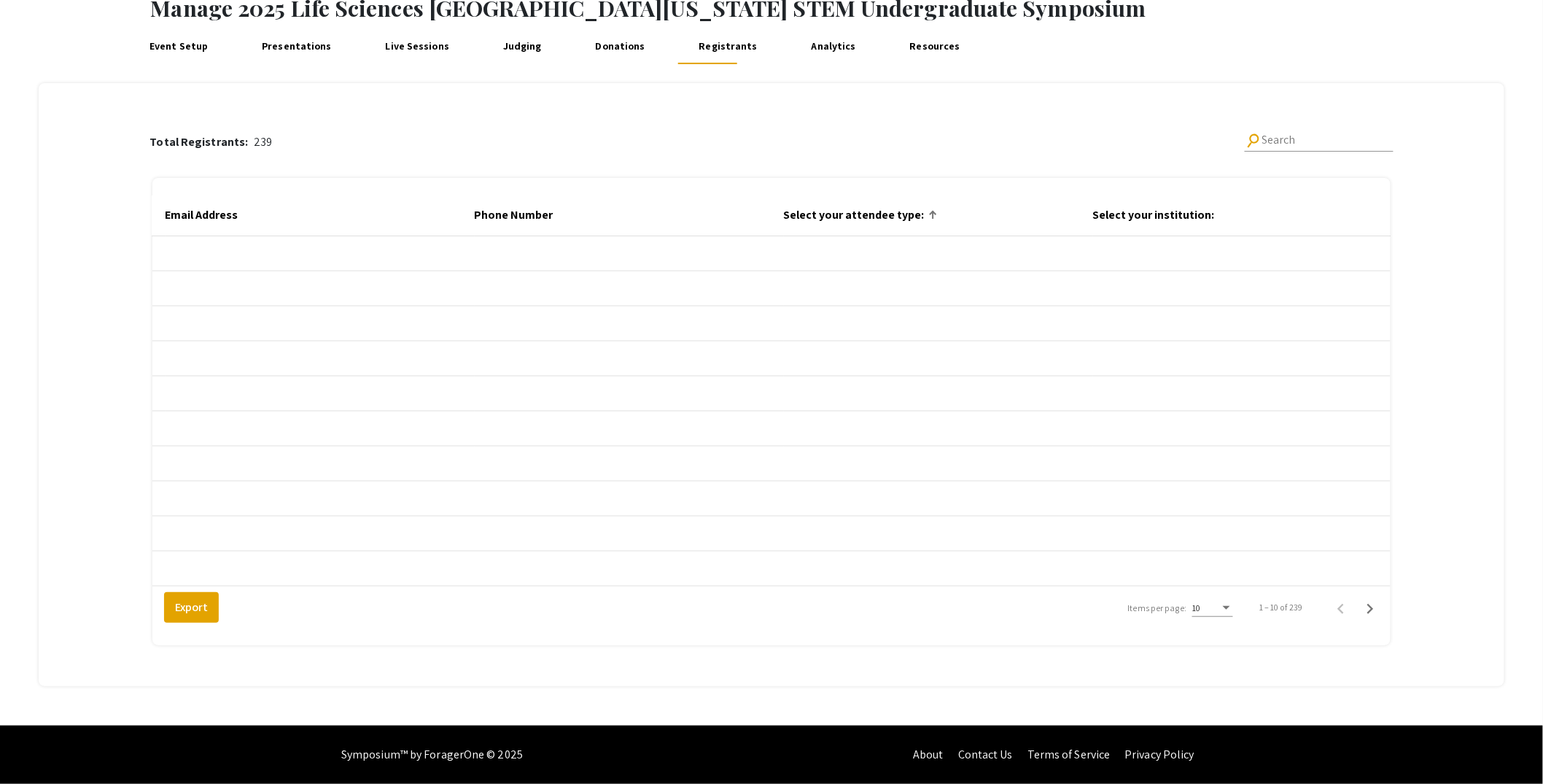
click at [1228, 618] on div "10" at bounding box center [1213, 609] width 41 height 36
click at [1229, 613] on div "10" at bounding box center [1213, 604] width 41 height 25
click at [1233, 642] on span "25" at bounding box center [1223, 635] width 41 height 27
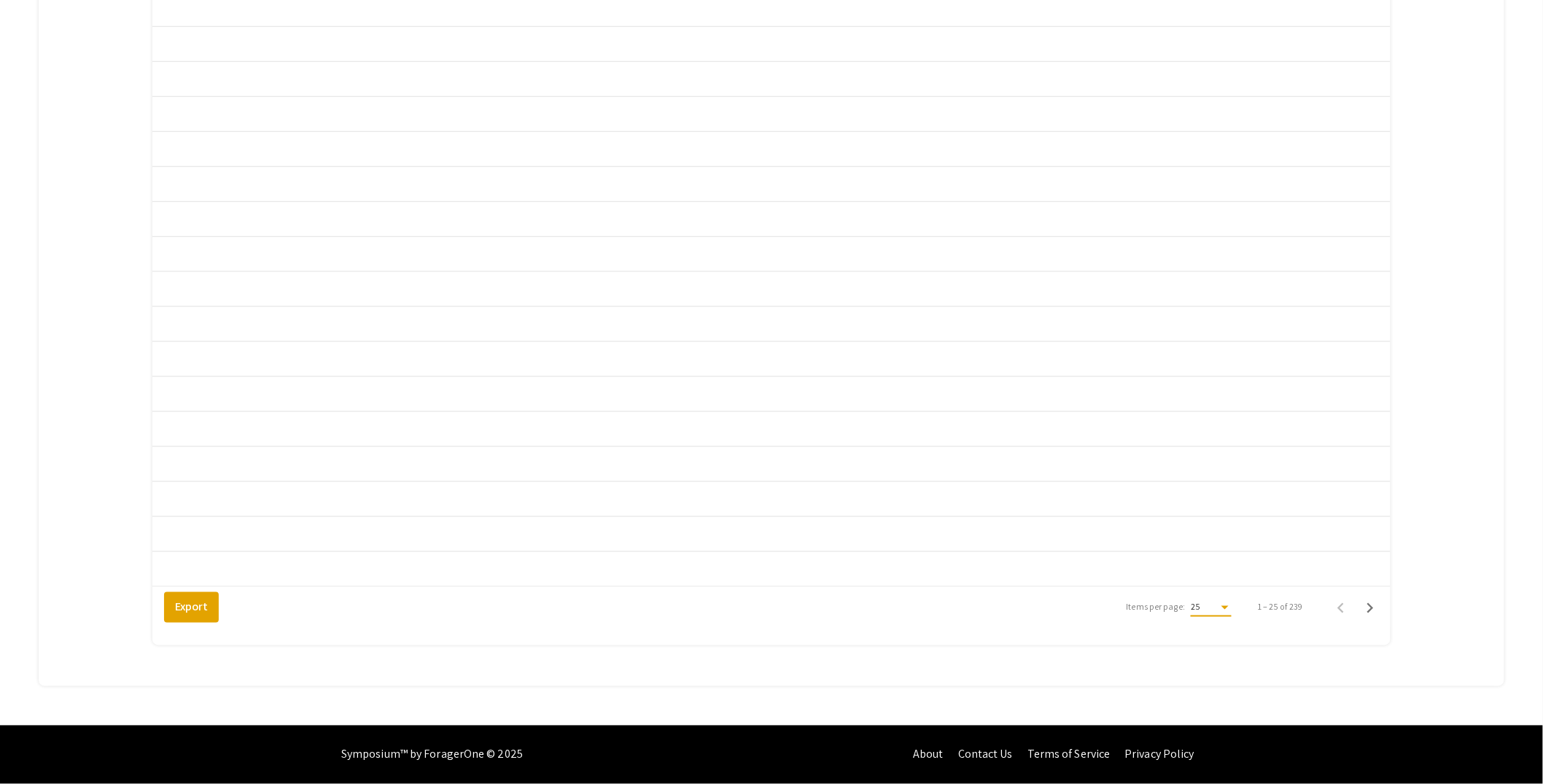
scroll to position [625, 0]
click at [1374, 610] on icon "Next page" at bounding box center [1371, 608] width 7 height 10
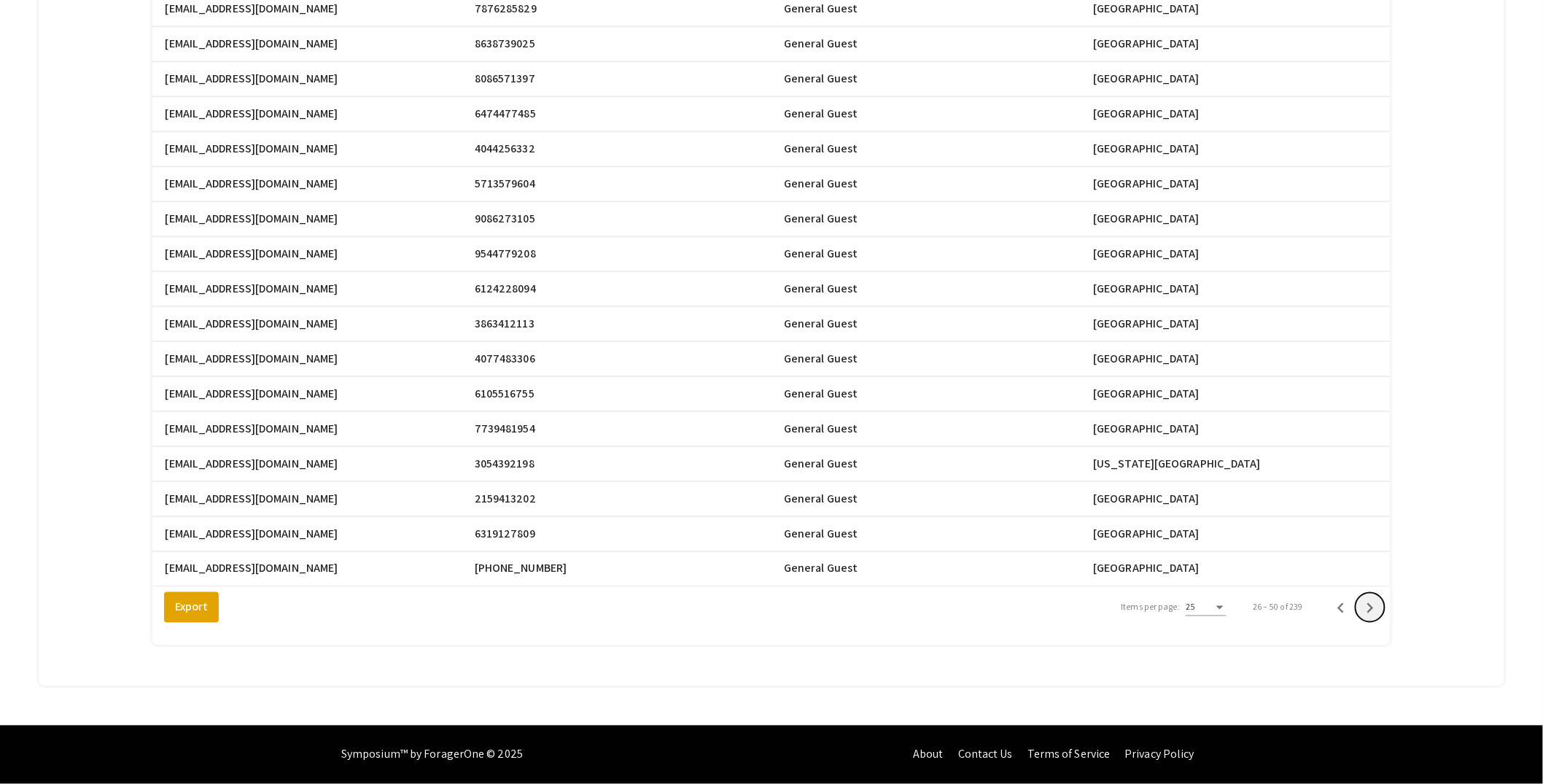
click at [1374, 610] on icon "Next page" at bounding box center [1371, 608] width 7 height 10
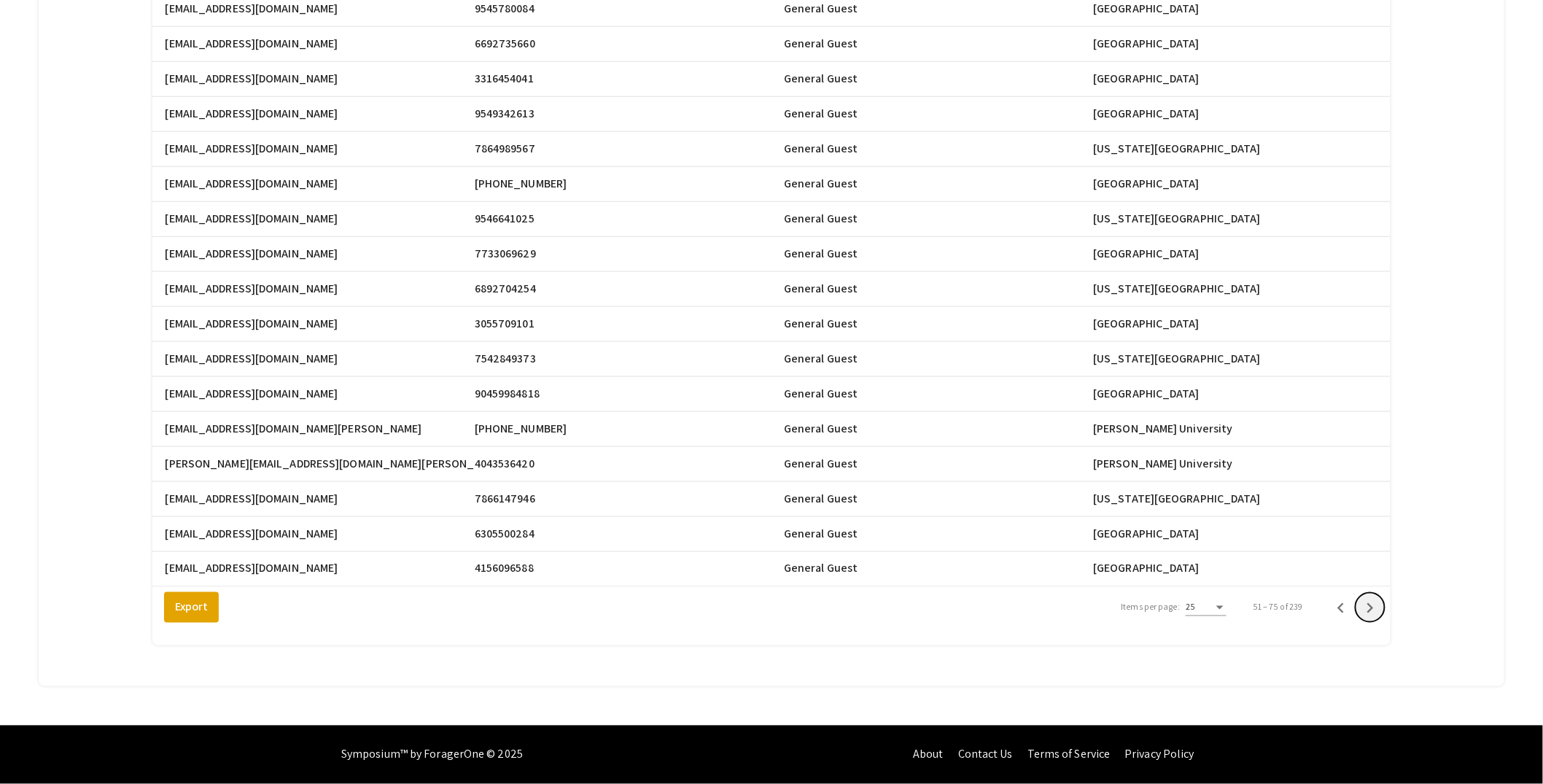
click at [1374, 610] on icon "Next page" at bounding box center [1371, 608] width 7 height 10
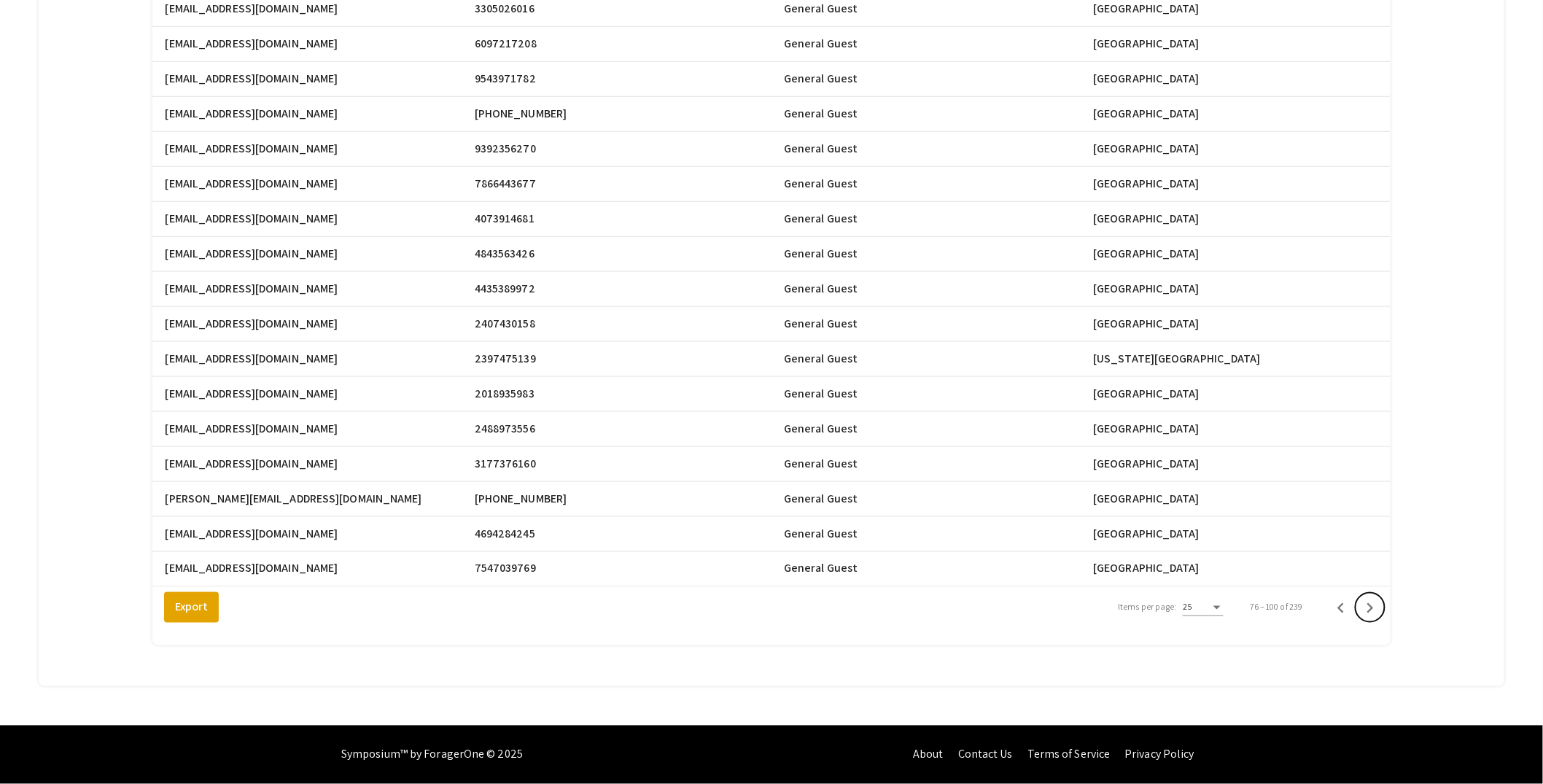
click at [1374, 610] on icon "Next page" at bounding box center [1371, 608] width 7 height 10
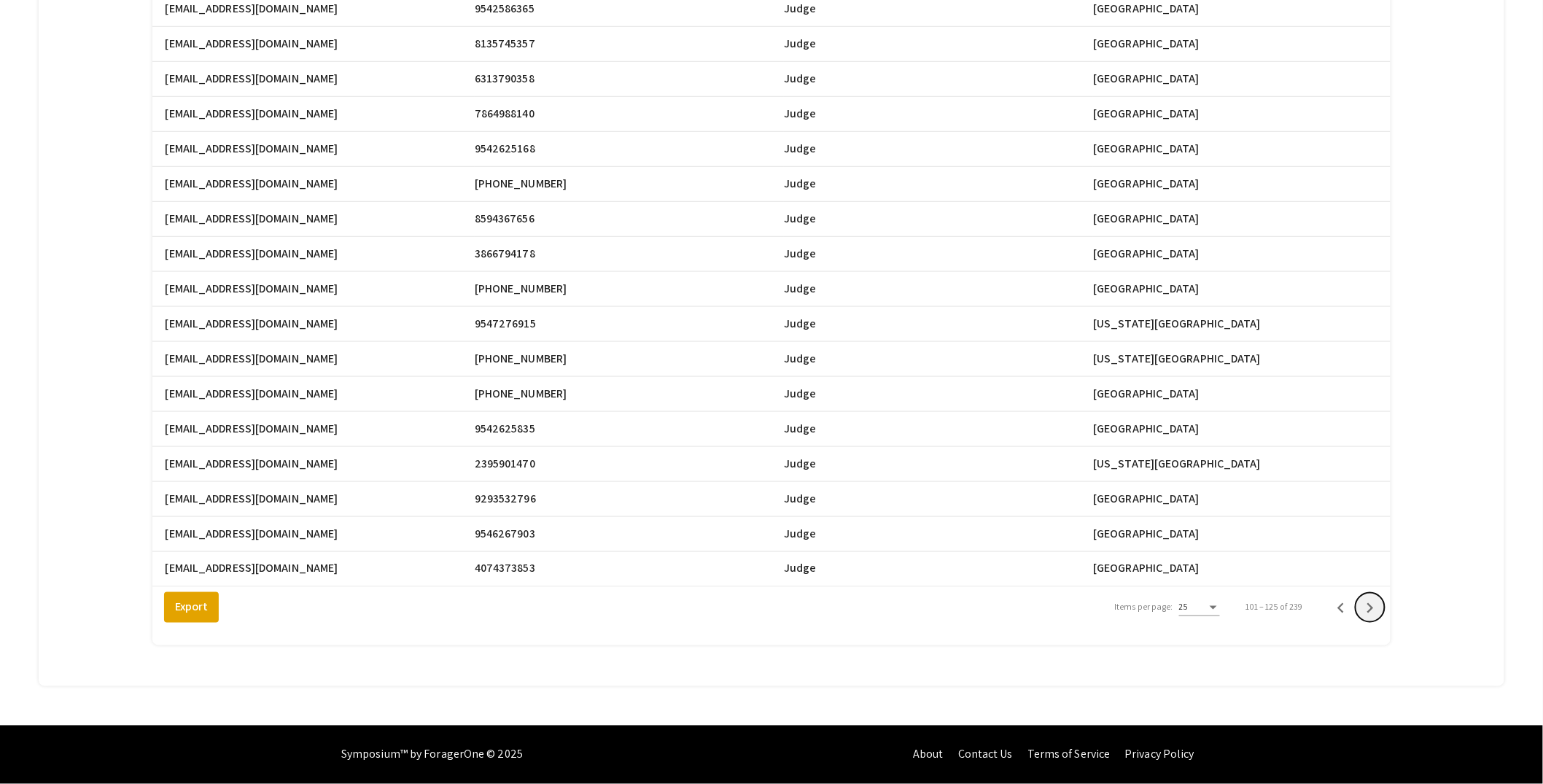
click at [1380, 608] on icon "Next page" at bounding box center [1370, 608] width 21 height 21
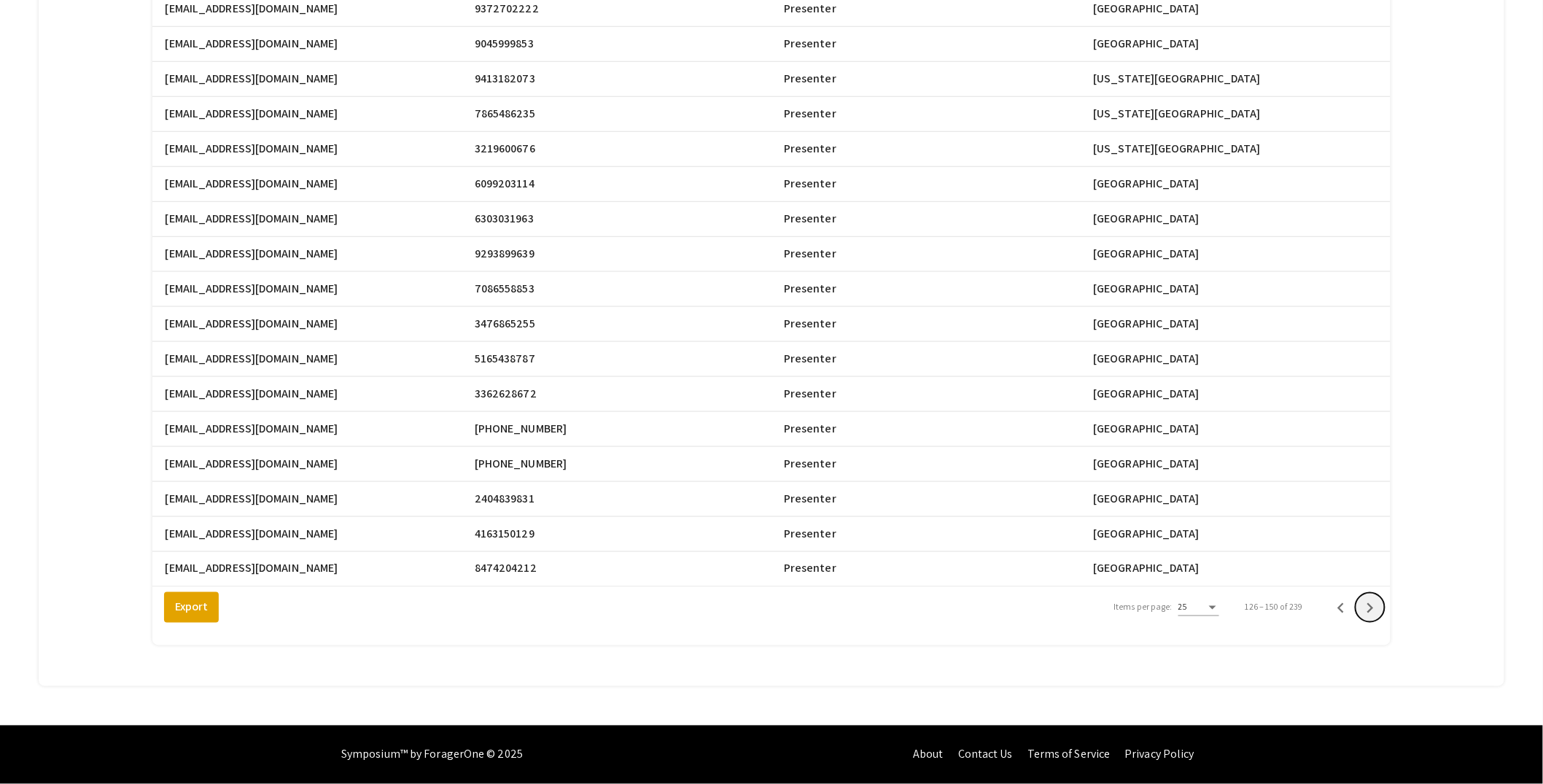
click at [1380, 608] on icon "Next page" at bounding box center [1370, 608] width 21 height 21
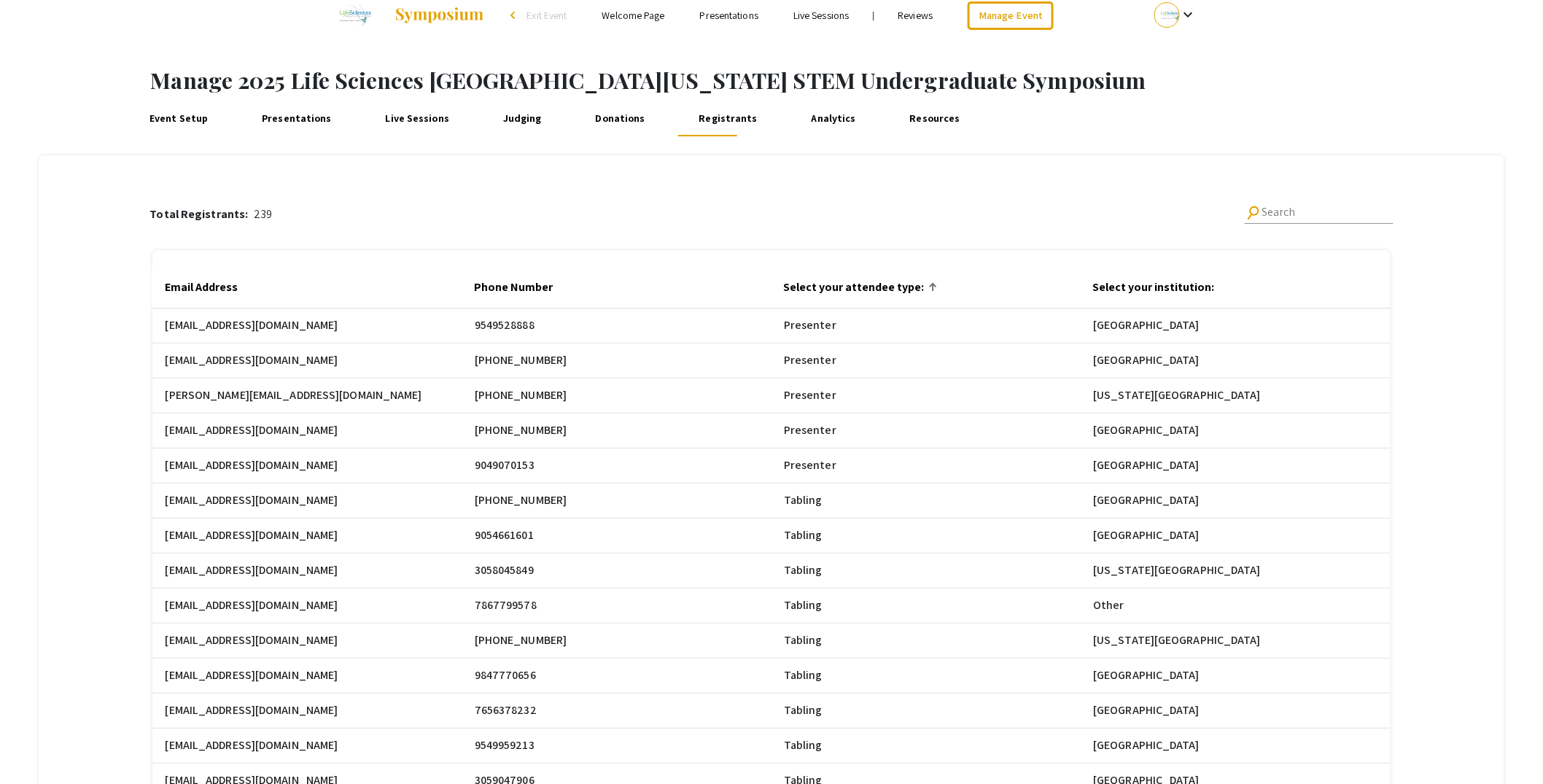
scroll to position [0, 0]
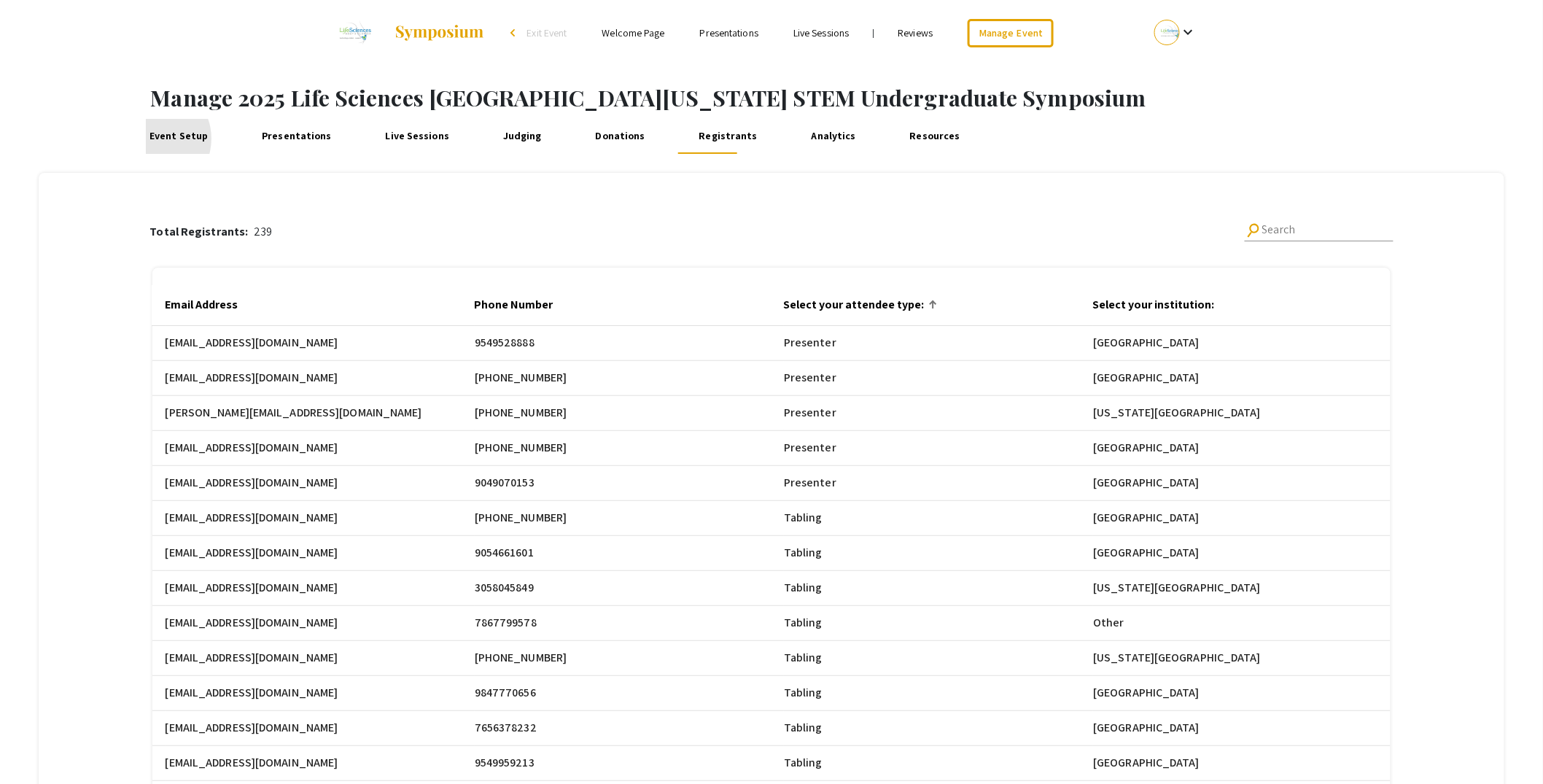
click at [155, 138] on link "Event Setup" at bounding box center [179, 136] width 66 height 35
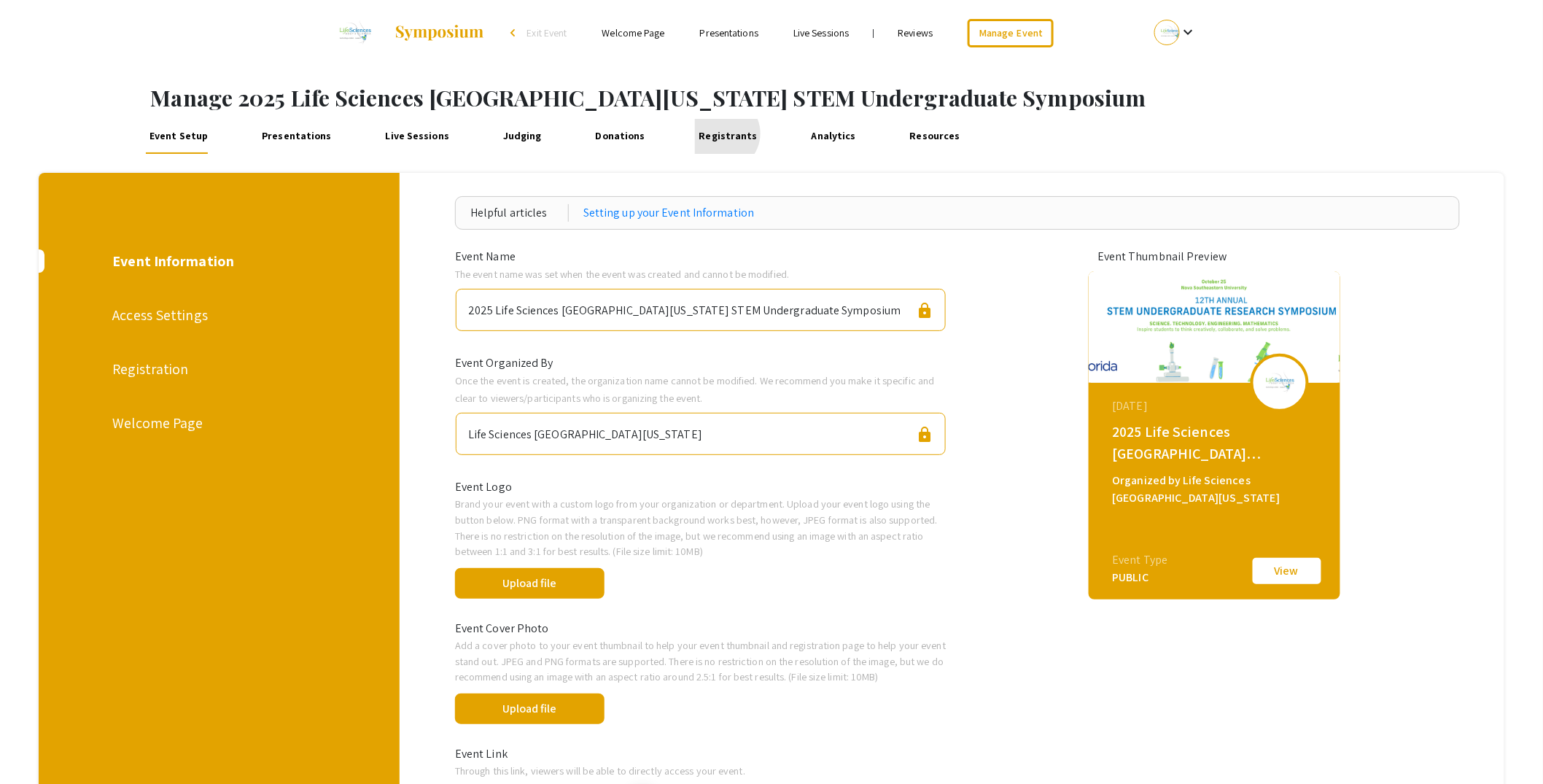
click at [706, 134] on link "Registrants" at bounding box center [728, 136] width 66 height 35
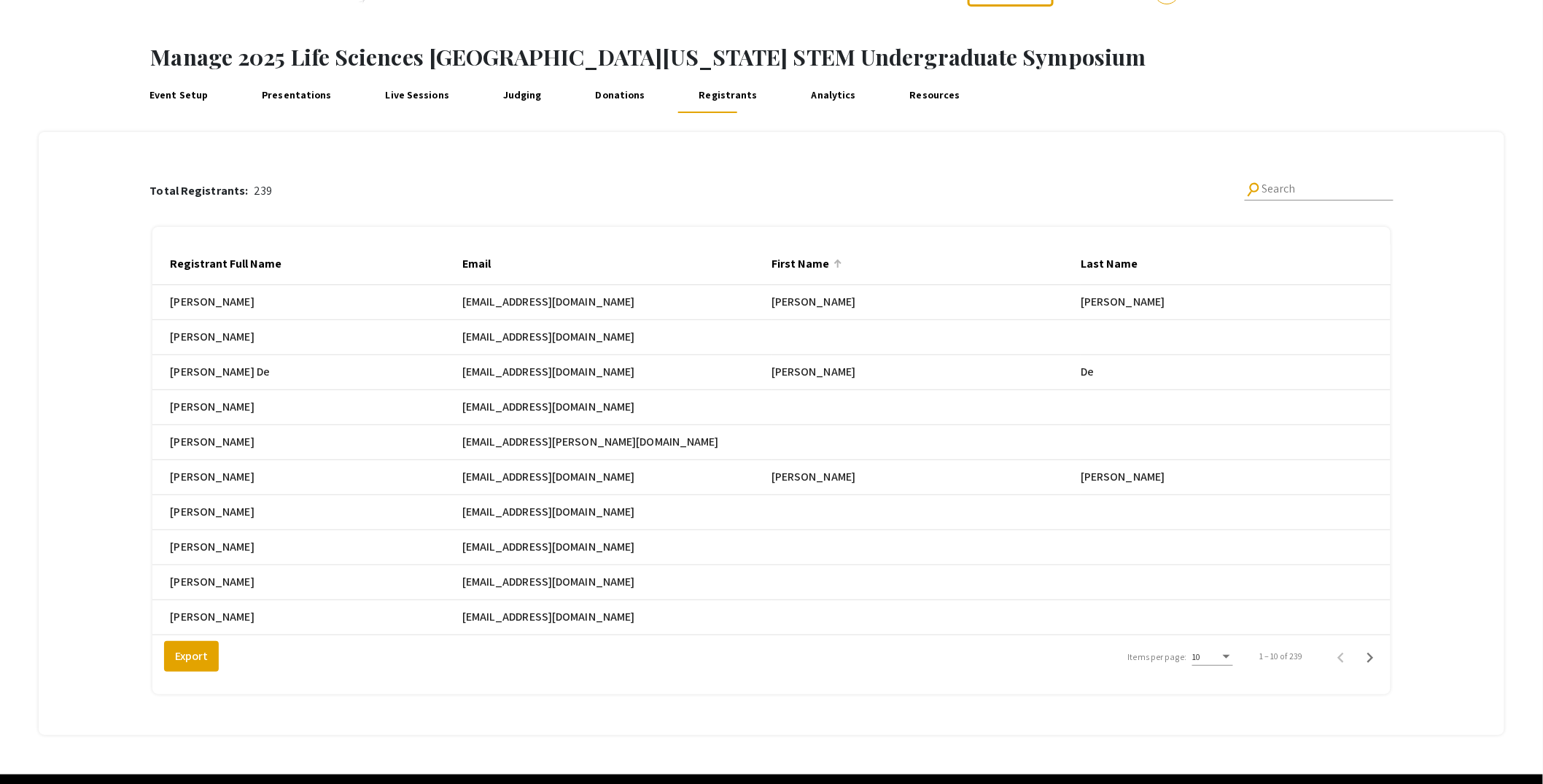
scroll to position [56, 0]
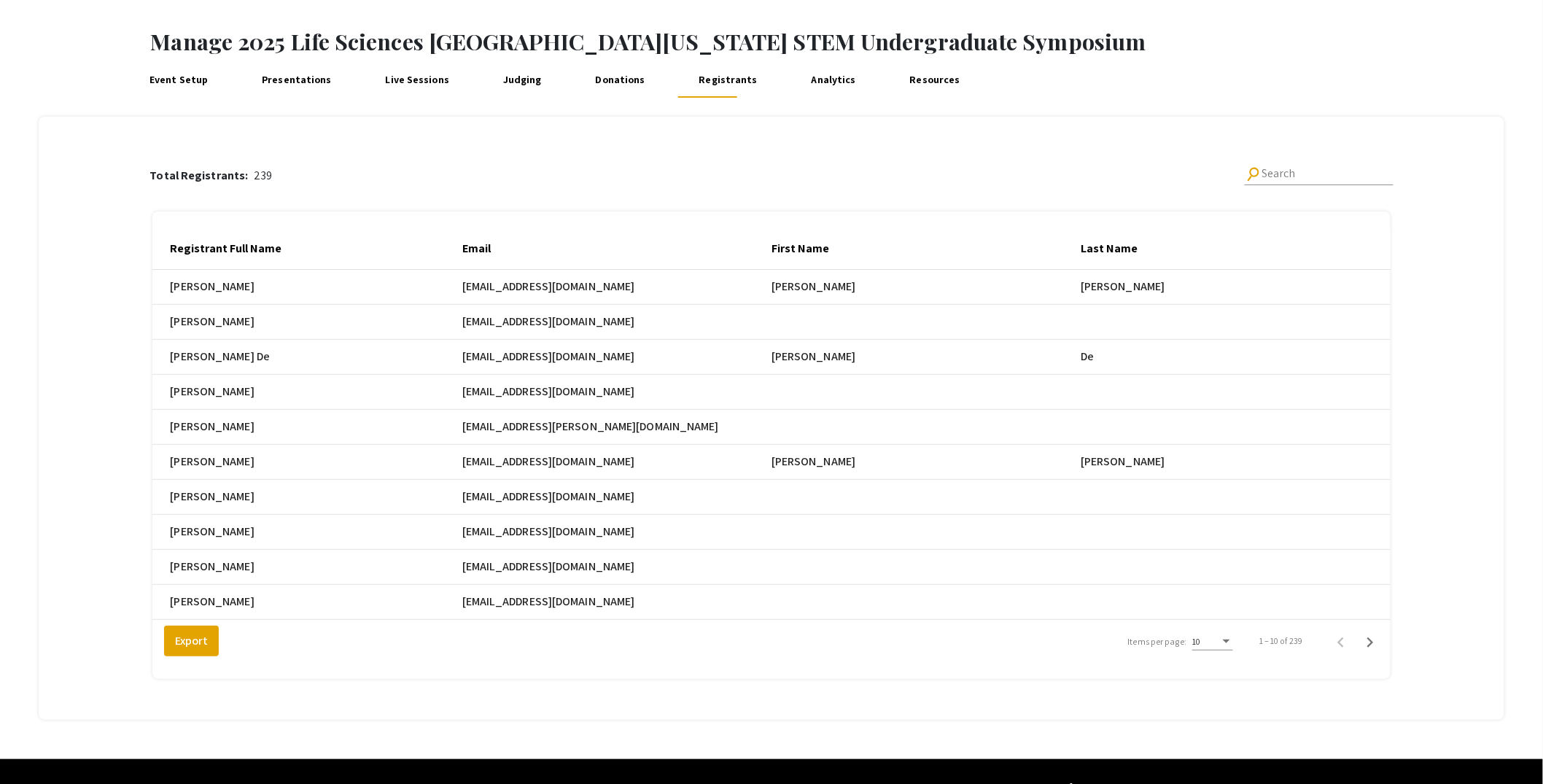
click at [1169, 245] on mat-header-cell "Last Name" at bounding box center [1235, 249] width 309 height 41
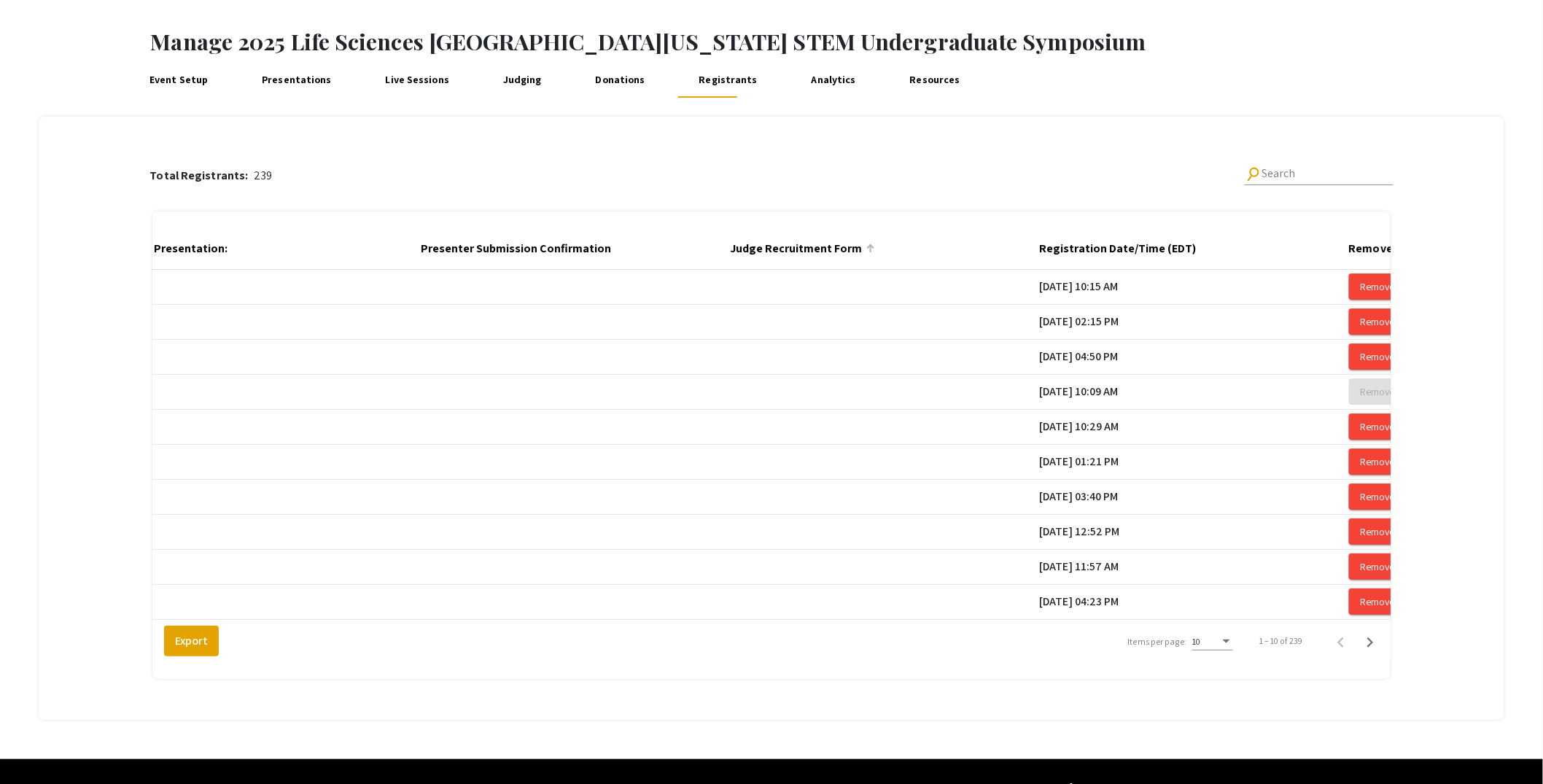
scroll to position [0, 2518]
click at [1205, 247] on div at bounding box center [1203, 248] width 5 height 5
click at [1220, 650] on div "10" at bounding box center [1213, 638] width 41 height 25
click at [1222, 684] on span "25" at bounding box center [1223, 678] width 41 height 27
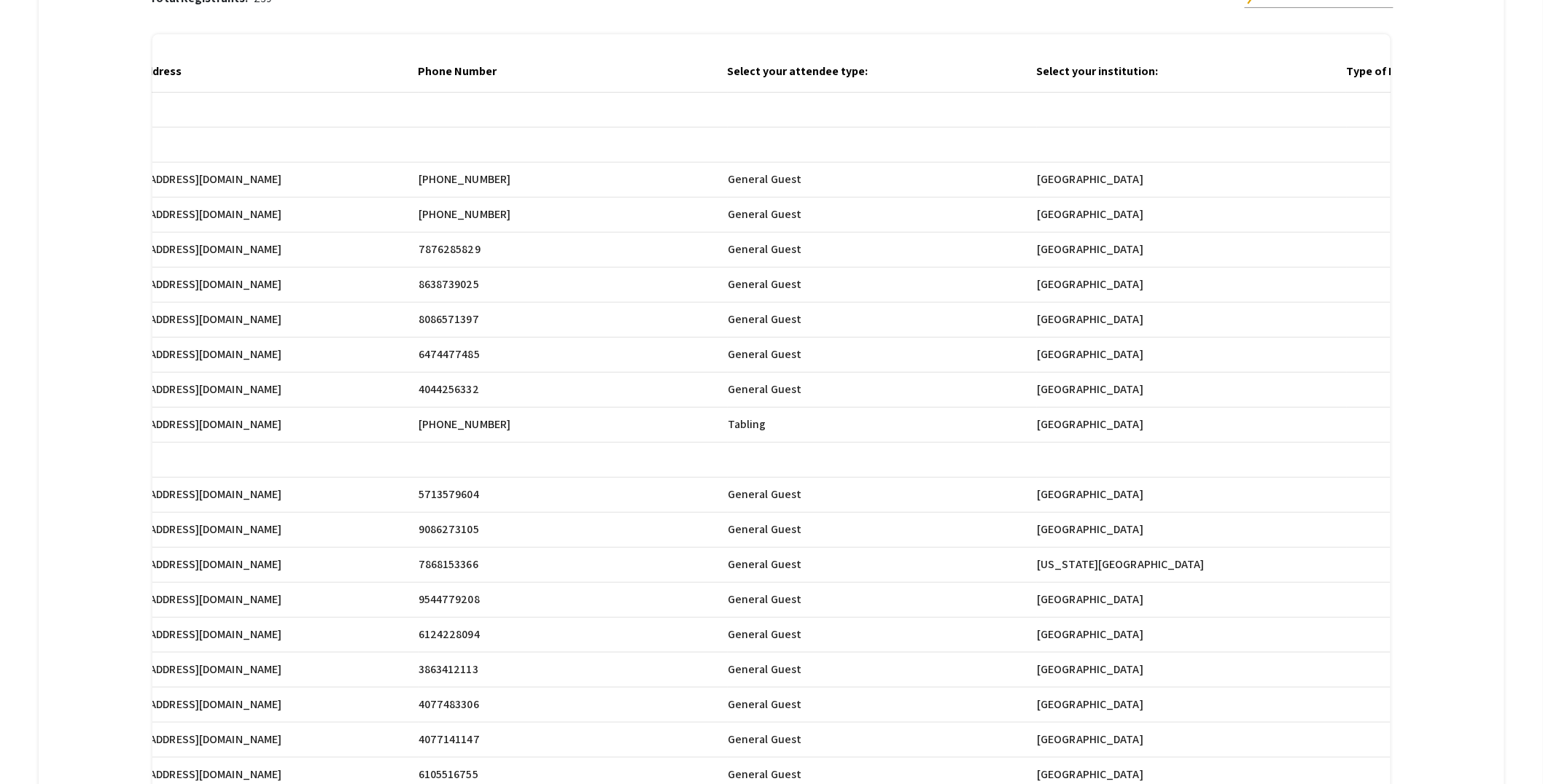
scroll to position [0, 1282]
click at [881, 75] on div at bounding box center [877, 71] width 9 height 9
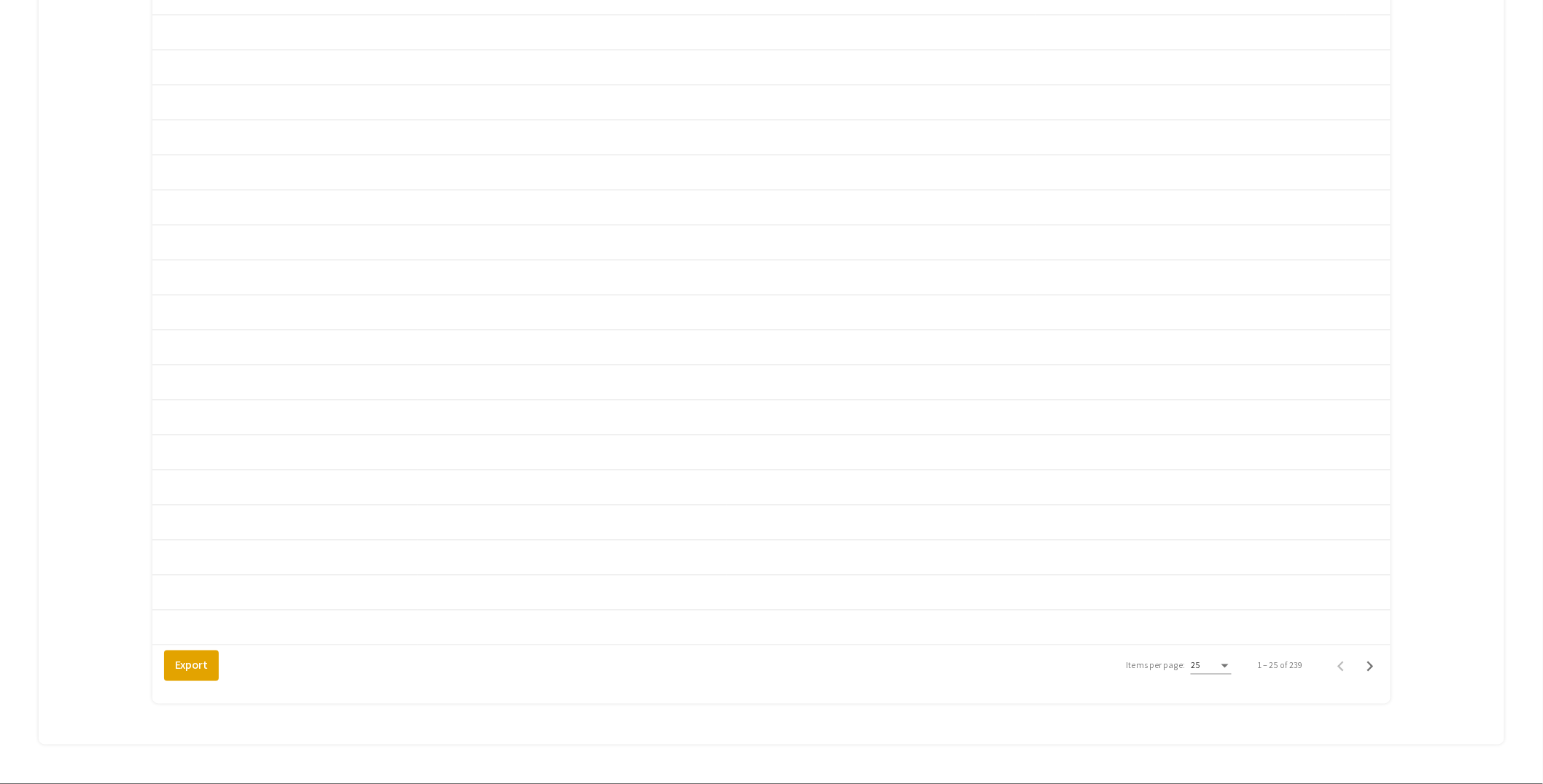
scroll to position [625, 0]
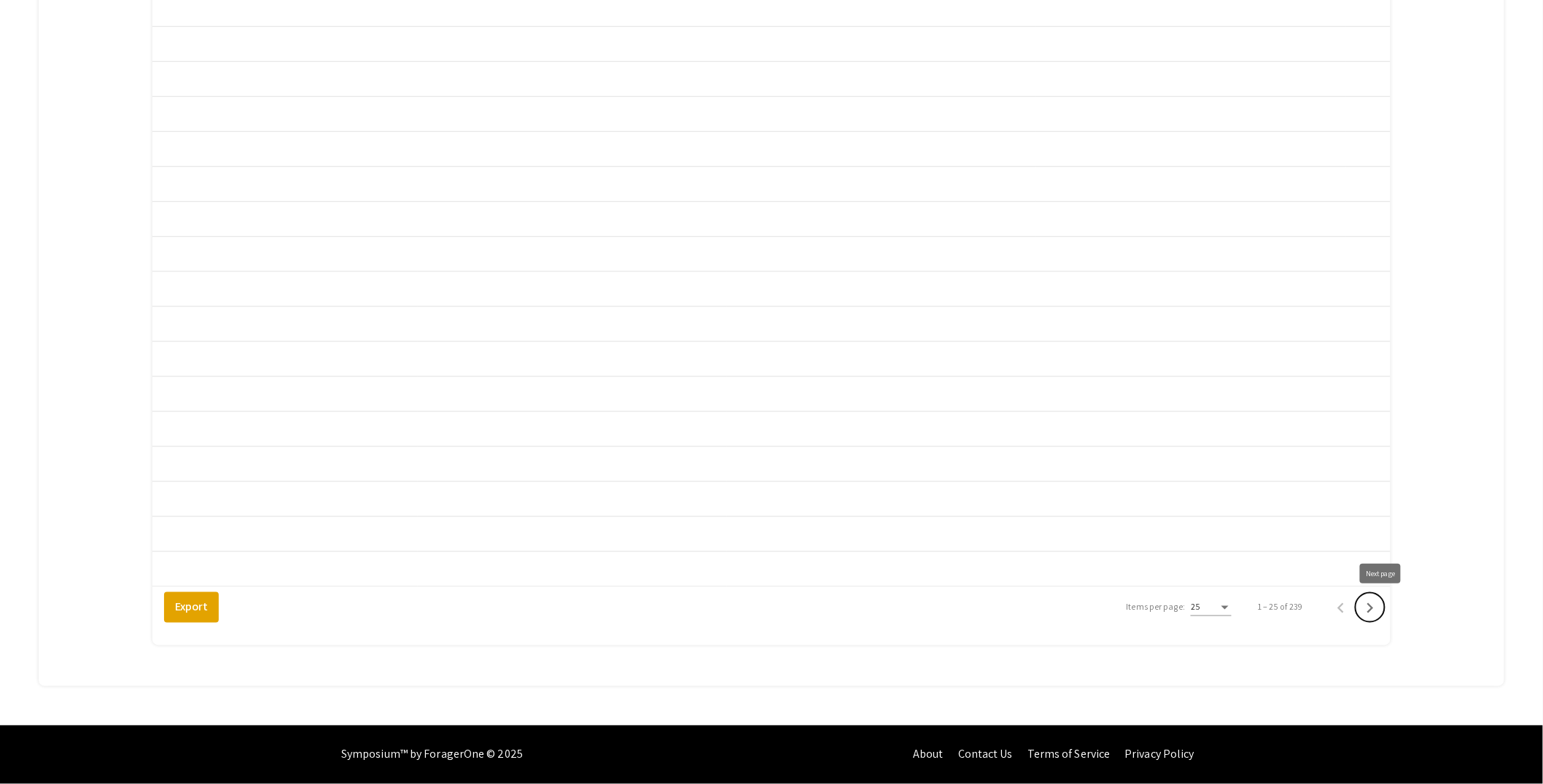
click at [1380, 614] on icon "Next page" at bounding box center [1370, 608] width 21 height 21
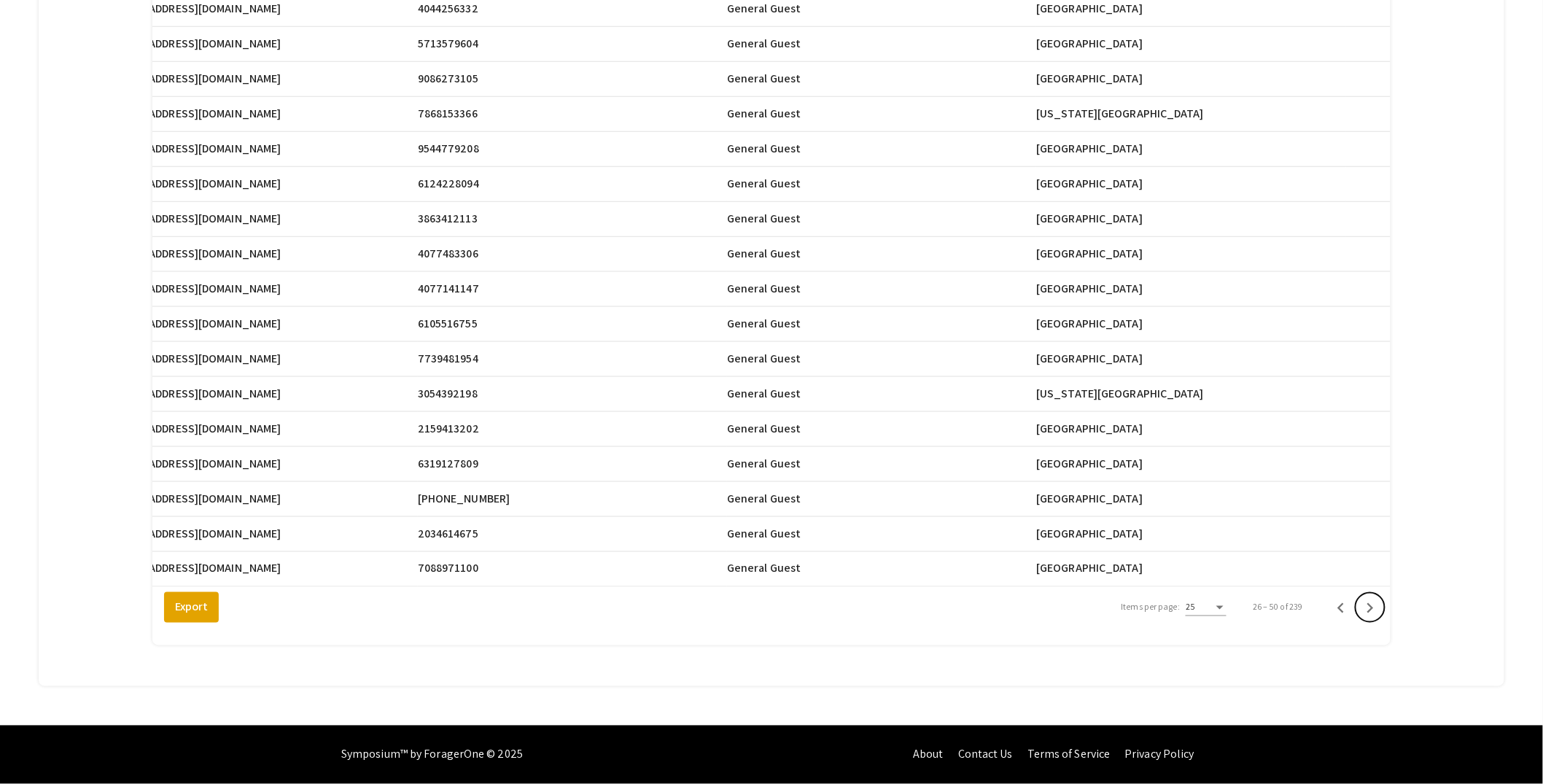
click at [1380, 614] on icon "Next page" at bounding box center [1370, 608] width 21 height 21
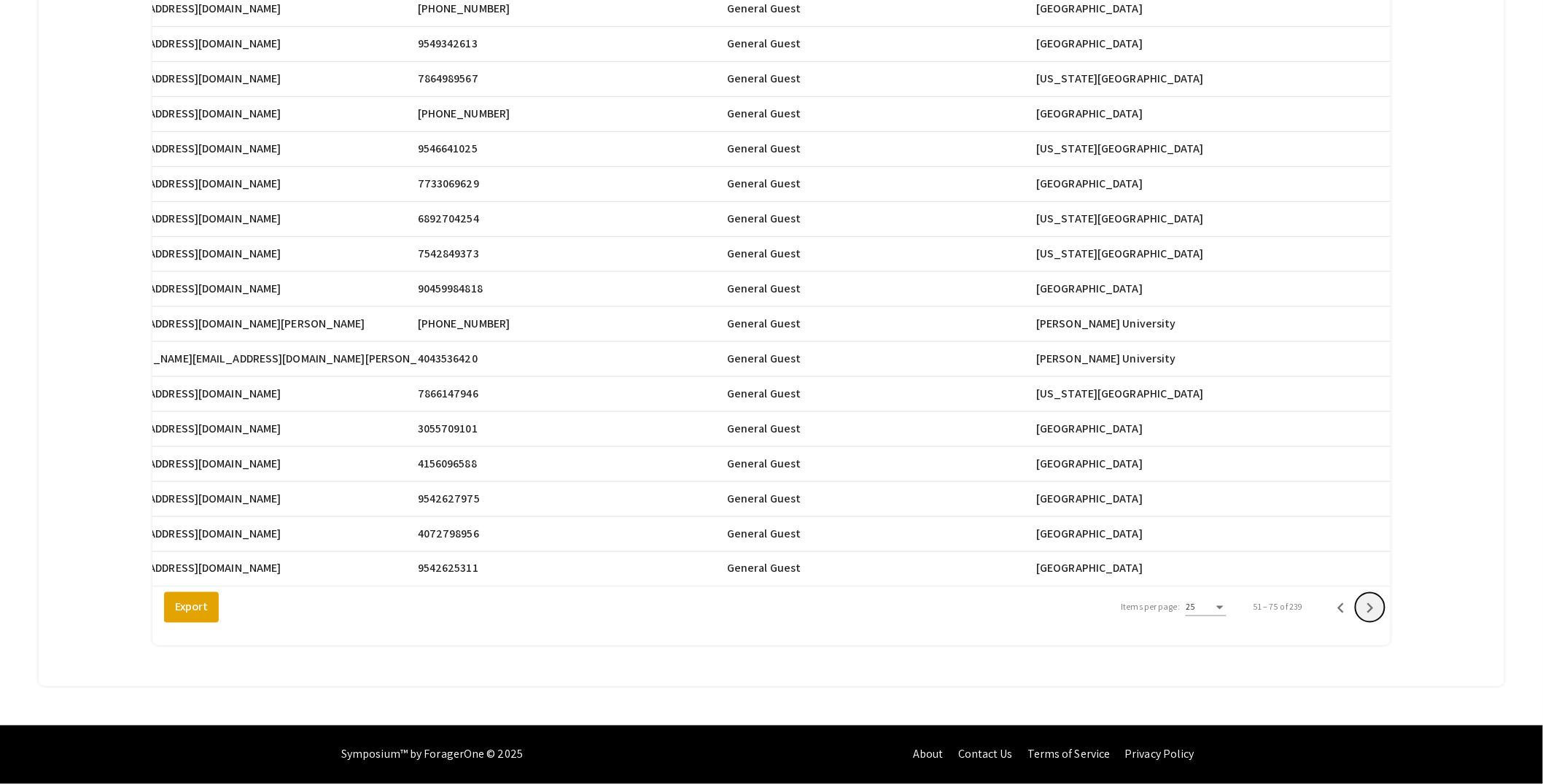
click at [1380, 614] on icon "Next page" at bounding box center [1370, 608] width 21 height 21
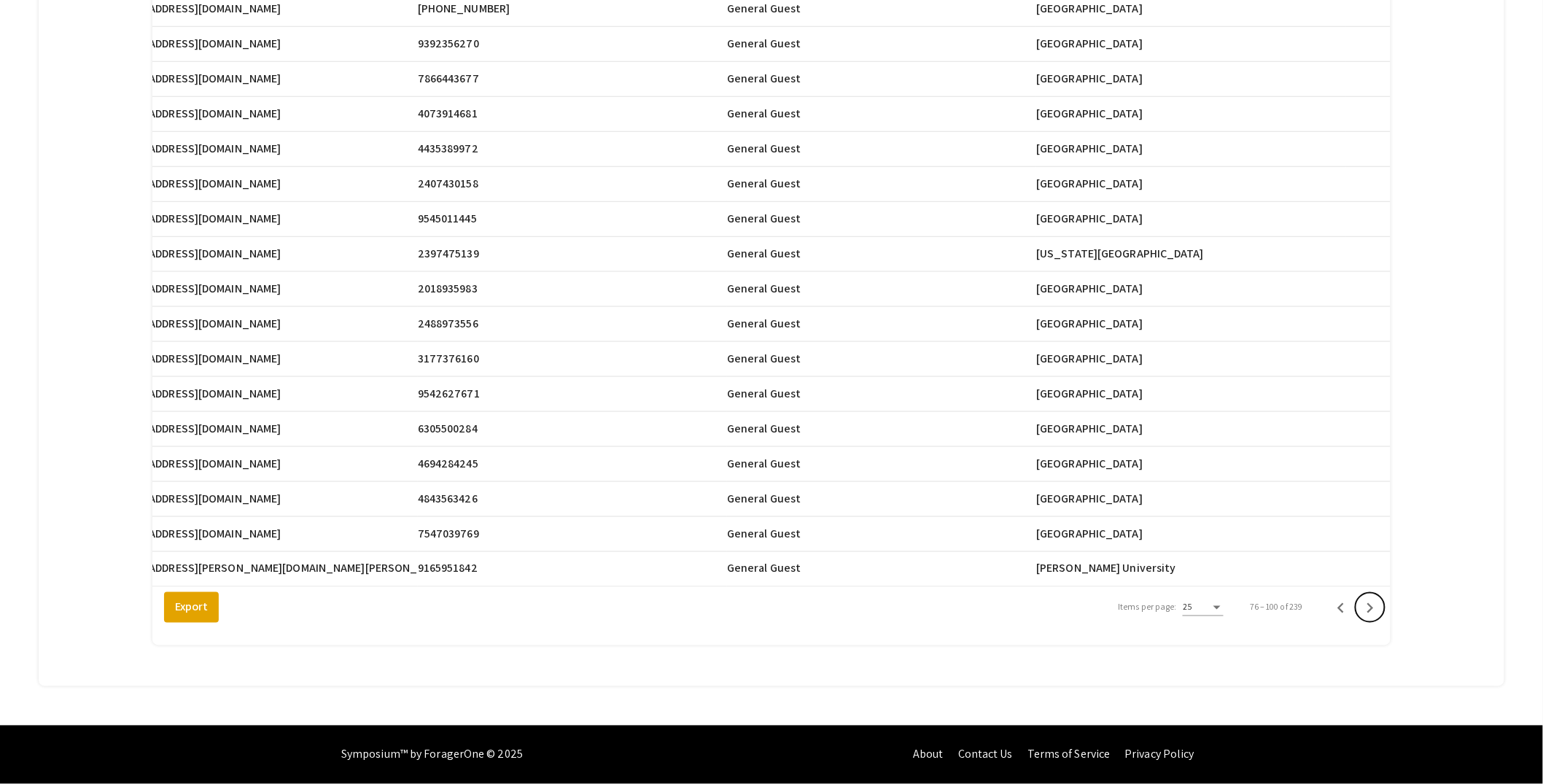
click at [1380, 614] on icon "Next page" at bounding box center [1370, 608] width 21 height 21
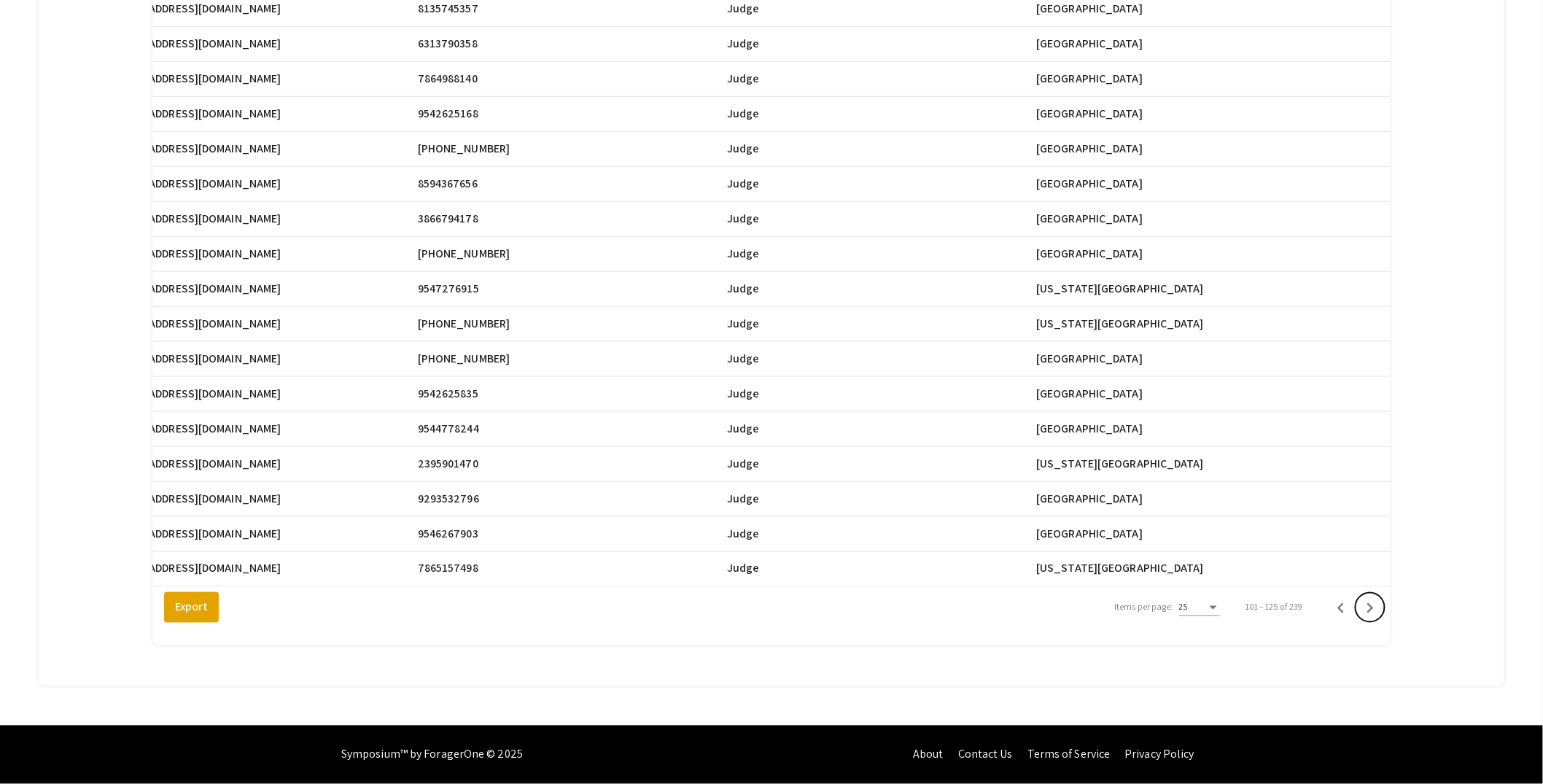
click at [1380, 614] on icon "Next page" at bounding box center [1370, 608] width 21 height 21
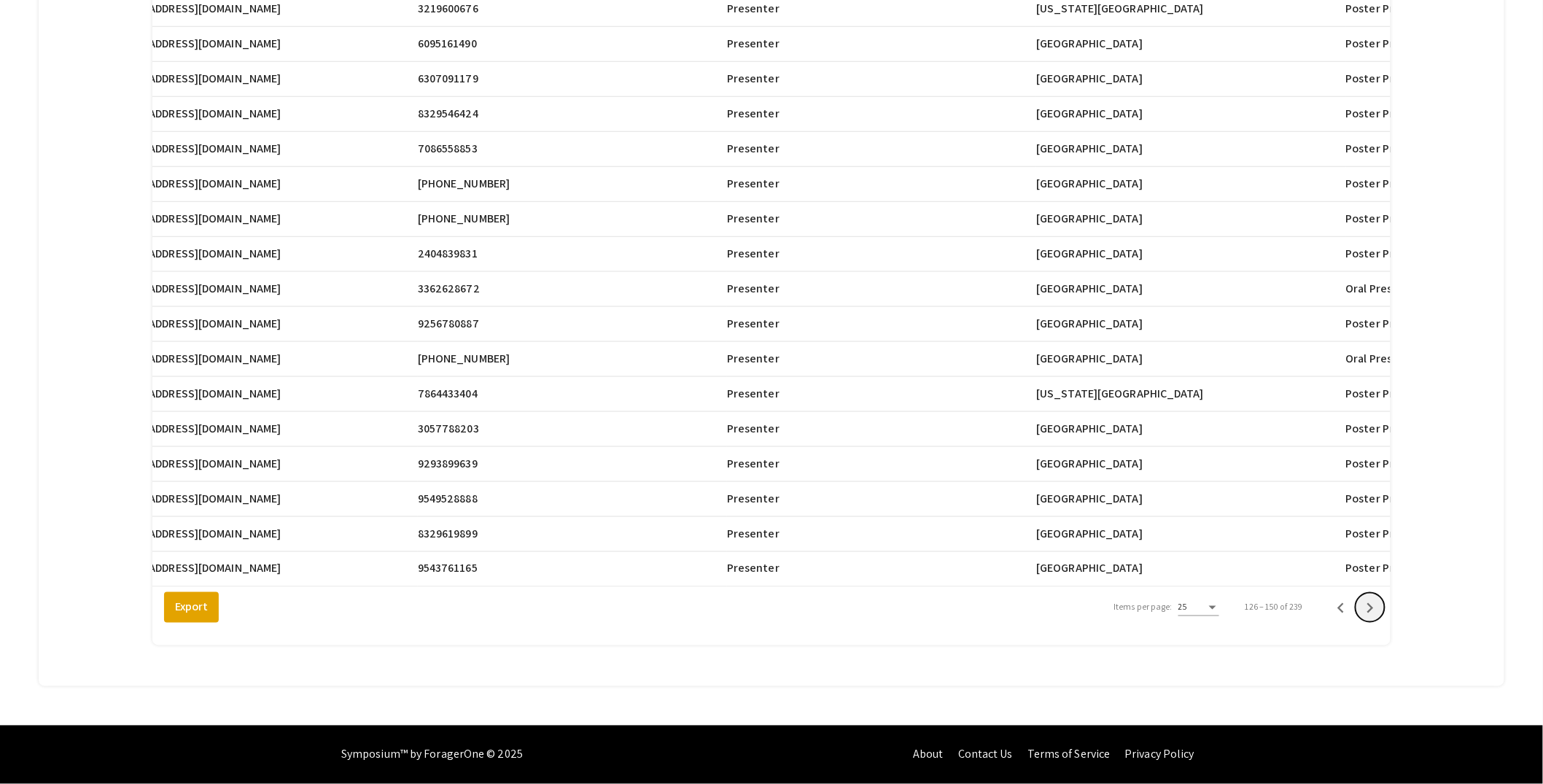
click at [1380, 614] on icon "Next page" at bounding box center [1370, 608] width 21 height 21
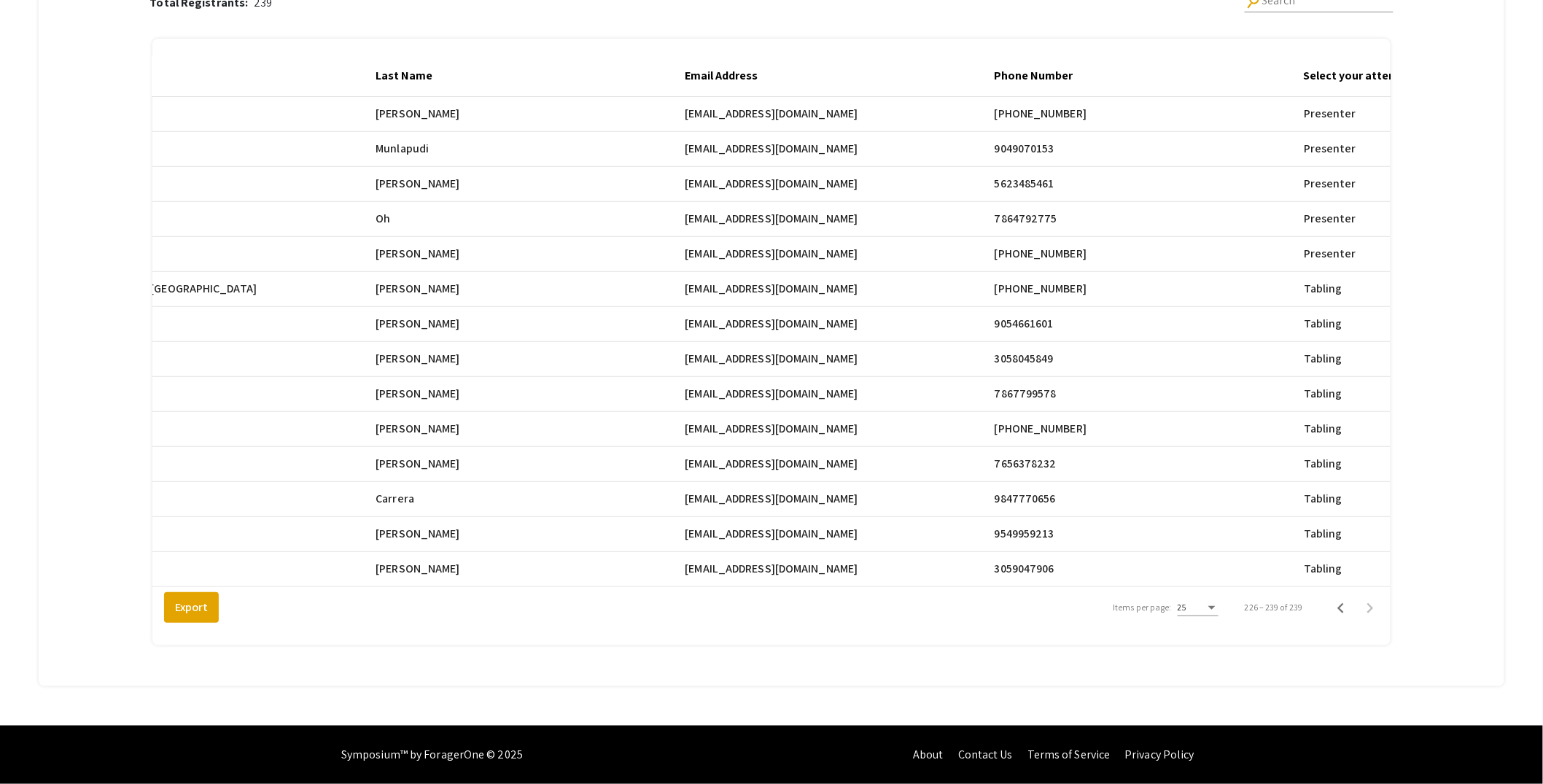
scroll to position [0, 704]
drag, startPoint x: 698, startPoint y: 280, endPoint x: 791, endPoint y: 280, distance: 93.0
click at [791, 280] on span "xacosta@nova.edu" at bounding box center [773, 289] width 173 height 17
copy span "xacosta@nova.edu"
drag, startPoint x: 699, startPoint y: 315, endPoint x: 830, endPoint y: 316, distance: 131.0
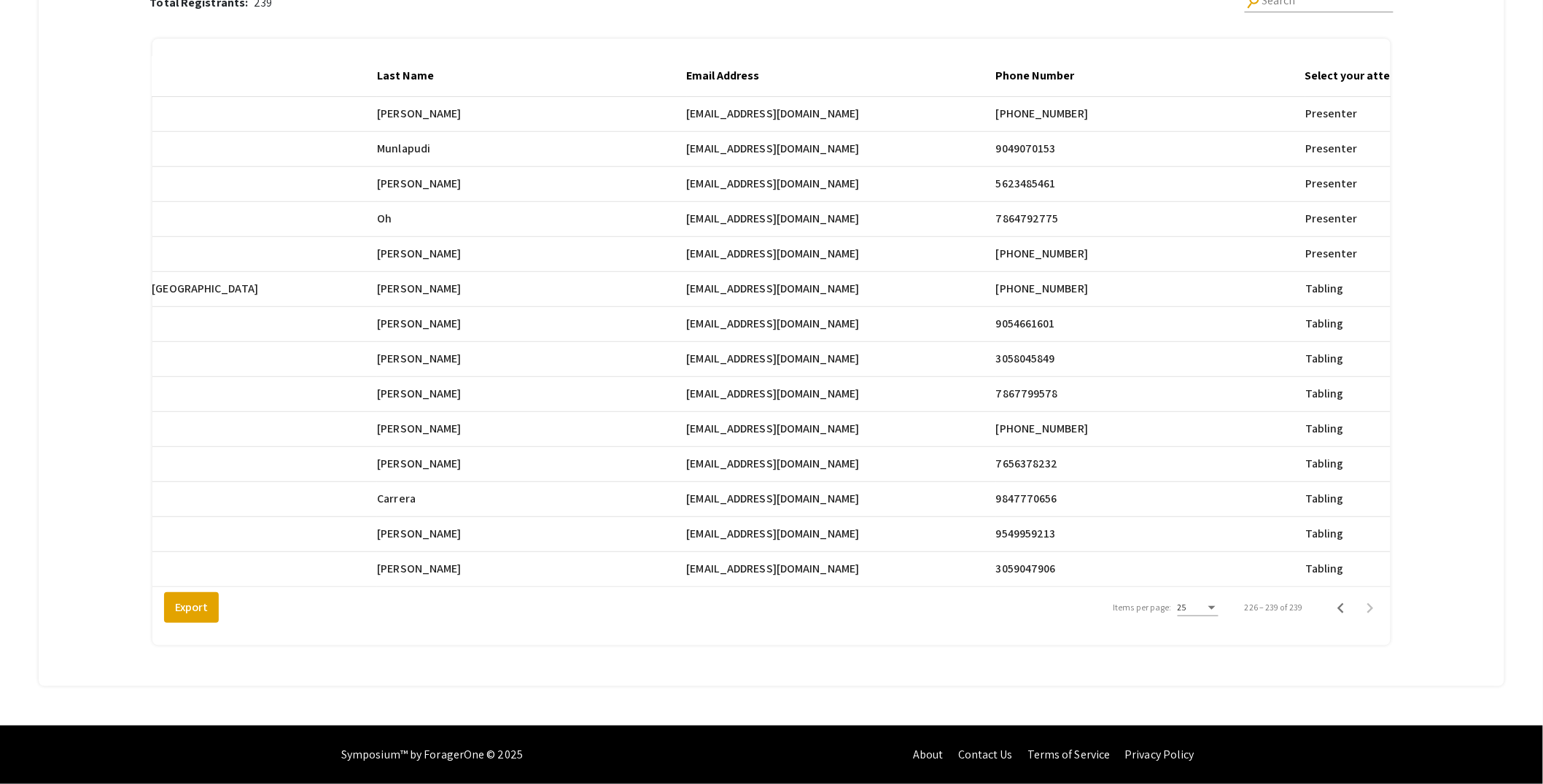
click at [830, 316] on span "Mm6391@mynsu.nova.edu" at bounding box center [773, 324] width 173 height 17
copy span "Mm6391@mynsu.nova.edu"
drag, startPoint x: 698, startPoint y: 352, endPoint x: 788, endPoint y: 352, distance: 90.0
click at [788, 352] on span "gerosenb@fiu.edu" at bounding box center [773, 359] width 173 height 17
copy span "gerosenb@fiu.edu"
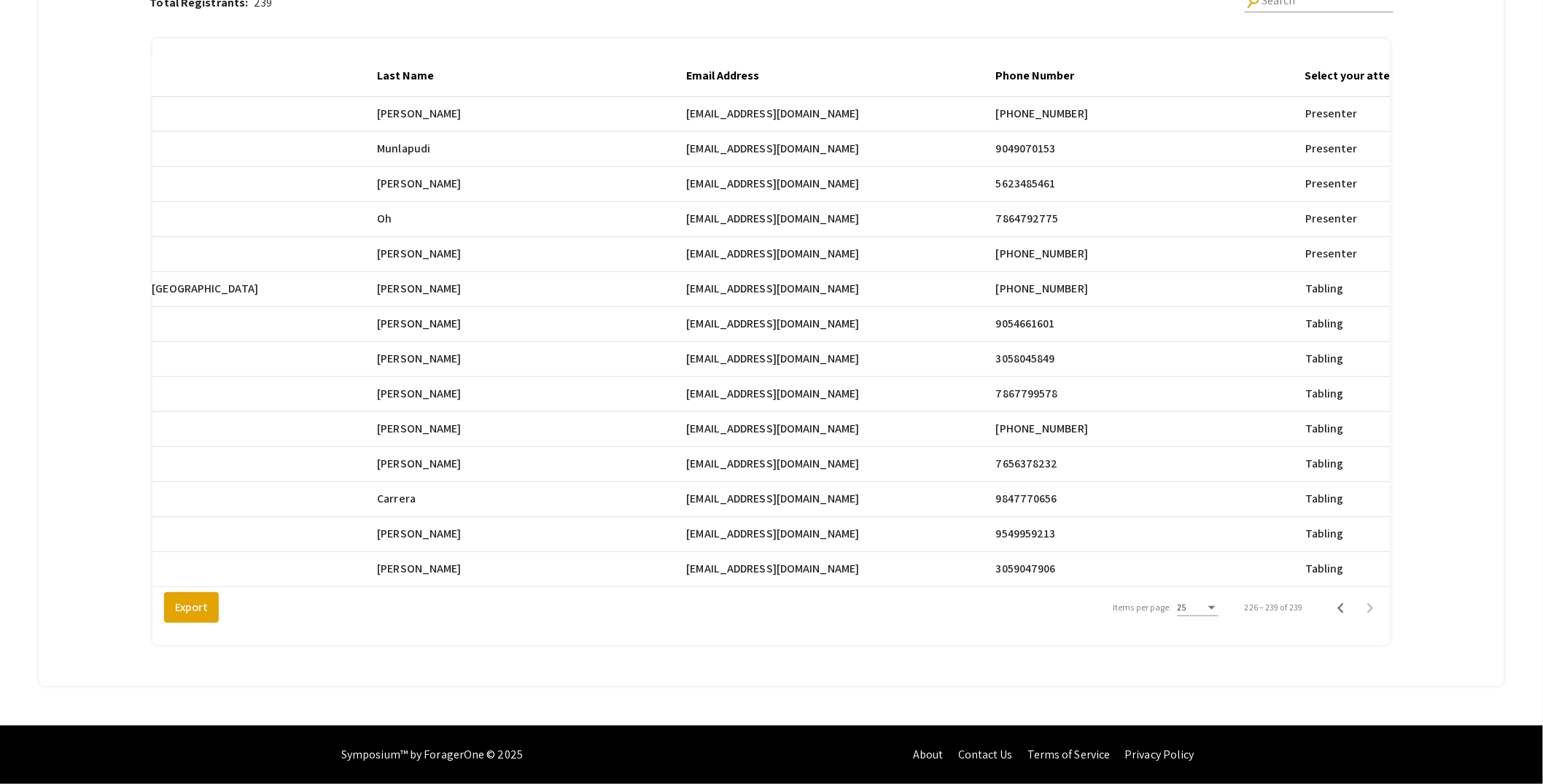
drag, startPoint x: 698, startPoint y: 384, endPoint x: 779, endPoint y: 385, distance: 81.0
click at [779, 385] on mat-cell "me@oaausa.org" at bounding box center [841, 394] width 309 height 35
copy span "me@oaausa.org"
drag, startPoint x: 697, startPoint y: 418, endPoint x: 706, endPoint y: 419, distance: 9.1
click at [706, 420] on span "icorrea@fgcu.edu" at bounding box center [773, 428] width 173 height 17
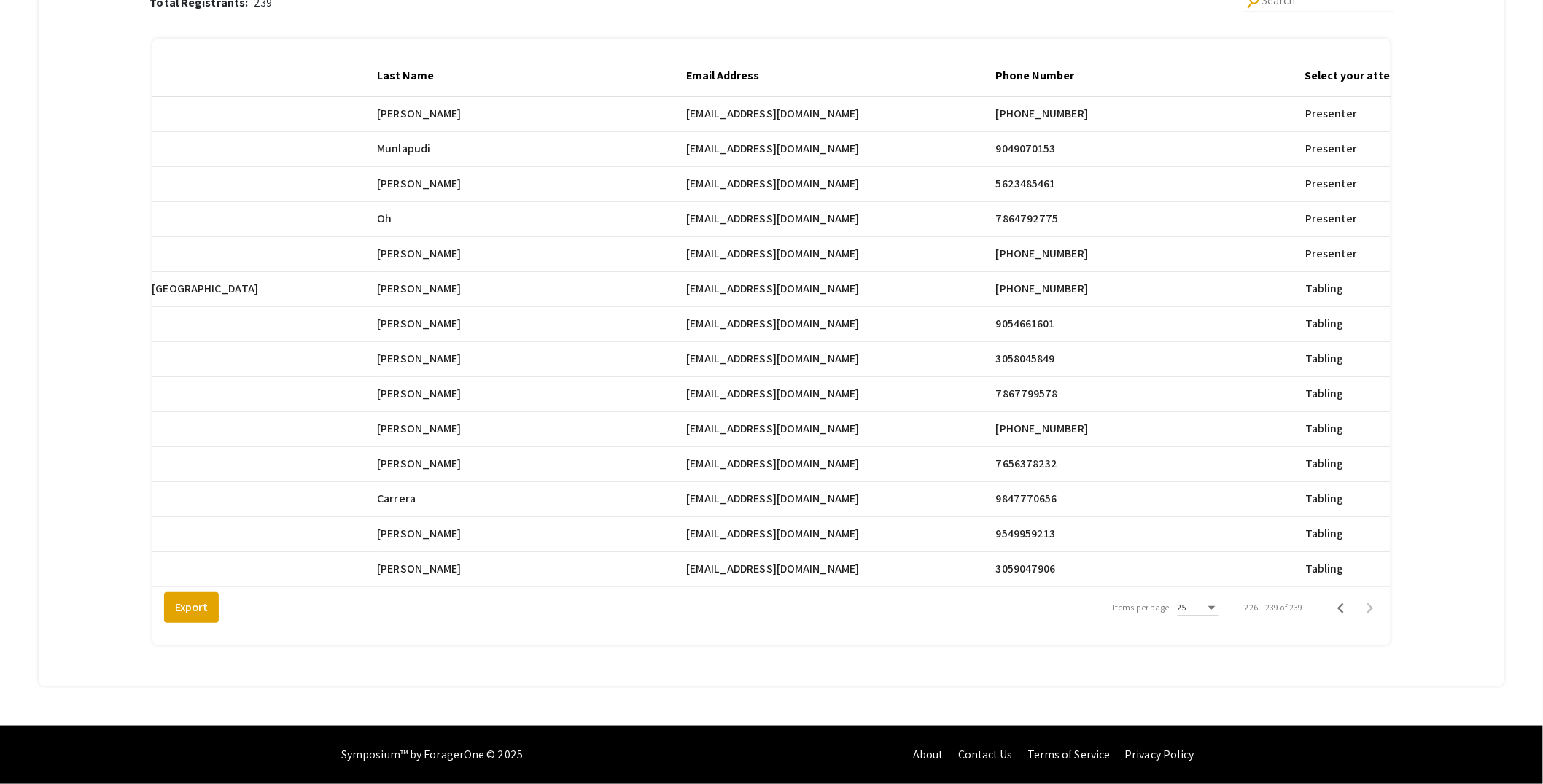
drag, startPoint x: 699, startPoint y: 419, endPoint x: 784, endPoint y: 419, distance: 85.0
click at [784, 420] on span "icorrea@fgcu.edu" at bounding box center [773, 428] width 173 height 17
copy span "icorrea@fgcu.edu"
drag, startPoint x: 700, startPoint y: 454, endPoint x: 800, endPoint y: 456, distance: 100.0
click at [800, 456] on span "avni.b@nucleate.org" at bounding box center [773, 463] width 173 height 17
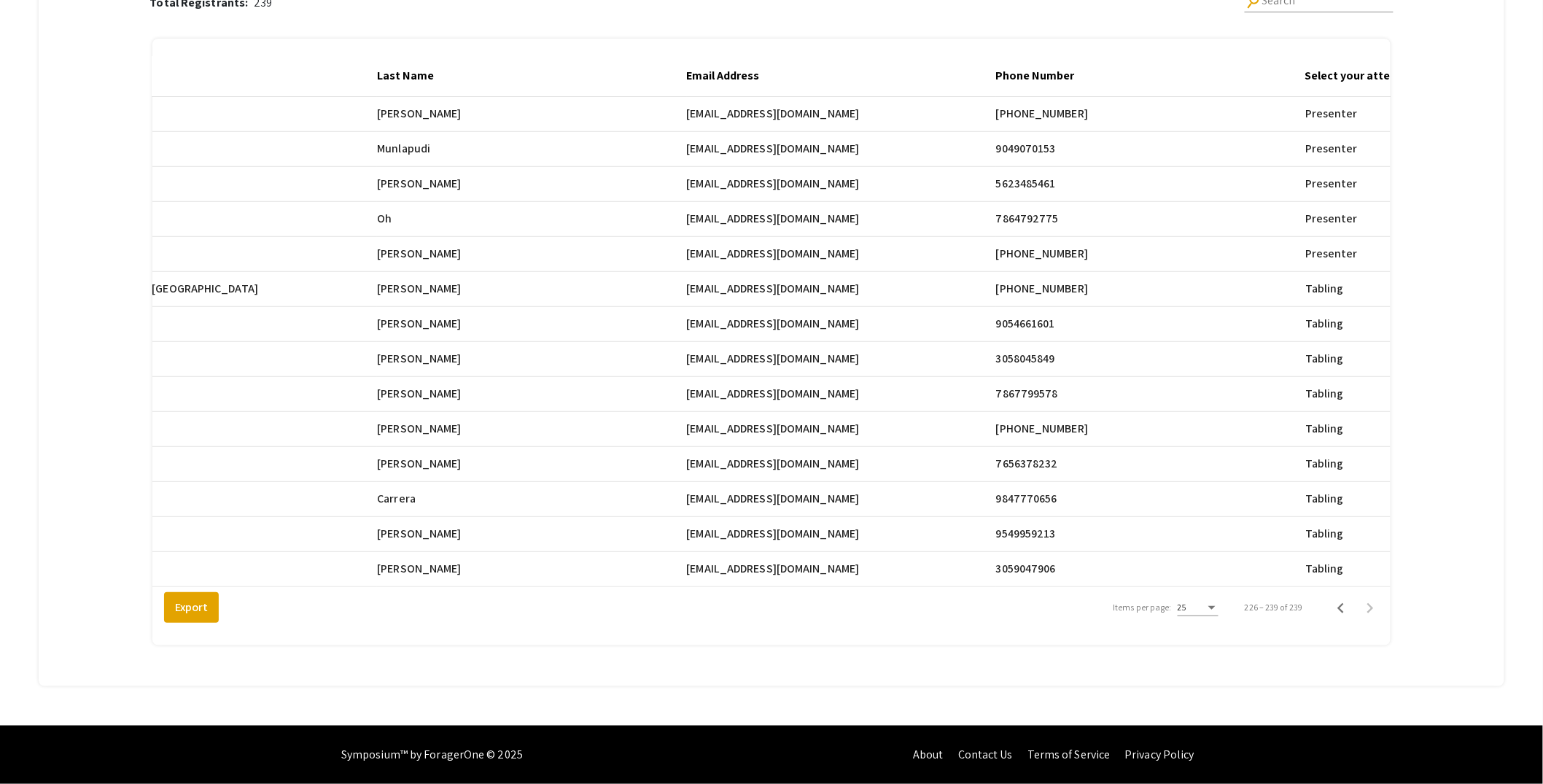
copy span "avni.b@nucleate.org"
drag, startPoint x: 700, startPoint y: 490, endPoint x: 821, endPoint y: 491, distance: 121.0
click at [821, 491] on span "dmcarrera08@gmail.com" at bounding box center [773, 498] width 173 height 17
copy span "dmcarrera08@gmail.com"
drag, startPoint x: 699, startPoint y: 524, endPoint x: 838, endPoint y: 527, distance: 139.0
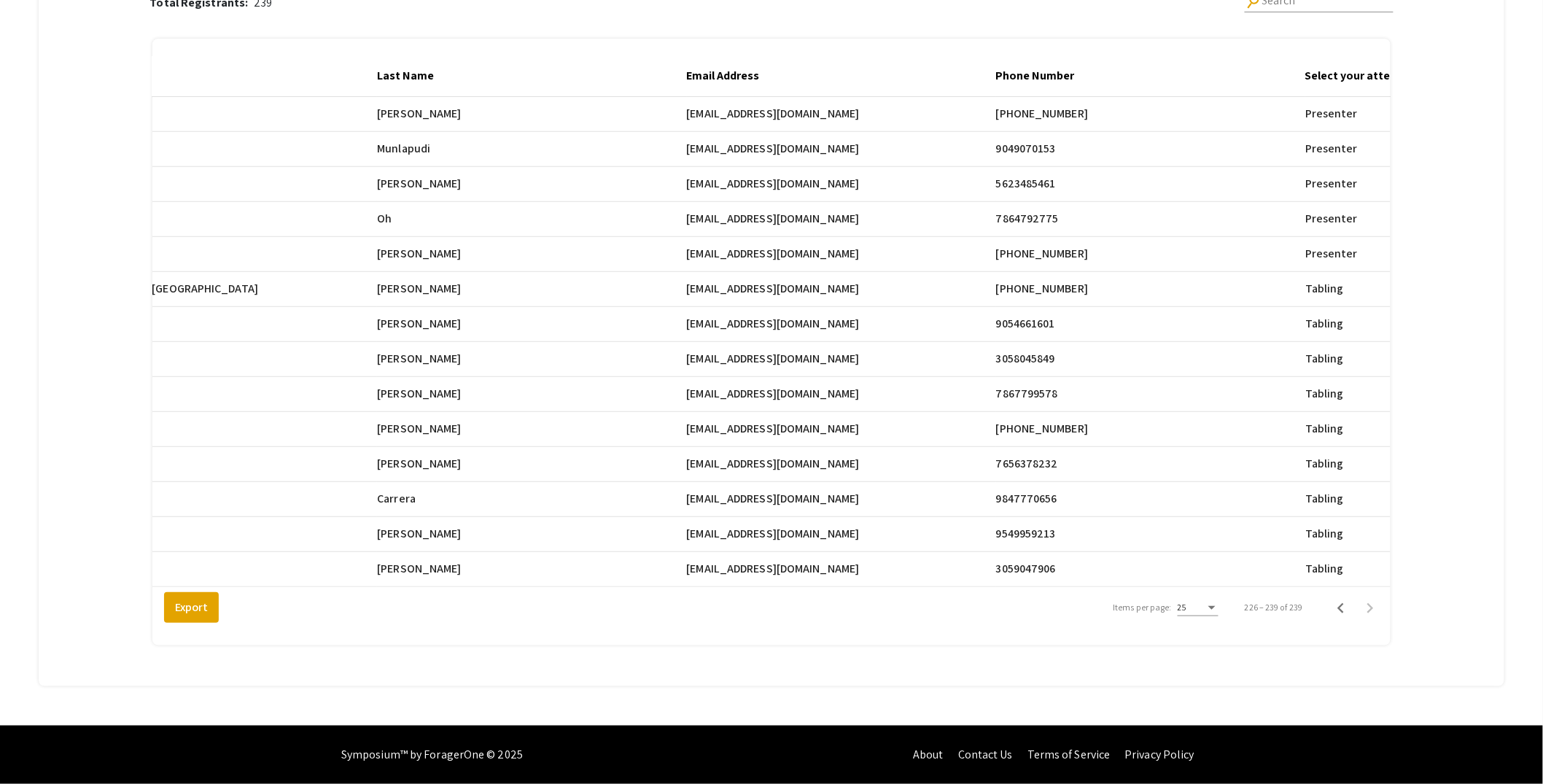
click at [838, 527] on span "abdes10@mail.broward.edu" at bounding box center [773, 533] width 173 height 17
copy span "abdes10@mail.broward.edu"
drag, startPoint x: 699, startPoint y: 560, endPoint x: 820, endPoint y: 558, distance: 121.0
click at [820, 558] on mat-cell "elanmunoz@icloud.com" at bounding box center [841, 570] width 309 height 35
copy span "elanmunoz@icloud.com"
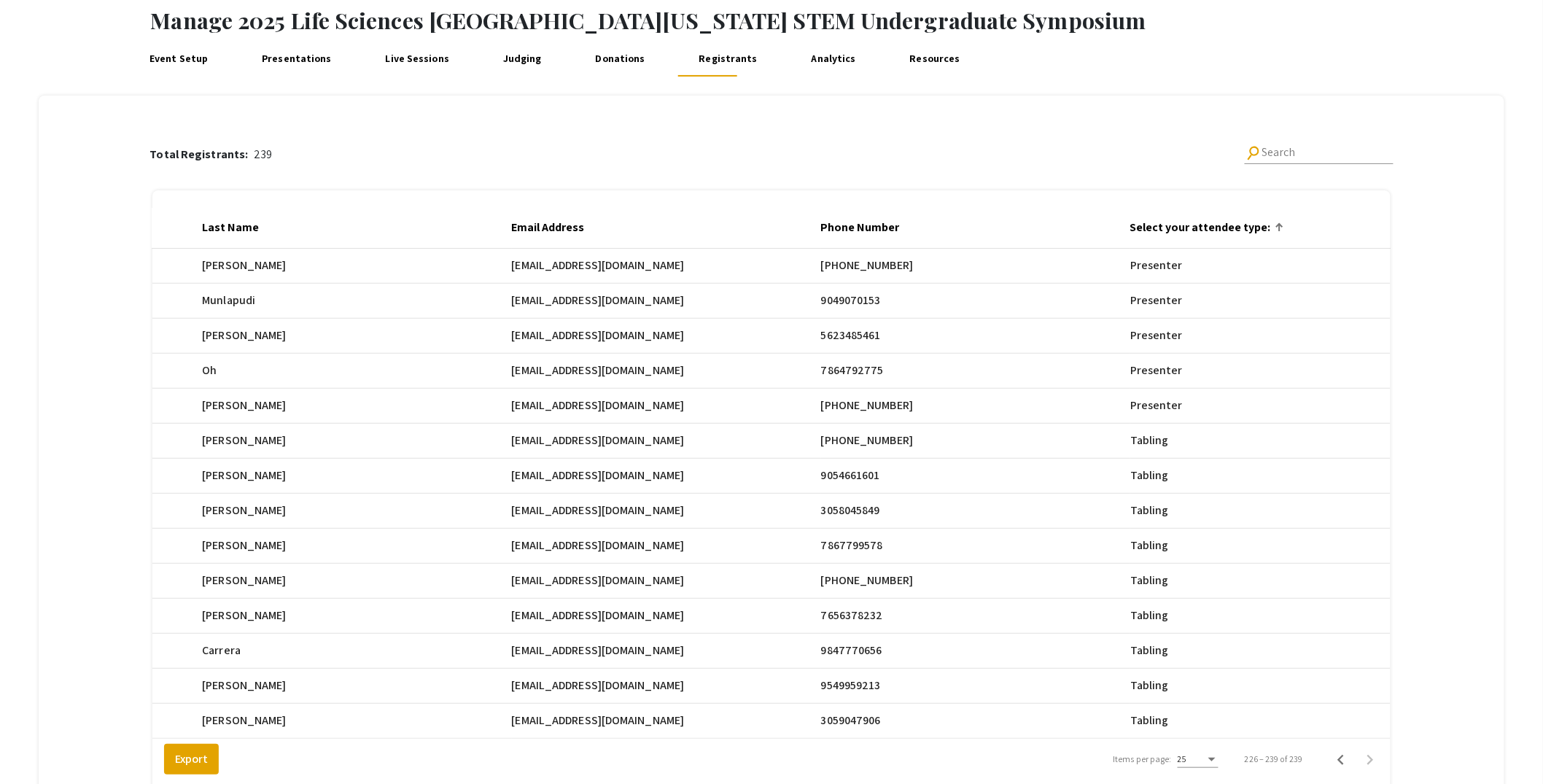
scroll to position [0, 0]
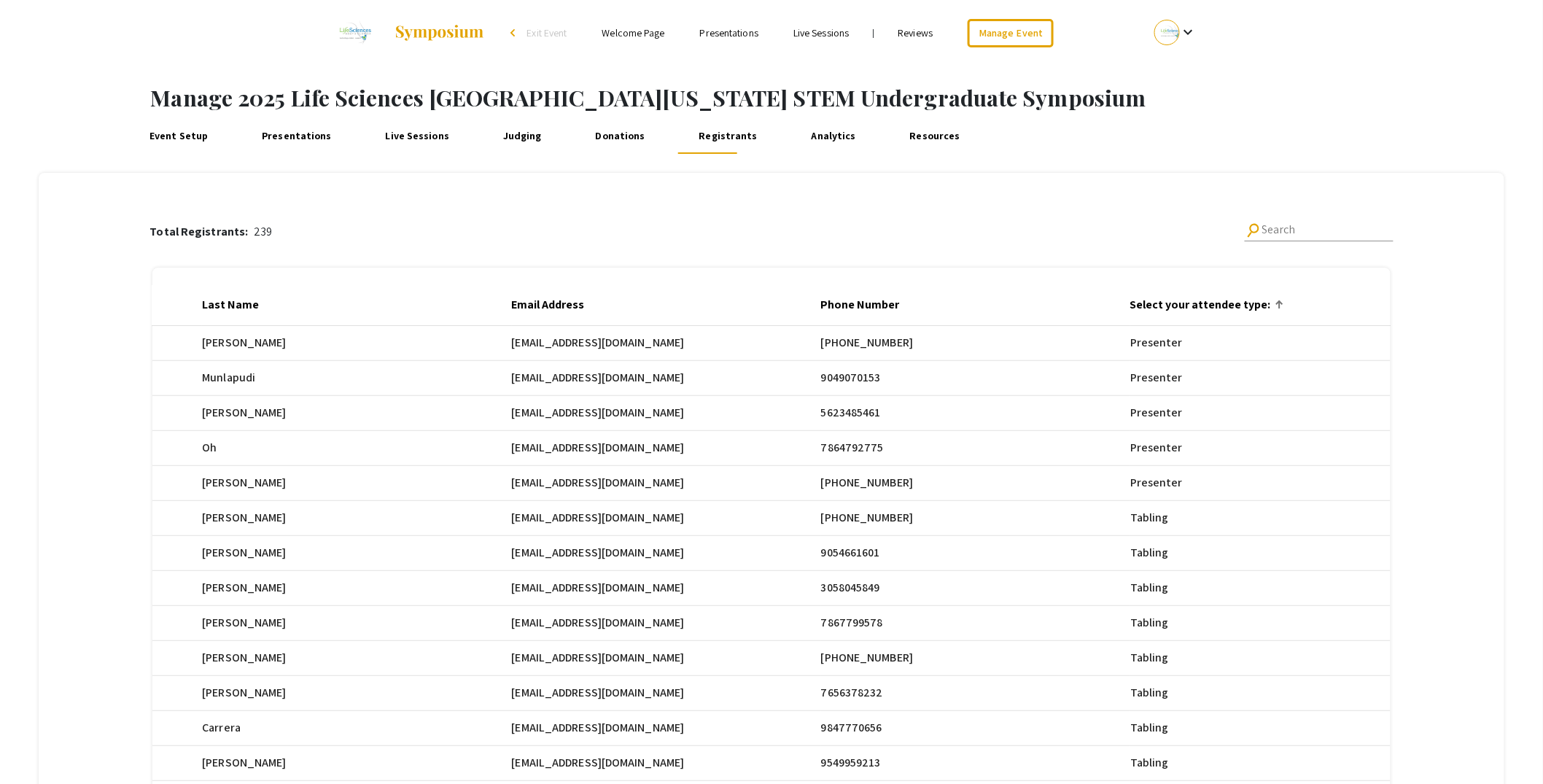
click at [304, 135] on link "Presentations" at bounding box center [297, 136] width 77 height 35
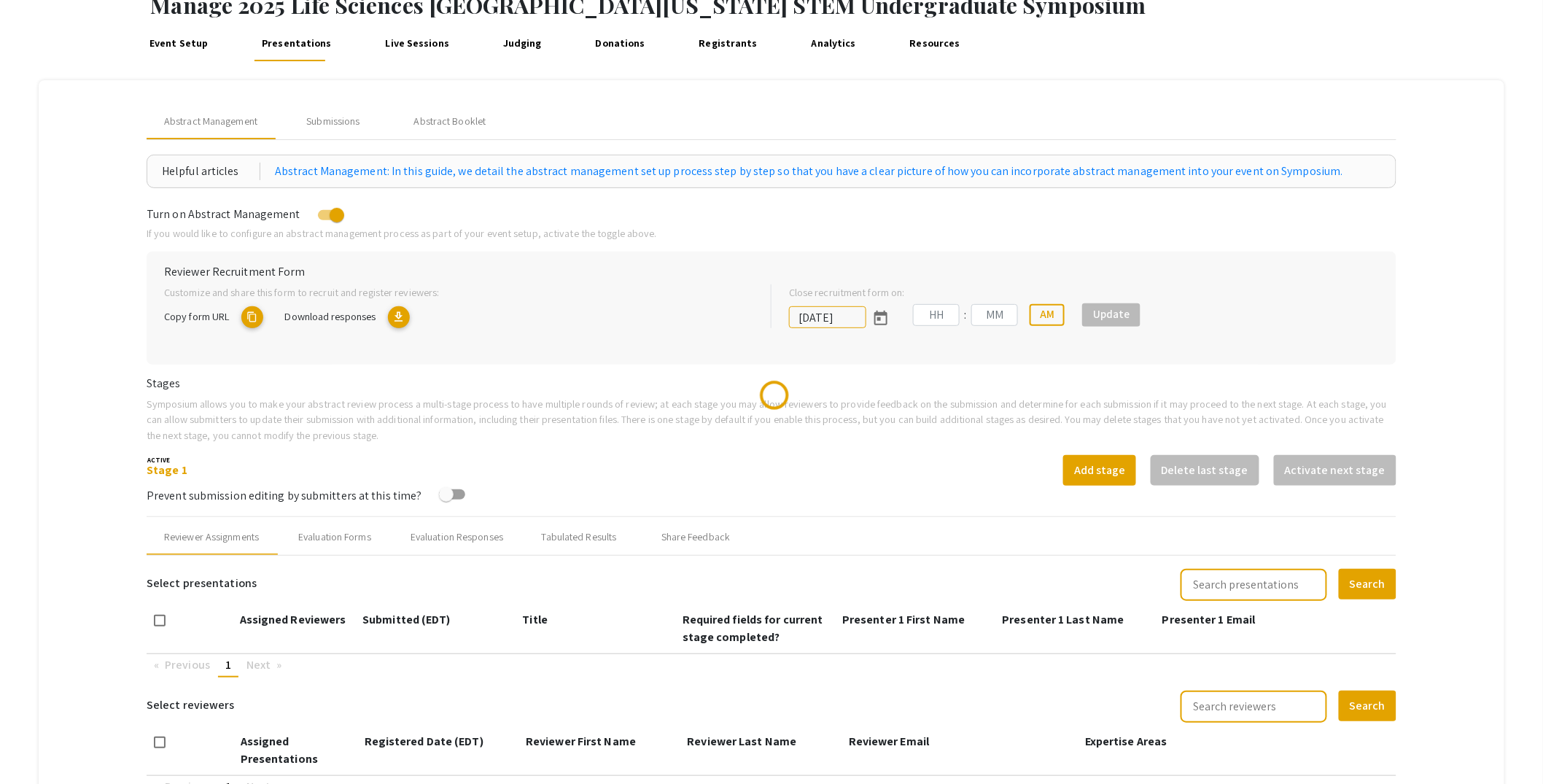
scroll to position [113, 0]
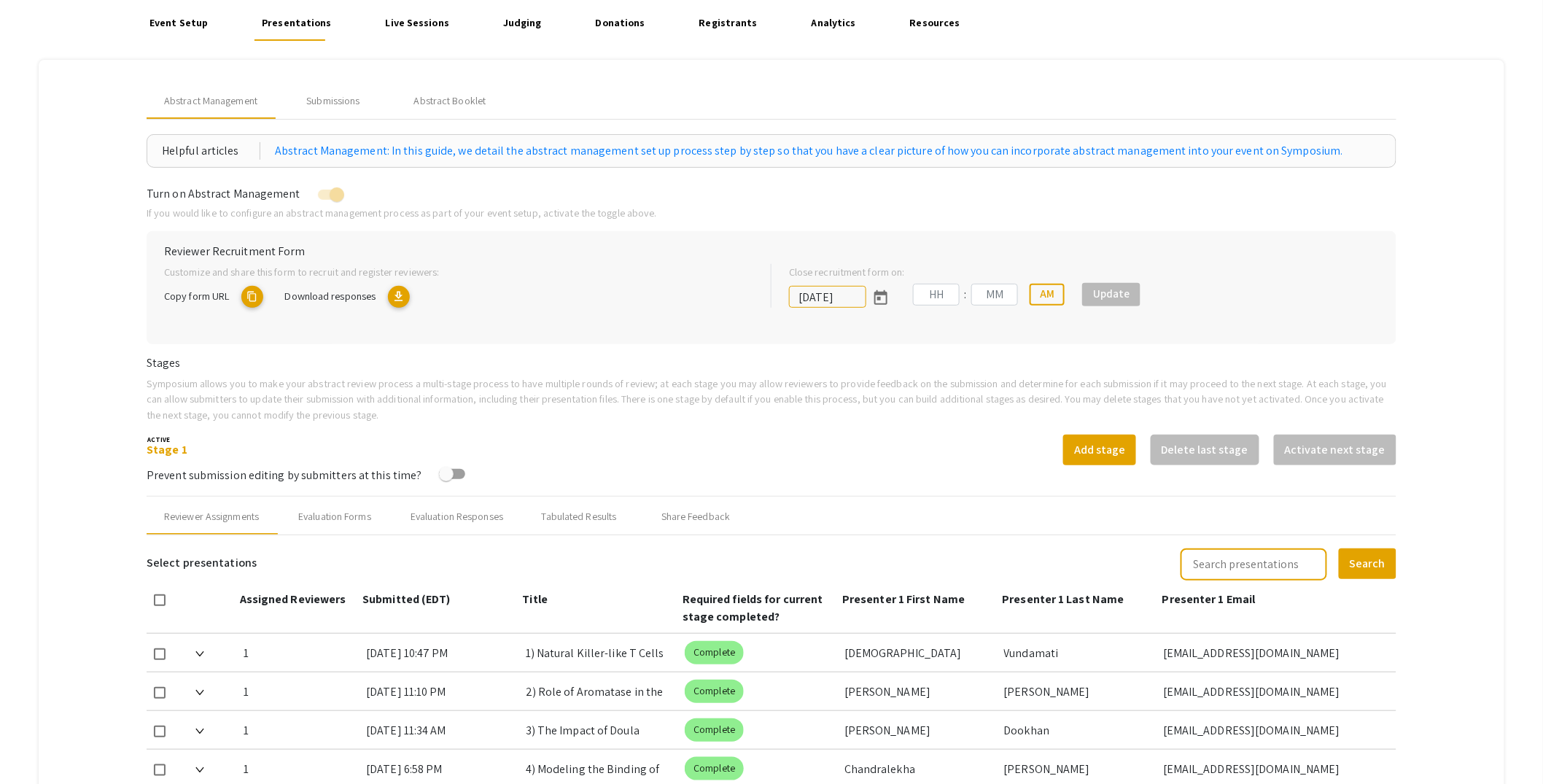
type input "10/25/2025"
type input "05"
type input "00"
click at [353, 96] on div "Submissions" at bounding box center [333, 101] width 53 height 15
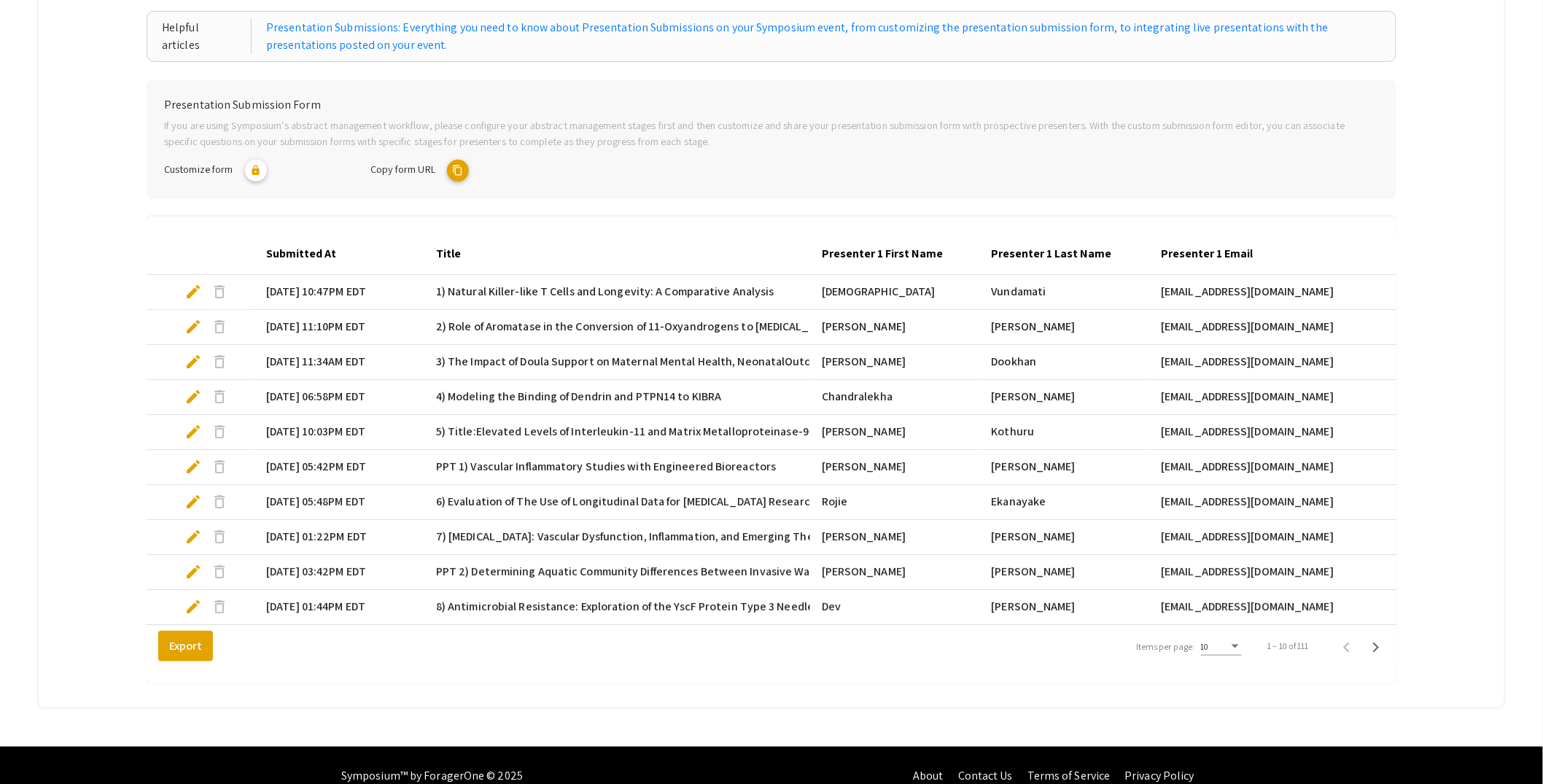
scroll to position [267, 0]
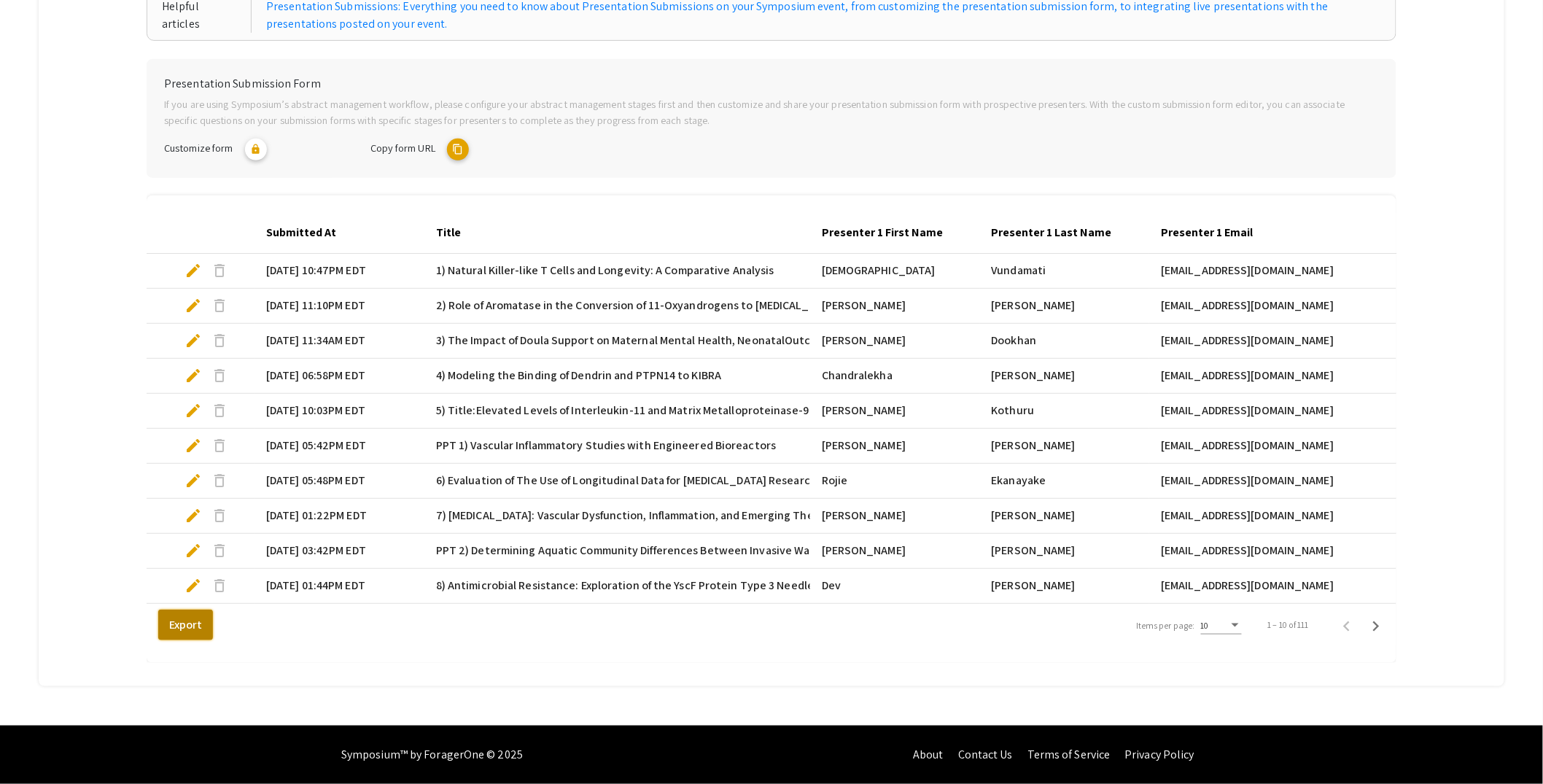
click at [201, 626] on button "Export" at bounding box center [185, 625] width 55 height 30
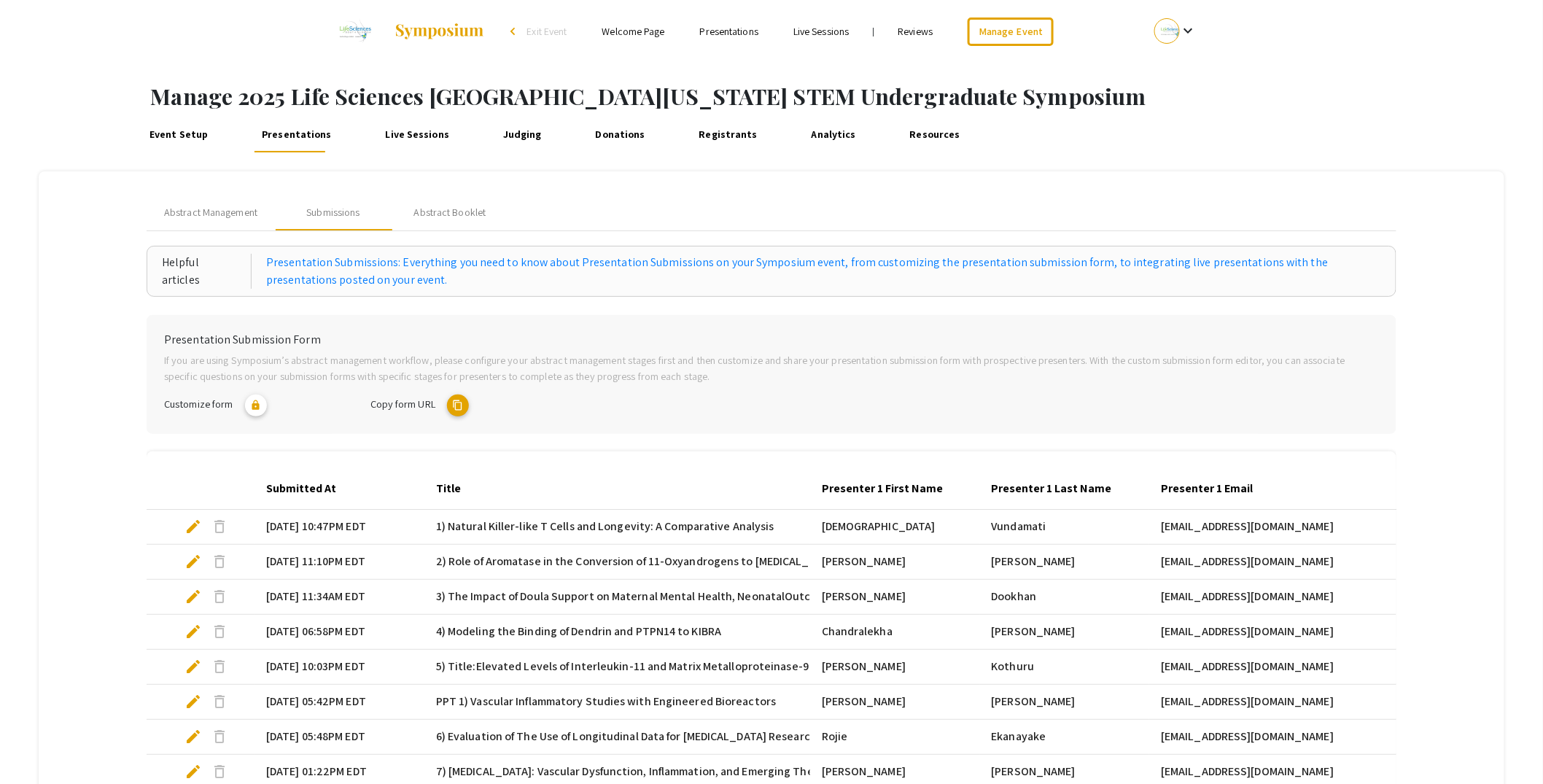
scroll to position [0, 0]
click at [714, 136] on link "Registrants" at bounding box center [728, 136] width 66 height 35
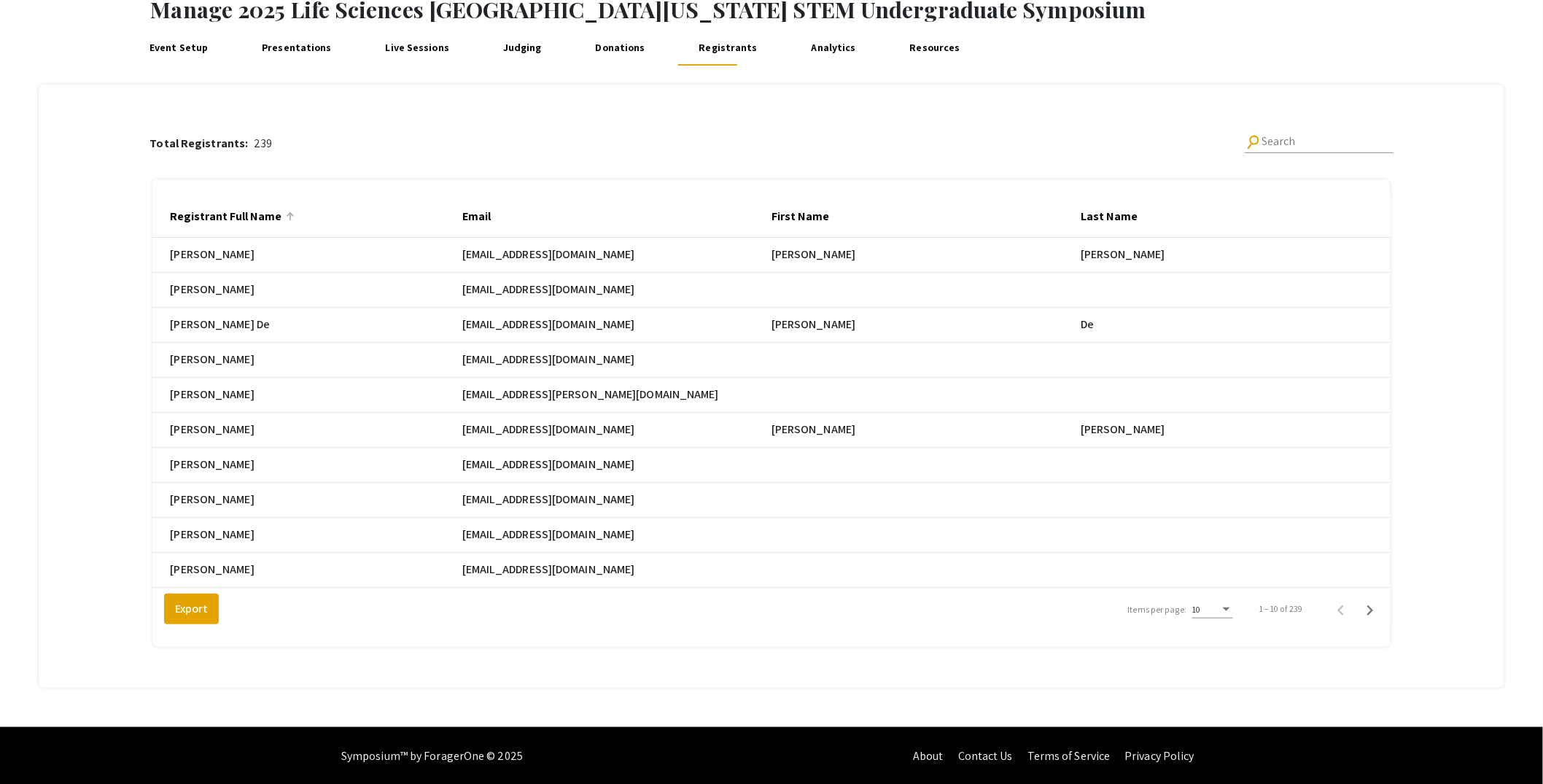
scroll to position [100, 0]
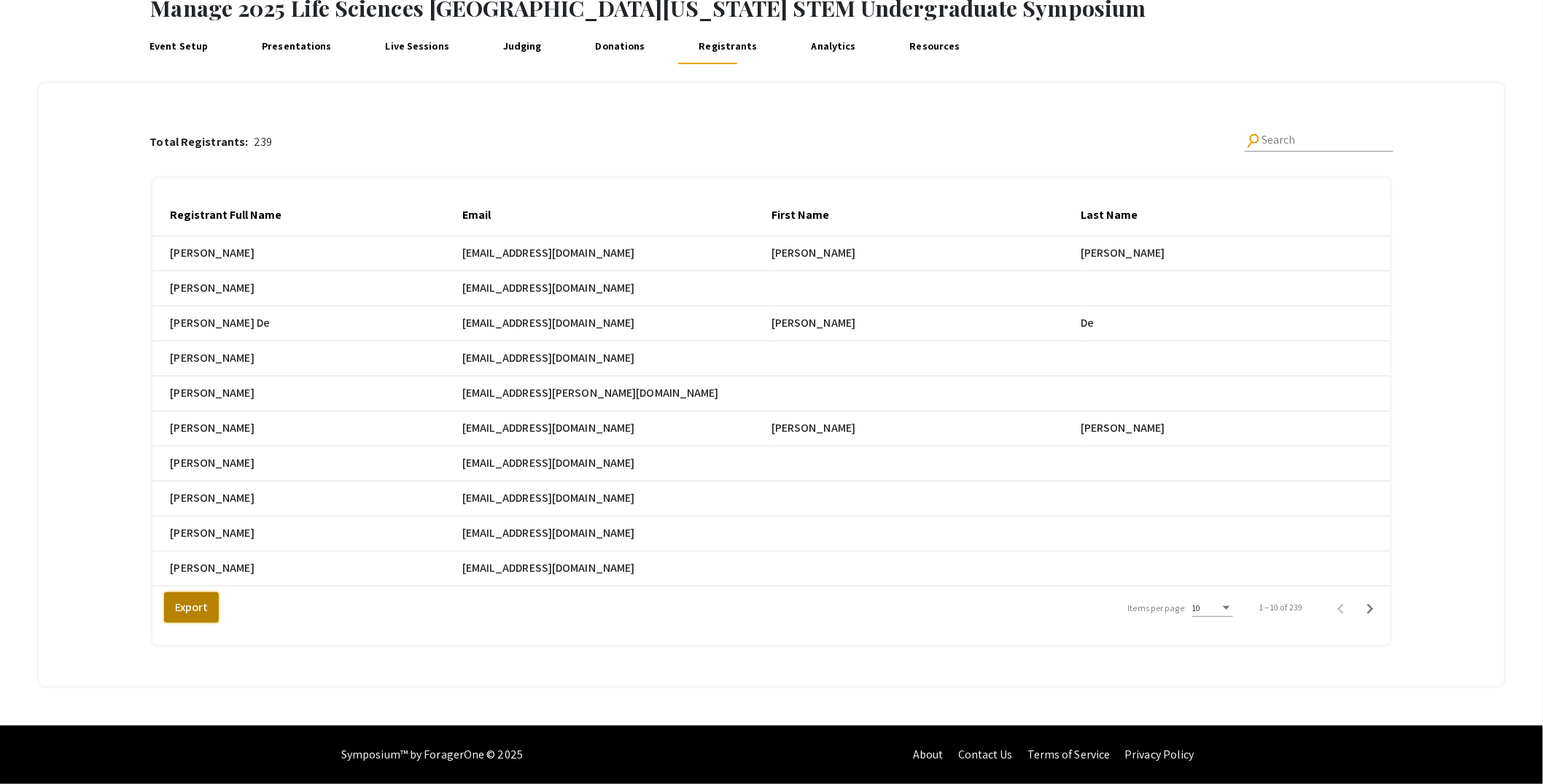
click at [181, 610] on button "Export" at bounding box center [191, 607] width 55 height 30
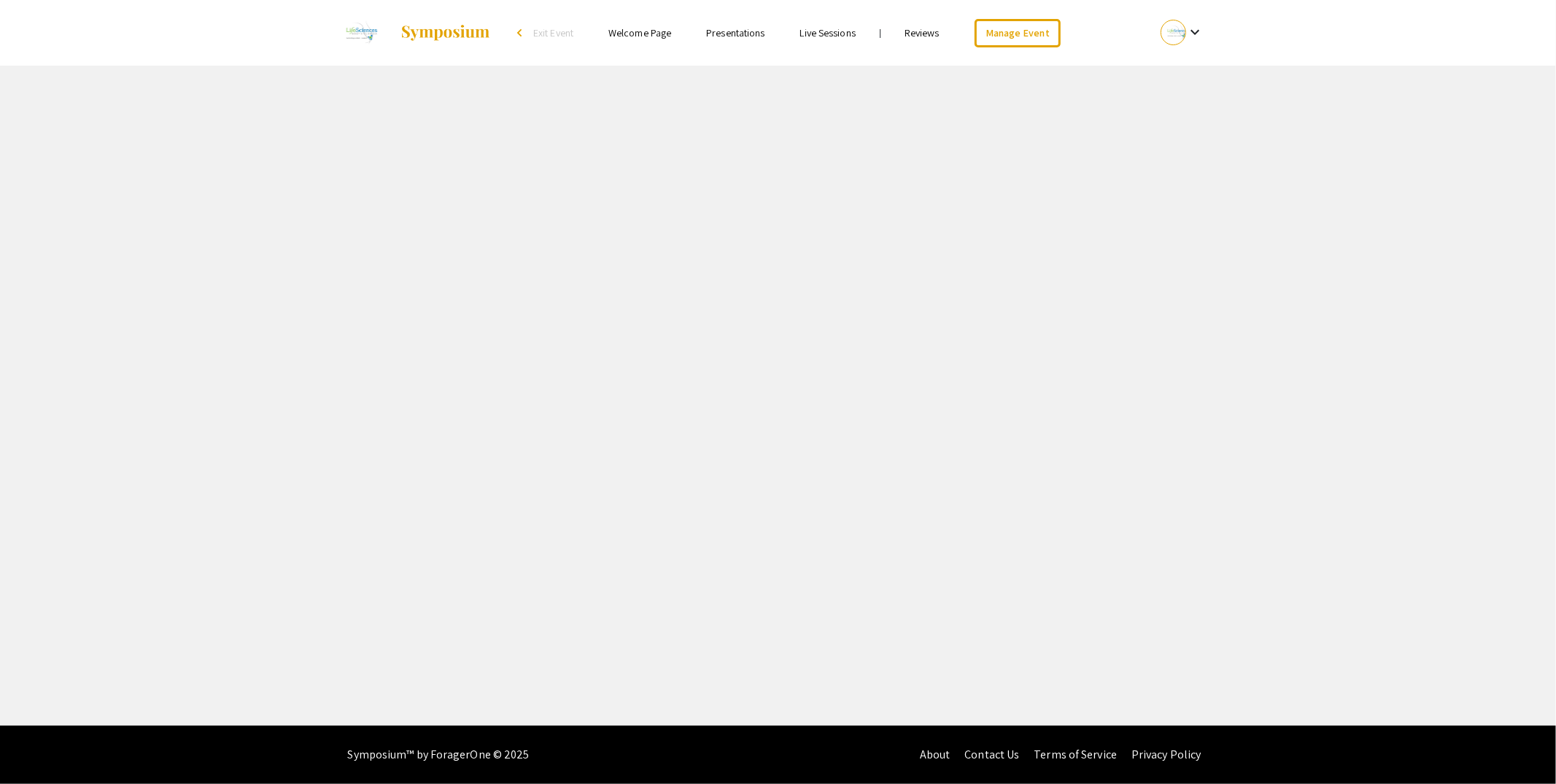
select select "custom"
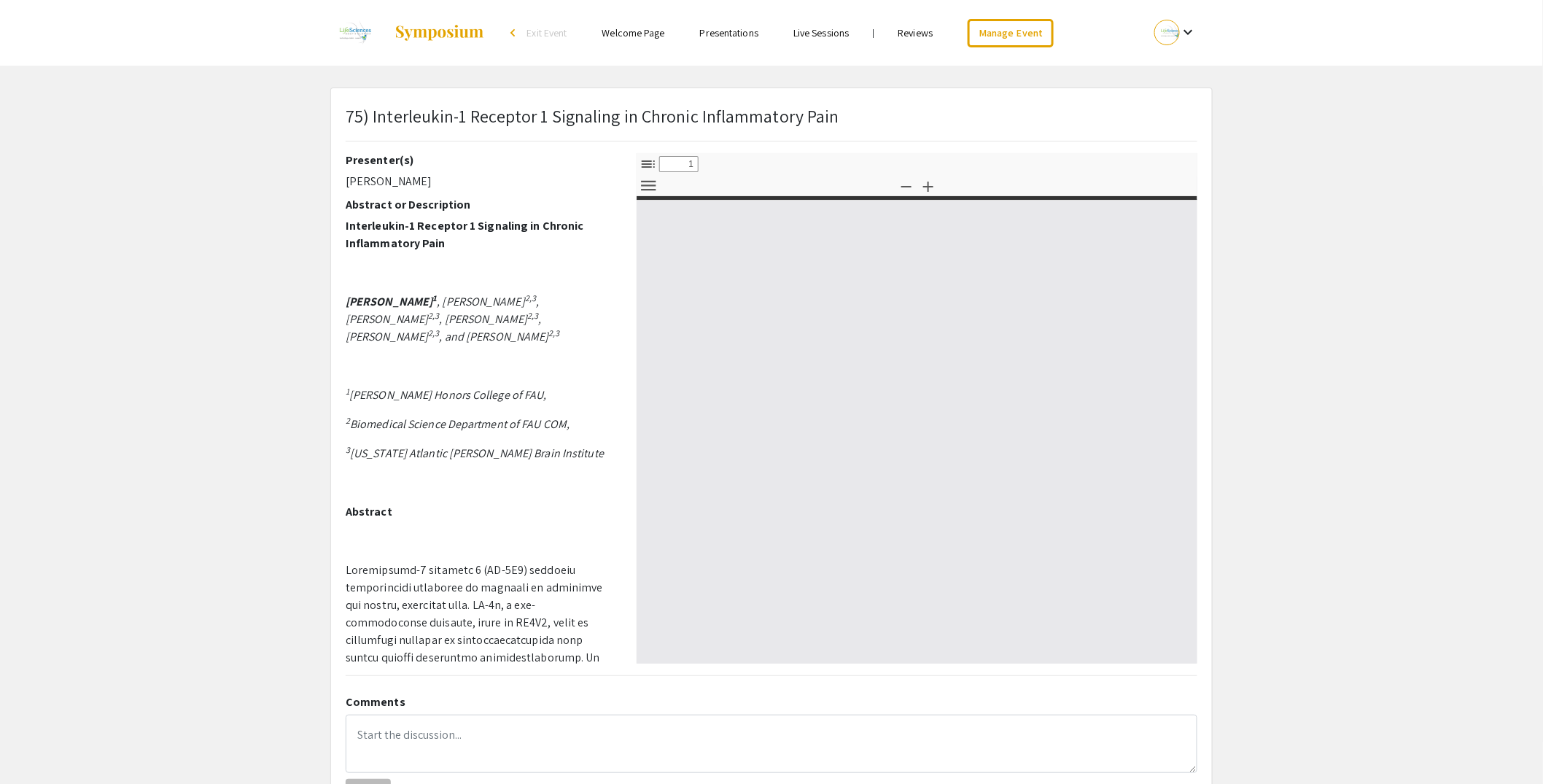
type input "0"
select select "custom"
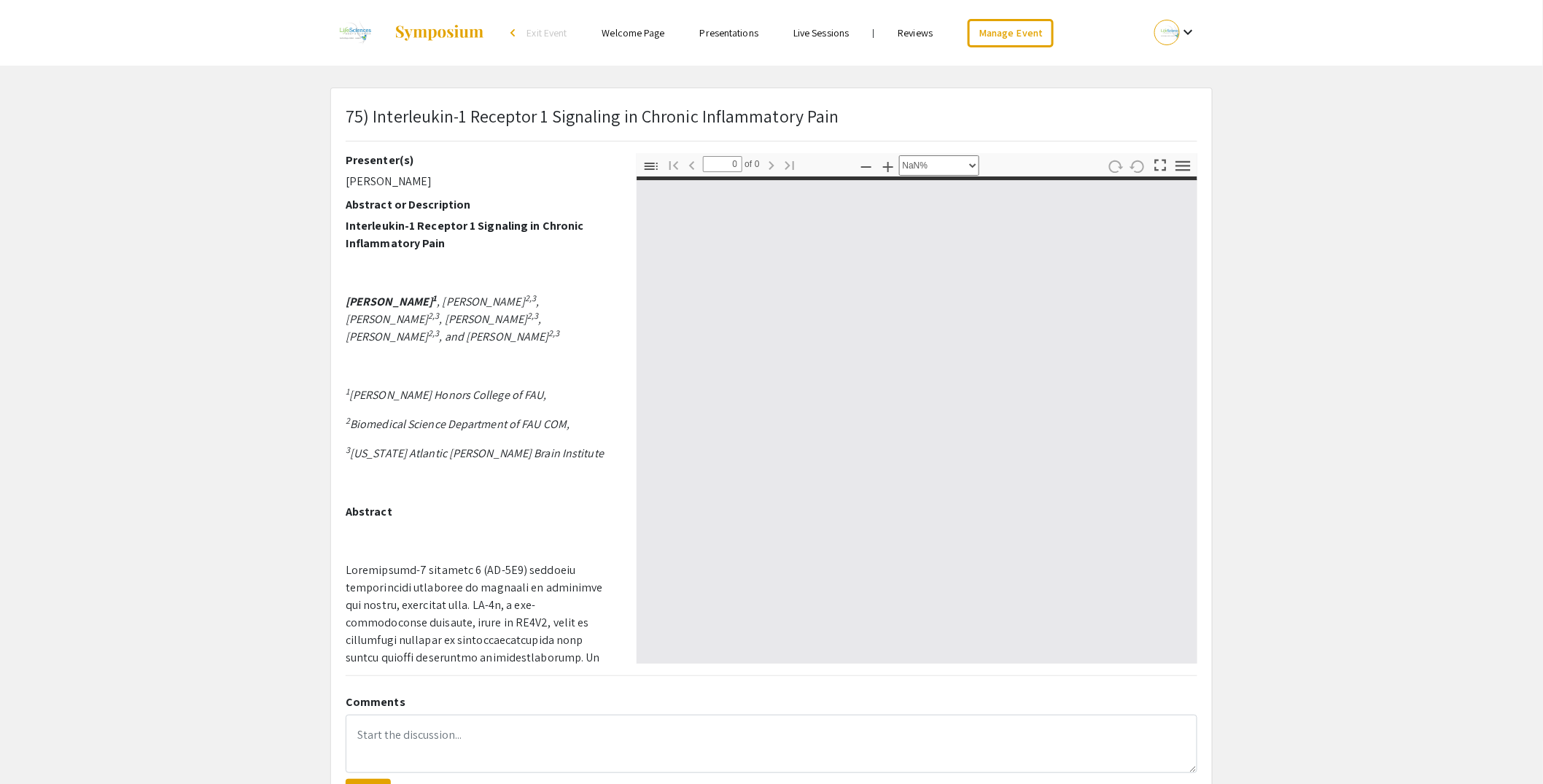
type input "1"
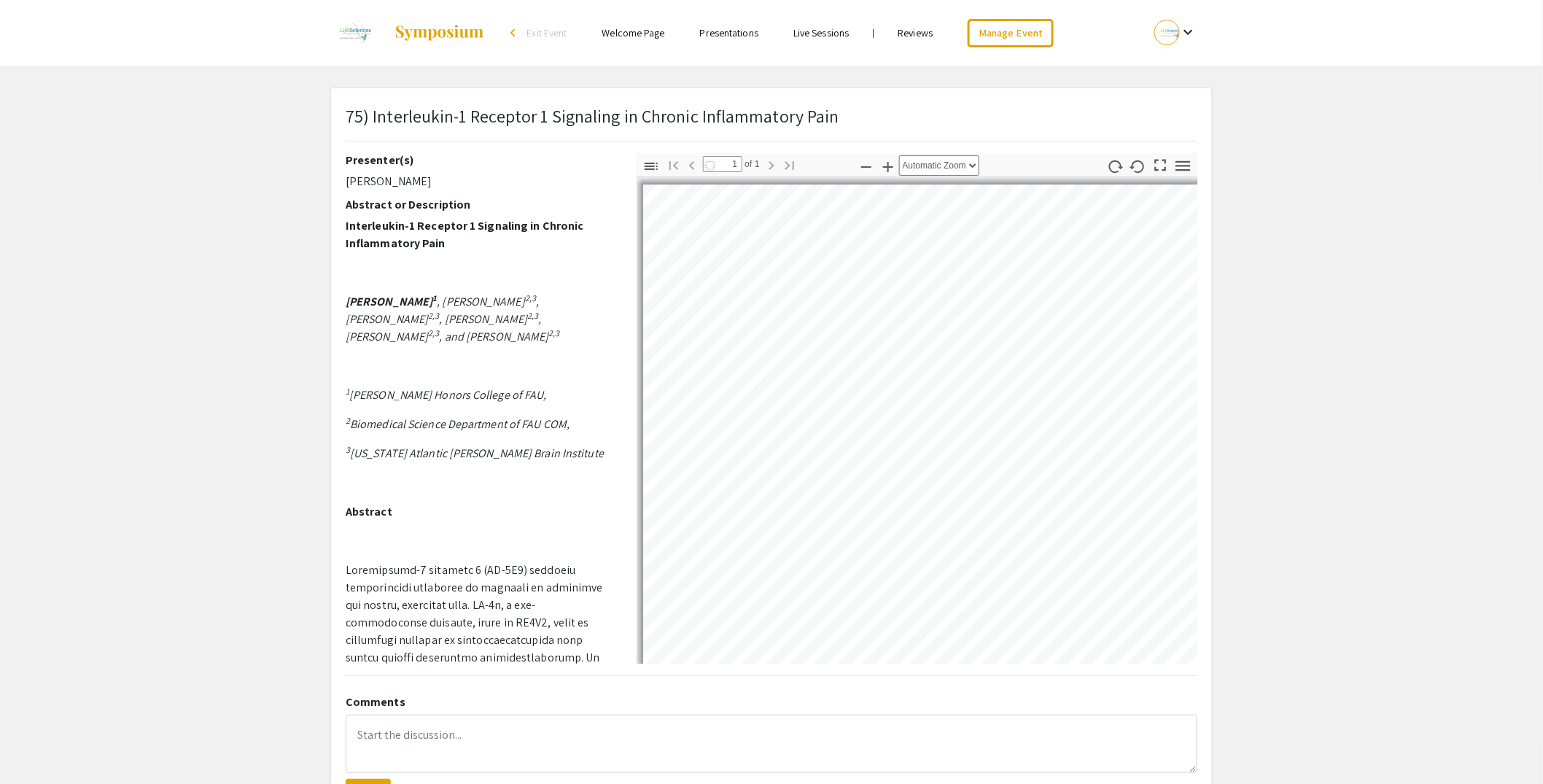
select select "auto"
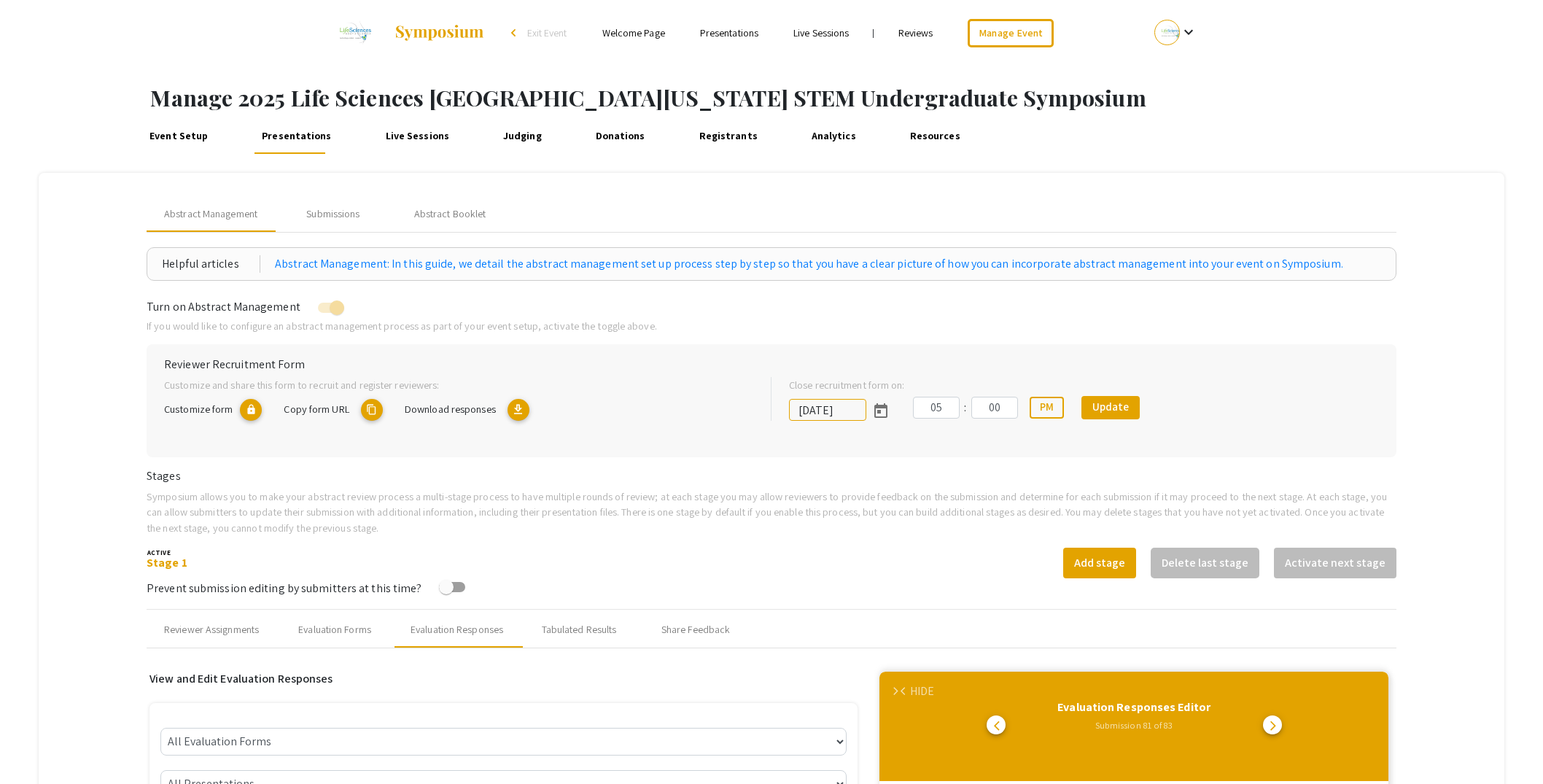
select select "[PERSON_NAME]"
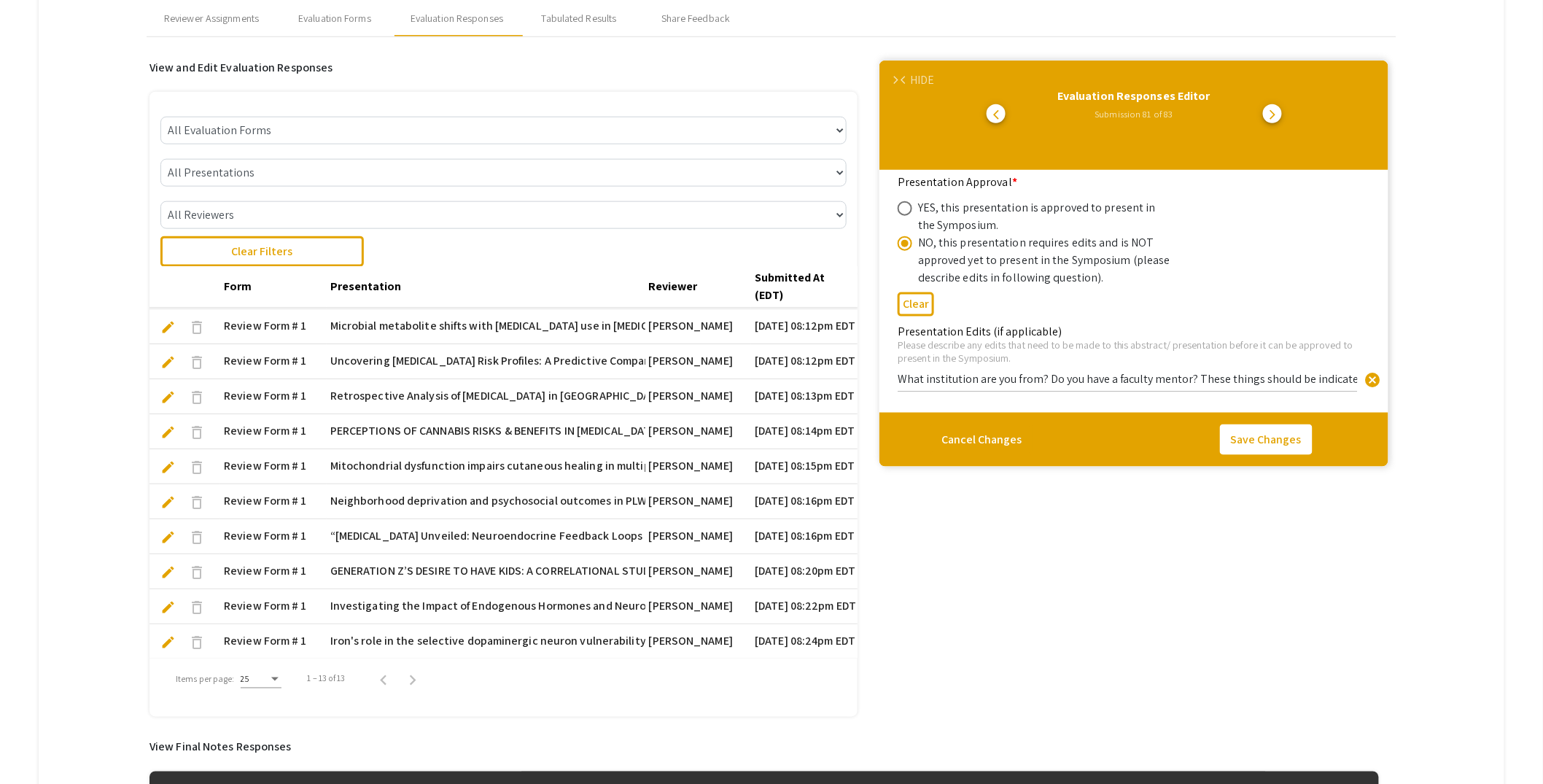
scroll to position [103, 0]
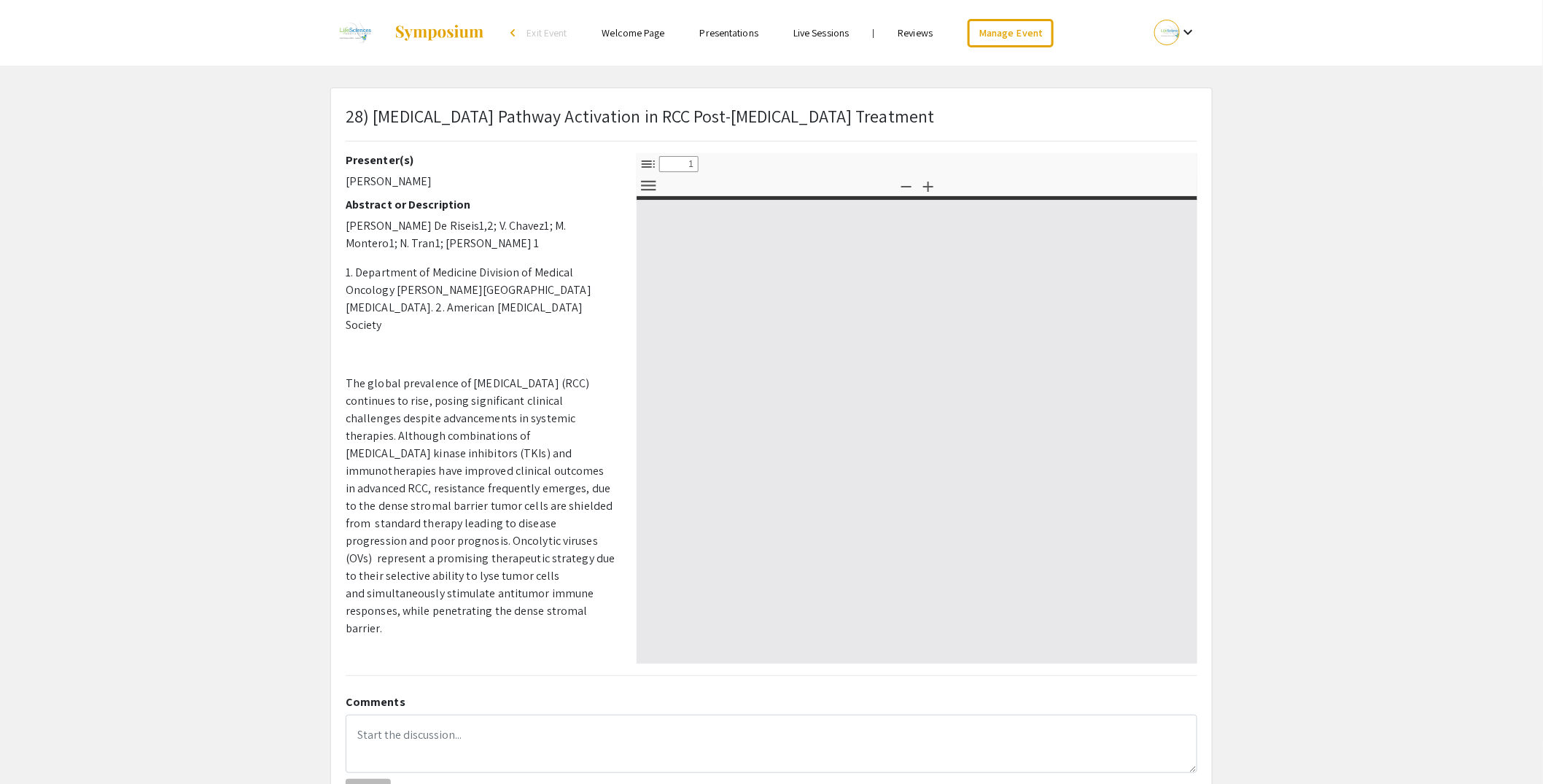
select select "custom"
type input "0"
select select "custom"
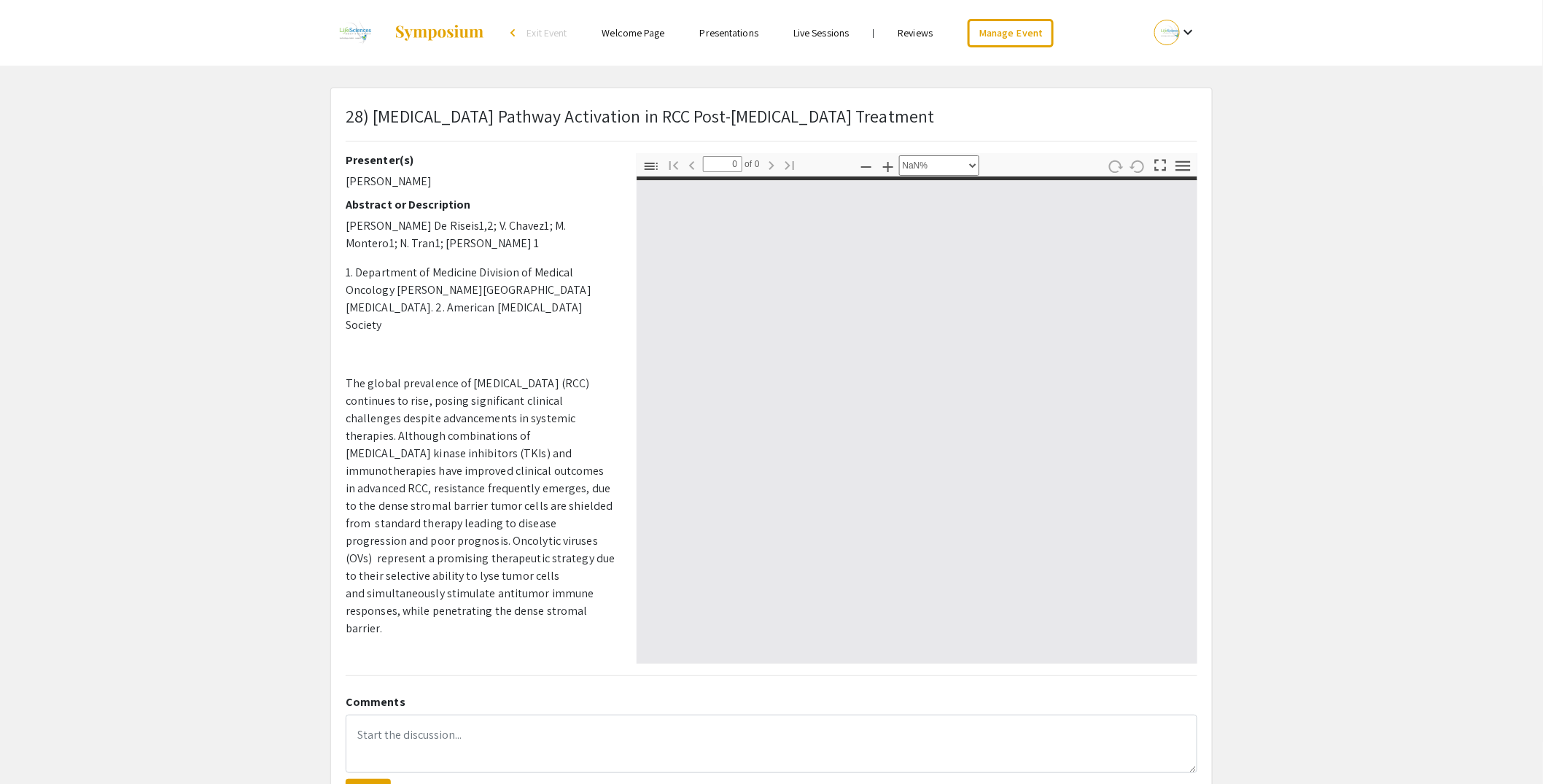
type input "1"
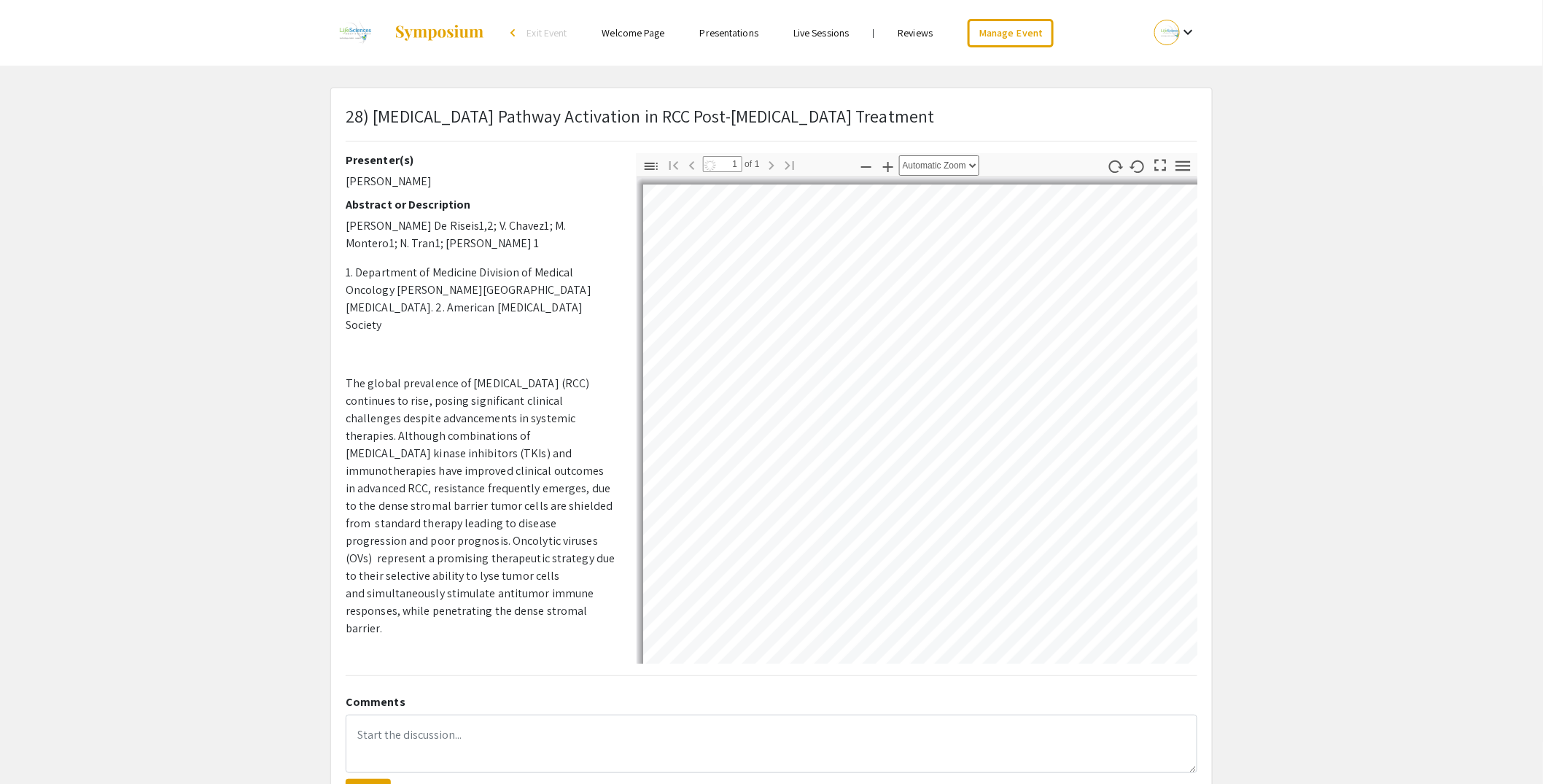
select select "auto"
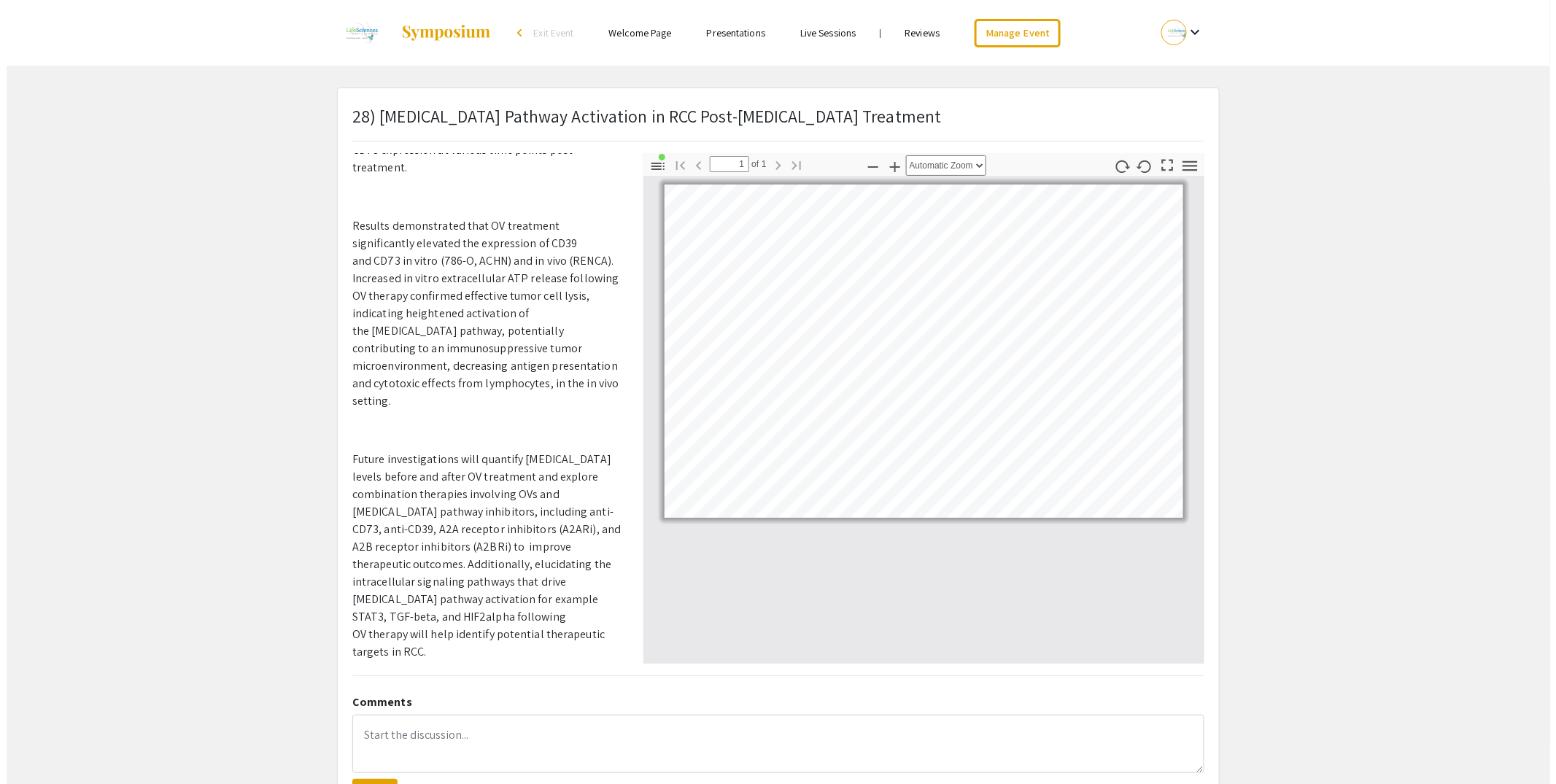
scroll to position [1010, 0]
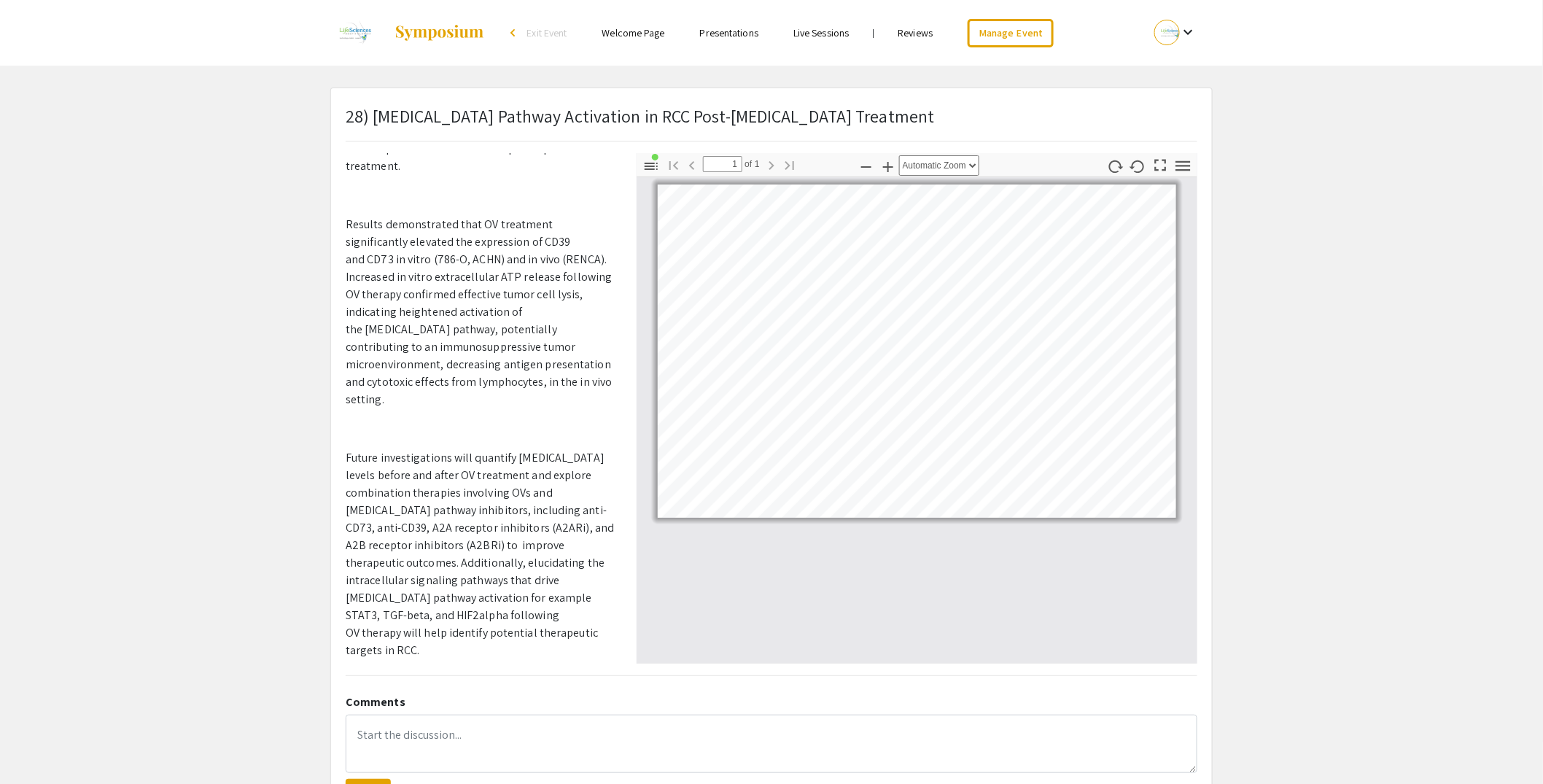
click at [928, 33] on link "Reviews" at bounding box center [916, 33] width 35 height 13
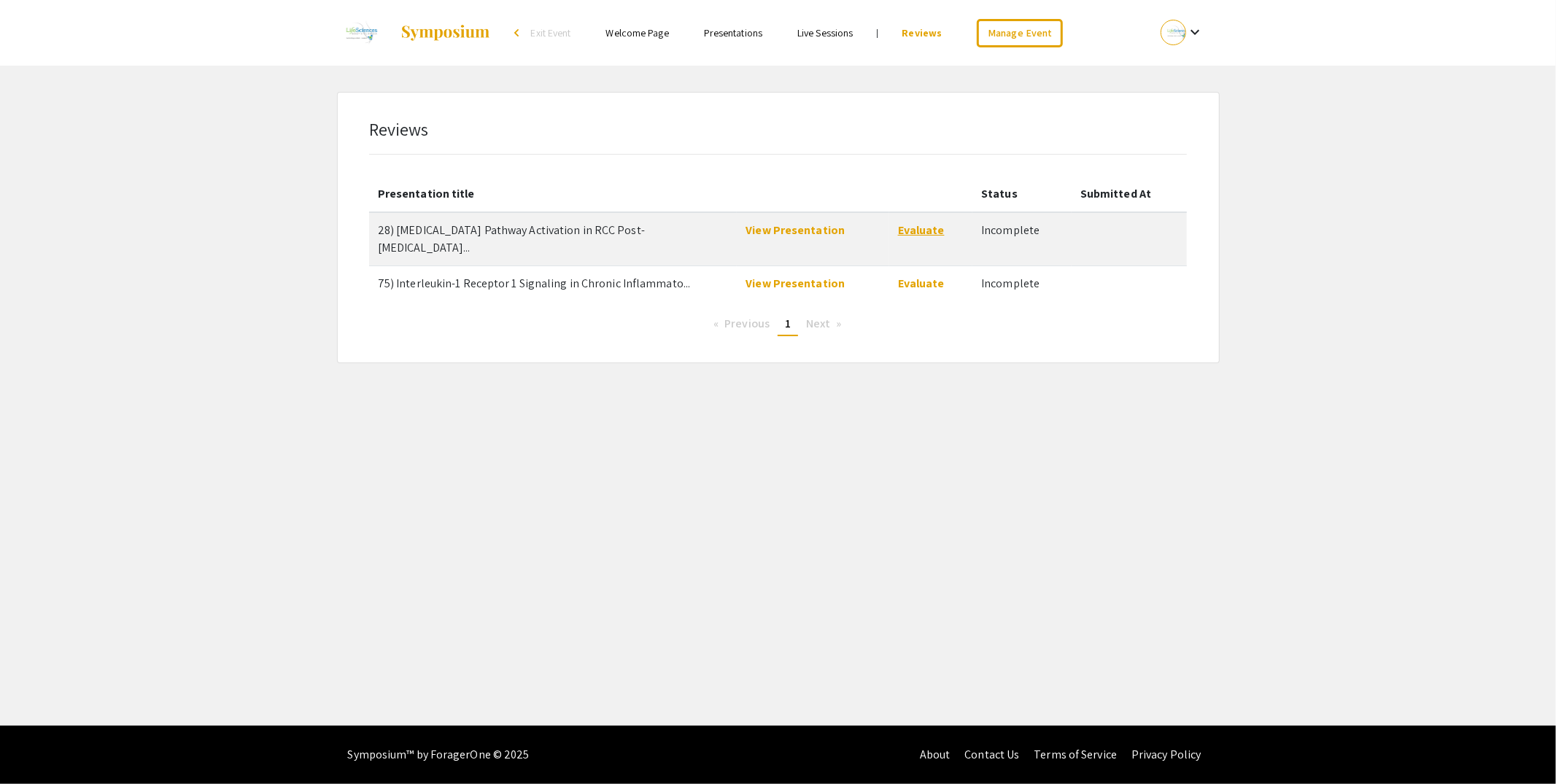
click at [922, 227] on link "Evaluate" at bounding box center [921, 230] width 46 height 15
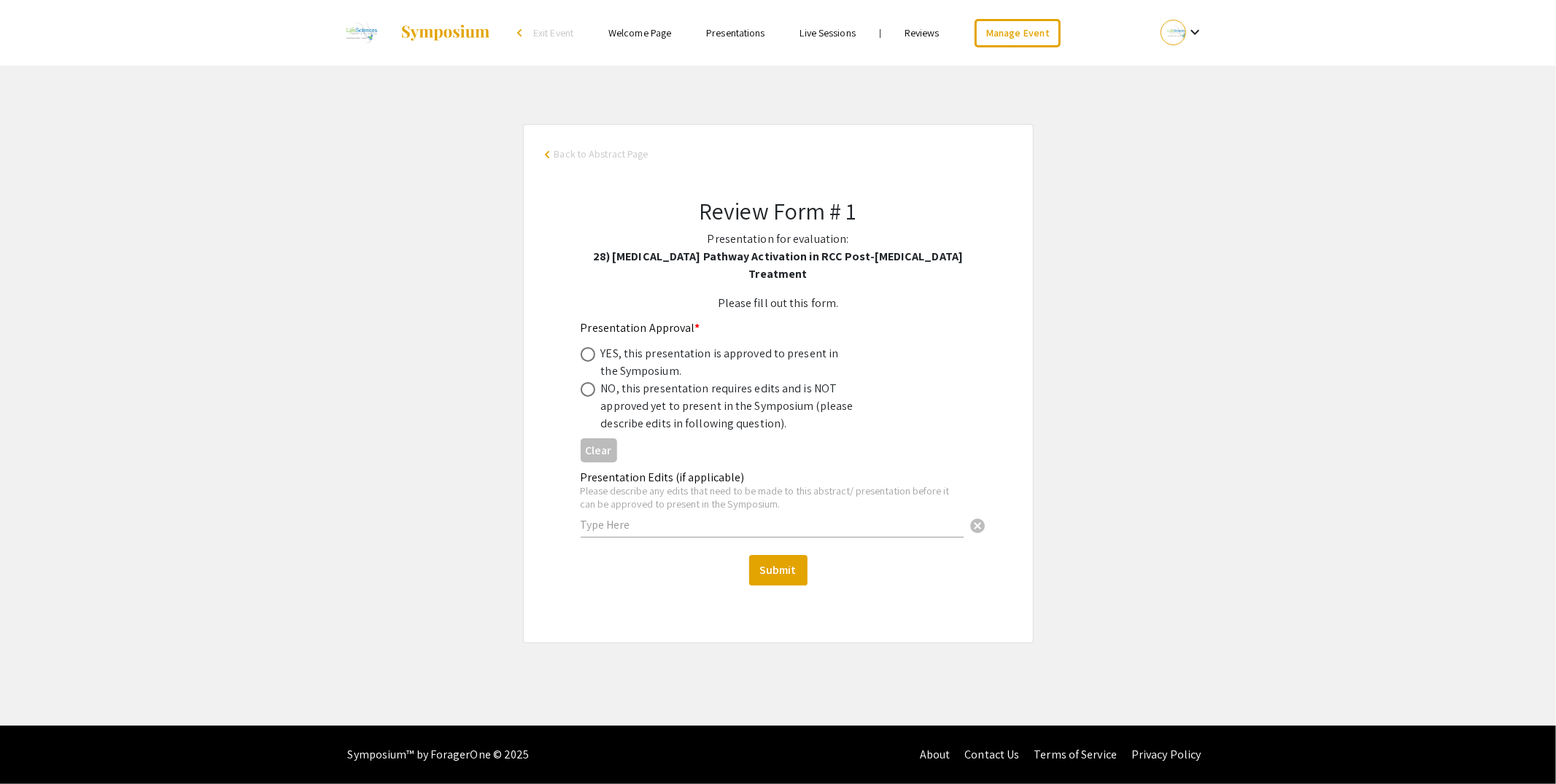
click at [582, 347] on span at bounding box center [587, 354] width 14 height 14
click at [582, 347] on input "radio" at bounding box center [587, 354] width 14 height 14
radio input "true"
click at [798, 555] on button "Submit" at bounding box center [778, 571] width 59 height 30
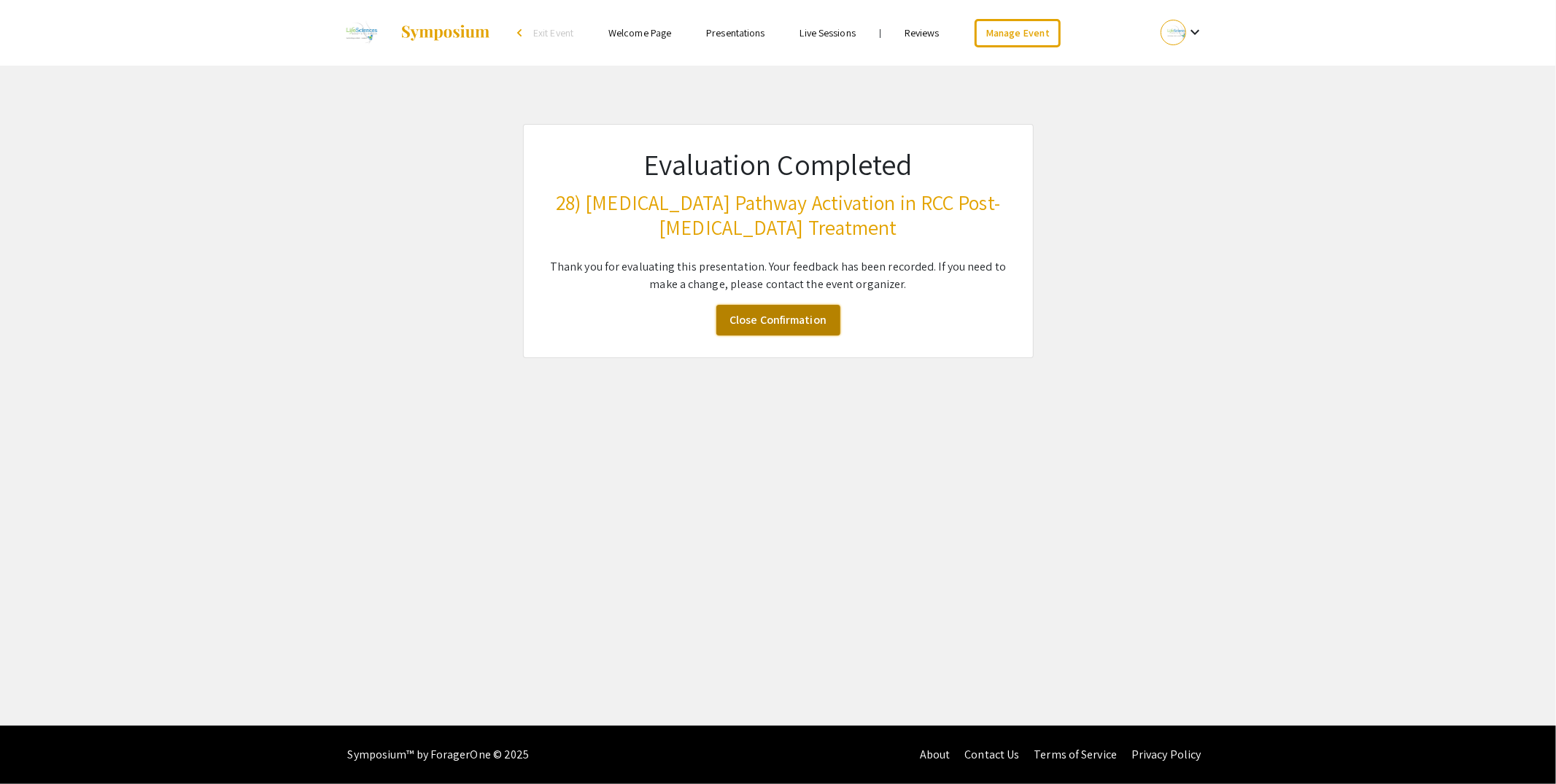
click at [778, 316] on link "Close Confirmation" at bounding box center [778, 320] width 124 height 30
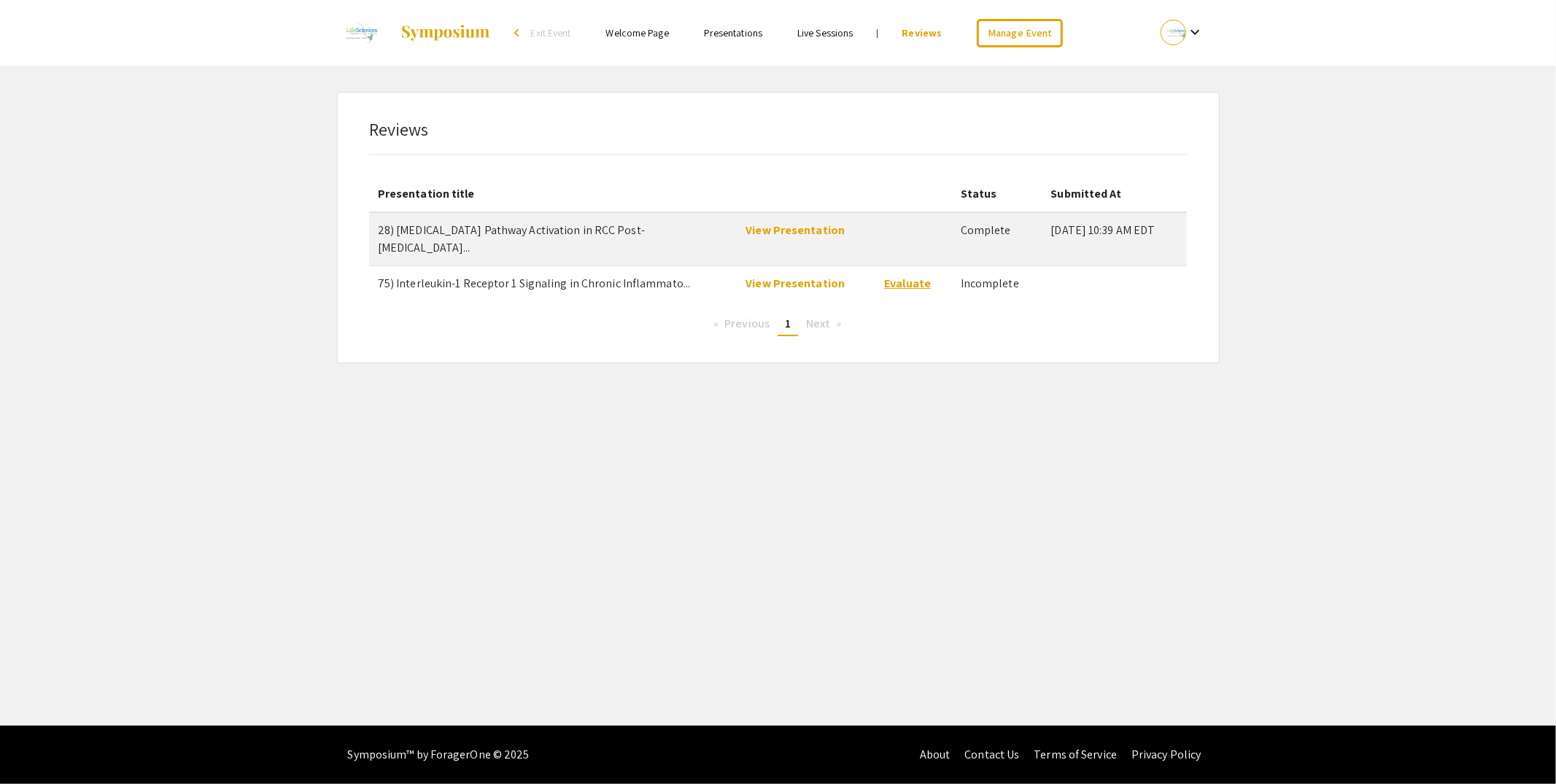
click at [912, 276] on link "Evaluate" at bounding box center [906, 283] width 46 height 15
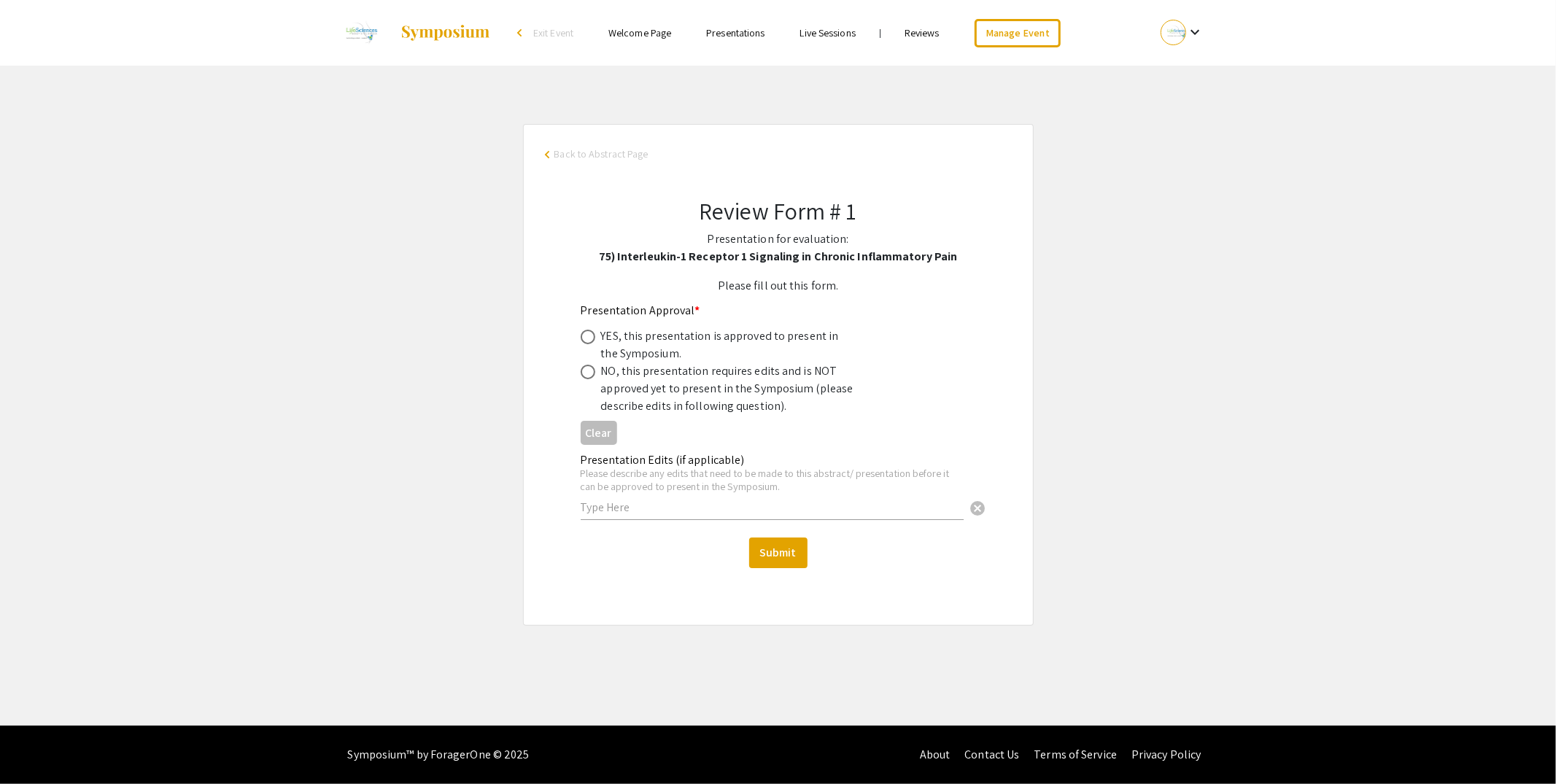
click at [590, 338] on span at bounding box center [587, 337] width 14 height 14
click at [590, 338] on input "radio" at bounding box center [587, 337] width 14 height 14
radio input "true"
click at [768, 559] on button "Submit" at bounding box center [778, 552] width 59 height 30
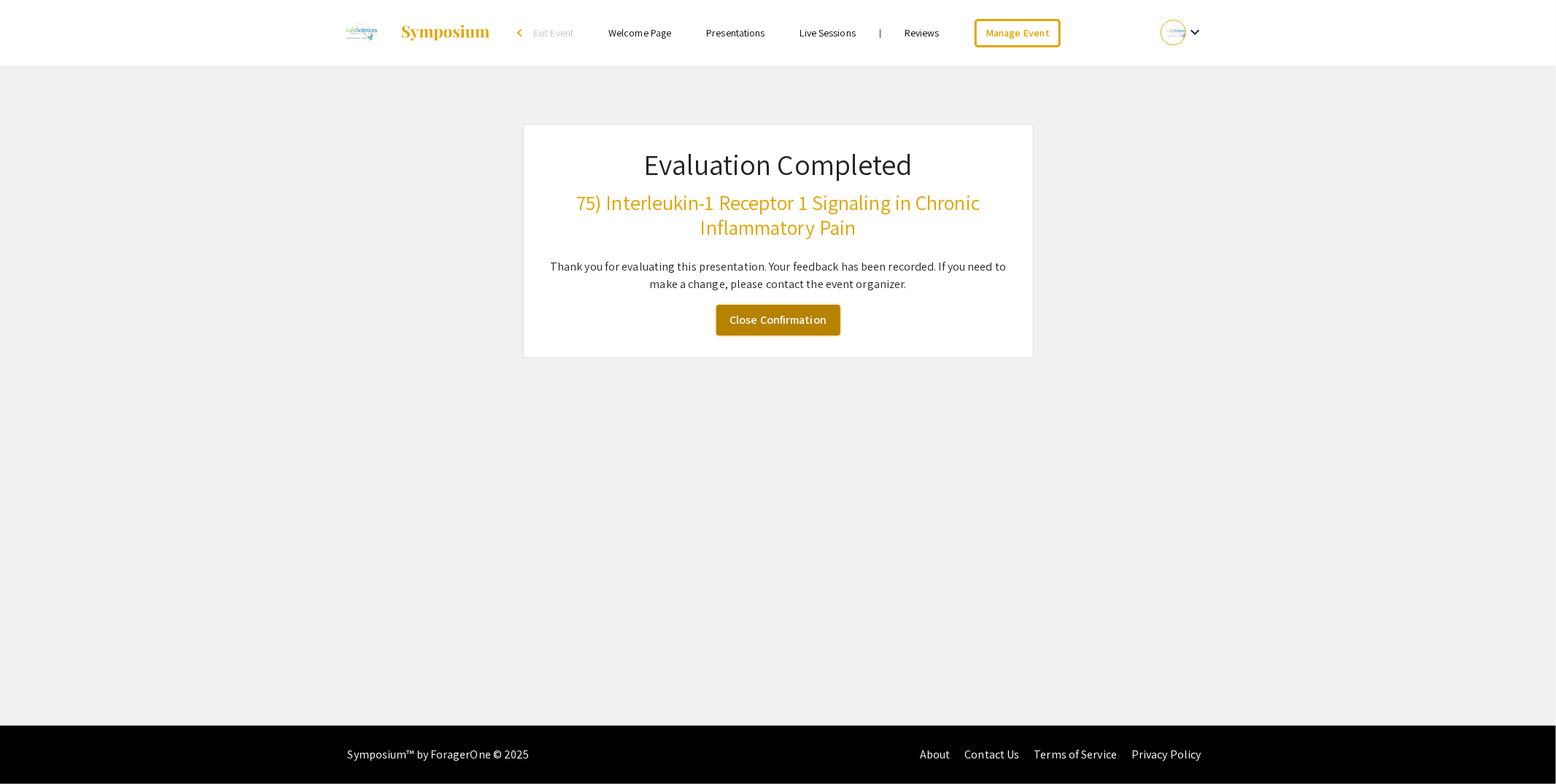
click at [783, 318] on link "Close Confirmation" at bounding box center [778, 320] width 124 height 30
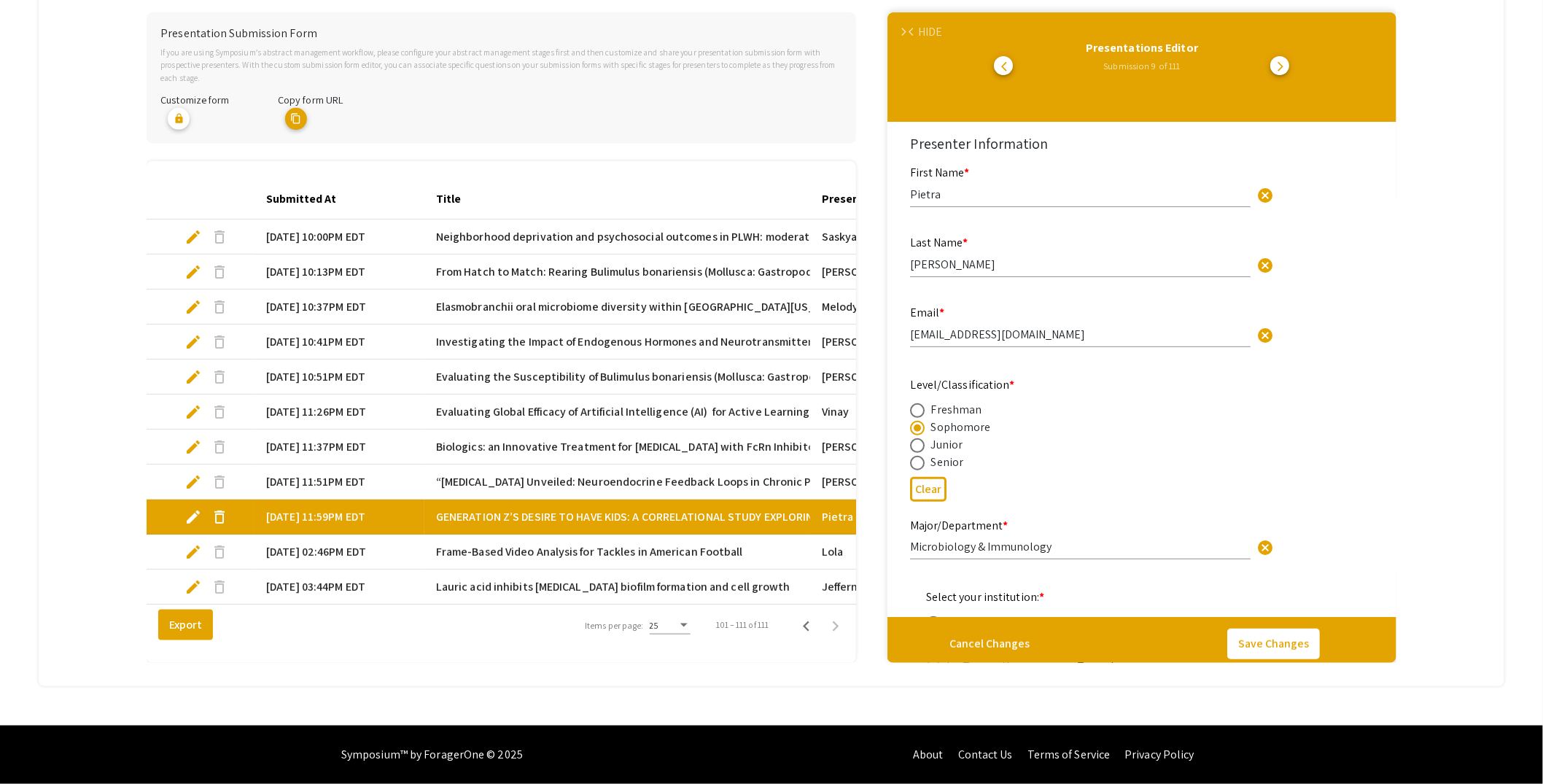
scroll to position [7859, 0]
